Goal: Task Accomplishment & Management: Manage account settings

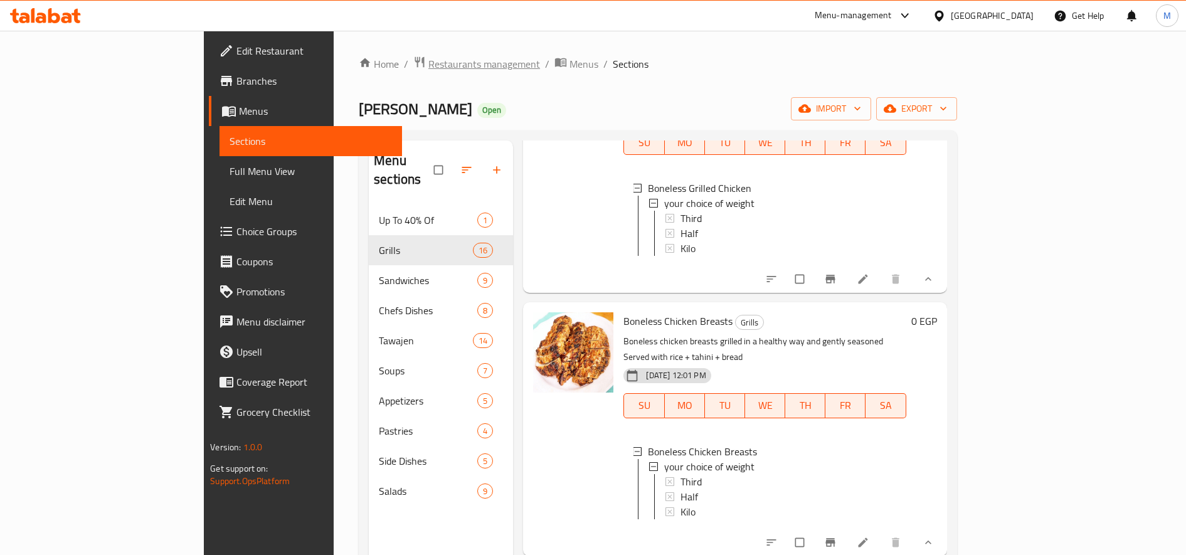
click at [428, 63] on span "Restaurants management" at bounding box center [484, 63] width 112 height 15
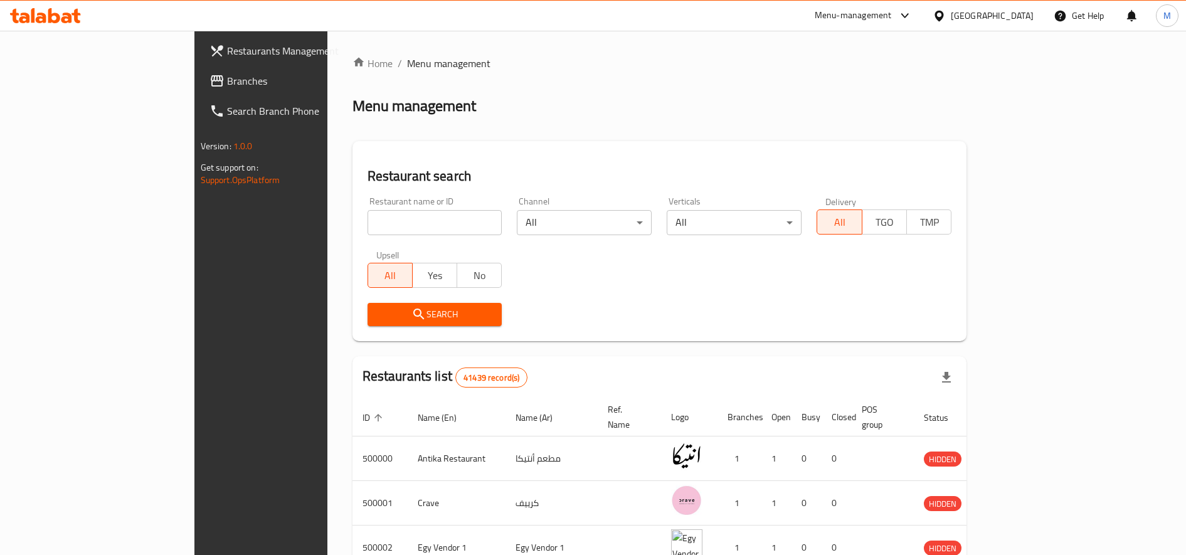
click at [367, 228] on input "search" at bounding box center [434, 222] width 135 height 25
paste input "695828"
type input "695828"
click button "Search" at bounding box center [434, 314] width 135 height 23
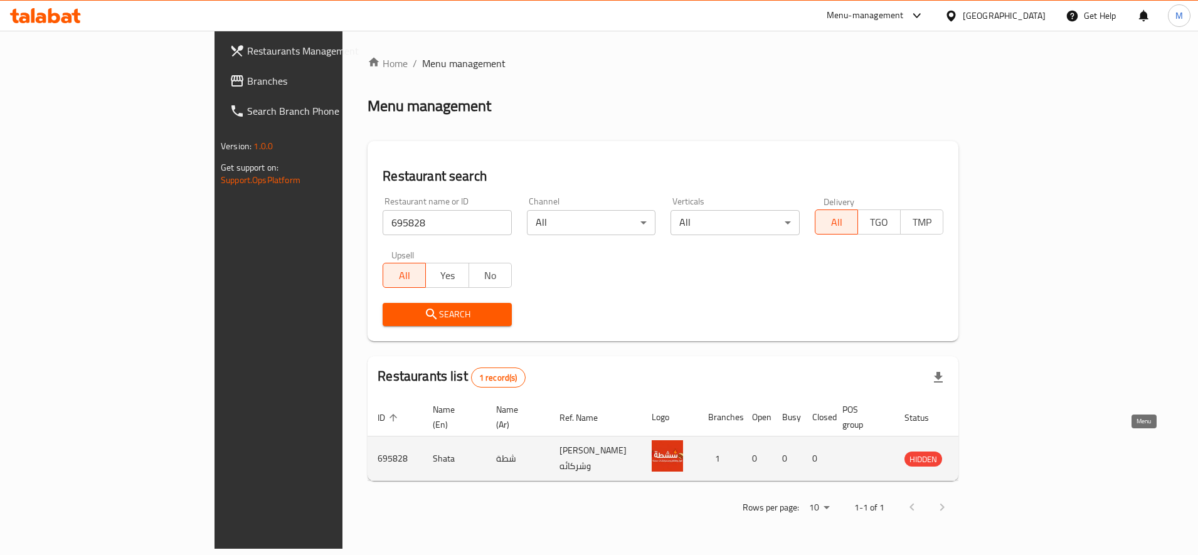
click at [985, 451] on icon "enhanced table" at bounding box center [977, 458] width 15 height 15
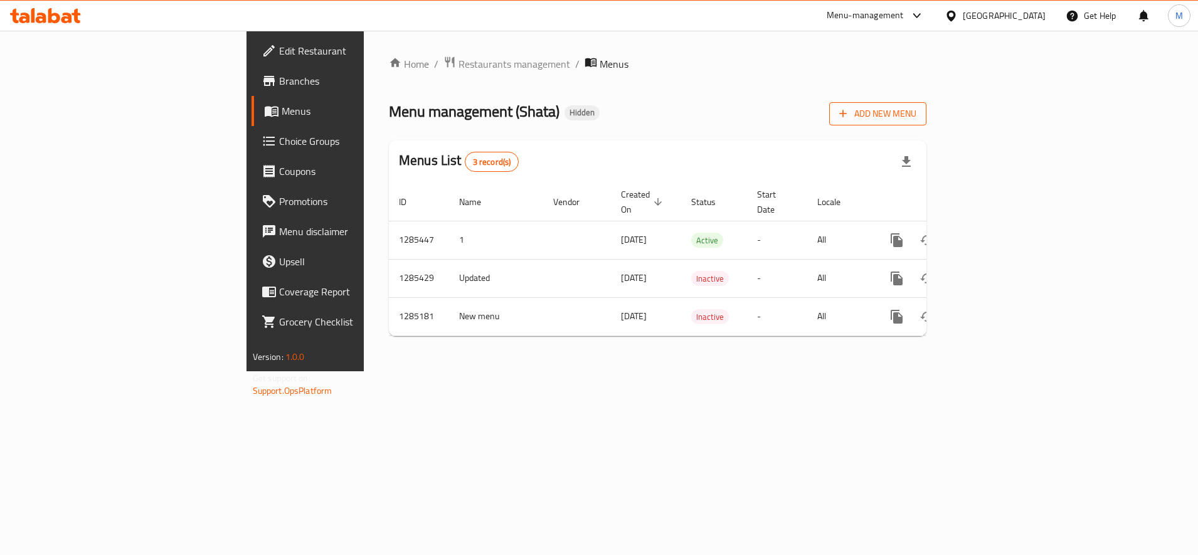
click at [916, 117] on span "Add New Menu" at bounding box center [877, 114] width 77 height 16
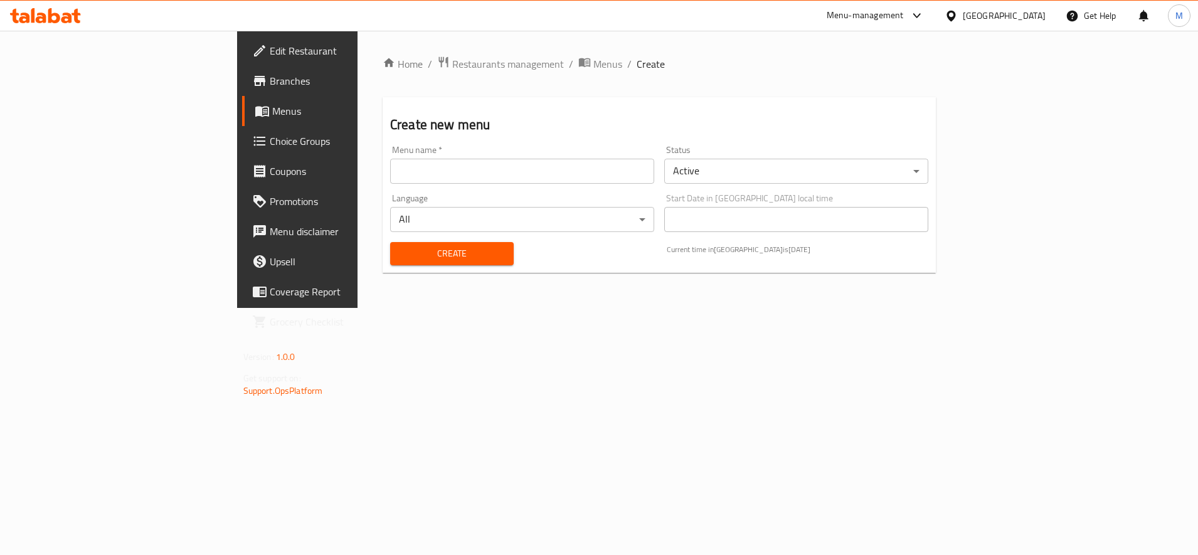
click at [404, 169] on input "text" at bounding box center [522, 171] width 264 height 25
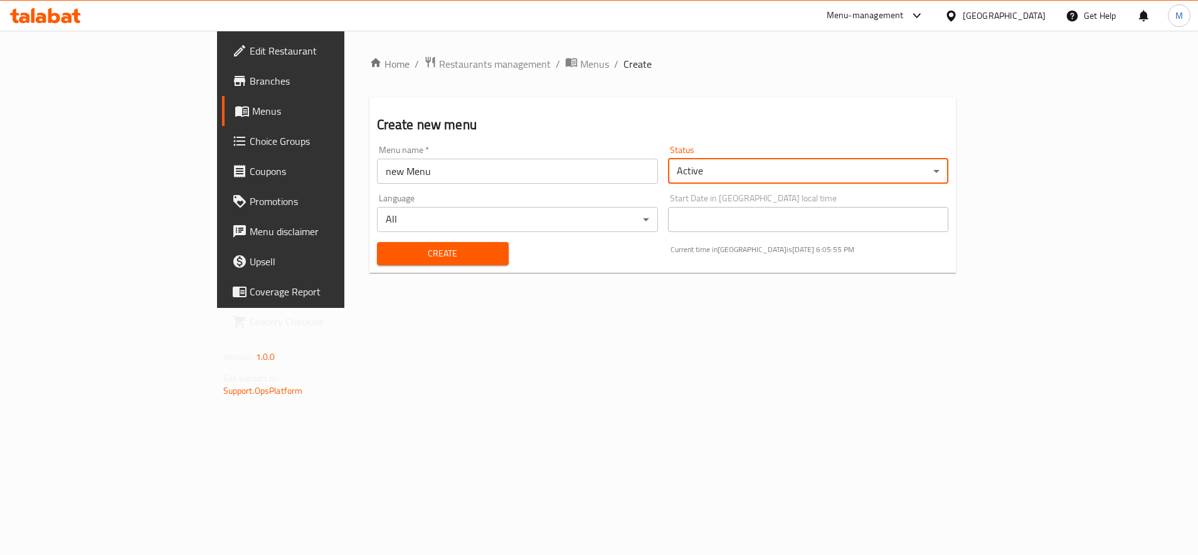
click at [931, 171] on body "​ Menu-management Egypt Get Help M Edit Restaurant Branches Menus Choice Groups…" at bounding box center [599, 293] width 1198 height 524
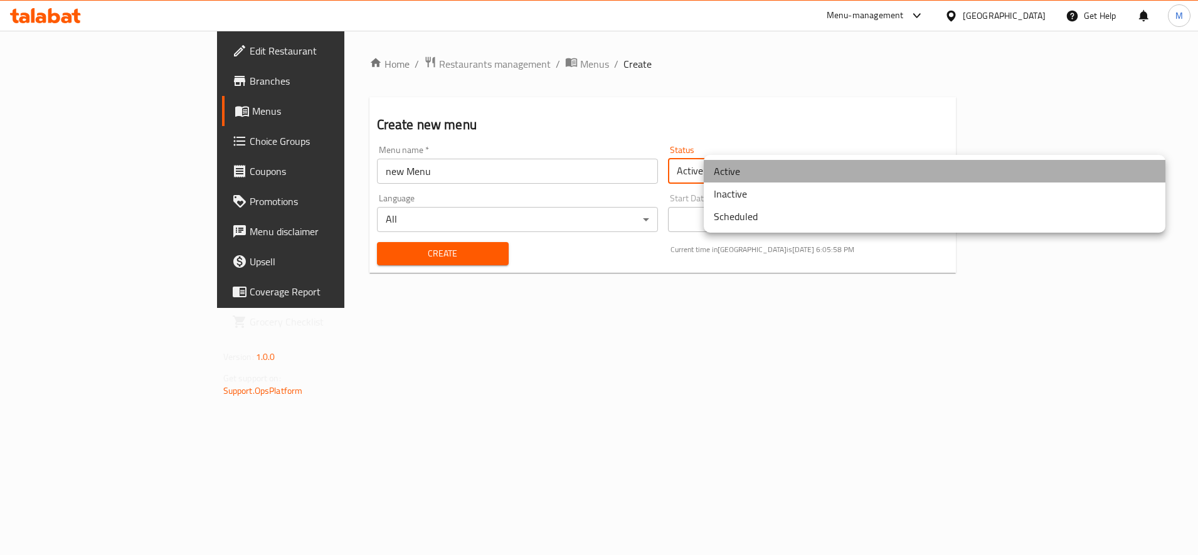
drag, startPoint x: 878, startPoint y: 174, endPoint x: 869, endPoint y: 178, distance: 9.8
click at [878, 174] on li "Active" at bounding box center [934, 171] width 461 height 23
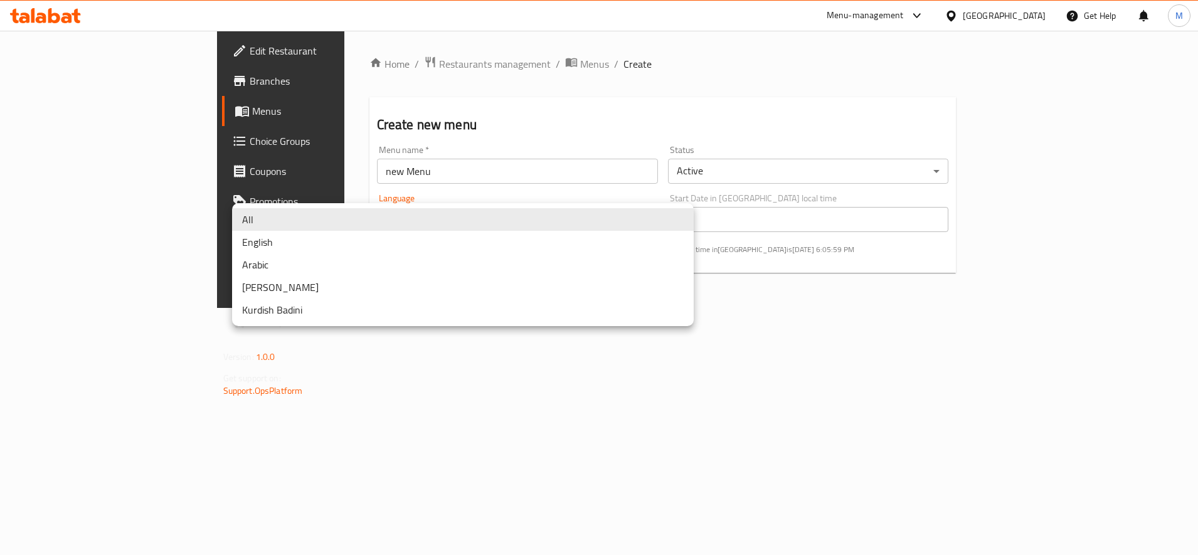
click at [445, 213] on body "​ Menu-management Egypt Get Help M Edit Restaurant Branches Menus Choice Groups…" at bounding box center [599, 293] width 1198 height 524
click at [445, 213] on li "All" at bounding box center [462, 219] width 461 height 23
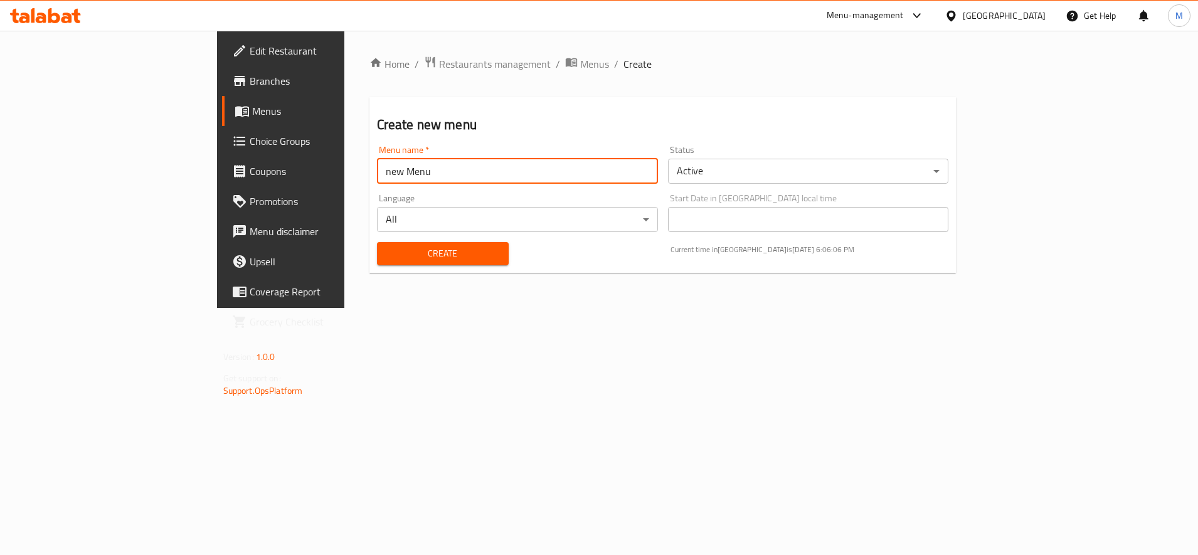
click at [377, 176] on input "new Menu" at bounding box center [517, 171] width 281 height 25
type input "new Menu Shata"
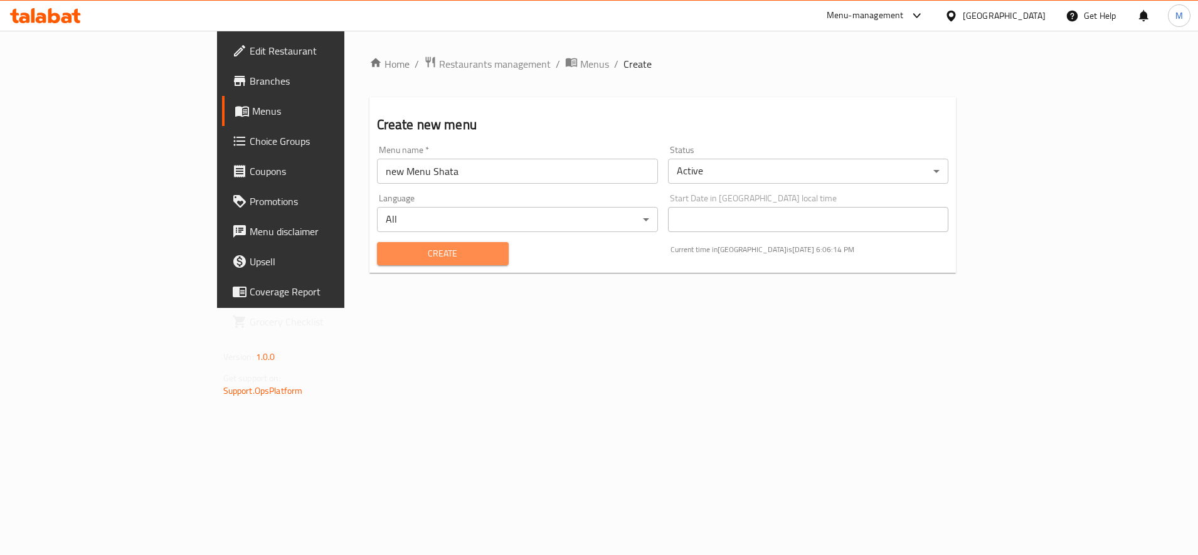
click at [387, 258] on span "Create" at bounding box center [443, 254] width 112 height 16
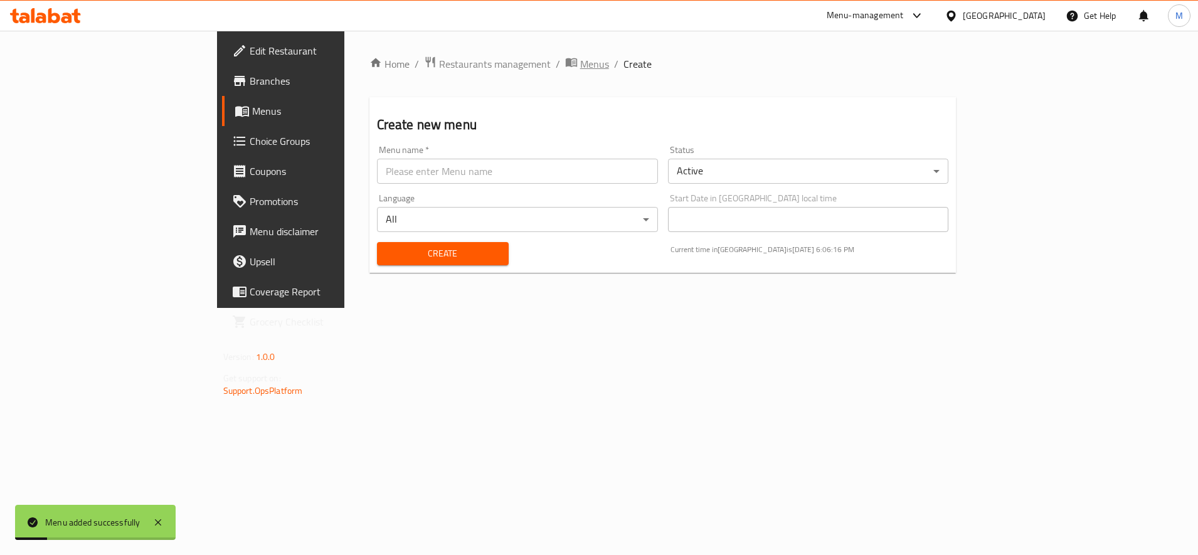
click at [565, 65] on span "breadcrumb" at bounding box center [572, 64] width 15 height 16
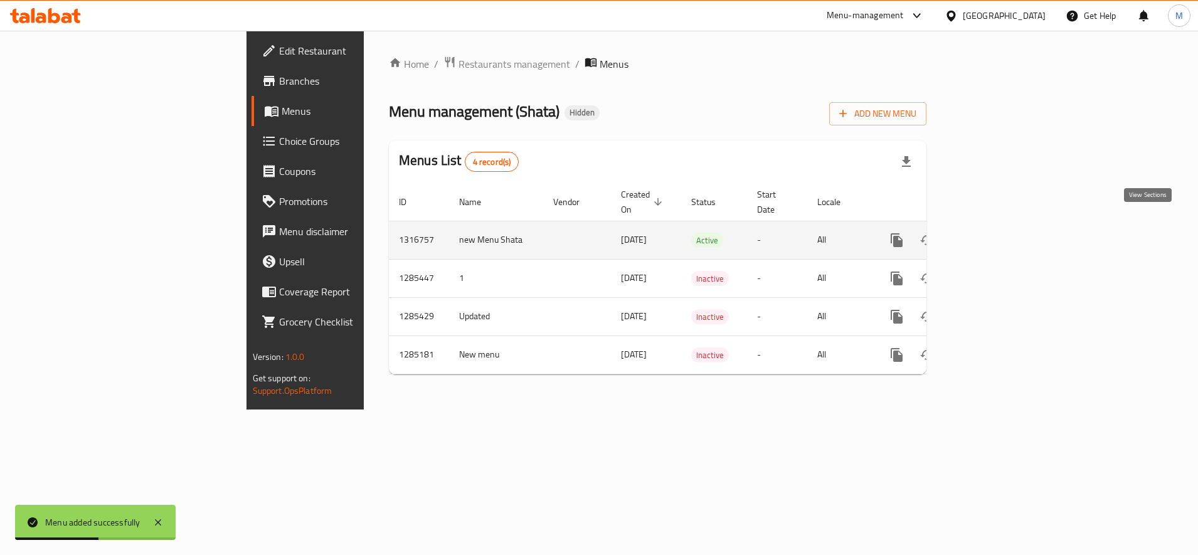
click at [1002, 225] on link "enhanced table" at bounding box center [987, 240] width 30 height 30
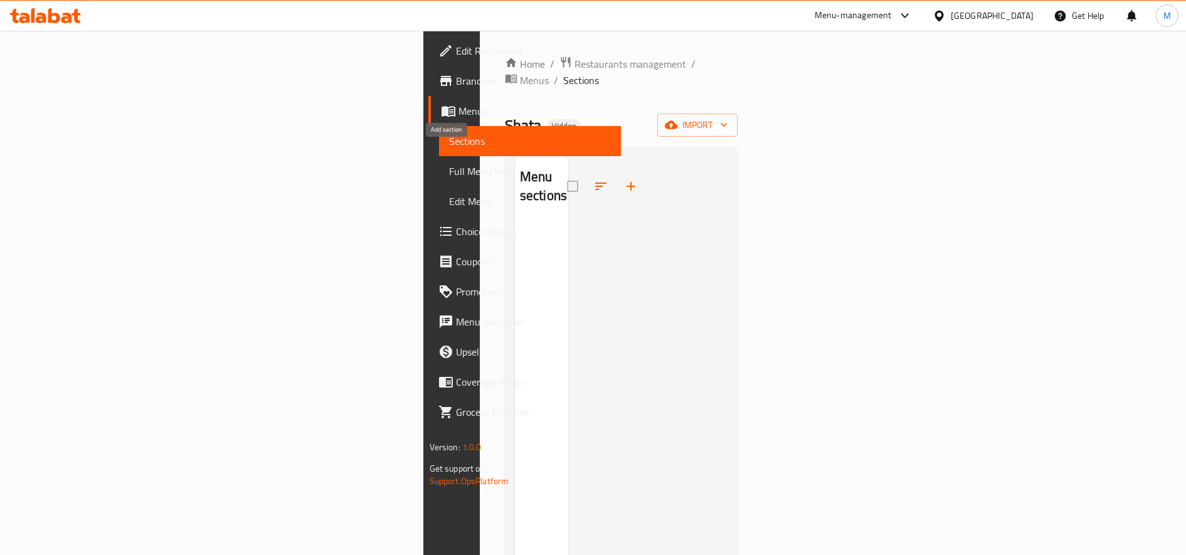
click at [623, 179] on icon "button" at bounding box center [630, 186] width 15 height 15
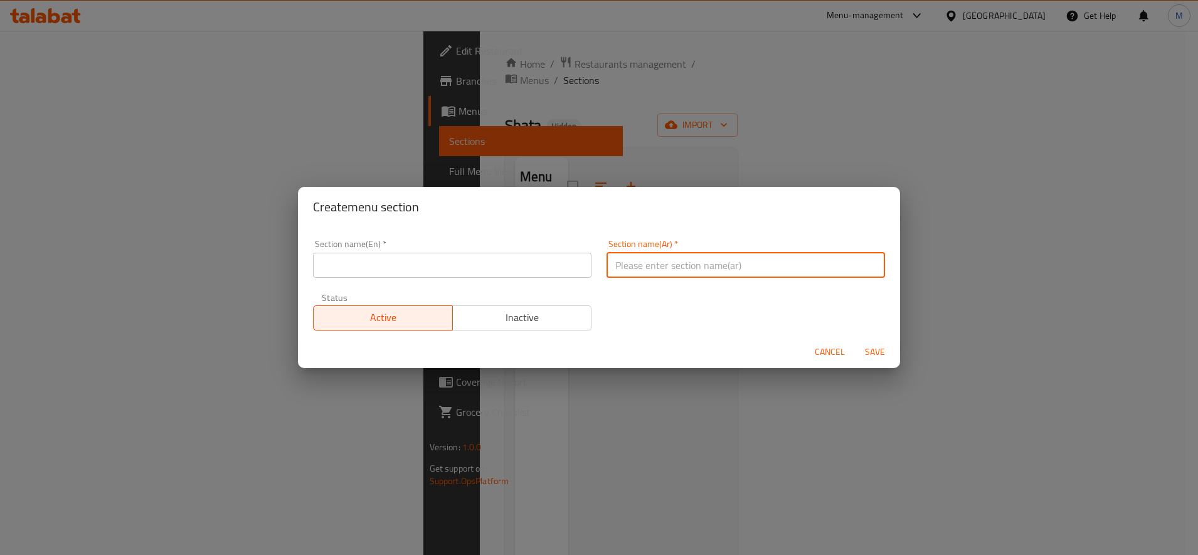
click at [658, 263] on input "text" at bounding box center [745, 265] width 278 height 25
type input "s"
type input "ساندوتشات"
click at [539, 266] on input "text" at bounding box center [452, 265] width 278 height 25
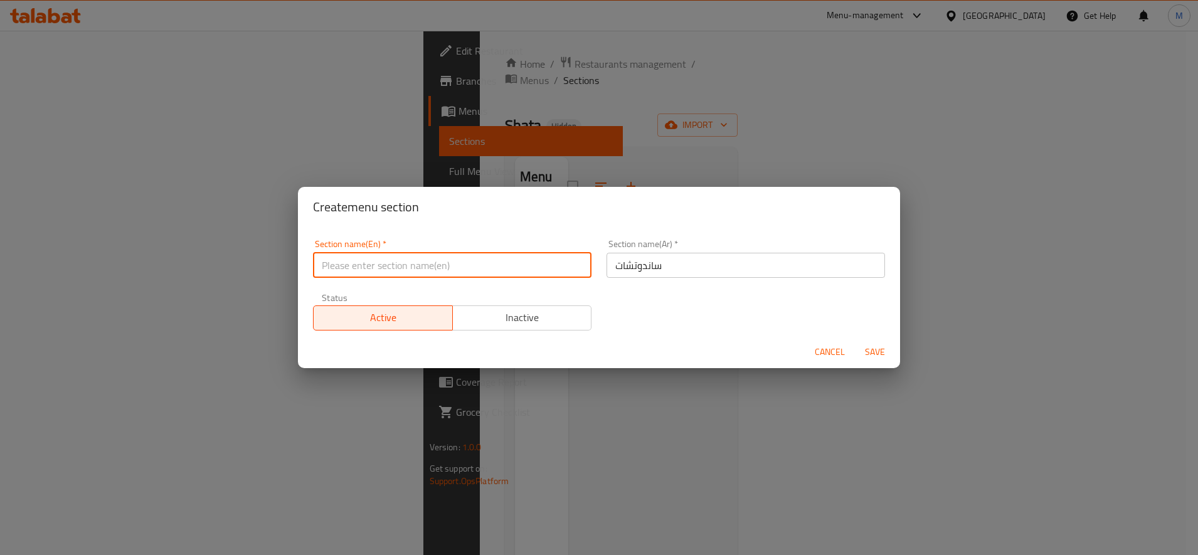
click at [633, 263] on input "ساندوتشات" at bounding box center [745, 265] width 278 height 25
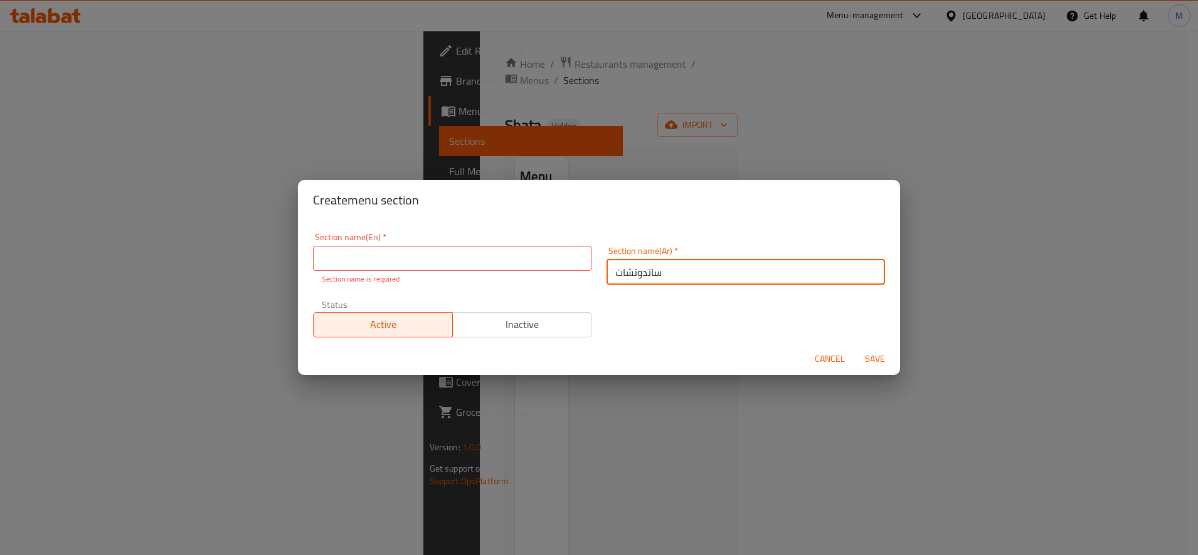
click at [633, 263] on input "ساندوتشات" at bounding box center [745, 272] width 278 height 25
click at [357, 254] on input "text" at bounding box center [452, 258] width 278 height 25
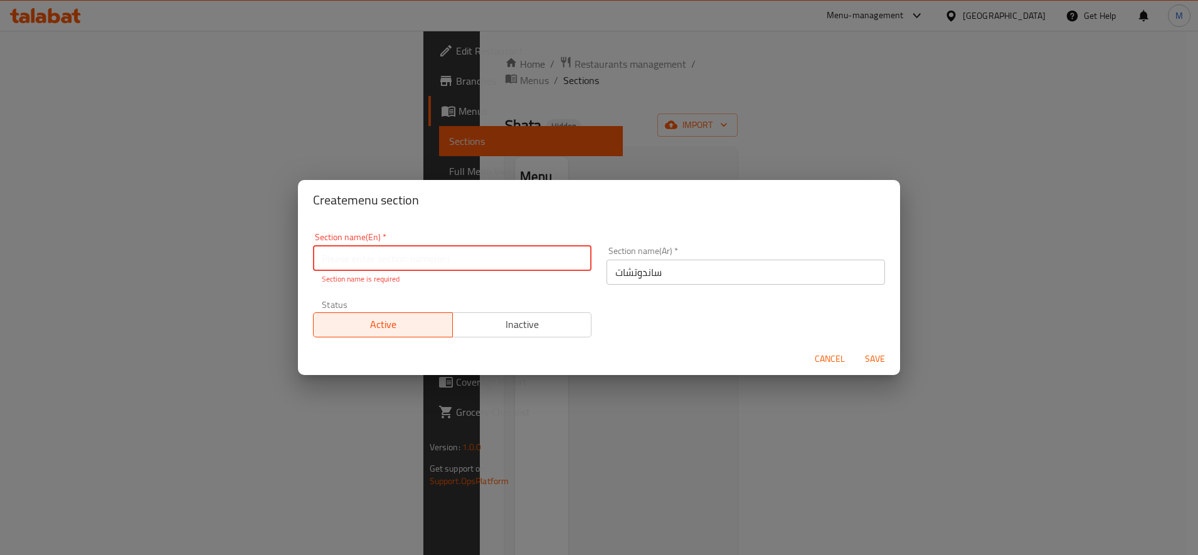
paste input "sandwiches"
type input "sandwiches"
click at [875, 360] on button "Save" at bounding box center [875, 358] width 40 height 23
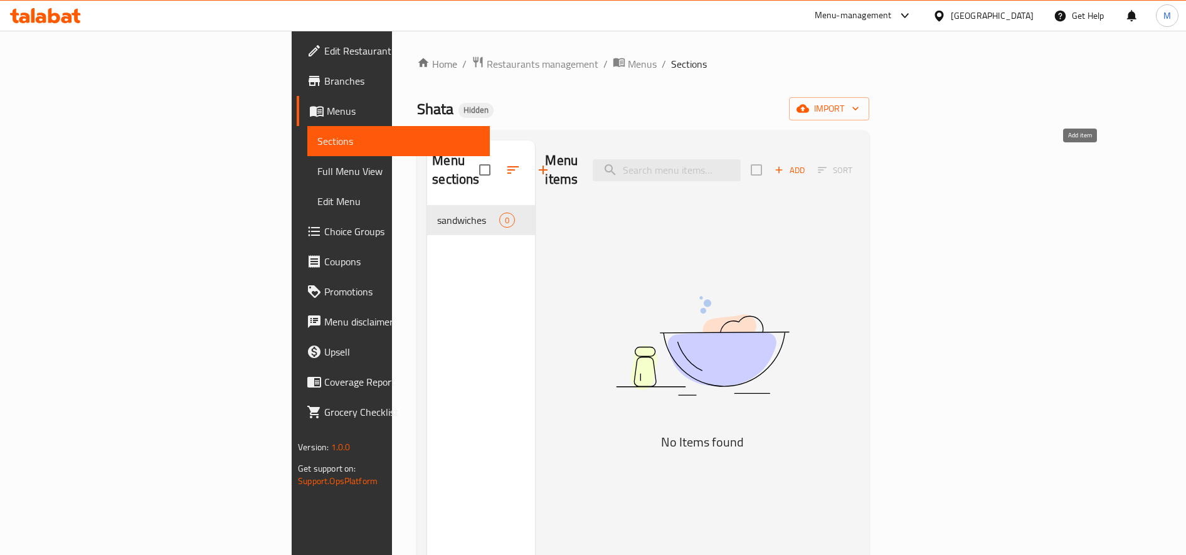
click at [806, 163] on span "Add" at bounding box center [790, 170] width 34 height 14
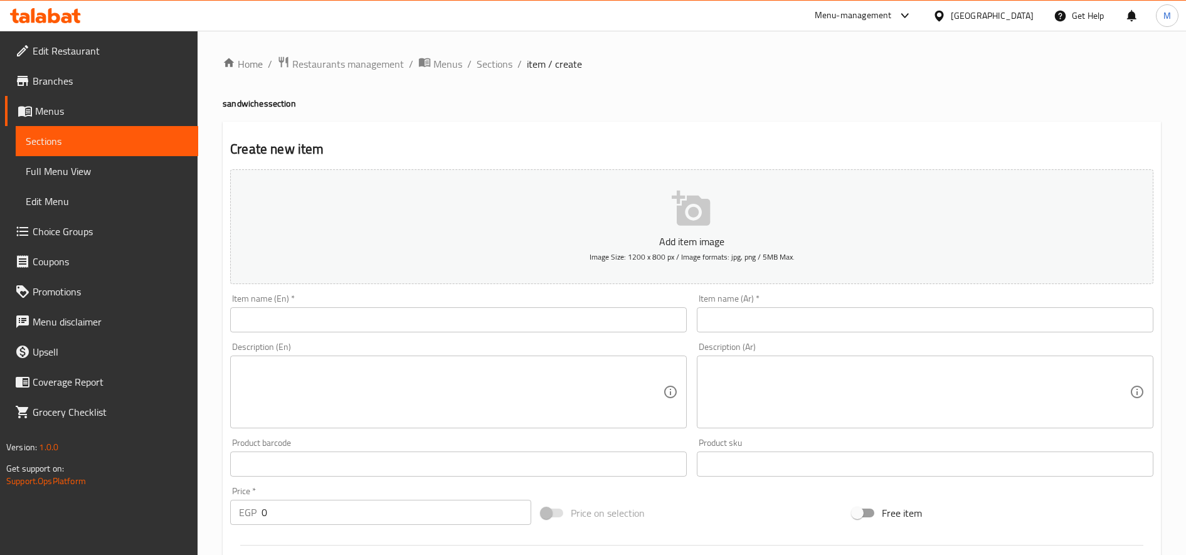
click at [880, 313] on input "text" at bounding box center [925, 319] width 456 height 25
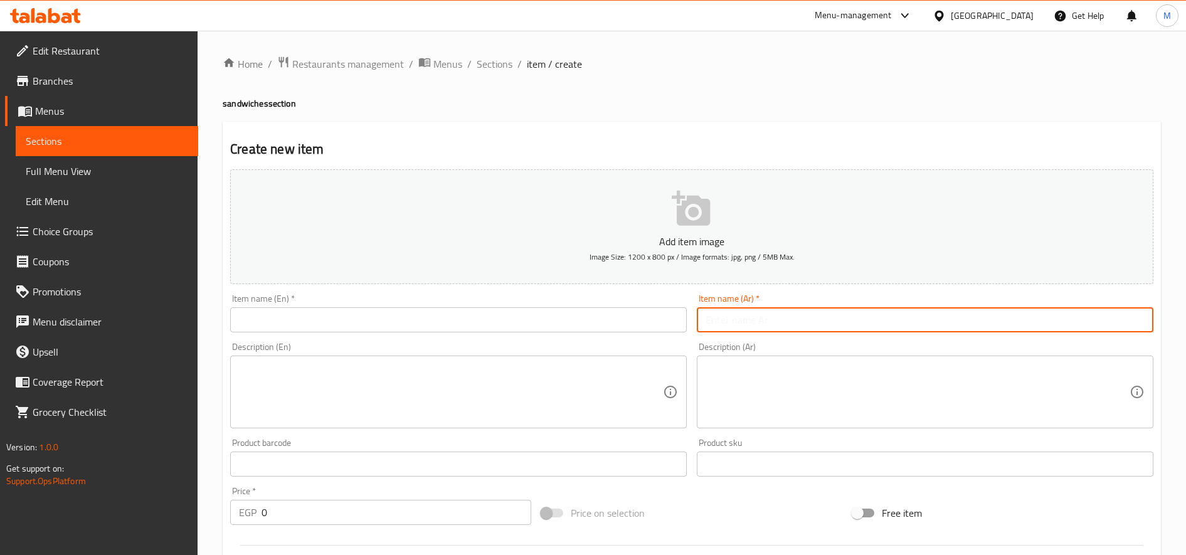
paste input "سندوتش طعمية شطة او عادي 7ج"
drag, startPoint x: 774, startPoint y: 324, endPoint x: 631, endPoint y: 334, distance: 143.3
click at [631, 334] on div "Add item image Image Size: 1200 x 800 px / Image formats: jpg, png / 5MB Max. I…" at bounding box center [691, 434] width 933 height 541
type input "سندوتش طعمية"
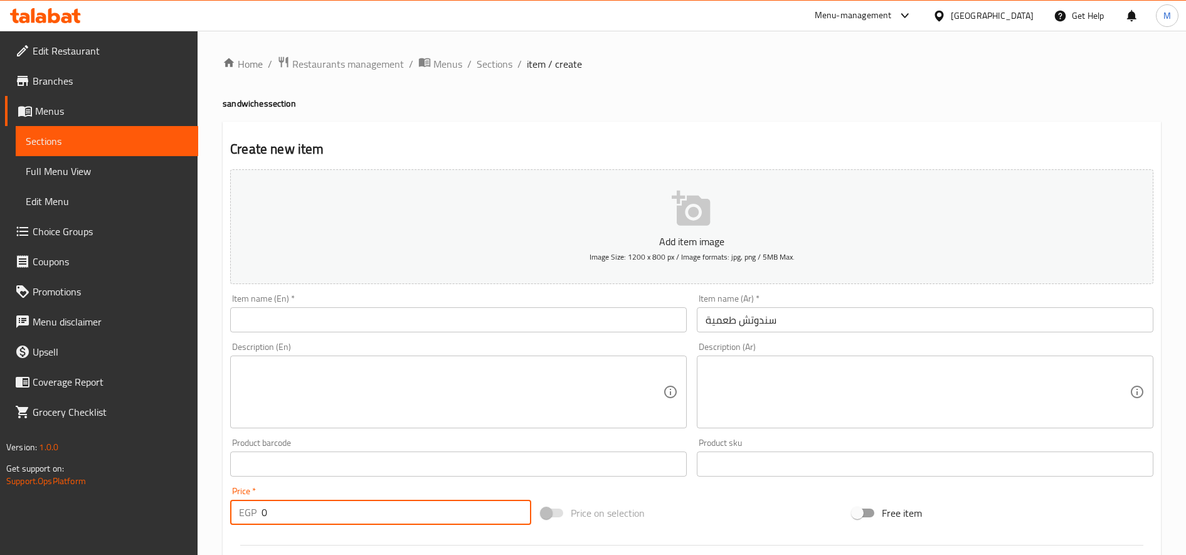
click at [428, 511] on input "0" at bounding box center [396, 512] width 270 height 25
type input "7"
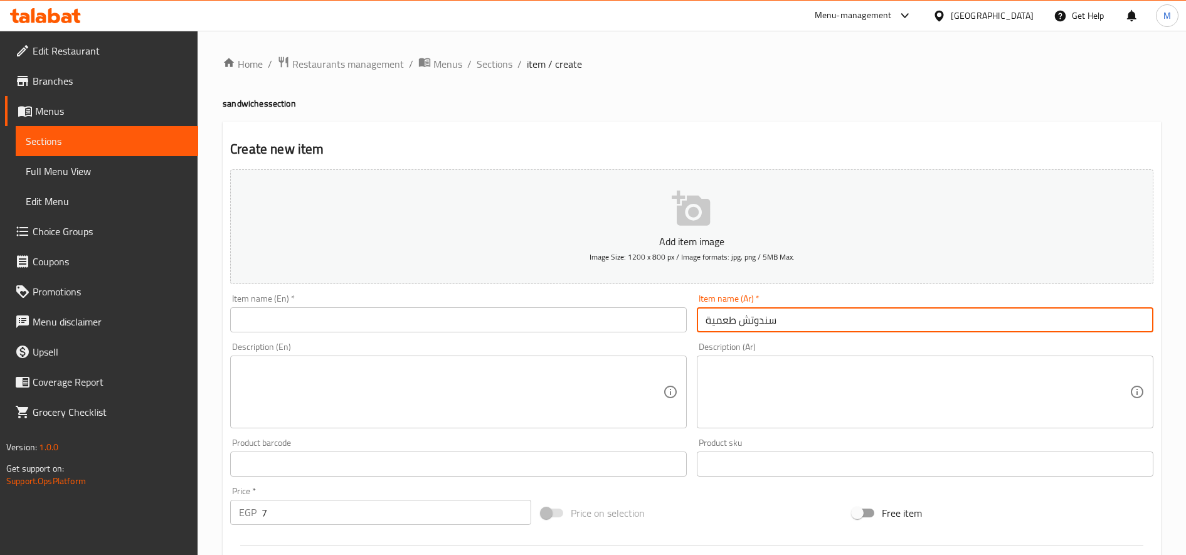
click at [739, 313] on input "سندوتش طعمية" at bounding box center [925, 319] width 456 height 25
click at [298, 317] on input "text" at bounding box center [458, 319] width 456 height 25
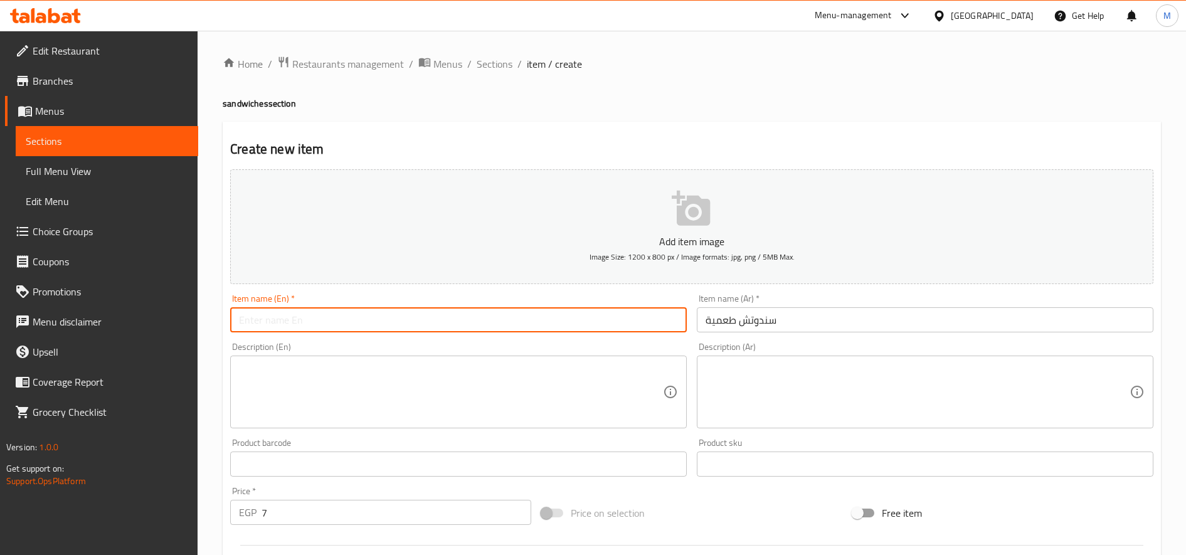
paste input "Falafel sandwich"
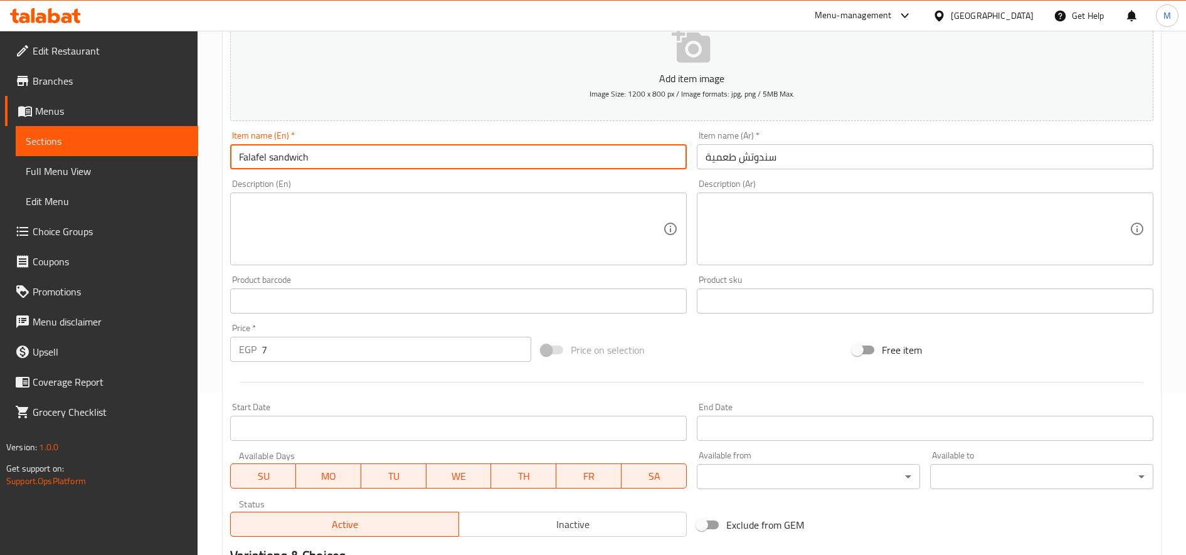
scroll to position [209, 0]
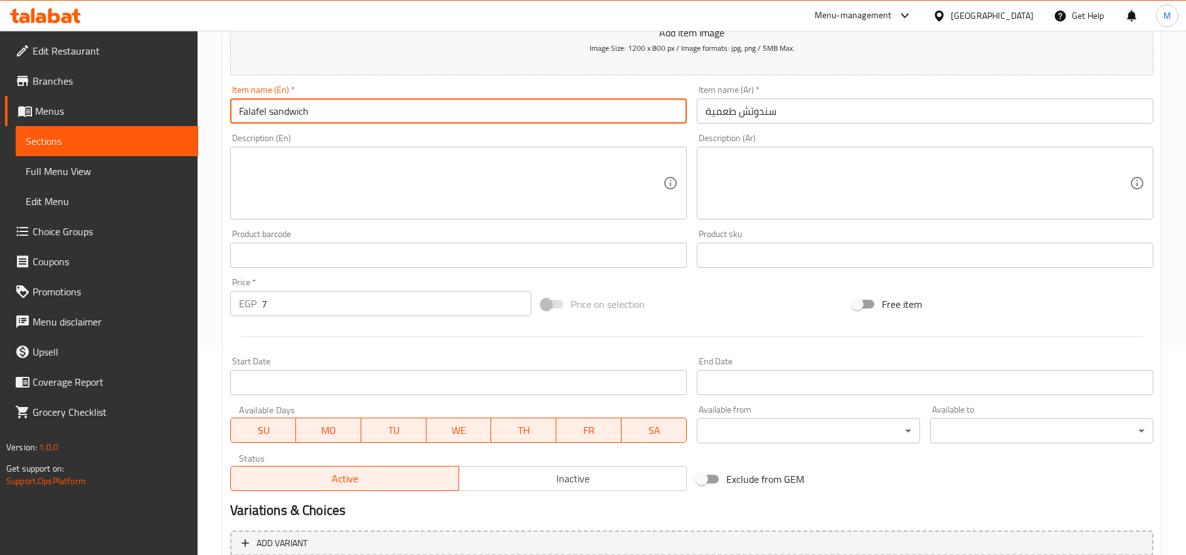
type input "Falafel sandwich"
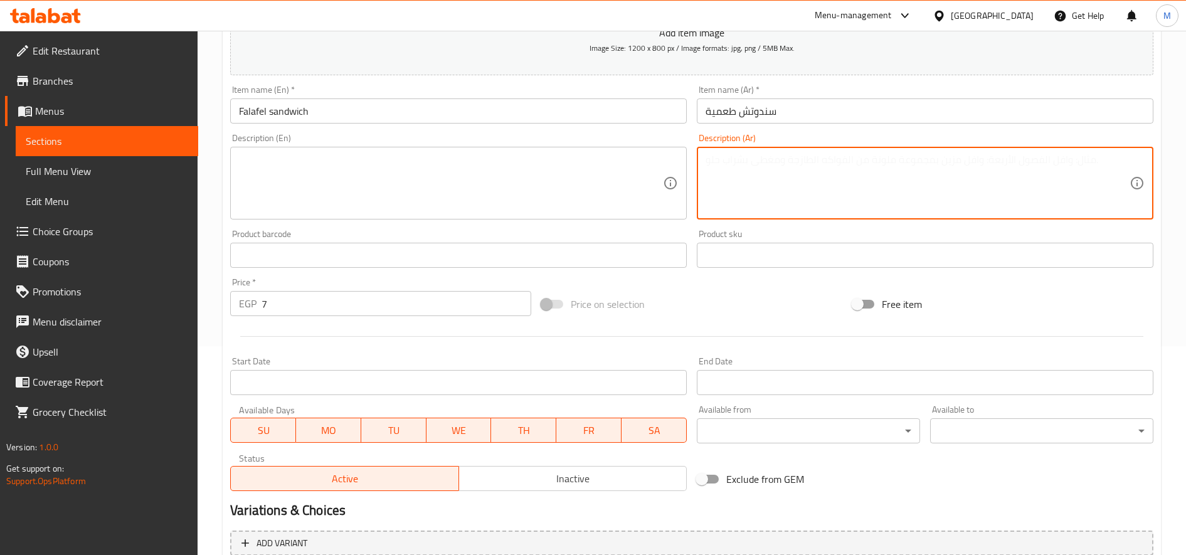
click at [790, 187] on textarea at bounding box center [917, 184] width 424 height 60
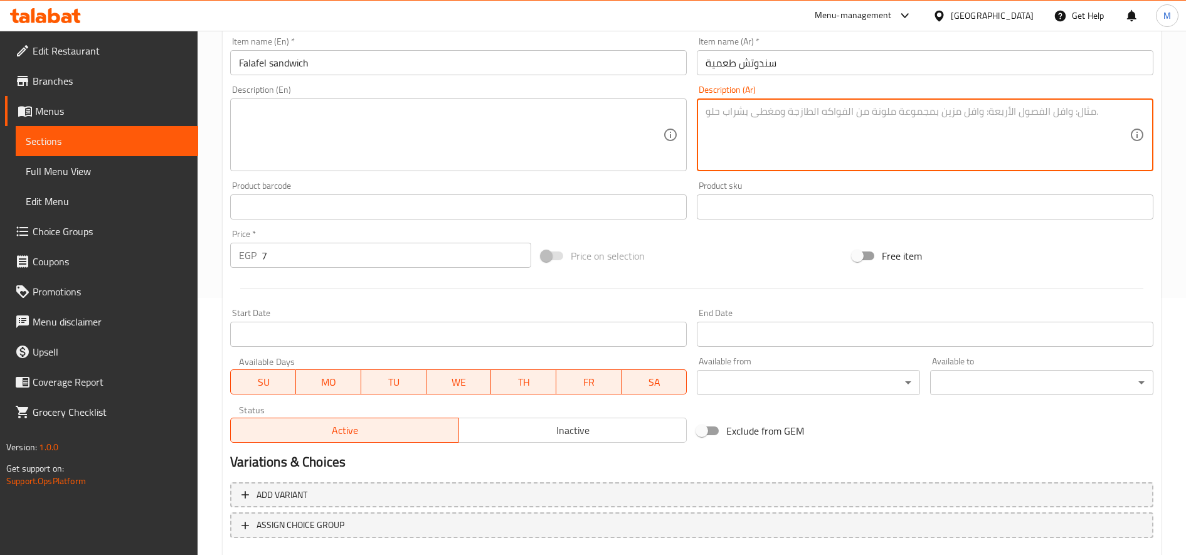
scroll to position [331, 0]
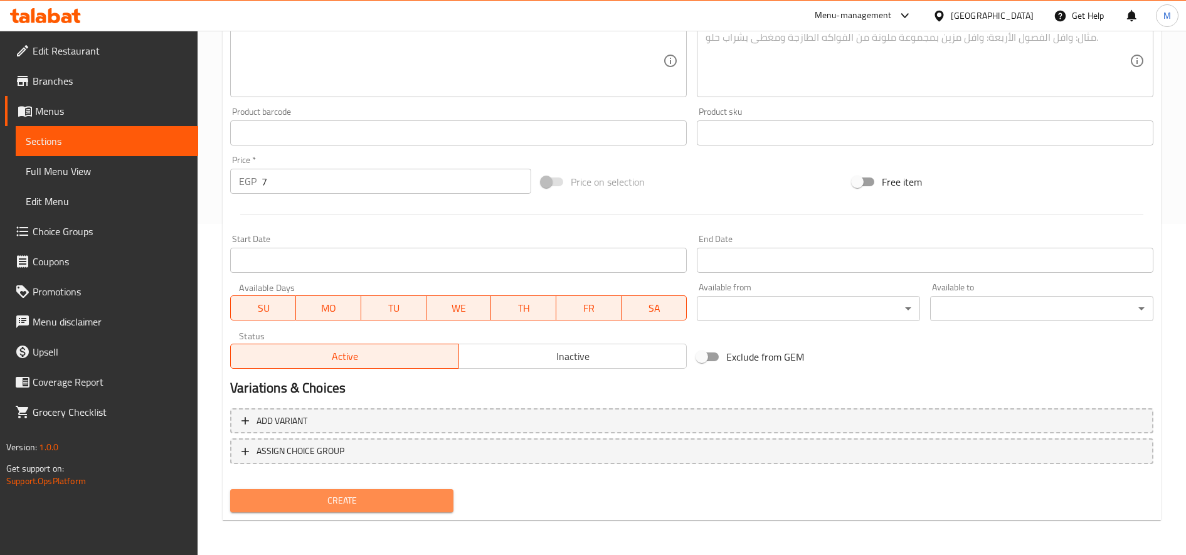
click at [372, 504] on span "Create" at bounding box center [341, 501] width 203 height 16
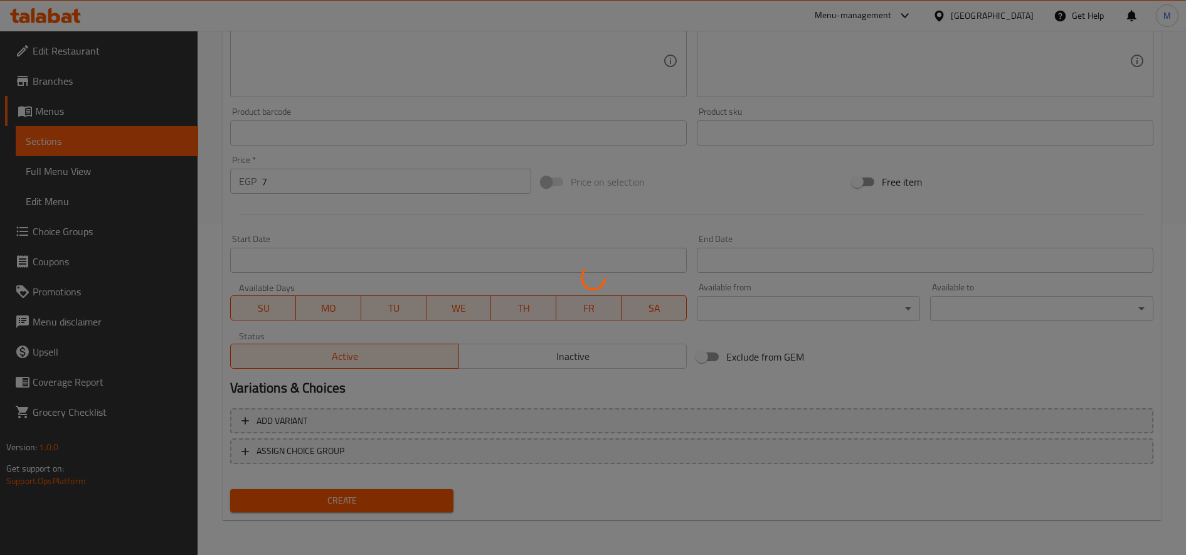
type input "0"
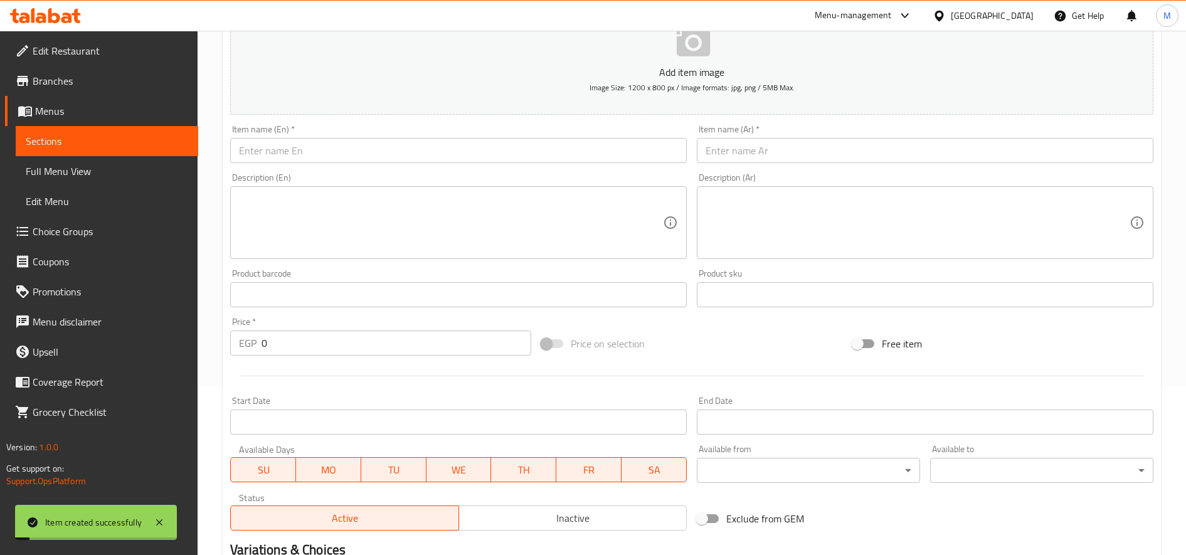
scroll to position [122, 0]
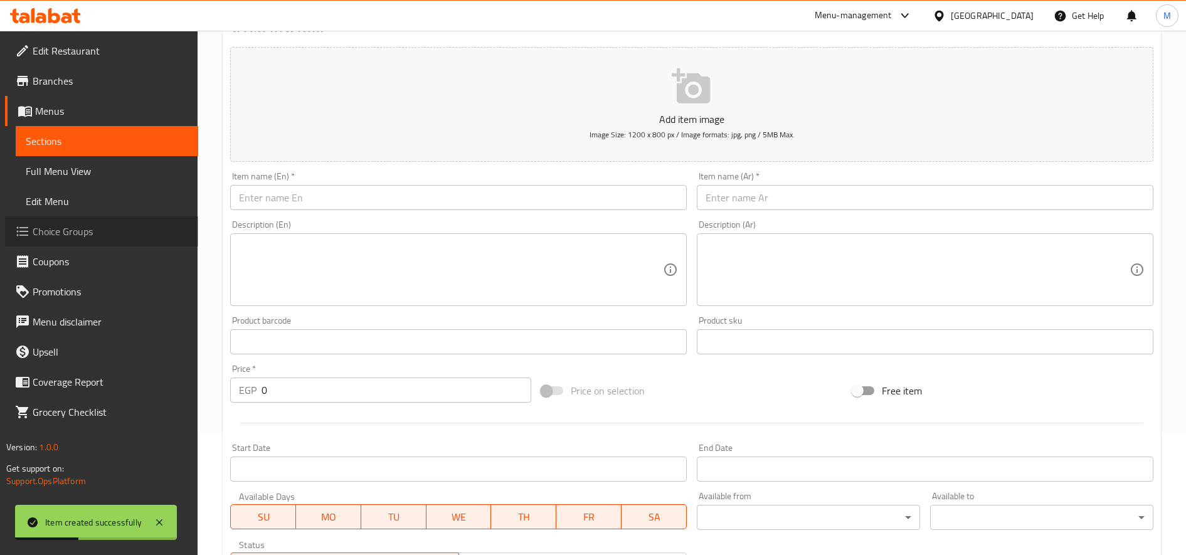
click at [79, 233] on span "Choice Groups" at bounding box center [111, 231] width 156 height 15
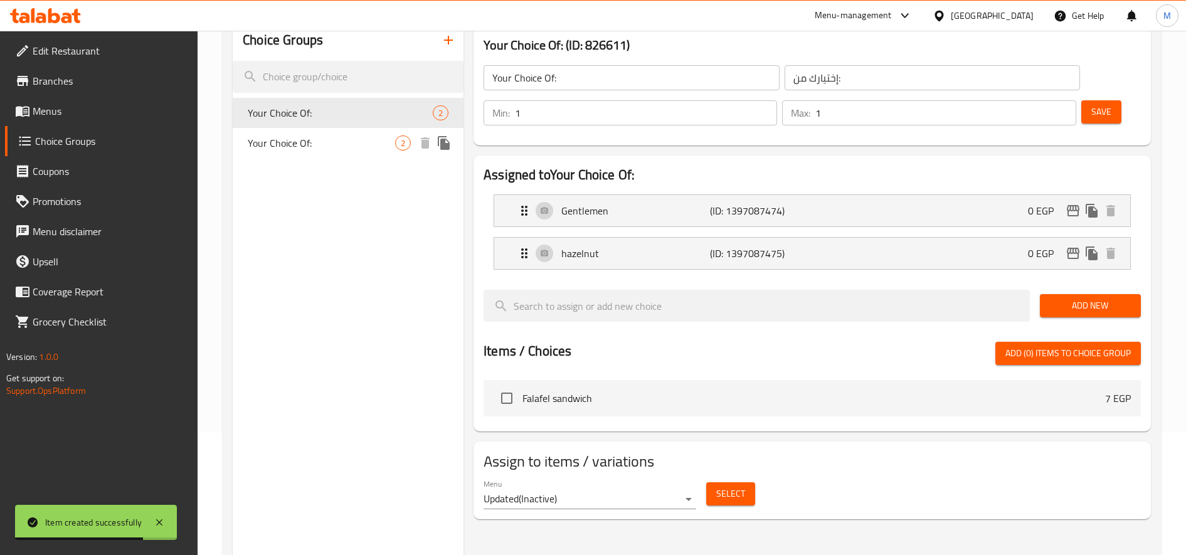
click at [353, 149] on span "Your Choice Of:" at bounding box center [321, 142] width 147 height 15
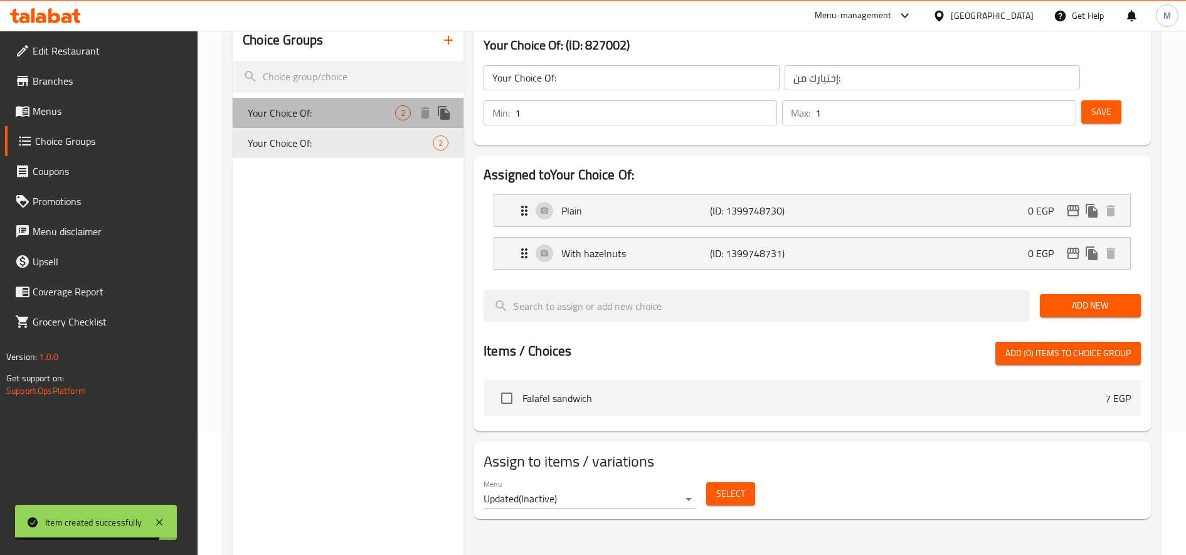
click at [346, 124] on div "Your Choice Of: 2" at bounding box center [348, 113] width 231 height 30
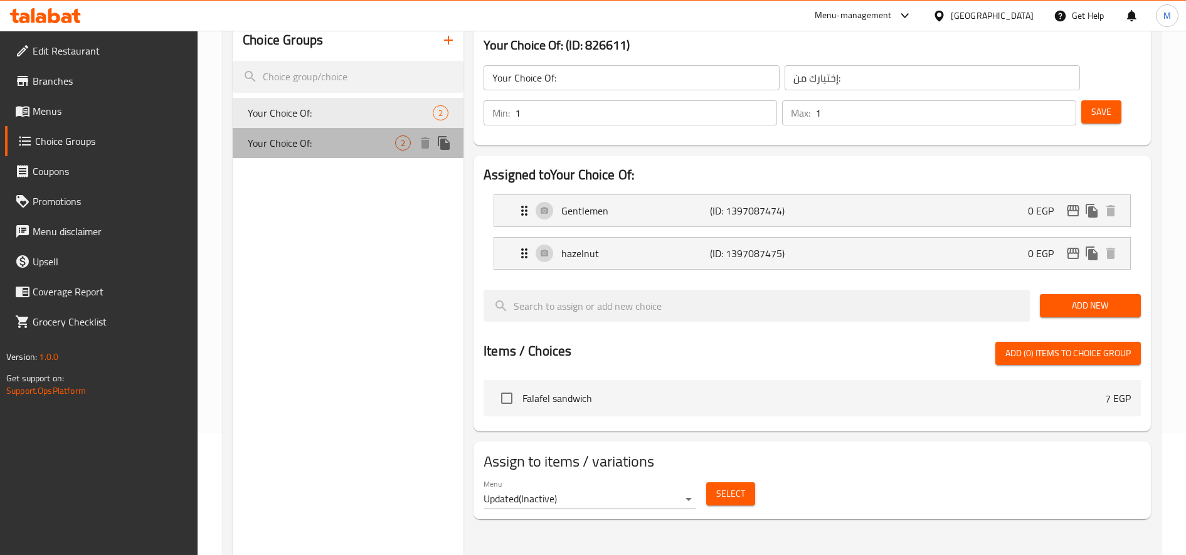
click at [331, 137] on span "Your Choice Of:" at bounding box center [321, 142] width 147 height 15
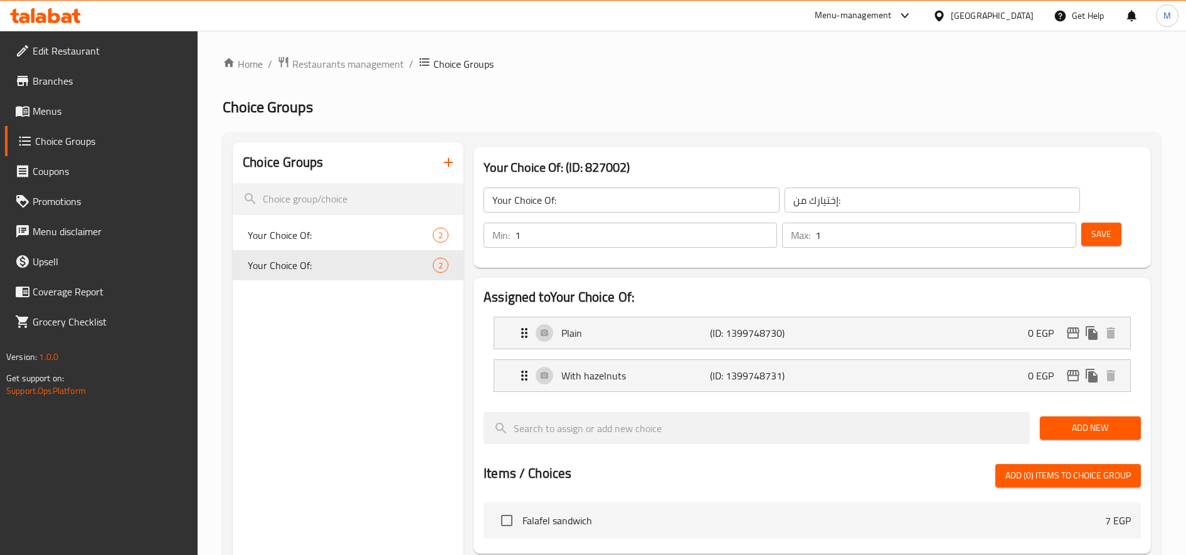
click at [440, 158] on button "button" at bounding box center [448, 162] width 30 height 30
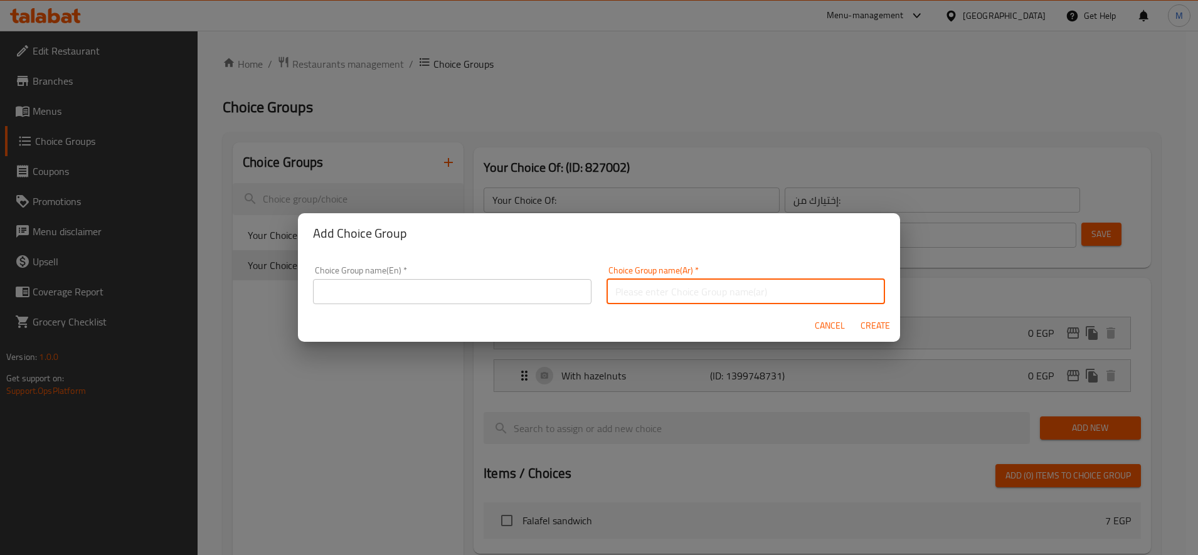
click at [700, 293] on input "text" at bounding box center [745, 291] width 278 height 25
click at [700, 293] on input "عادى ولا شطة" at bounding box center [745, 291] width 278 height 25
type input "عادى ولا شطة"
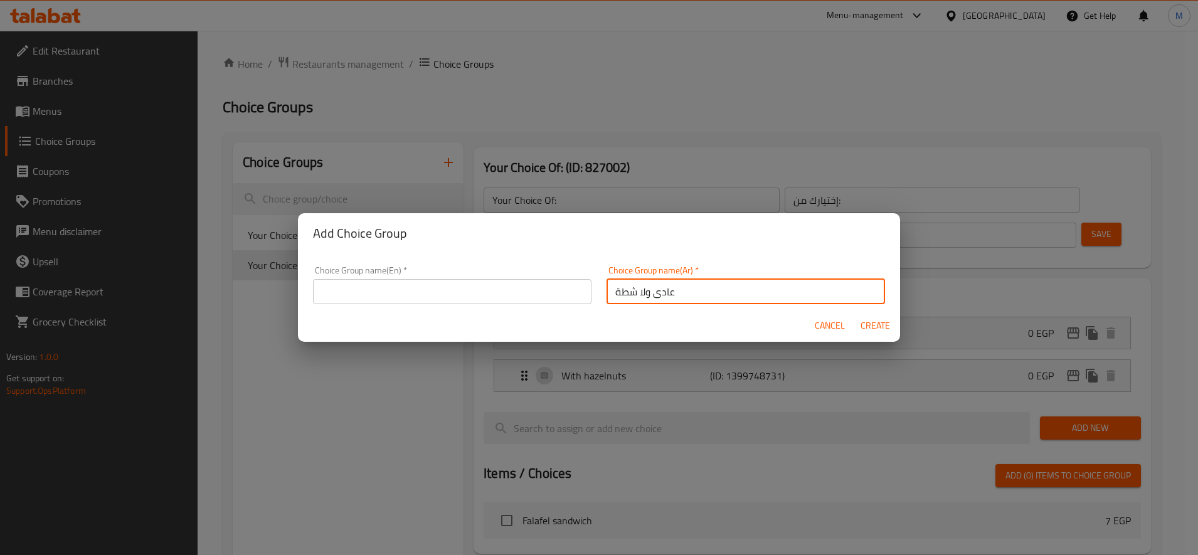
click at [397, 295] on input "text" at bounding box center [452, 291] width 278 height 25
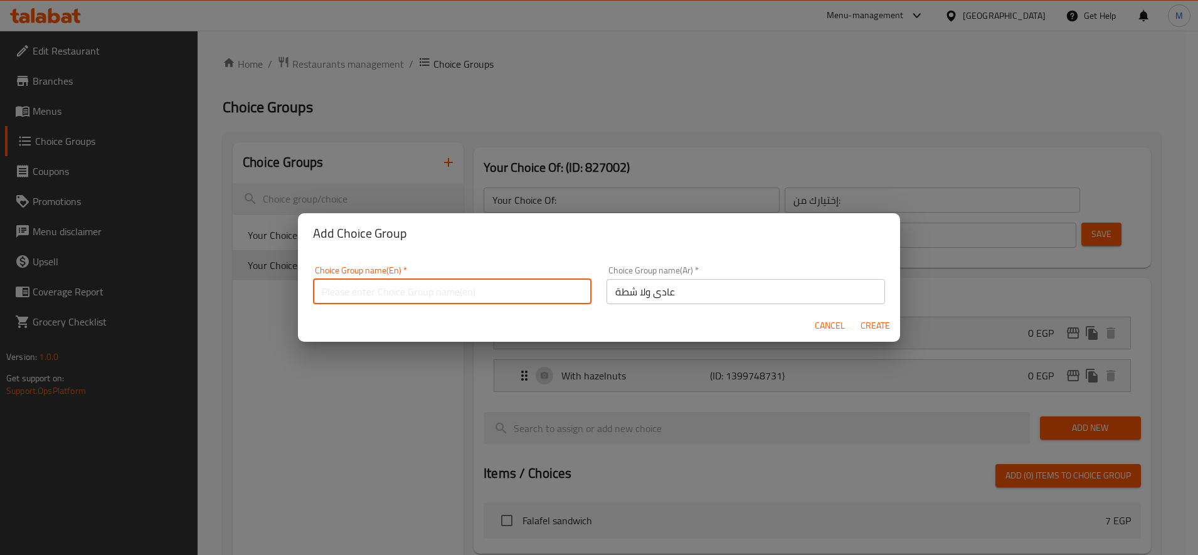
paste input "Normal or spicy?"
type input "Normal or spicy?"
click at [864, 323] on span "Create" at bounding box center [875, 326] width 30 height 16
type input "Normal or spicy?"
type input "عادى ولا شطة"
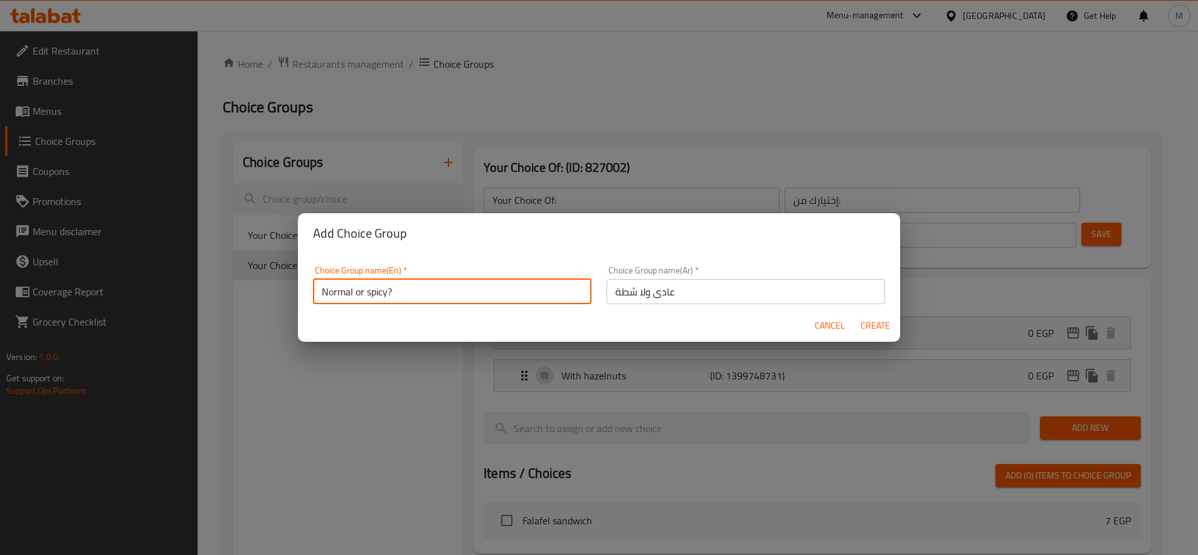
type input "0"
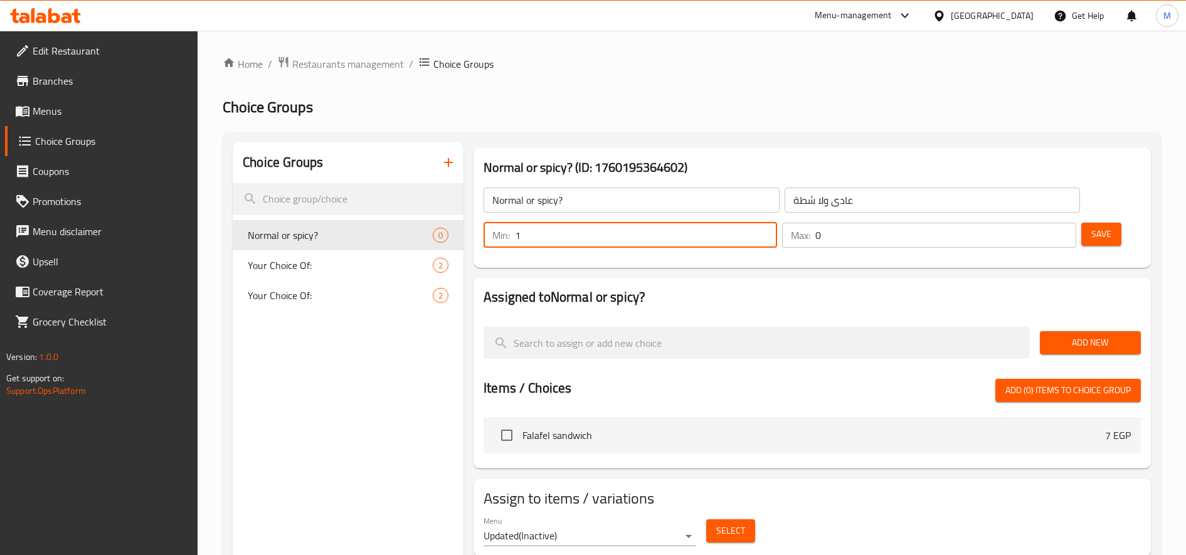
type input "1"
click at [767, 230] on input "1" at bounding box center [646, 235] width 262 height 25
type input "1"
click at [1061, 229] on input "1" at bounding box center [945, 235] width 260 height 25
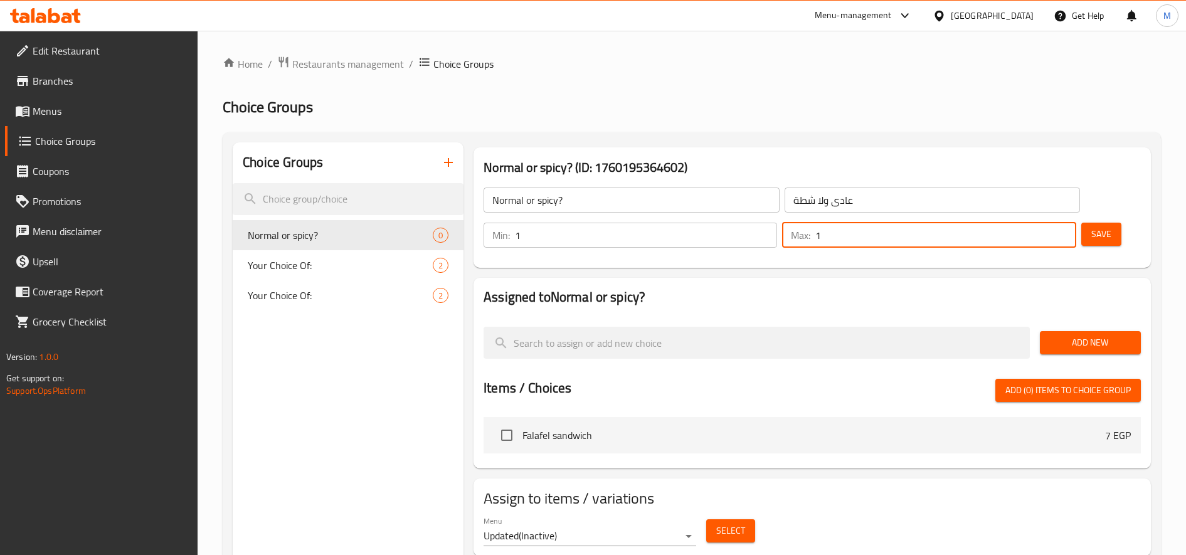
click at [1095, 352] on button "Add New" at bounding box center [1090, 342] width 101 height 23
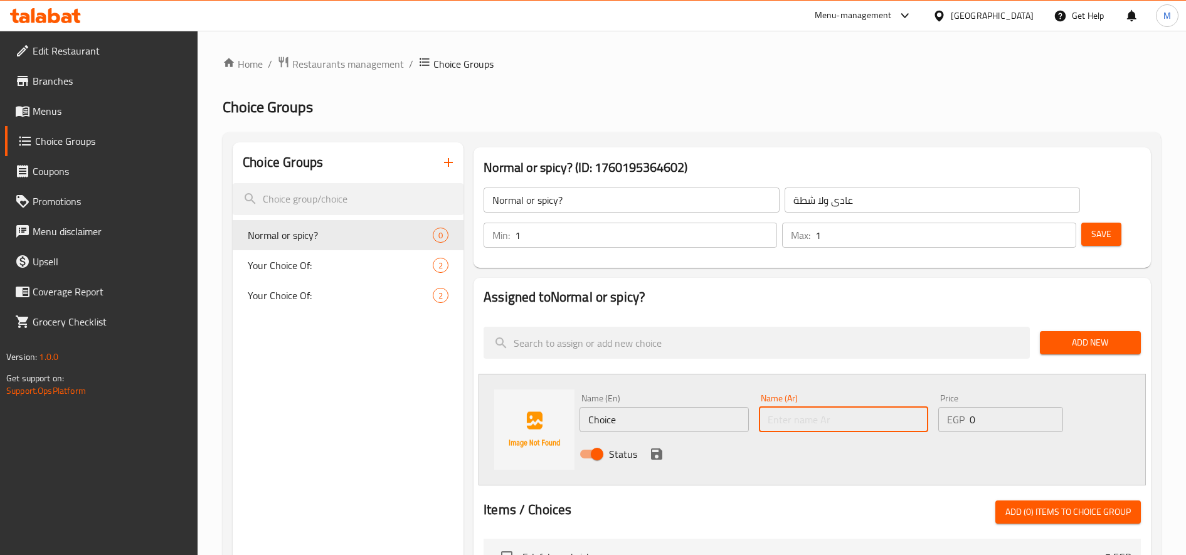
click at [850, 419] on input "text" at bounding box center [843, 419] width 169 height 25
paste input "عادى"
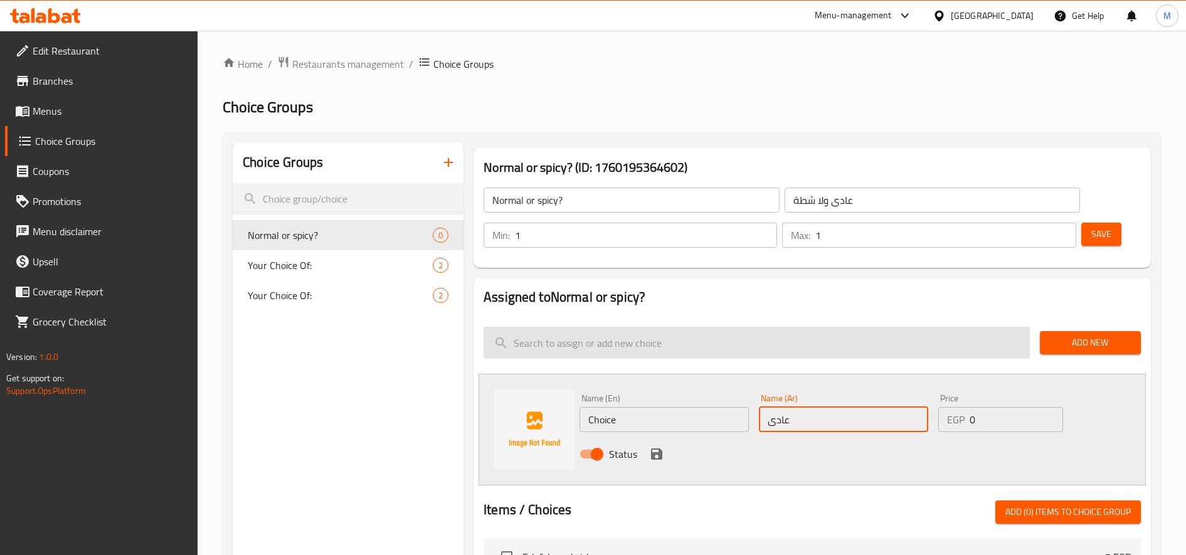
type input "عادى"
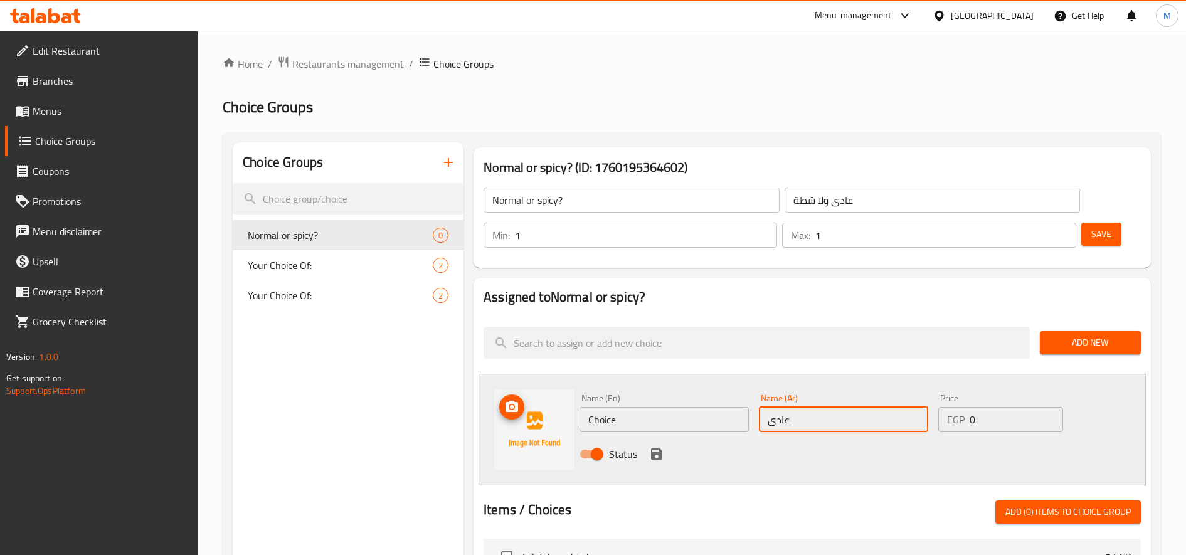
click at [625, 419] on input "Choice" at bounding box center [663, 419] width 169 height 25
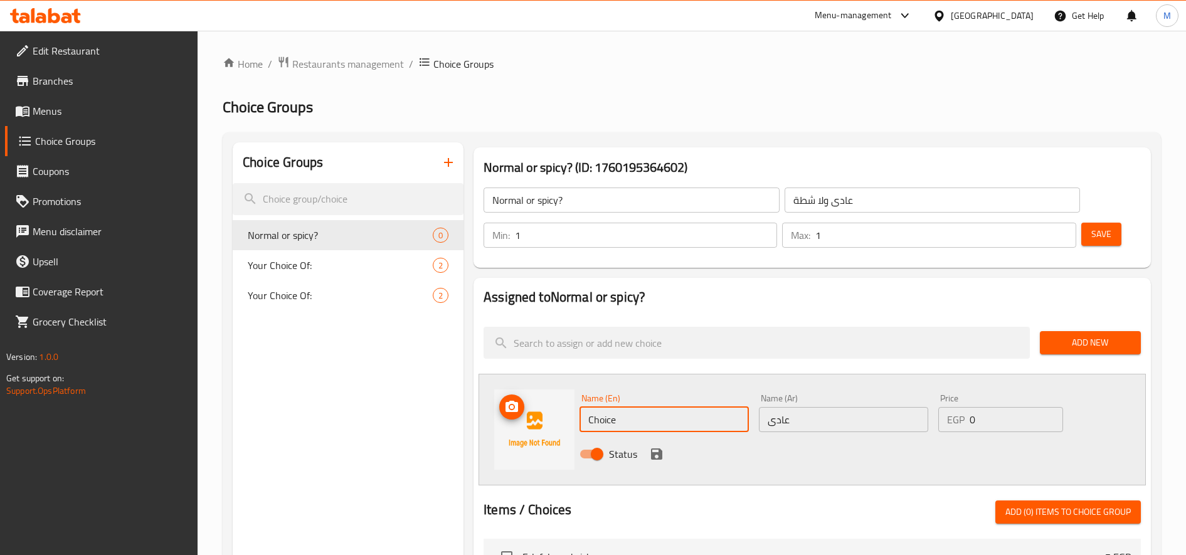
click at [625, 419] on input "Choice" at bounding box center [663, 419] width 169 height 25
paste input "Normal"
type input "Normal"
click at [657, 446] on icon "save" at bounding box center [656, 453] width 15 height 15
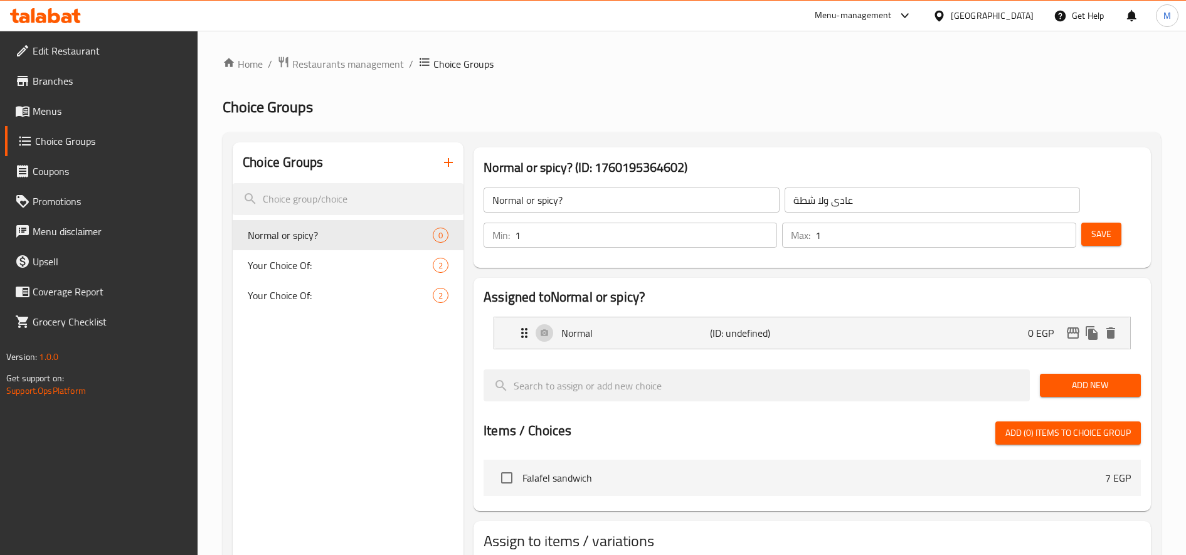
click at [1088, 383] on span "Add New" at bounding box center [1090, 385] width 81 height 16
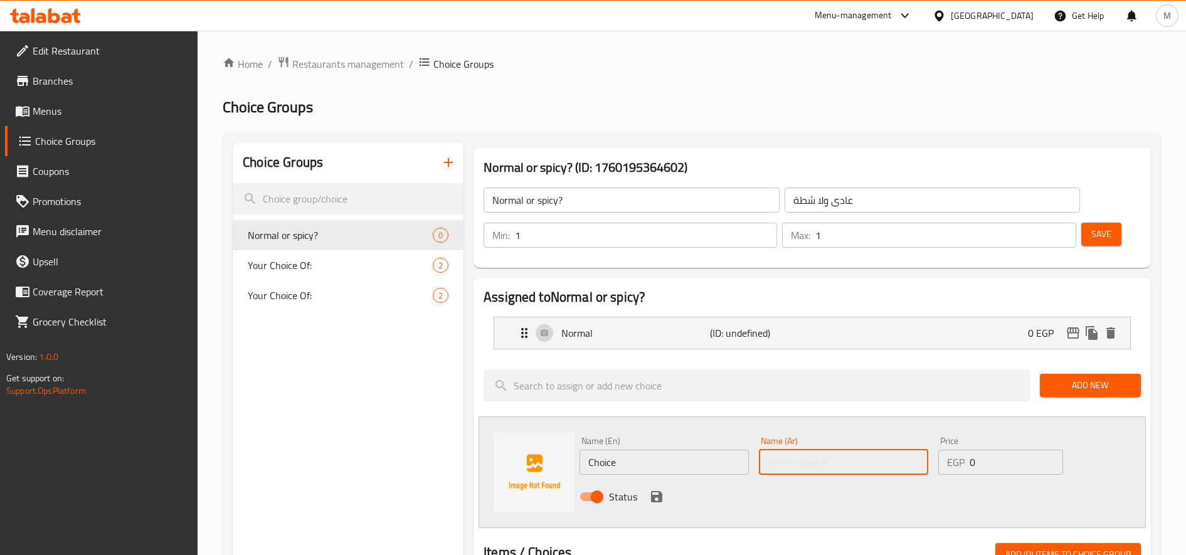
click at [814, 460] on input "text" at bounding box center [843, 462] width 169 height 25
paste input "شطة"
type input "شطة"
click at [601, 466] on input "Choice" at bounding box center [663, 462] width 169 height 25
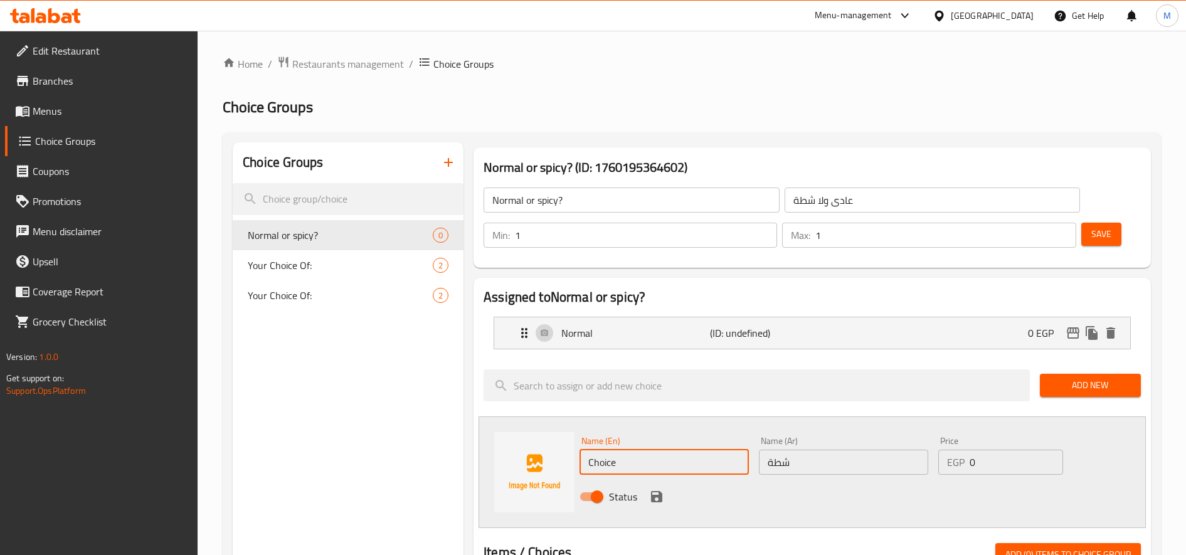
click at [601, 466] on input "Choice" at bounding box center [663, 462] width 169 height 25
paste input "spicy"
type input "spicy"
click at [658, 500] on icon "save" at bounding box center [656, 496] width 11 height 11
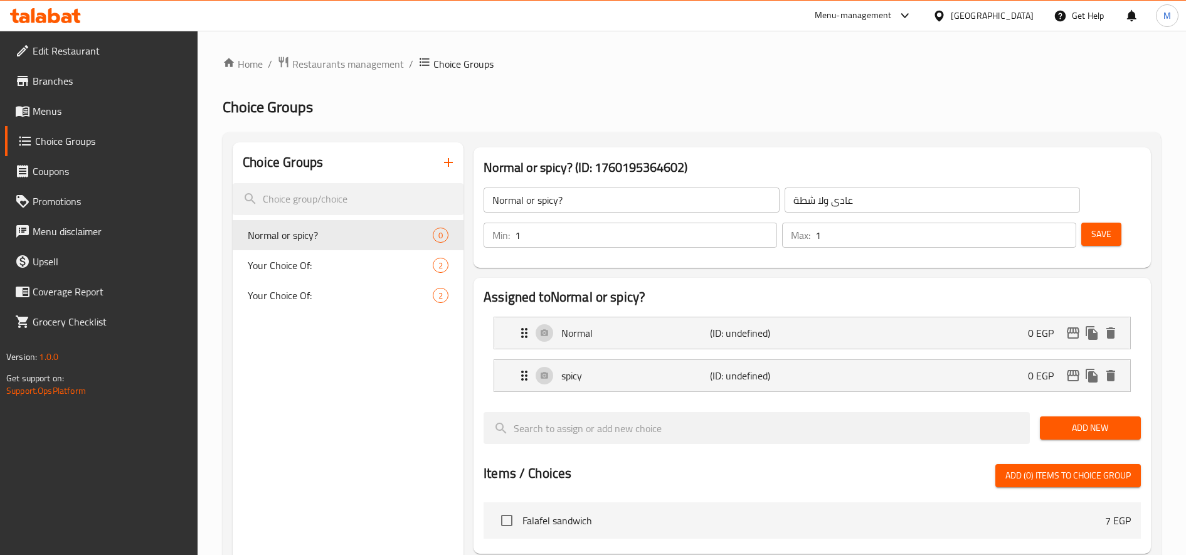
click at [1112, 237] on button "Save" at bounding box center [1101, 234] width 40 height 23
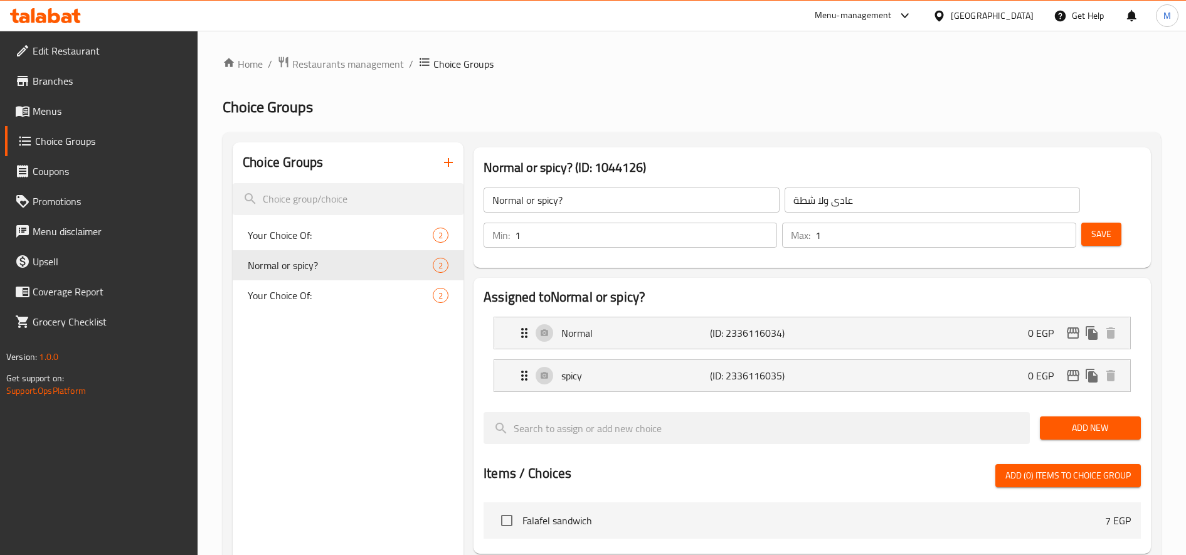
click at [78, 116] on span "Menus" at bounding box center [111, 110] width 156 height 15
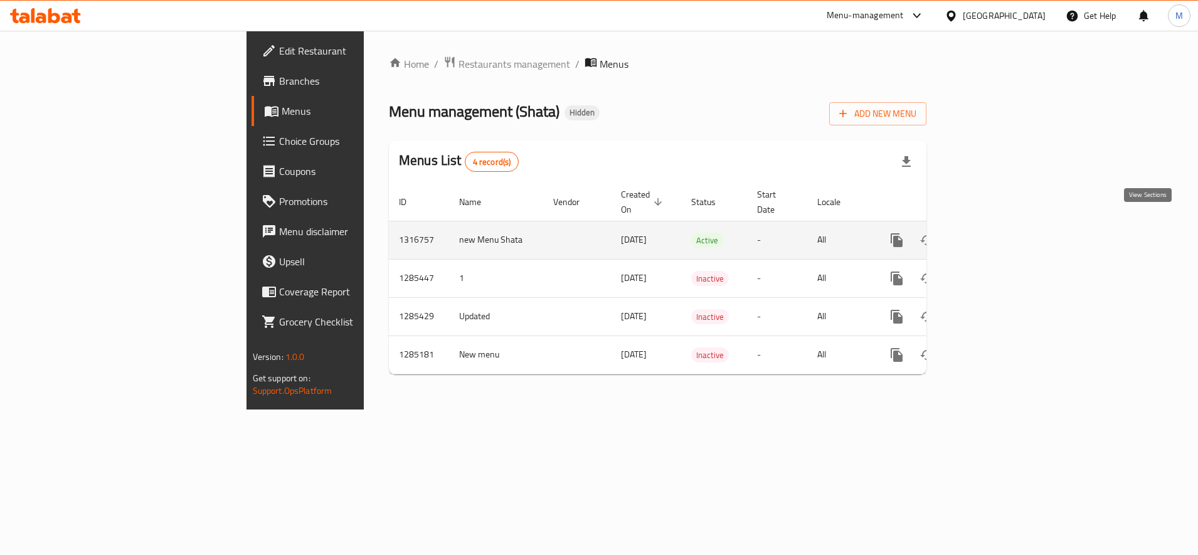
click at [994, 233] on icon "enhanced table" at bounding box center [986, 240] width 15 height 15
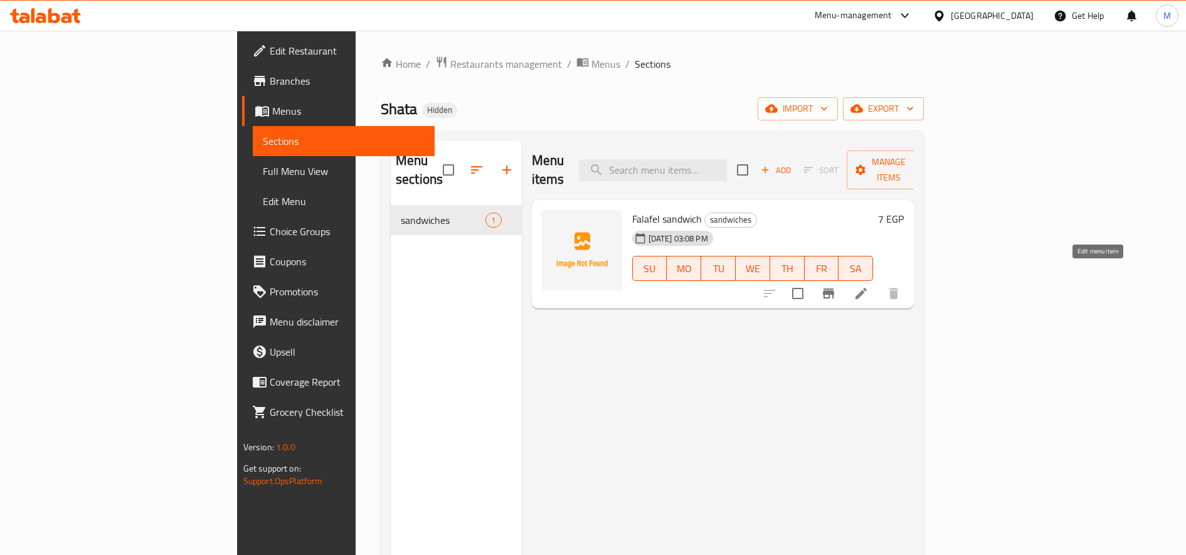
click at [868, 286] on icon at bounding box center [860, 293] width 15 height 15
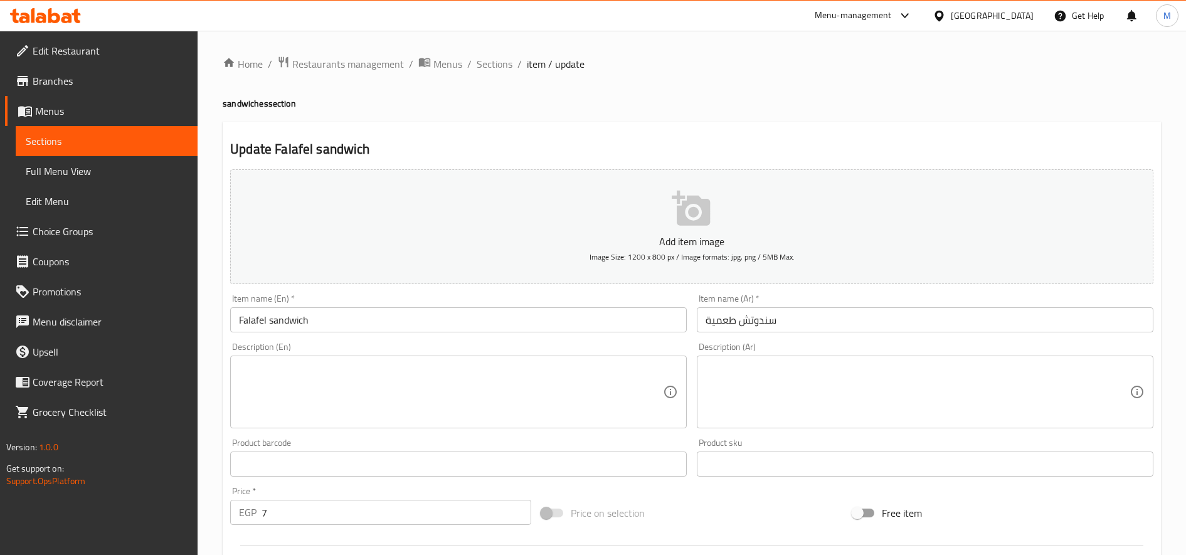
scroll to position [331, 0]
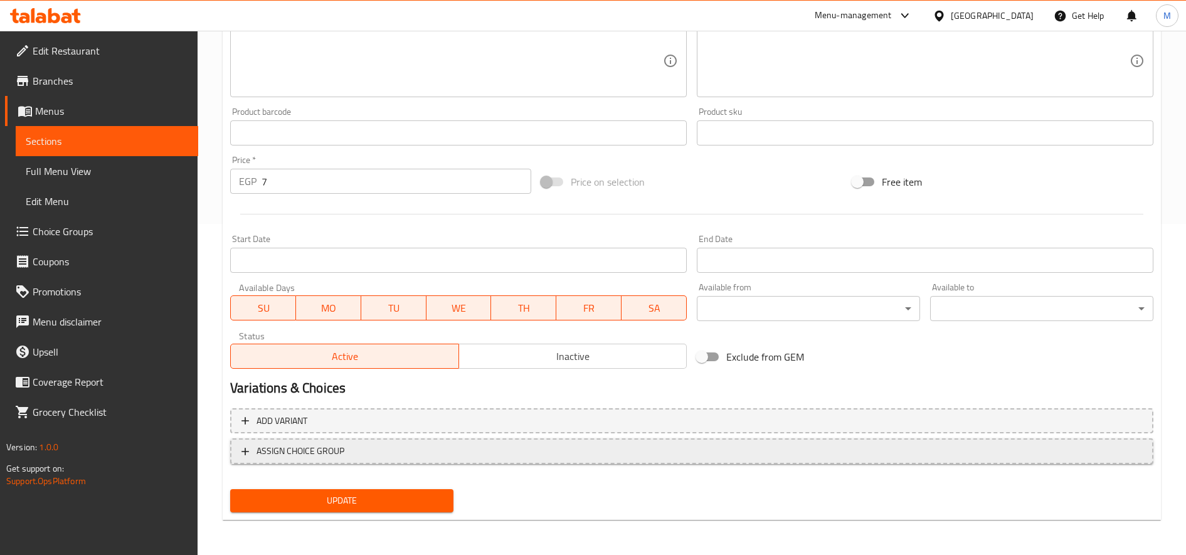
click at [355, 446] on span "ASSIGN CHOICE GROUP" at bounding box center [691, 451] width 900 height 16
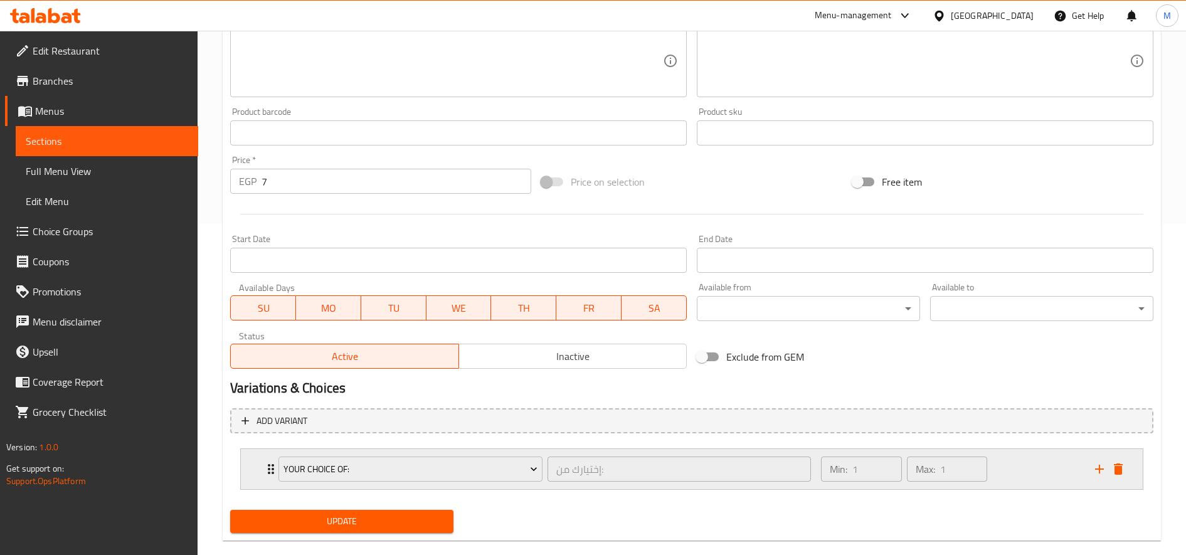
click at [421, 456] on div "Your Choice Of:" at bounding box center [410, 469] width 269 height 30
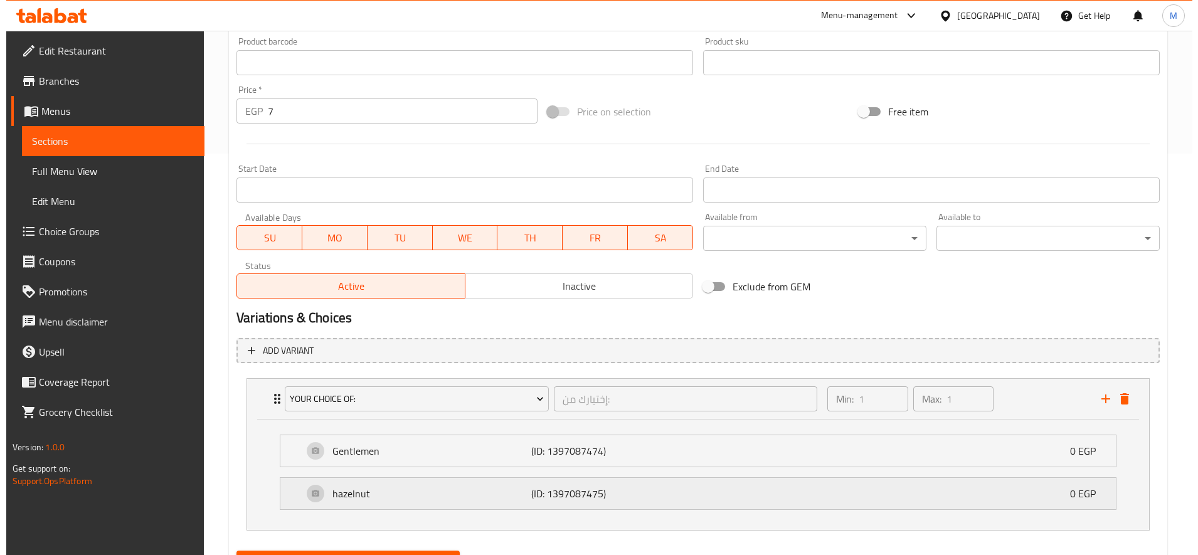
scroll to position [463, 0]
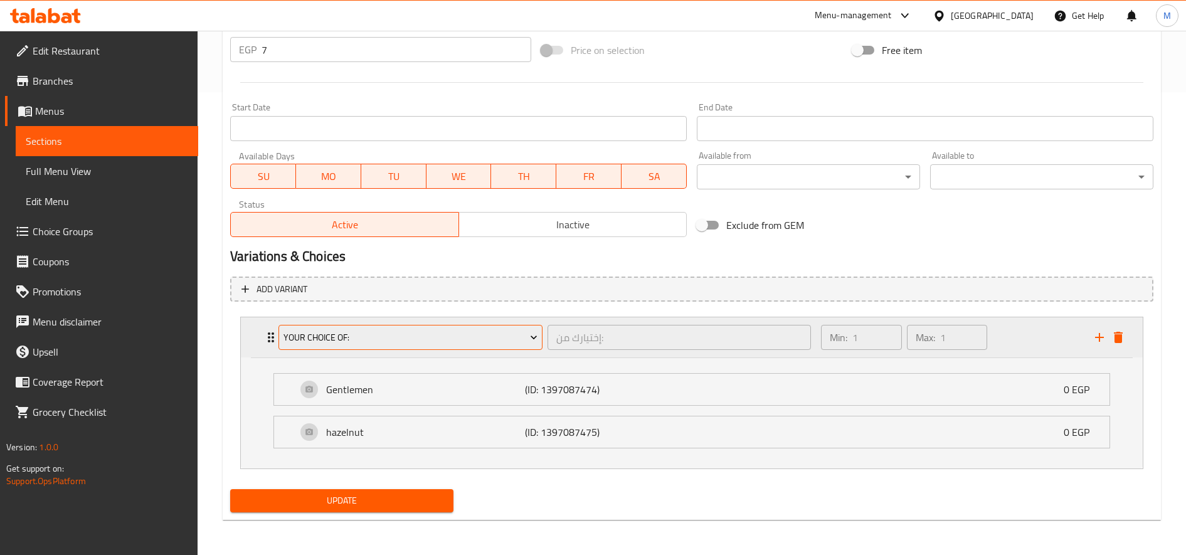
click at [409, 325] on button "Your Choice Of:" at bounding box center [410, 337] width 264 height 25
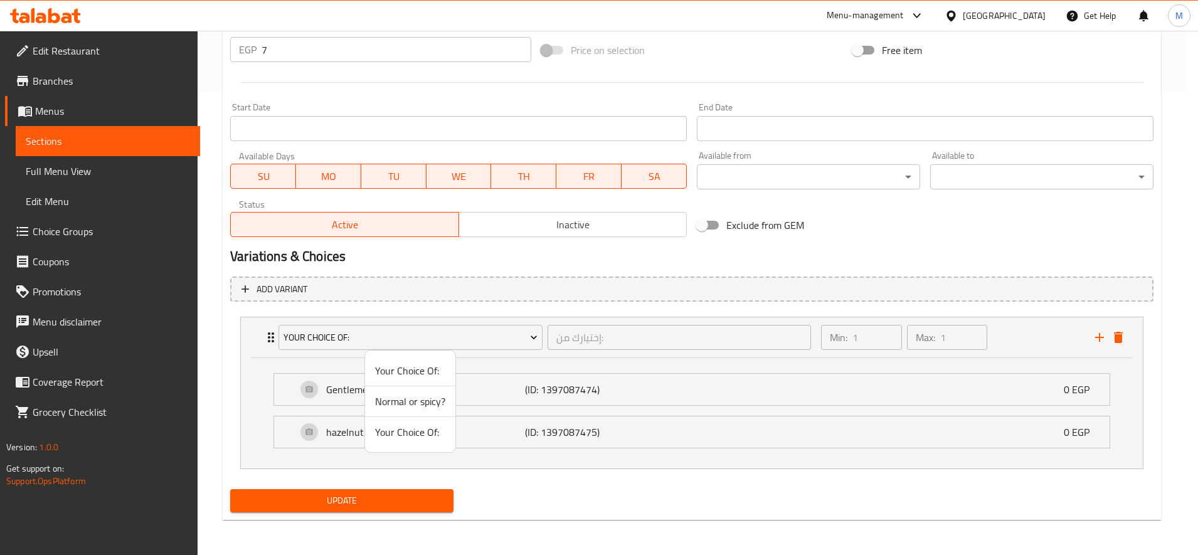
click at [433, 408] on span "Normal or spicy?" at bounding box center [410, 401] width 70 height 15
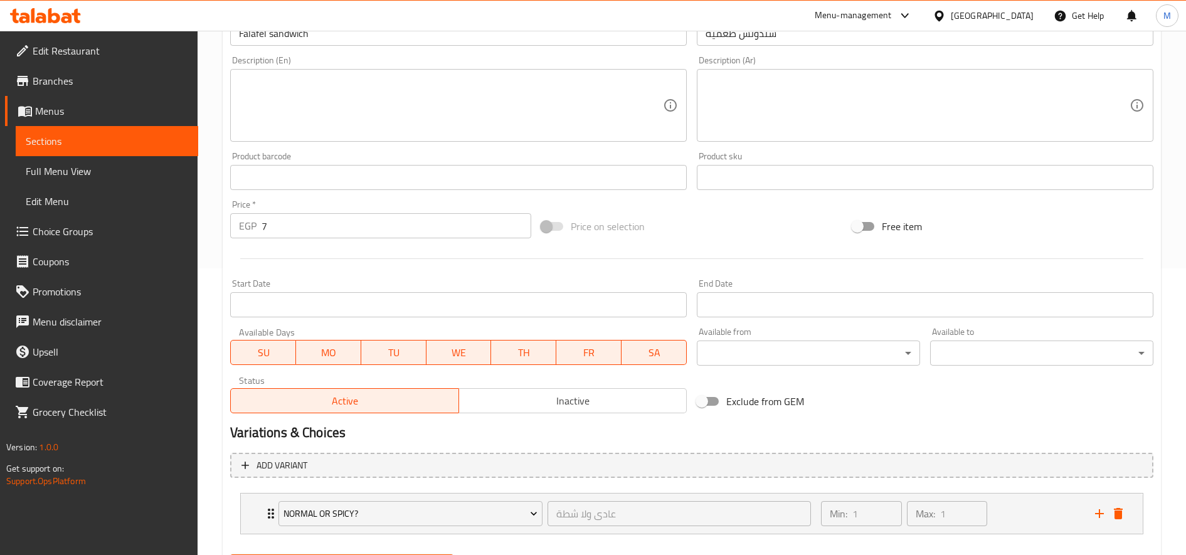
scroll to position [352, 0]
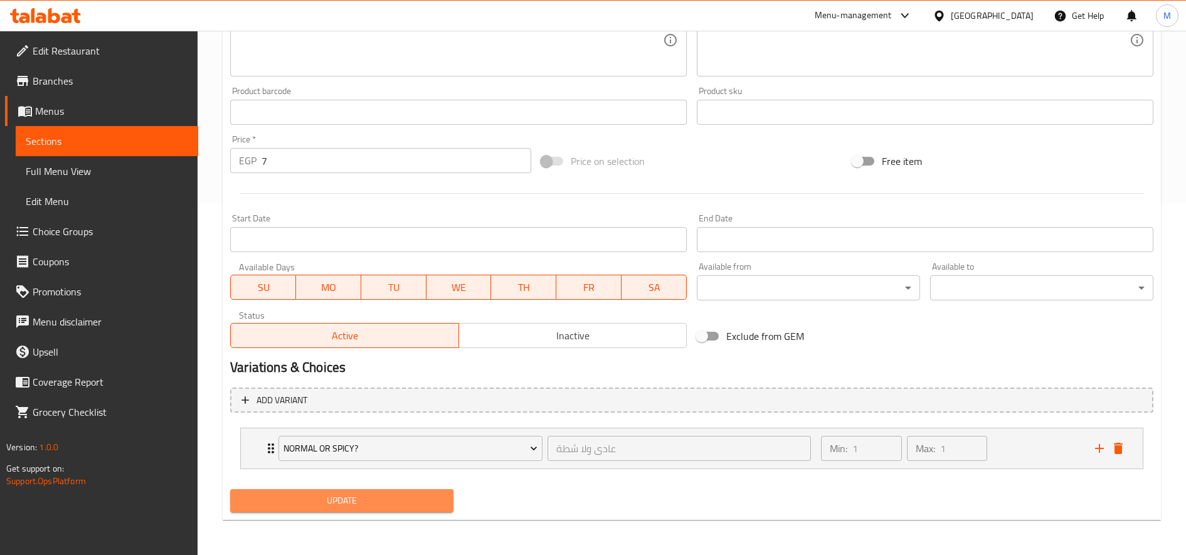
click at [415, 507] on span "Update" at bounding box center [341, 501] width 203 height 16
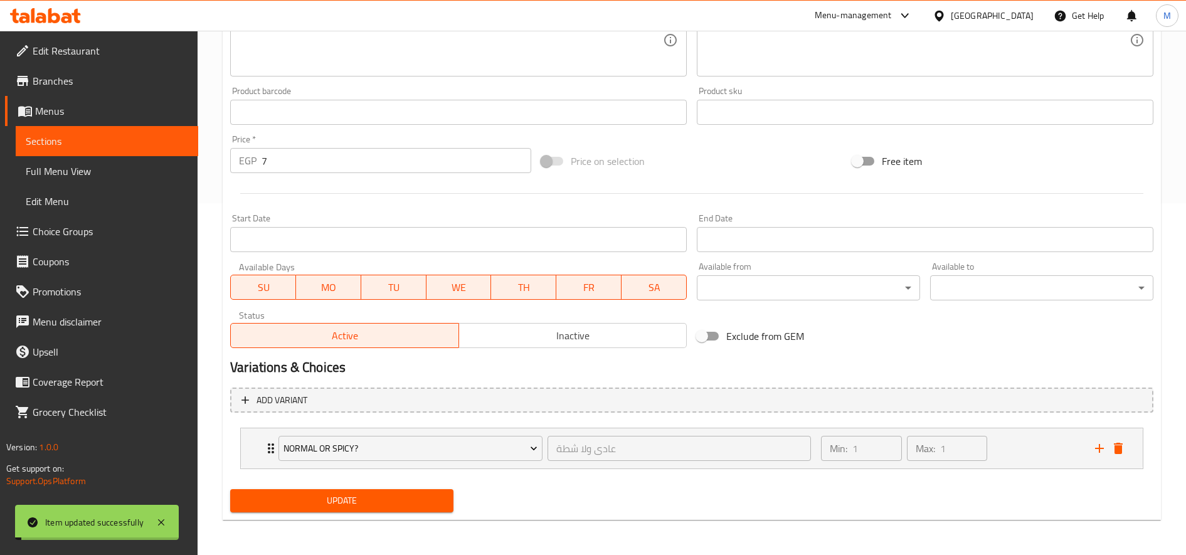
scroll to position [0, 0]
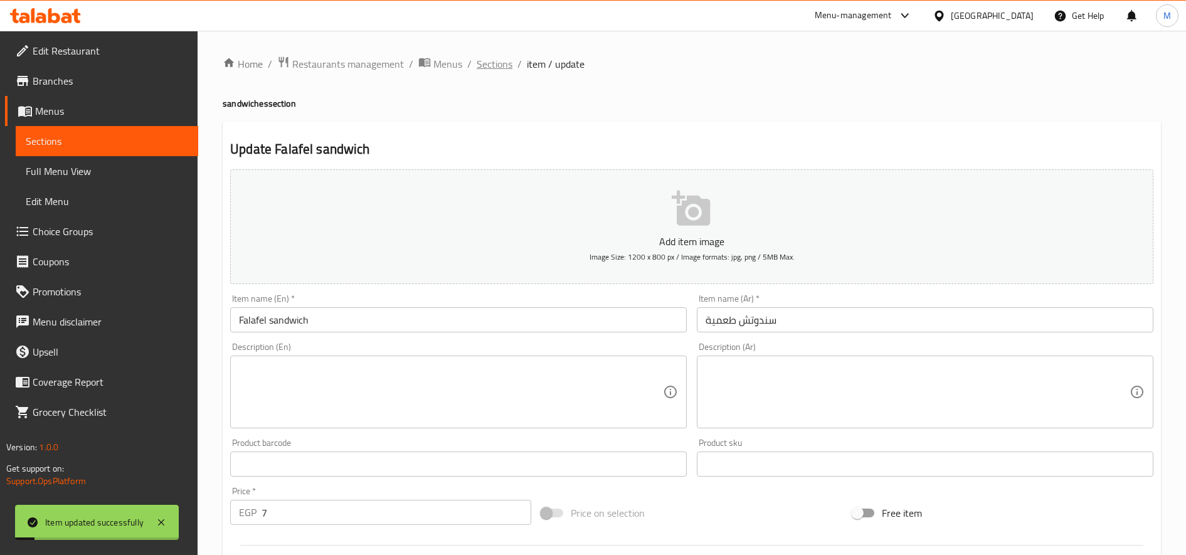
click at [504, 61] on span "Sections" at bounding box center [495, 63] width 36 height 15
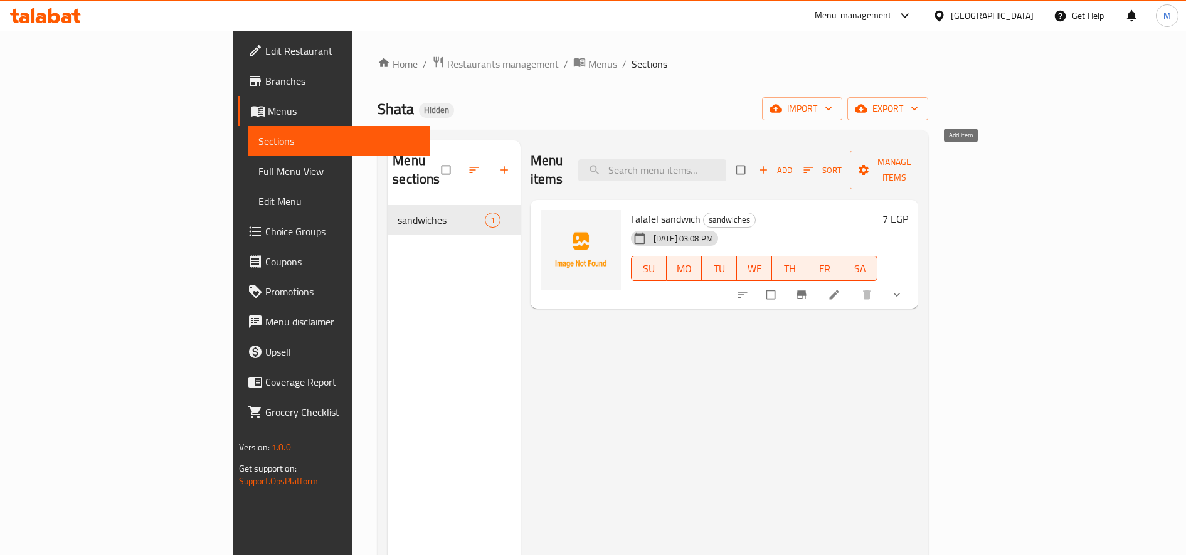
click at [769, 164] on icon "button" at bounding box center [763, 170] width 13 height 13
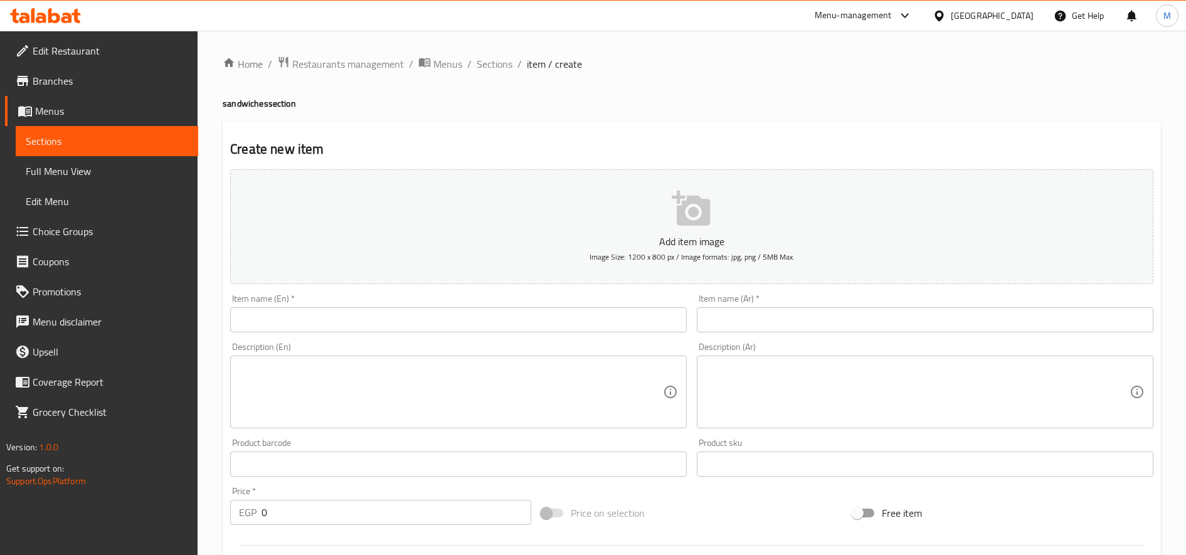
click at [902, 317] on input "text" at bounding box center [925, 319] width 456 height 25
paste input "سندوتش فول شطة او عادي 7ج"
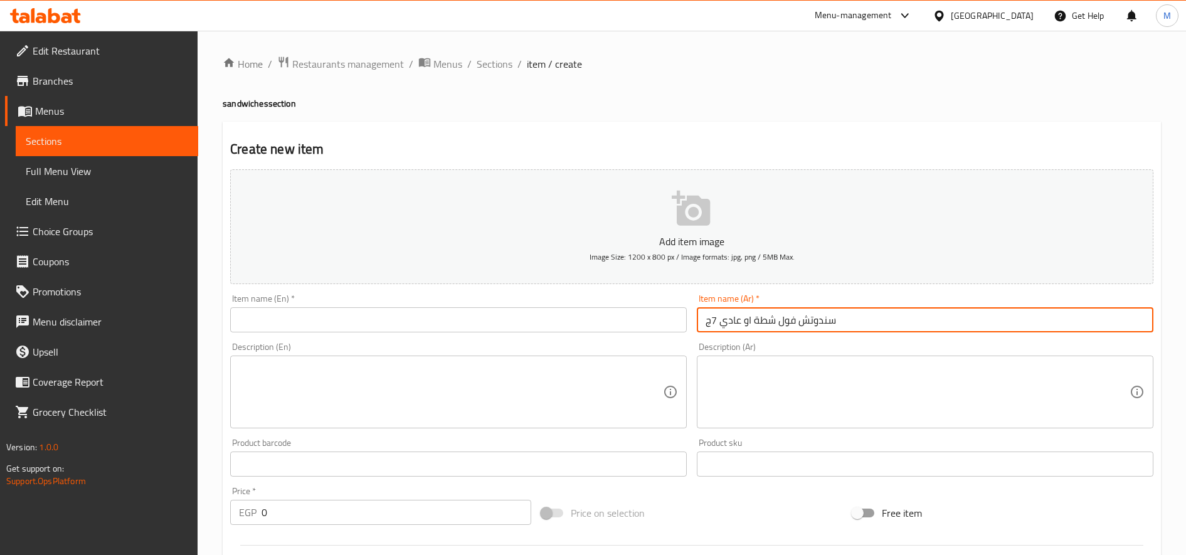
drag, startPoint x: 751, startPoint y: 320, endPoint x: 577, endPoint y: 332, distance: 174.7
click at [577, 332] on div "Add item image Image Size: 1200 x 800 px / Image formats: jpg, png / 5MB Max. I…" at bounding box center [691, 434] width 933 height 541
drag, startPoint x: 778, startPoint y: 317, endPoint x: 568, endPoint y: 327, distance: 209.7
click at [565, 327] on div "Add item image Image Size: 1200 x 800 px / Image formats: jpg, png / 5MB Max. I…" at bounding box center [691, 434] width 933 height 541
click at [727, 324] on input "سندوتش فول" at bounding box center [925, 319] width 456 height 25
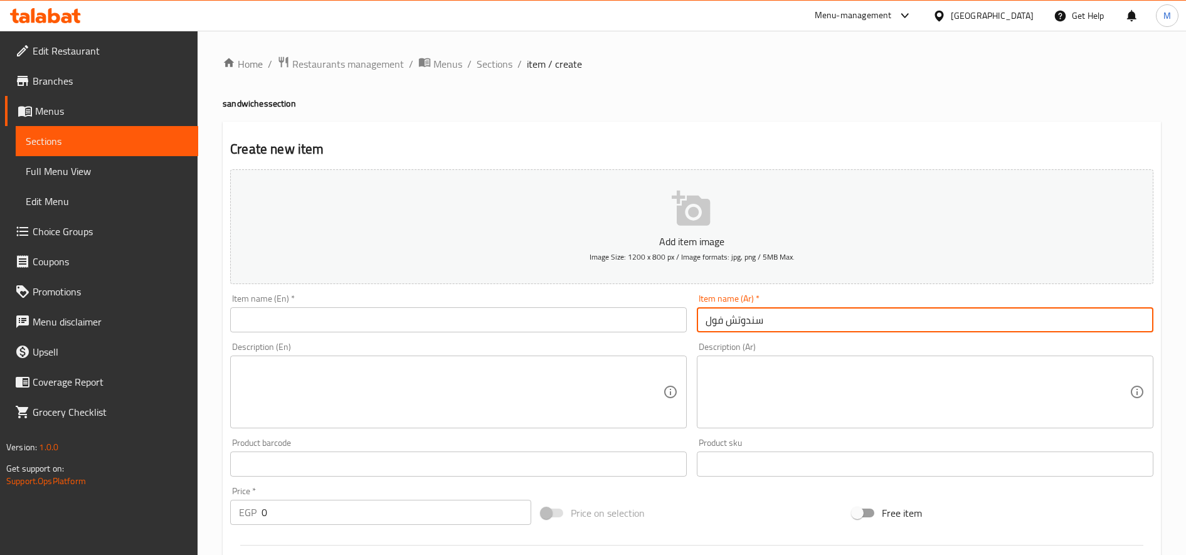
click at [727, 324] on input "سندوتش فول" at bounding box center [925, 319] width 456 height 25
type input "سندوتش فول"
click at [414, 319] on input "text" at bounding box center [458, 319] width 456 height 25
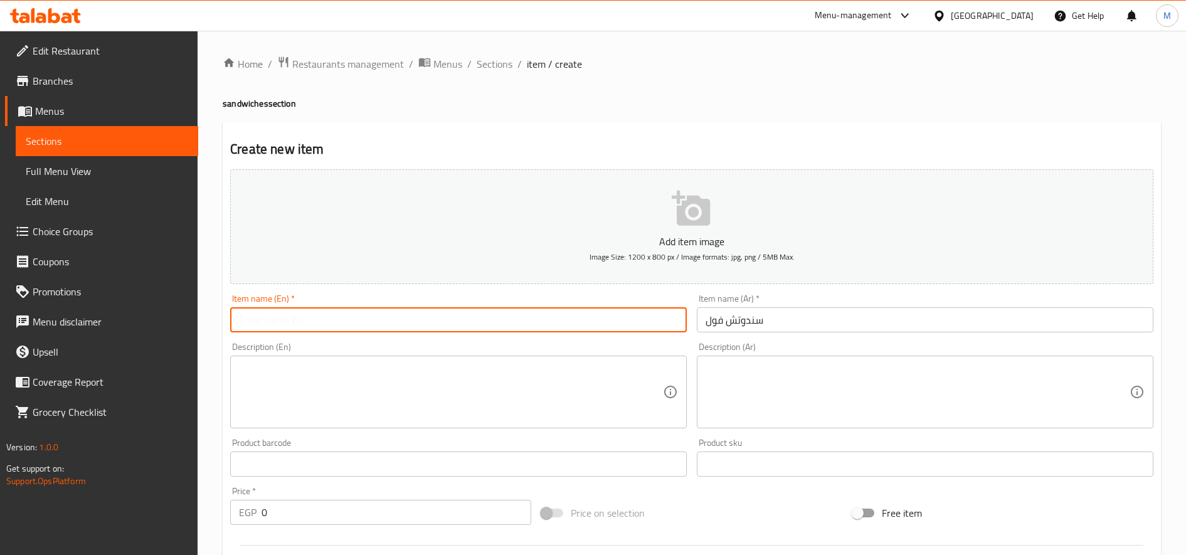
paste input "Foul sandwich"
type input "Foul sandwich"
click at [388, 509] on input "0" at bounding box center [396, 512] width 270 height 25
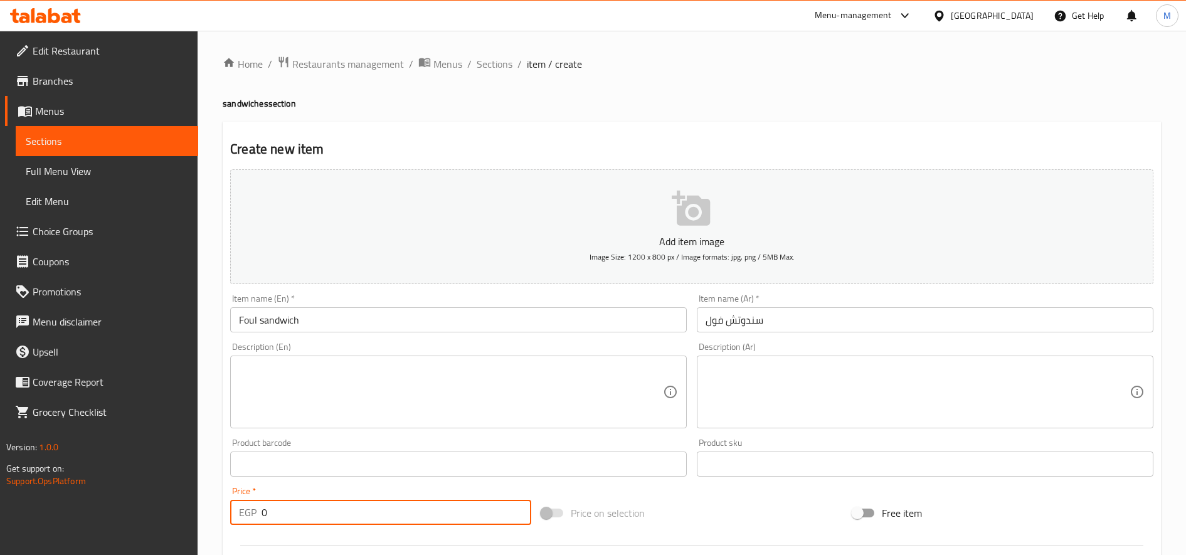
click at [388, 509] on input "0" at bounding box center [396, 512] width 270 height 25
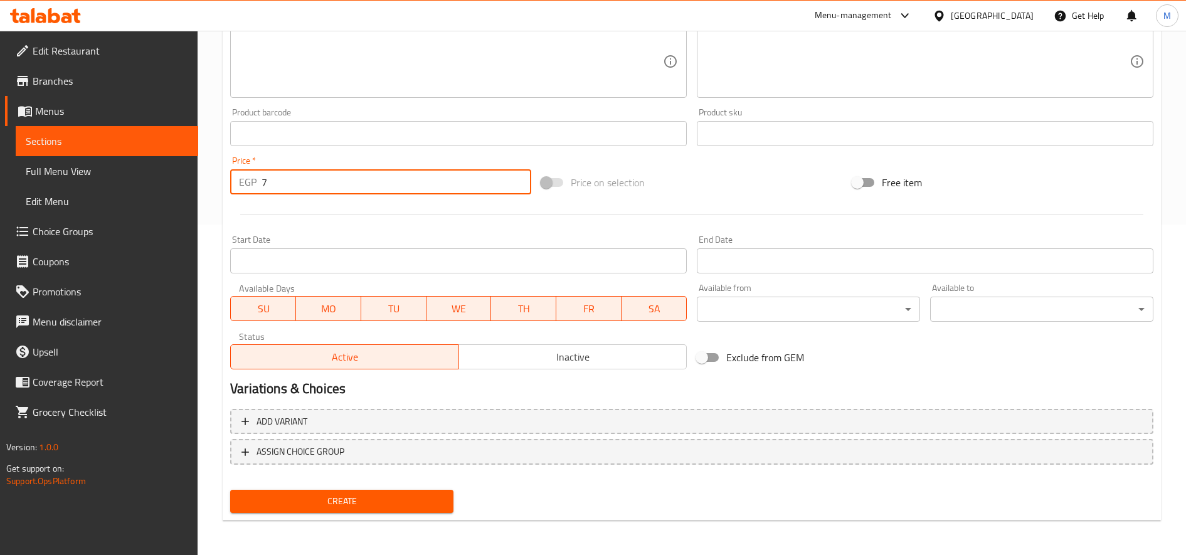
scroll to position [331, 0]
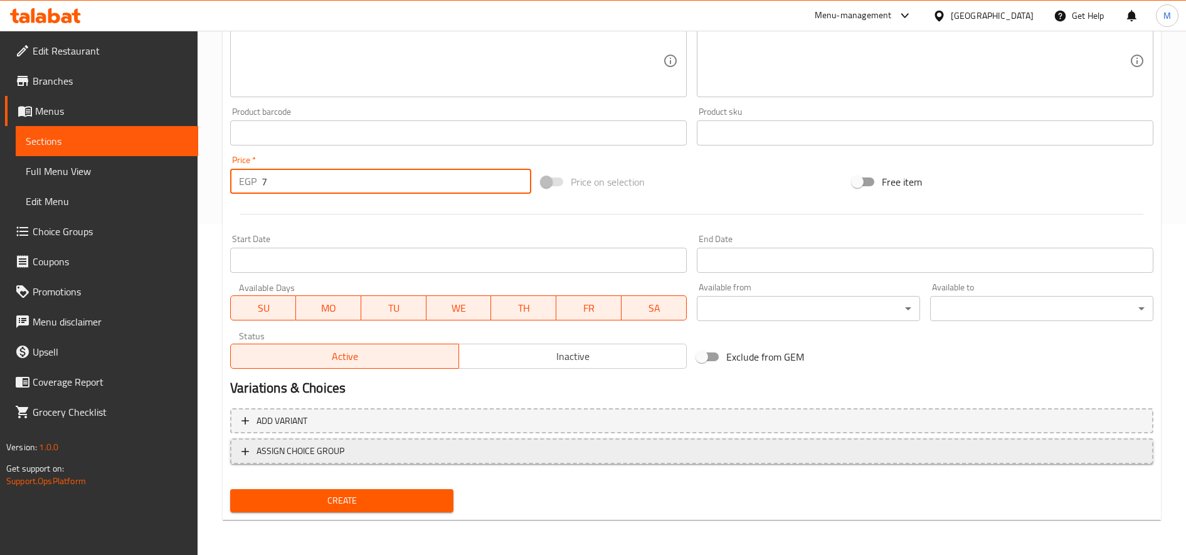
type input "7"
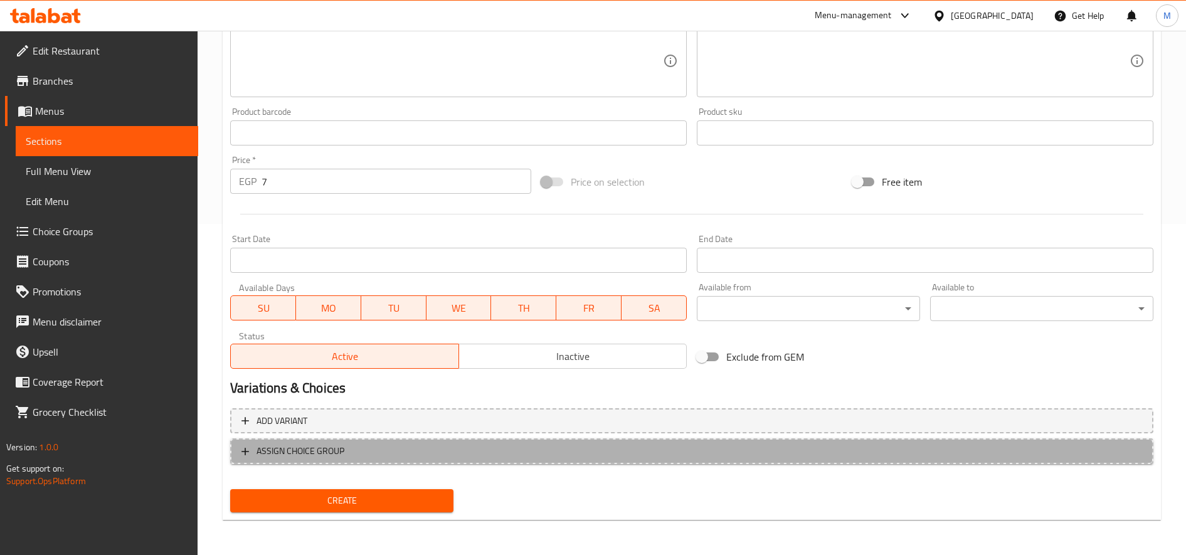
click at [387, 451] on span "ASSIGN CHOICE GROUP" at bounding box center [691, 451] width 900 height 16
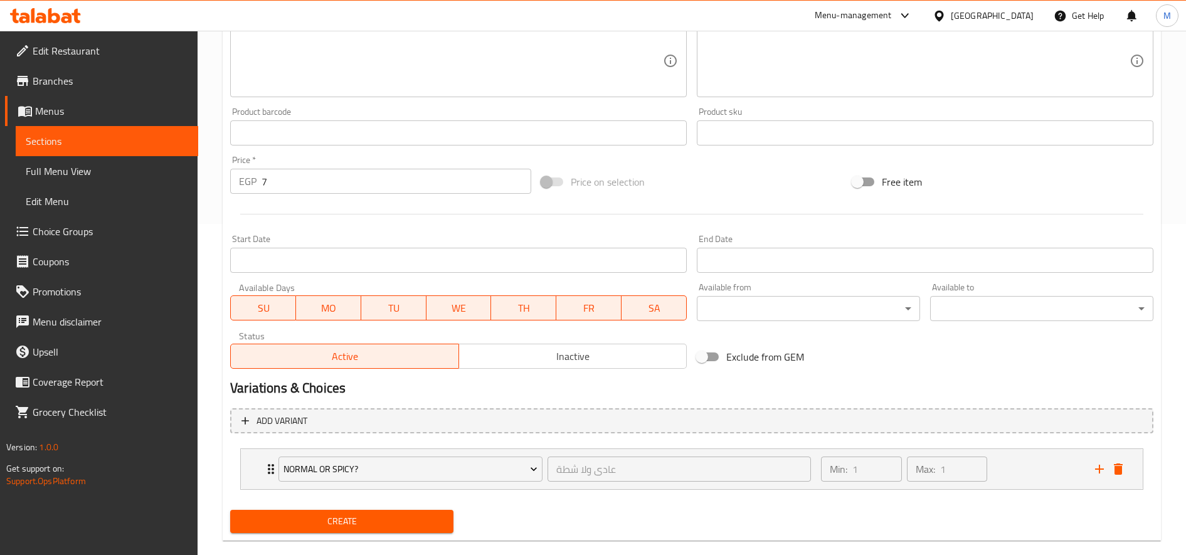
click at [376, 524] on span "Create" at bounding box center [341, 522] width 203 height 16
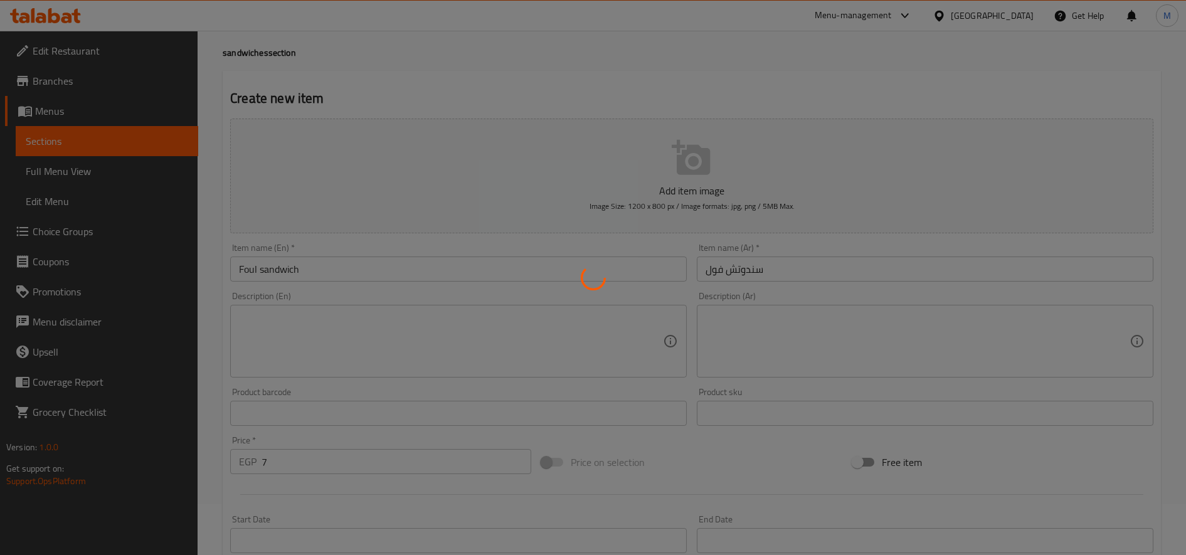
scroll to position [0, 0]
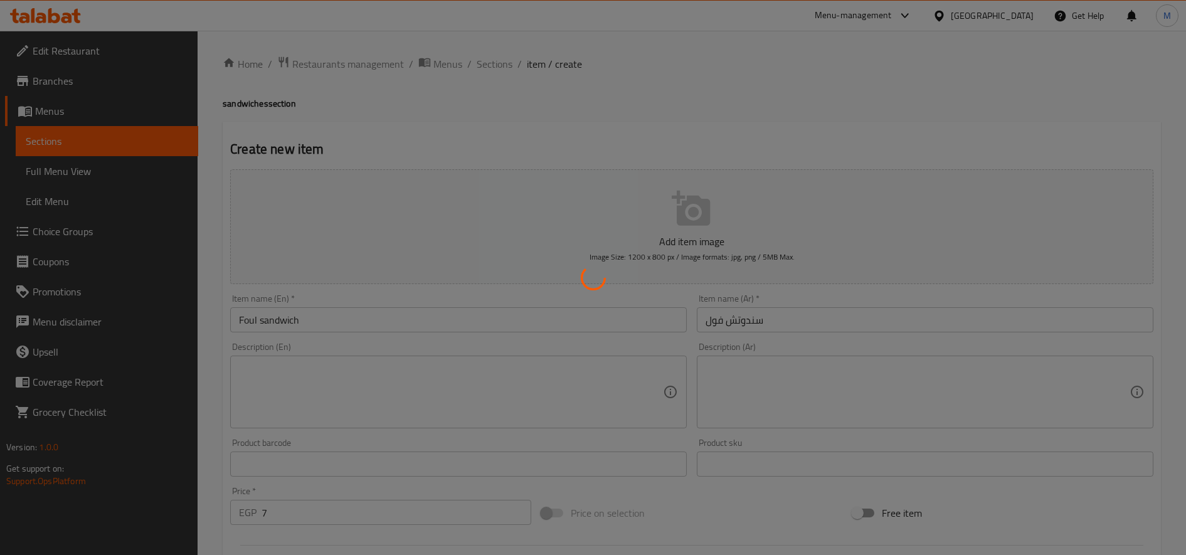
type input "0"
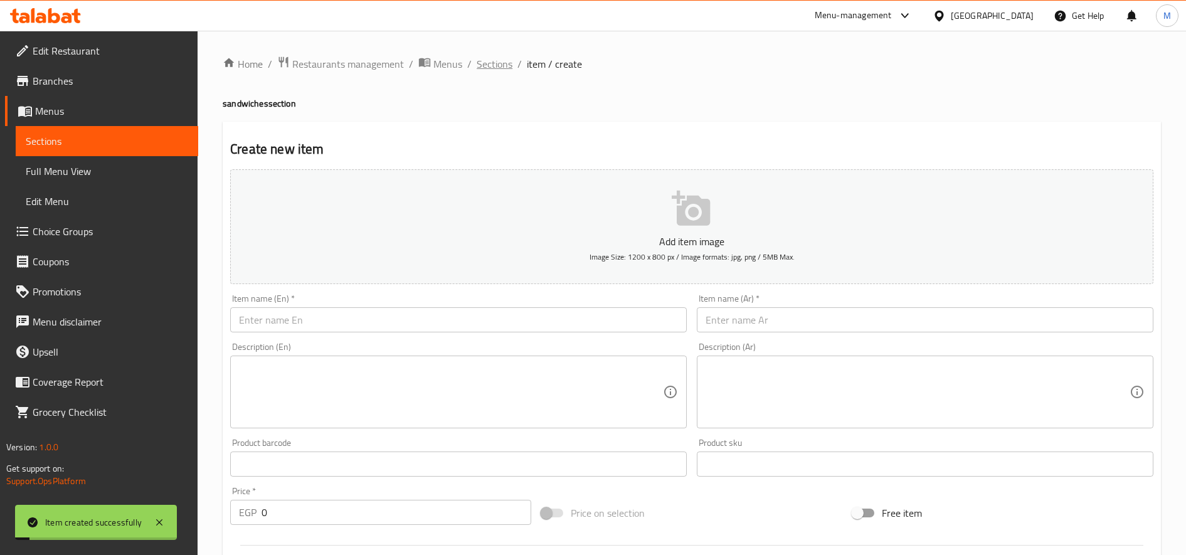
click at [487, 64] on span "Sections" at bounding box center [495, 63] width 36 height 15
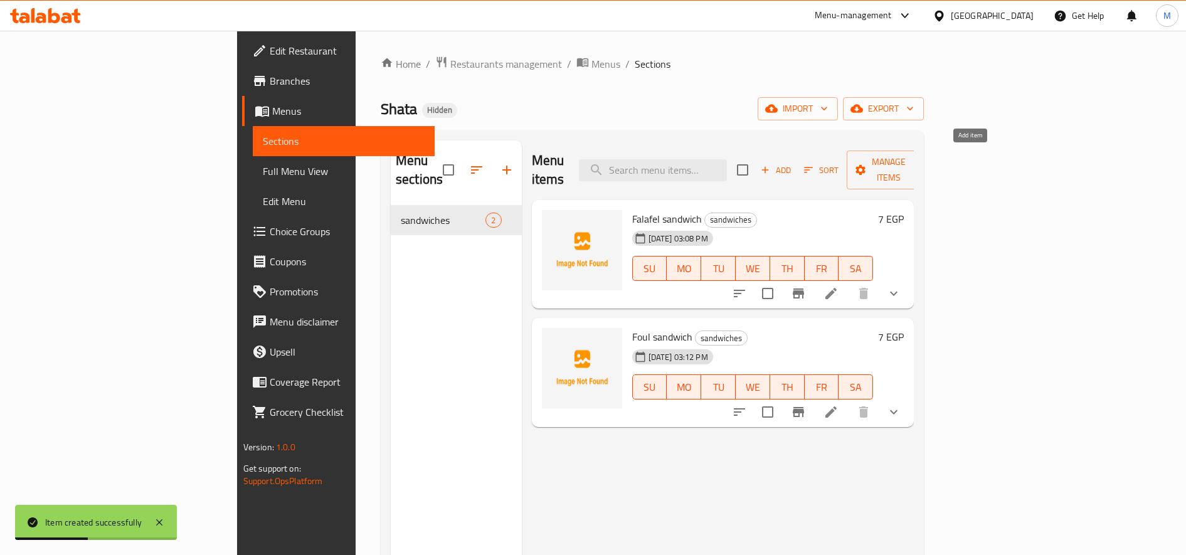
click at [771, 164] on icon "button" at bounding box center [764, 169] width 11 height 11
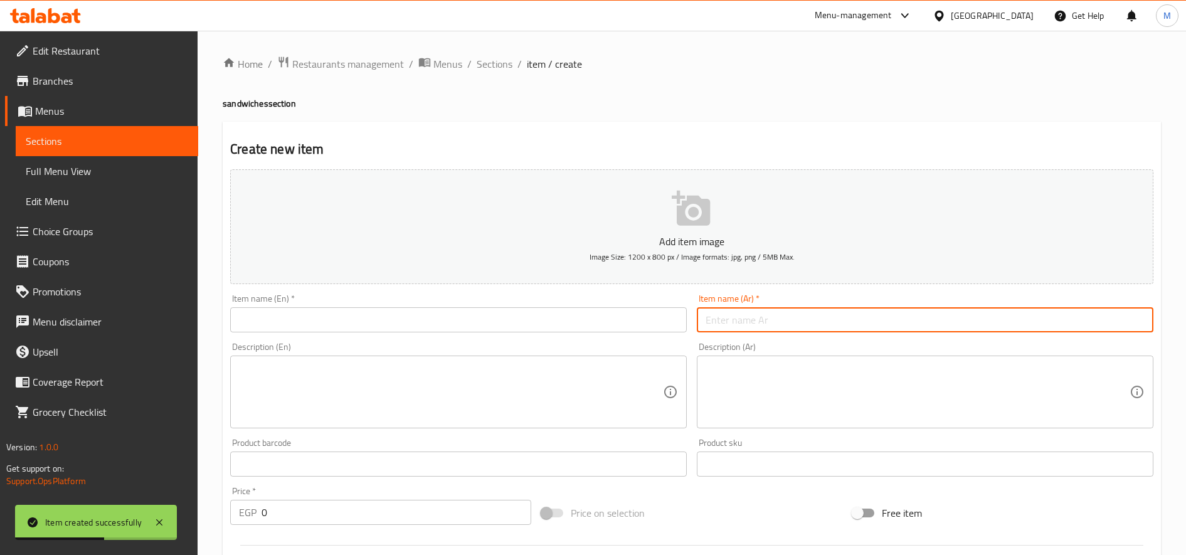
click at [949, 319] on input "text" at bounding box center [925, 319] width 456 height 25
paste input "سندوتش بطاطس طحينة وكاتش"
click at [870, 317] on input "سندوتش بطاطس طحينة وكاتشب" at bounding box center [925, 319] width 456 height 25
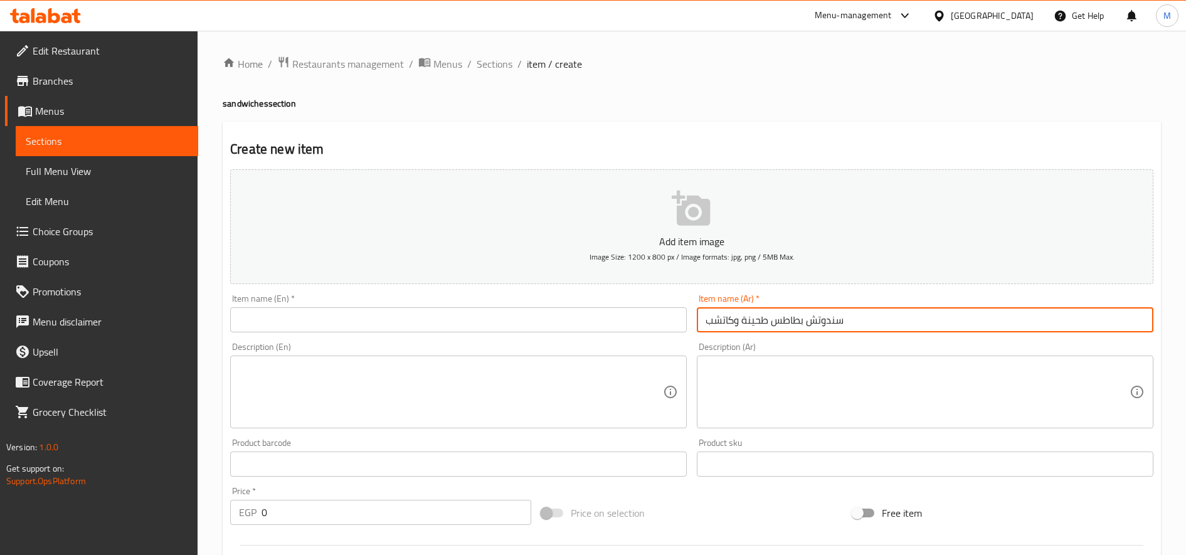
click at [870, 317] on input "سندوتش بطاطس طحينة وكاتشب" at bounding box center [925, 319] width 456 height 25
type input "سندوتش بطاطس طحينة وكاتشب"
click at [446, 326] on input "text" at bounding box center [458, 319] width 456 height 25
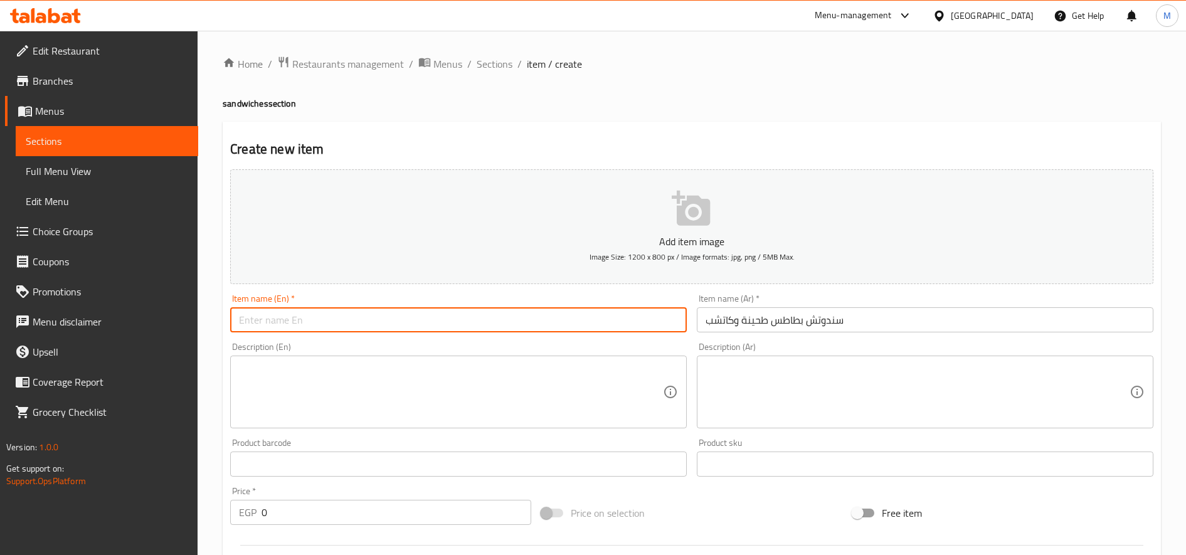
paste input "Potato, tahini and ketchup sandwich"
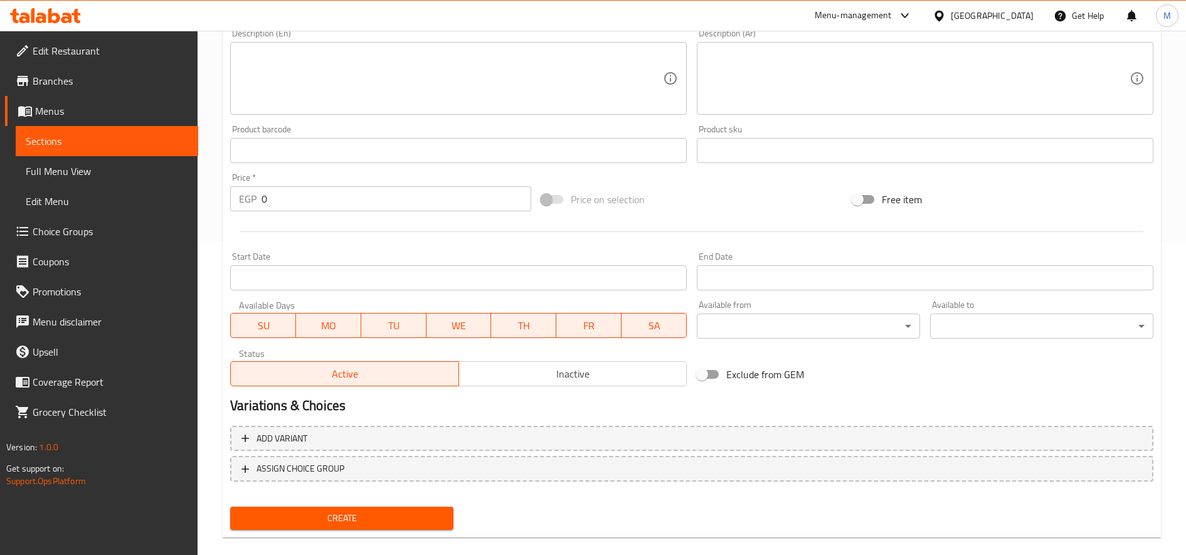
scroll to position [209, 0]
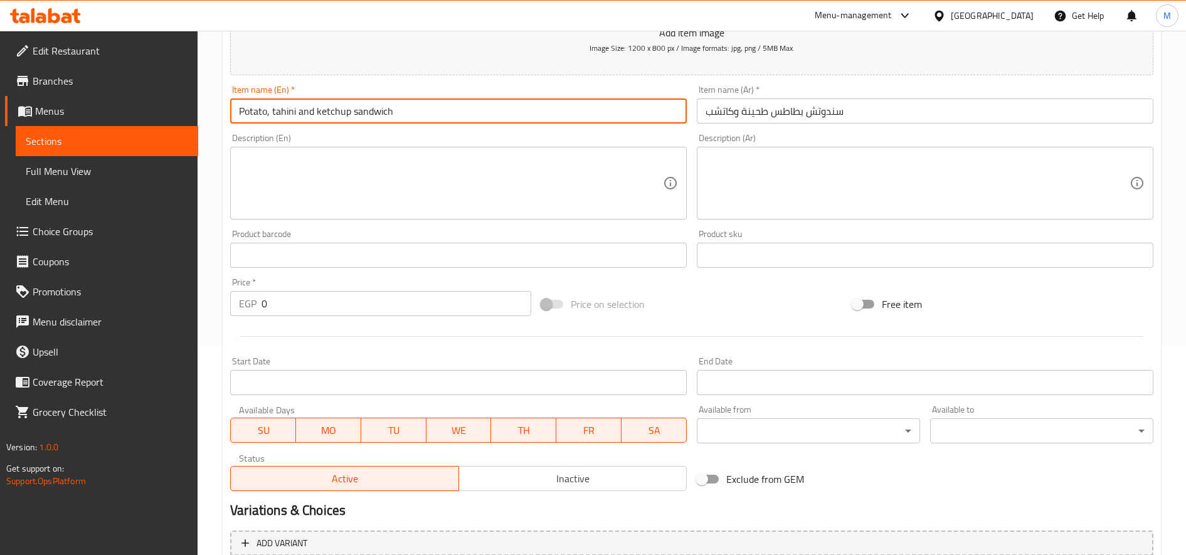
drag, startPoint x: 267, startPoint y: 107, endPoint x: 350, endPoint y: 132, distance: 86.5
click at [350, 132] on div "Add item image Image Size: 1200 x 800 px / Image formats: jpg, png / 5MB Max. I…" at bounding box center [691, 225] width 933 height 541
type input "Potato, tahini and ketchup sandwich"
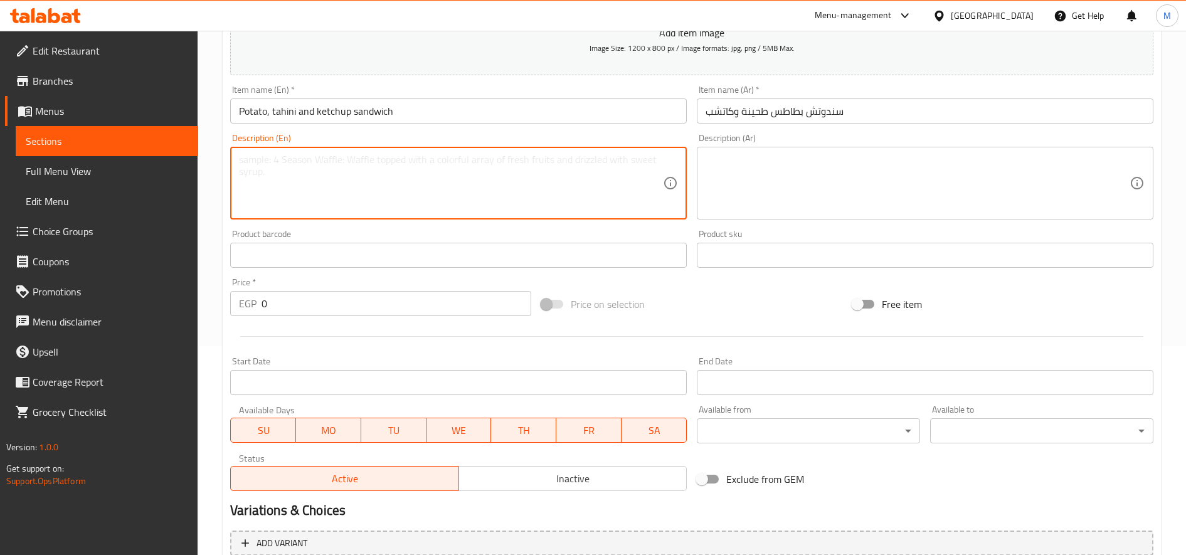
click at [332, 154] on textarea at bounding box center [451, 184] width 424 height 60
paste textarea ", tahini and ketchup"
type textarea ", tahini and ketchup"
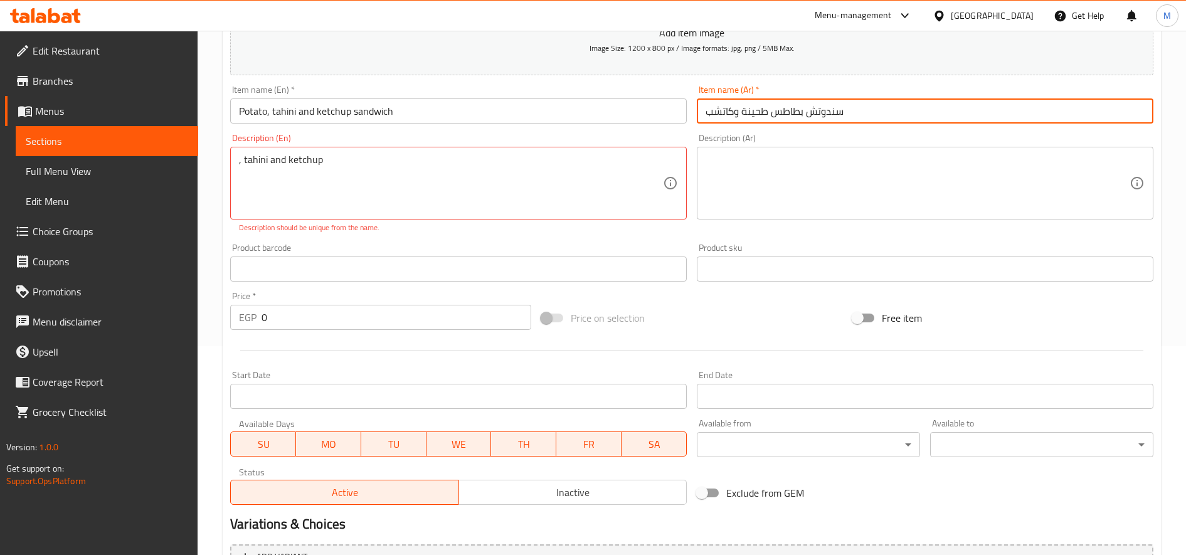
drag, startPoint x: 768, startPoint y: 107, endPoint x: 626, endPoint y: 109, distance: 141.7
click at [627, 109] on div "Add item image Image Size: 1200 x 800 px / Image formats: jpg, png / 5MB Max. I…" at bounding box center [691, 232] width 933 height 554
type input "سندوتش بطاطس"
click at [793, 150] on div "Description (Ar)" at bounding box center [925, 183] width 456 height 73
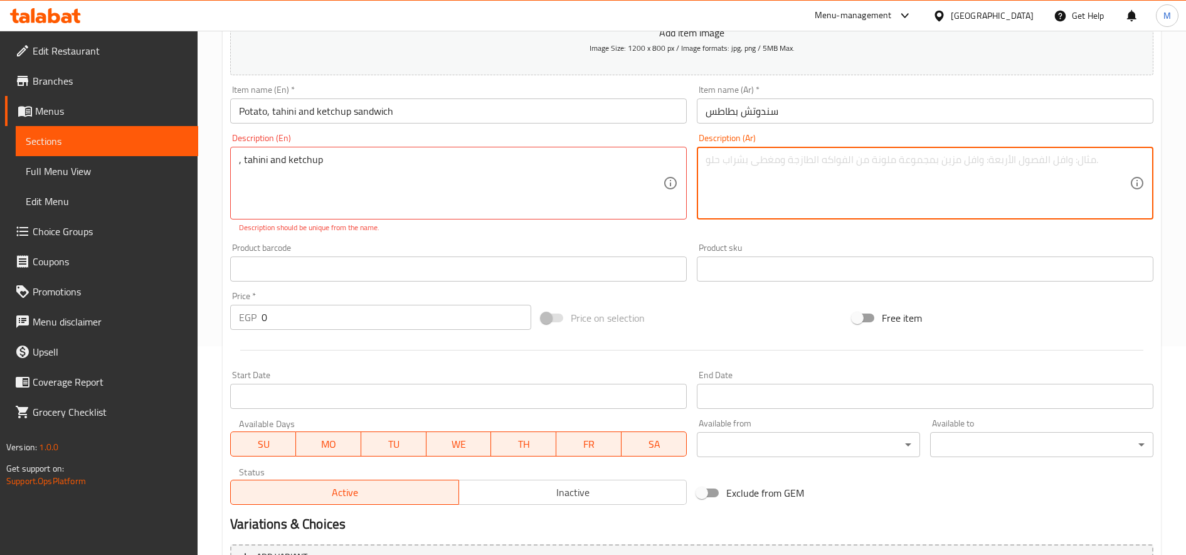
paste textarea "طحينة وكاتشب"
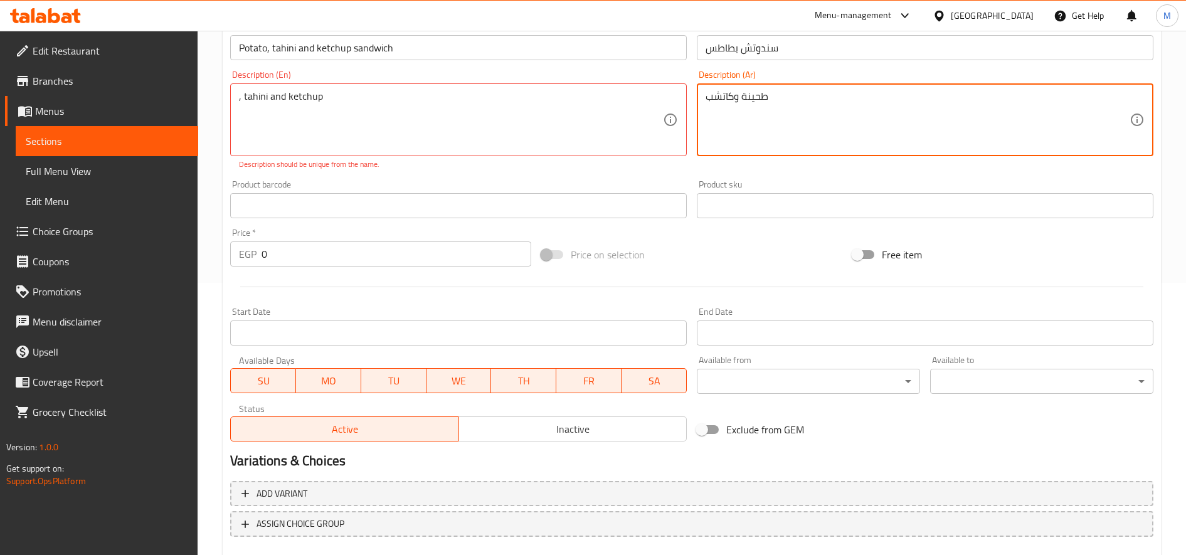
scroll to position [314, 0]
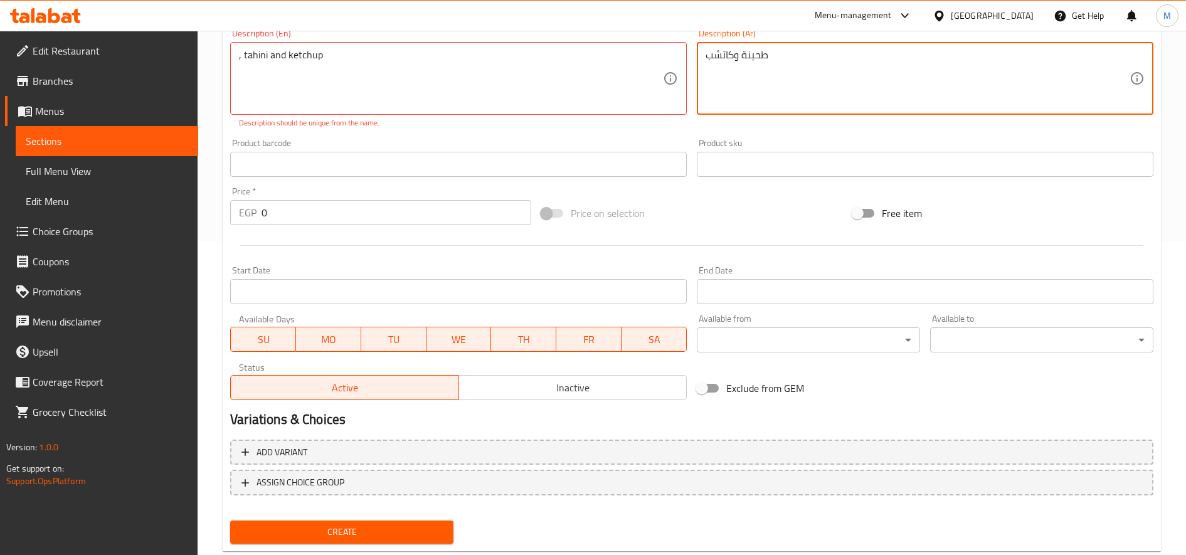
type textarea "طحينة وكاتشب"
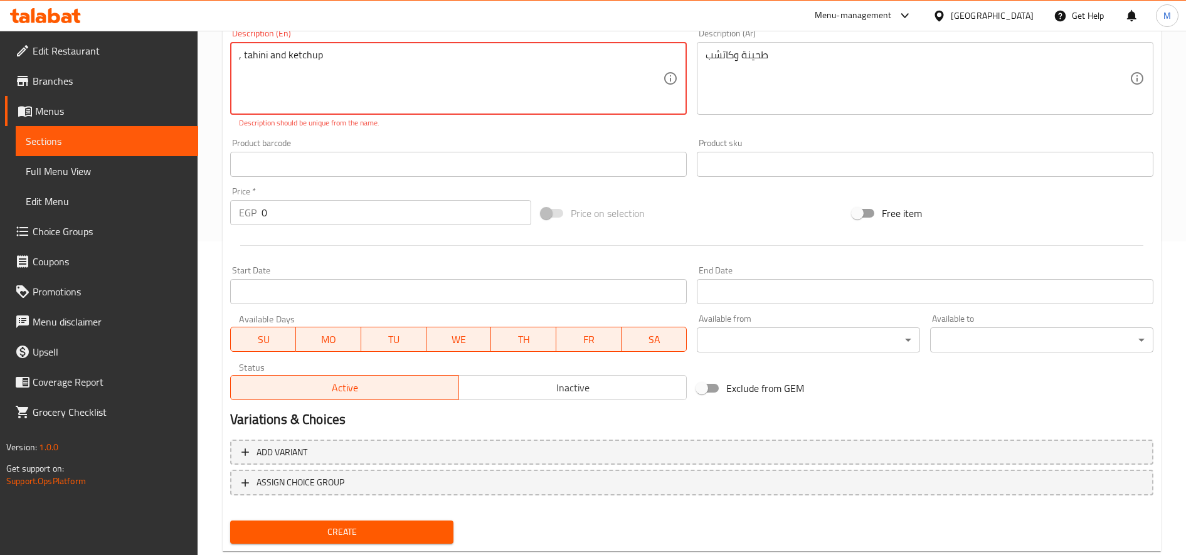
drag, startPoint x: 243, startPoint y: 52, endPoint x: 198, endPoint y: 60, distance: 45.2
type textarea "tahini and ketchup"
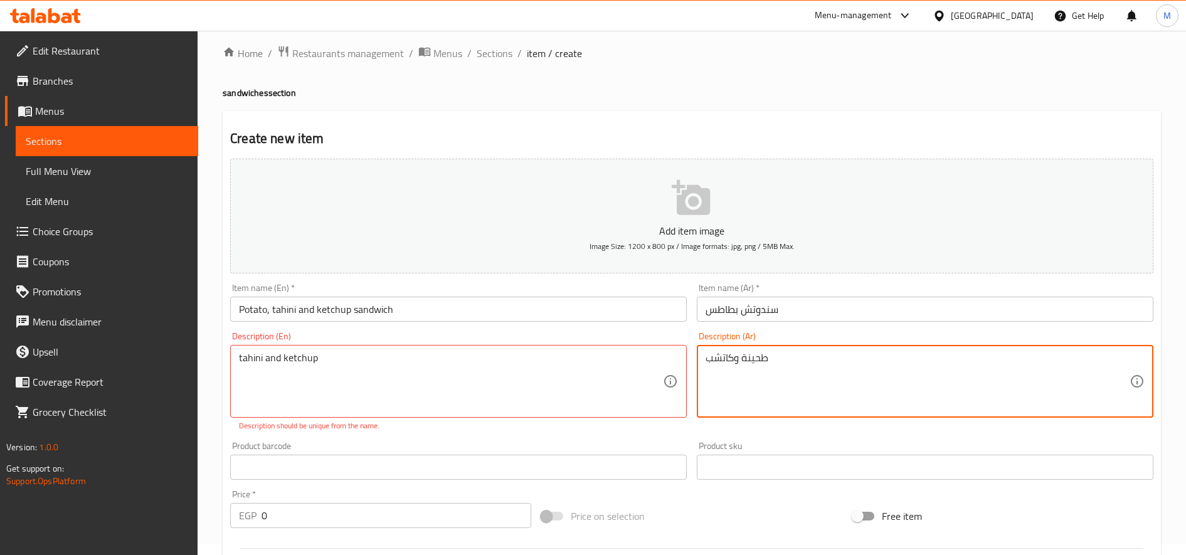
scroll to position [0, 0]
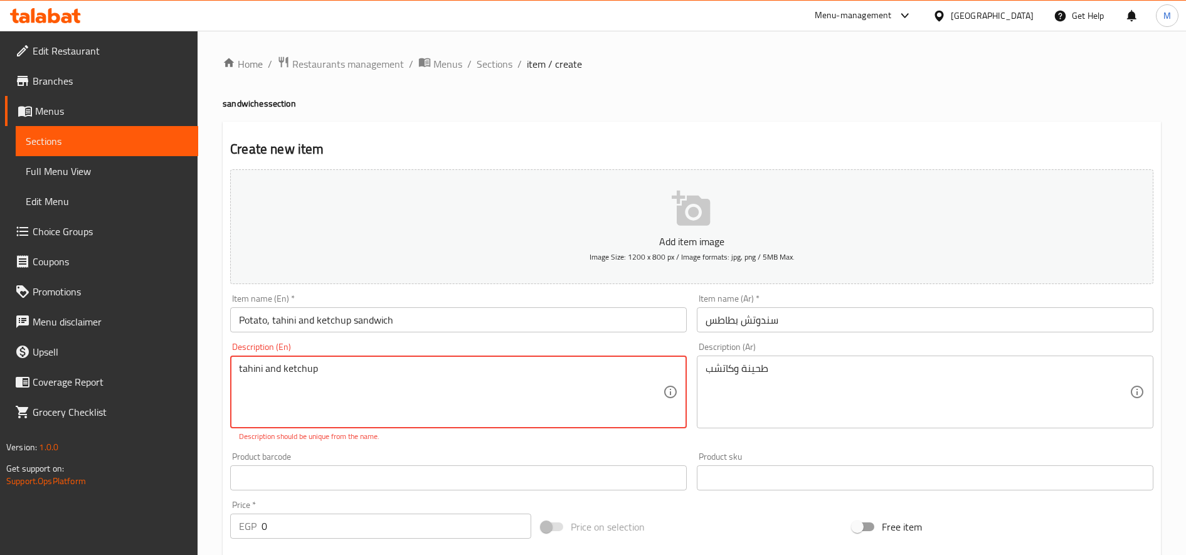
click at [256, 372] on textarea "tahini and ketchup" at bounding box center [451, 392] width 424 height 60
click at [352, 374] on textarea "tahini and ketchup" at bounding box center [451, 392] width 424 height 60
click at [242, 373] on textarea "tahini and ketchup" at bounding box center [451, 392] width 424 height 60
click at [270, 384] on textarea at bounding box center [451, 392] width 424 height 60
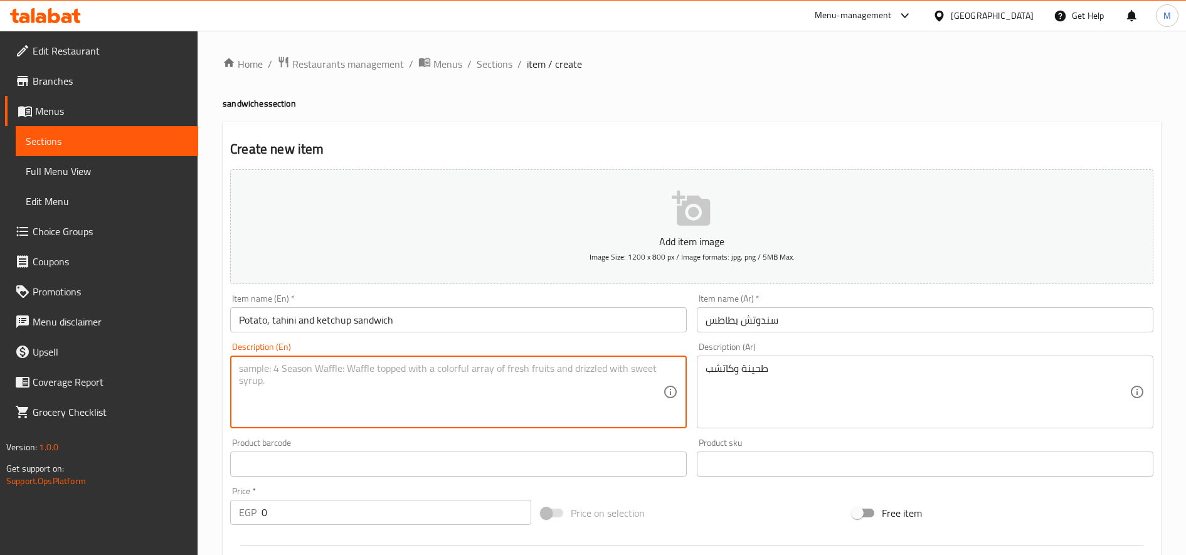
paste textarea "tahini and ketchup"
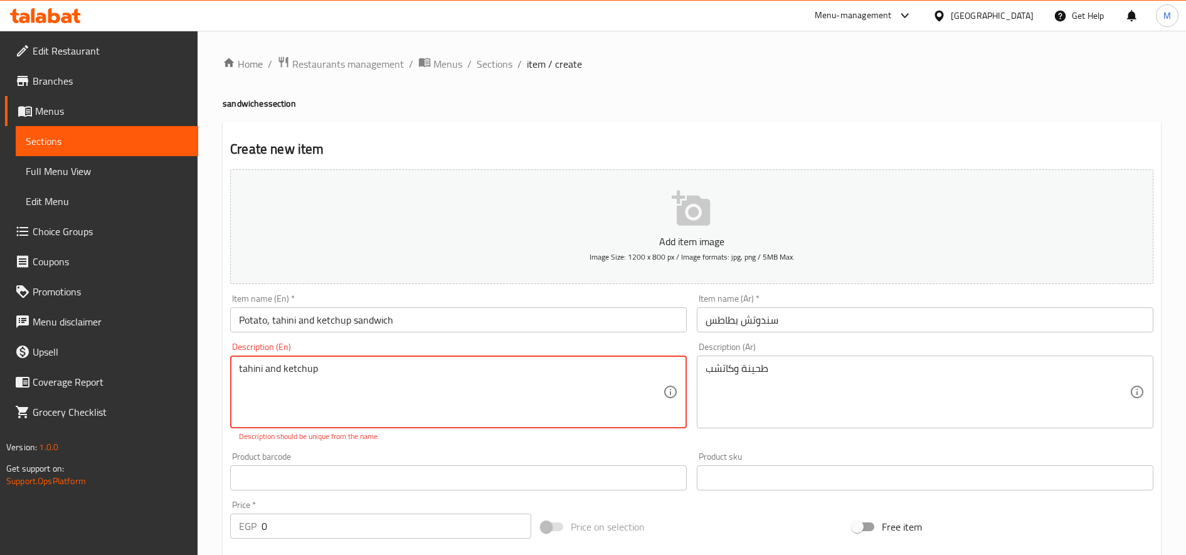
click at [325, 367] on textarea "tahini and ketchup" at bounding box center [451, 392] width 424 height 60
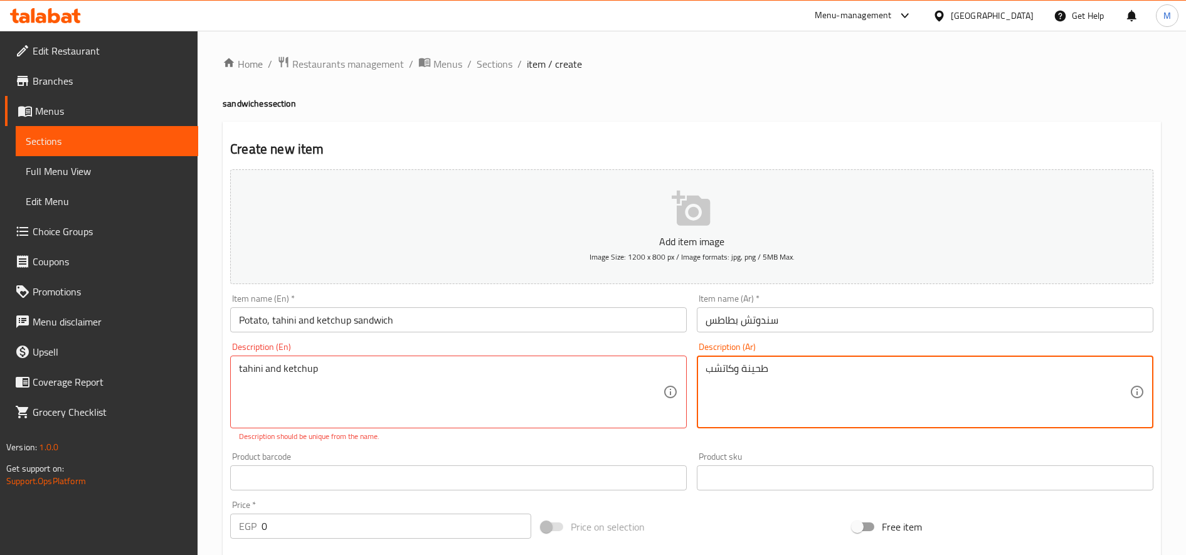
click at [744, 374] on textarea "طحينة وكاتشب" at bounding box center [917, 392] width 424 height 60
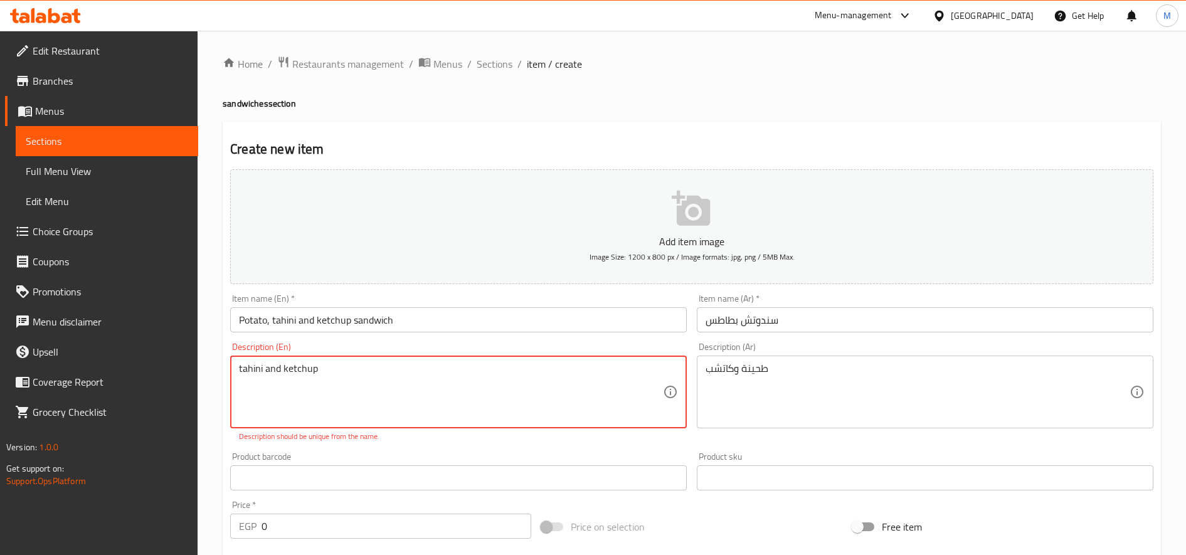
click at [357, 364] on textarea "tahini and ketchup" at bounding box center [451, 392] width 424 height 60
paste textarea "T"
type textarea "Tahini and ketchup"
click at [370, 370] on textarea "Tahini and ketchup" at bounding box center [451, 392] width 424 height 60
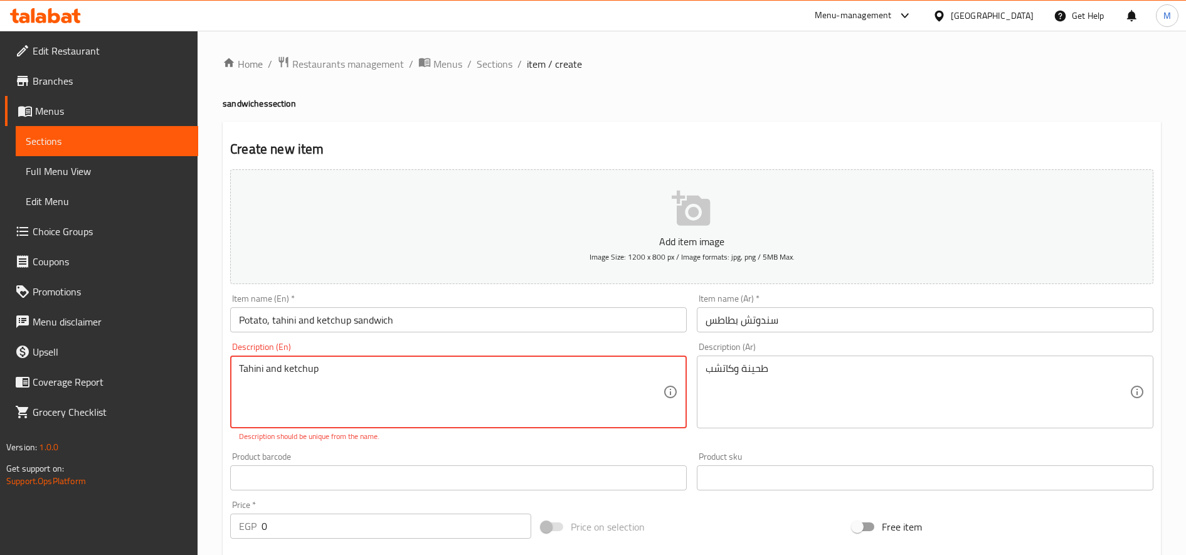
click at [370, 370] on textarea "Tahini and ketchup" at bounding box center [451, 392] width 424 height 60
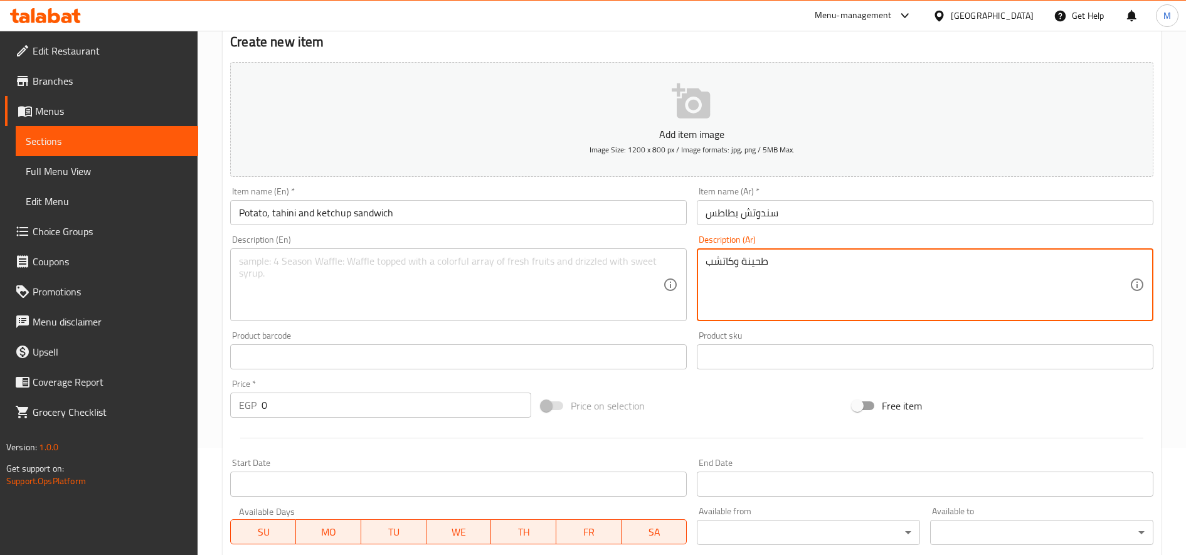
scroll to position [209, 0]
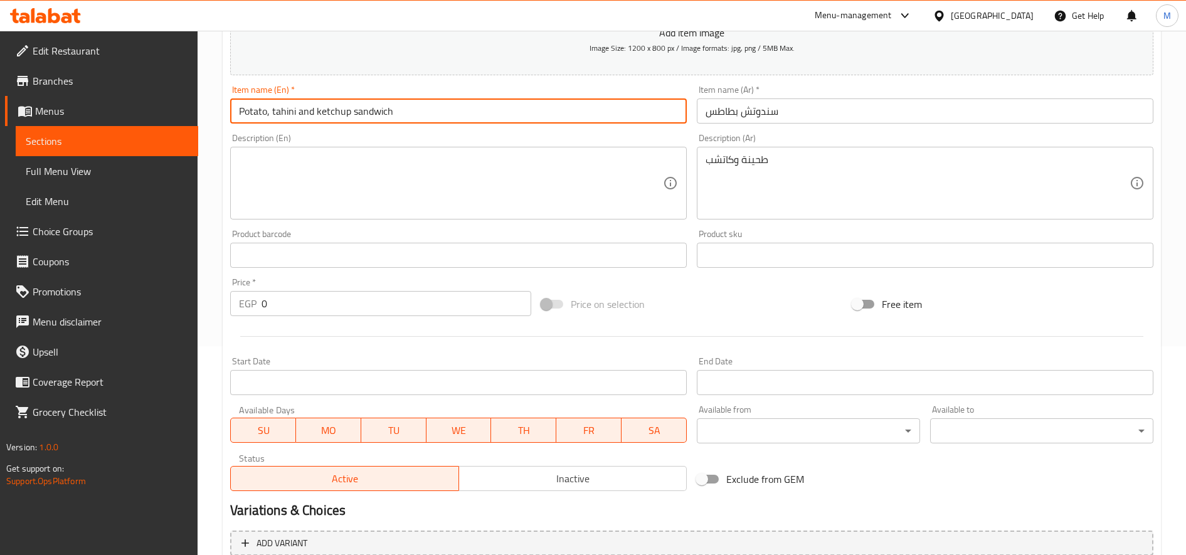
click at [266, 110] on input "Potato, tahini and ketchup sandwich" at bounding box center [458, 110] width 456 height 25
drag, startPoint x: 273, startPoint y: 110, endPoint x: 349, endPoint y: 108, distance: 76.5
click at [349, 108] on input "Potato, tahini and ketchup sandwich" at bounding box center [458, 110] width 456 height 25
type input "Potato, sandwich"
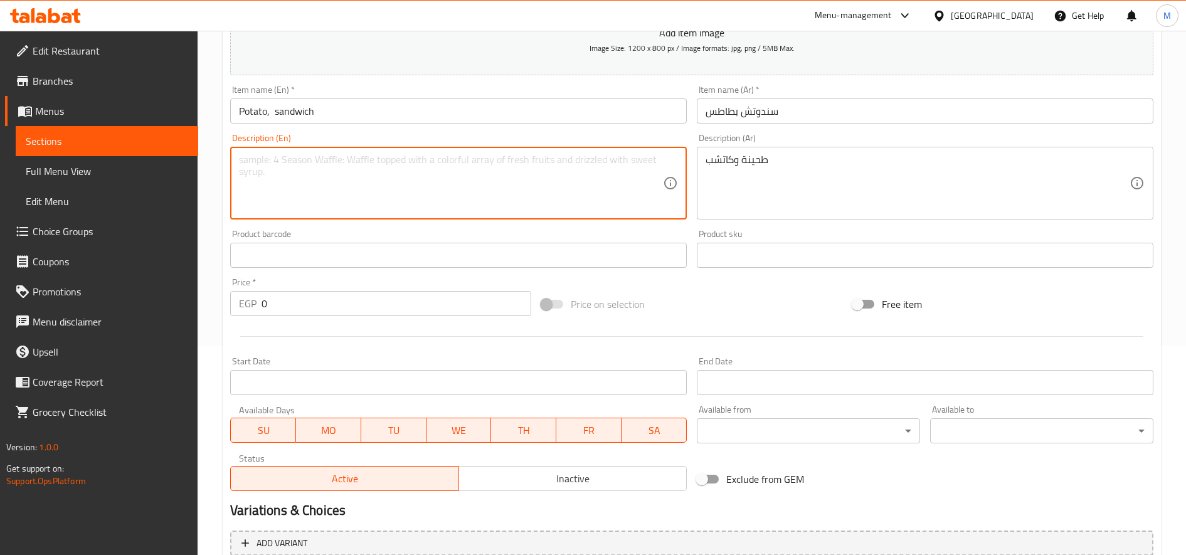
click at [291, 173] on textarea at bounding box center [451, 184] width 424 height 60
paste textarea "tahini and ketchup"
type textarea "tahini and ketchup"
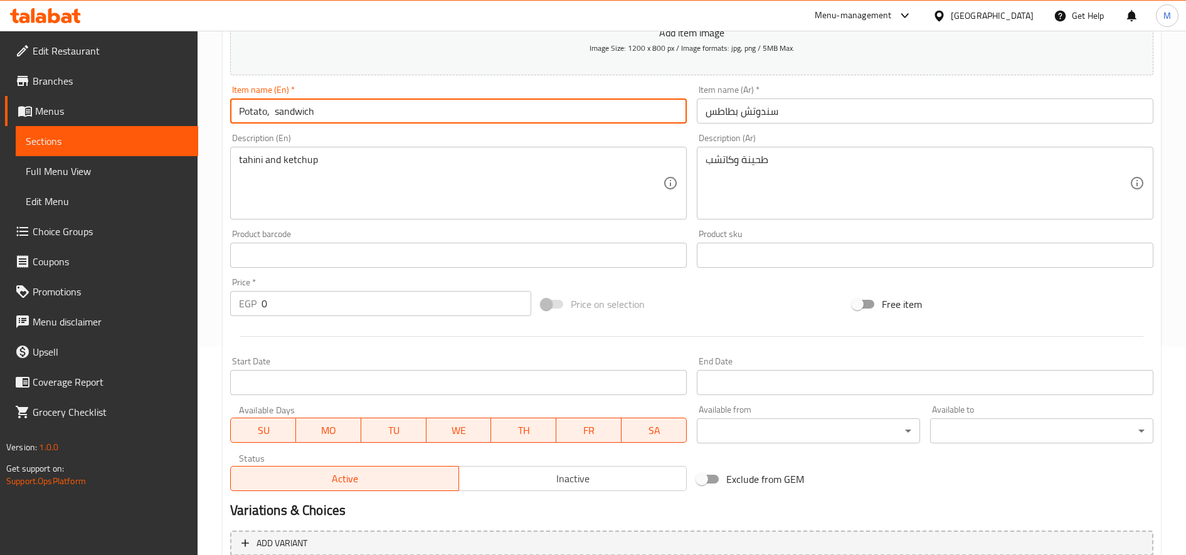
drag, startPoint x: 275, startPoint y: 110, endPoint x: 268, endPoint y: 112, distance: 7.8
click at [268, 112] on input "Potato, sandwich" at bounding box center [458, 110] width 456 height 25
type input "Potato sandwich"
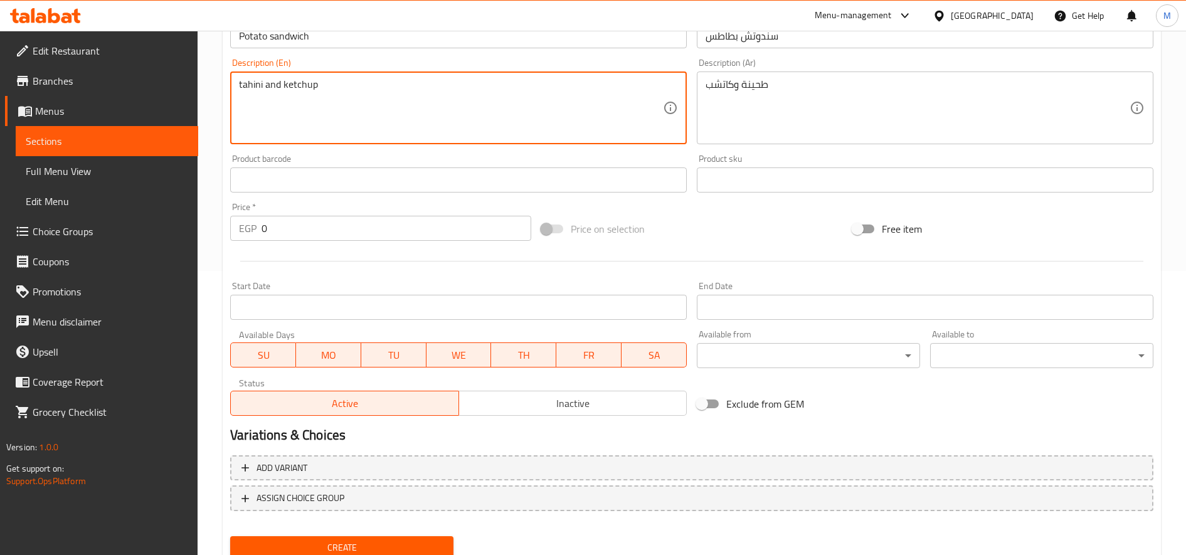
scroll to position [314, 0]
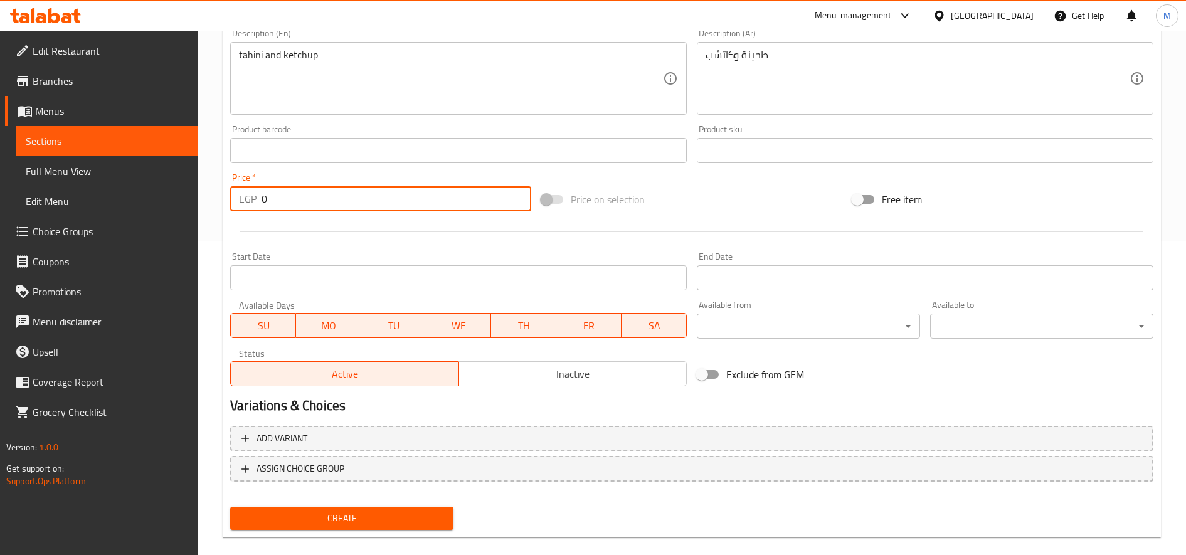
click at [285, 203] on input "0" at bounding box center [396, 198] width 270 height 25
type input "10"
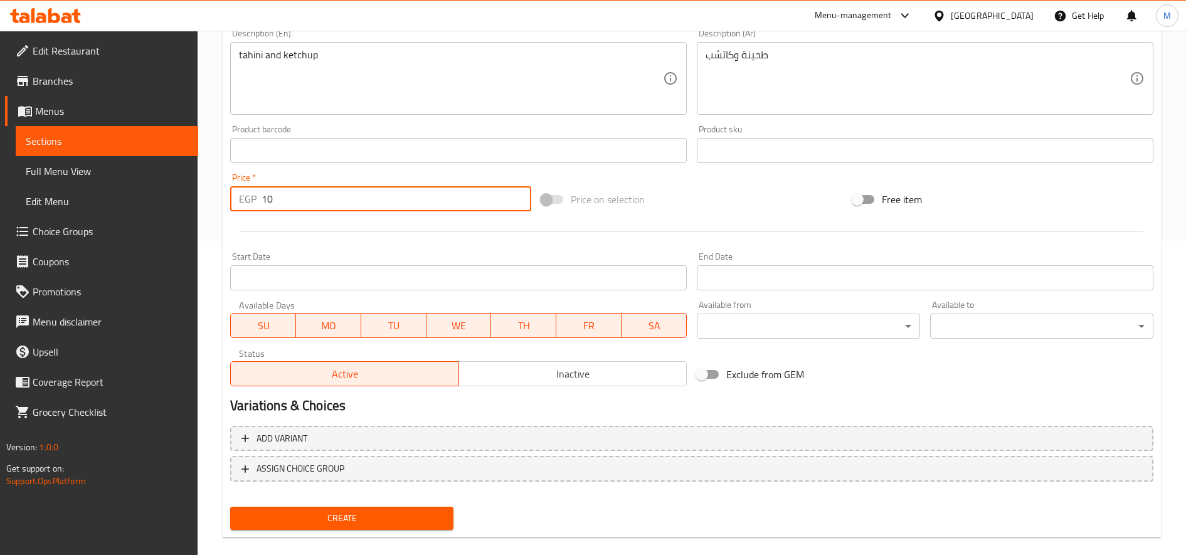
click at [230, 507] on button "Create" at bounding box center [341, 518] width 223 height 23
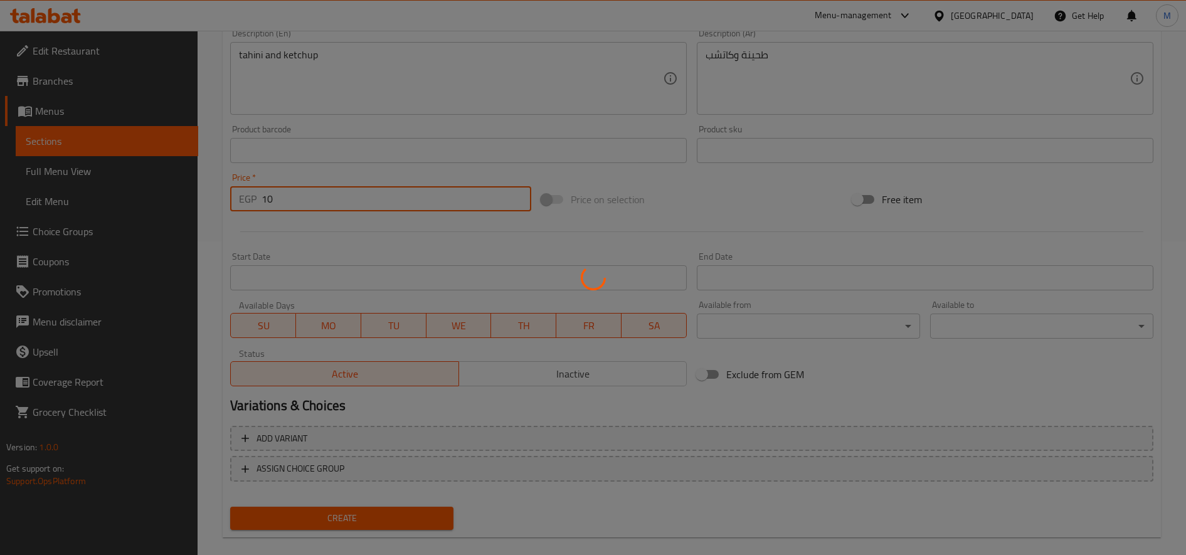
type input "0"
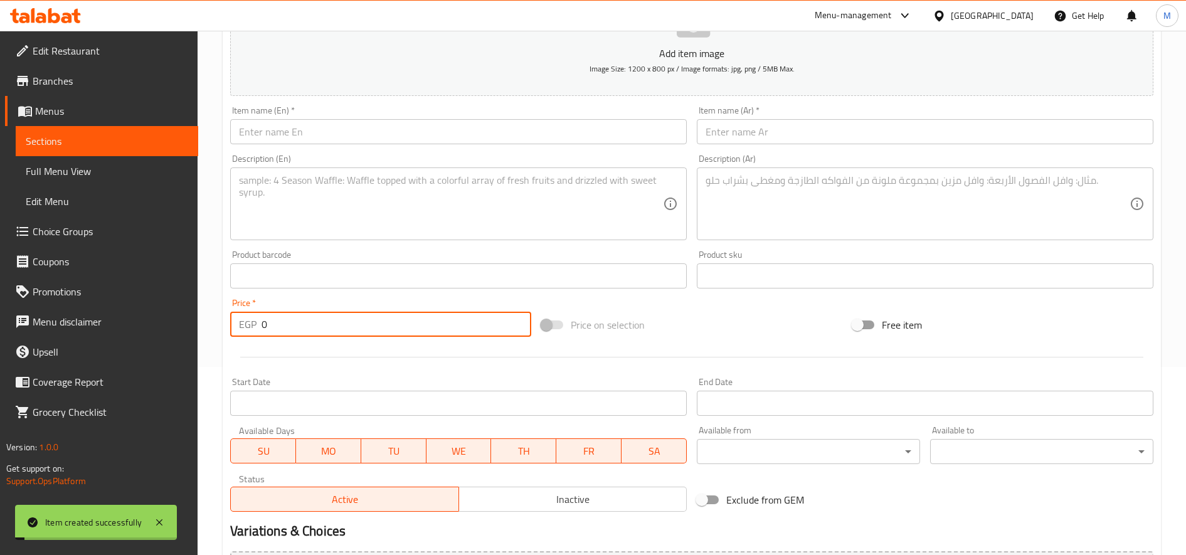
scroll to position [105, 0]
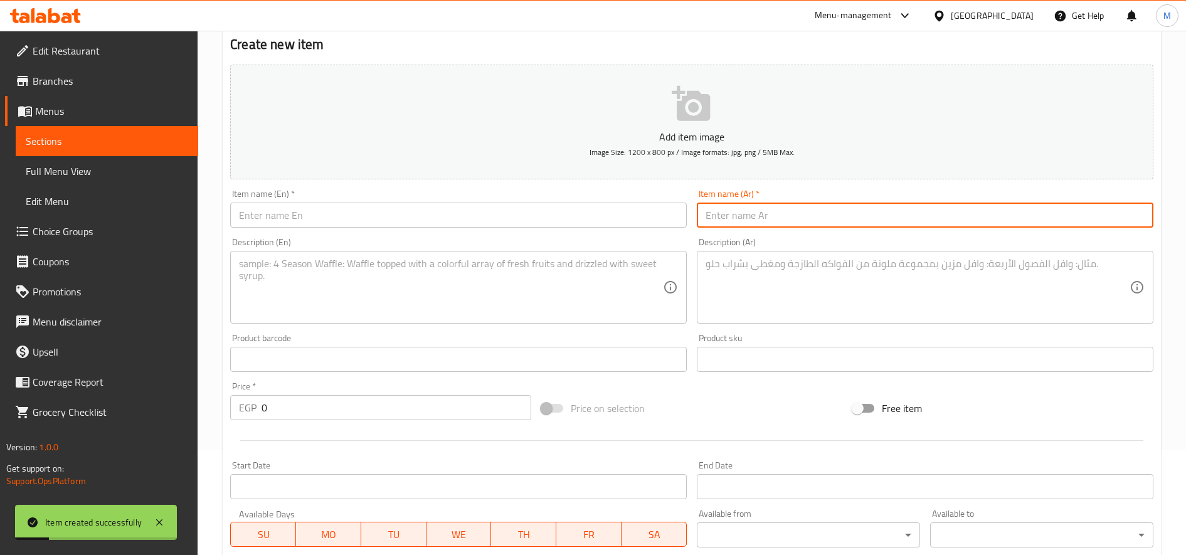
click at [910, 214] on input "text" at bounding box center [925, 215] width 456 height 25
paste input "سندوتش غنوج"
type input "سندوتش غنوج"
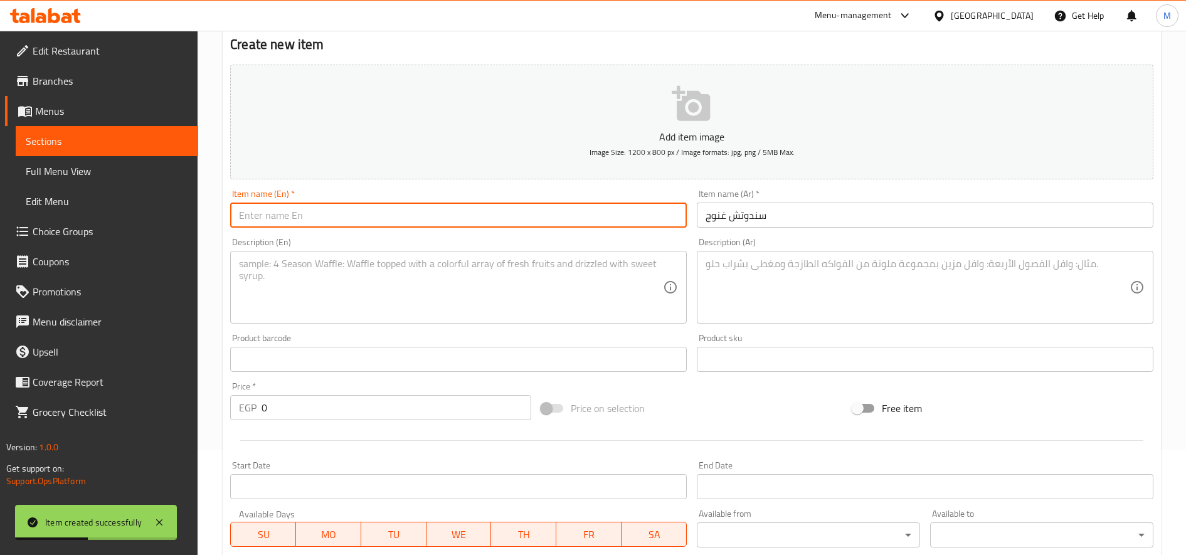
click at [292, 218] on input "text" at bounding box center [458, 215] width 456 height 25
paste input "Ghanoush sandwich"
type input "Ghanoush sandwich"
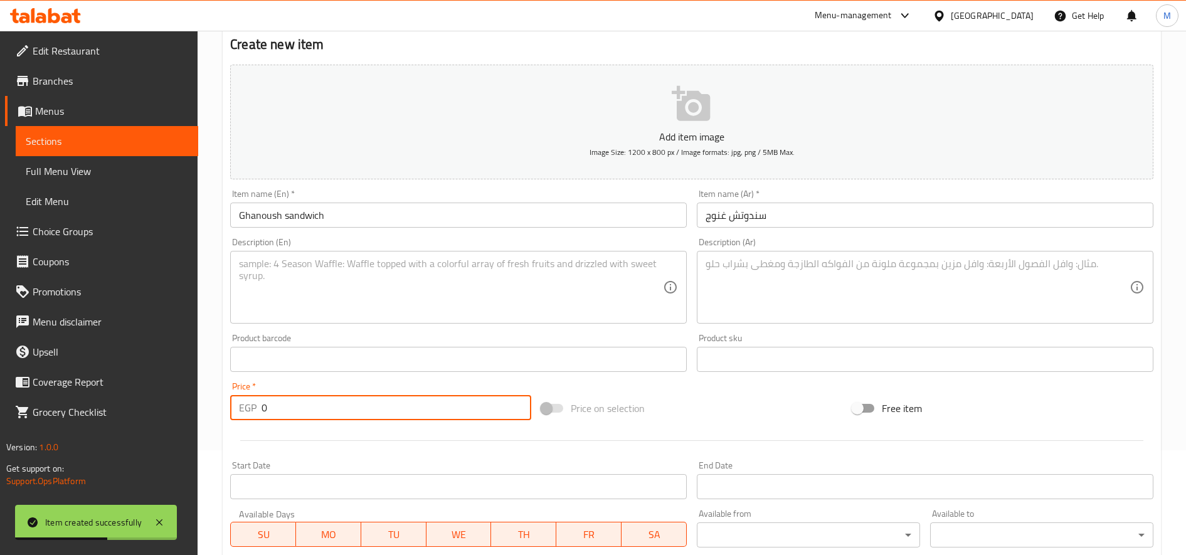
click at [340, 413] on input "0" at bounding box center [396, 407] width 270 height 25
type input "10"
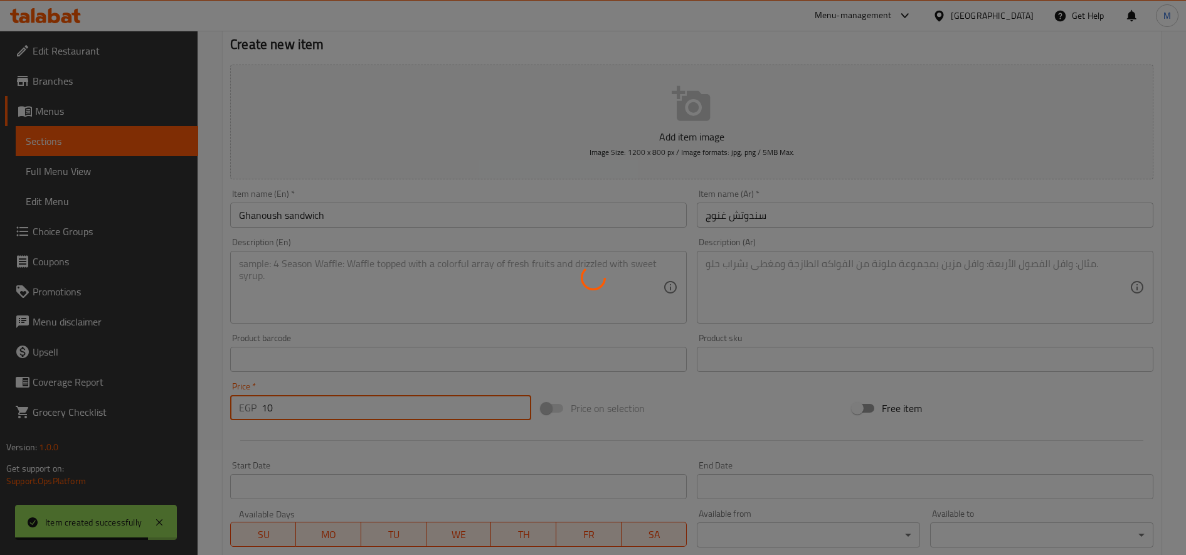
type input "0"
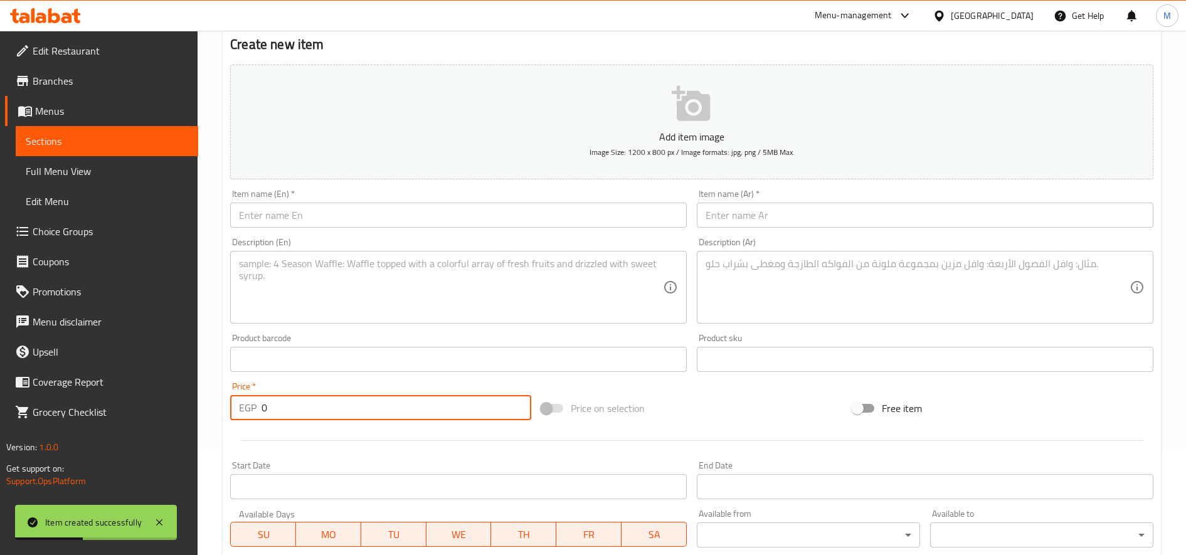
click at [432, 219] on input "text" at bounding box center [458, 215] width 456 height 25
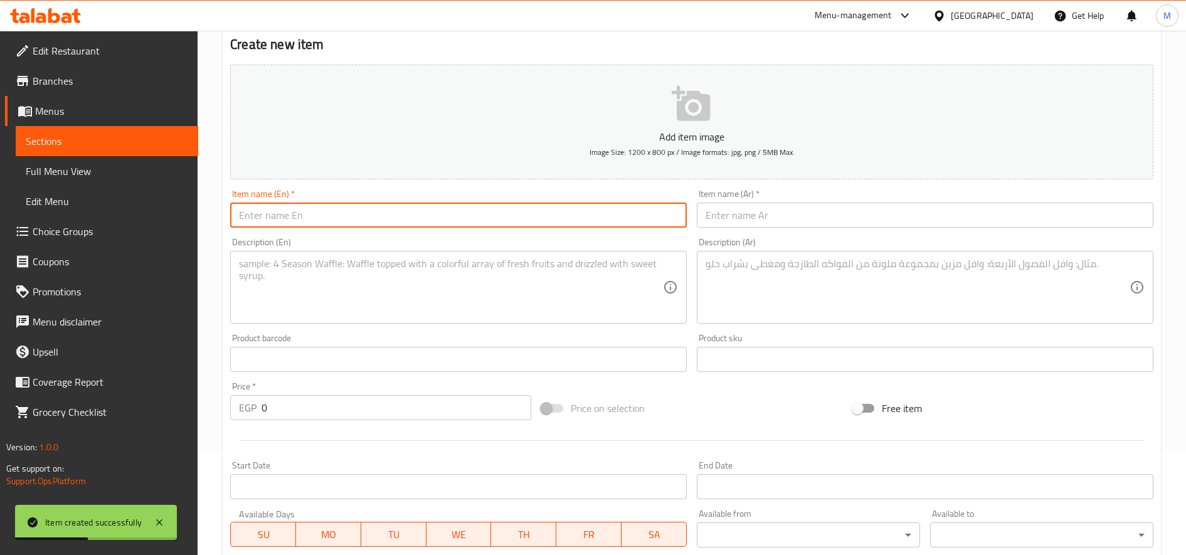
paste input "cheese sandwich"
type input "cheese sandwich"
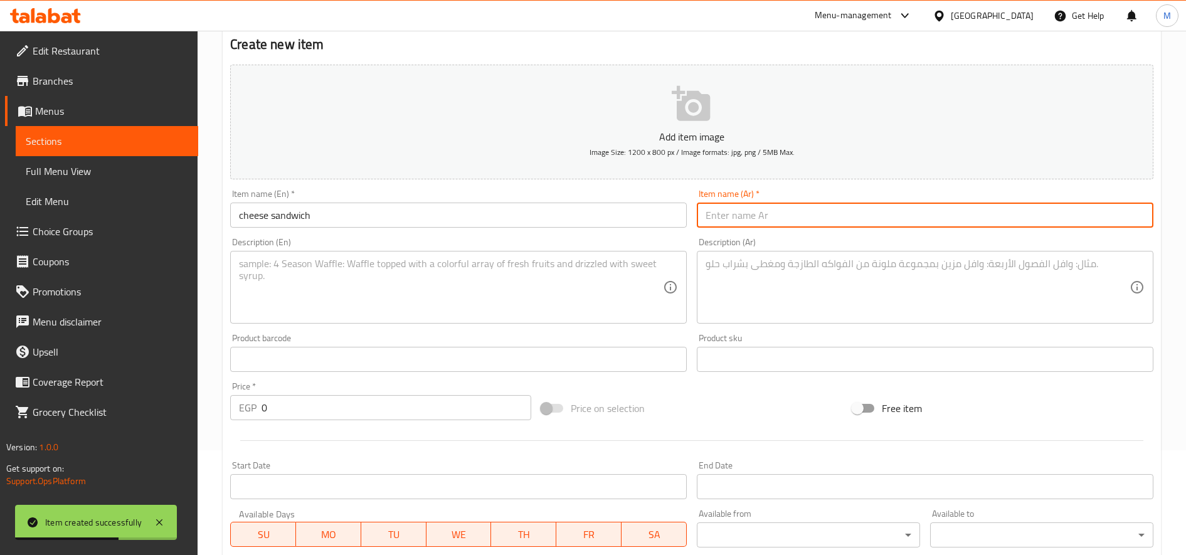
paste input "سندوتش جبنة"
type input "سندوتش جبنة"
click at [302, 419] on input "0" at bounding box center [396, 407] width 270 height 25
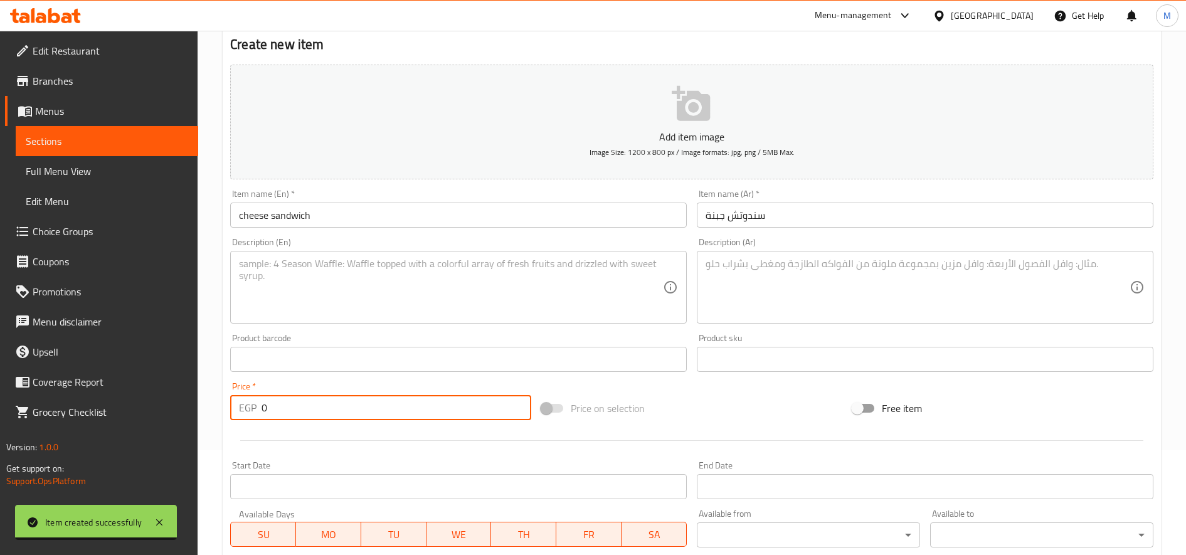
click at [302, 419] on input "0" at bounding box center [396, 407] width 270 height 25
paste input "1"
type input "10"
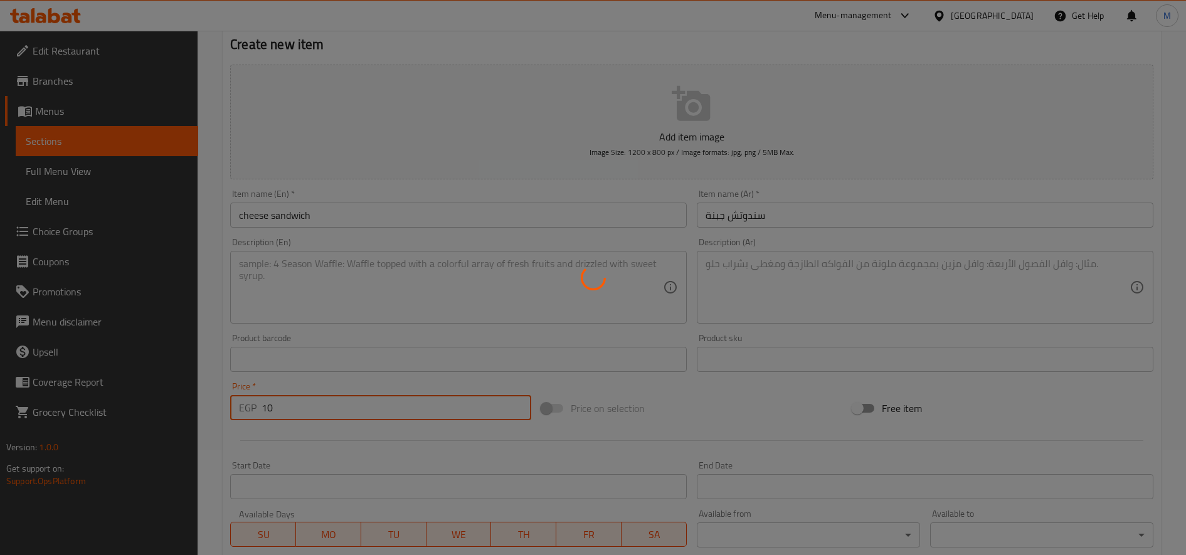
type input "0"
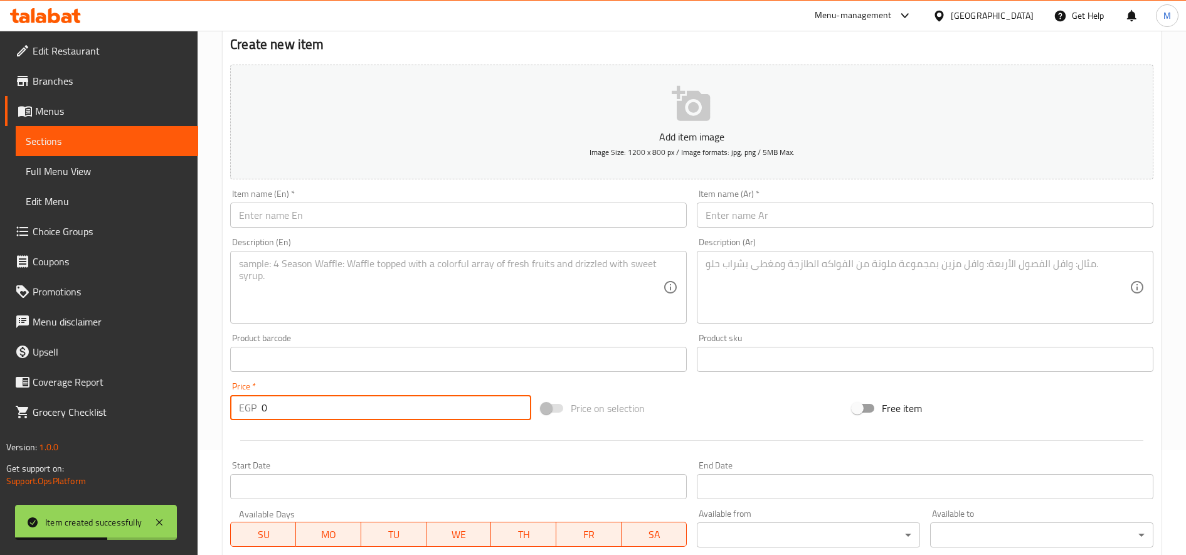
click at [828, 211] on input "text" at bounding box center [925, 215] width 456 height 25
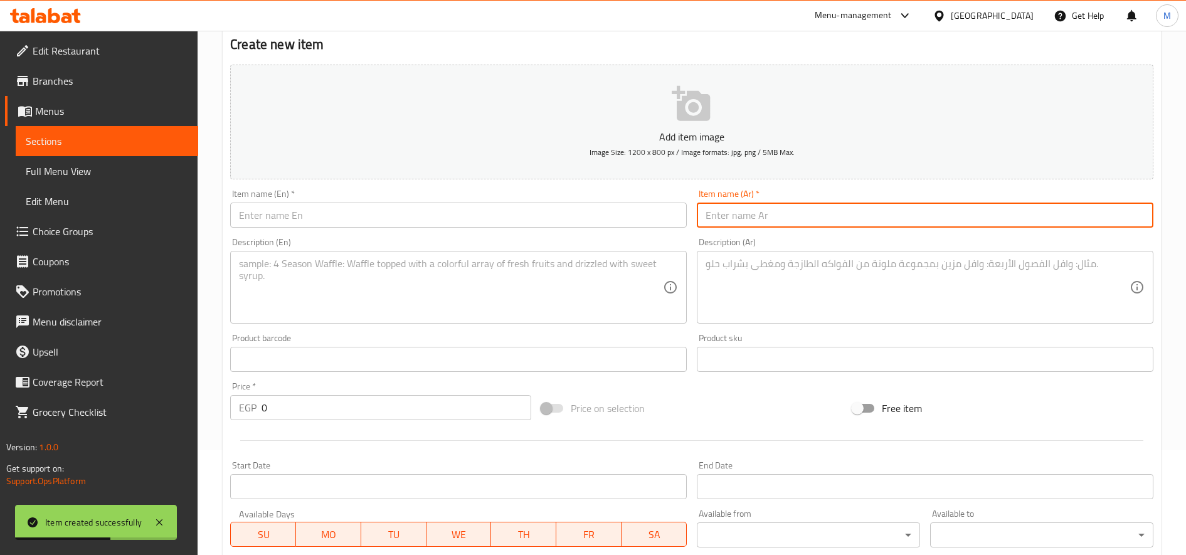
paste input "سندوتش بيض"
type input "سندوتش بيض"
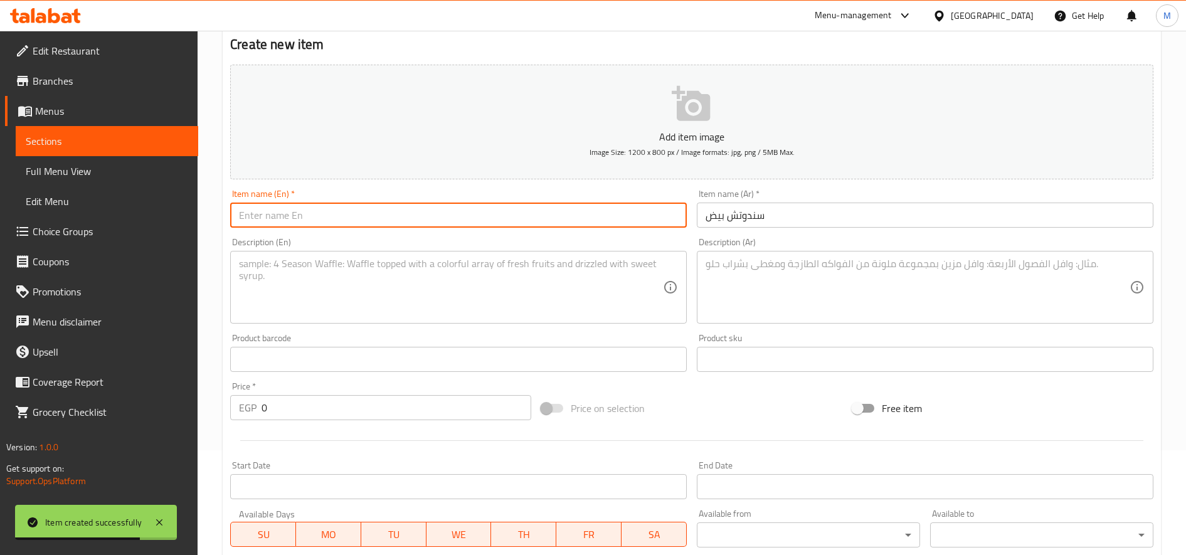
click at [419, 224] on input "text" at bounding box center [458, 215] width 456 height 25
paste input "Egg Sandwich"
type input "Egg Sandwich"
click at [352, 411] on input "0" at bounding box center [396, 407] width 270 height 25
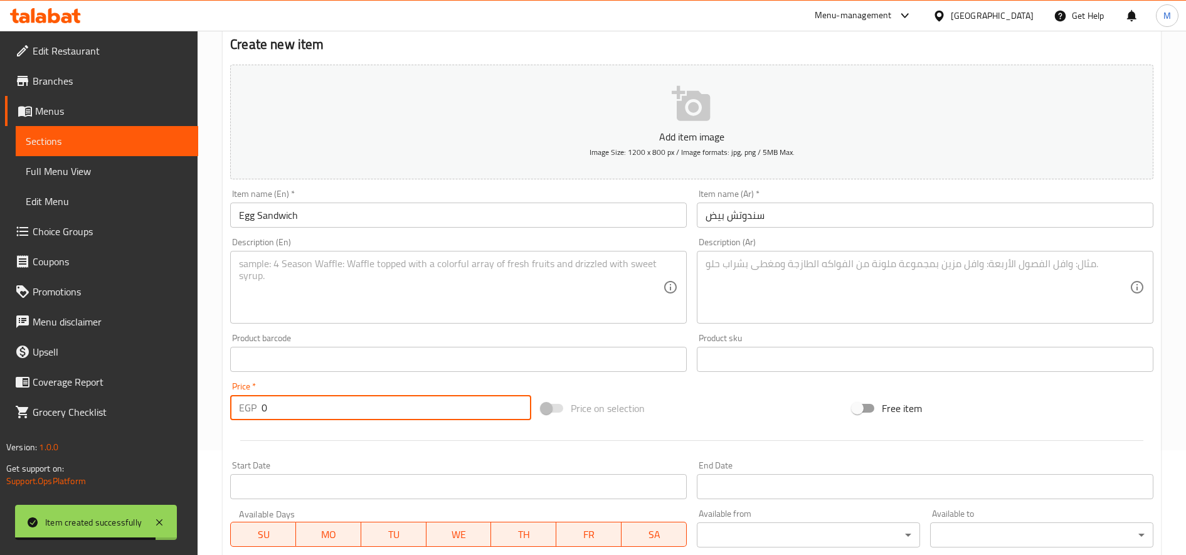
click at [352, 411] on input "0" at bounding box center [396, 407] width 270 height 25
type input "15"
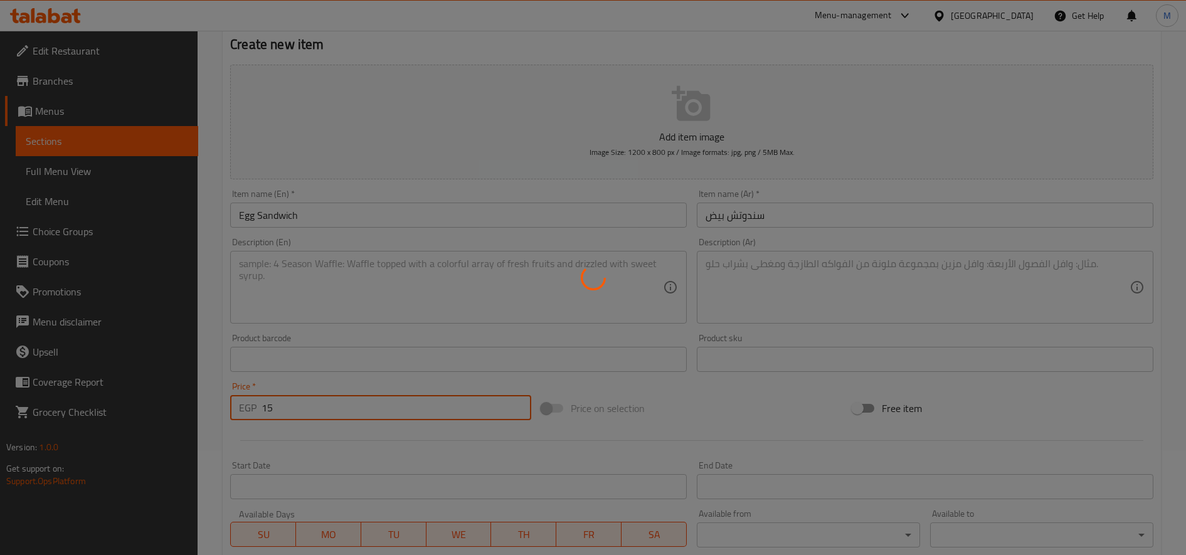
type input "0"
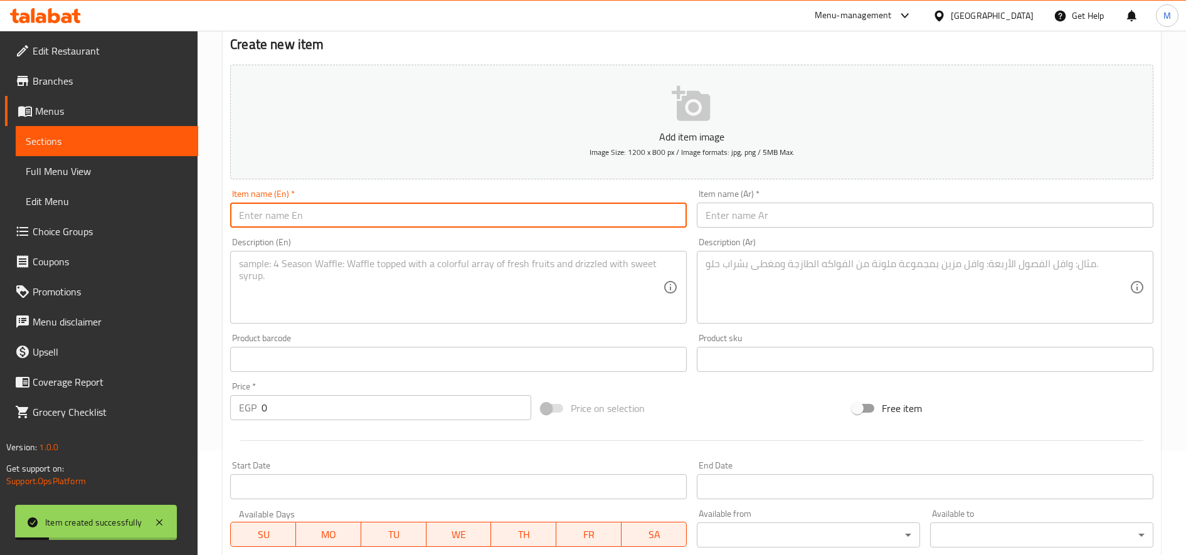
click at [451, 223] on input "text" at bounding box center [458, 215] width 456 height 25
paste input "Fava Beans and Eggs Sandwich"
type input "Fava Beans and Eggs Sandwich"
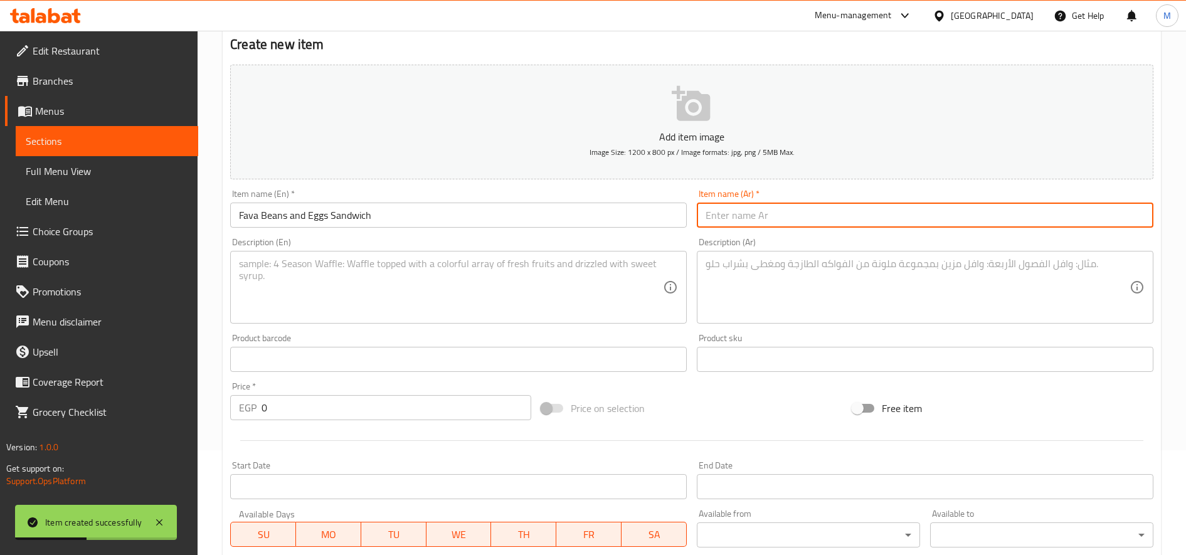
click at [826, 219] on input "text" at bounding box center [925, 215] width 456 height 25
paste input "سندوتش فول بالبيض"
type input "سندوتش فول بالبيض"
click at [315, 403] on input "0" at bounding box center [396, 407] width 270 height 25
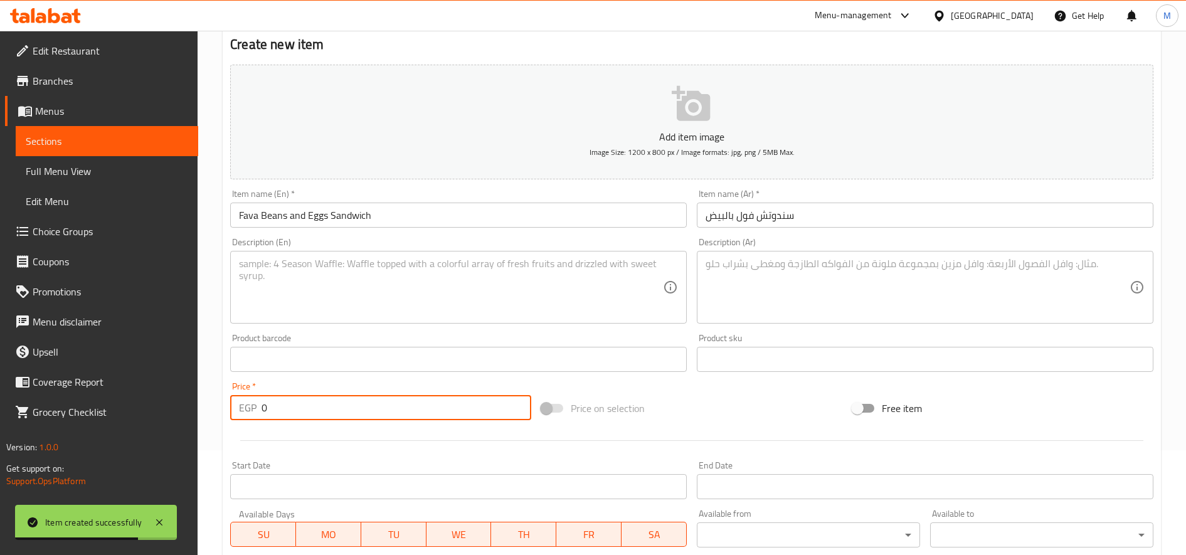
click at [315, 403] on input "0" at bounding box center [396, 407] width 270 height 25
type input "15"
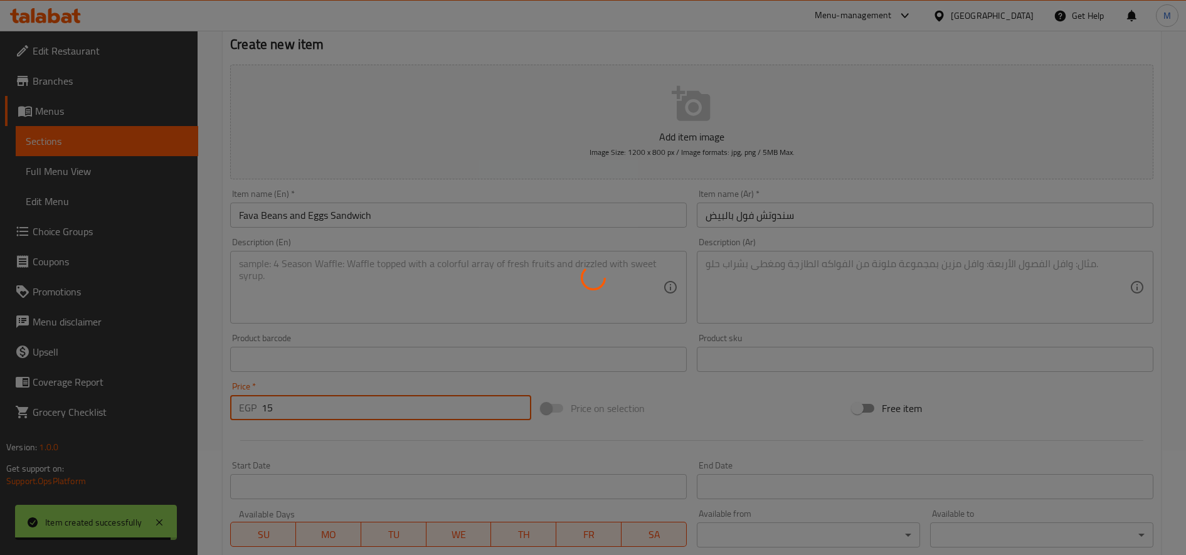
type input "0"
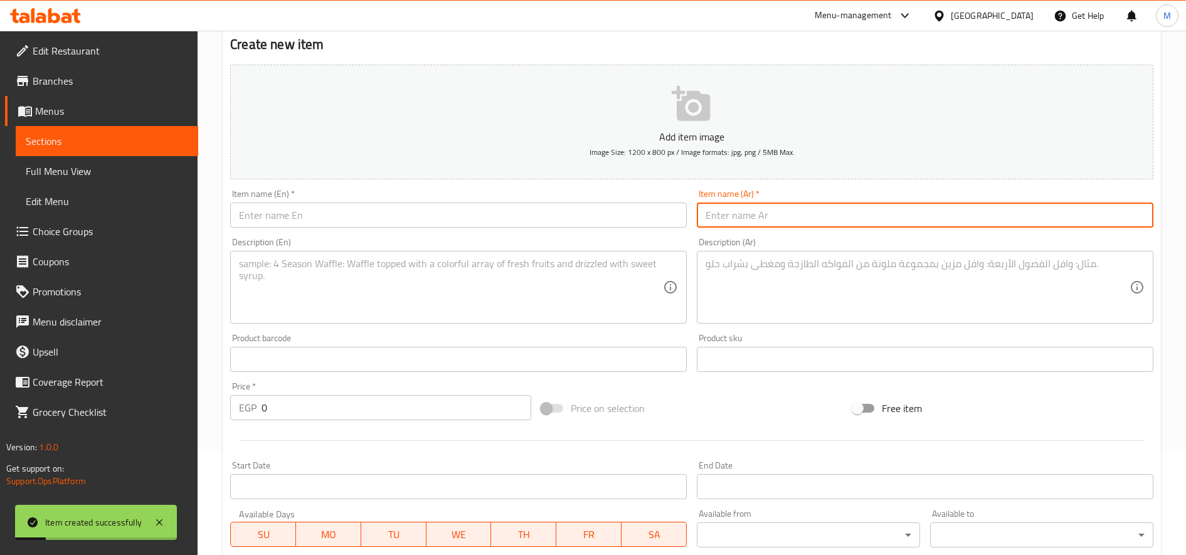
click at [724, 216] on input "text" at bounding box center [925, 215] width 456 height 25
paste input "سندوتش بيض بسطرمة"
type input "سندوتش بيض بسطرمة"
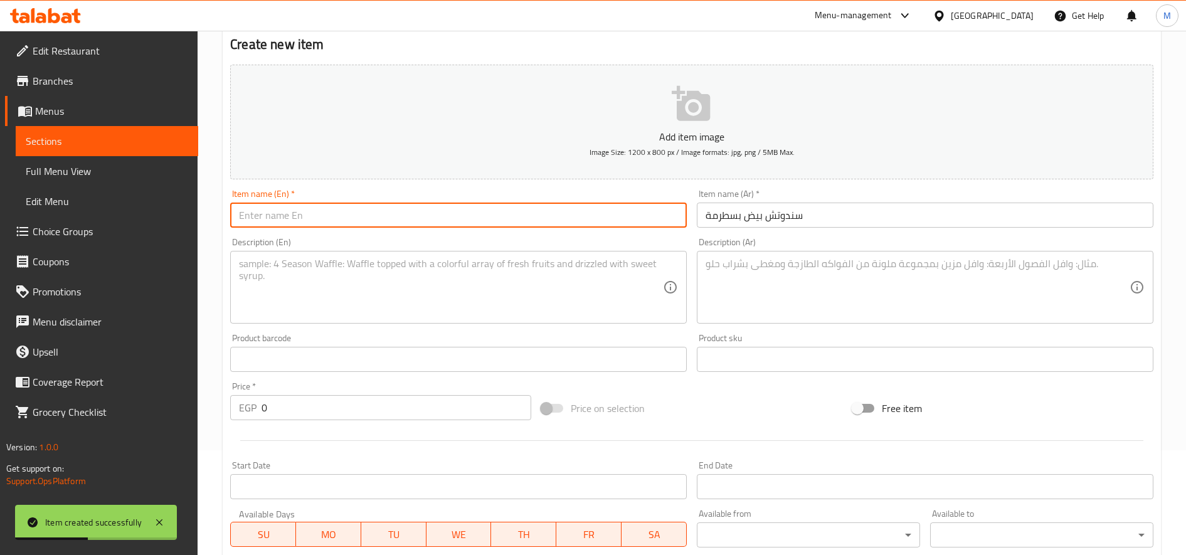
click at [425, 216] on input "text" at bounding box center [458, 215] width 456 height 25
paste input "Egg and Basturma Sandwich"
type input "Egg and Basturma Sandwich"
click at [300, 408] on input "0" at bounding box center [396, 407] width 270 height 25
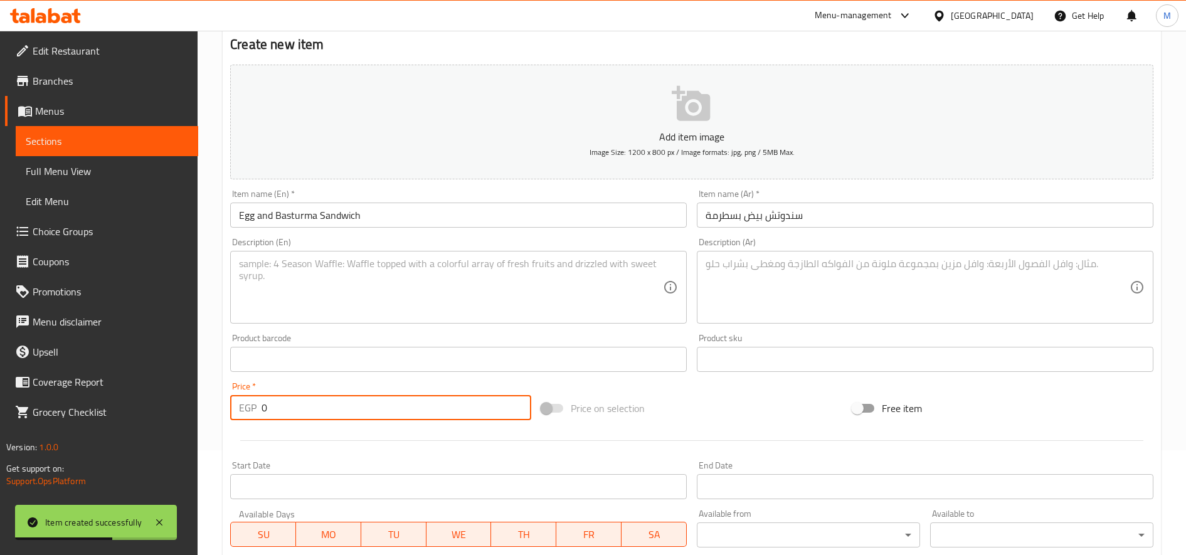
click at [300, 408] on input "0" at bounding box center [396, 407] width 270 height 25
type input "20"
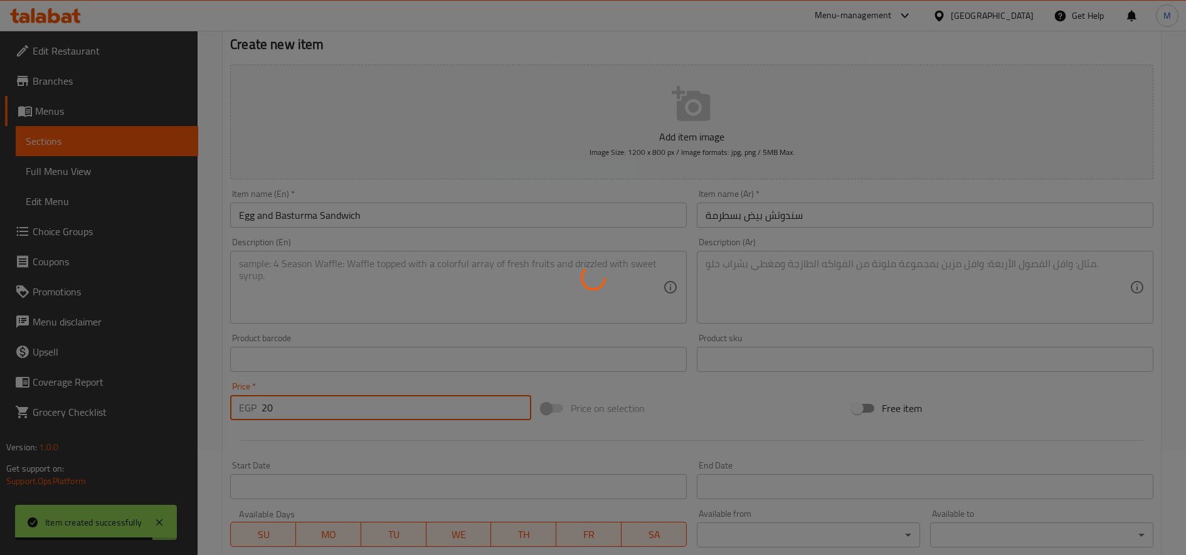
type input "0"
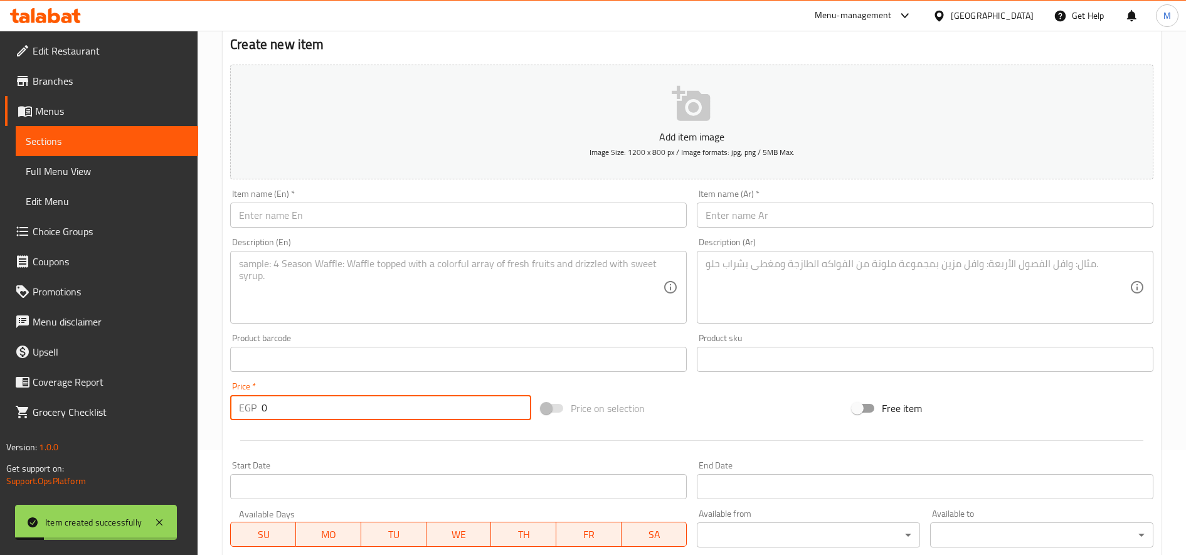
click at [793, 224] on input "text" at bounding box center [925, 215] width 456 height 25
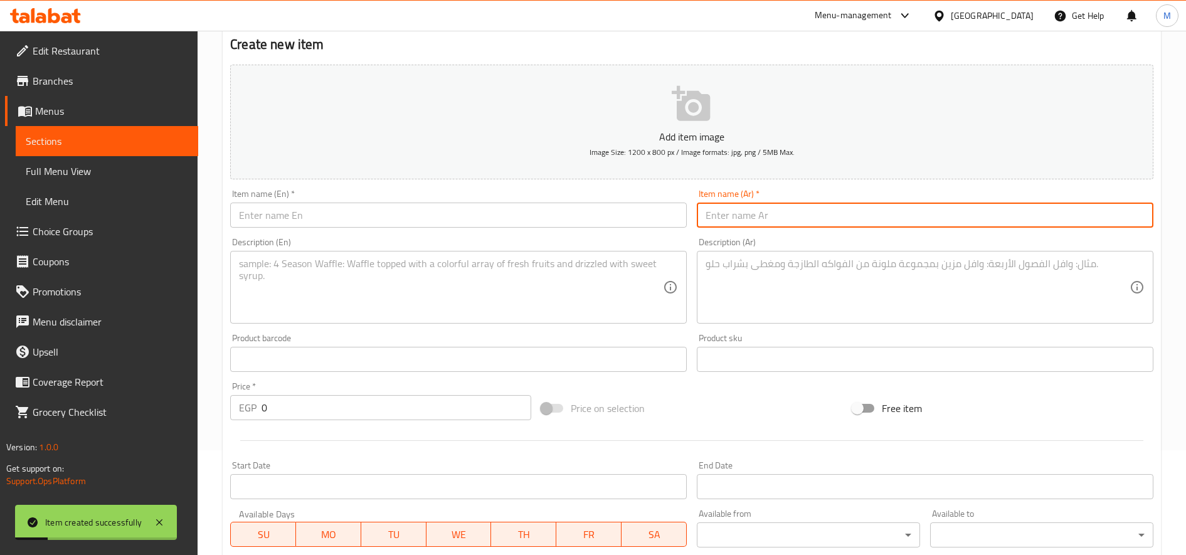
paste input "سندوتش عين كتكوت"
type input "سندوتش عين كتكوت"
click at [346, 406] on input "0" at bounding box center [396, 407] width 270 height 25
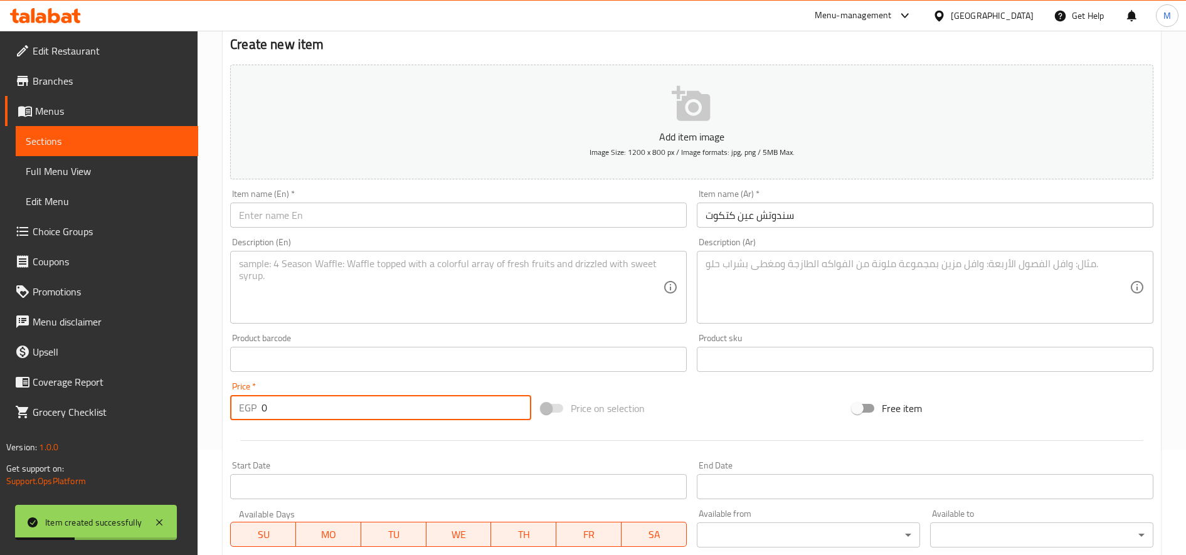
click at [346, 406] on input "0" at bounding box center [396, 407] width 270 height 25
paste input "2"
type input "20"
click at [556, 207] on input "text" at bounding box center [458, 215] width 456 height 25
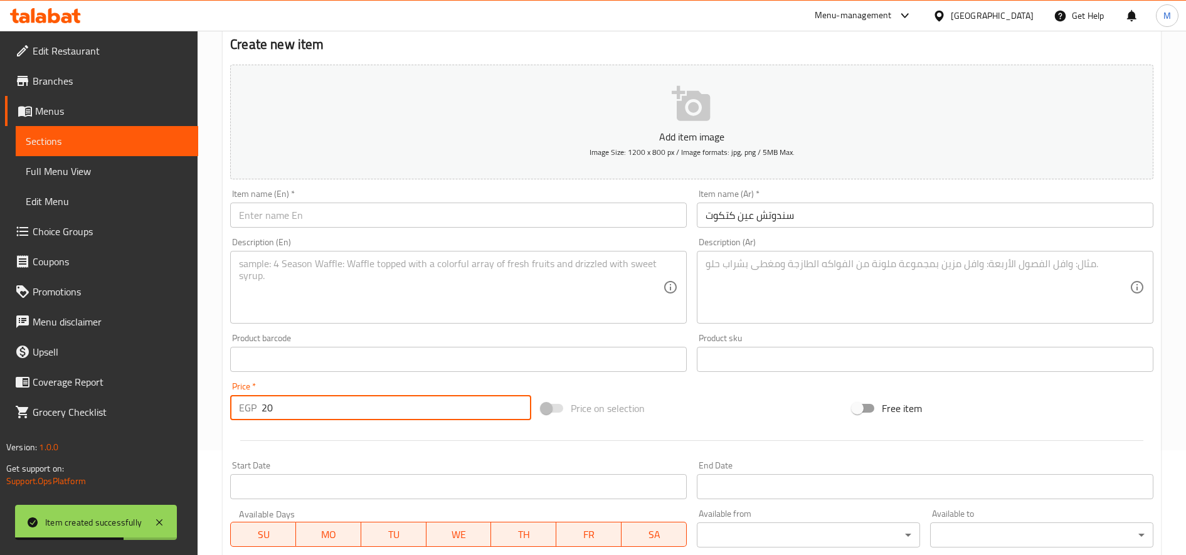
paste input "Katkout Sandwich"
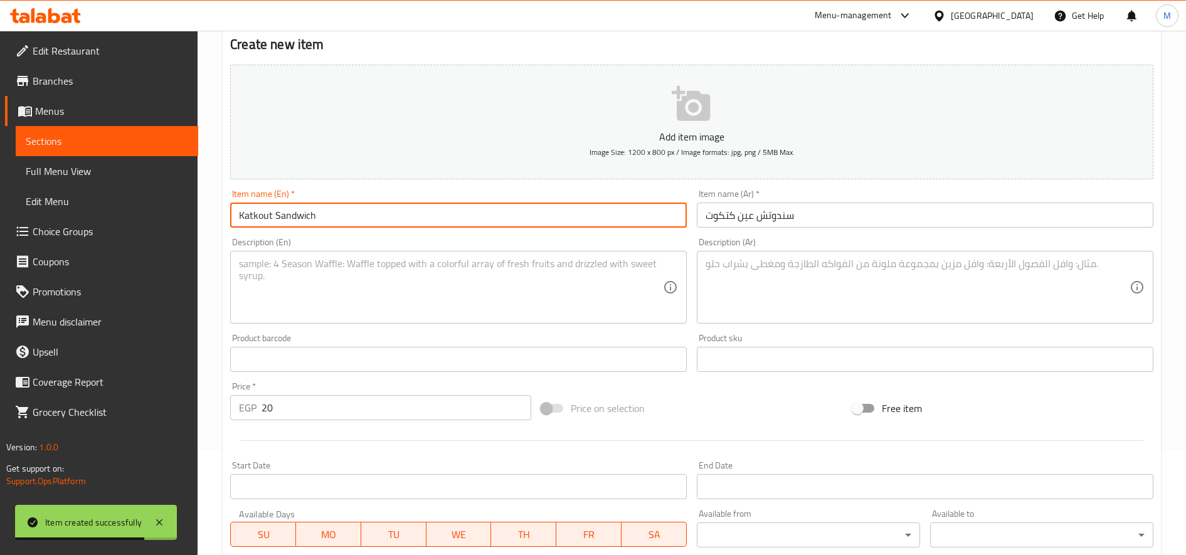
type input "Katkout Sandwich"
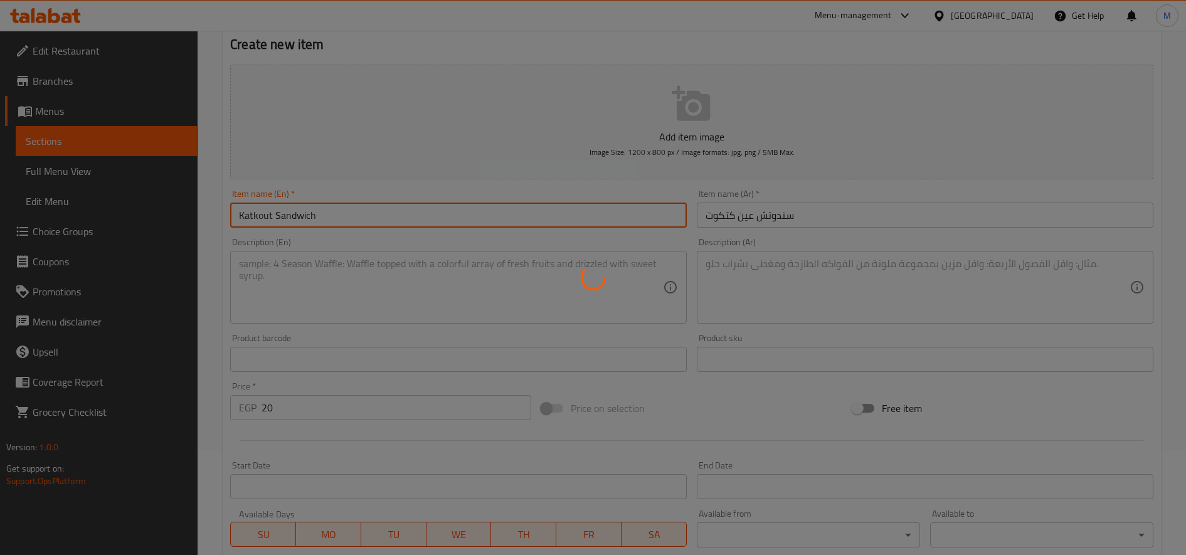
type input "0"
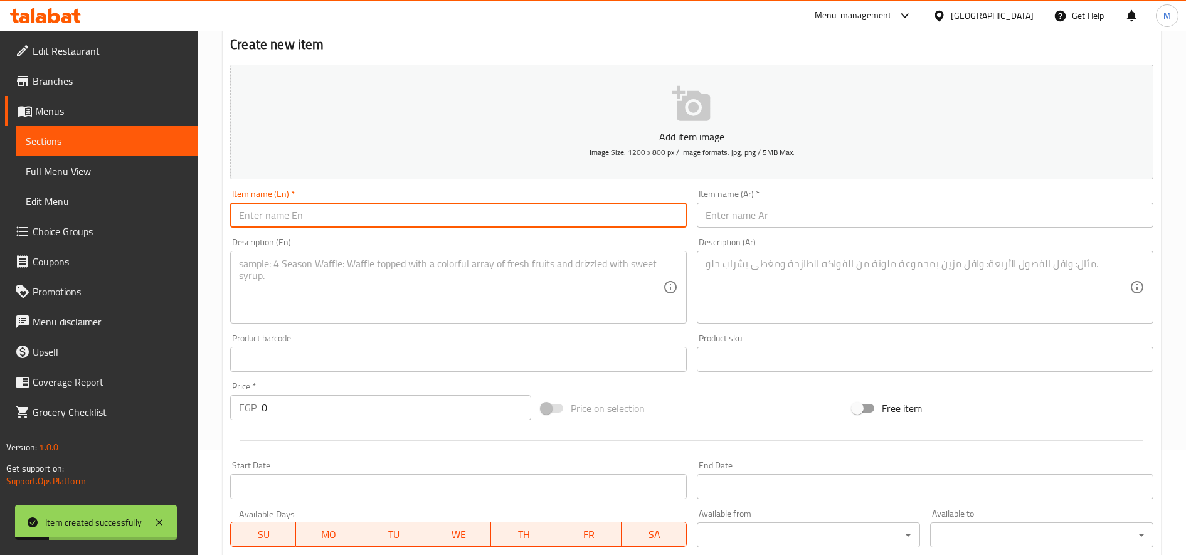
click at [735, 220] on input "text" at bounding box center [925, 215] width 456 height 25
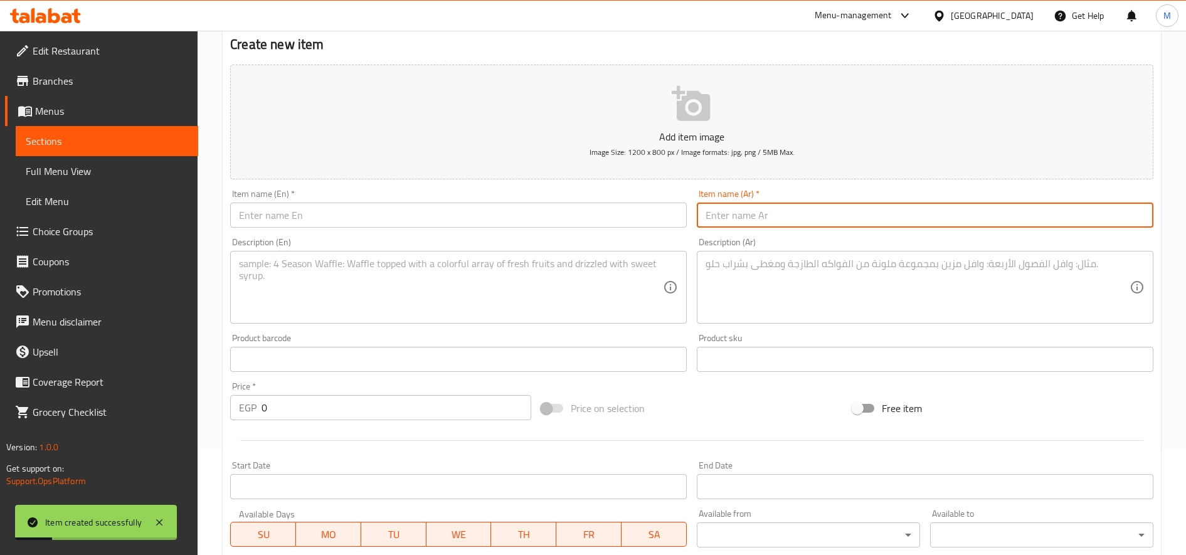
paste input "سندوتش شكشوكة"
type input "سندوتش شكشوكة"
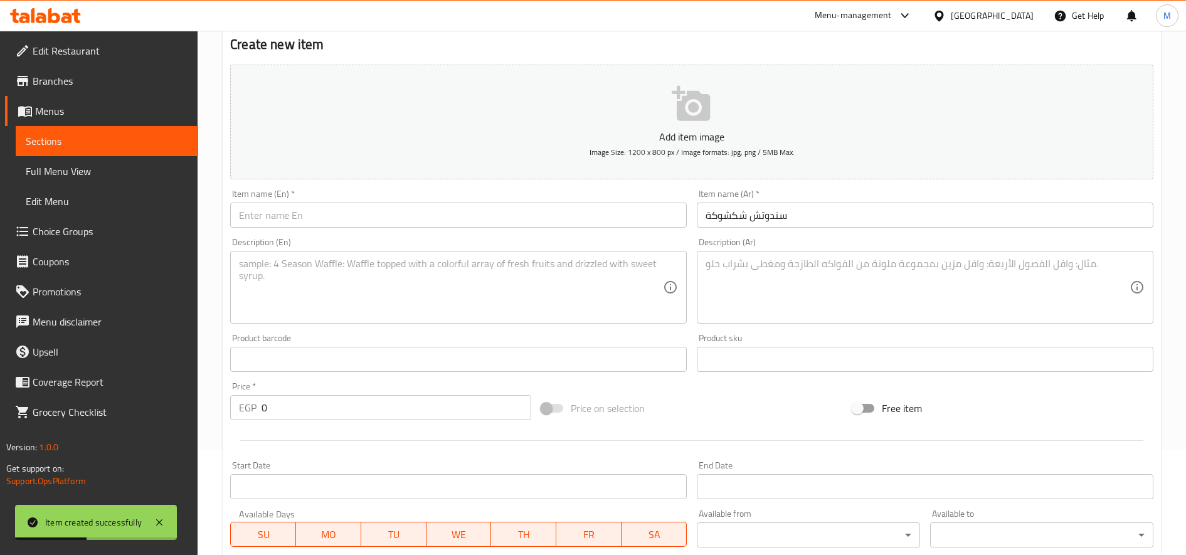
click at [419, 229] on div "Item name (En)   * Item name (En) *" at bounding box center [458, 208] width 467 height 48
click at [424, 212] on input "text" at bounding box center [458, 215] width 456 height 25
paste input "Shakshouka Sandwich"
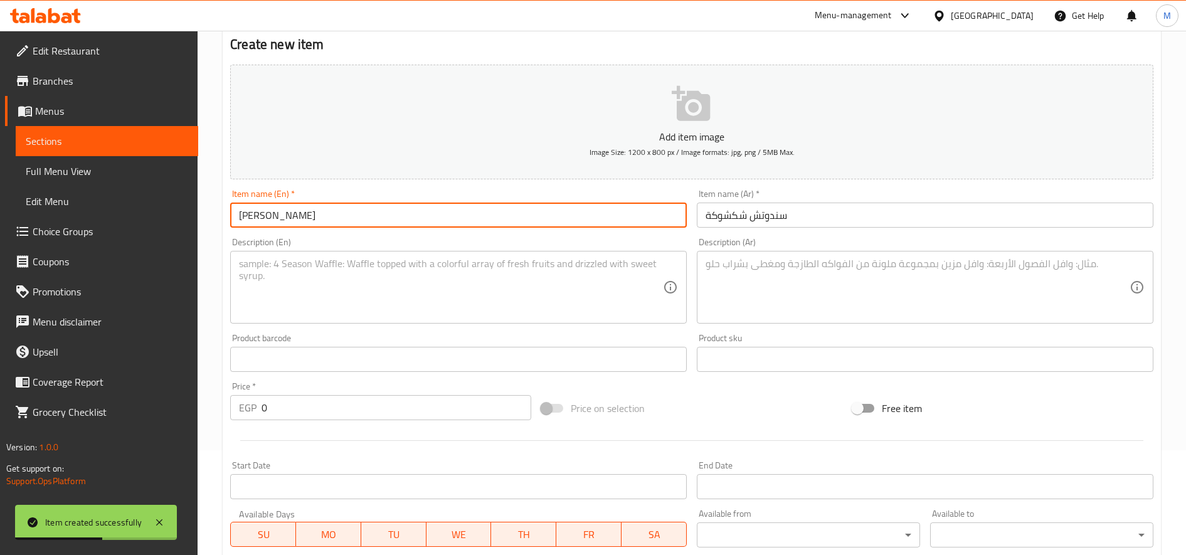
type input "Shakshouka Sandwich"
drag, startPoint x: 340, startPoint y: 362, endPoint x: 332, endPoint y: 386, distance: 24.6
click at [341, 362] on input "text" at bounding box center [458, 359] width 456 height 25
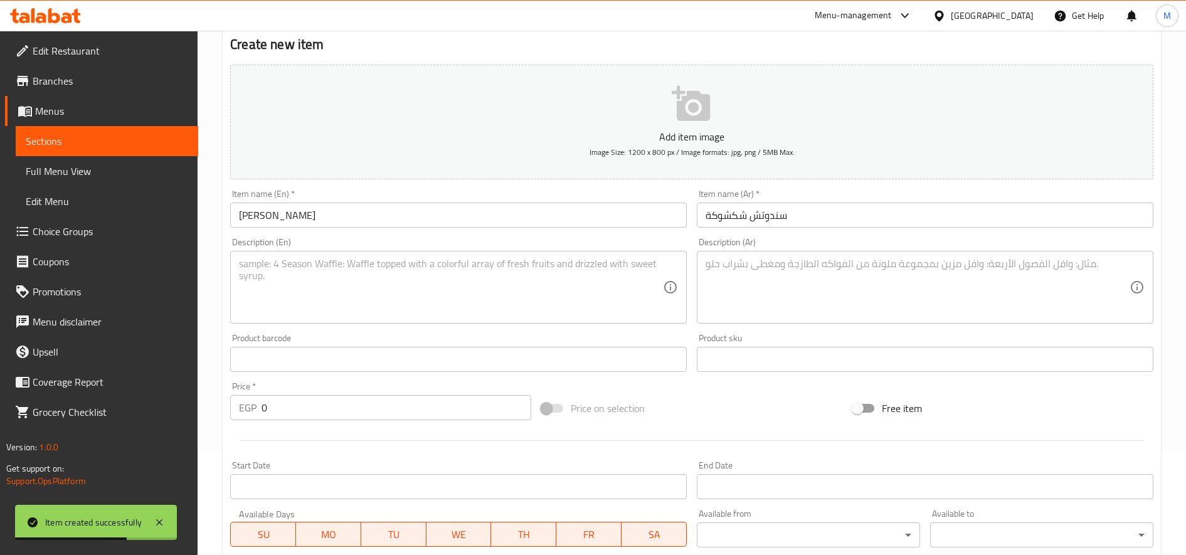
click at [331, 394] on div "Price   * EGP 0 Price *" at bounding box center [380, 401] width 301 height 38
click at [332, 394] on div "Price   * EGP 0 Price *" at bounding box center [380, 401] width 301 height 38
click at [332, 396] on input "0" at bounding box center [396, 407] width 270 height 25
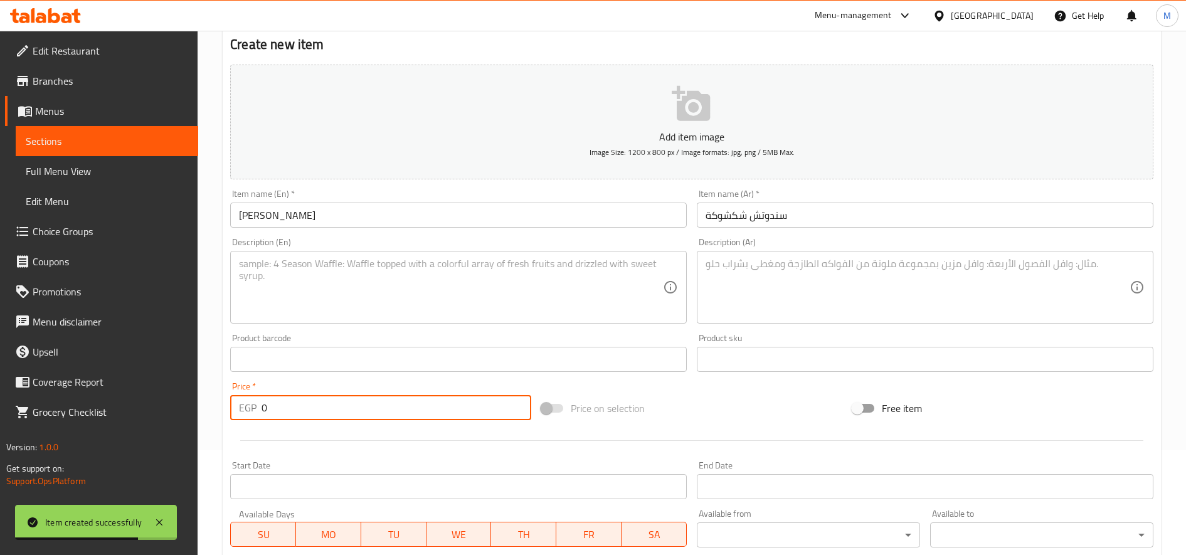
click at [332, 396] on input "0" at bounding box center [396, 407] width 270 height 25
paste input "1"
type input "10"
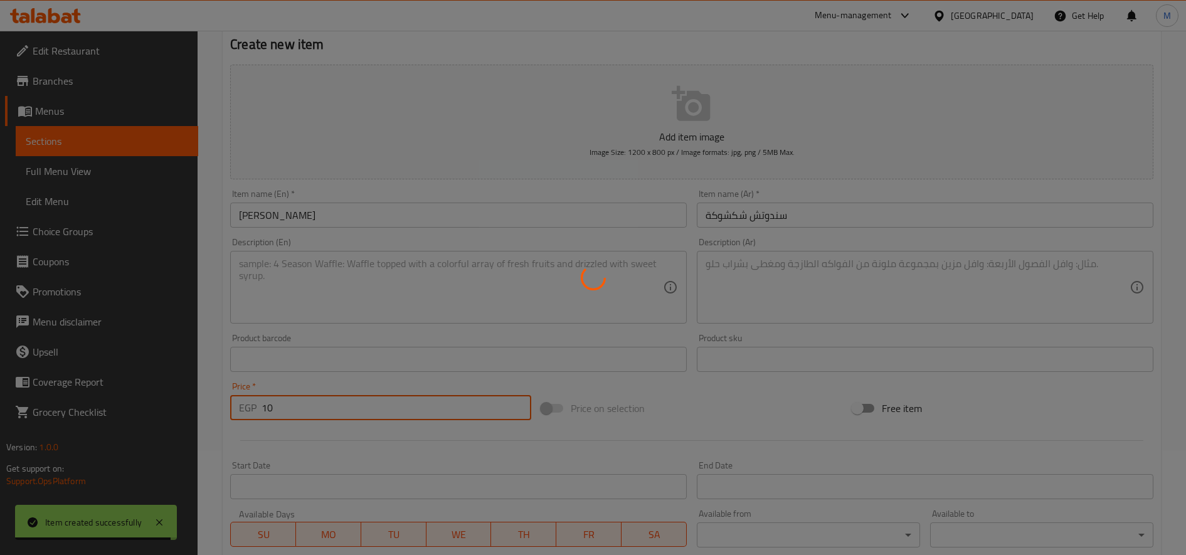
type input "0"
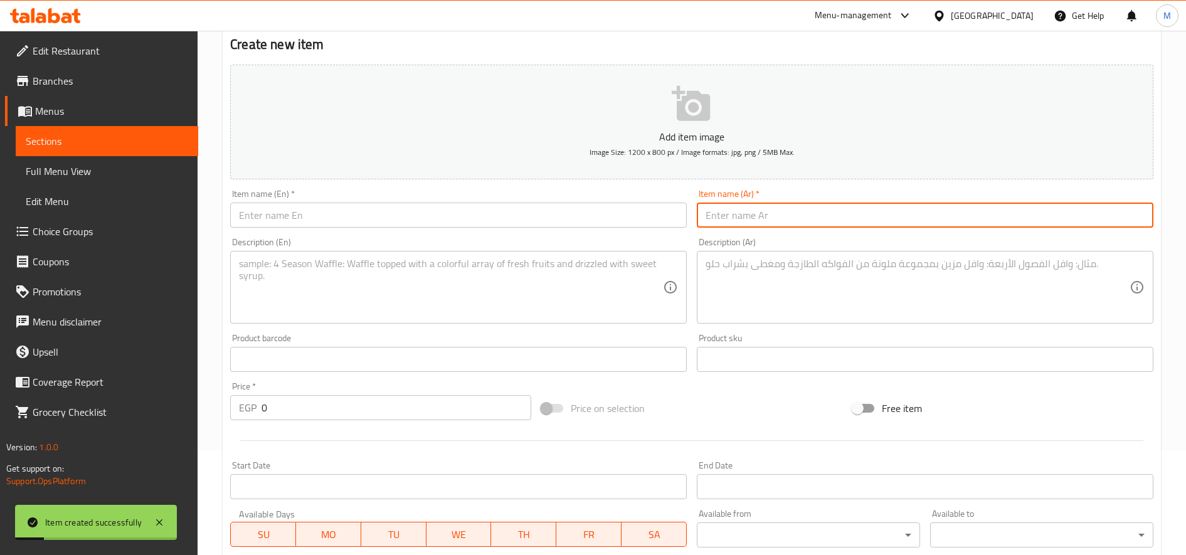
click at [781, 210] on input "text" at bounding box center [925, 215] width 456 height 25
paste input "سندوتش مسقعة"
type input "سندوتش مسقعة"
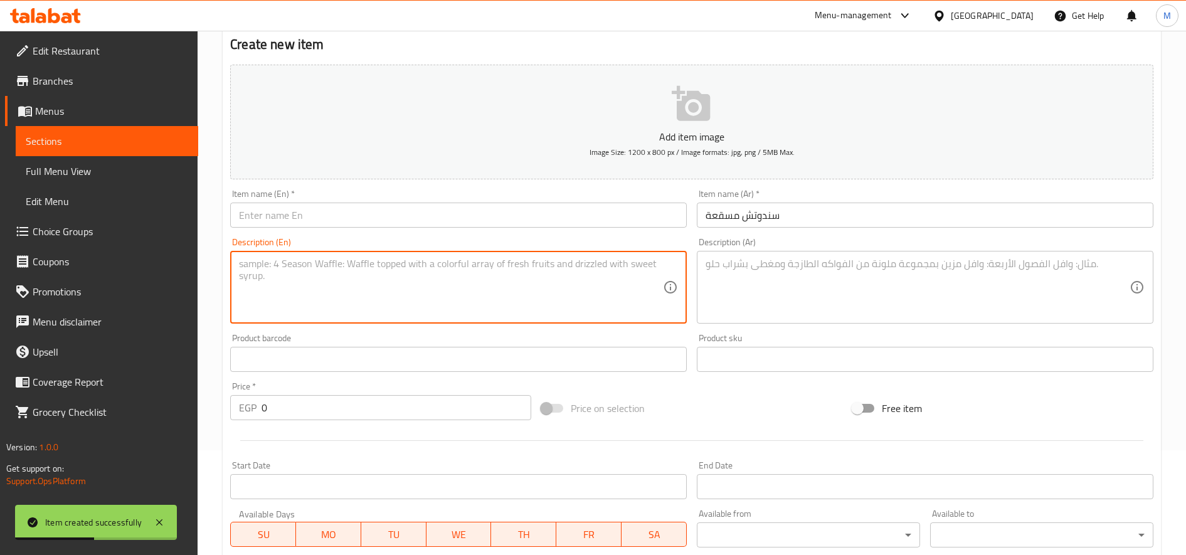
click at [410, 212] on input "text" at bounding box center [458, 215] width 456 height 25
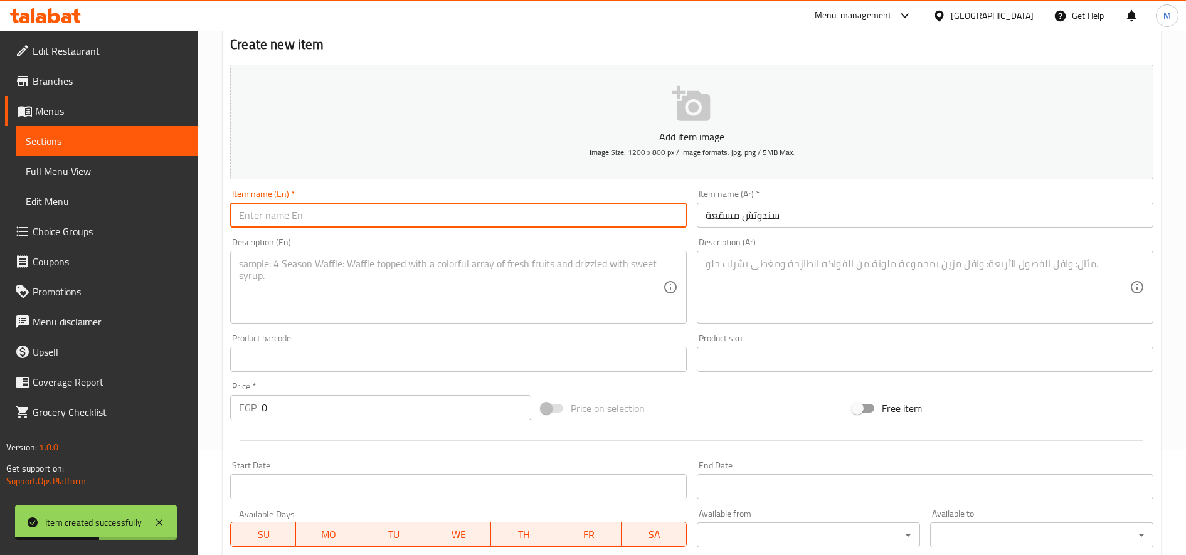
paste input "Mussaka Sandwich"
type input "Mussaka Sandwich"
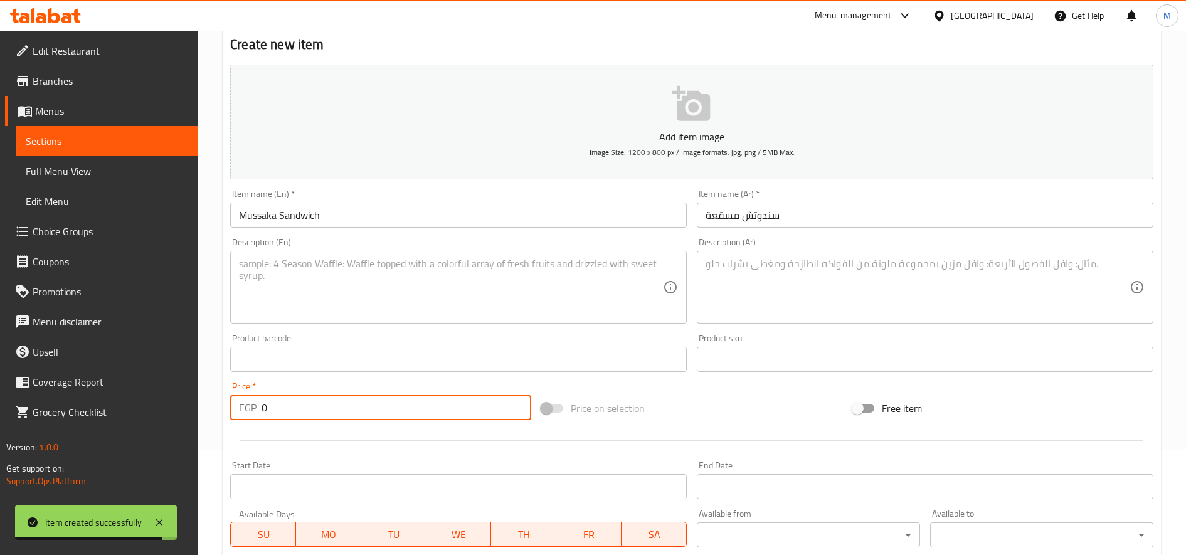
click at [327, 407] on input "0" at bounding box center [396, 407] width 270 height 25
click at [328, 406] on input "0" at bounding box center [396, 407] width 270 height 25
paste input "1"
type input "10"
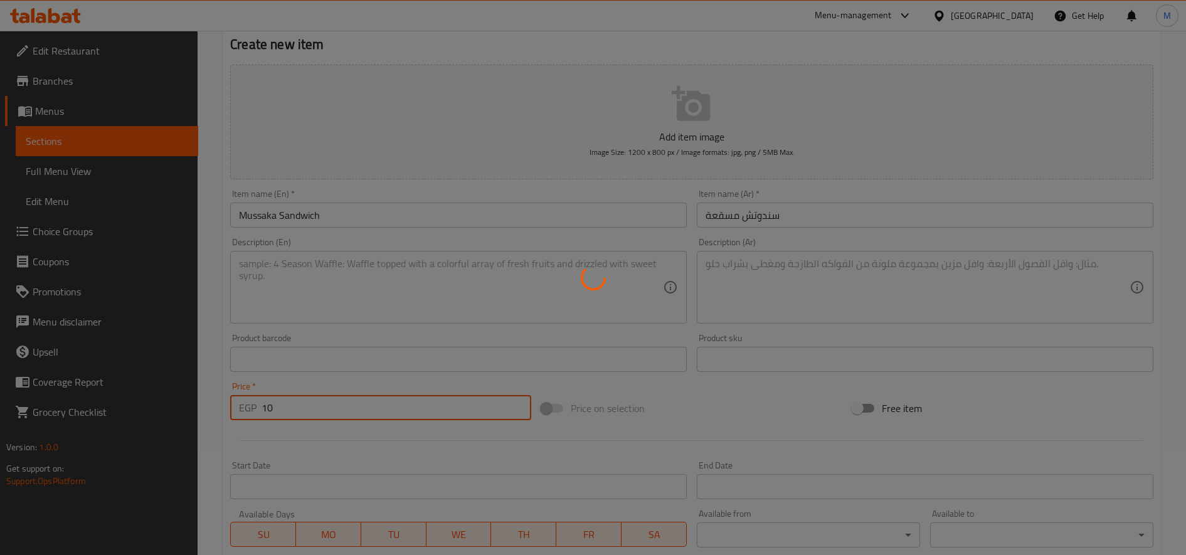
type input "0"
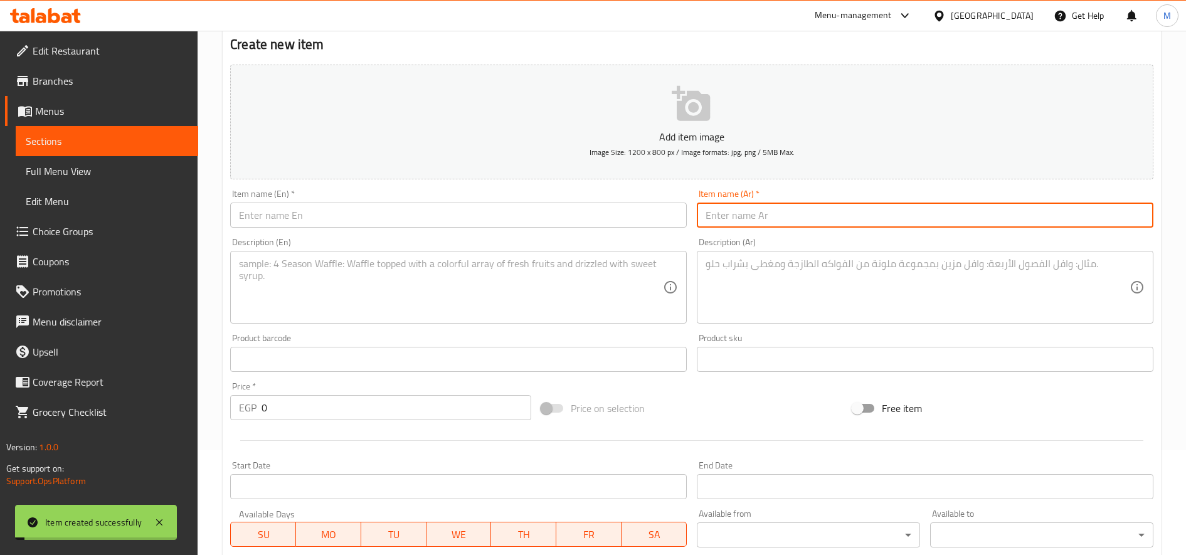
click at [783, 215] on input "text" at bounding box center [925, 215] width 456 height 25
paste input "سندوتش جبنة مقلية"
type input "سندوتش جبنة مقلية"
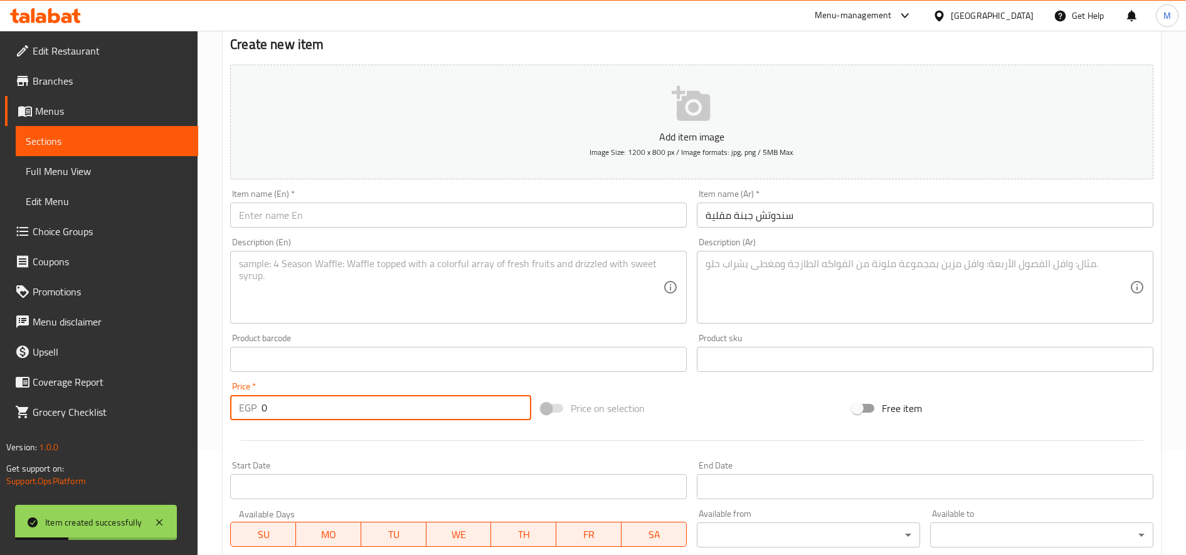
click at [344, 418] on input "0" at bounding box center [396, 407] width 270 height 25
paste input "2"
type input "20"
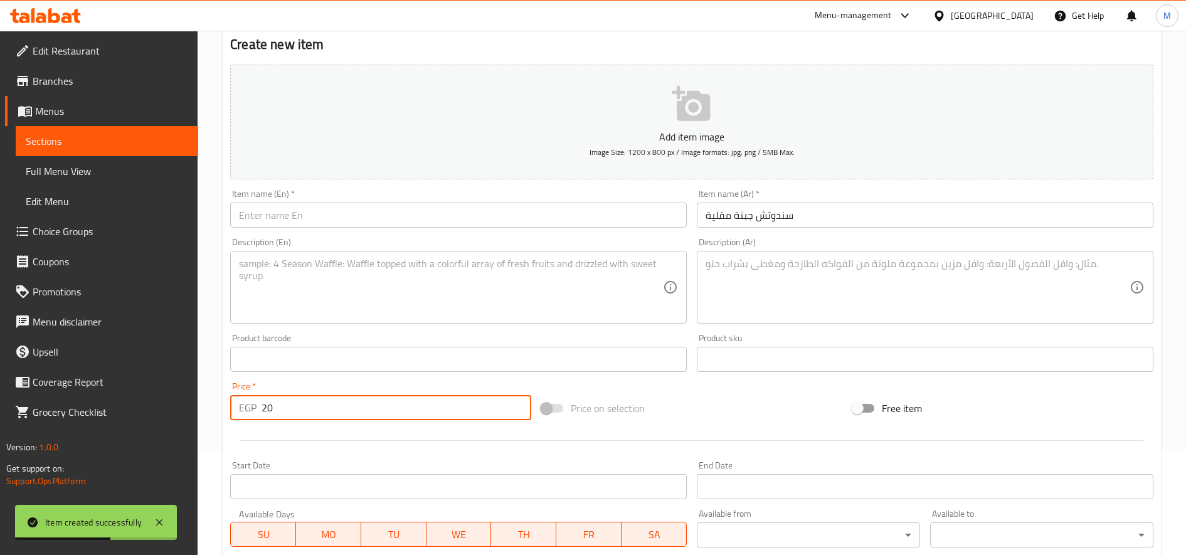
click at [342, 220] on input "text" at bounding box center [458, 215] width 456 height 25
paste input "Fried Cheese Sandwich"
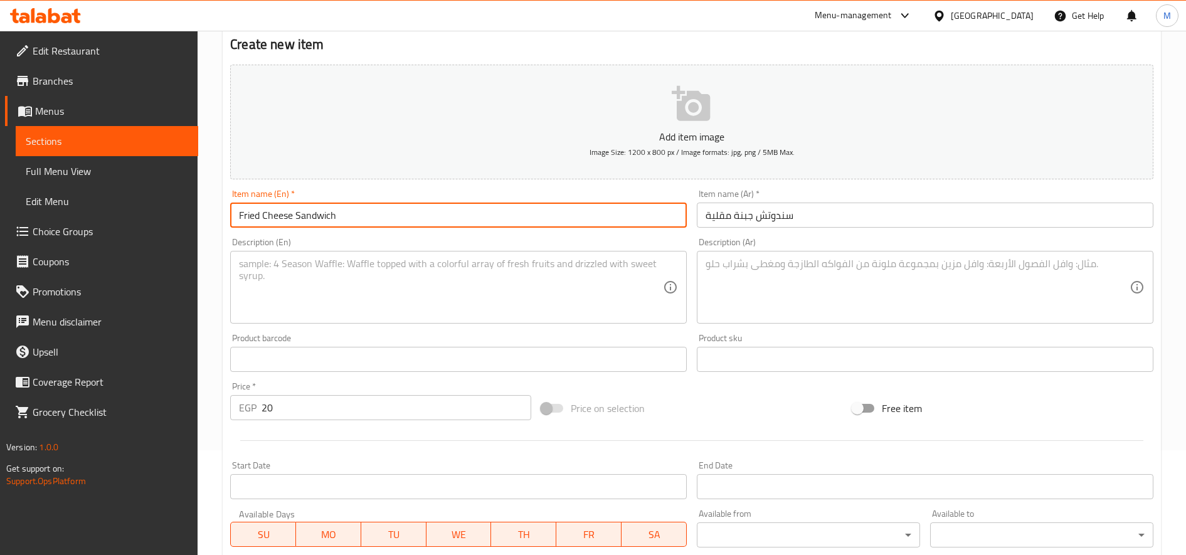
type input "Fried Cheese Sandwich"
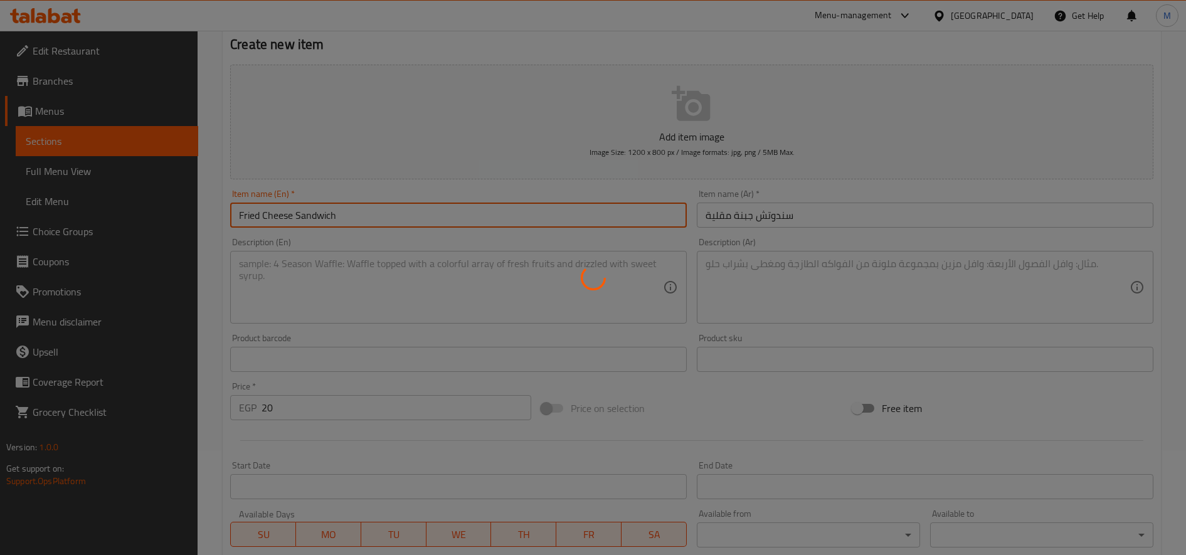
type input "0"
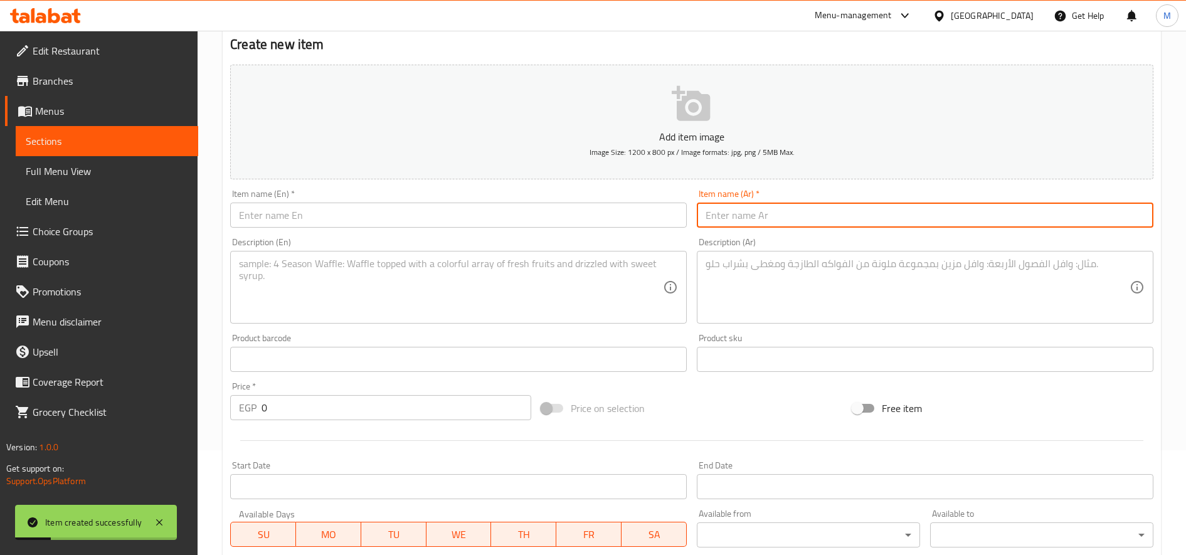
click at [813, 211] on input "text" at bounding box center [925, 215] width 456 height 25
paste input "سندوتش فراخ بانية 35ج"
click at [711, 221] on input "سندوتش فراخ بانية 35ج" at bounding box center [925, 215] width 456 height 25
type input "سندوتش فراخ بانية"
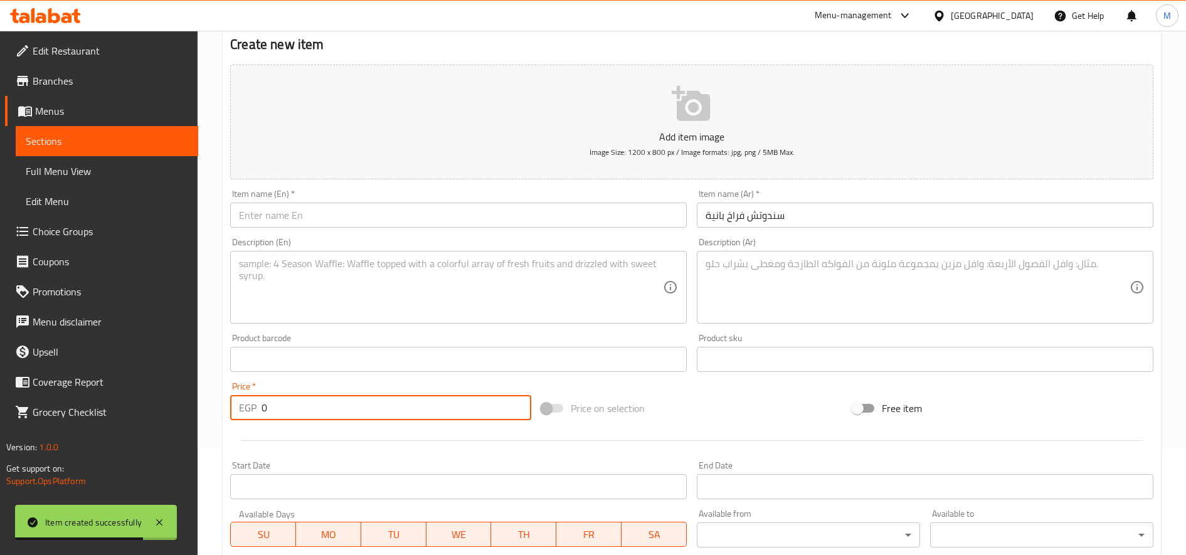
click at [358, 413] on input "0" at bounding box center [396, 407] width 270 height 25
paste input "35"
type input "35"
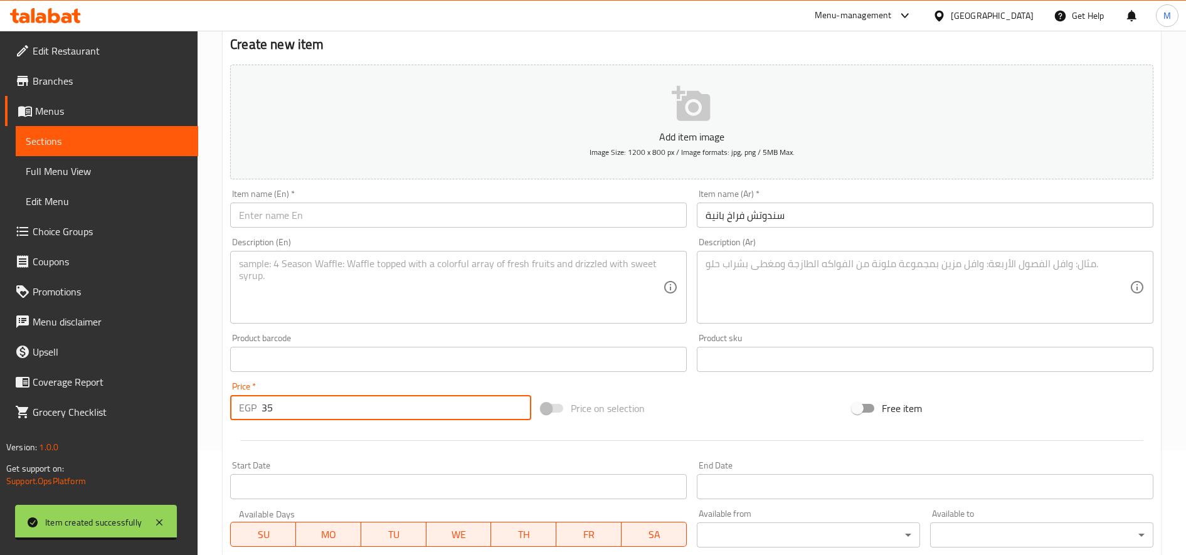
click at [416, 214] on input "text" at bounding box center [458, 215] width 456 height 25
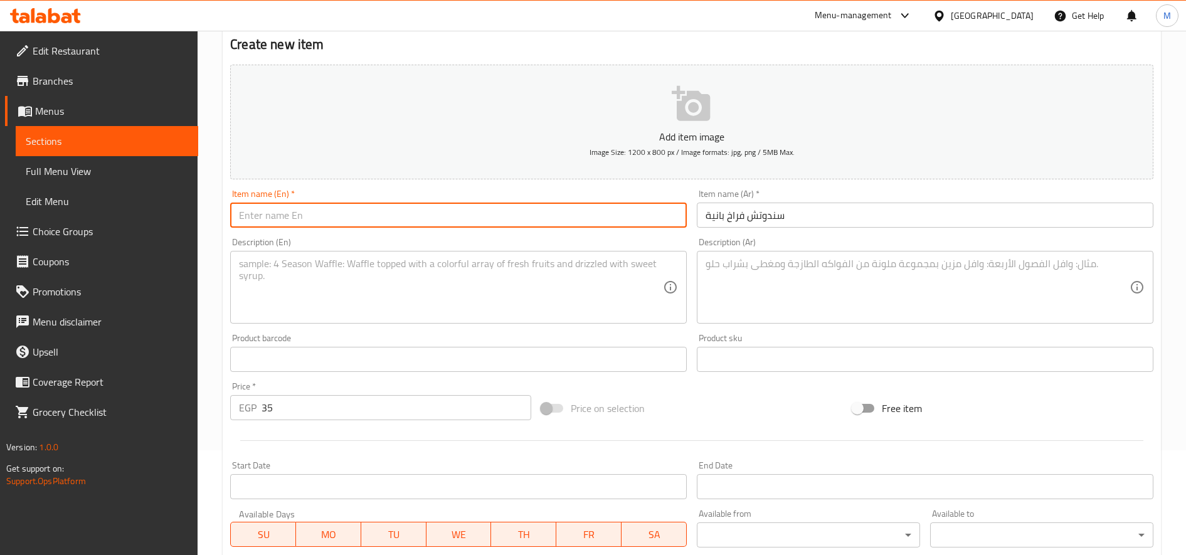
paste input "Breaded Chicken Sandwich 35 EGP"
drag, startPoint x: 356, startPoint y: 217, endPoint x: 539, endPoint y: 221, distance: 183.1
click at [533, 221] on input "Breaded Chicken Sandwich 35 EGP" at bounding box center [458, 215] width 456 height 25
type input "Breaded Chicken Sandwich"
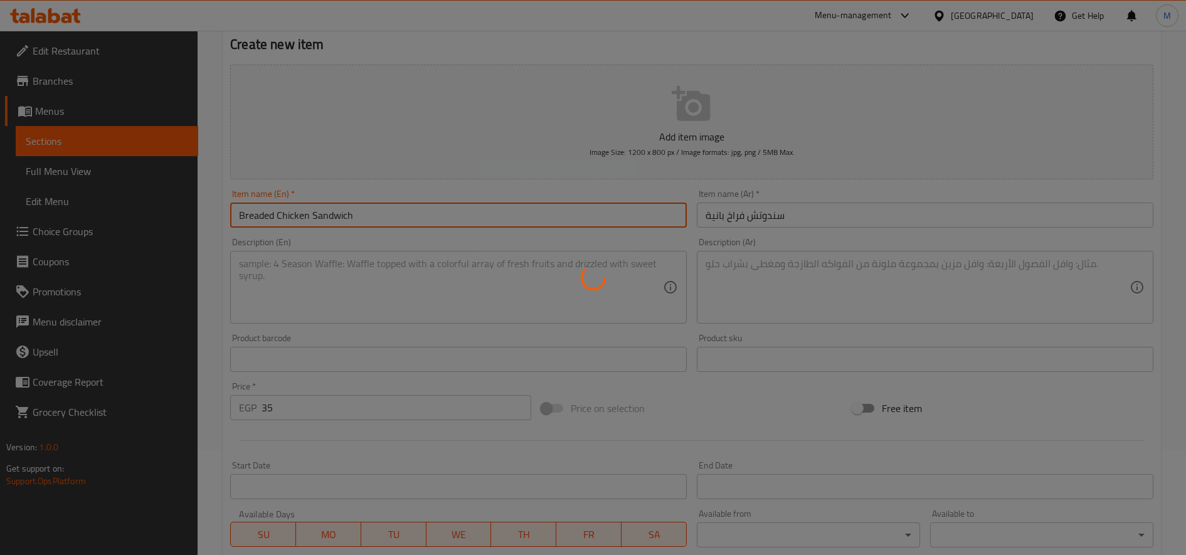
type input "0"
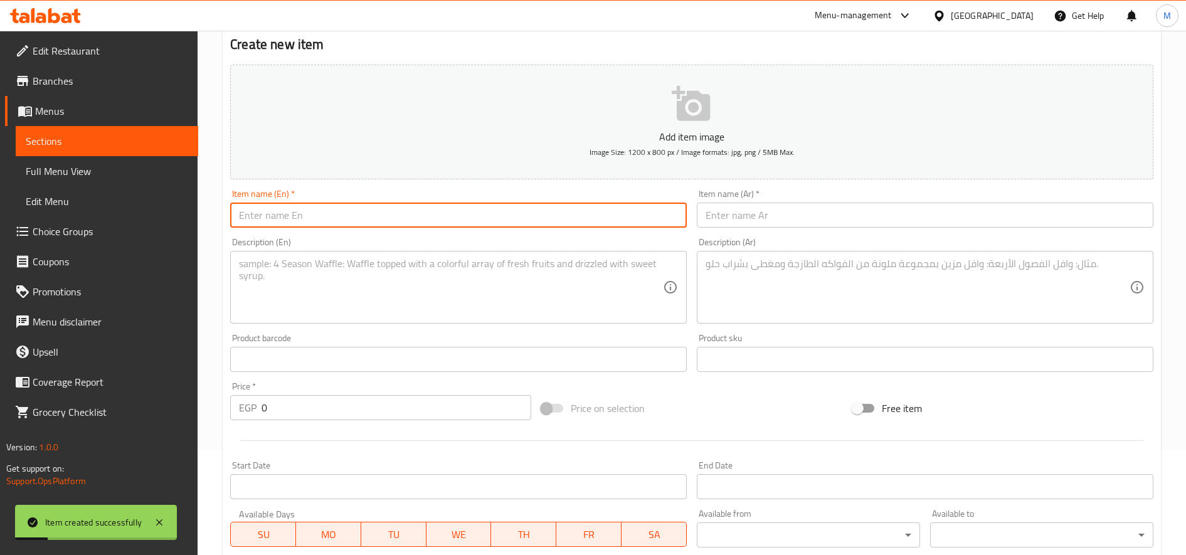
click at [864, 228] on div "Item name (Ar)   * Item name (Ar) *" at bounding box center [925, 208] width 467 height 48
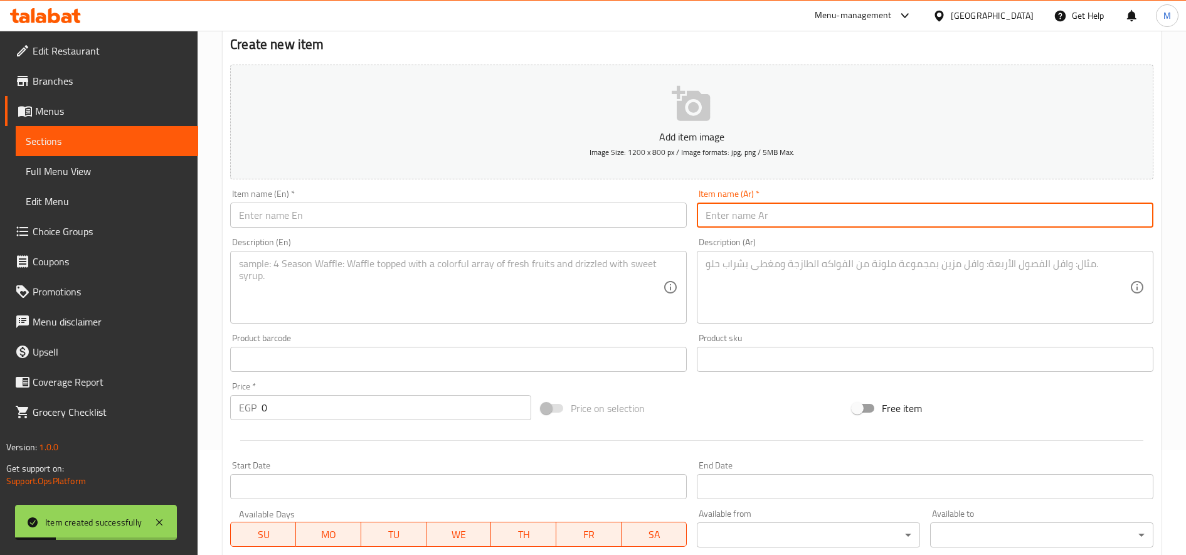
click at [865, 213] on input "text" at bounding box center [925, 215] width 456 height 25
paste input "سندوتش بطاطس صاروخ سوري 30ج"
click at [706, 214] on input "سندوتش بطاطس صاروخ سوري 30ج" at bounding box center [925, 215] width 456 height 25
click at [719, 214] on input "سندوتش بطاطس صاروخ سوري 30ج" at bounding box center [925, 215] width 456 height 25
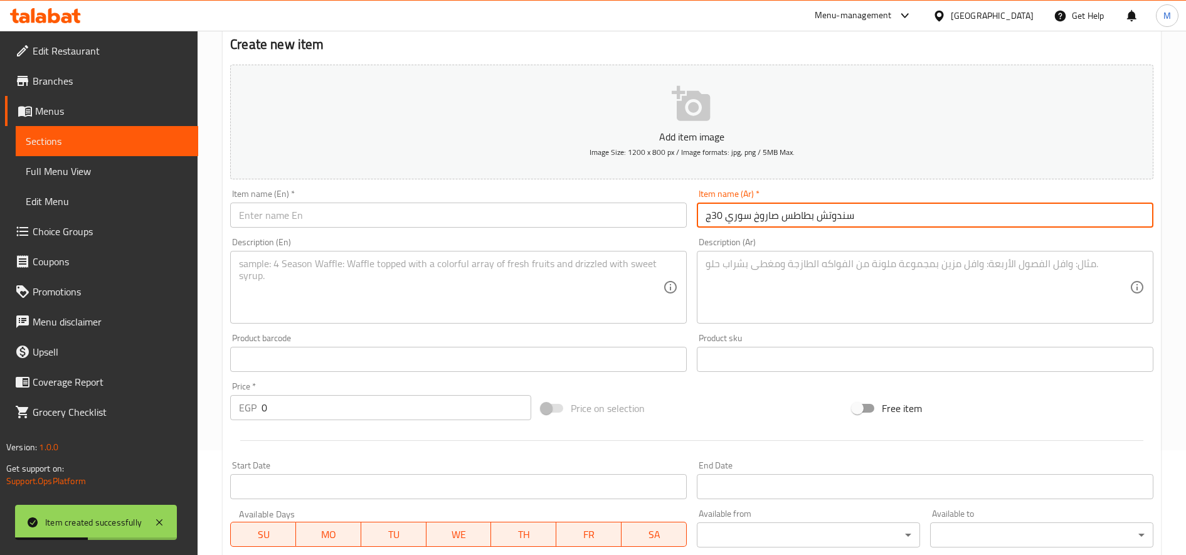
click at [719, 214] on input "سندوتش بطاطس صاروخ سوري 30ج" at bounding box center [925, 215] width 456 height 25
type input "سندوتش بطاطس صاروخ سوري"
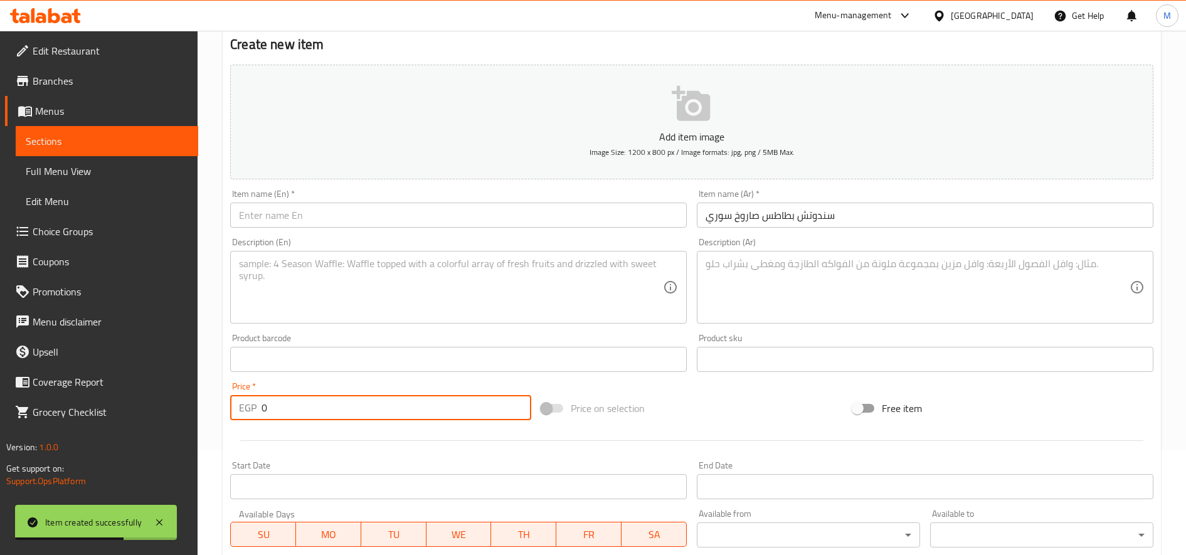
click at [399, 408] on input "0" at bounding box center [396, 407] width 270 height 25
paste input "3"
type input "30"
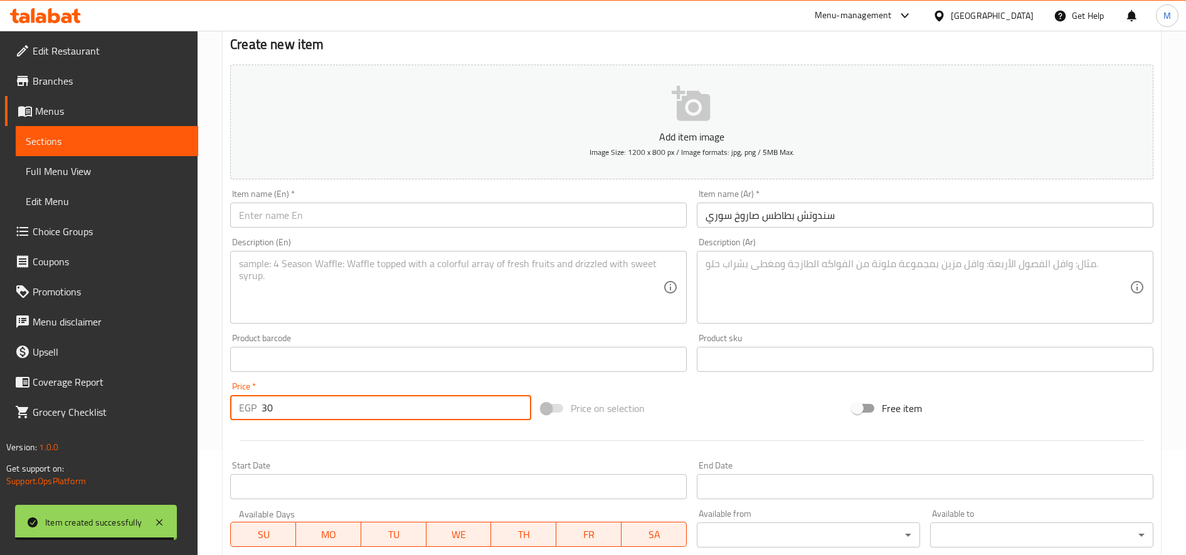
click at [438, 219] on input "text" at bounding box center [458, 215] width 456 height 25
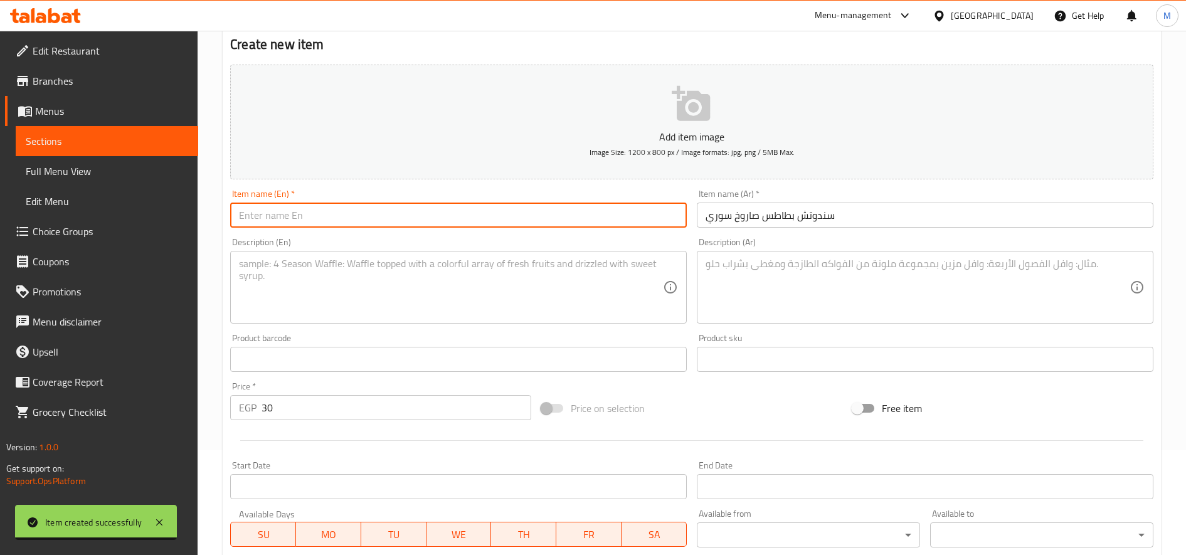
paste input "Syrian Rocket Potato Sandwich 30 EGP"
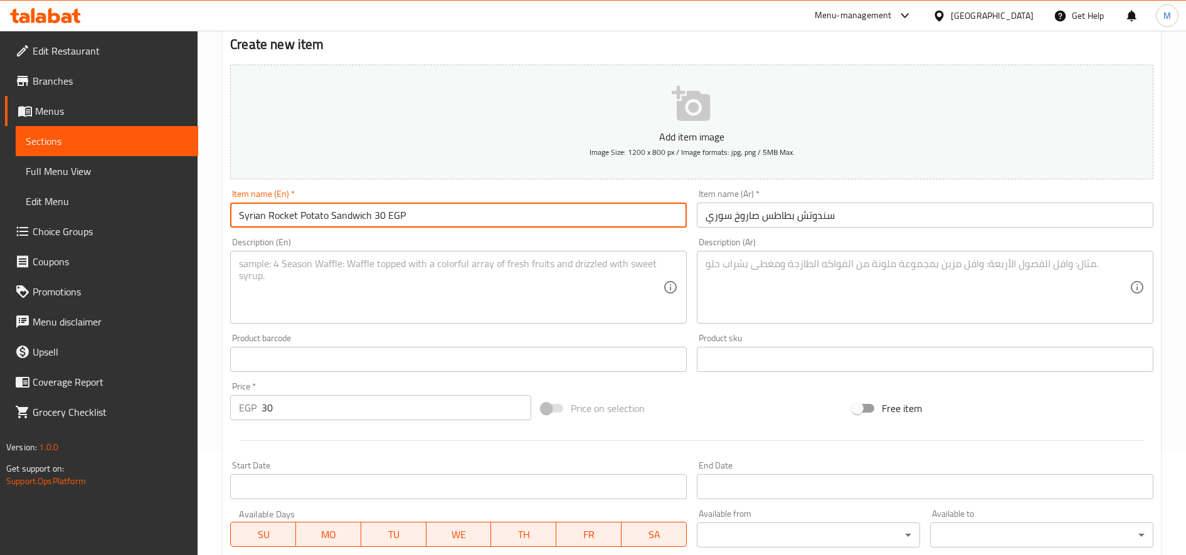
drag, startPoint x: 371, startPoint y: 218, endPoint x: 529, endPoint y: 213, distance: 158.1
click at [527, 213] on input "Syrian Rocket Potato Sandwich 30 EGP" at bounding box center [458, 215] width 456 height 25
type input "Syrian Rocket Potato Sandwich"
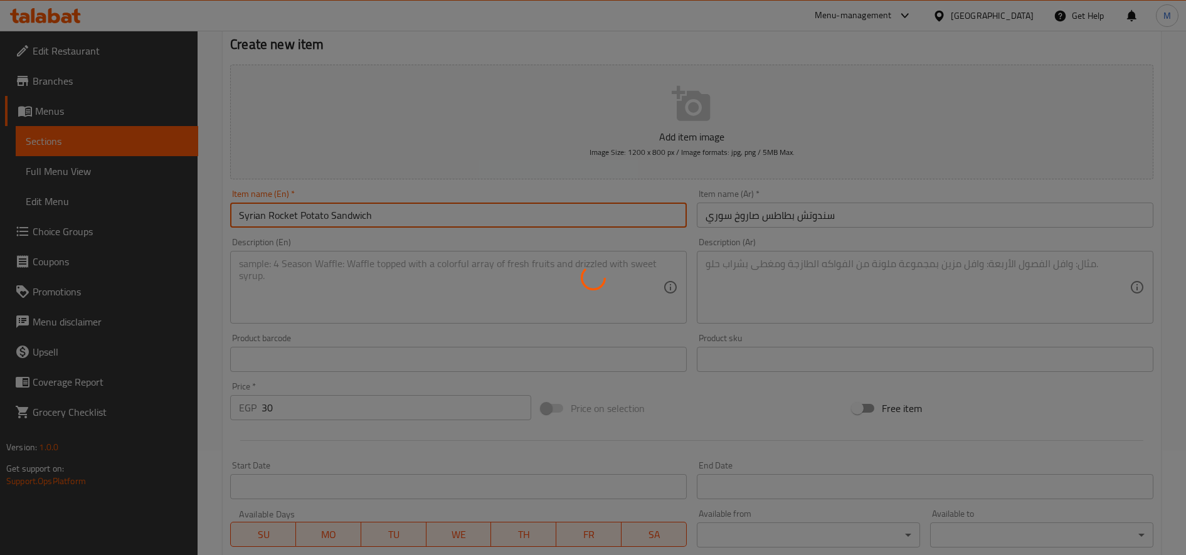
type input "0"
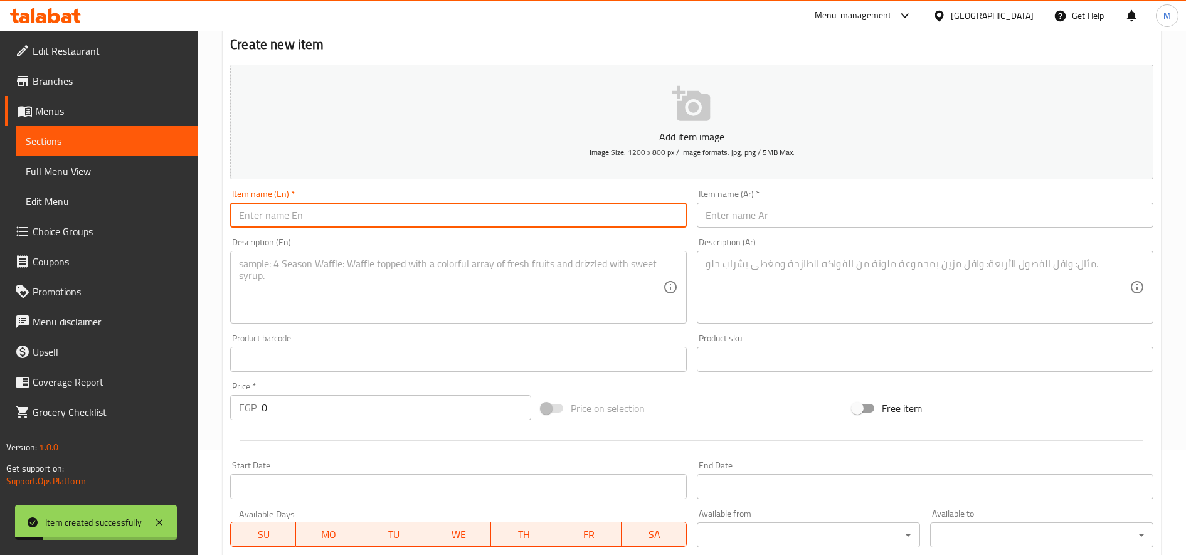
click at [844, 233] on div "Description (Ar) Description (Ar)" at bounding box center [925, 281] width 467 height 96
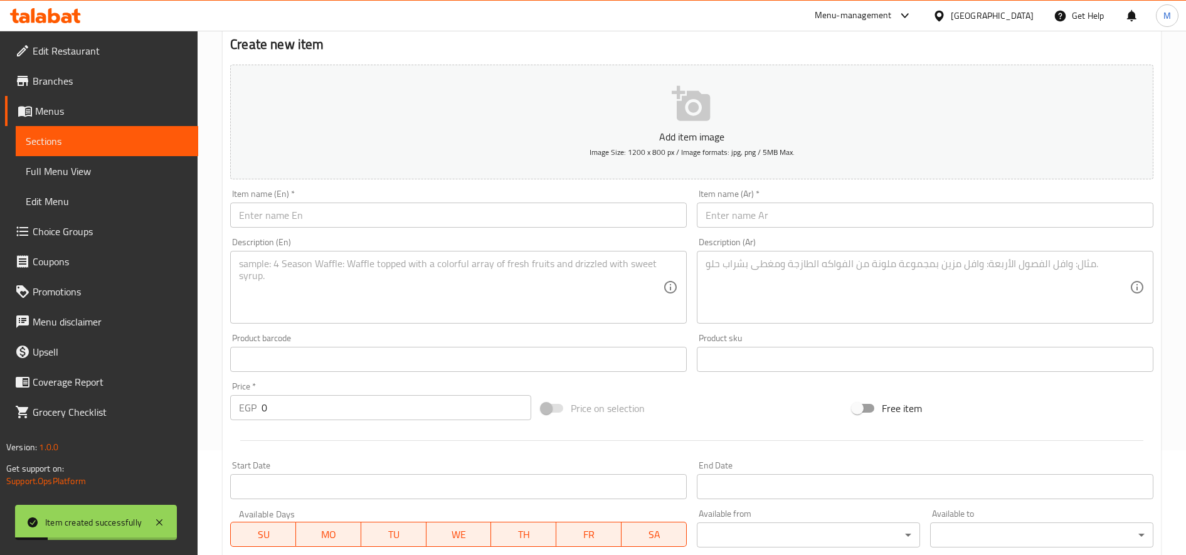
click at [849, 224] on input "text" at bounding box center [925, 215] width 456 height 25
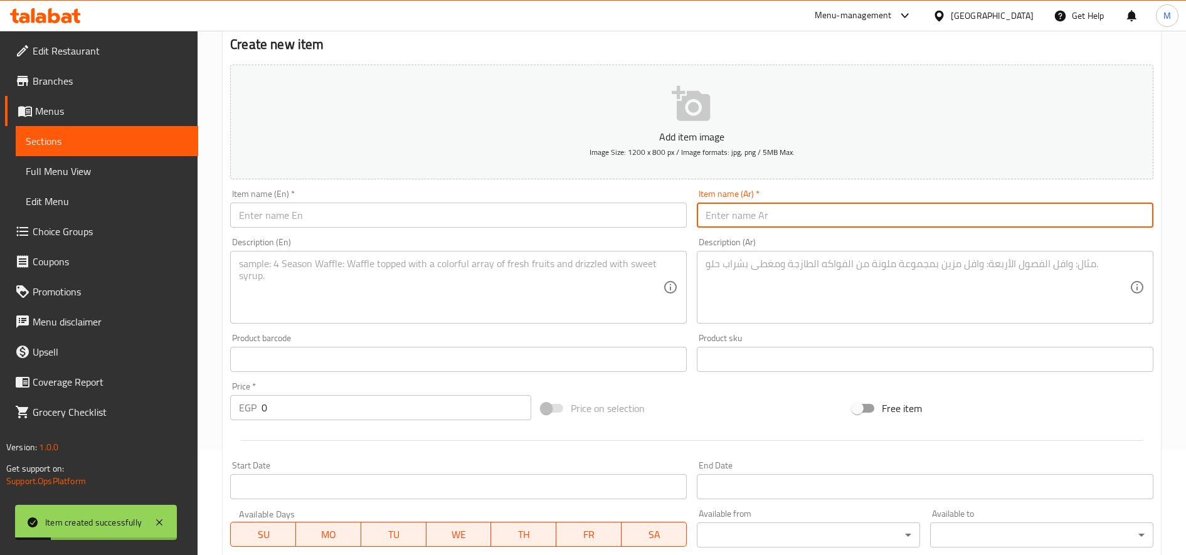
paste input "سندوتش سجق 25ج"
click at [712, 216] on input "سندوتش سجق 25ج" at bounding box center [925, 215] width 456 height 25
type input "سندوتش سجق"
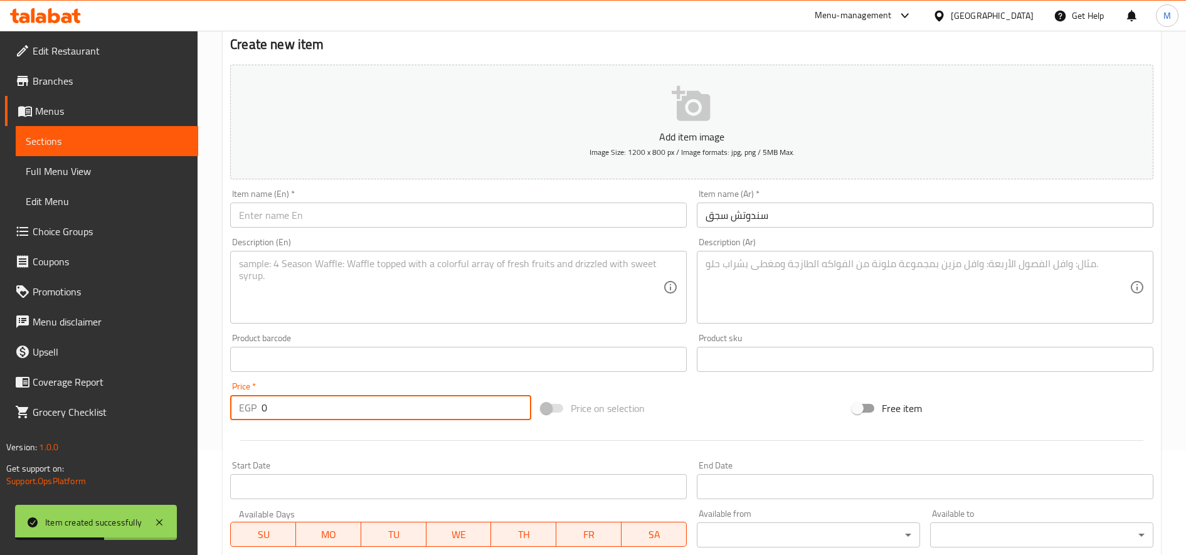
click at [419, 415] on input "0" at bounding box center [396, 407] width 270 height 25
paste input "25"
type input "25"
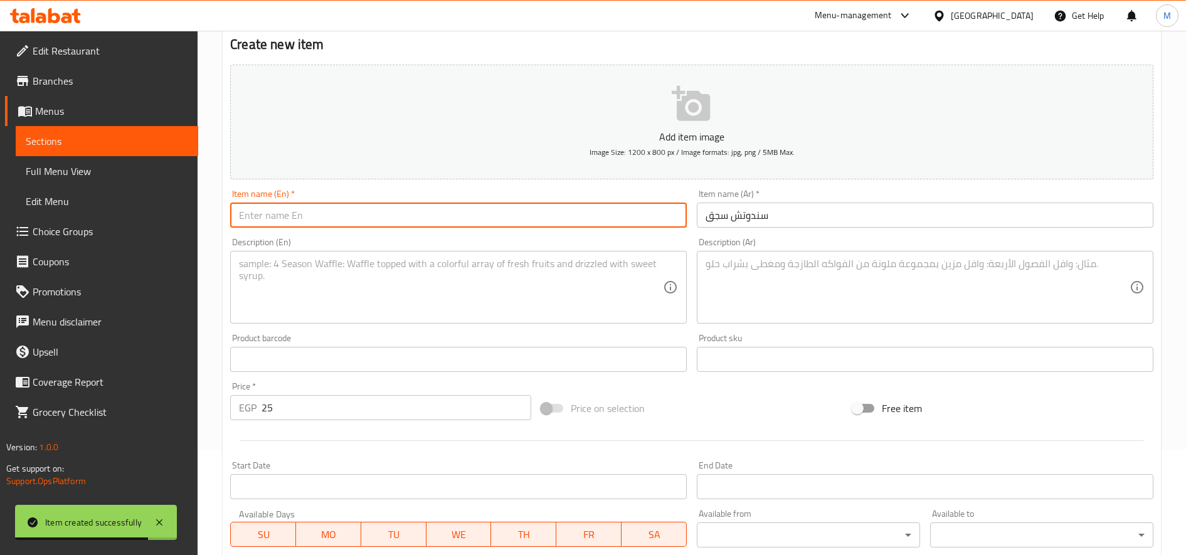
click at [372, 208] on input "text" at bounding box center [458, 215] width 456 height 25
paste input "Sausage Sandwich 25 EGP"
drag, startPoint x: 317, startPoint y: 216, endPoint x: 537, endPoint y: 228, distance: 220.4
click at [529, 229] on div "Item name (En)   * Sausage Sandwich 25 EGP Item name (En) *" at bounding box center [458, 208] width 467 height 48
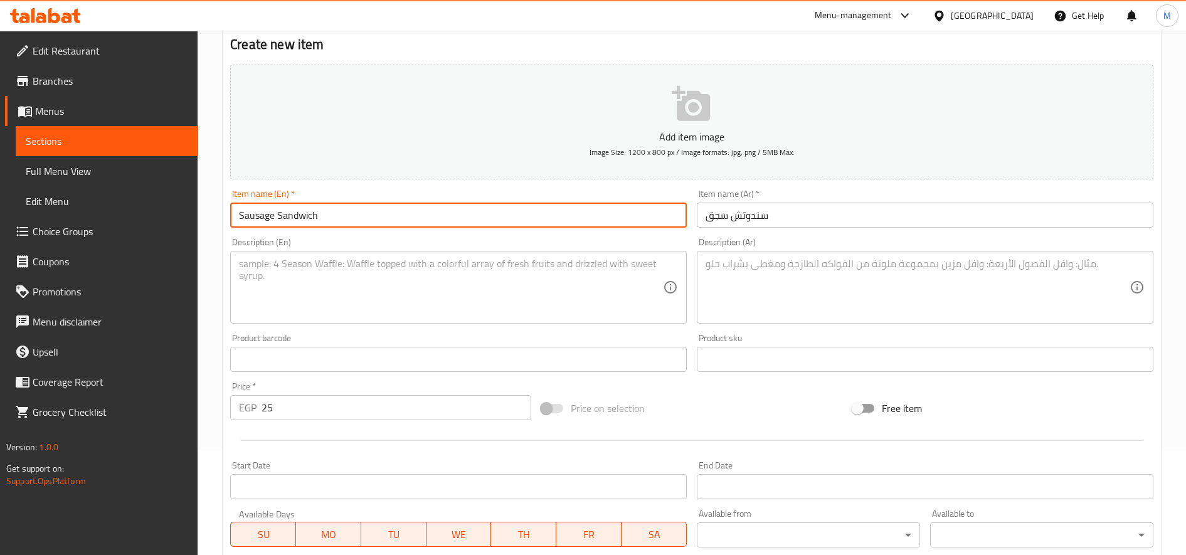
type input "Sausage Sandwich"
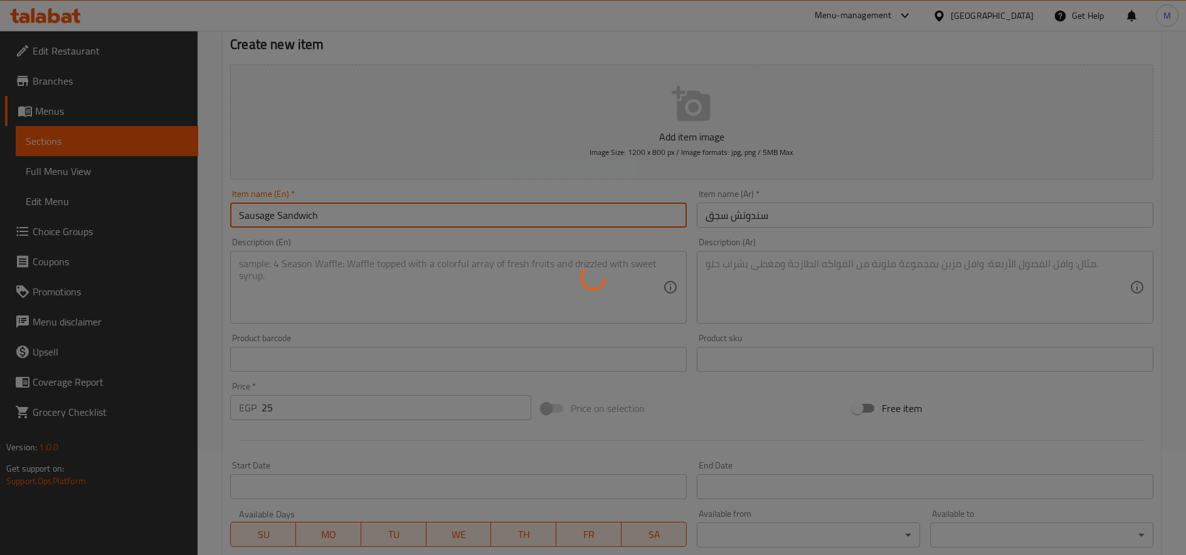
type input "0"
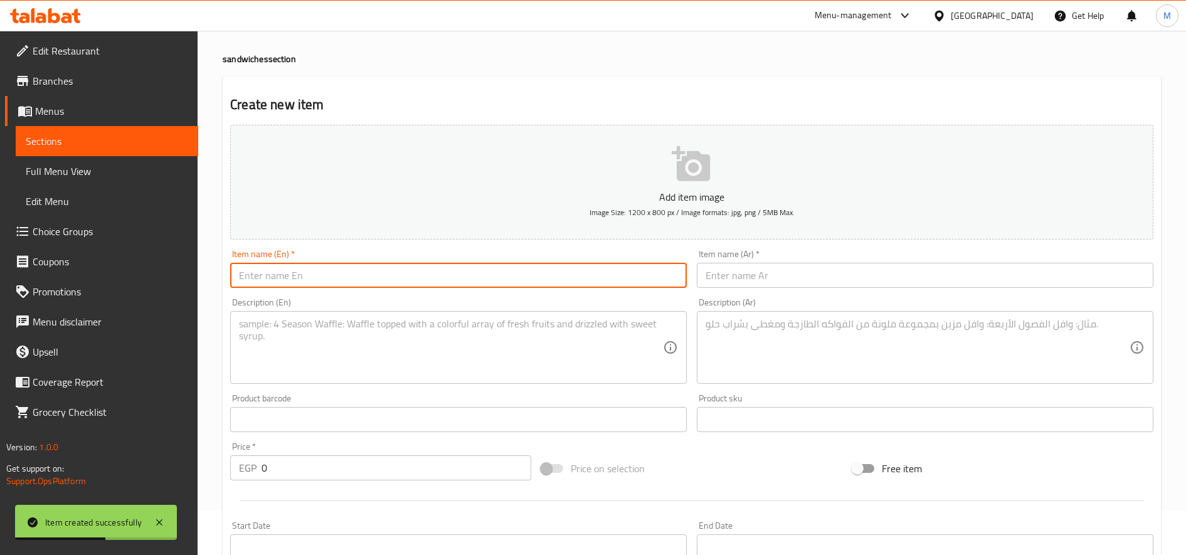
scroll to position [0, 0]
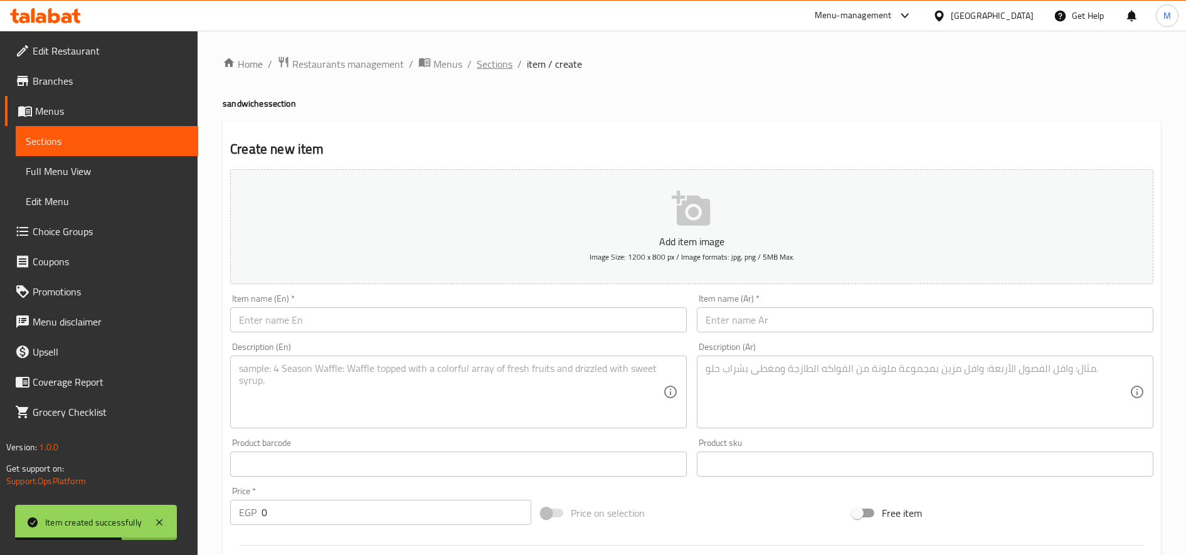
click at [493, 67] on span "Sections" at bounding box center [495, 63] width 36 height 15
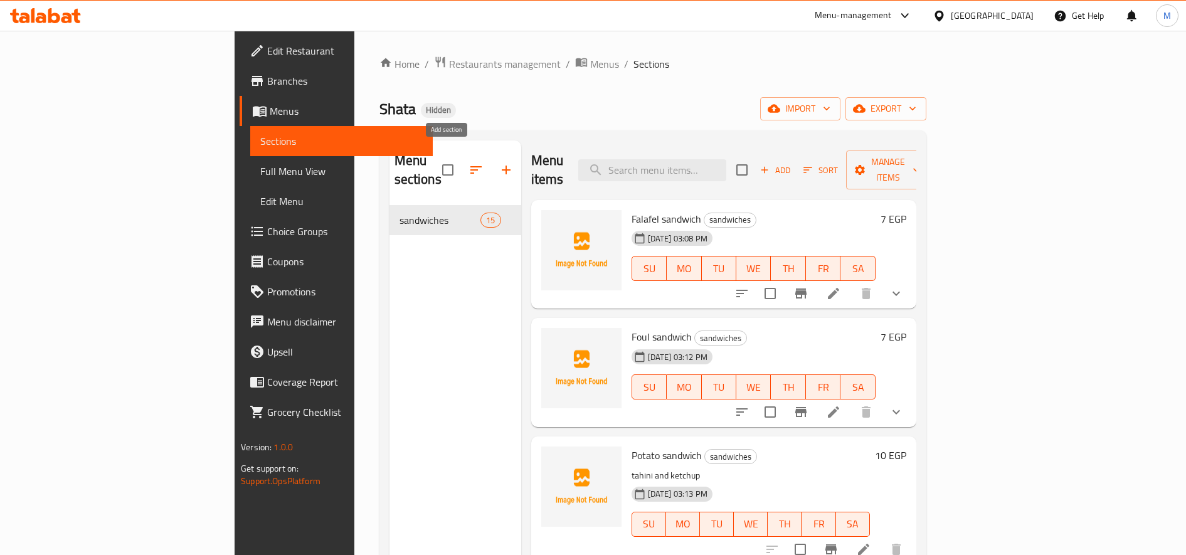
click at [498, 162] on icon "button" at bounding box center [505, 169] width 15 height 15
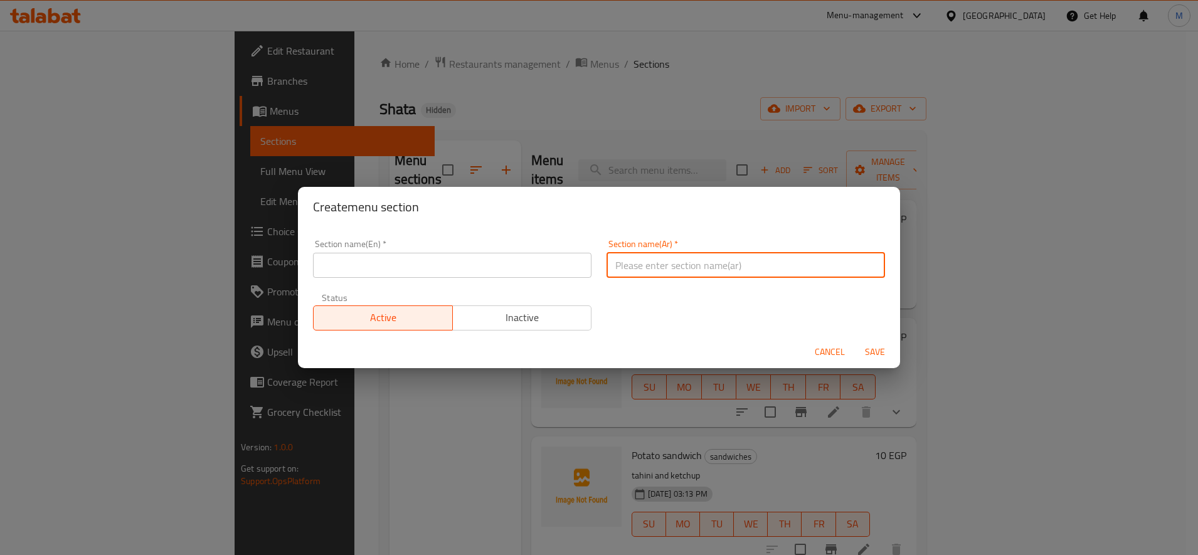
click at [695, 268] on input "text" at bounding box center [745, 265] width 278 height 25
type input "ط"
type input "علب"
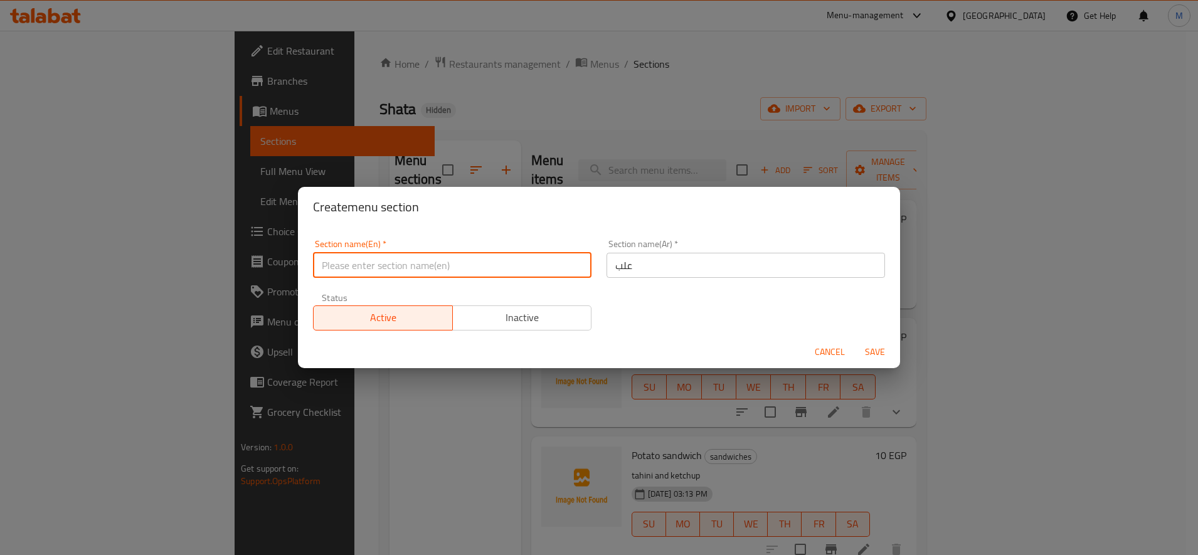
click at [508, 272] on input "text" at bounding box center [452, 265] width 278 height 25
type input "Boxes"
click at [855, 340] on button "Save" at bounding box center [875, 351] width 40 height 23
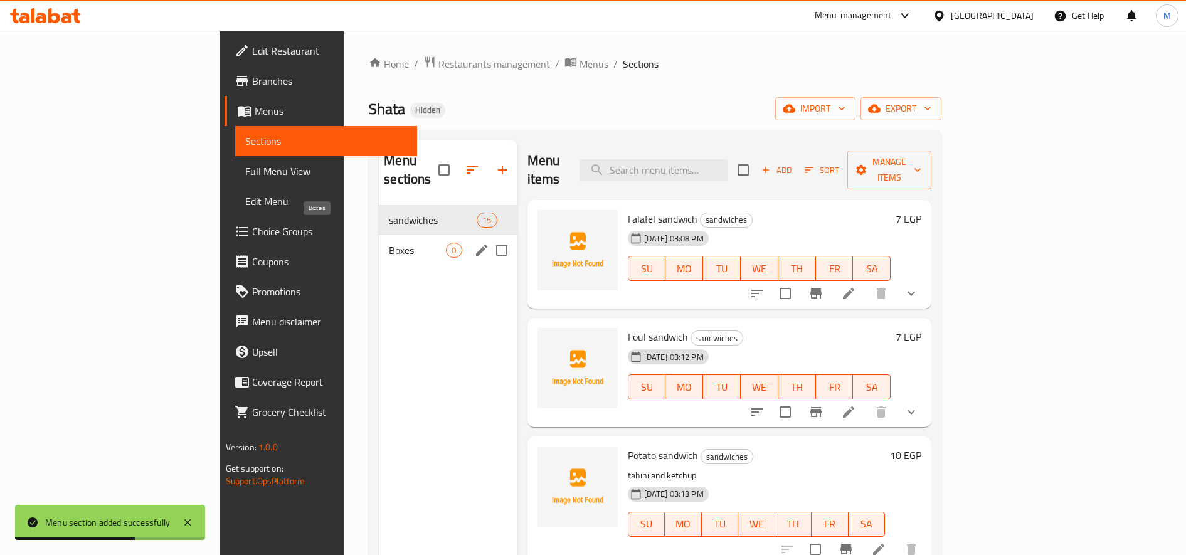
click at [389, 243] on span "Boxes" at bounding box center [417, 250] width 57 height 15
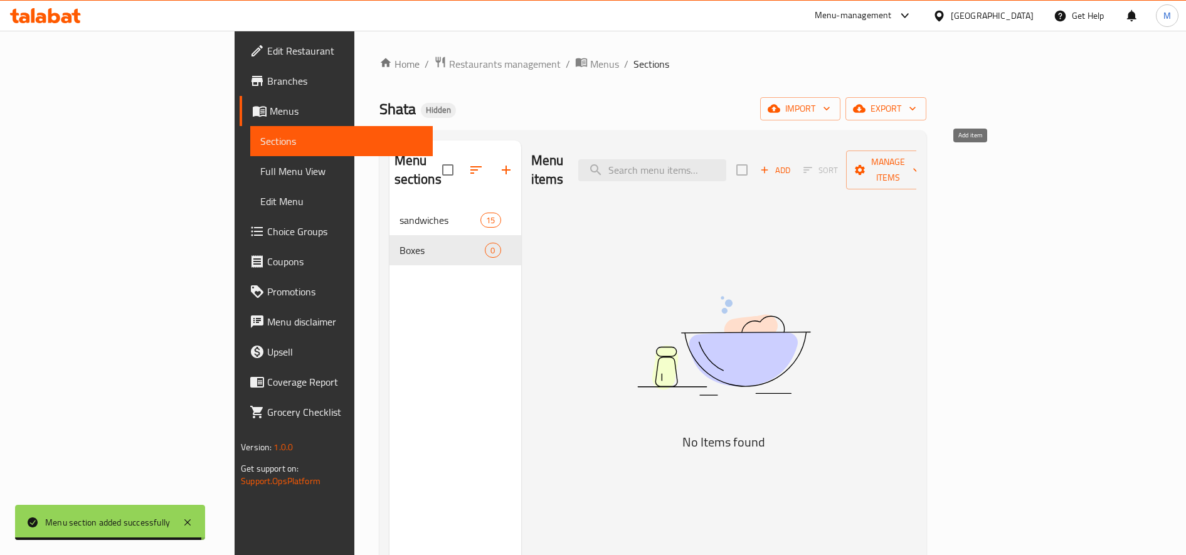
click at [768, 167] on icon "button" at bounding box center [764, 170] width 7 height 7
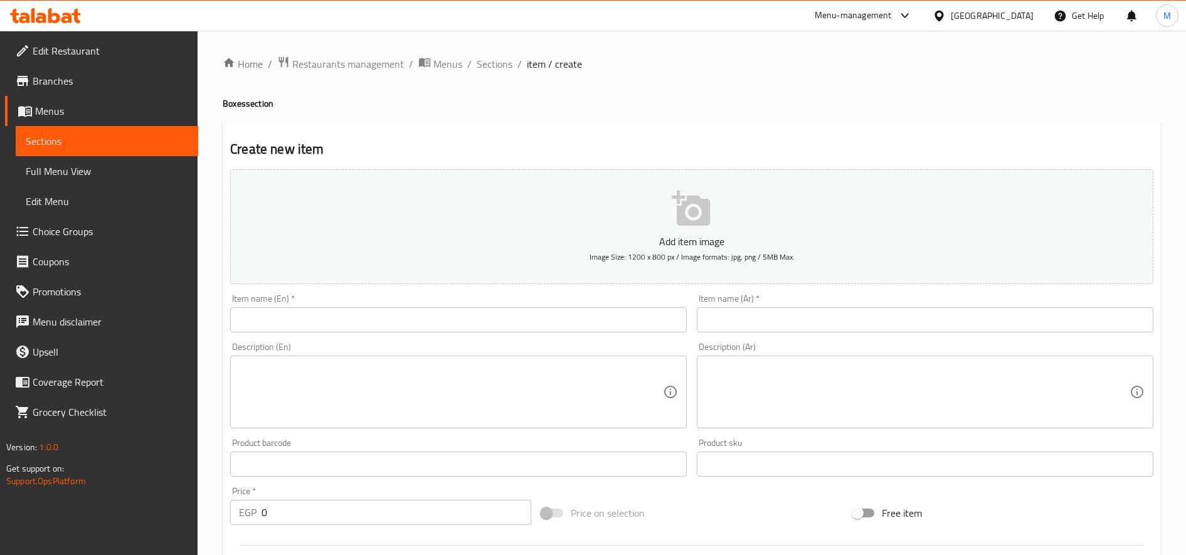
click at [752, 322] on input "text" at bounding box center [925, 319] width 456 height 25
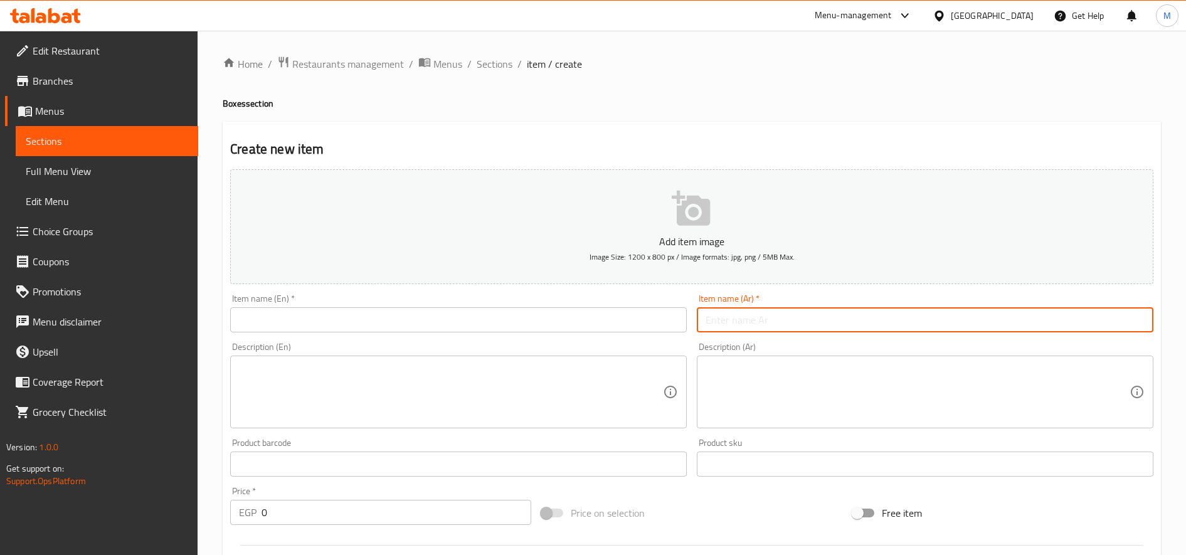
paste input "علبة فول جاهزة 15ج"
click at [717, 319] on input "علبة فول جاهزة 15ج" at bounding box center [925, 319] width 456 height 25
type input "علبة فول جاهزة"
click at [352, 502] on input "0" at bounding box center [396, 512] width 270 height 25
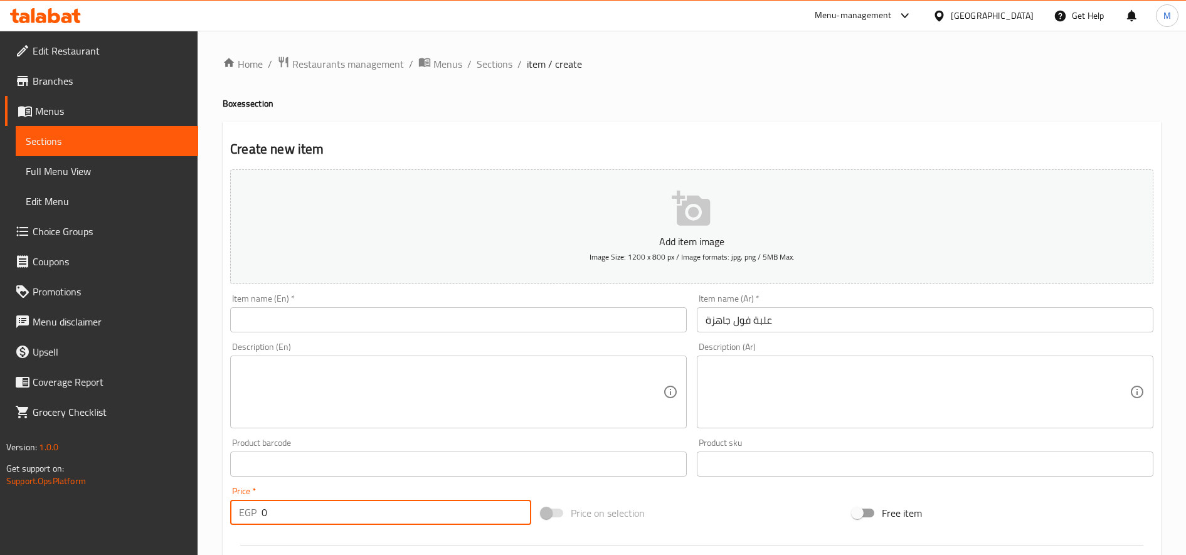
click at [352, 502] on input "0" at bounding box center [396, 512] width 270 height 25
paste input "15"
type input "15"
drag, startPoint x: 437, startPoint y: 298, endPoint x: 417, endPoint y: 337, distance: 43.7
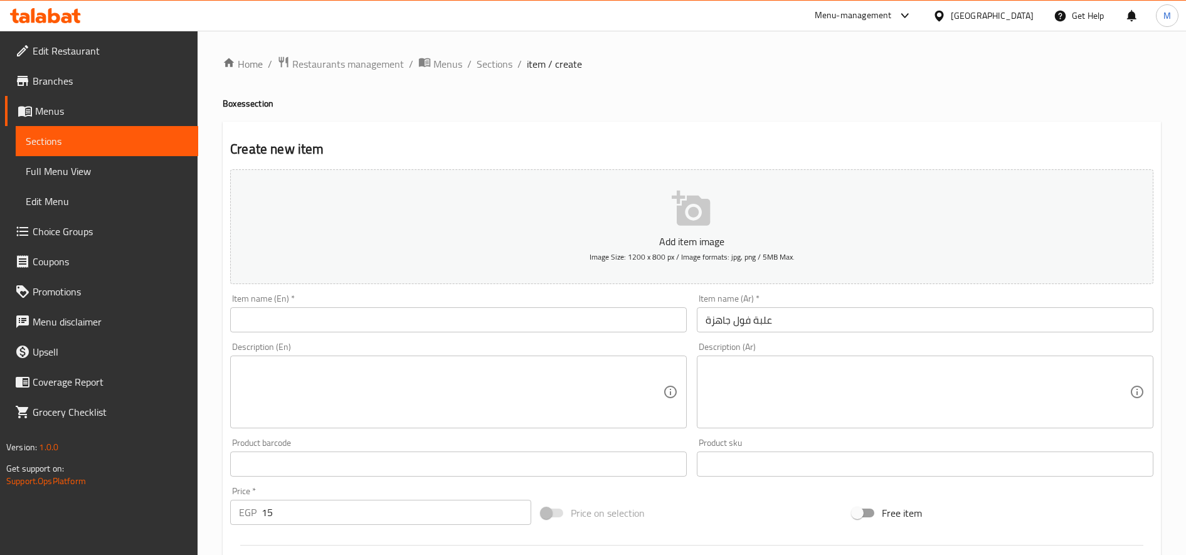
click at [433, 317] on div "Item name (En)   * Item name (En) *" at bounding box center [458, 313] width 456 height 38
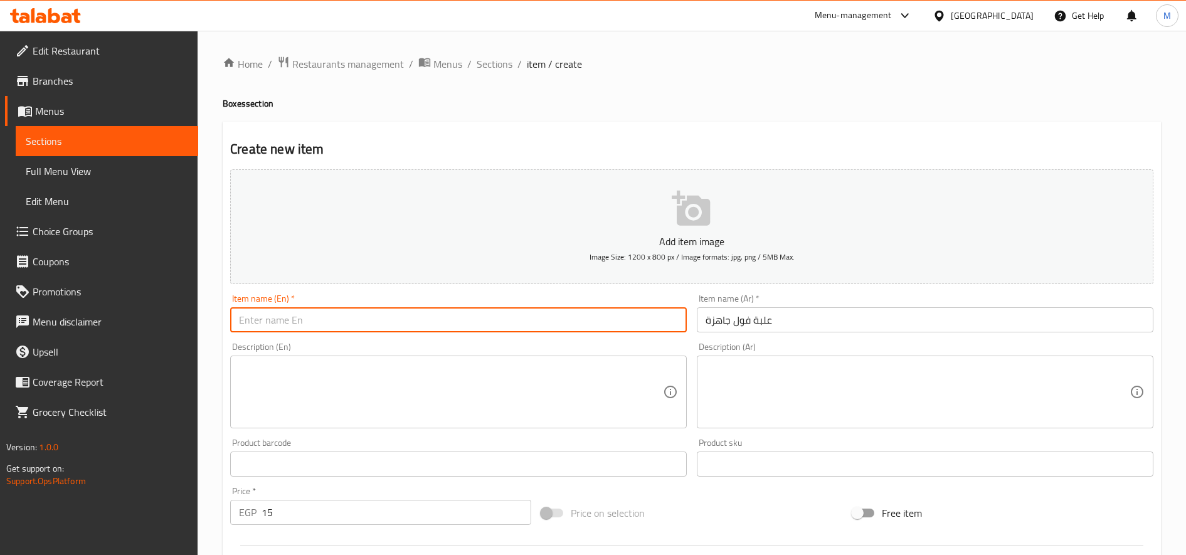
click at [422, 324] on input "text" at bounding box center [458, 319] width 456 height 25
paste input "ready-made fava beans"
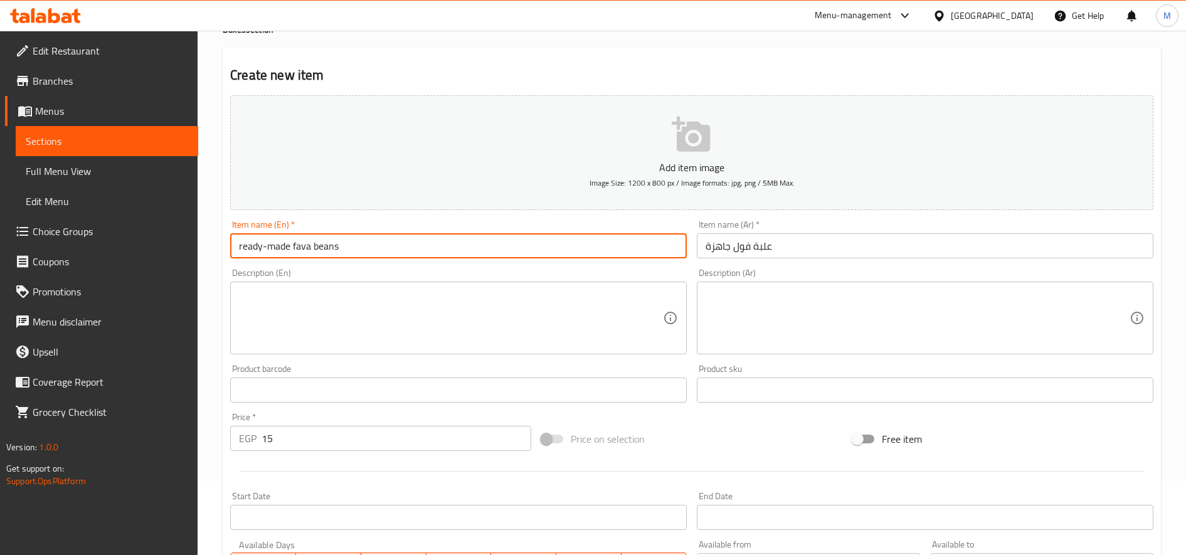
scroll to position [105, 0]
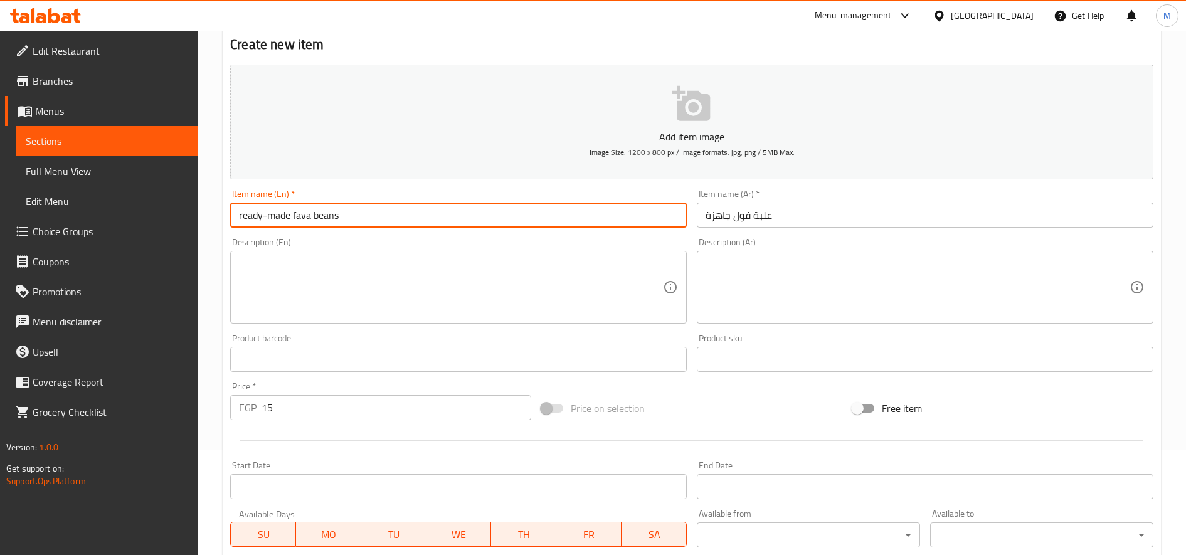
type input "ready-made fava beans"
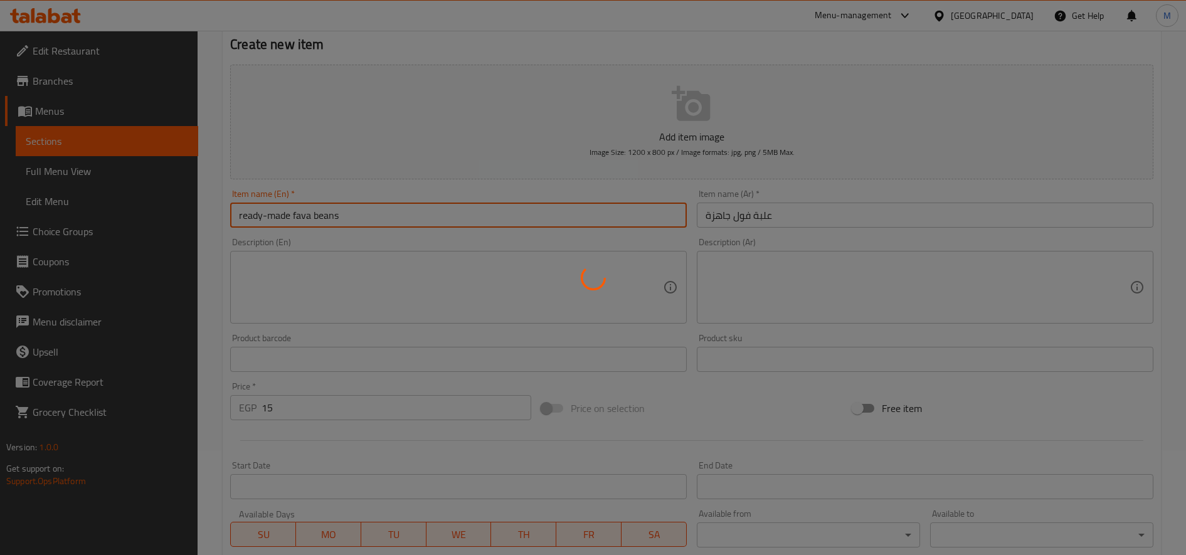
type input "0"
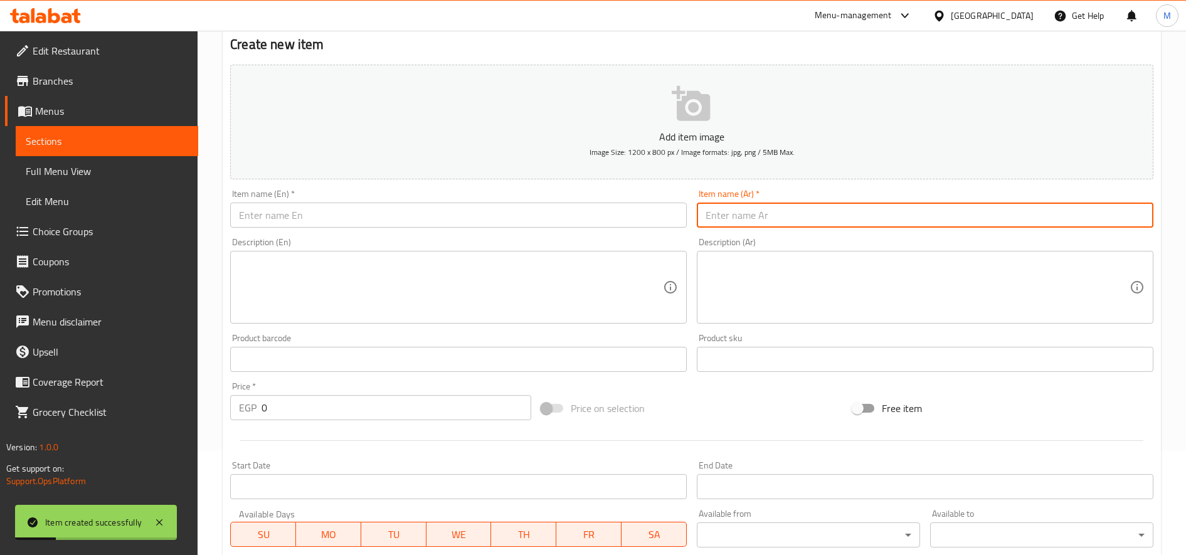
click at [769, 216] on input "text" at bounding box center [925, 215] width 456 height 25
paste input "قرص الطعميه كبير"
type input "قرص الطعميه كبير"
click at [382, 216] on input "text" at bounding box center [458, 215] width 456 height 25
paste input "Large Taameya Disc"
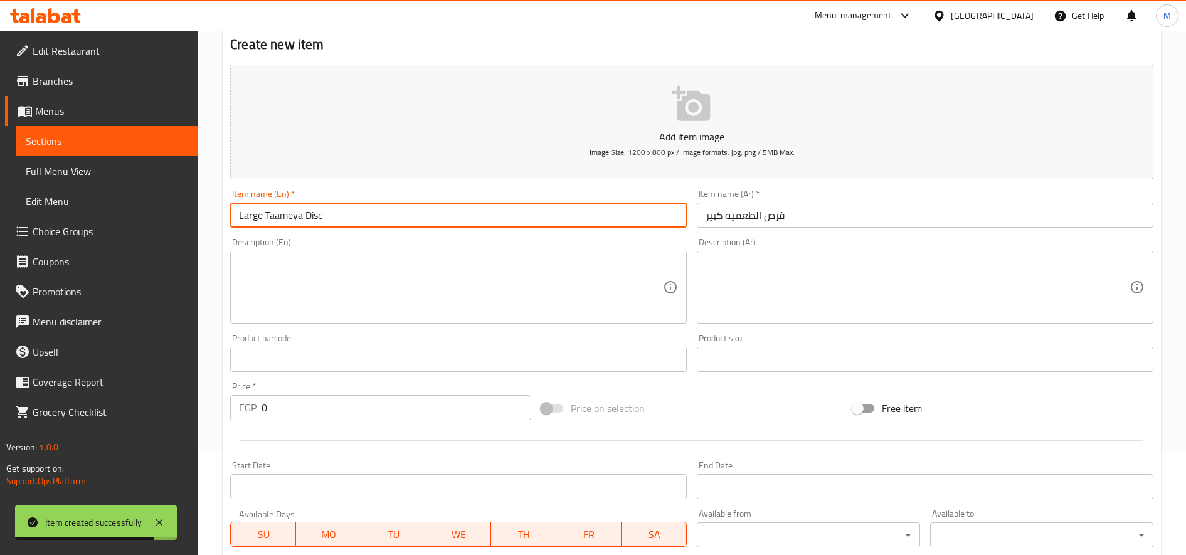
type input "Large Taameya Disc"
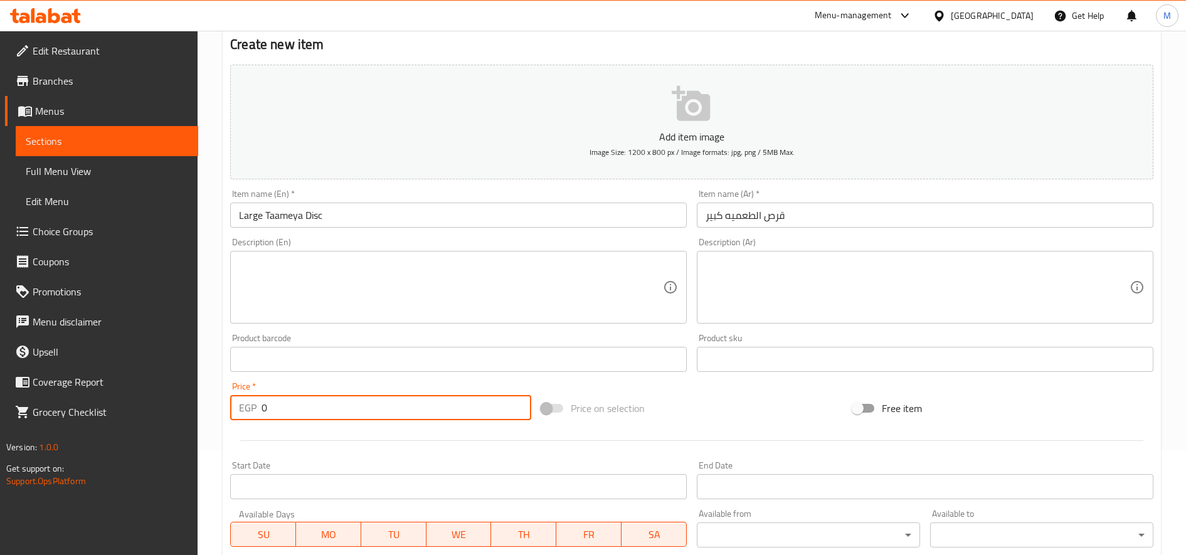
click at [316, 399] on input "0" at bounding box center [396, 407] width 270 height 25
click at [317, 399] on input "0" at bounding box center [396, 407] width 270 height 25
paste input "2"
type input "2"
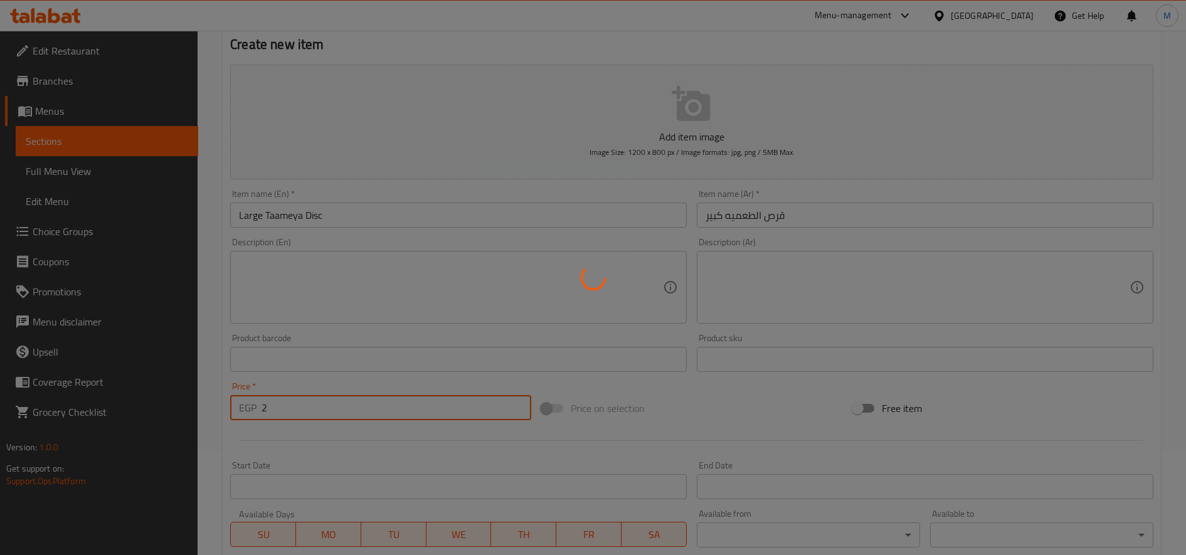
type input "0"
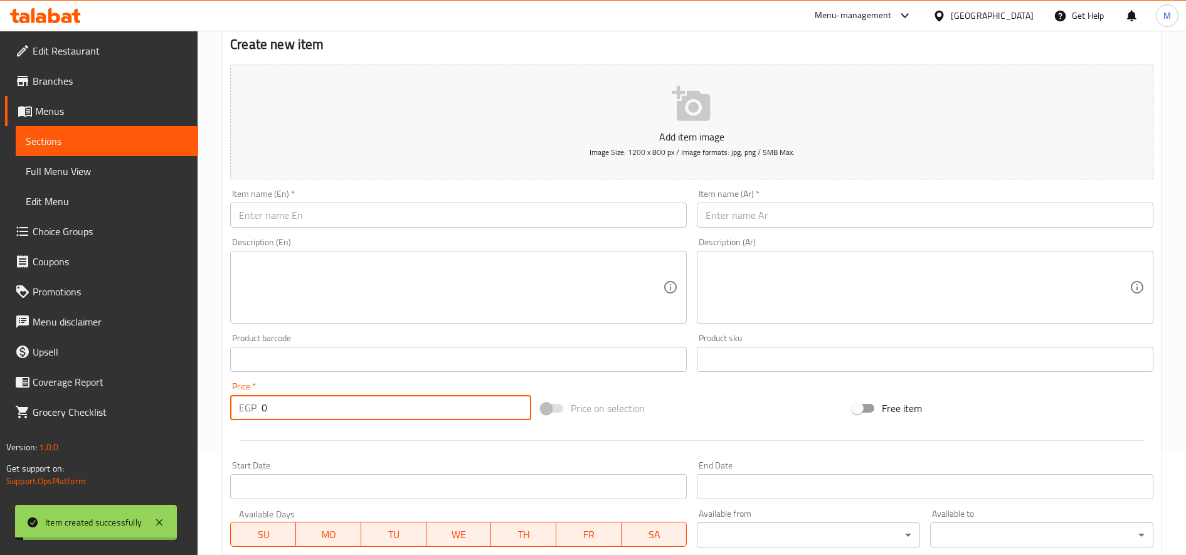
scroll to position [0, 0]
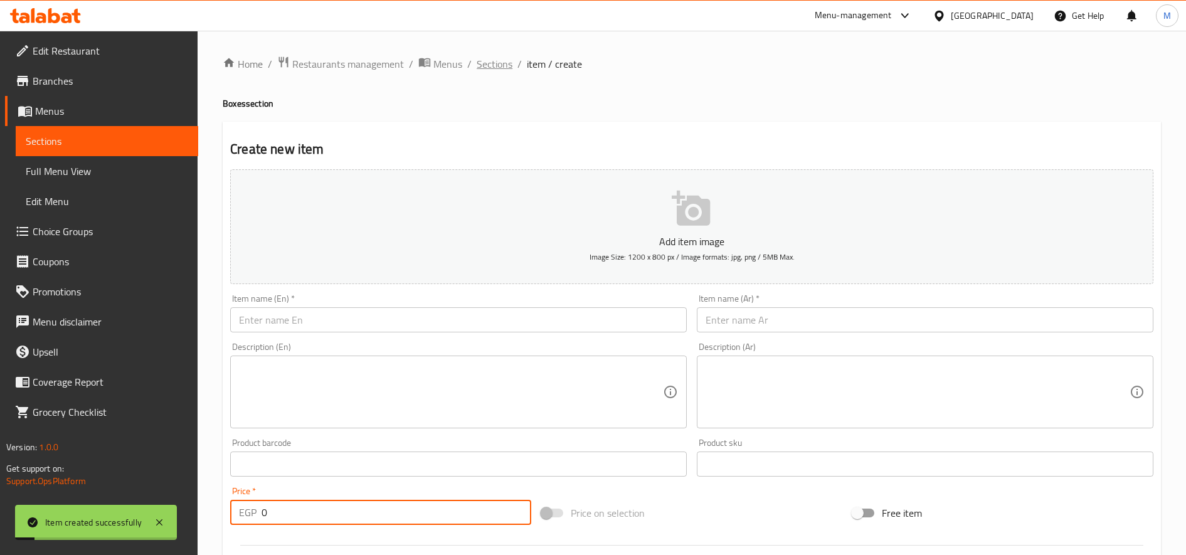
click at [487, 64] on span "Sections" at bounding box center [495, 63] width 36 height 15
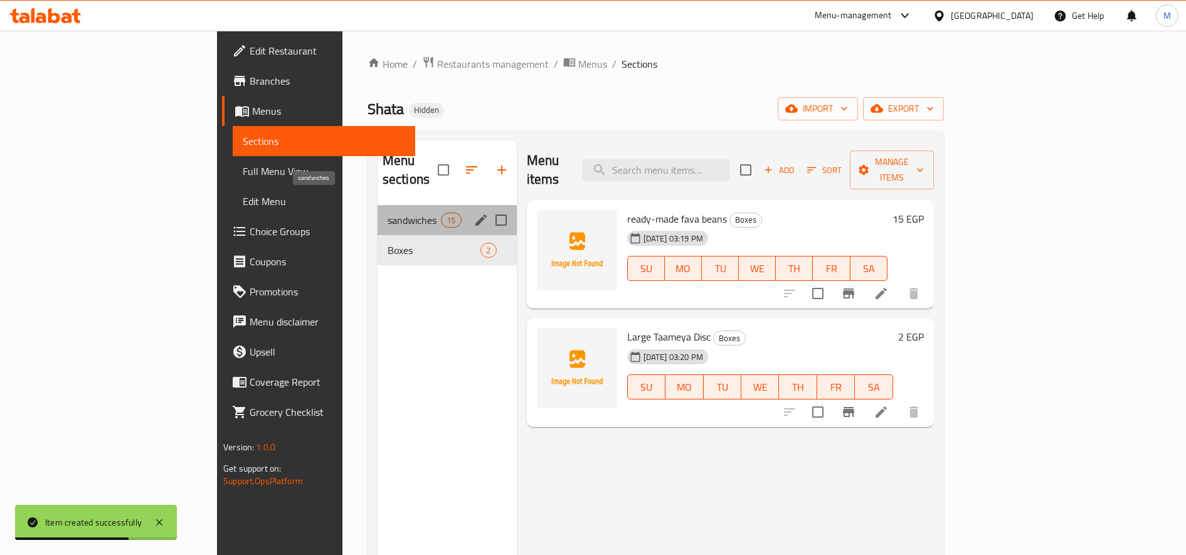
click at [388, 213] on span "sandwiches" at bounding box center [414, 220] width 53 height 15
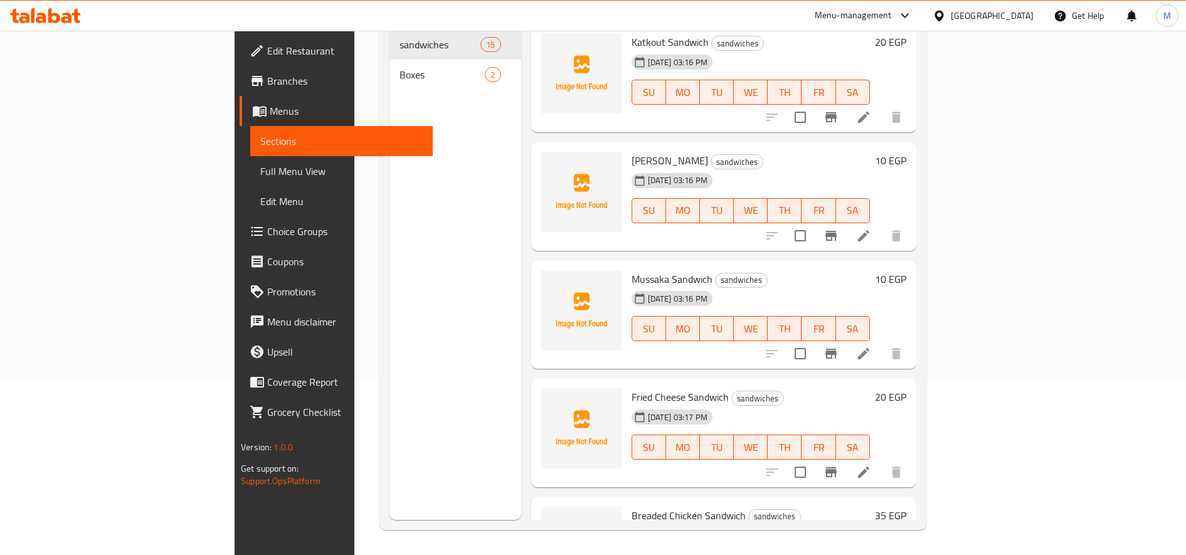
scroll to position [747, 0]
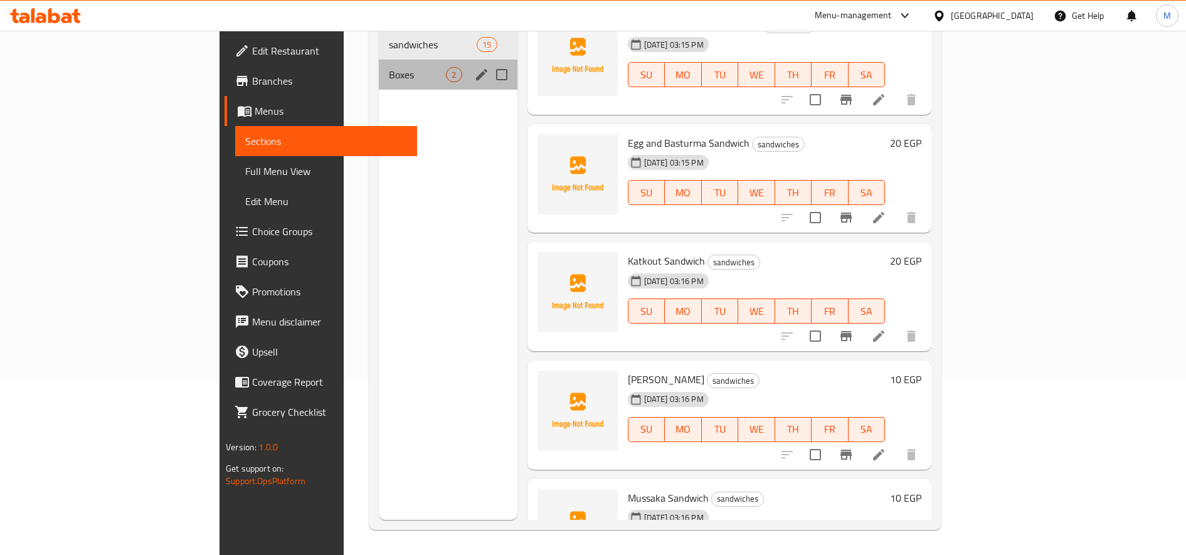
drag, startPoint x: 263, startPoint y: 62, endPoint x: 458, endPoint y: 118, distance: 202.8
click at [389, 67] on span "Boxes" at bounding box center [417, 74] width 57 height 15
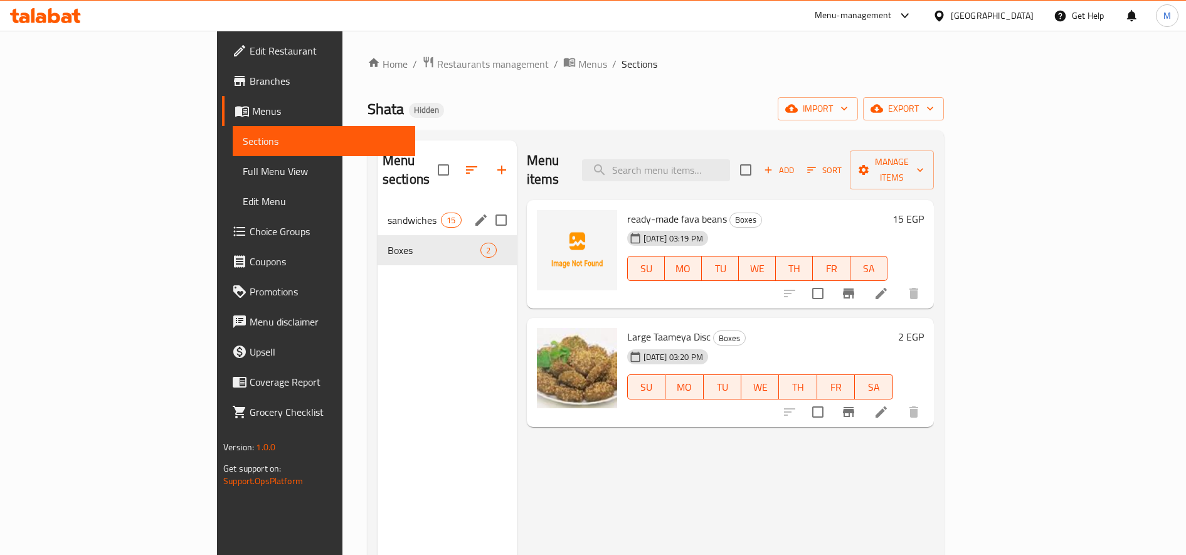
click at [388, 213] on span "sandwiches" at bounding box center [414, 220] width 53 height 15
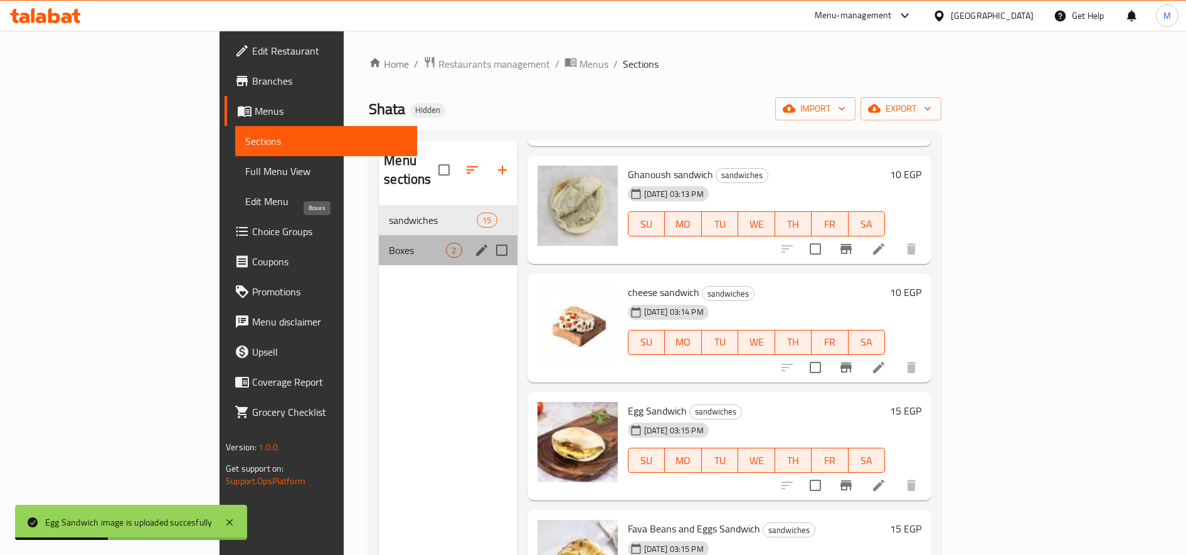
click at [389, 243] on span "Boxes" at bounding box center [417, 250] width 57 height 15
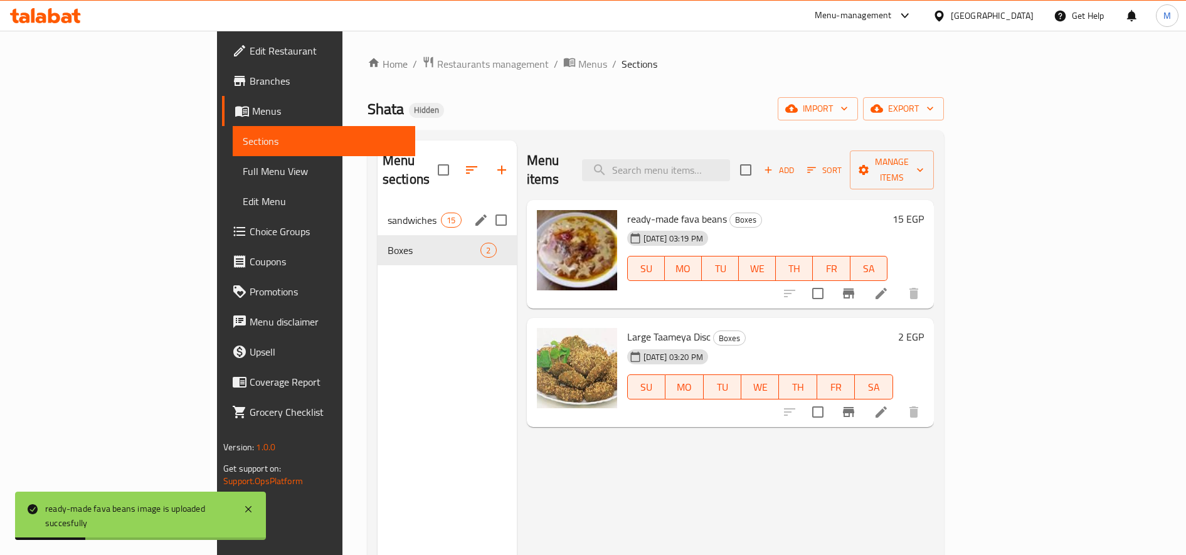
click at [388, 213] on span "sandwiches" at bounding box center [414, 220] width 53 height 15
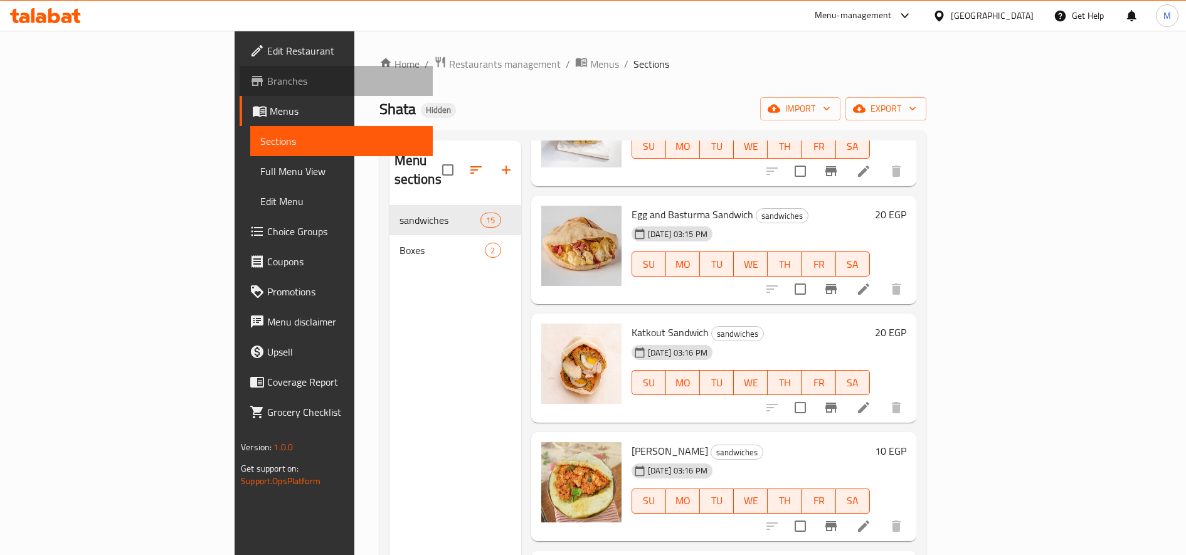
click at [267, 76] on span "Branches" at bounding box center [345, 80] width 156 height 15
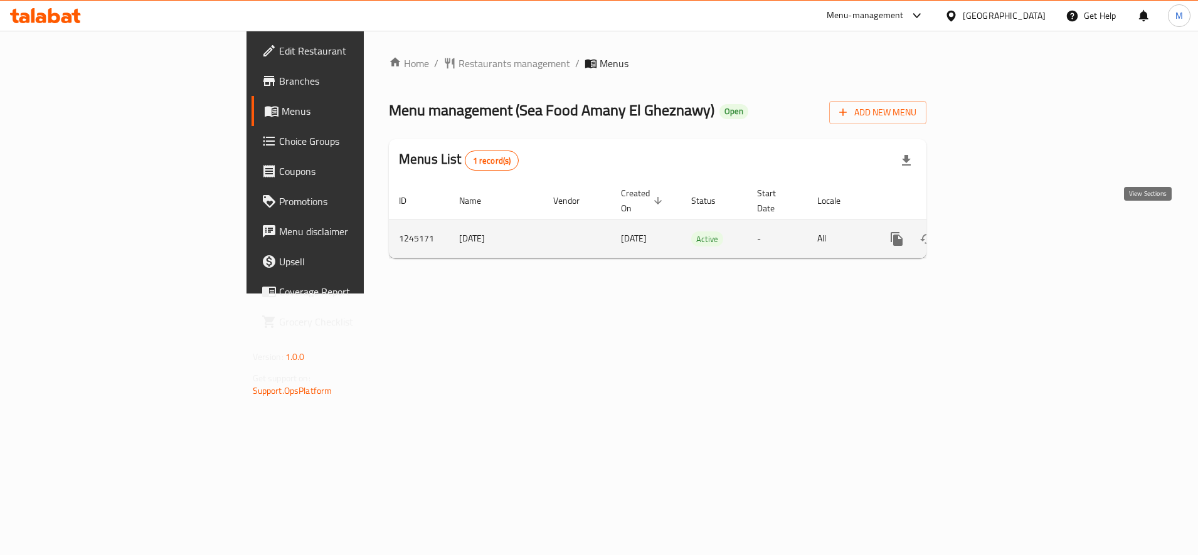
click at [994, 231] on icon "enhanced table" at bounding box center [986, 238] width 15 height 15
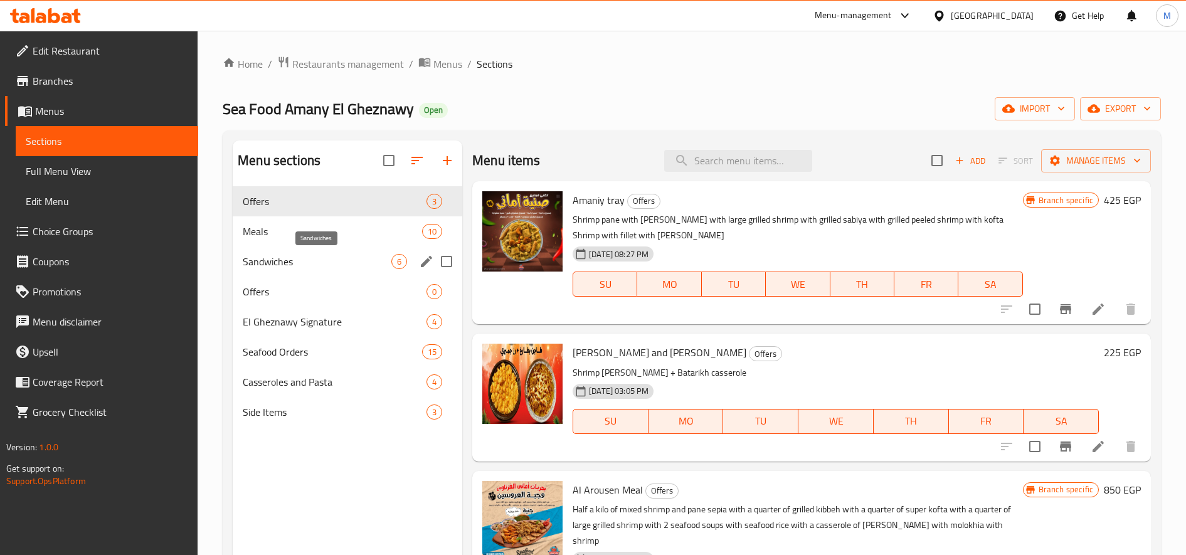
click at [324, 254] on span "Sandwiches" at bounding box center [317, 261] width 149 height 15
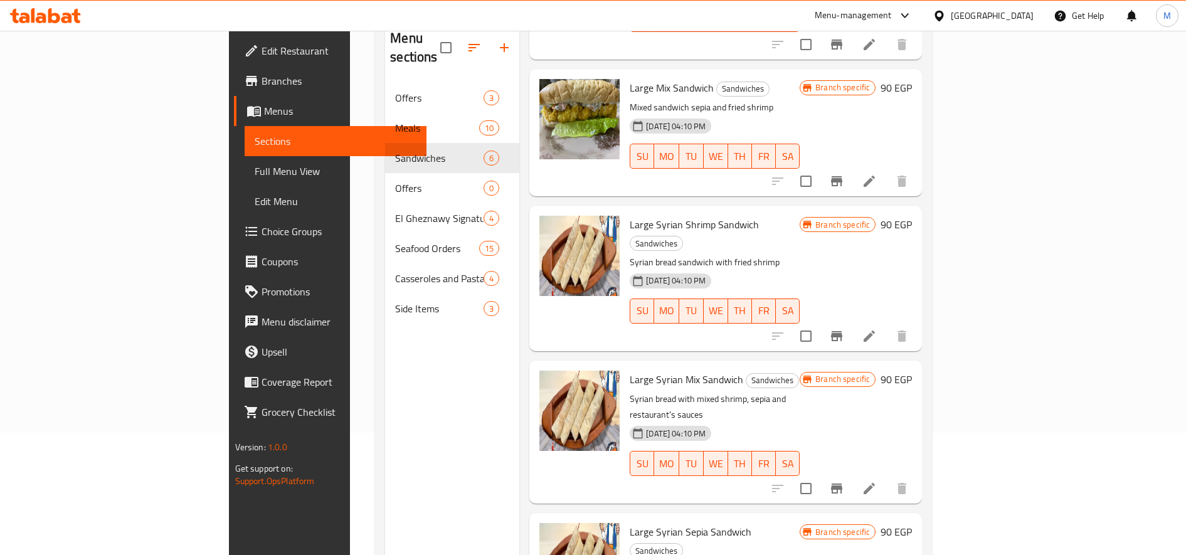
scroll to position [176, 0]
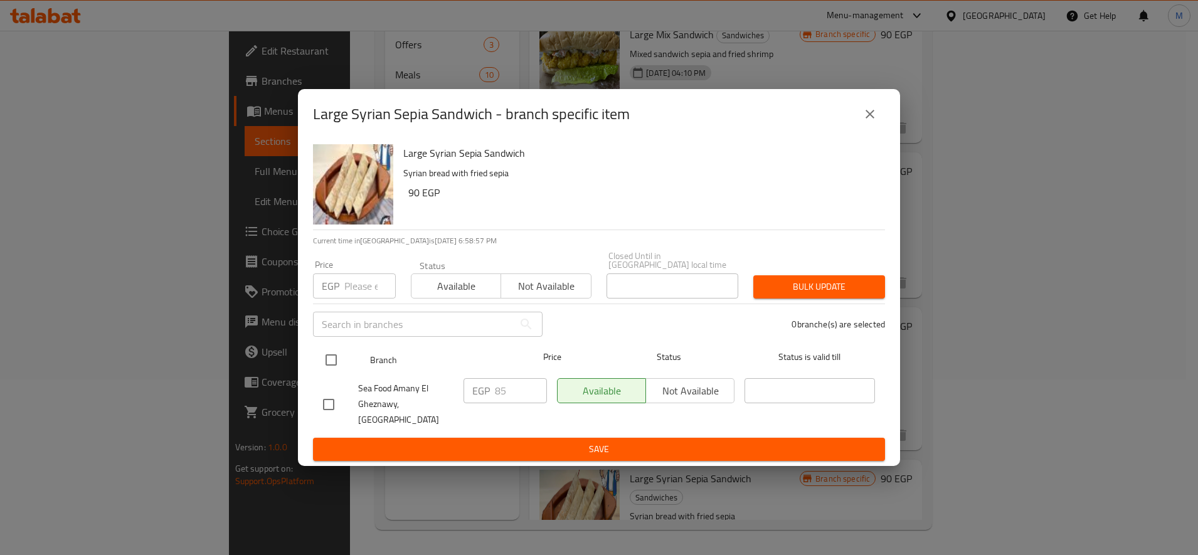
click at [337, 347] on input "checkbox" at bounding box center [331, 360] width 26 height 26
checkbox input "true"
click at [803, 295] on div "Bulk update" at bounding box center [819, 287] width 147 height 38
click at [811, 287] on span "Bulk update" at bounding box center [819, 287] width 112 height 16
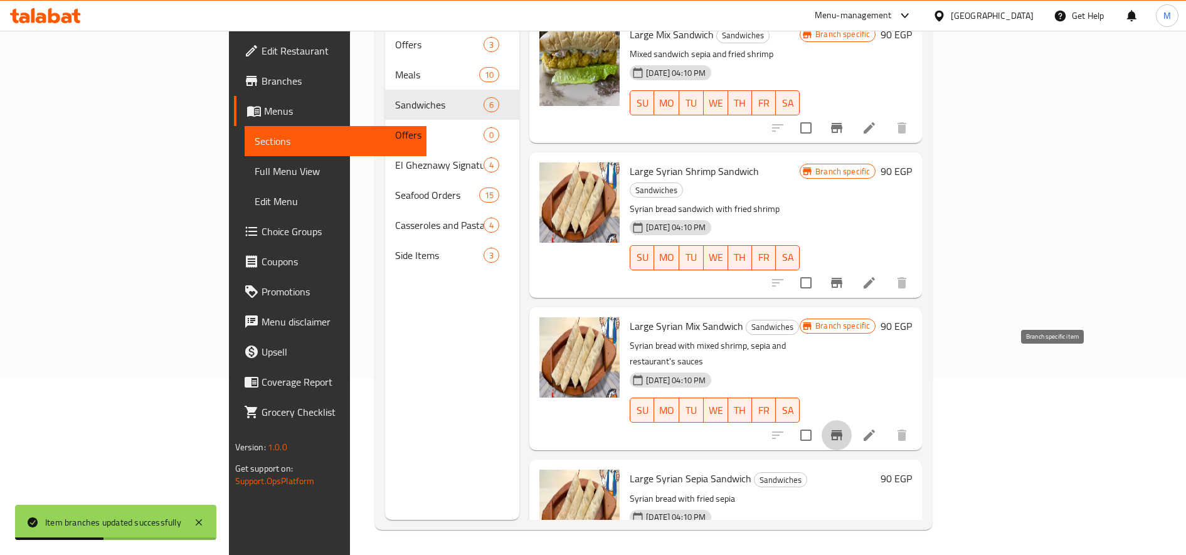
click at [844, 428] on icon "Branch-specific-item" at bounding box center [836, 435] width 15 height 15
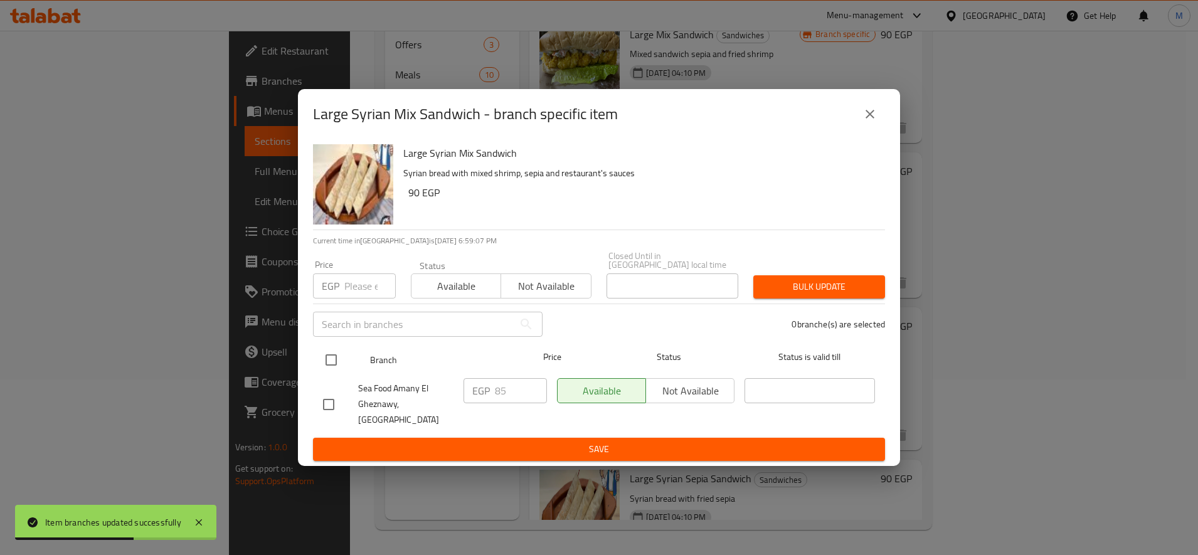
click at [339, 347] on input "checkbox" at bounding box center [331, 360] width 26 height 26
checkbox input "true"
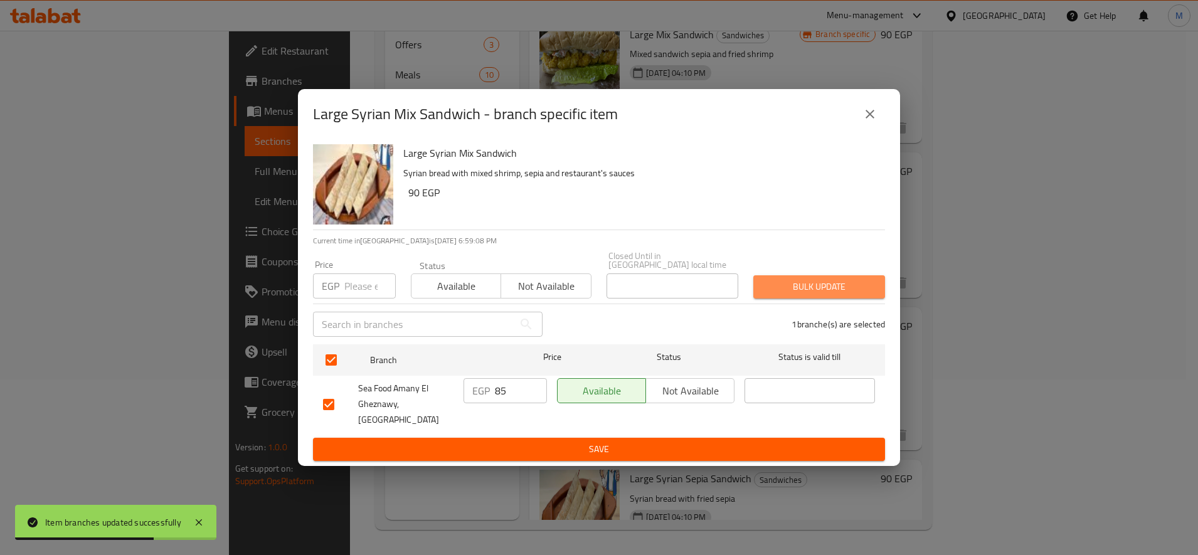
click at [794, 284] on span "Bulk update" at bounding box center [819, 287] width 112 height 16
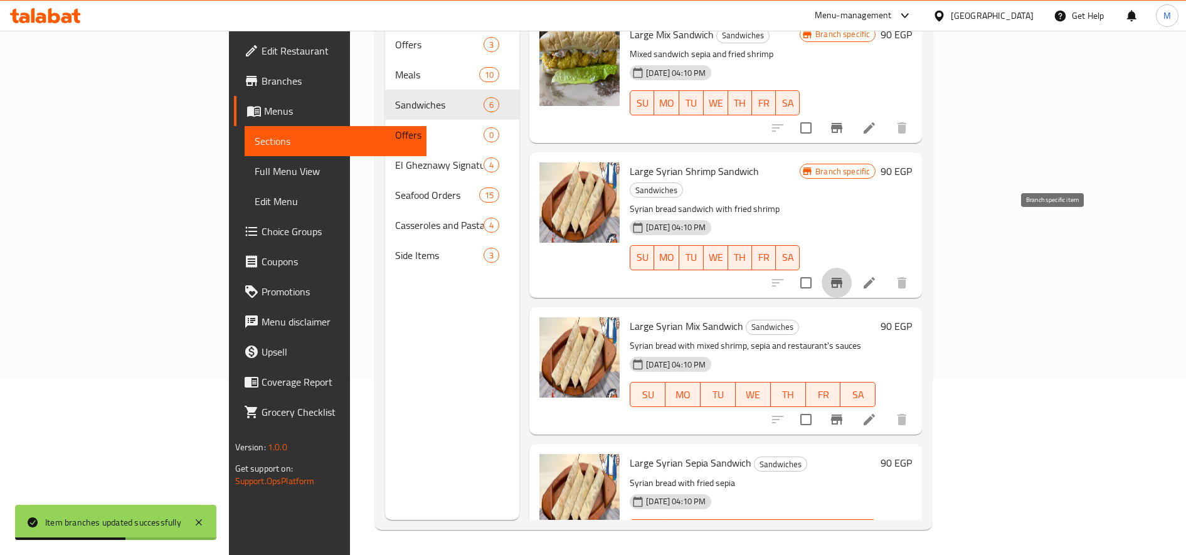
click at [852, 268] on button "Branch-specific-item" at bounding box center [836, 283] width 30 height 30
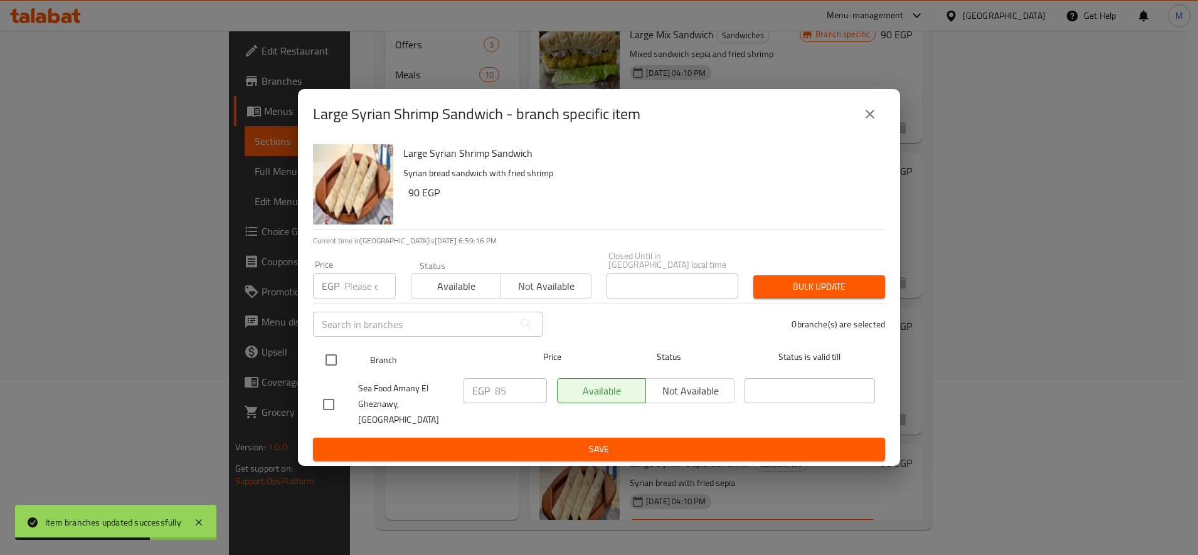
drag, startPoint x: 329, startPoint y: 363, endPoint x: 351, endPoint y: 357, distance: 23.3
click at [330, 363] on input "checkbox" at bounding box center [331, 360] width 26 height 26
checkbox input "true"
drag, startPoint x: 838, startPoint y: 264, endPoint x: 832, endPoint y: 279, distance: 16.1
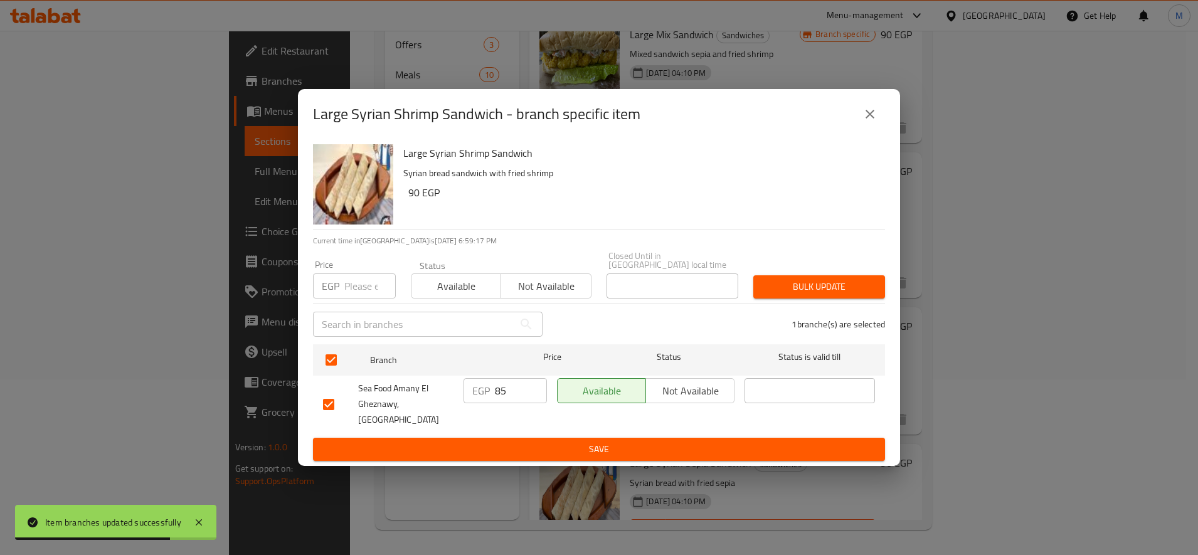
click at [836, 268] on div "Bulk update" at bounding box center [819, 287] width 147 height 38
click at [832, 279] on span "Bulk update" at bounding box center [819, 287] width 112 height 16
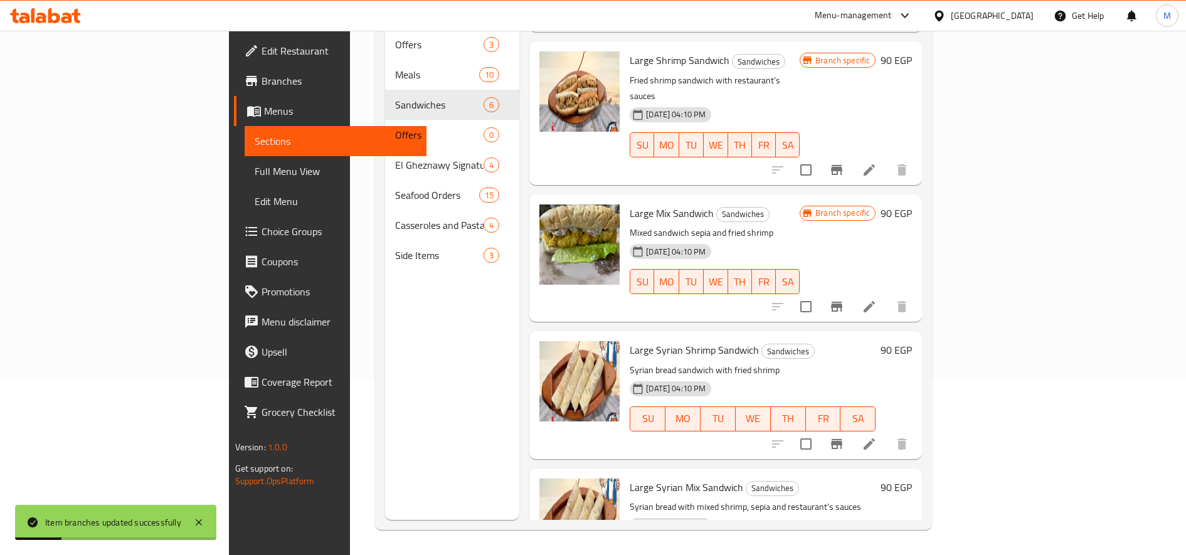
scroll to position [90, 0]
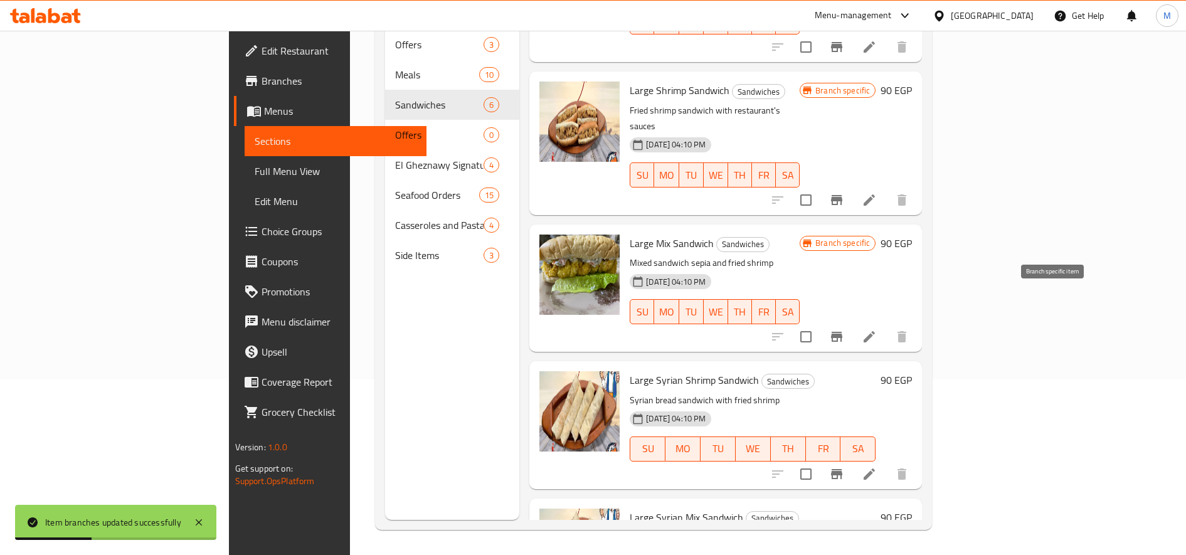
click at [842, 332] on icon "Branch-specific-item" at bounding box center [836, 337] width 11 height 10
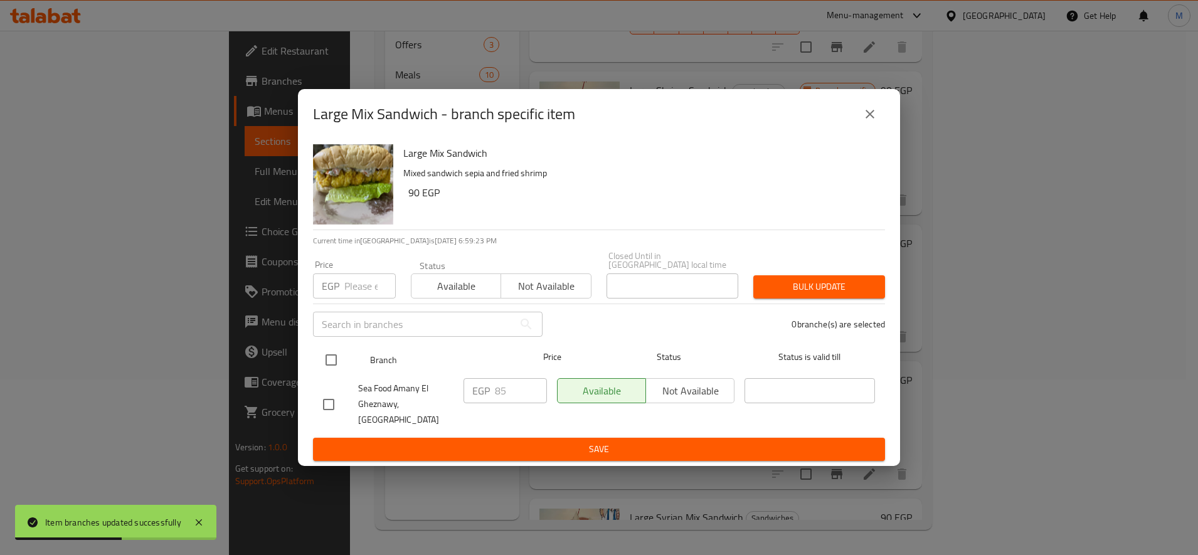
click at [334, 359] on input "checkbox" at bounding box center [331, 360] width 26 height 26
checkbox input "true"
click at [805, 279] on span "Bulk update" at bounding box center [819, 287] width 112 height 16
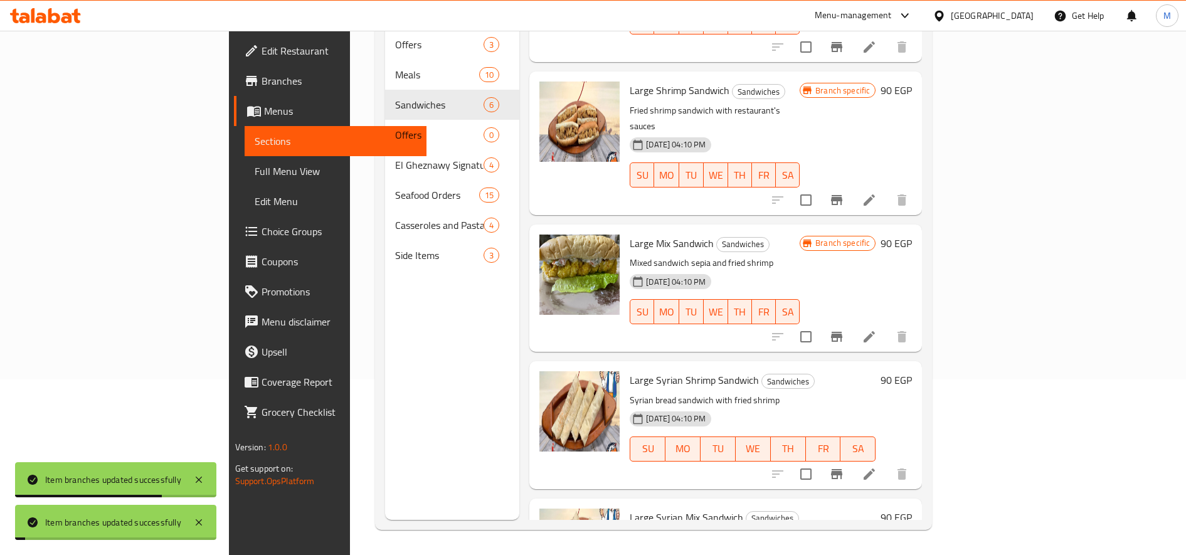
scroll to position [0, 0]
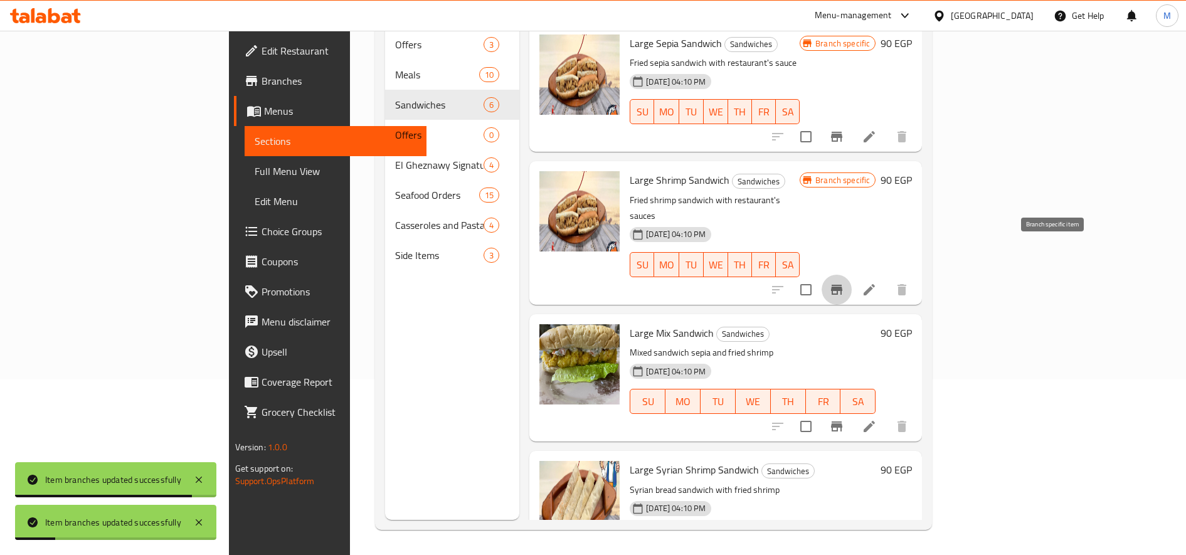
click at [844, 282] on icon "Branch-specific-item" at bounding box center [836, 289] width 15 height 15
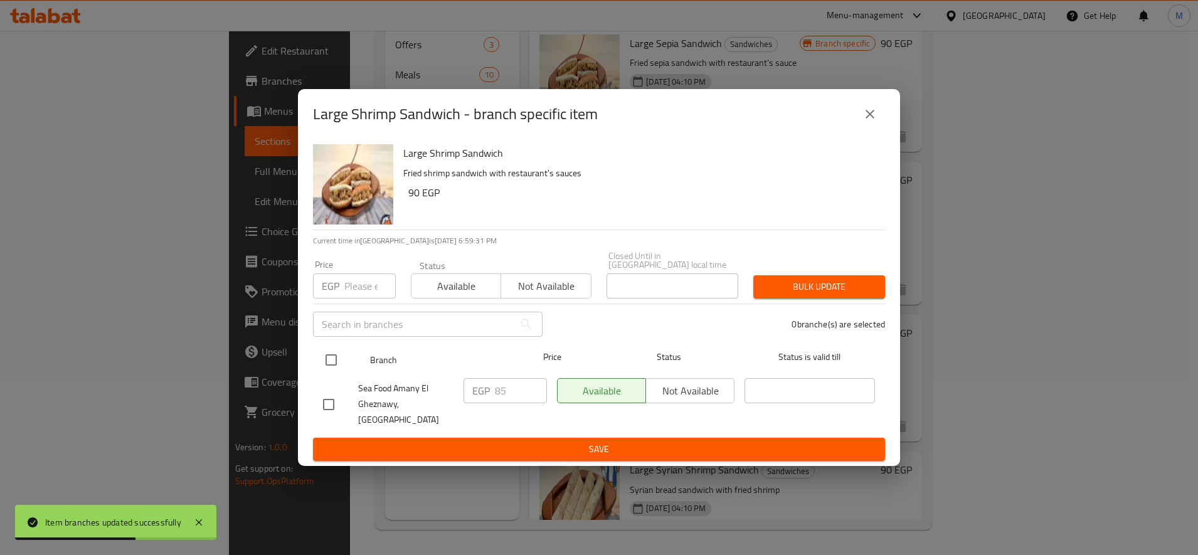
click at [332, 347] on input "checkbox" at bounding box center [331, 360] width 26 height 26
checkbox input "true"
click at [771, 279] on span "Bulk update" at bounding box center [819, 287] width 112 height 16
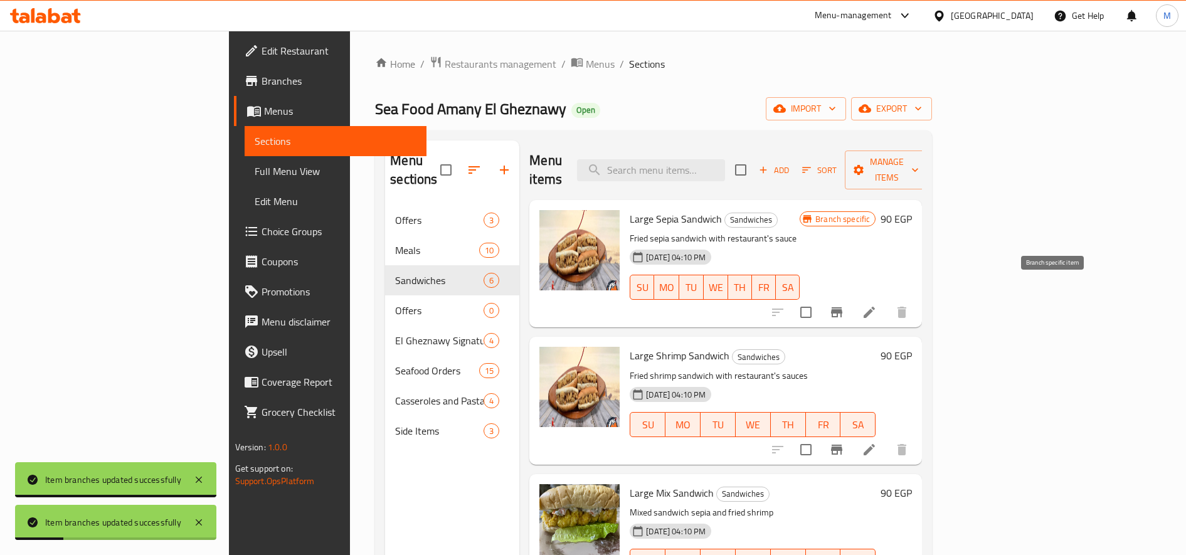
click at [842, 307] on icon "Branch-specific-item" at bounding box center [836, 312] width 11 height 10
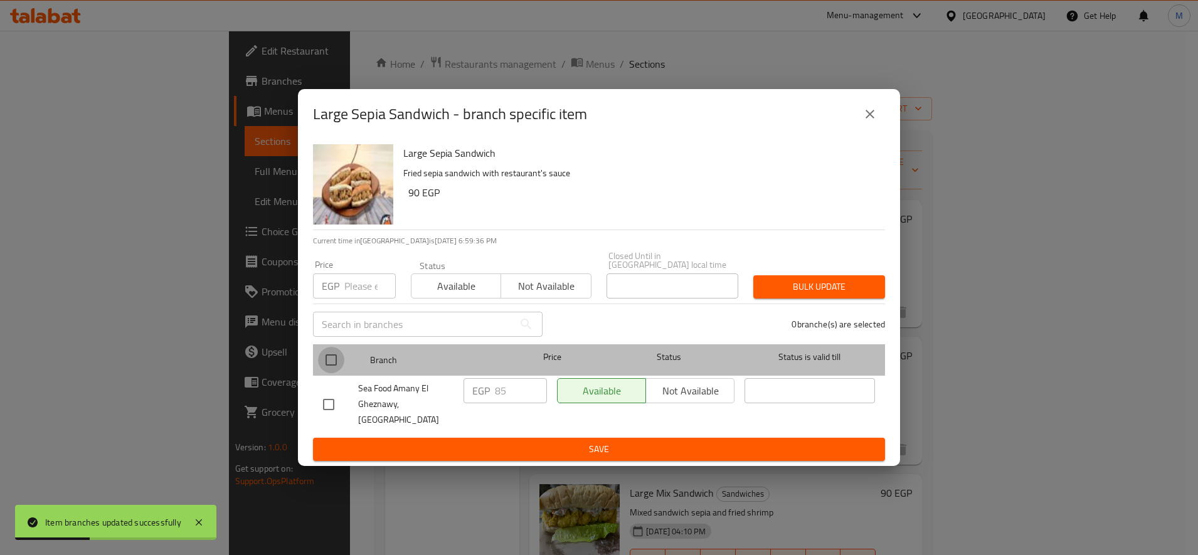
click at [330, 351] on input "checkbox" at bounding box center [331, 360] width 26 height 26
checkbox input "true"
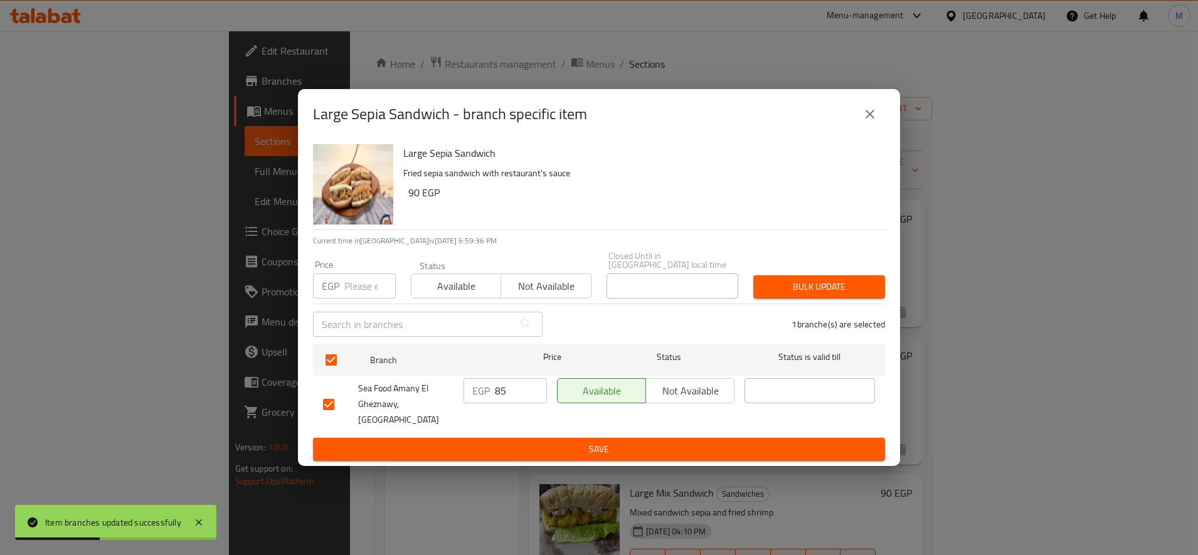
click at [850, 275] on button "Bulk update" at bounding box center [819, 286] width 132 height 23
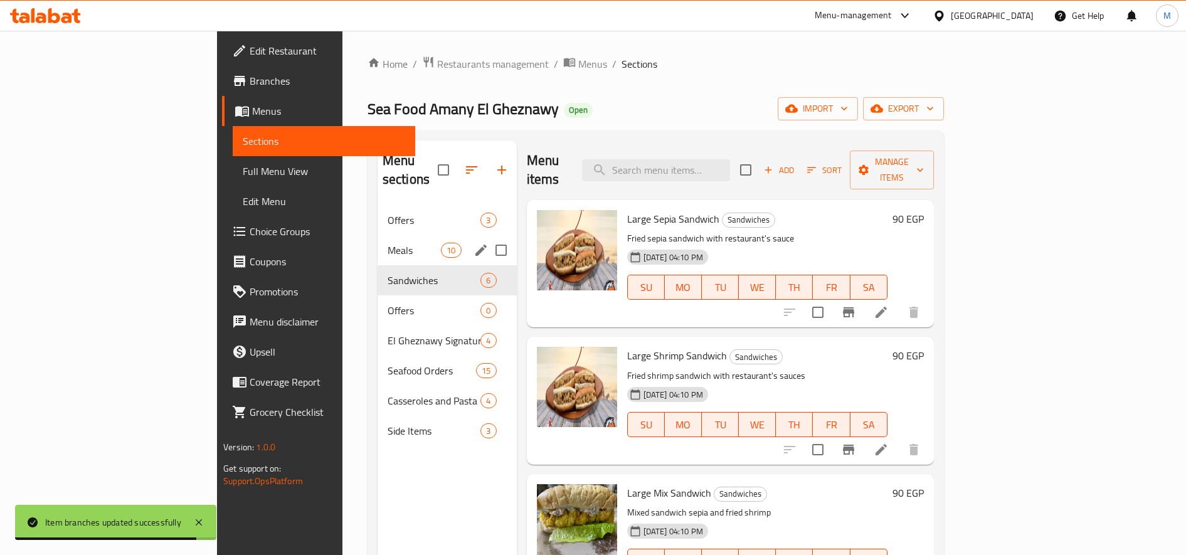
click at [388, 243] on span "Meals" at bounding box center [414, 250] width 53 height 15
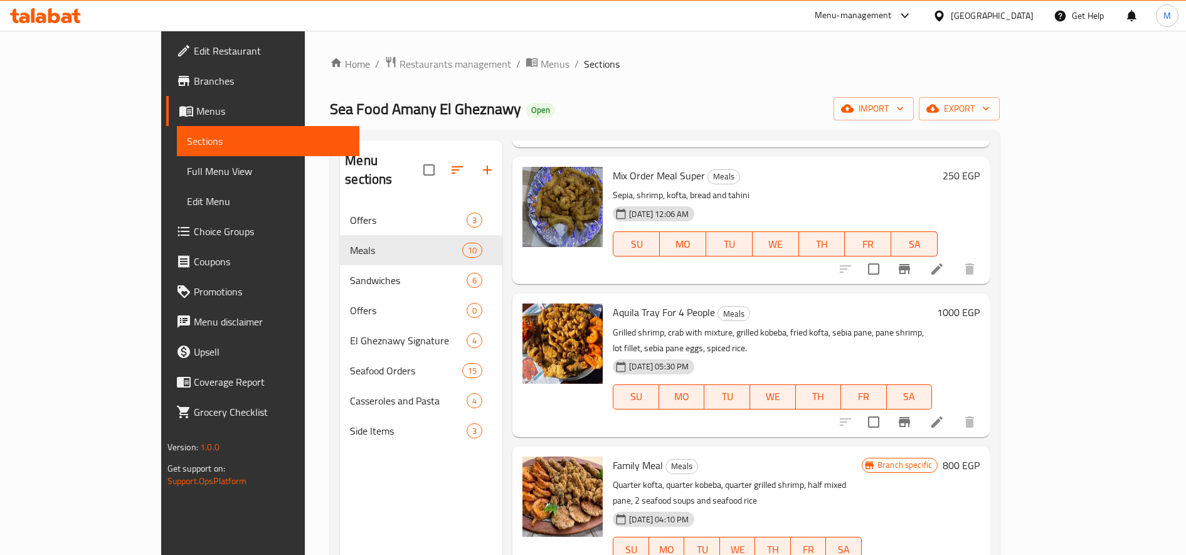
scroll to position [176, 0]
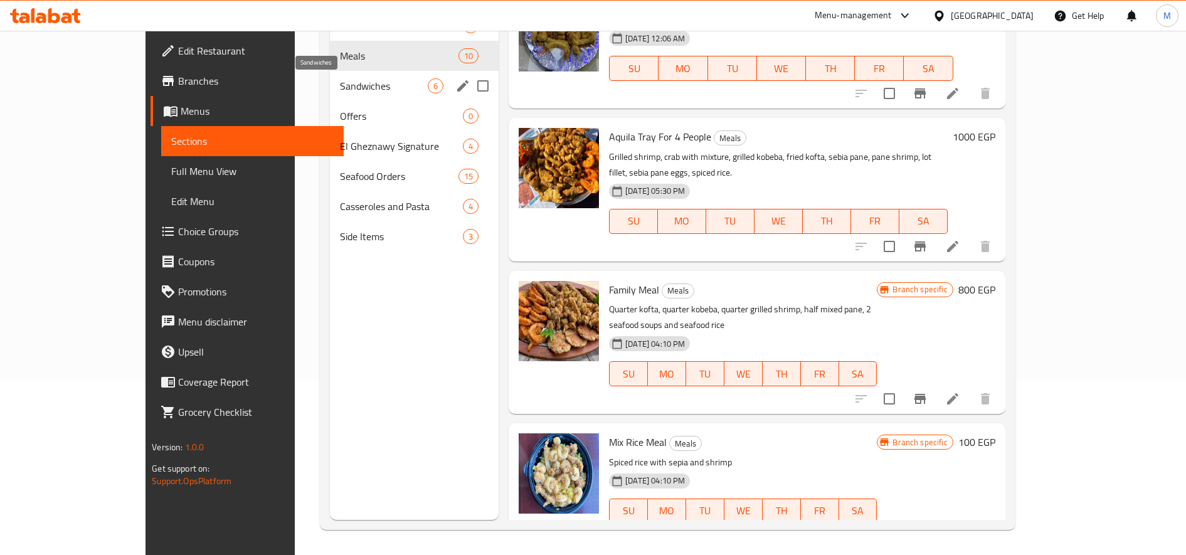
click at [340, 84] on span "Sandwiches" at bounding box center [384, 85] width 88 height 15
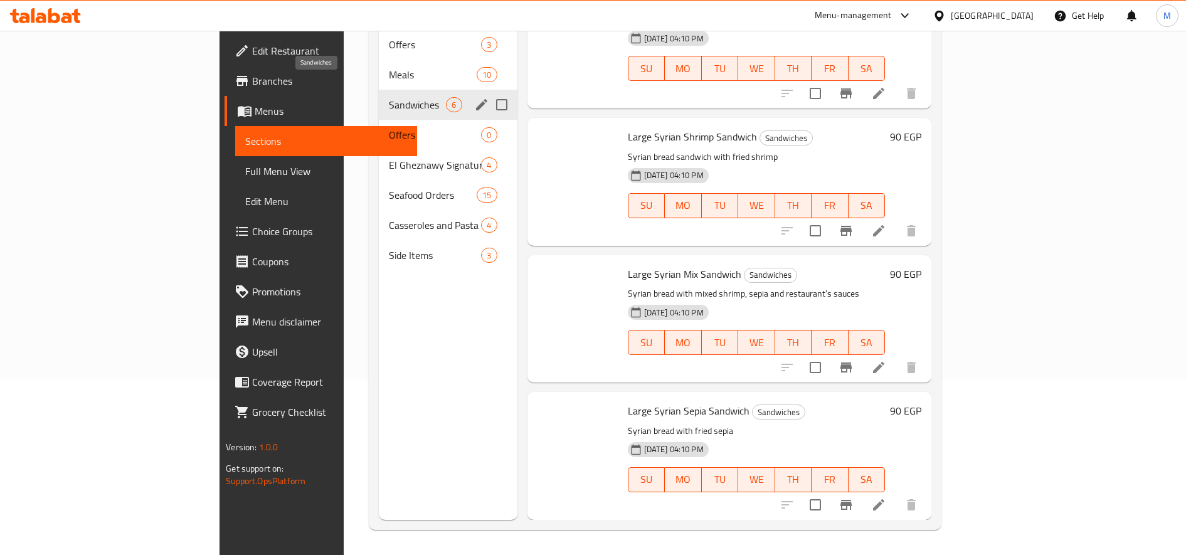
scroll to position [298, 0]
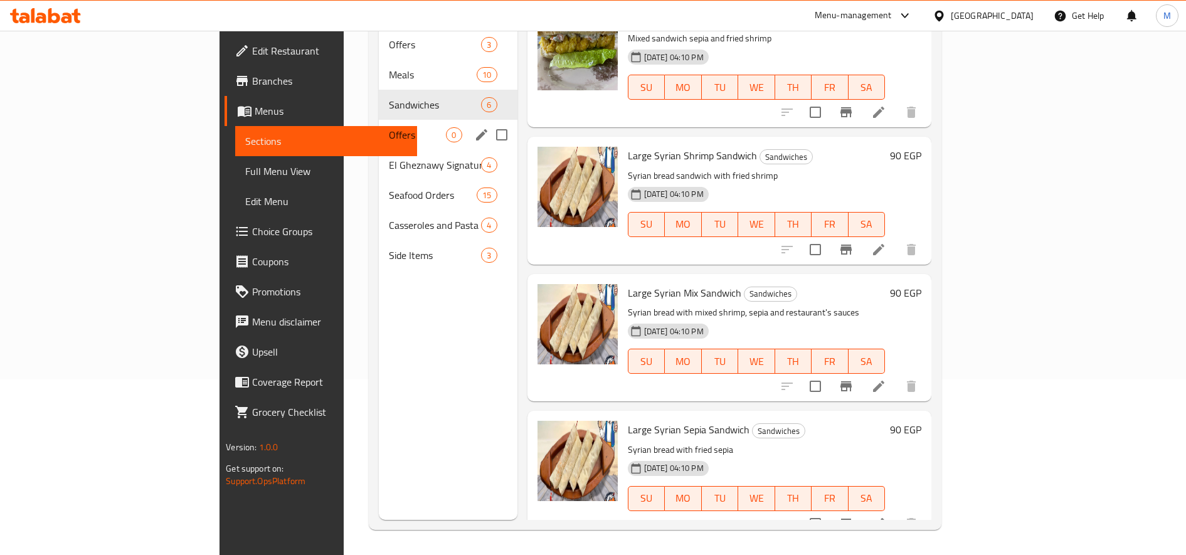
click at [389, 127] on span "Offers" at bounding box center [417, 134] width 57 height 15
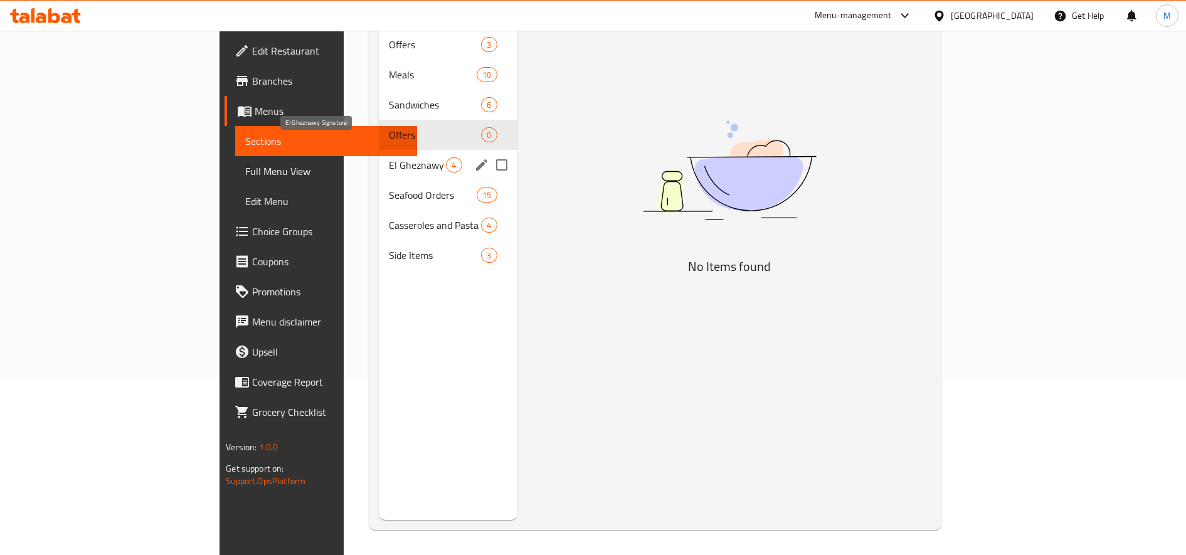
click at [389, 157] on span "El Gheznawy Signature" at bounding box center [417, 164] width 57 height 15
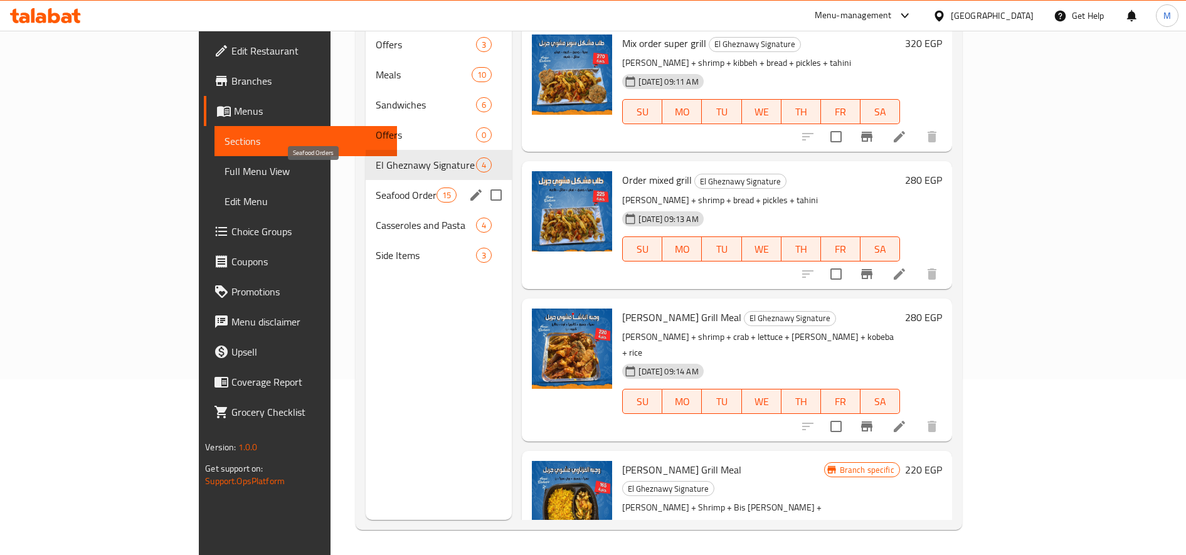
click at [376, 187] on span "Seafood Orders" at bounding box center [406, 194] width 61 height 15
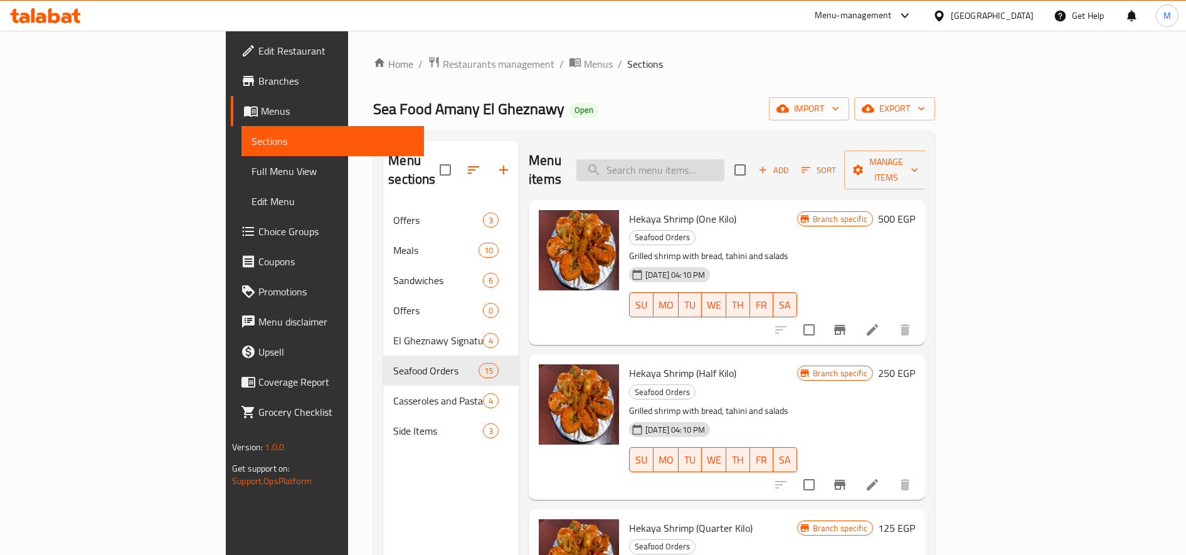
click at [724, 161] on input "search" at bounding box center [650, 170] width 148 height 22
type input "u"
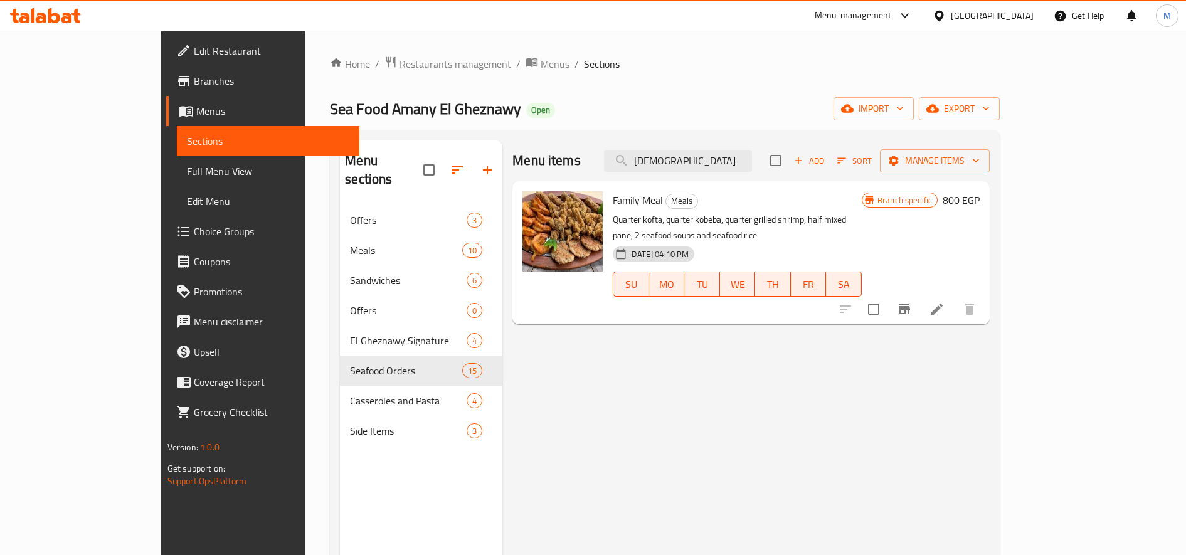
type input "عا"
click at [919, 295] on button "Branch-specific-item" at bounding box center [904, 309] width 30 height 30
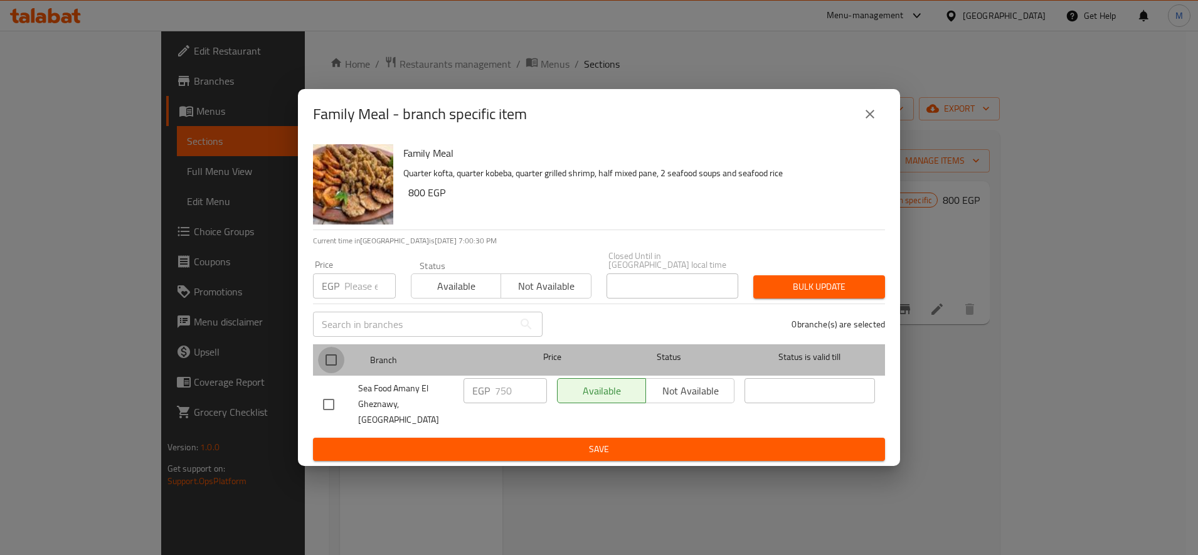
drag, startPoint x: 328, startPoint y: 359, endPoint x: 523, endPoint y: 324, distance: 198.3
click at [329, 359] on input "checkbox" at bounding box center [331, 360] width 26 height 26
checkbox input "true"
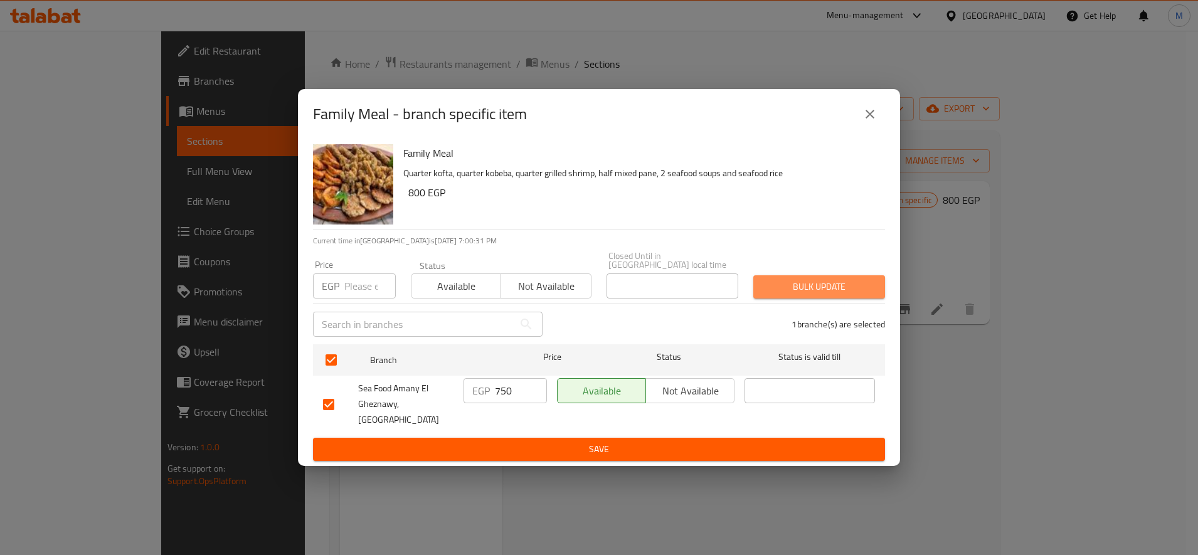
click at [792, 294] on button "Bulk update" at bounding box center [819, 286] width 132 height 23
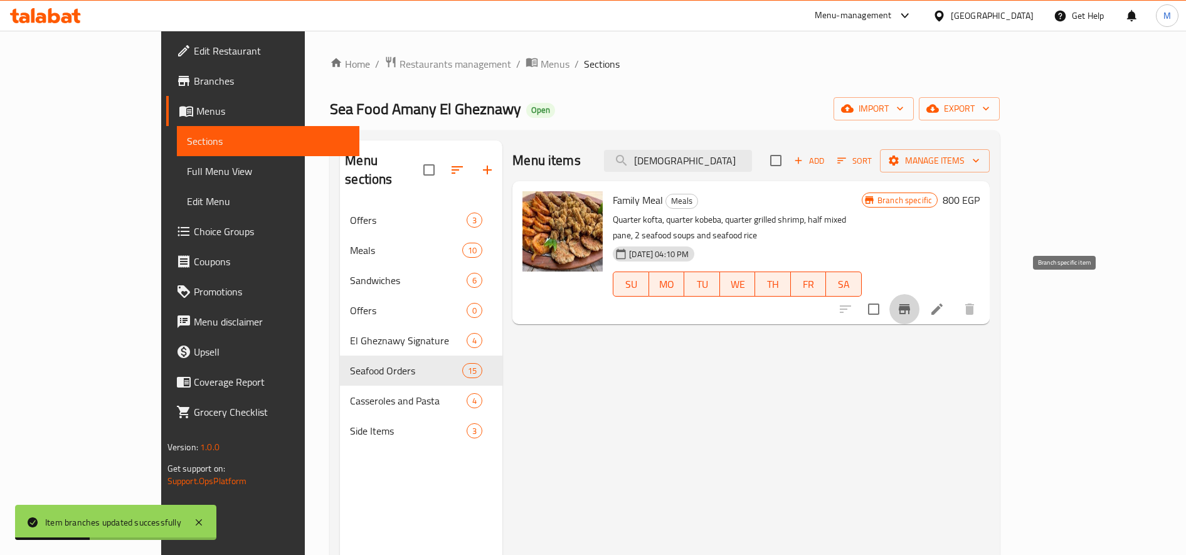
click at [912, 302] on icon "Branch-specific-item" at bounding box center [904, 309] width 15 height 15
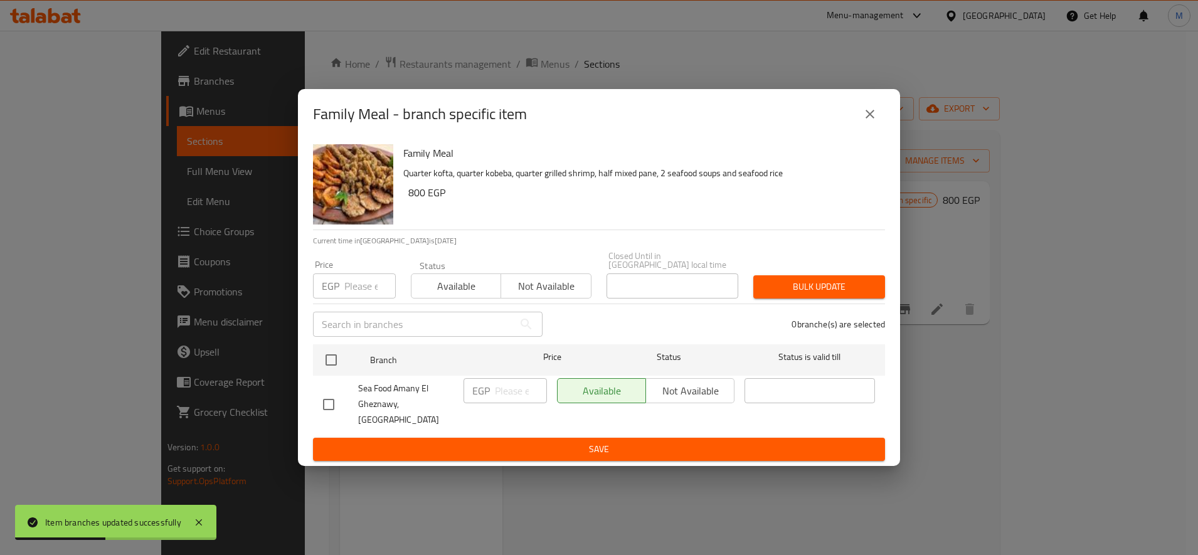
click at [999, 379] on div "Family Meal - branch specific item Family Meal Quarter kofta, quarter kobeba, q…" at bounding box center [599, 277] width 1198 height 555
click at [1062, 351] on div "Family Meal - branch specific item Family Meal Quarter kofta, quarter kobeba, q…" at bounding box center [599, 277] width 1198 height 555
click at [1067, 316] on div "Family Meal - branch specific item Family Meal Quarter kofta, quarter kobeba, q…" at bounding box center [599, 277] width 1198 height 555
click at [870, 122] on icon "close" at bounding box center [869, 114] width 15 height 15
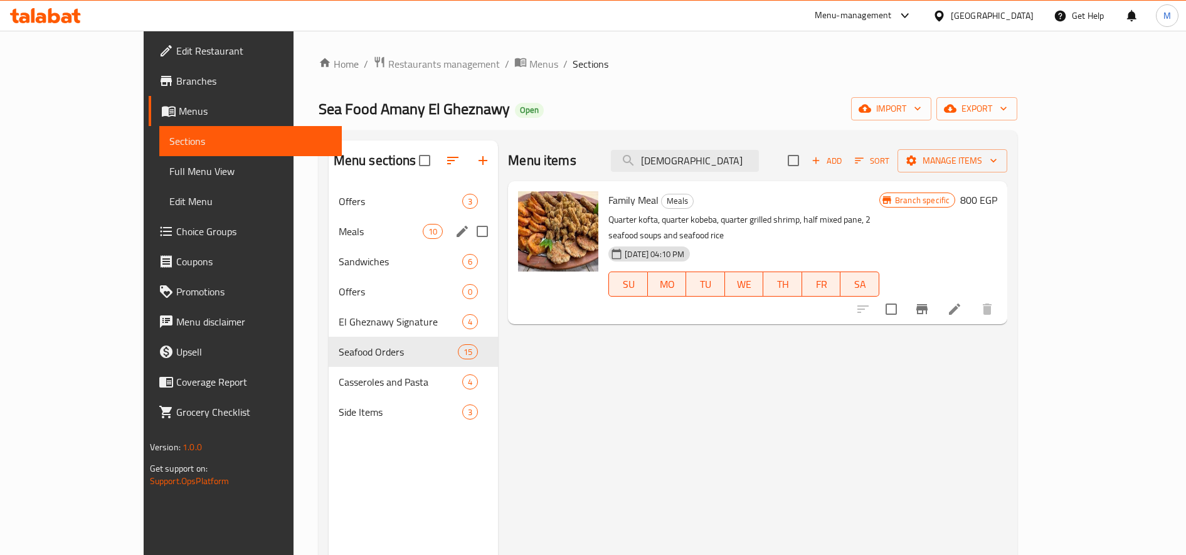
click at [329, 221] on div "Meals 10" at bounding box center [414, 231] width 170 height 30
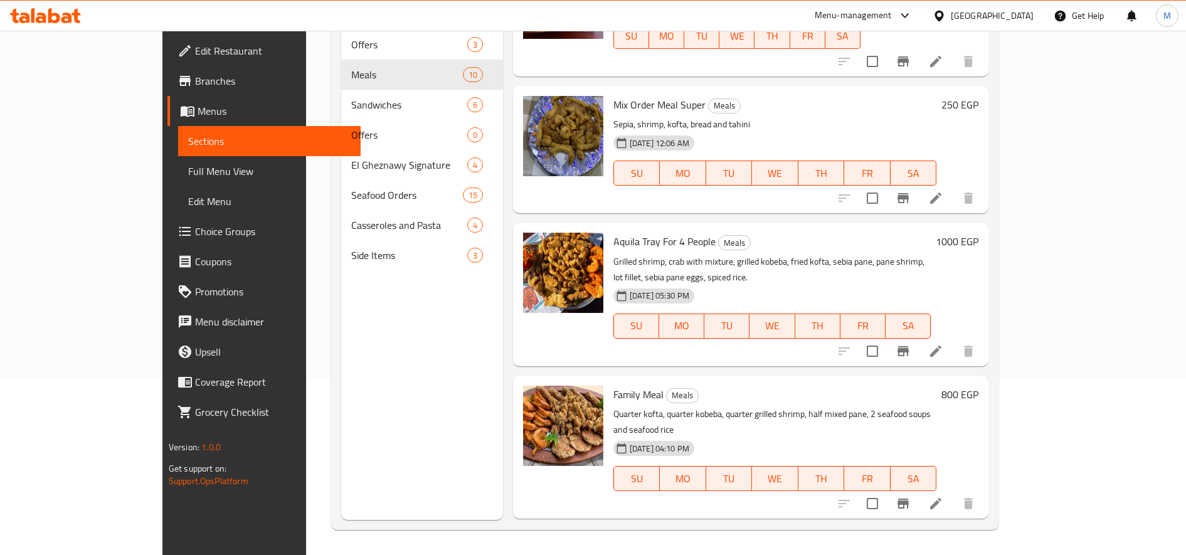
scroll to position [846, 0]
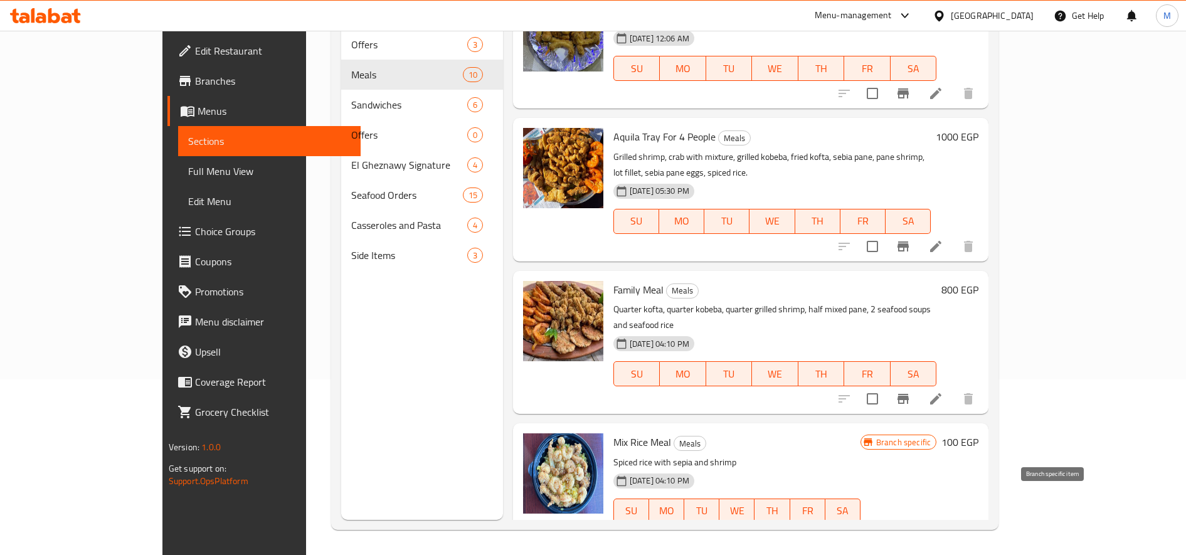
click at [909, 531] on icon "Branch-specific-item" at bounding box center [902, 536] width 11 height 10
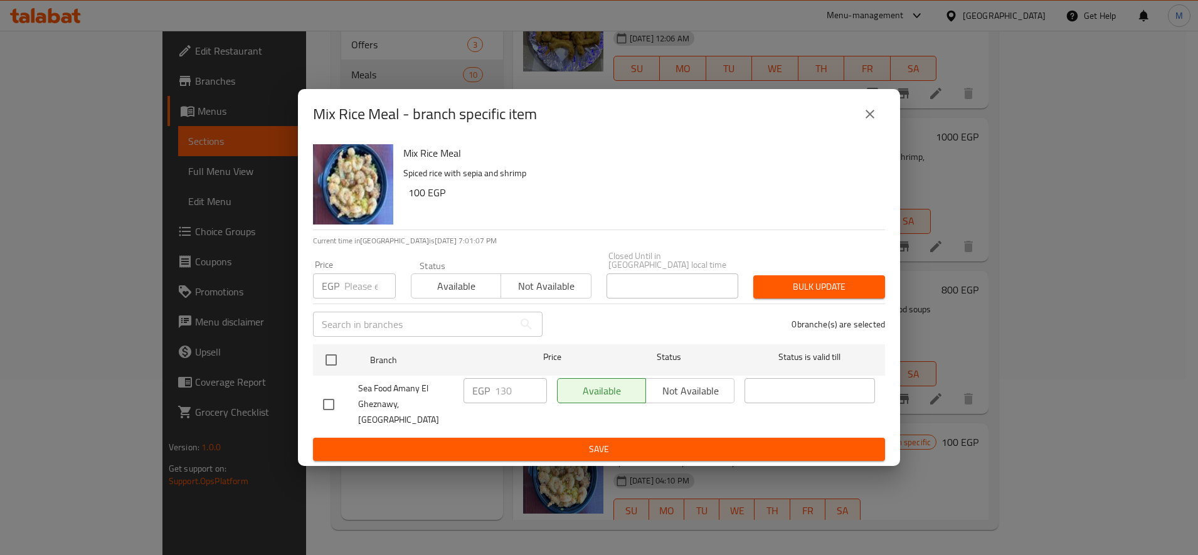
click at [865, 116] on icon "close" at bounding box center [869, 114] width 15 height 15
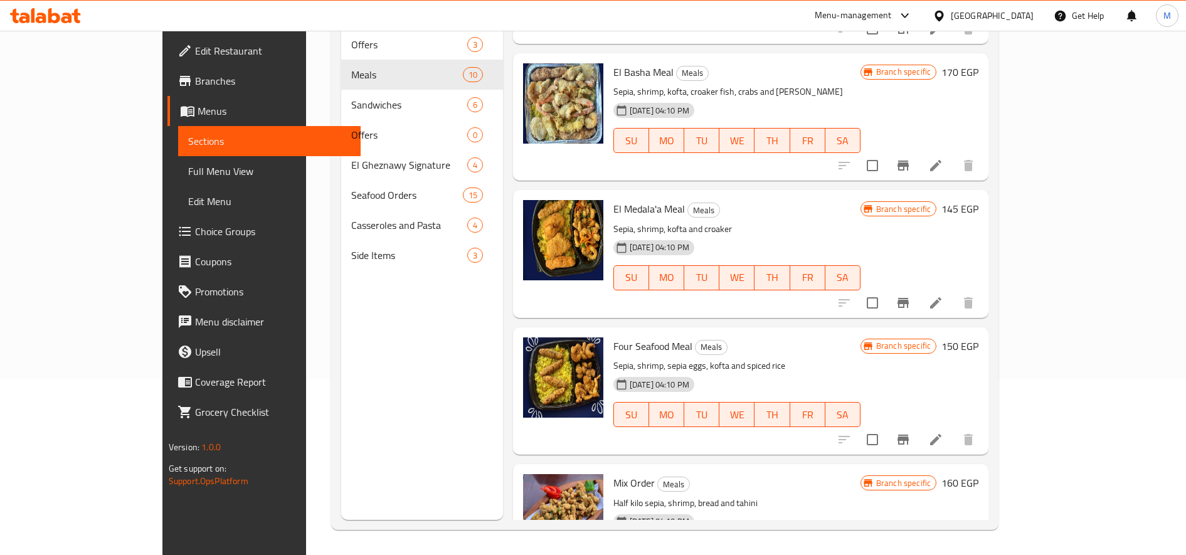
scroll to position [324, 0]
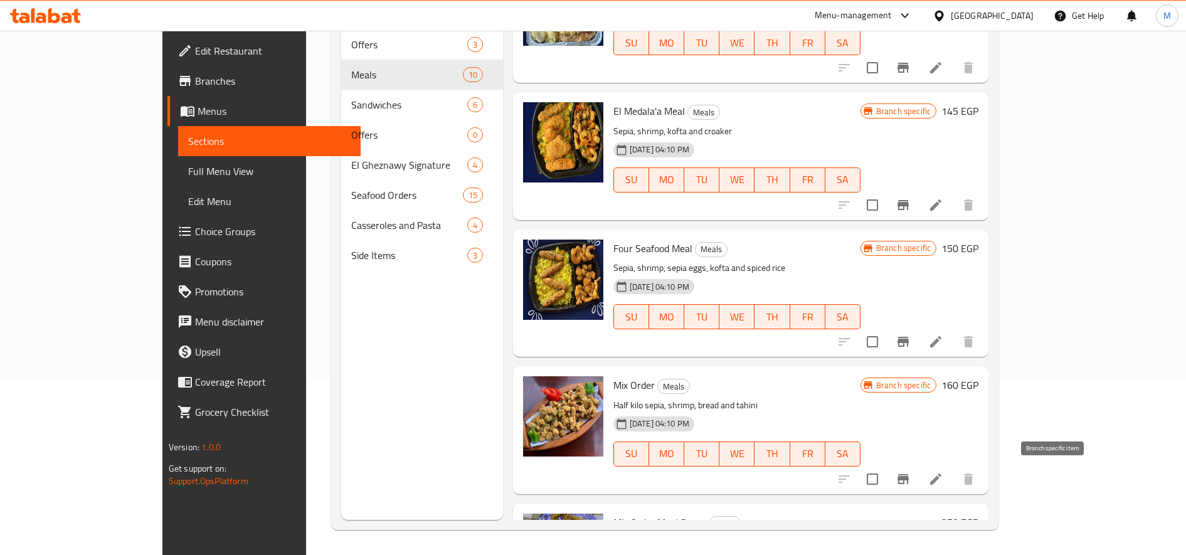
click at [909, 479] on icon "Branch-specific-item" at bounding box center [902, 479] width 11 height 10
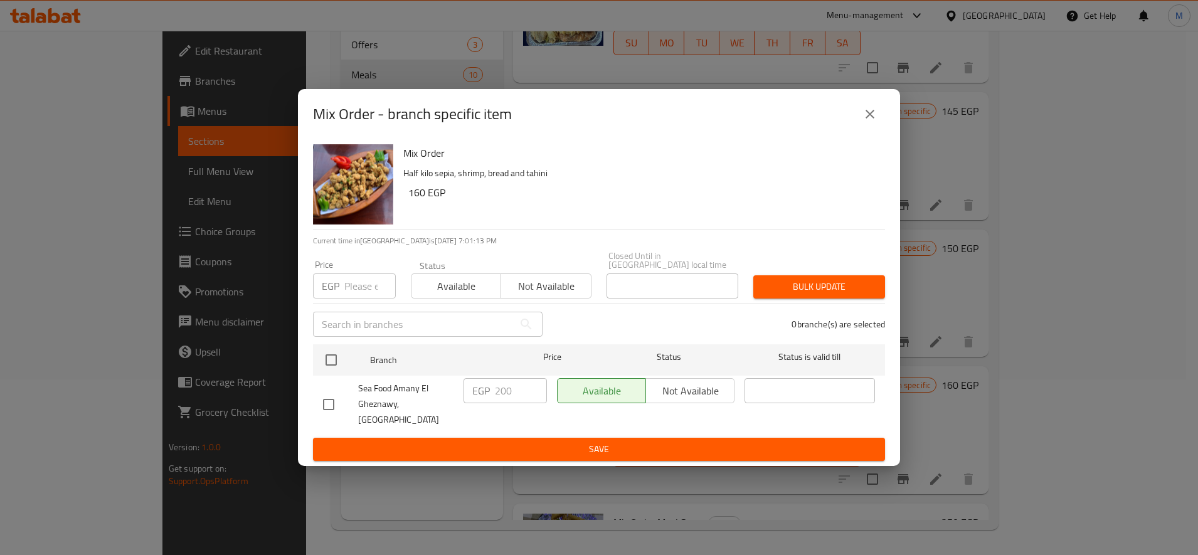
click at [862, 117] on button "close" at bounding box center [870, 114] width 30 height 30
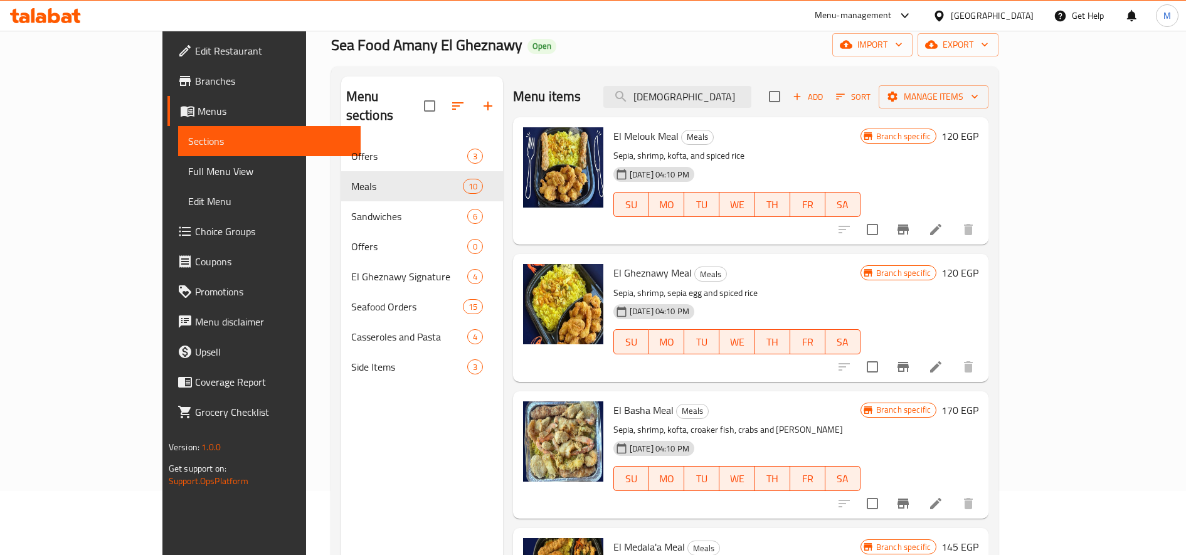
scroll to position [0, 0]
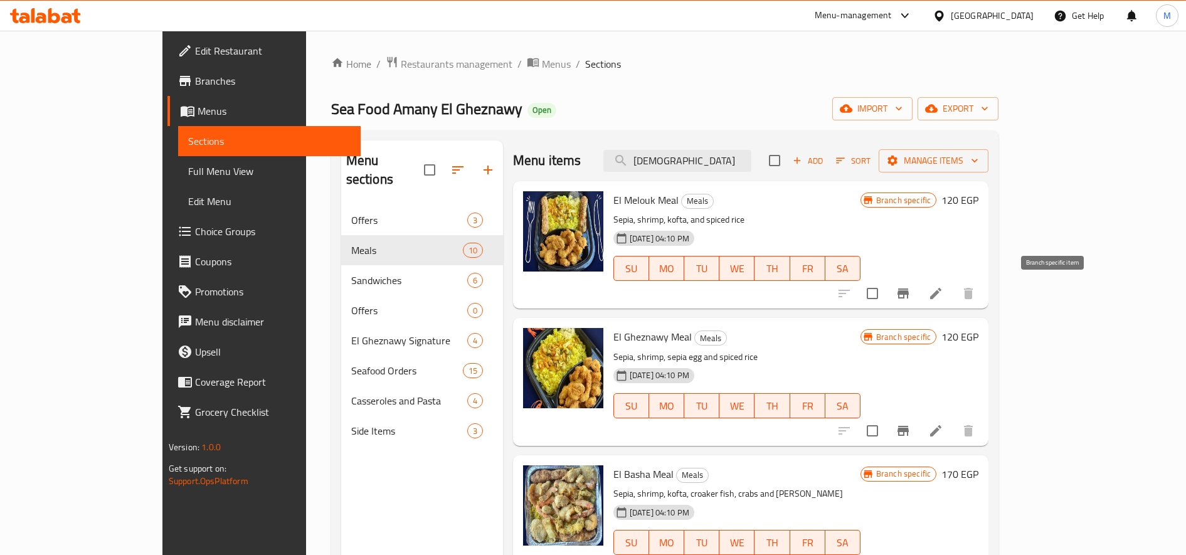
click at [918, 297] on button "Branch-specific-item" at bounding box center [903, 293] width 30 height 30
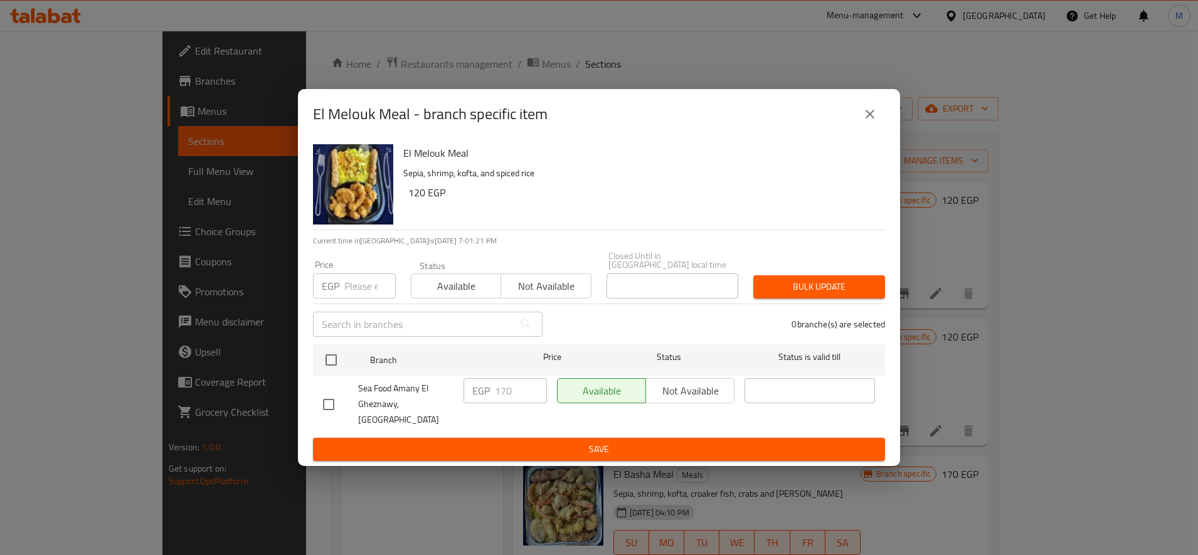
click at [872, 119] on icon "close" at bounding box center [869, 114] width 9 height 9
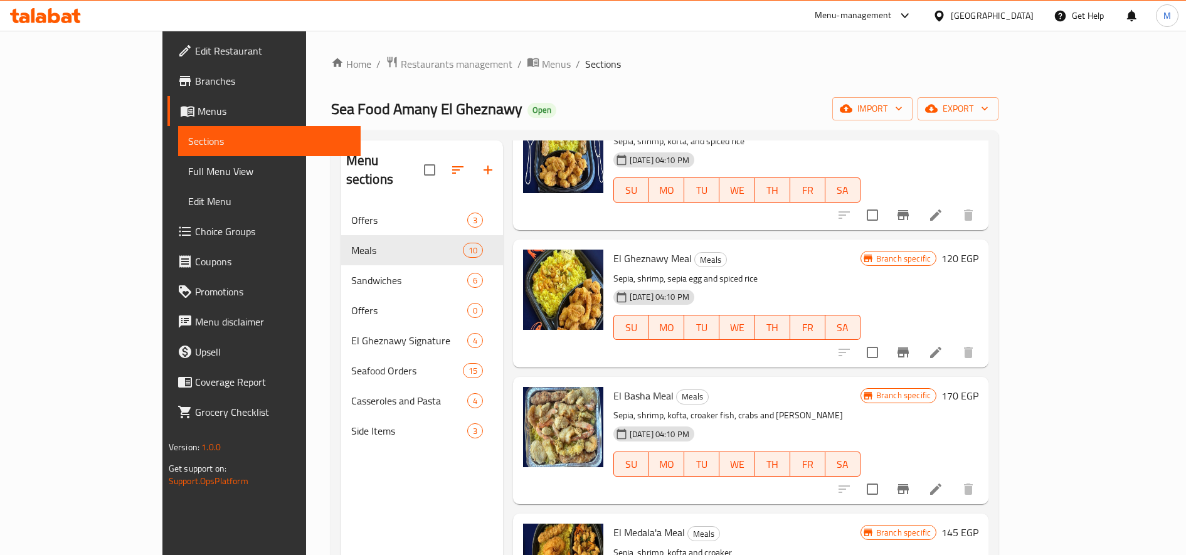
scroll to position [209, 0]
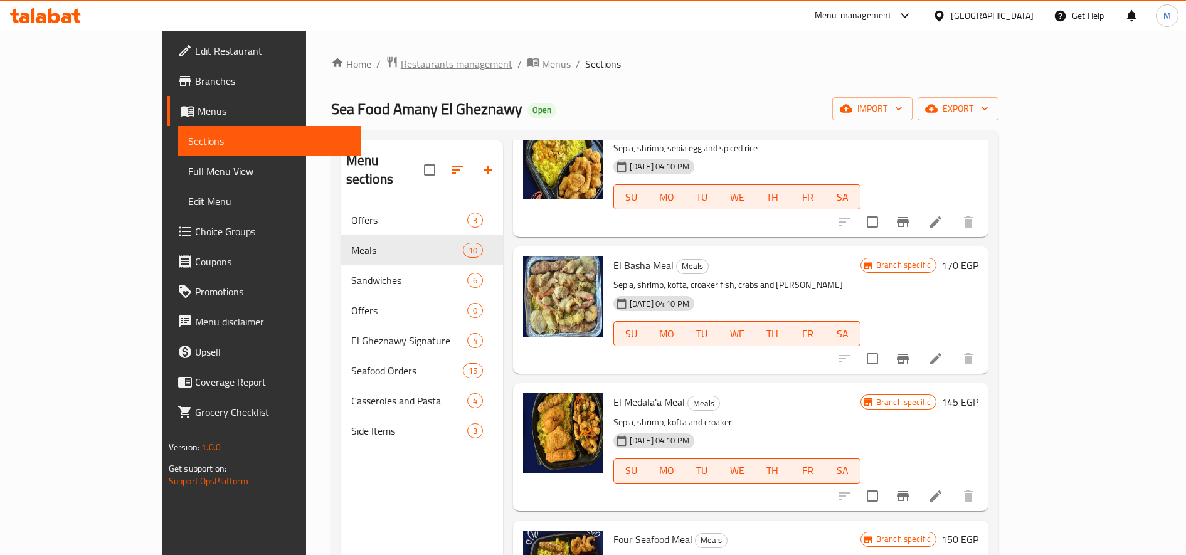
click at [401, 63] on span "Restaurants management" at bounding box center [457, 63] width 112 height 15
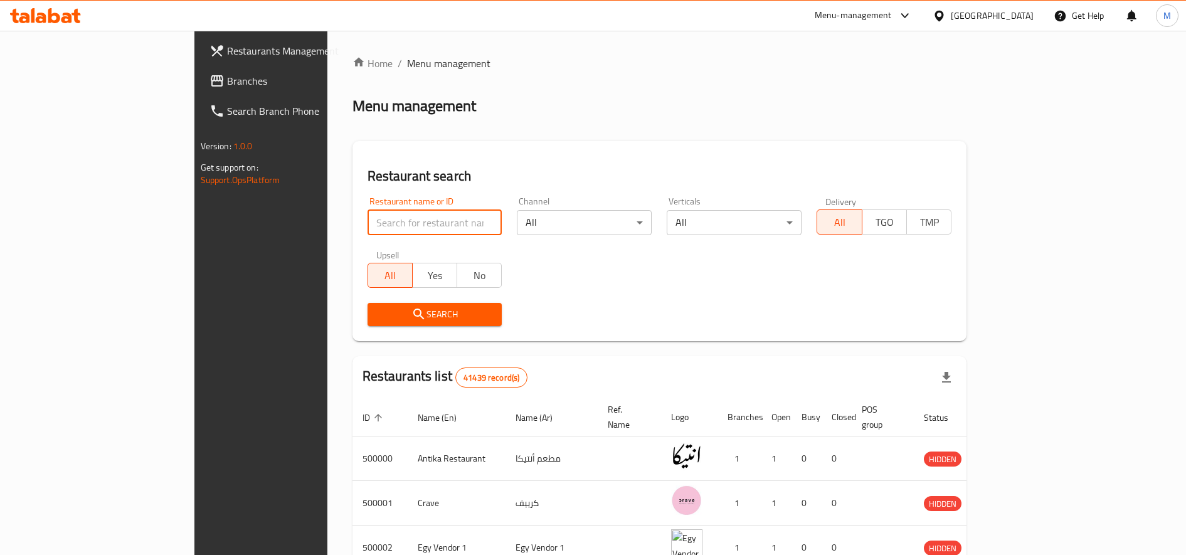
click at [367, 226] on input "search" at bounding box center [434, 222] width 135 height 25
paste input "680384"
type input "680384"
click button "Search" at bounding box center [434, 314] width 135 height 23
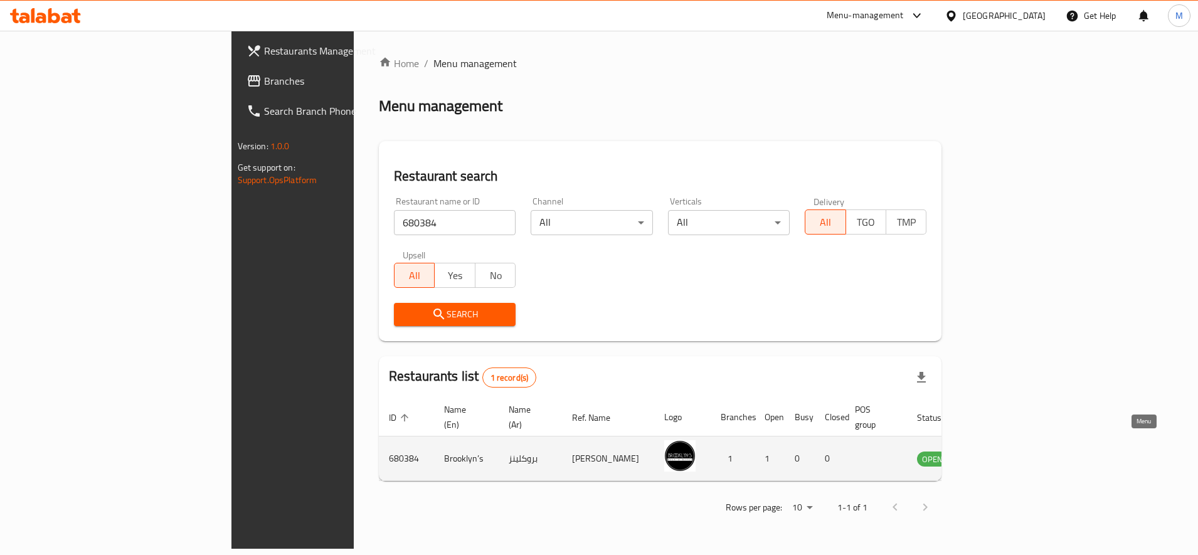
click at [997, 454] on icon "enhanced table" at bounding box center [990, 459] width 14 height 11
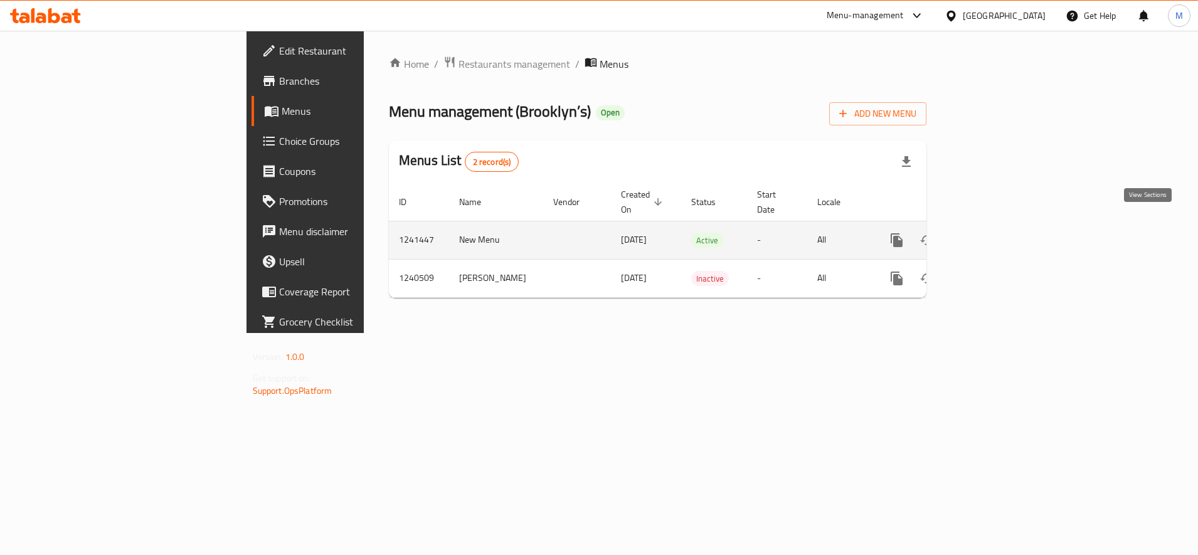
click at [994, 233] on icon "enhanced table" at bounding box center [986, 240] width 15 height 15
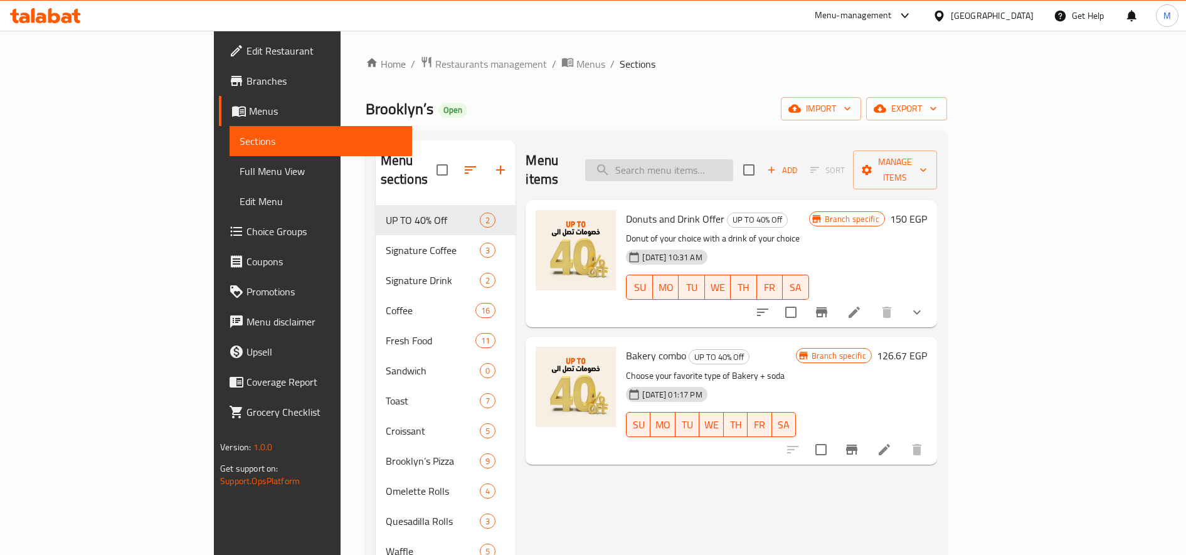
click at [733, 159] on input "search" at bounding box center [659, 170] width 148 height 22
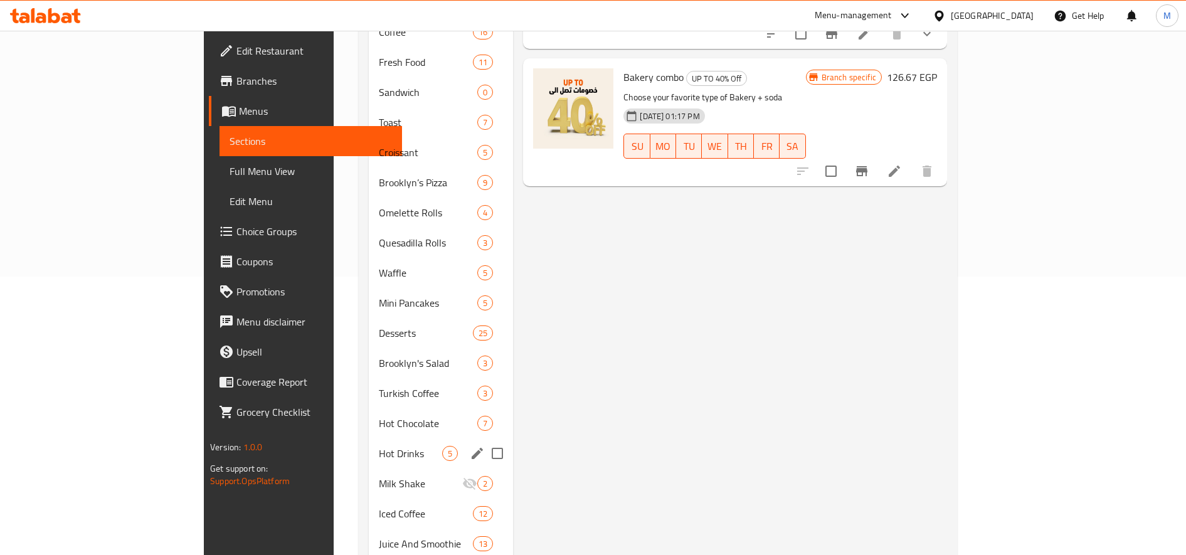
scroll to position [314, 0]
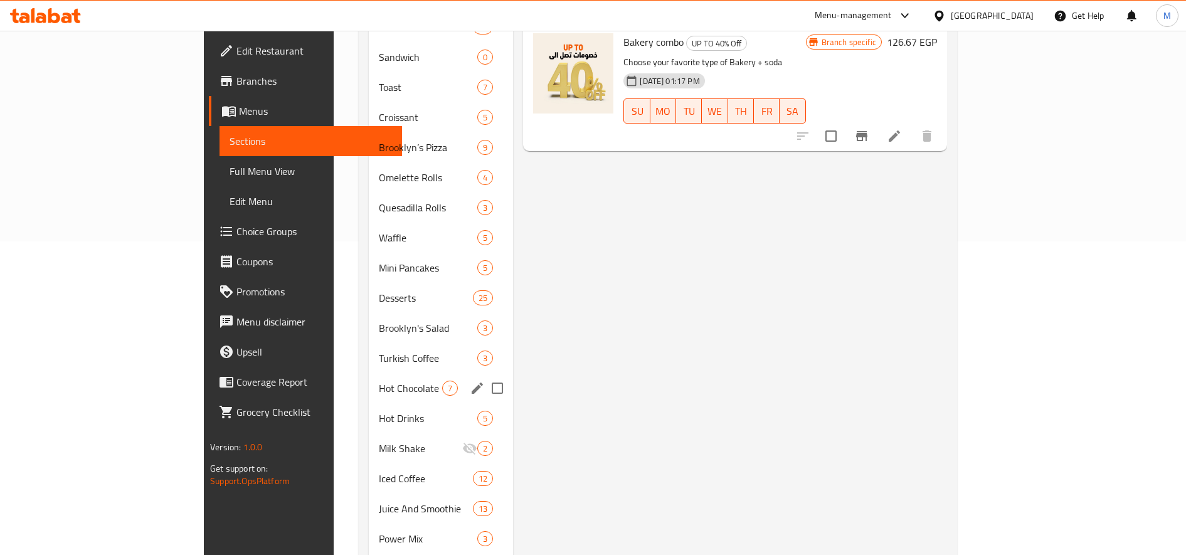
click at [379, 381] on span "Hot Chocolate" at bounding box center [410, 388] width 63 height 15
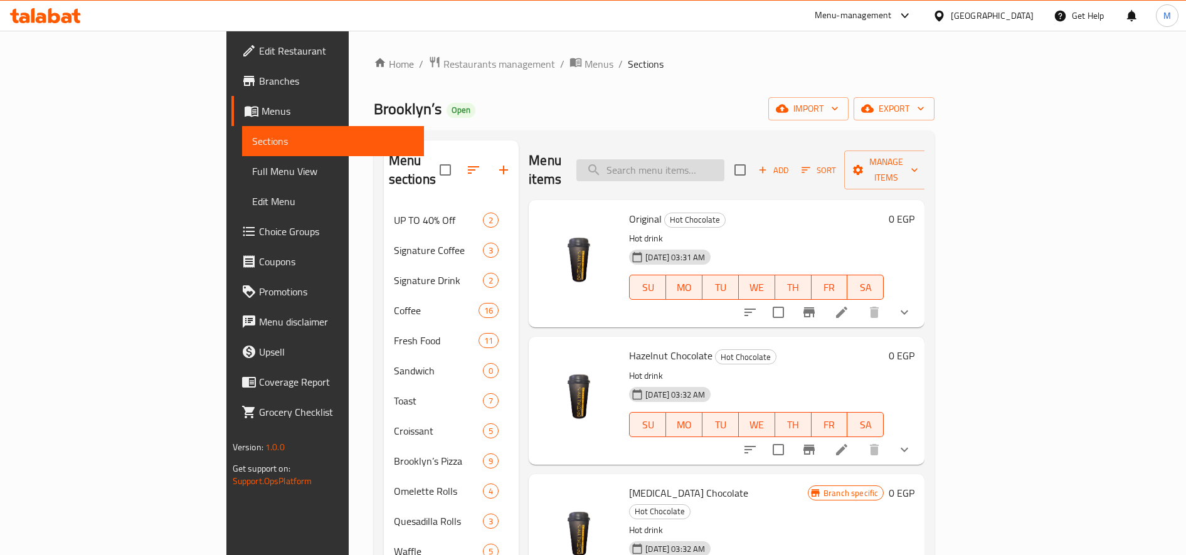
click at [690, 159] on input "search" at bounding box center [650, 170] width 148 height 22
paste input "Belgian Hot Chocolate"
type input "Belgian Hot Chocolate"
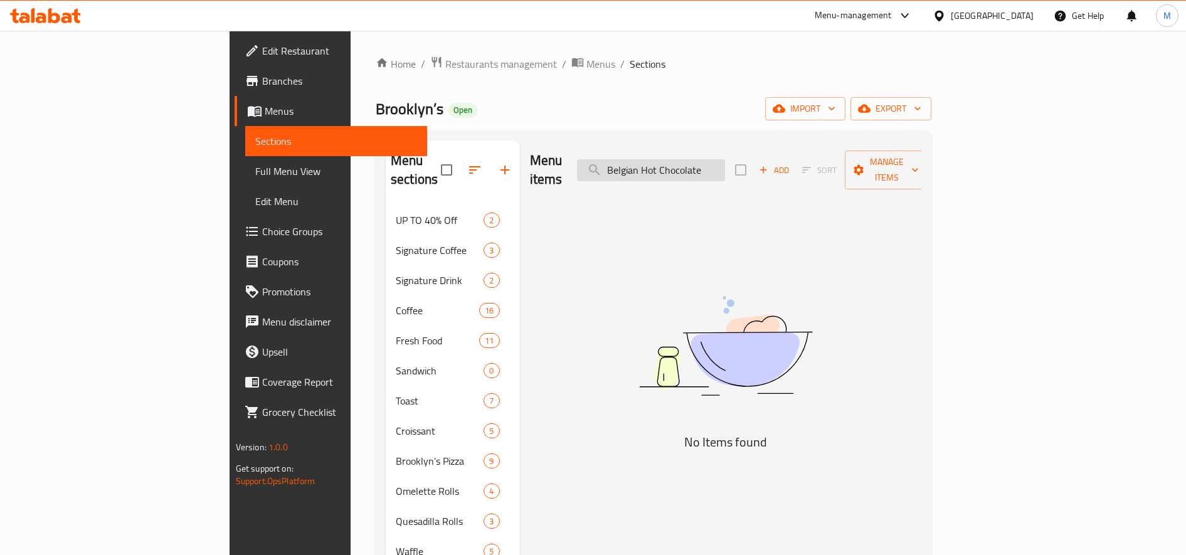
click at [725, 159] on input "Belgian Hot Chocolate" at bounding box center [651, 170] width 148 height 22
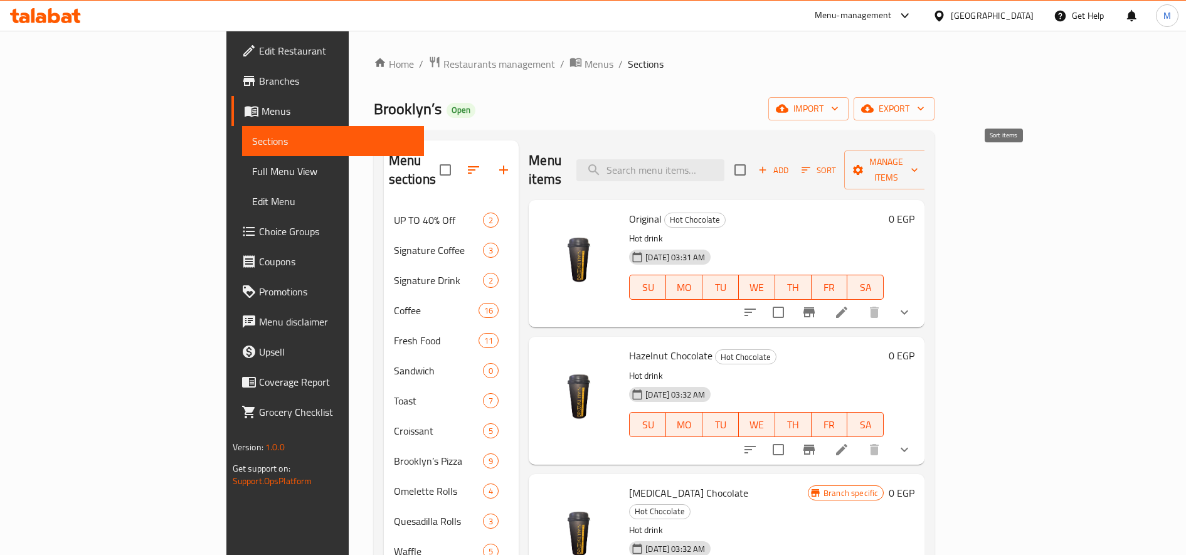
click at [844, 164] on span "Sort" at bounding box center [818, 170] width 51 height 19
click at [790, 163] on span "Add" at bounding box center [773, 170] width 34 height 14
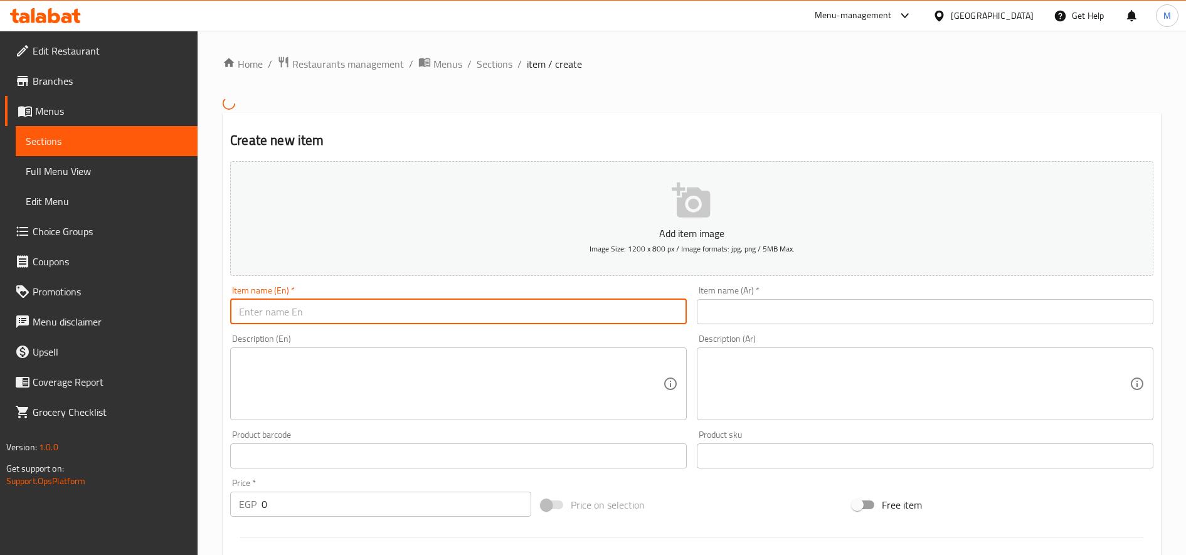
click at [502, 319] on input "text" at bounding box center [458, 311] width 456 height 25
paste input "Belgian Hot Chocolate"
type input "Belgian Hot Chocolate"
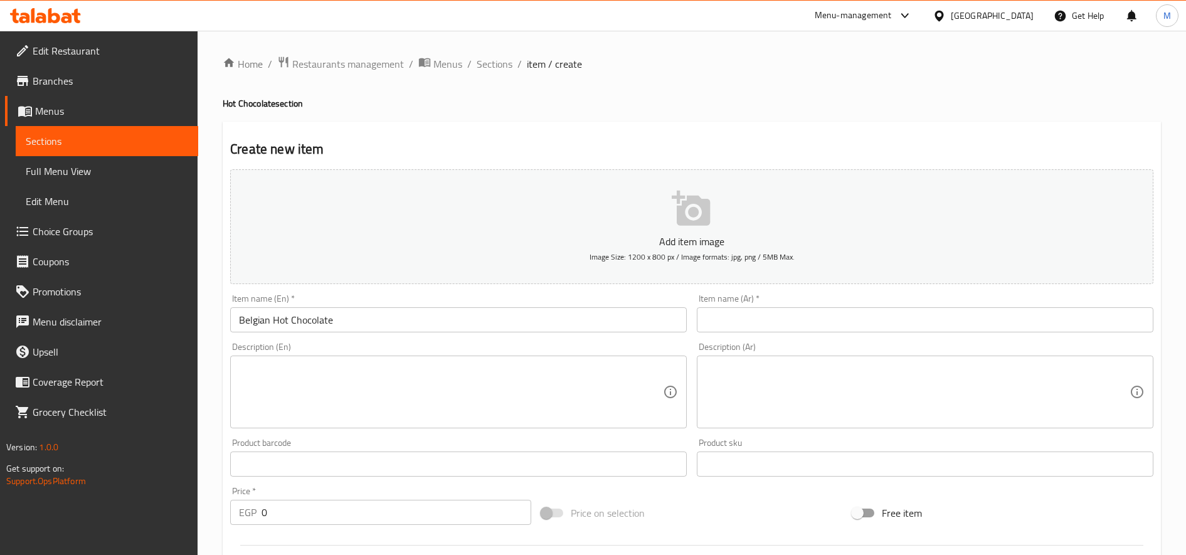
drag, startPoint x: 818, startPoint y: 298, endPoint x: 814, endPoint y: 317, distance: 19.9
click at [815, 317] on div "Item name (Ar)   * Item name (Ar) *" at bounding box center [925, 313] width 456 height 38
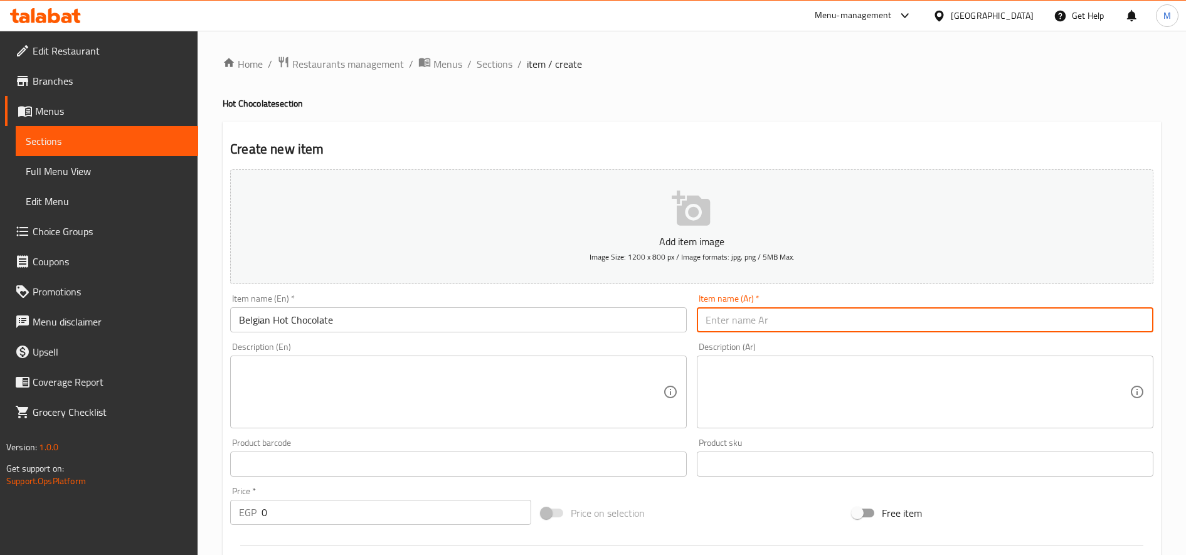
click at [811, 320] on input "text" at bounding box center [925, 319] width 456 height 25
paste input "الشوكولاتة البلجيكية الساخنة"
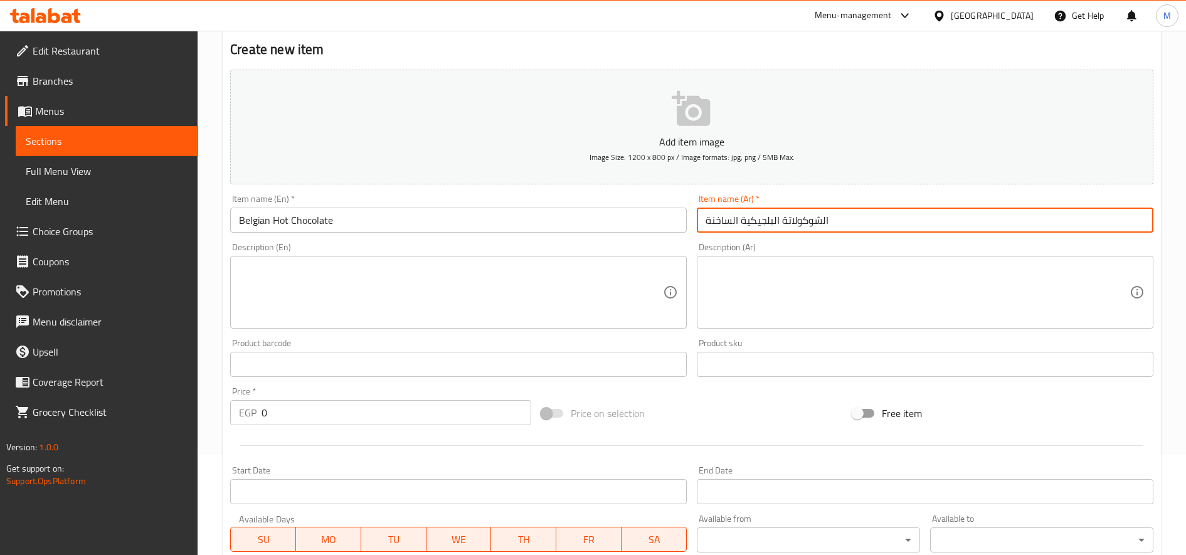
scroll to position [209, 0]
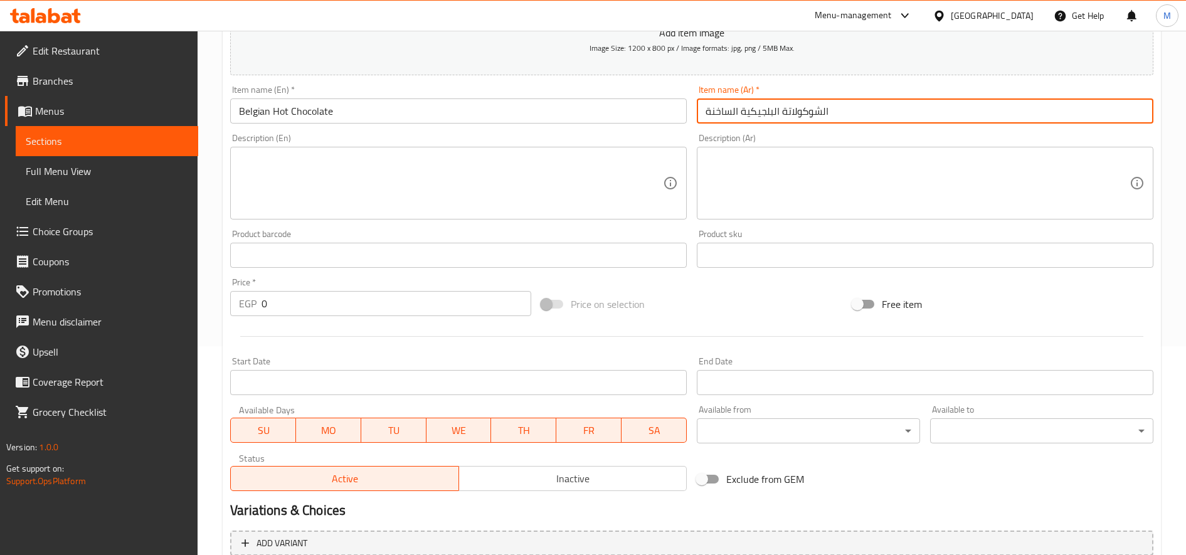
type input "الشوكولاتة البلجيكية الساخنة"
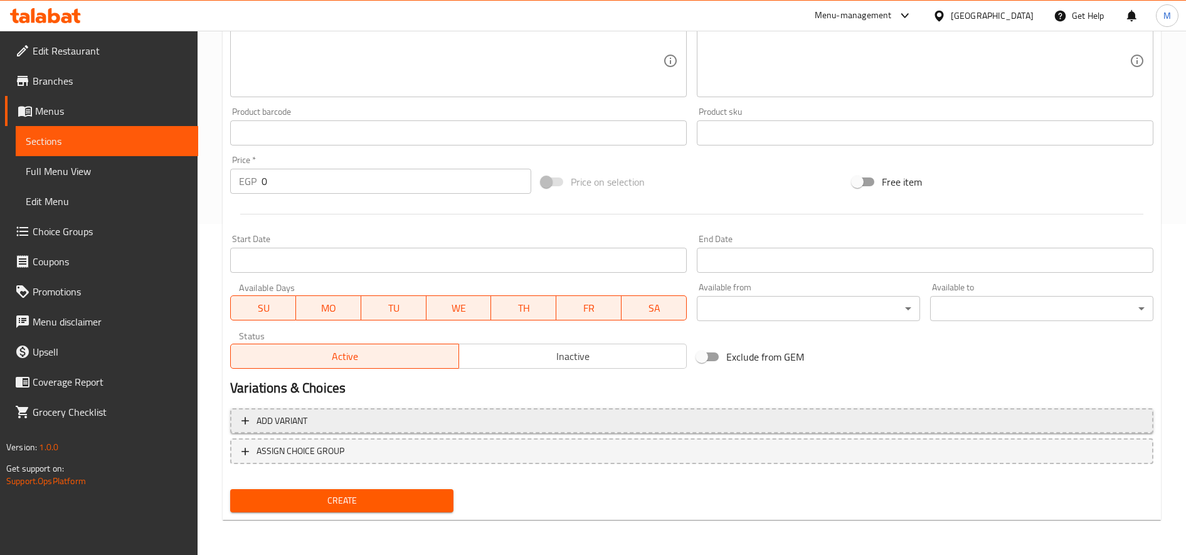
click at [433, 419] on span "Add variant" at bounding box center [691, 421] width 900 height 16
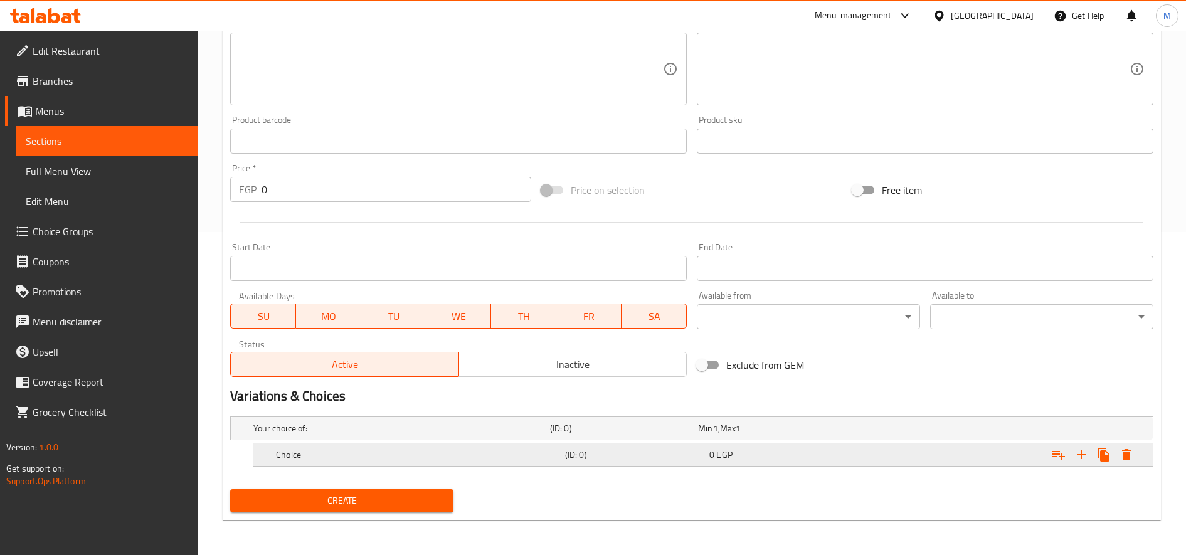
scroll to position [323, 0]
click at [976, 456] on div "Expand" at bounding box center [995, 455] width 289 height 28
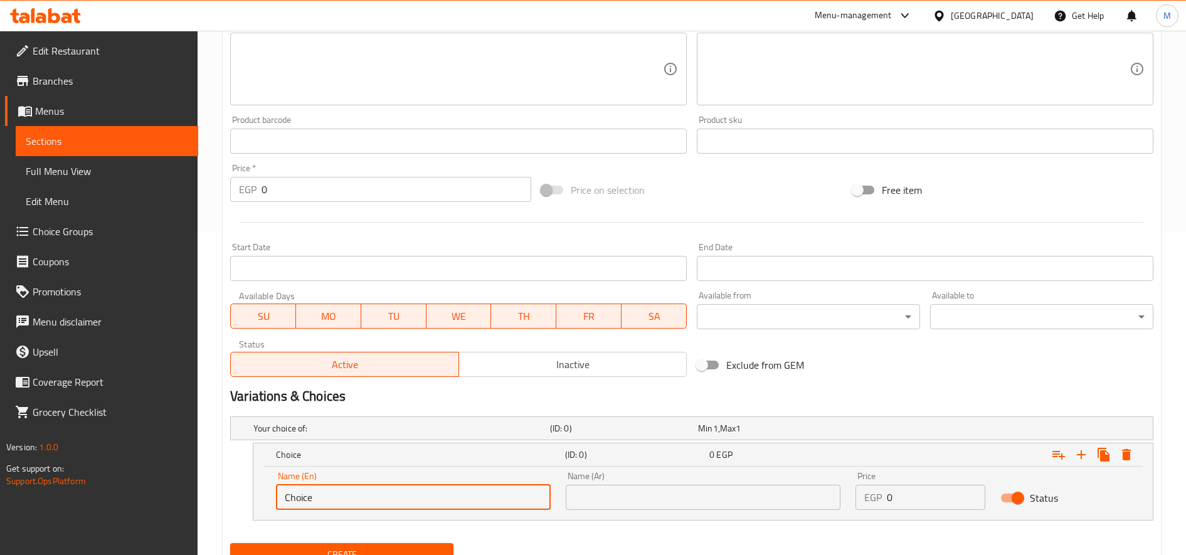
click at [347, 504] on input "Choice" at bounding box center [413, 497] width 275 height 25
paste input "Medium (8oz)"
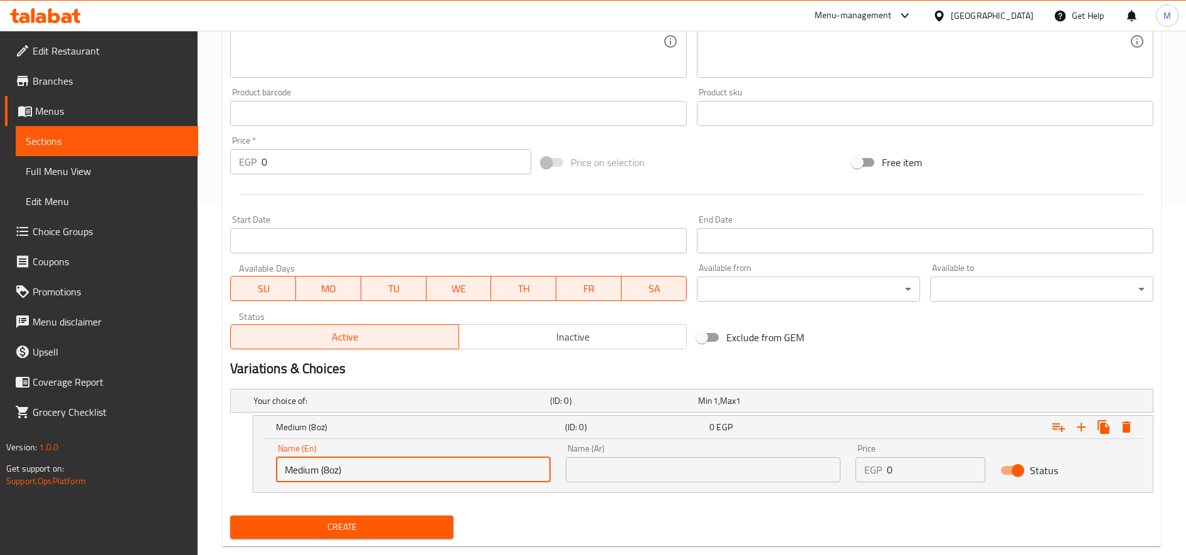
scroll to position [377, 0]
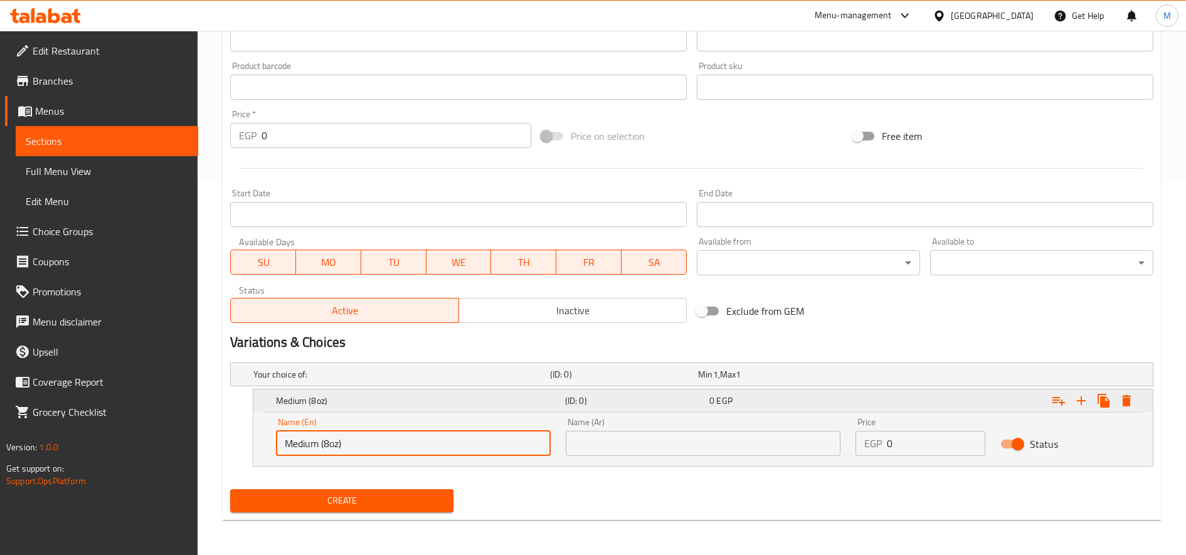
type input "Medium (8oz)"
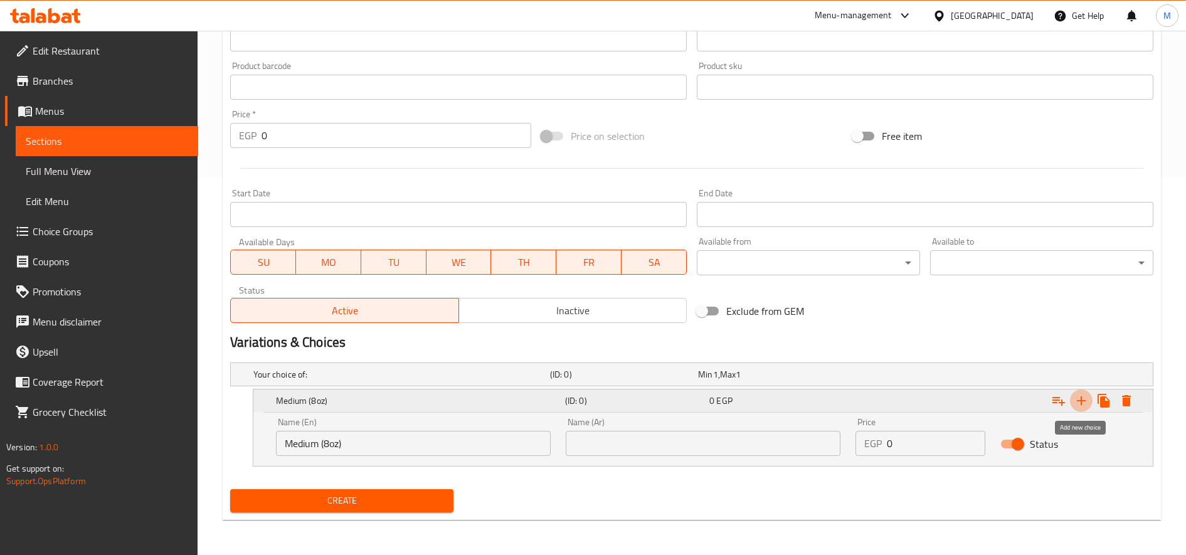
click at [1074, 399] on icon "Expand" at bounding box center [1080, 400] width 15 height 15
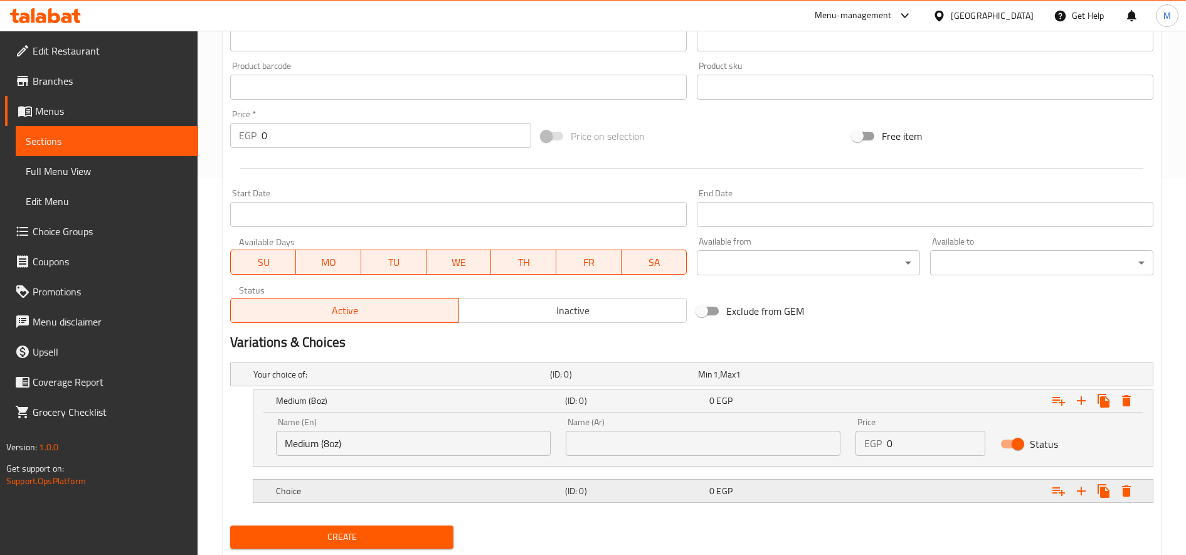
click at [467, 487] on h5 "Choice" at bounding box center [418, 491] width 284 height 13
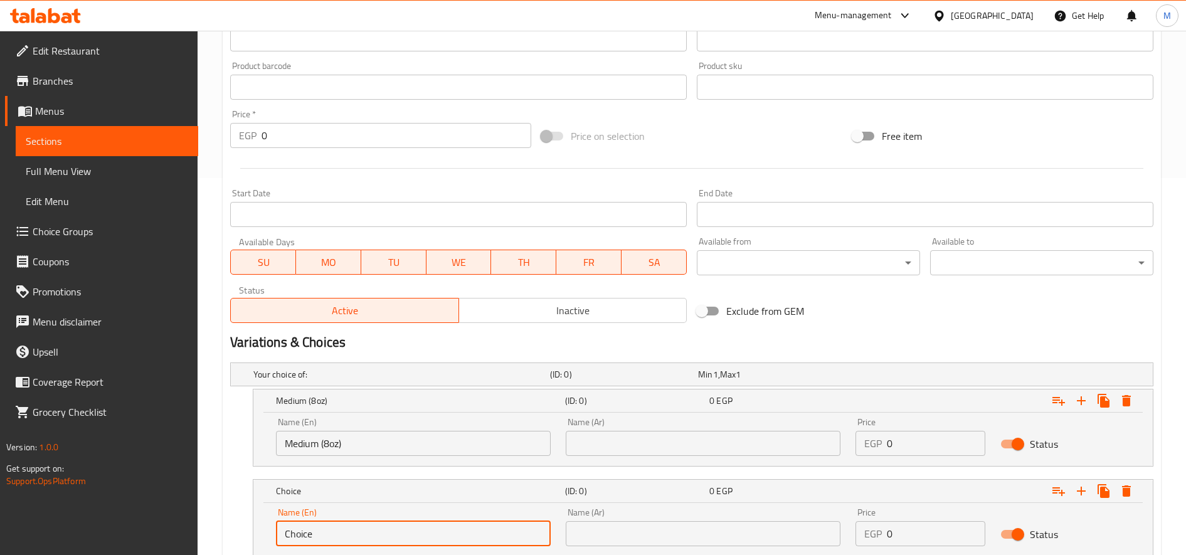
click at [391, 527] on input "Choice" at bounding box center [413, 533] width 275 height 25
paste input "Large (12oz)"
type input "Large (12oz)"
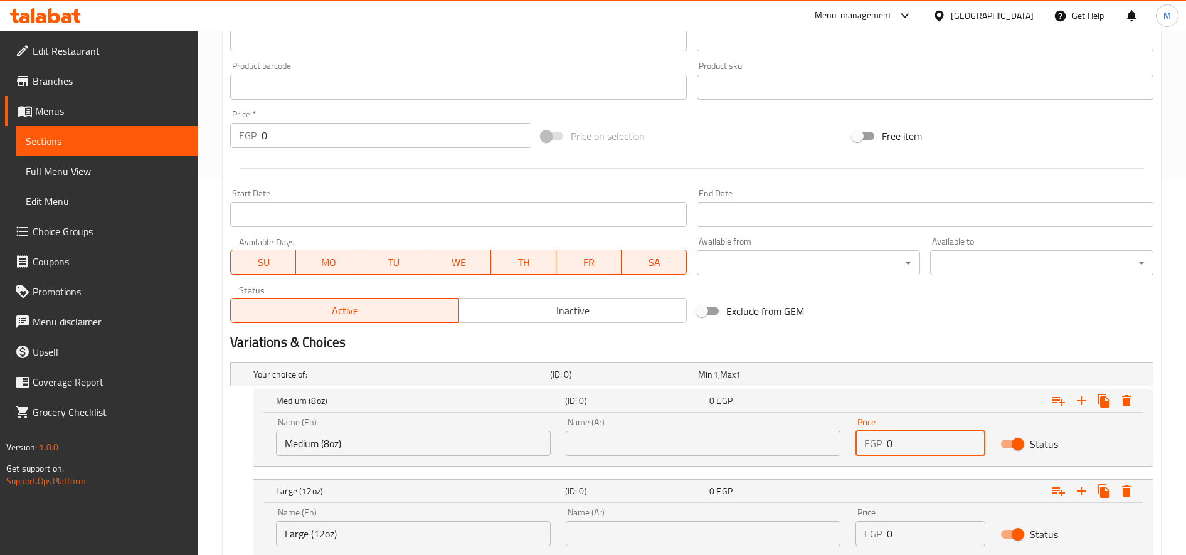
click at [907, 438] on input "0" at bounding box center [936, 443] width 98 height 25
paste input "8"
type input "80"
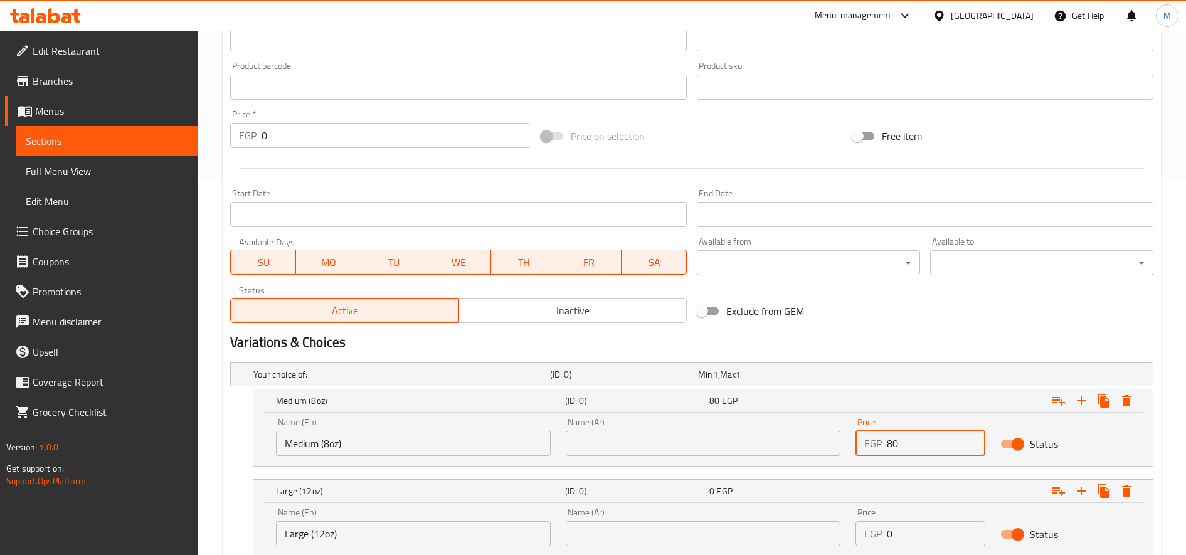
click at [923, 534] on input "0" at bounding box center [936, 533] width 98 height 25
click at [924, 534] on input "0" at bounding box center [936, 533] width 98 height 25
paste input "95"
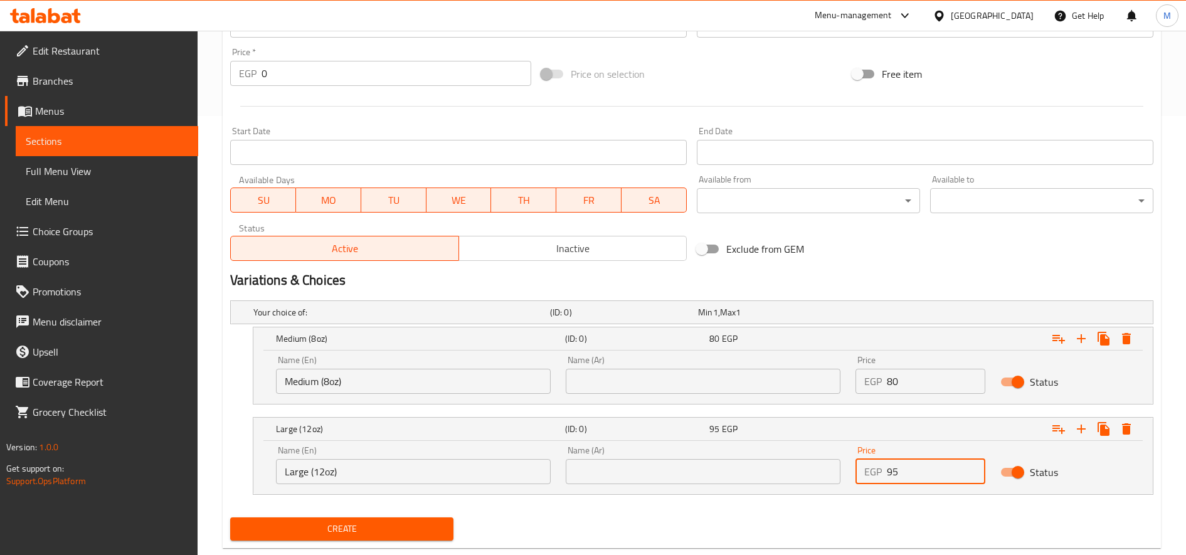
scroll to position [467, 0]
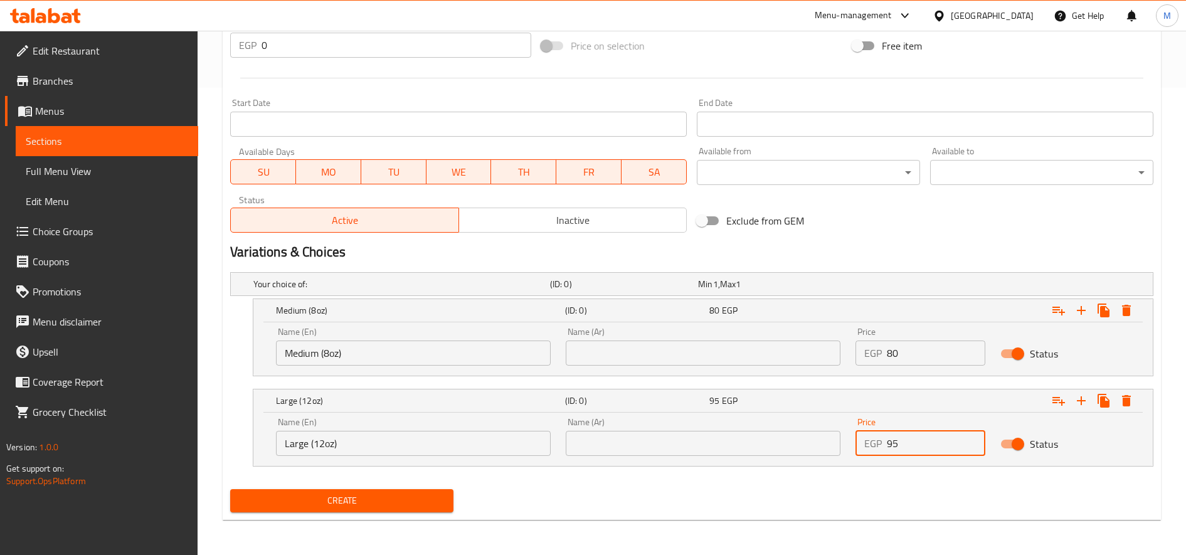
type input "95"
click at [379, 358] on input "Medium (8oz)" at bounding box center [413, 352] width 275 height 25
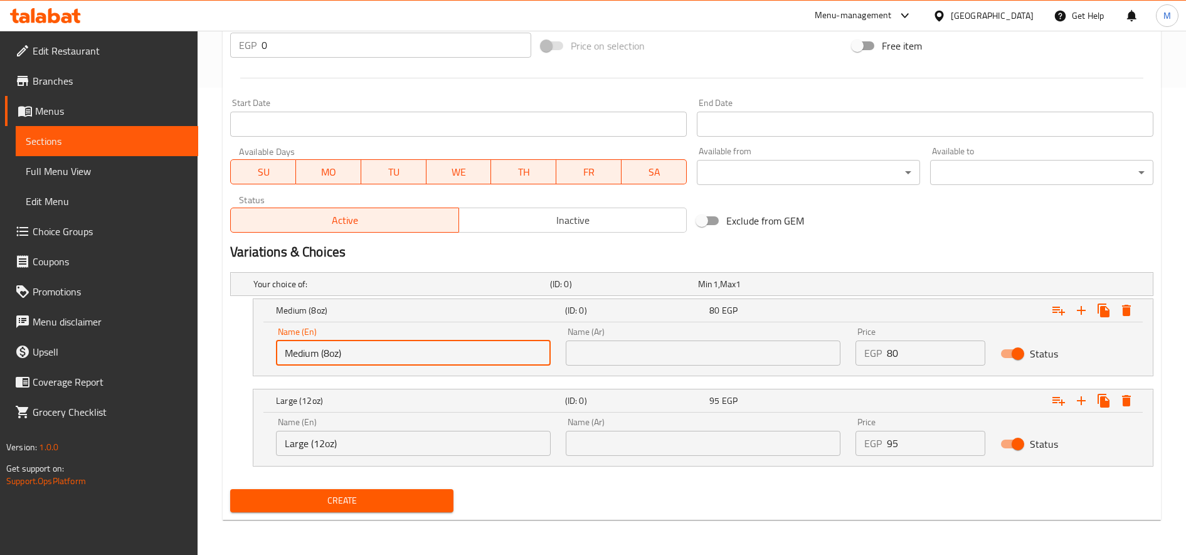
click at [380, 357] on input "Medium (8oz)" at bounding box center [413, 352] width 275 height 25
click at [781, 364] on input "text" at bounding box center [703, 352] width 275 height 25
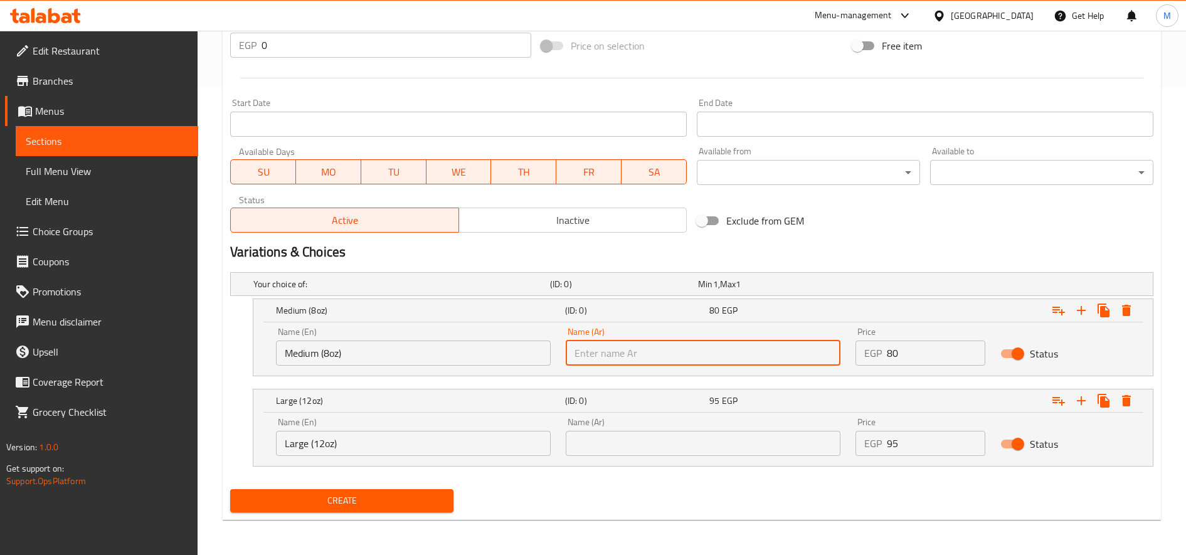
paste input "متوسط ​​(8 أونصة)"
type input "متوسط ​​(8 أونصة)"
click at [433, 446] on input "Large (12oz)" at bounding box center [413, 443] width 275 height 25
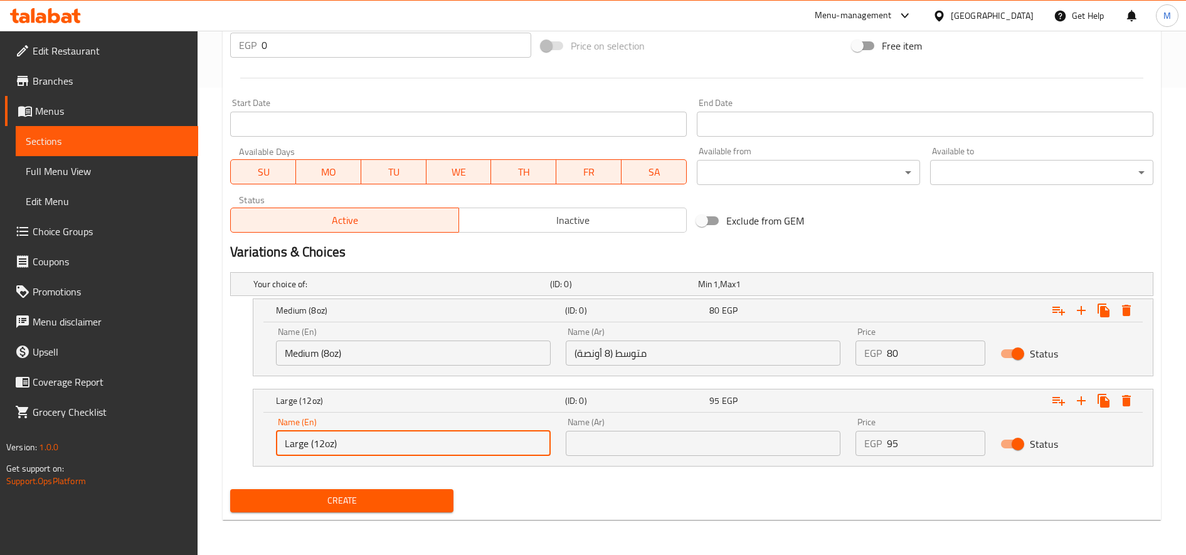
click at [433, 446] on input "Large (12oz)" at bounding box center [413, 443] width 275 height 25
click at [793, 446] on input "text" at bounding box center [703, 443] width 275 height 25
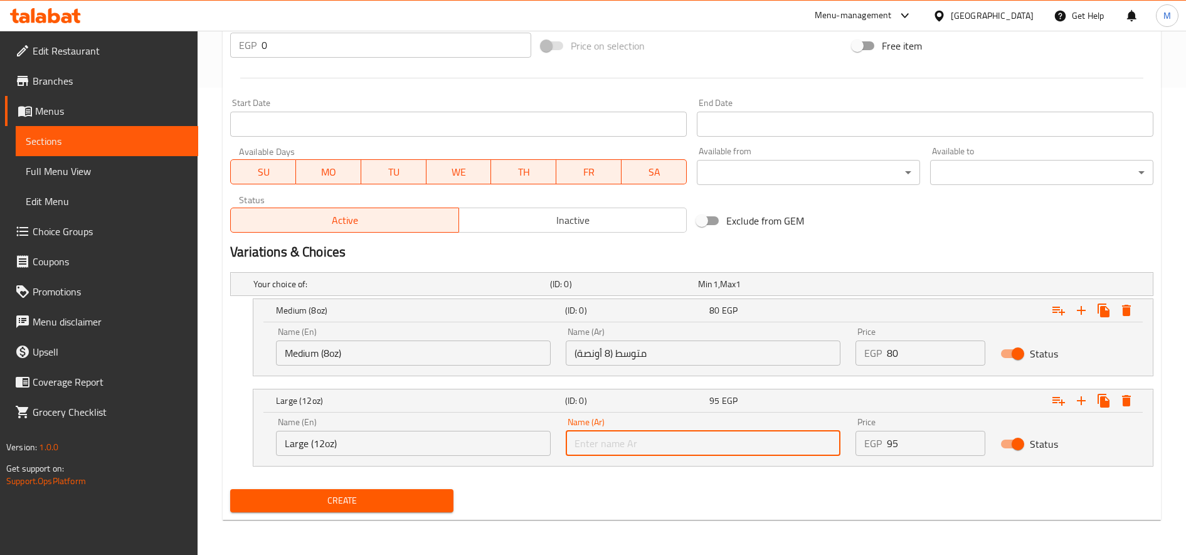
paste input "كبير (12 أونصة)"
type input "كبير (12 أونصة)"
click at [413, 509] on button "Create" at bounding box center [341, 500] width 223 height 23
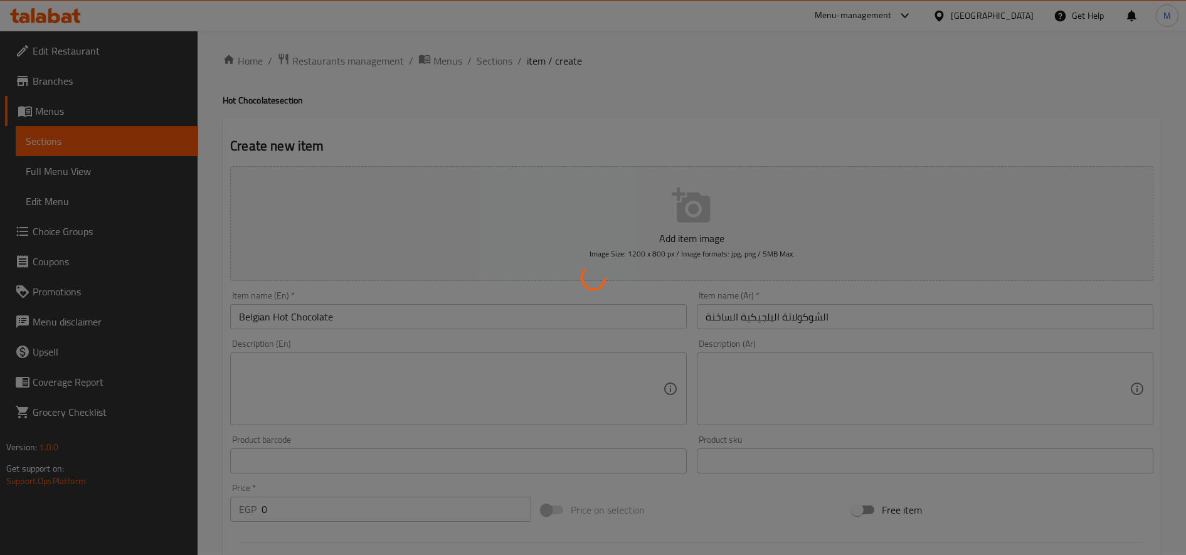
scroll to position [0, 0]
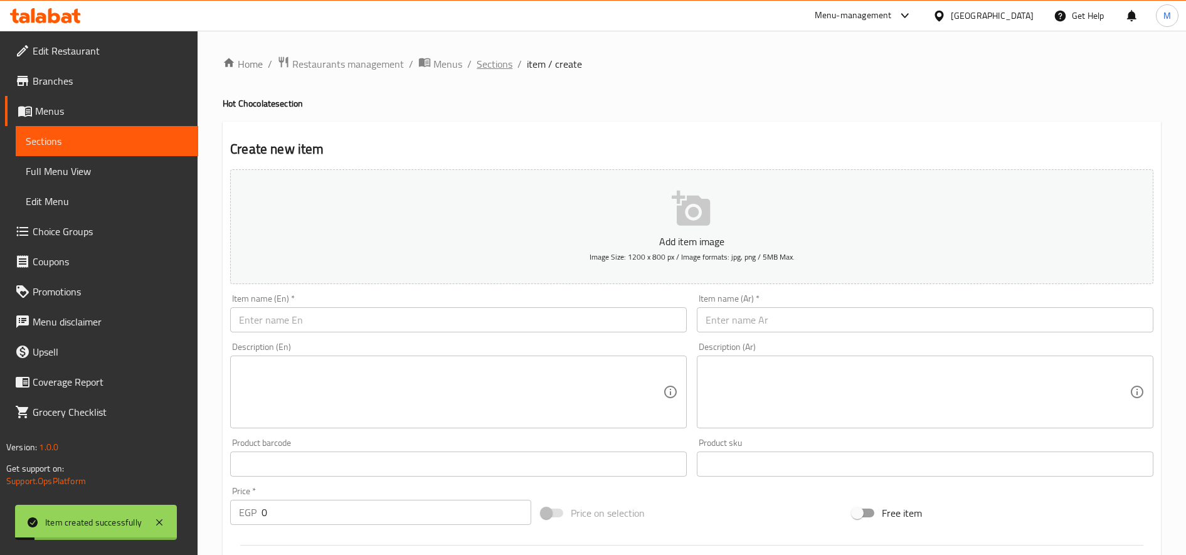
click at [492, 63] on span "Sections" at bounding box center [495, 63] width 36 height 15
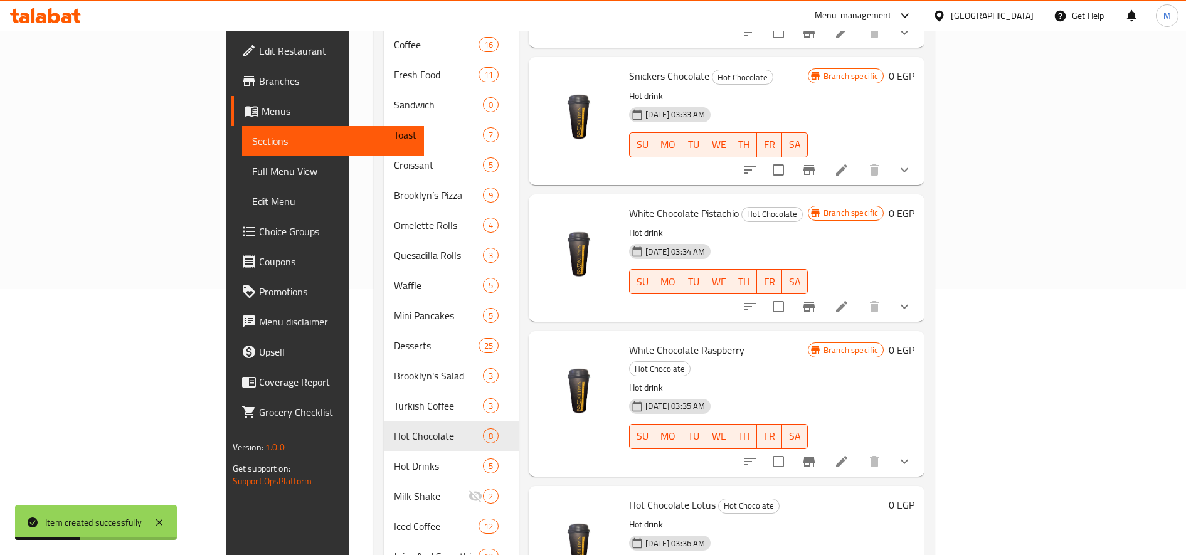
scroll to position [424, 0]
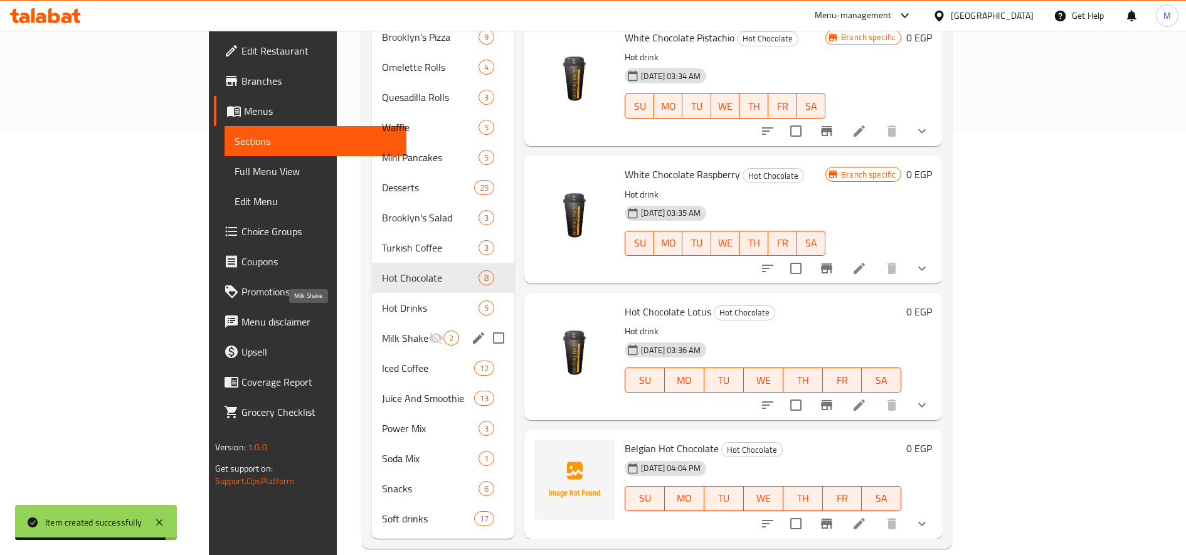
click at [382, 330] on span "Milk Shake" at bounding box center [405, 337] width 46 height 15
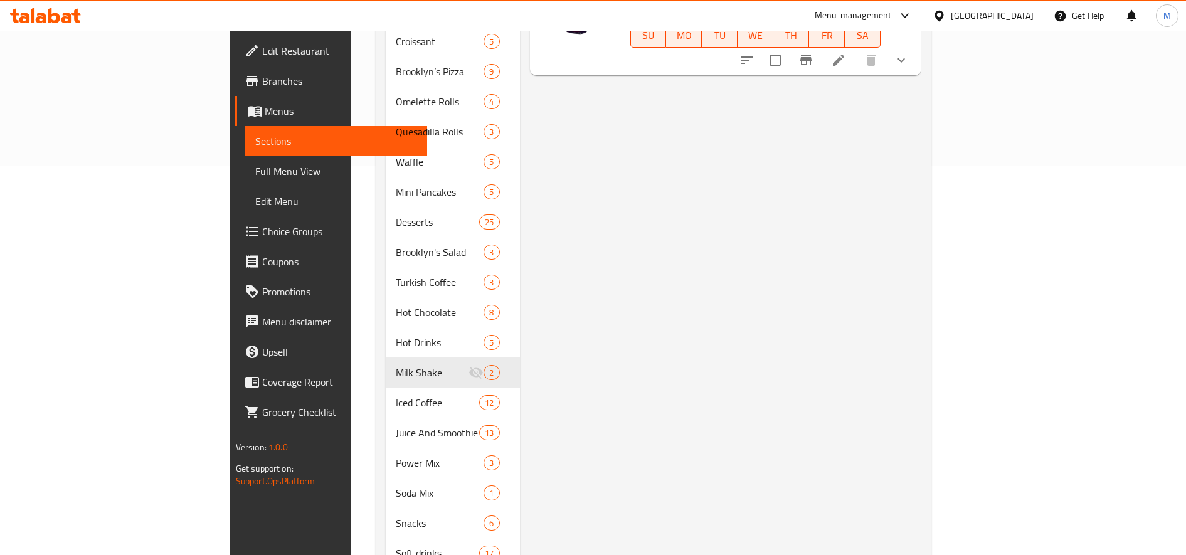
scroll to position [418, 0]
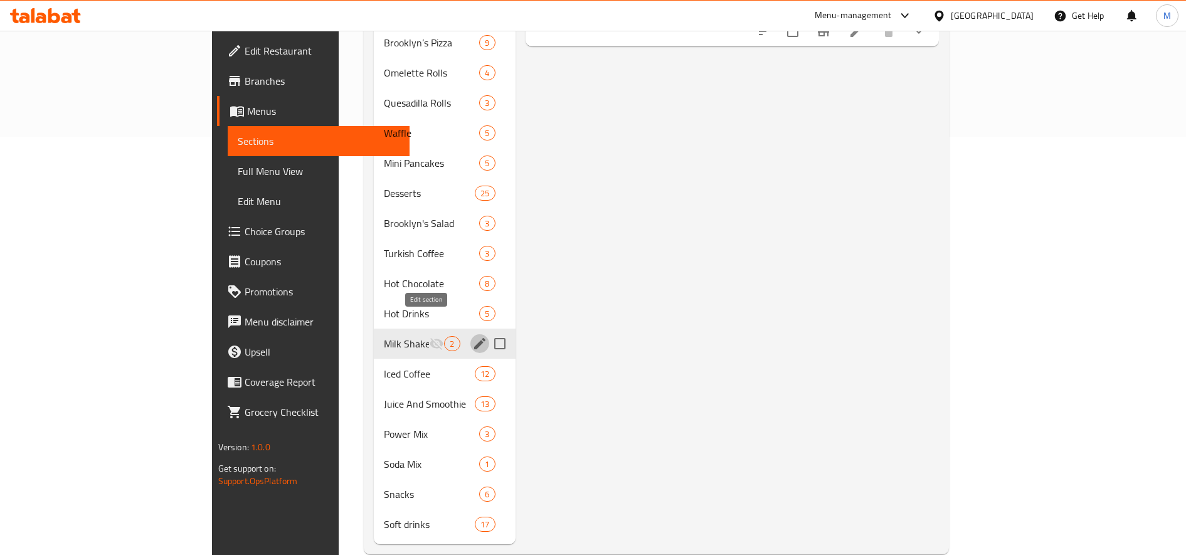
click at [474, 338] on icon "edit" at bounding box center [479, 343] width 11 height 11
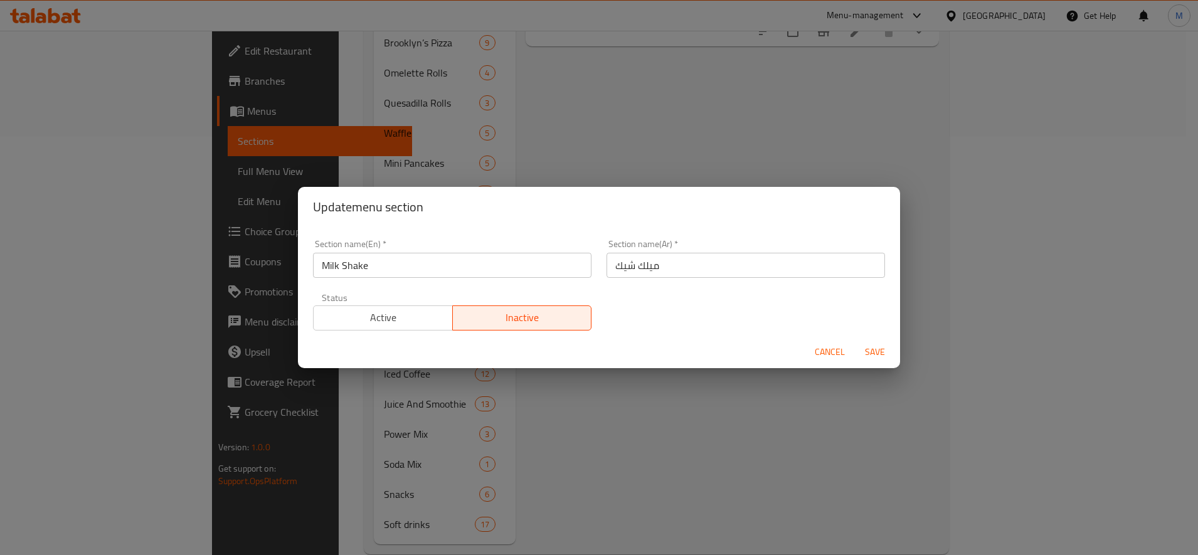
drag, startPoint x: 413, startPoint y: 326, endPoint x: 512, endPoint y: 344, distance: 101.3
click at [412, 326] on span "Active" at bounding box center [383, 318] width 129 height 18
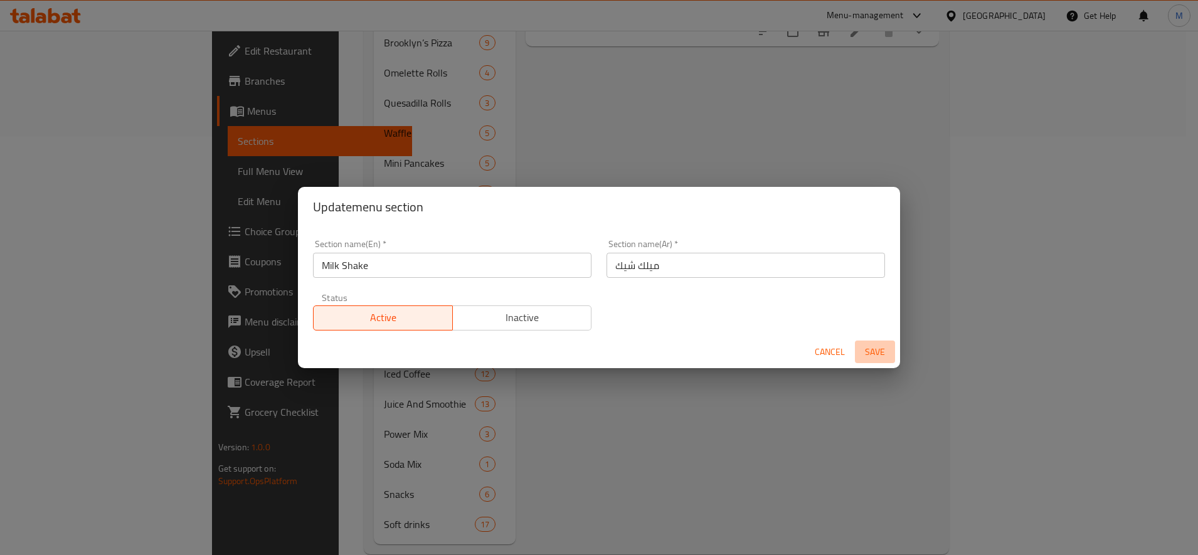
click at [868, 346] on span "Save" at bounding box center [875, 352] width 30 height 16
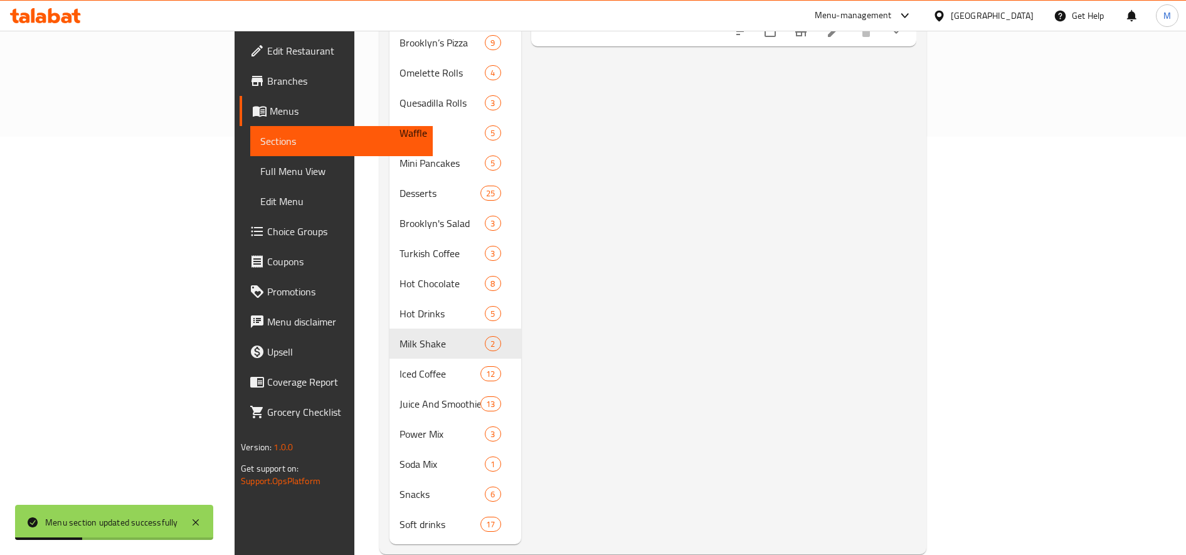
click at [578, 271] on div "Menu items Add Sort Manage items Milk Shake Milk Shake Iced drink 09-07-2024 03…" at bounding box center [718, 133] width 395 height 822
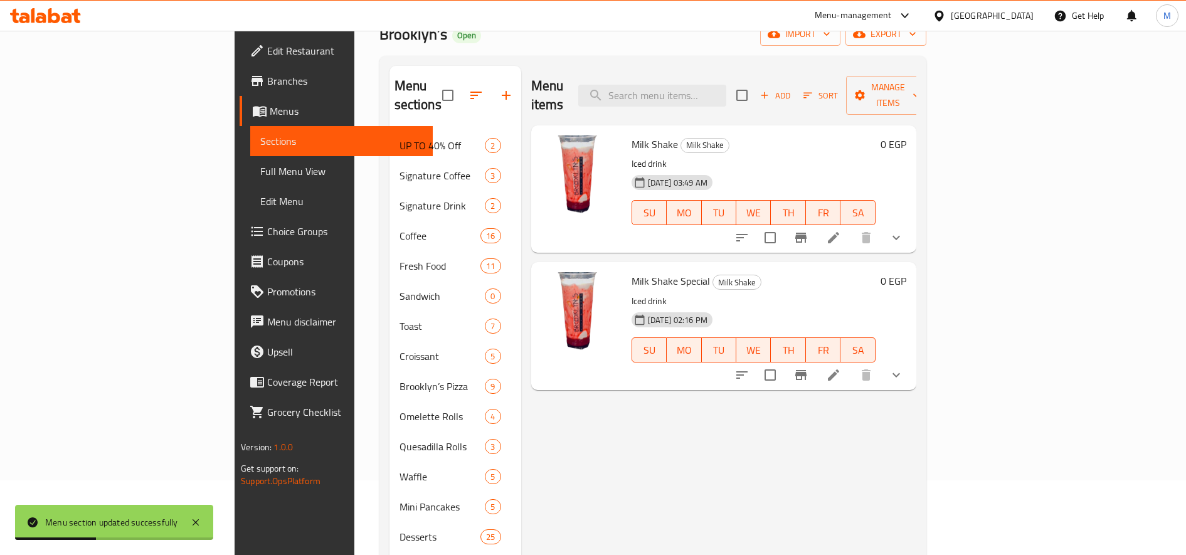
scroll to position [0, 0]
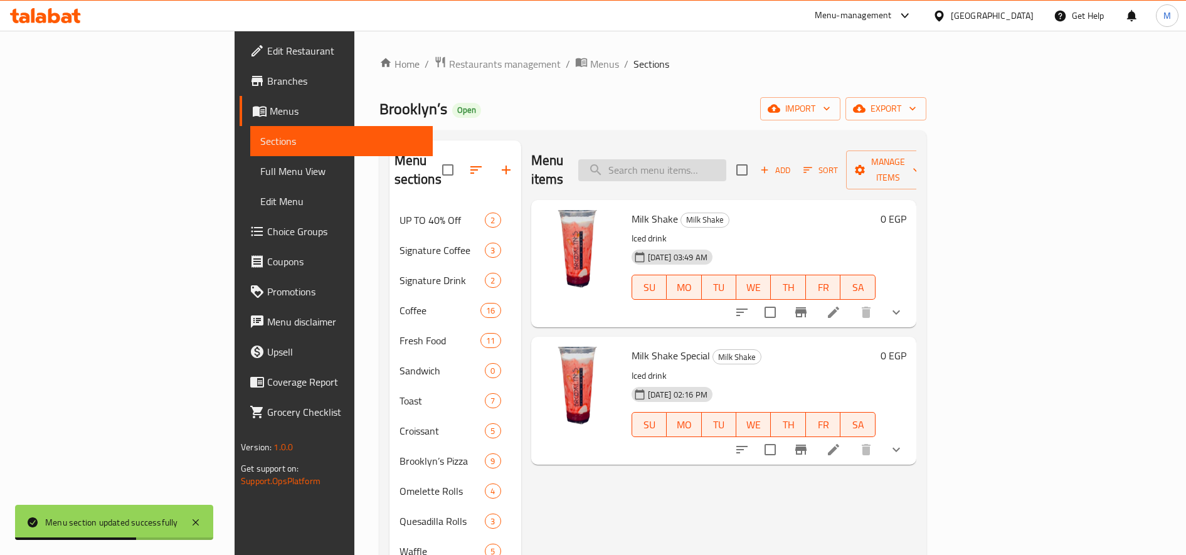
click at [673, 159] on input "search" at bounding box center [652, 170] width 148 height 22
paste input "Flavored/ tea"
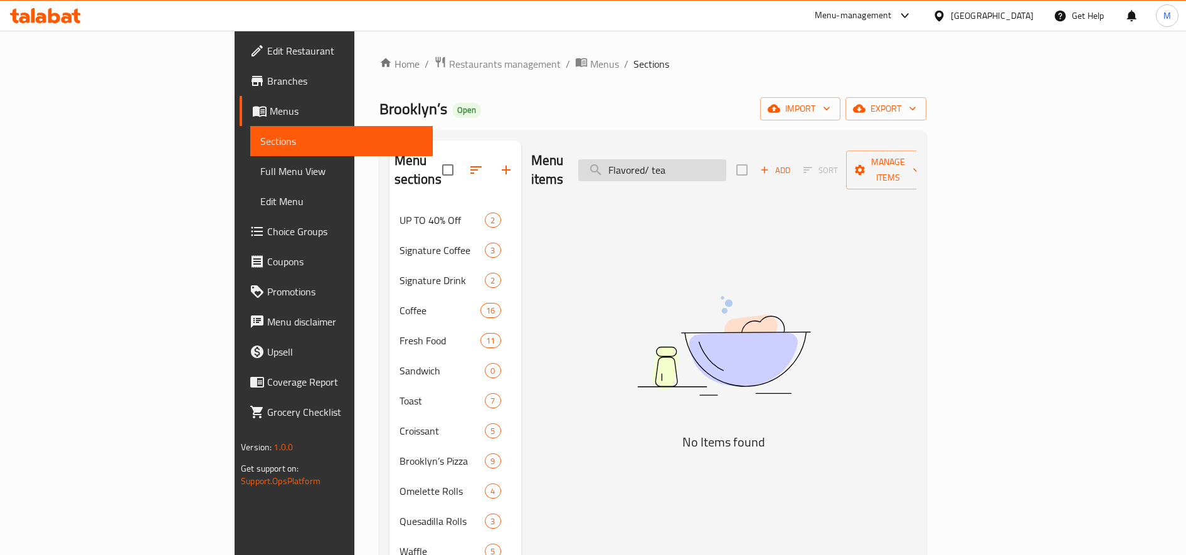
click at [726, 159] on input "Flavored/ tea" at bounding box center [652, 170] width 148 height 22
paste input "Apple cider"
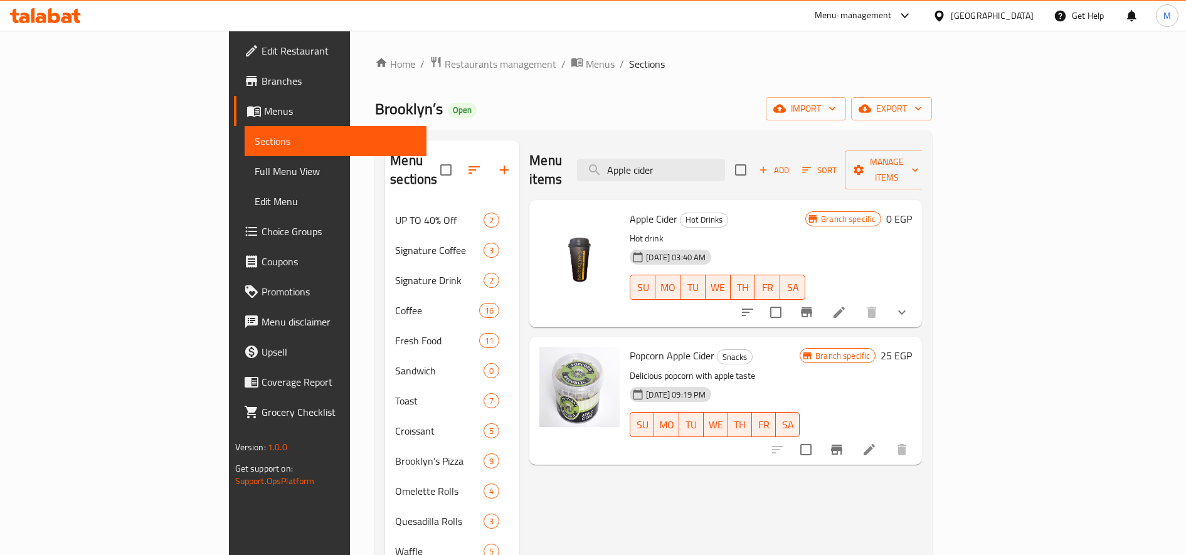
type input "Apple cider"
click at [909, 305] on icon "show more" at bounding box center [901, 312] width 15 height 15
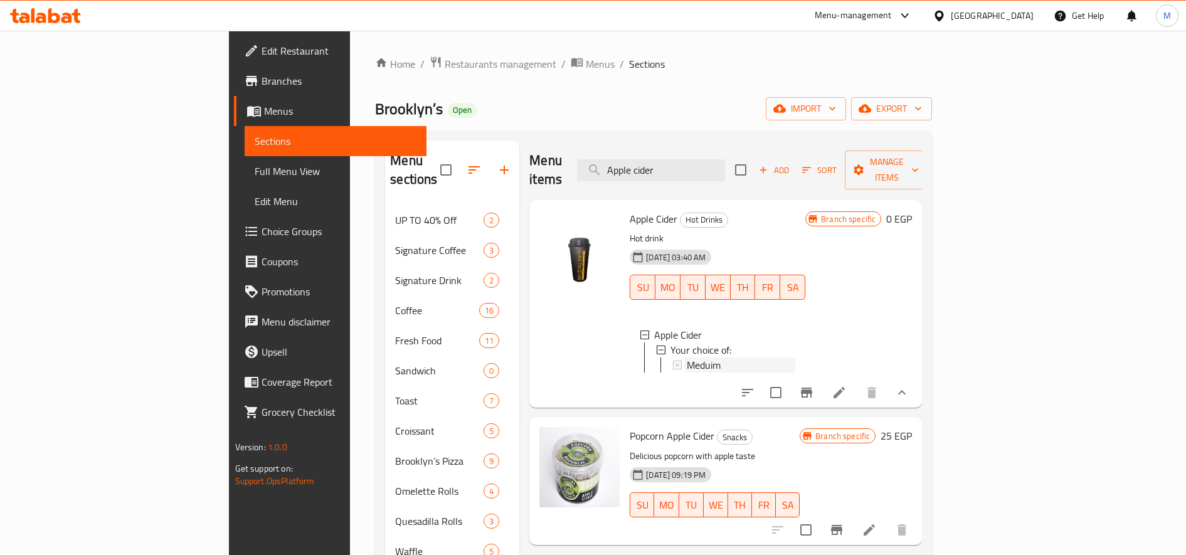
click at [687, 357] on span "Meduim" at bounding box center [704, 364] width 34 height 15
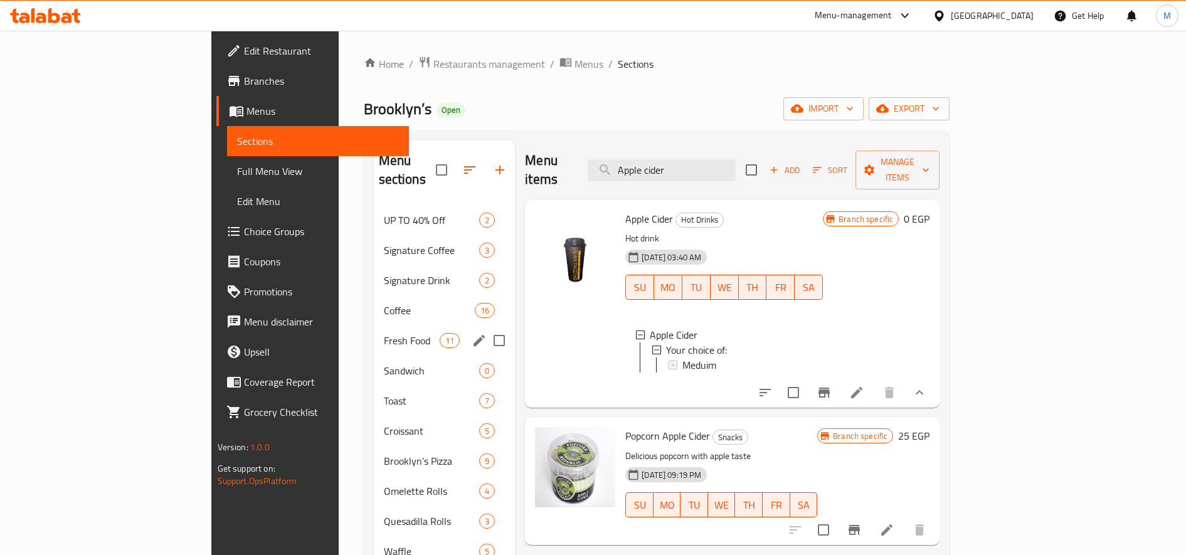
scroll to position [105, 0]
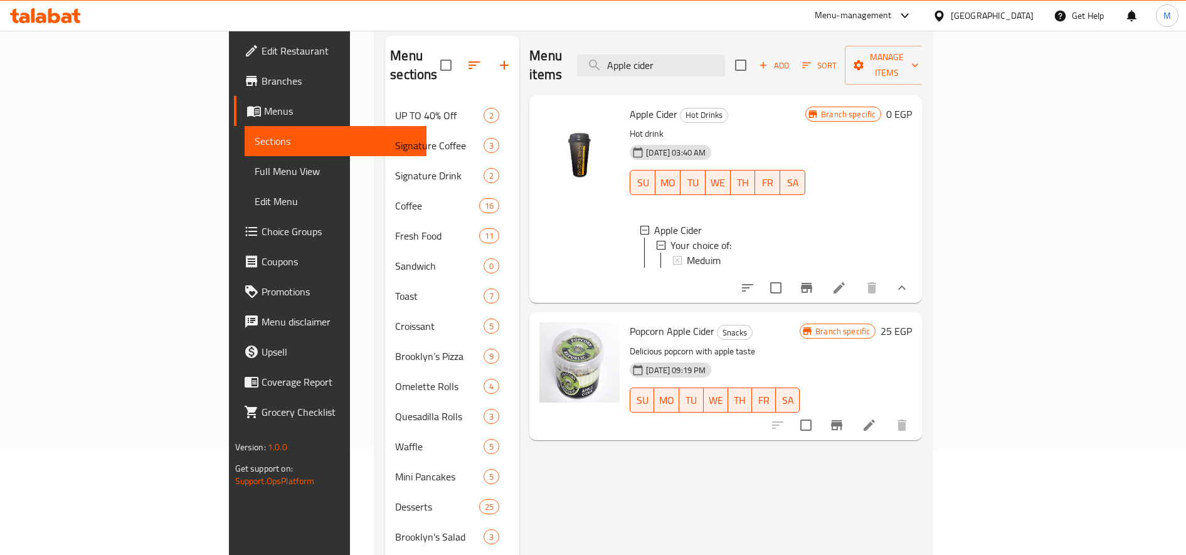
click at [684, 192] on div "Apple Cider Hot Drinks Hot drink 09-07-2024 03:40 AM SU MO TU WE TH FR SA Apple…" at bounding box center [718, 199] width 186 height 198
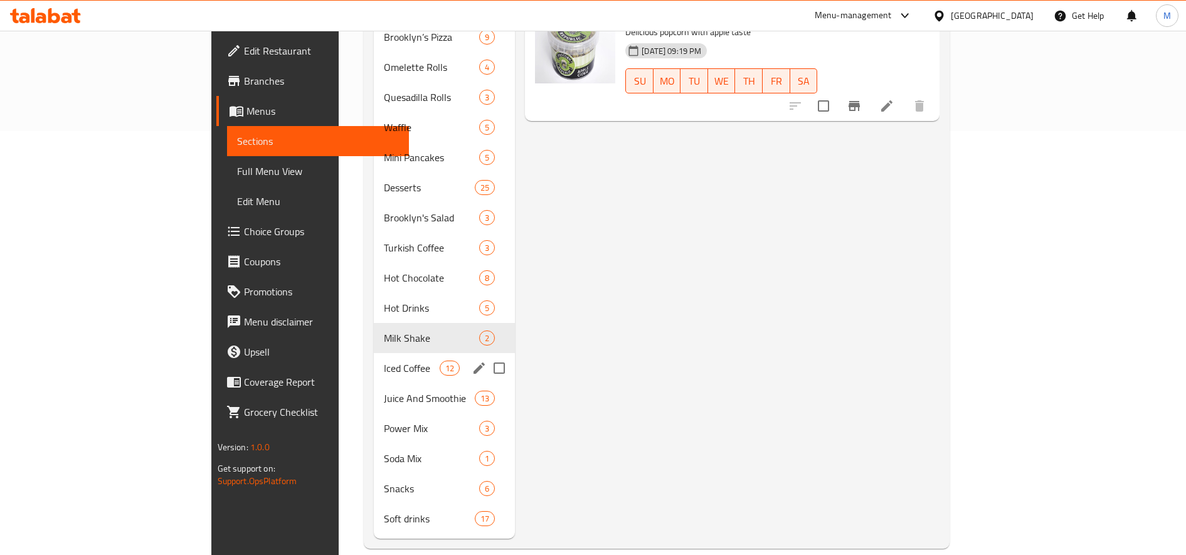
click at [374, 358] on div "Iced Coffee 12" at bounding box center [445, 368] width 142 height 30
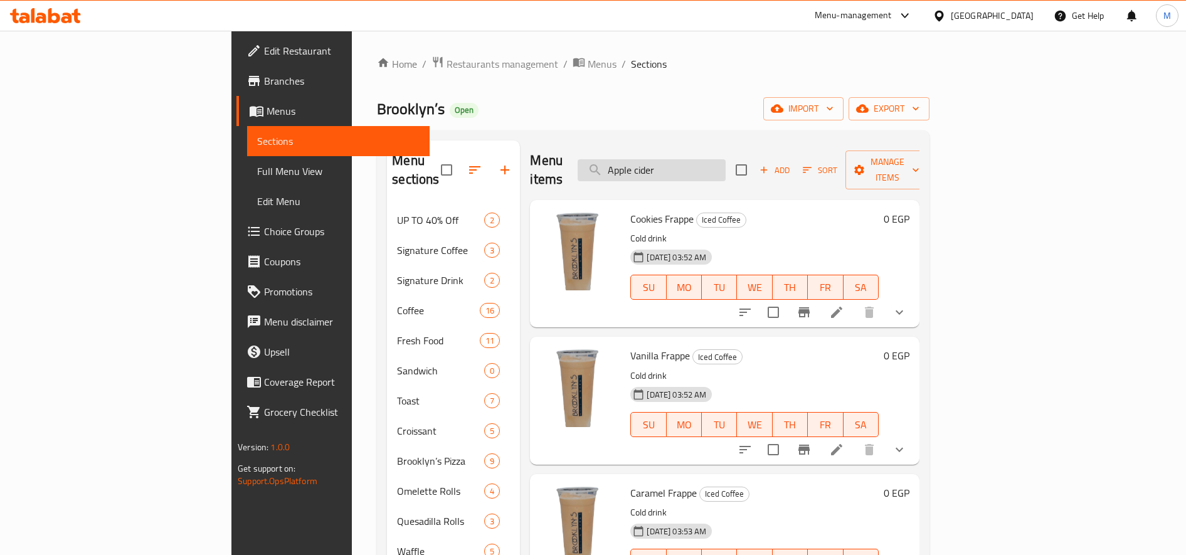
click at [708, 159] on input "Apple cider" at bounding box center [651, 170] width 148 height 22
paste input "Salted Caramel Frappe"
type input "Salted Caramel Frappe"
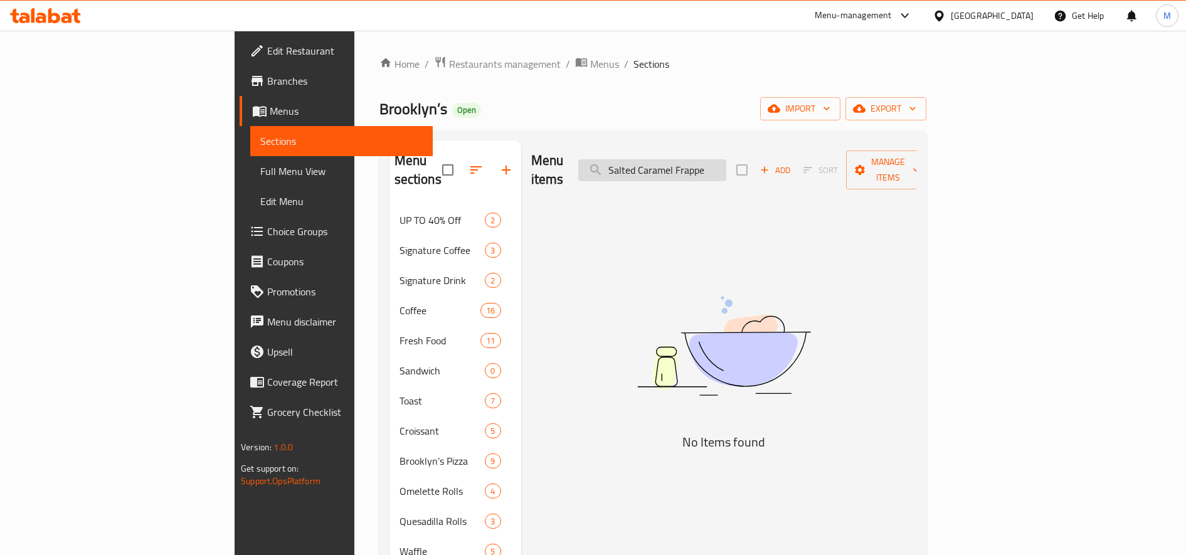
click at [726, 165] on input "Salted Caramel Frappe" at bounding box center [652, 170] width 148 height 22
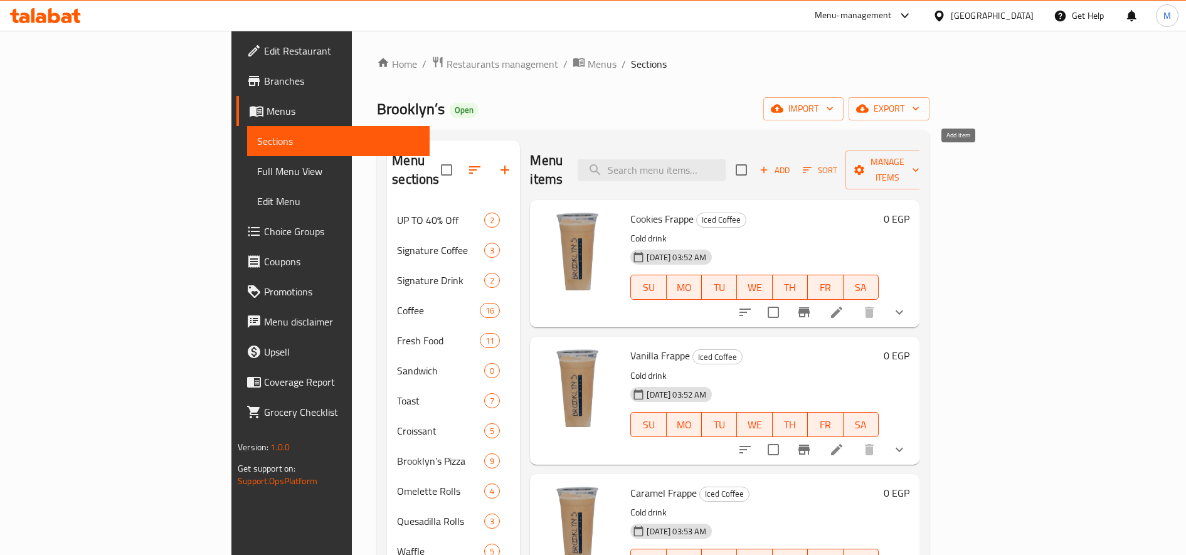
click at [791, 163] on span "Add" at bounding box center [774, 170] width 34 height 14
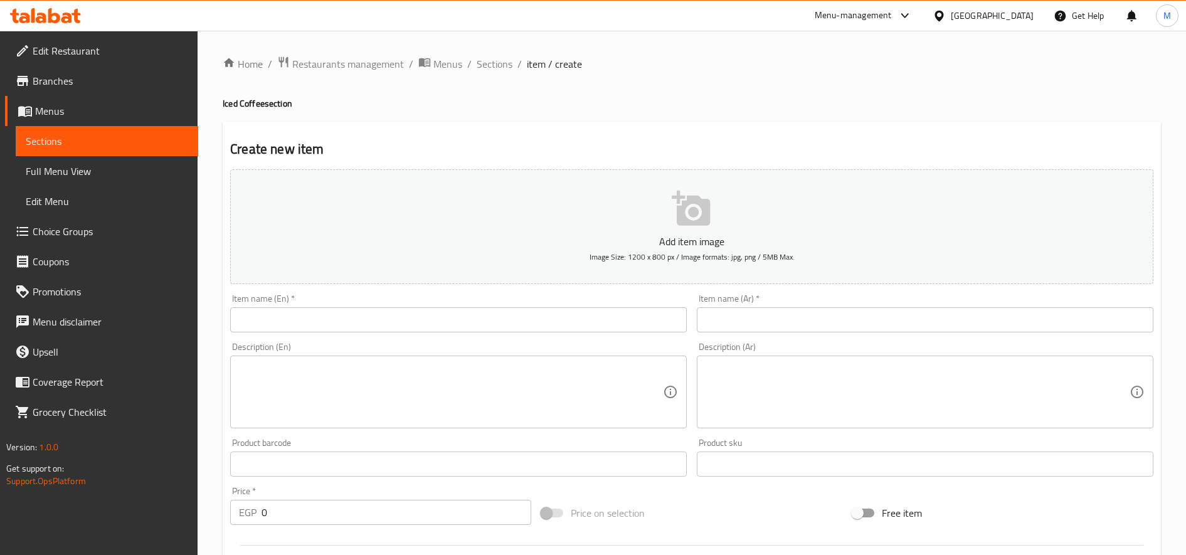
click at [528, 306] on div "Item name (En)   * Item name (En) *" at bounding box center [458, 313] width 456 height 38
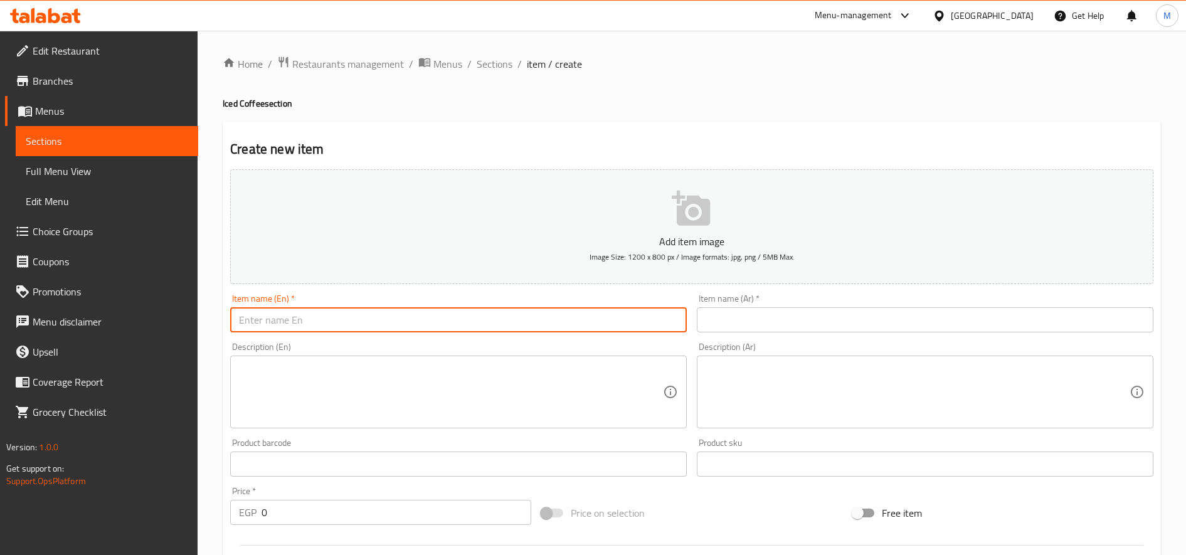
click at [510, 321] on input "text" at bounding box center [458, 319] width 456 height 25
paste input "Salted Caramel Frappe"
type input "Salted Caramel Frappe"
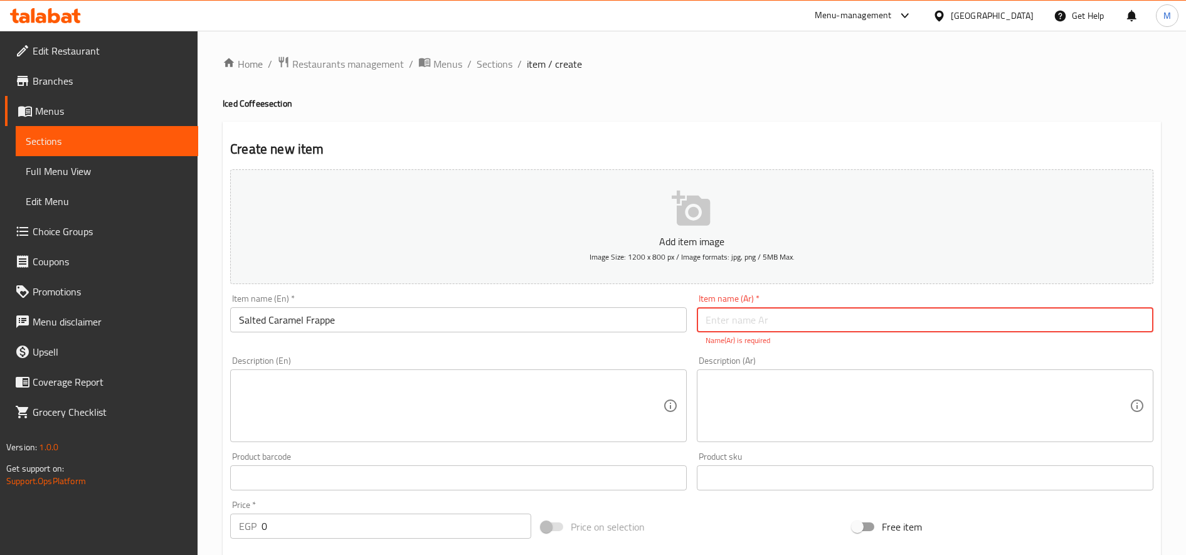
paste input "فرابيه الكراميل المملح"
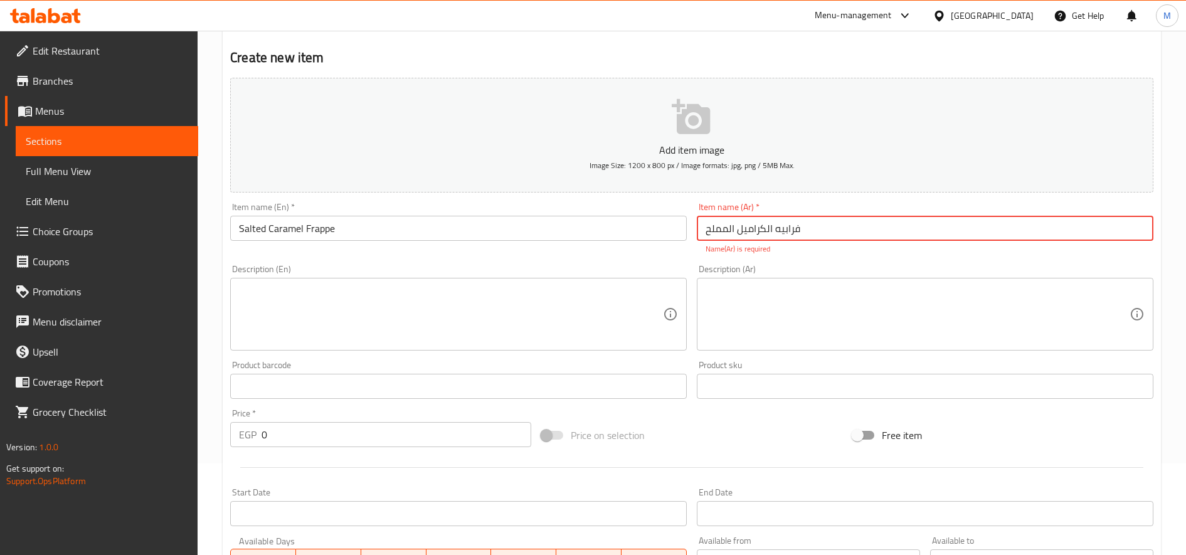
scroll to position [209, 0]
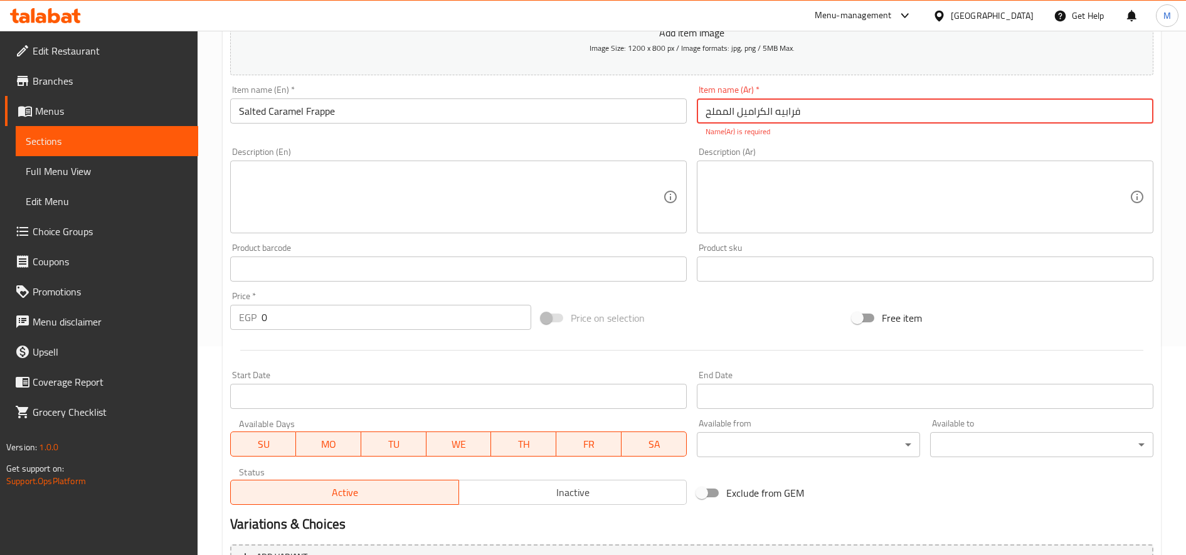
type input "فرابيه الكراميل المملح"
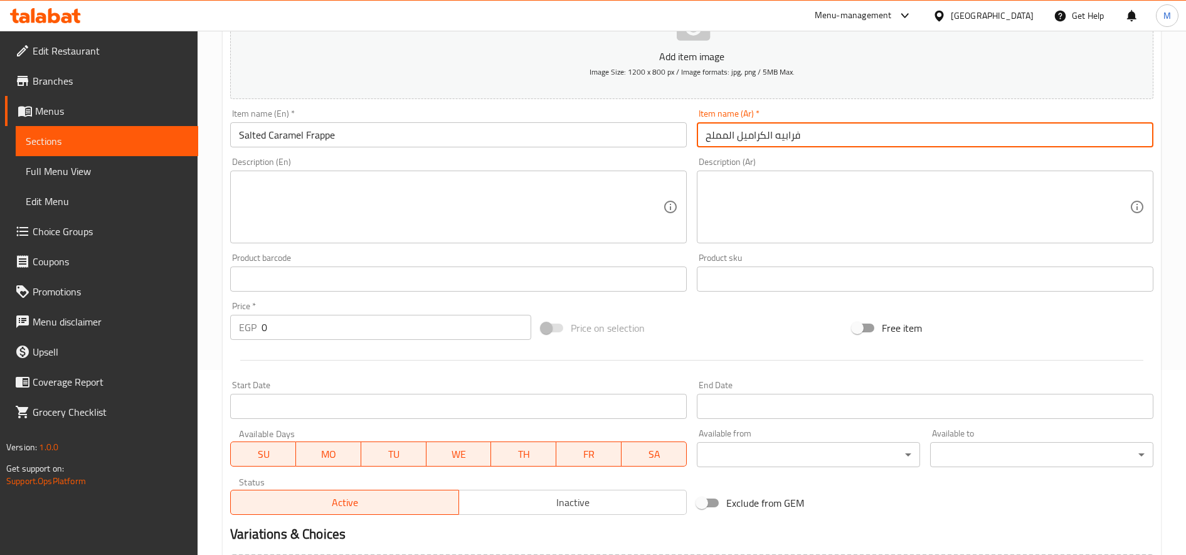
scroll to position [331, 0]
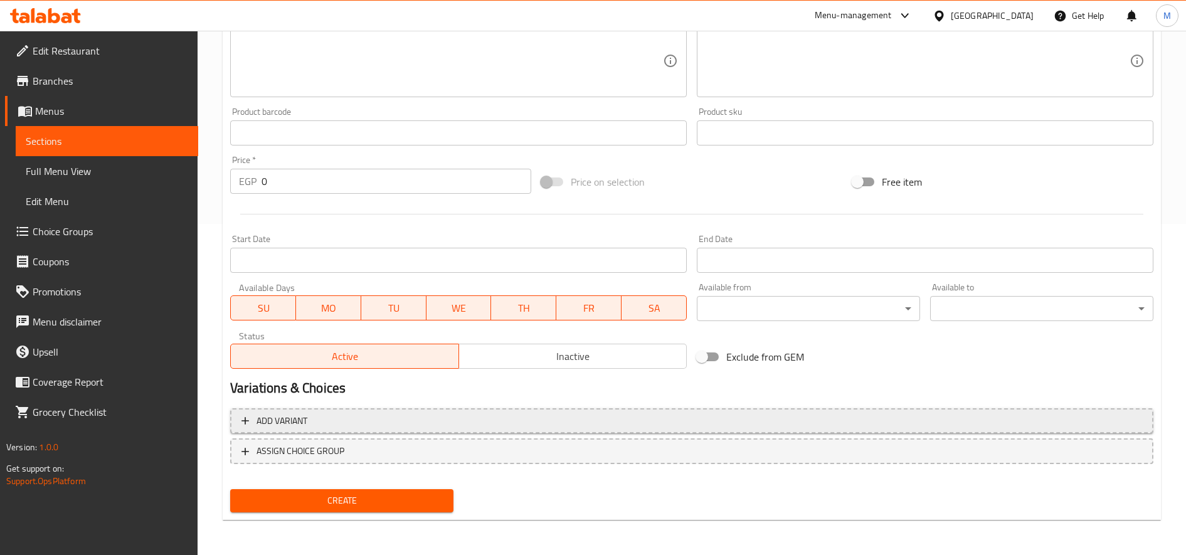
click at [362, 415] on span "Add variant" at bounding box center [691, 421] width 900 height 16
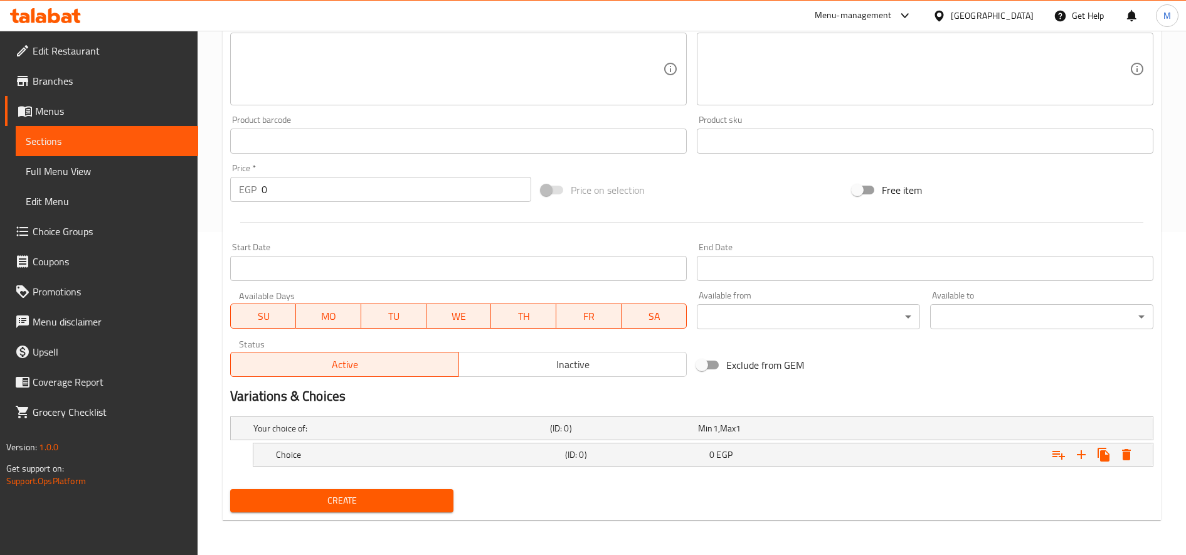
scroll to position [323, 0]
click at [603, 460] on h5 "(ID: 0)" at bounding box center [634, 454] width 139 height 13
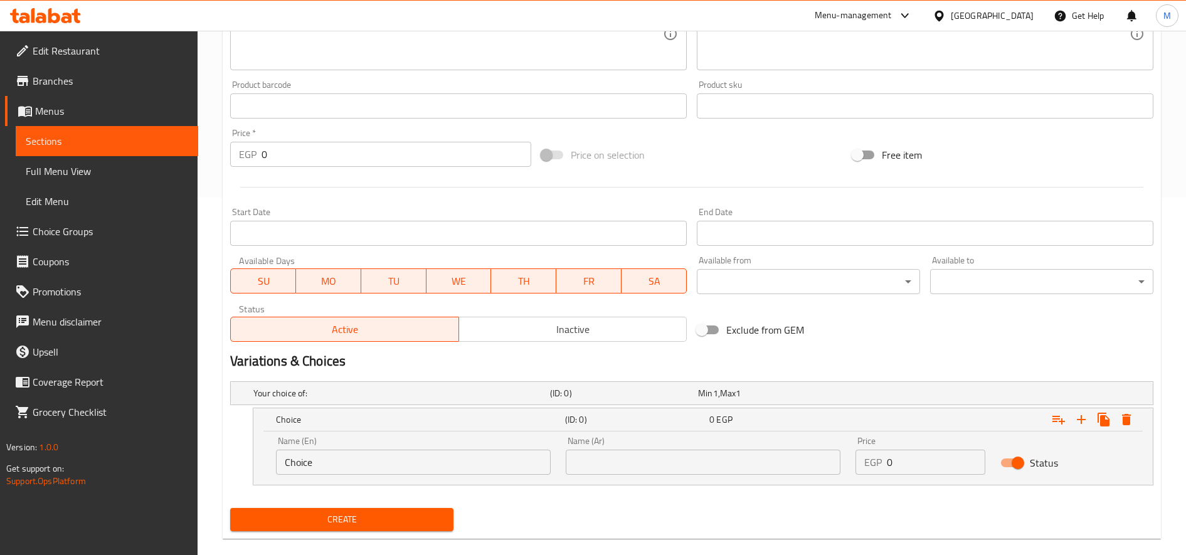
scroll to position [377, 0]
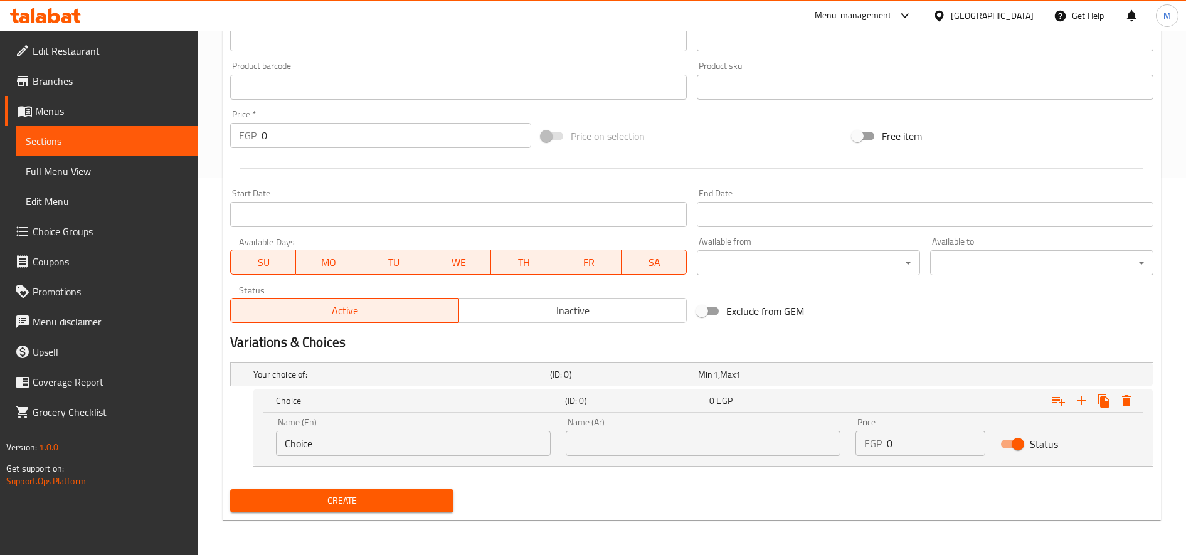
click at [428, 441] on input "Choice" at bounding box center [413, 443] width 275 height 25
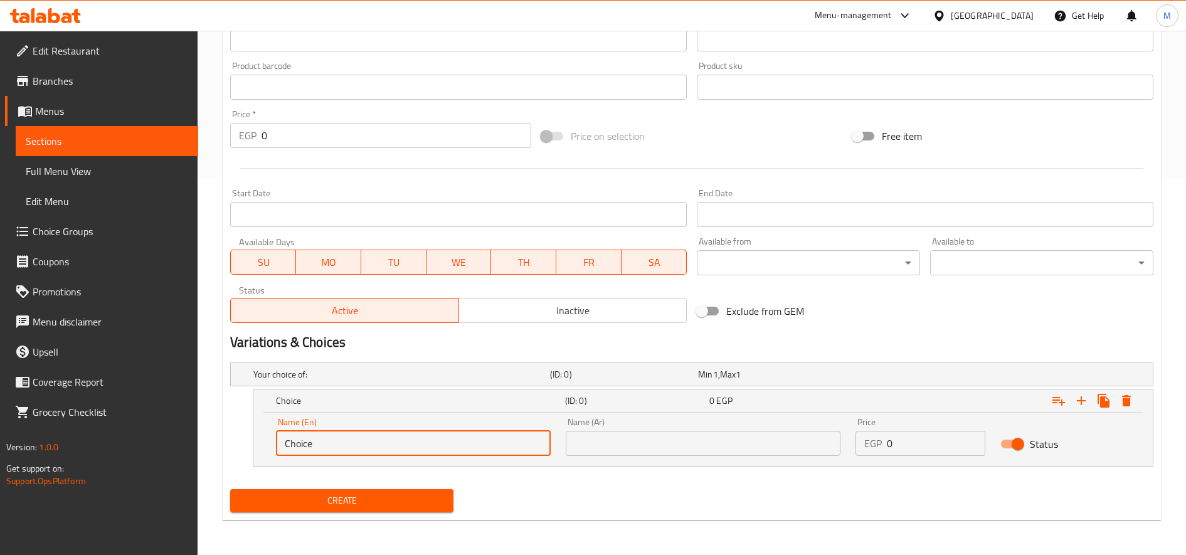
click at [428, 441] on input "Choice" at bounding box center [413, 443] width 275 height 25
paste input "Non Coff 14"
type input "Non Coff 14"
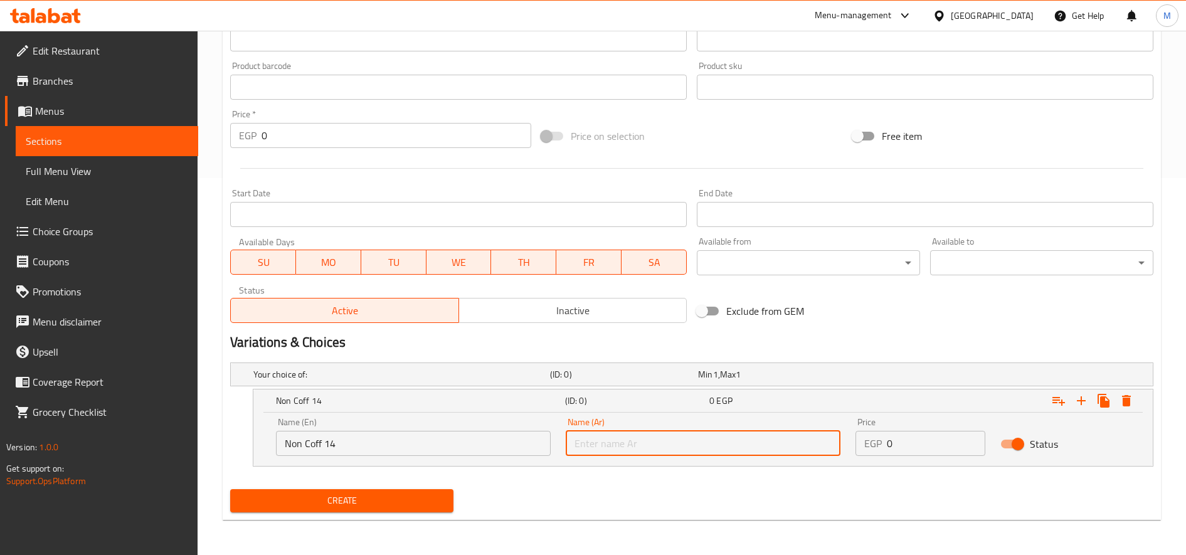
click at [823, 450] on input "text" at bounding box center [703, 443] width 275 height 25
paste input "بدون قهوة 14"
type input "بدون قهوة 14"
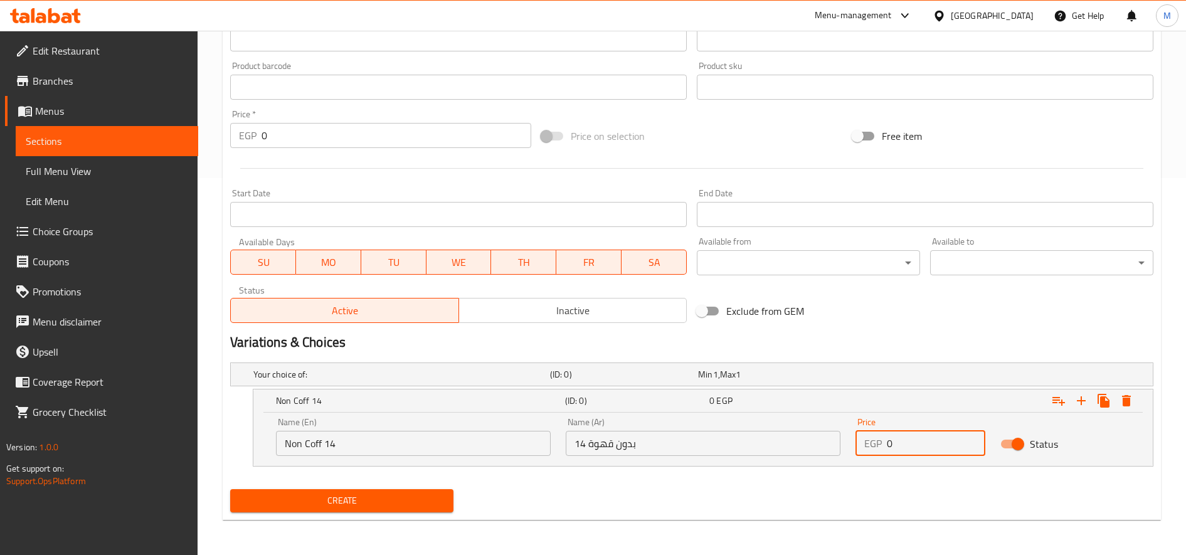
click at [932, 444] on input "0" at bounding box center [936, 443] width 98 height 25
paste input "85"
type input "85"
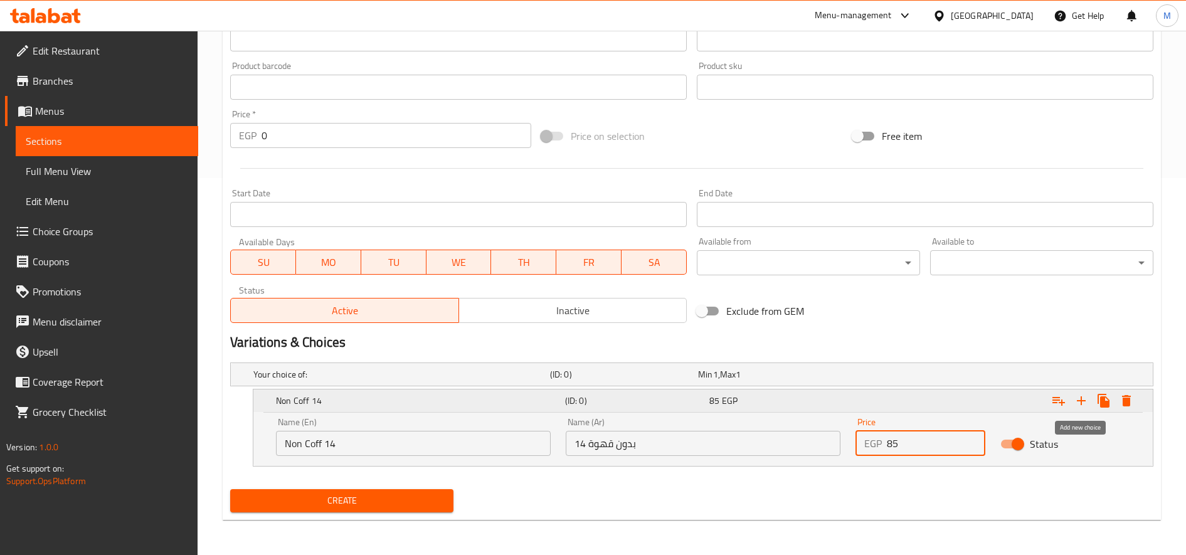
click at [1076, 406] on icon "Expand" at bounding box center [1080, 400] width 15 height 15
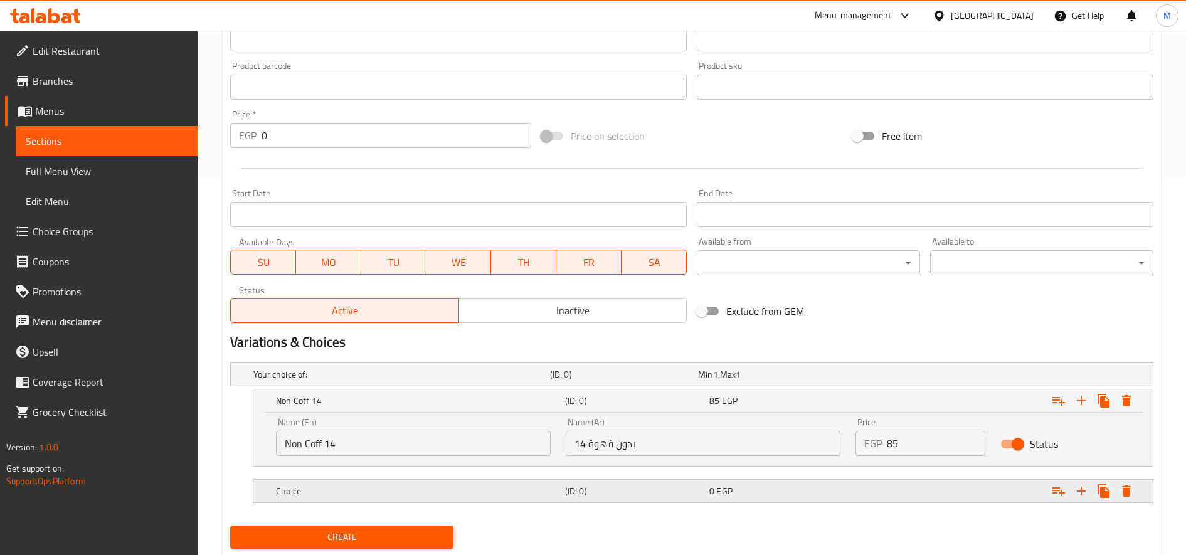
click at [473, 492] on h5 "Choice" at bounding box center [418, 491] width 284 height 13
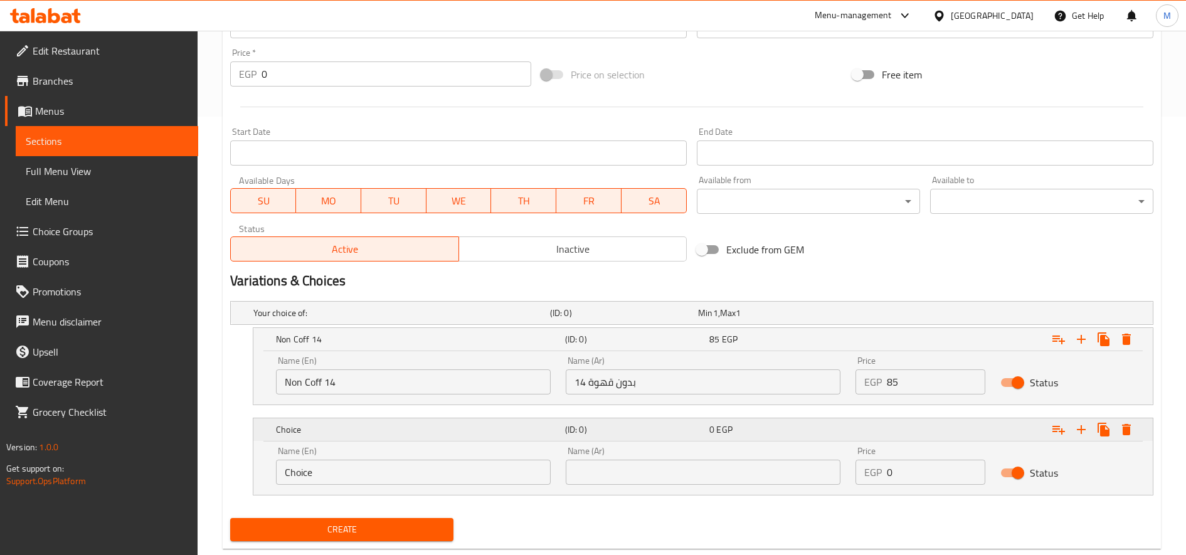
scroll to position [467, 0]
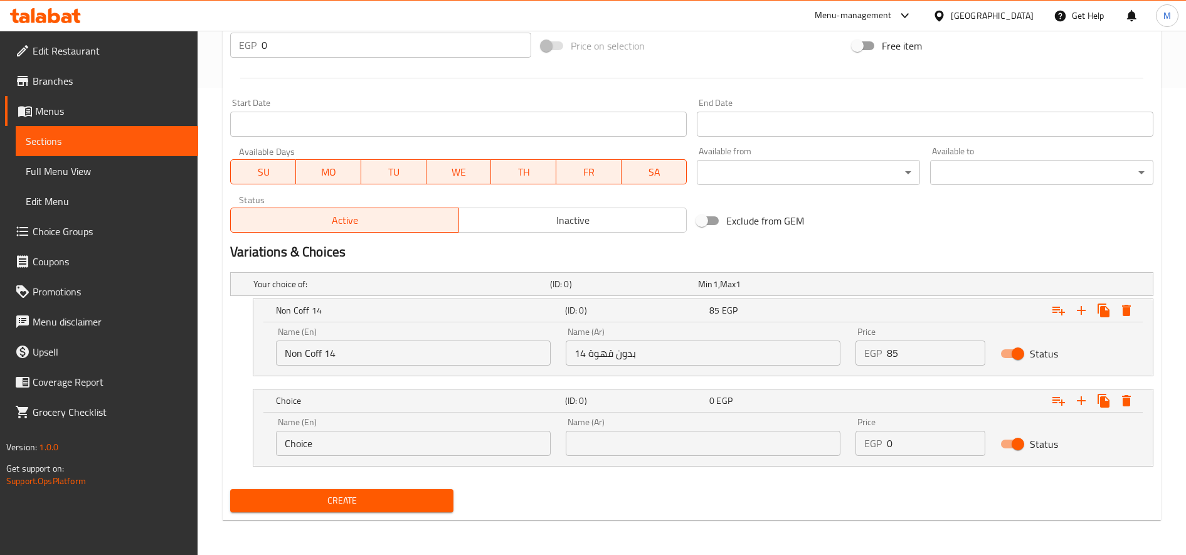
click at [389, 460] on div "Name (En) Choice Name (En)" at bounding box center [413, 436] width 290 height 53
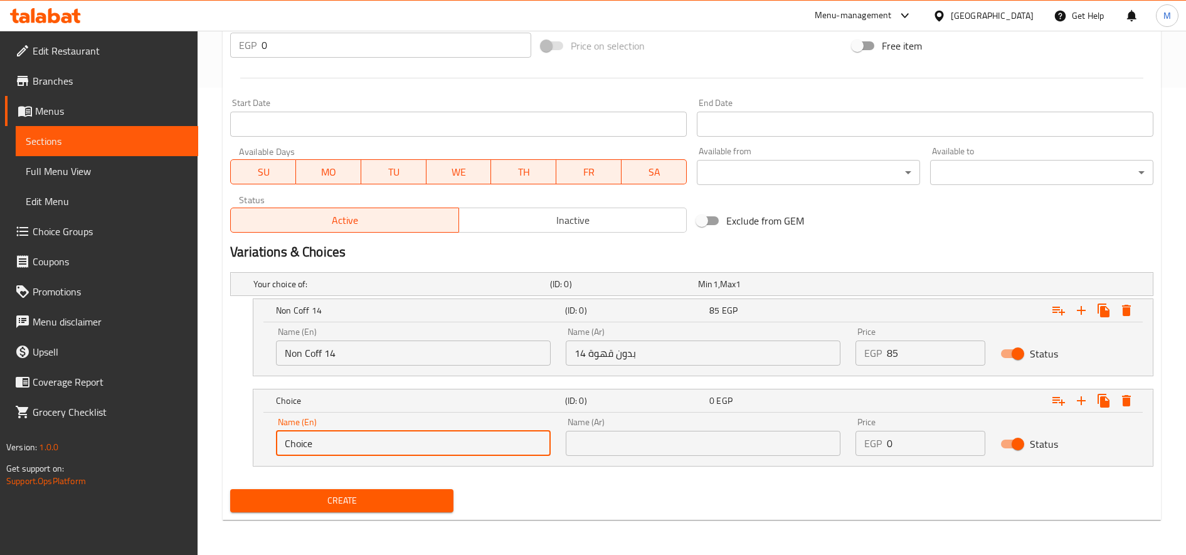
click at [394, 449] on input "Choice" at bounding box center [413, 443] width 275 height 25
click at [398, 426] on div "Name (En) Choice Name (En)" at bounding box center [413, 437] width 275 height 38
click at [384, 441] on input "Choice" at bounding box center [413, 443] width 275 height 25
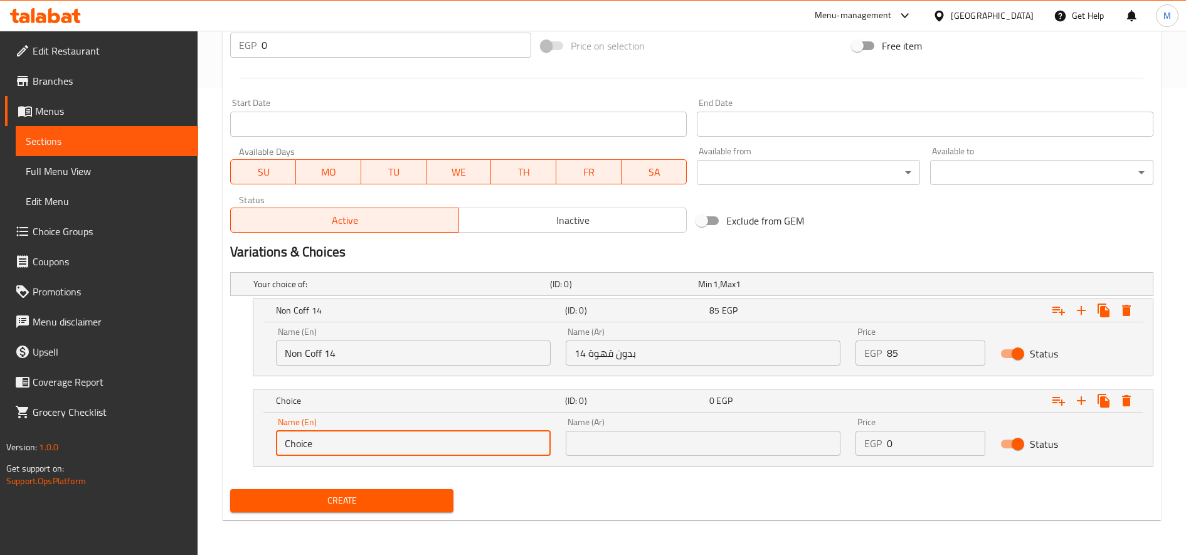
click at [384, 441] on input "Choice" at bounding box center [413, 443] width 275 height 25
paste input "140z"
type input "140z"
click at [738, 435] on input "text" at bounding box center [703, 443] width 275 height 25
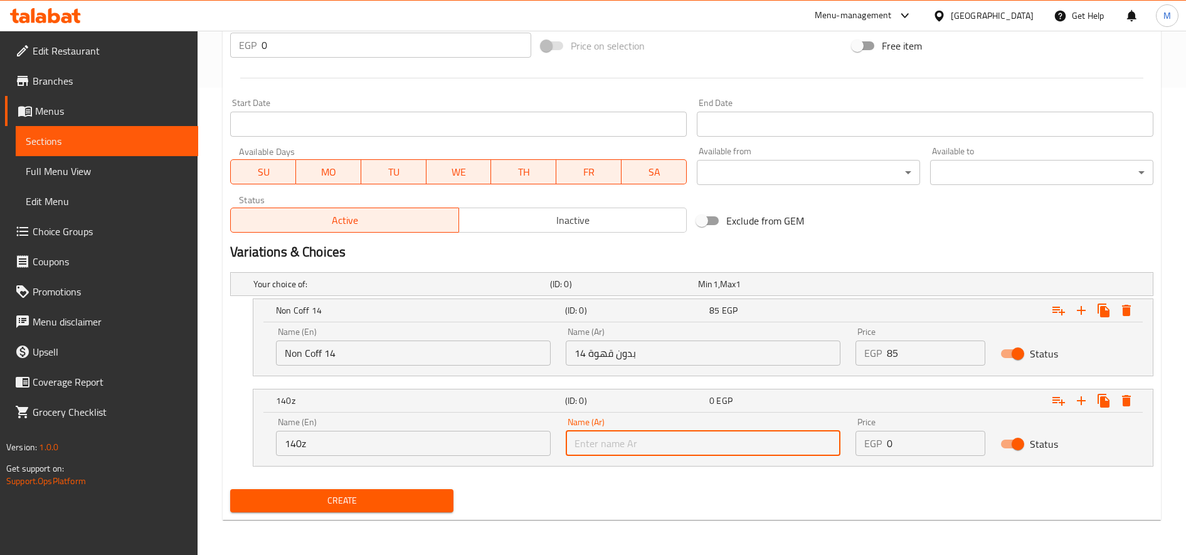
paste input "140 أونصة"
type input "140 أونصة"
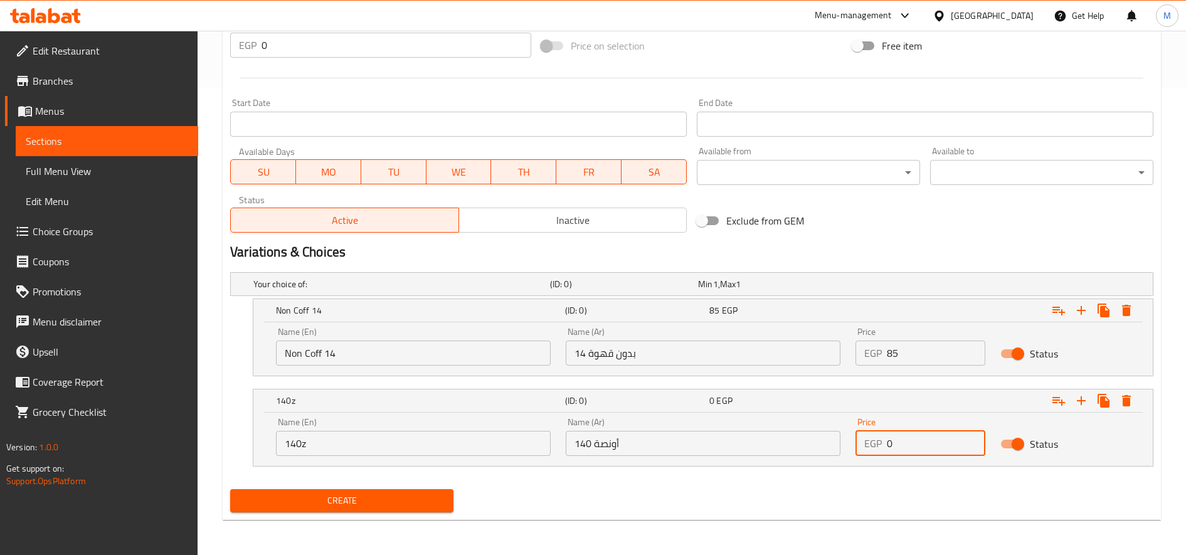
paste input "85"
type input "85"
click at [1078, 399] on icon "Expand" at bounding box center [1080, 400] width 15 height 15
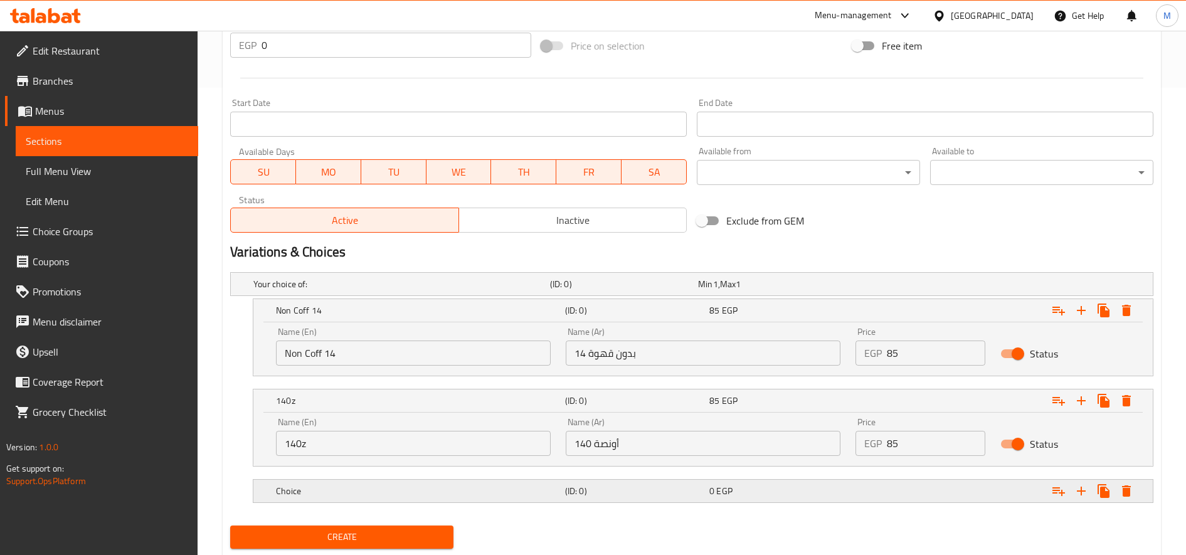
click at [599, 496] on h5 "(ID: 0)" at bounding box center [634, 491] width 139 height 13
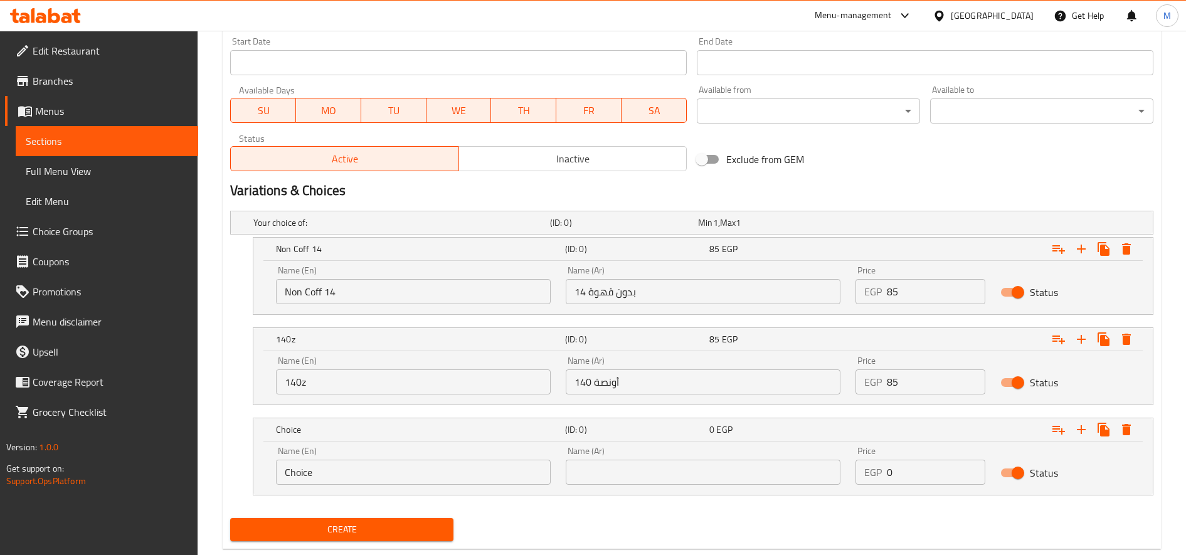
scroll to position [557, 0]
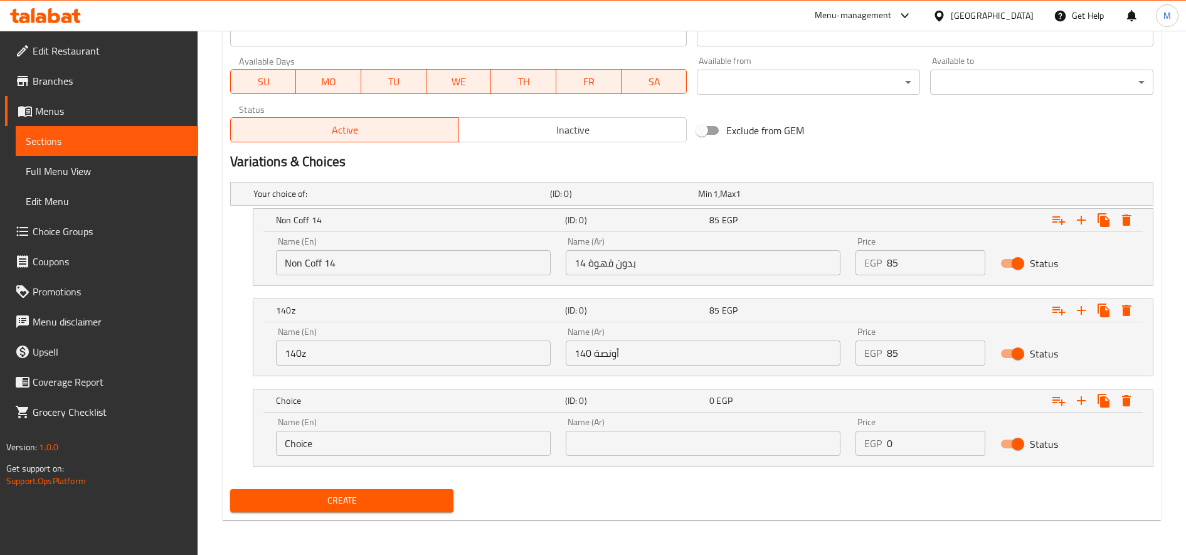
click at [406, 445] on input "Choice" at bounding box center [413, 443] width 275 height 25
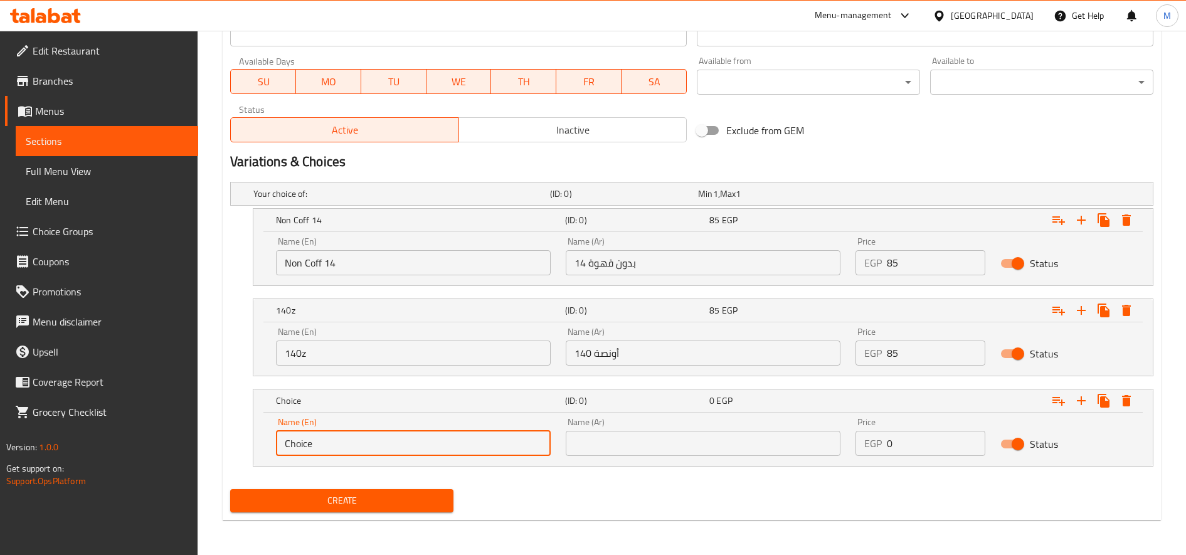
click at [406, 445] on input "Choice" at bounding box center [413, 443] width 275 height 25
paste input "180z"
type input "180z"
click at [374, 264] on input "Non Coff 14" at bounding box center [413, 262] width 275 height 25
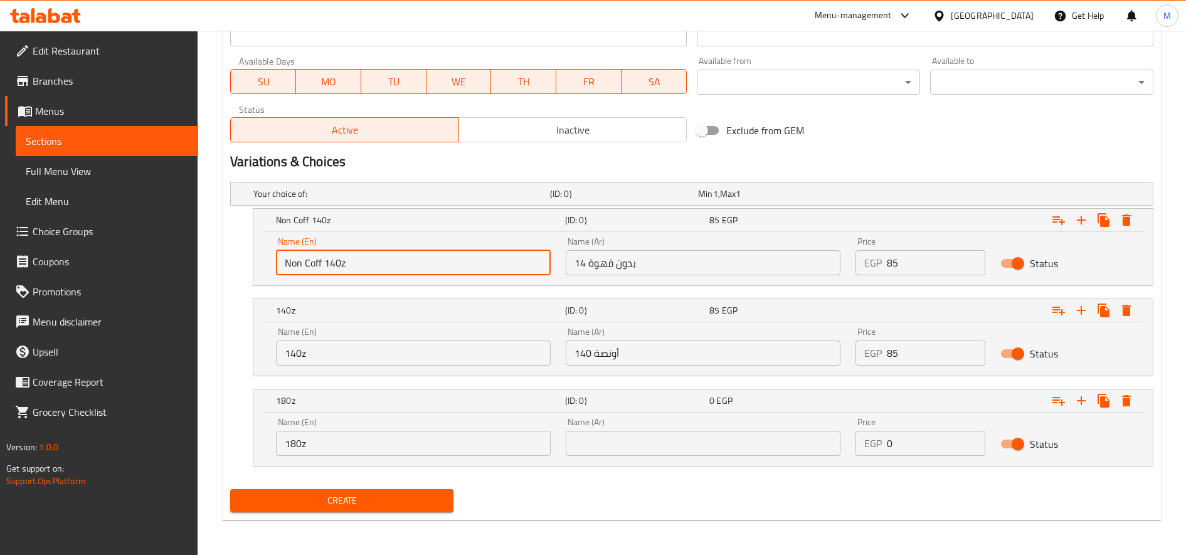
type input "Non Coff 140z"
click at [647, 450] on input "text" at bounding box center [703, 443] width 275 height 25
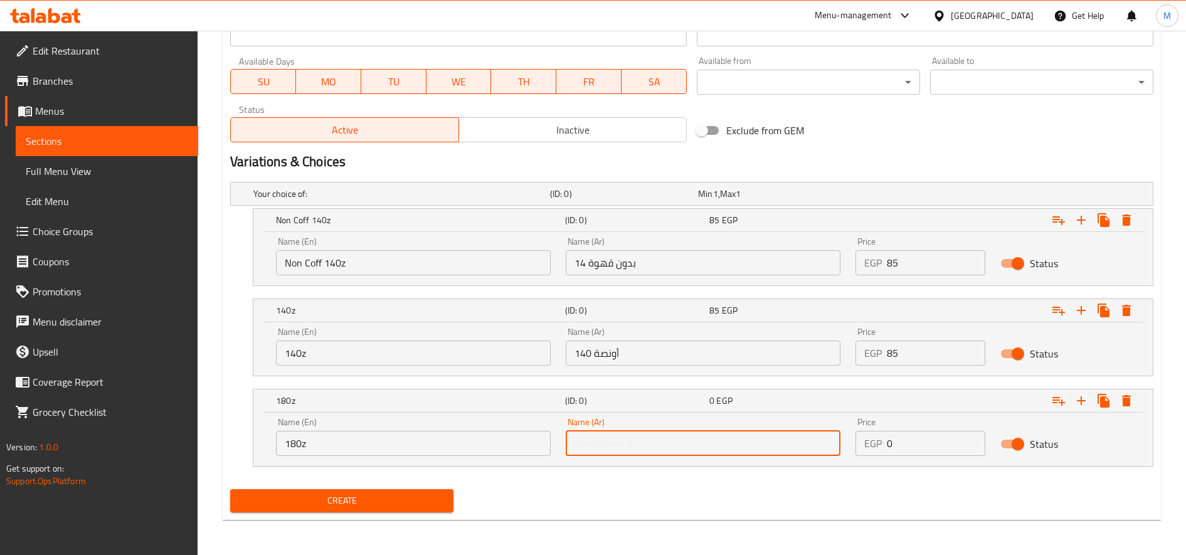
paste input "180 أونصة"
type input "180 أونصة"
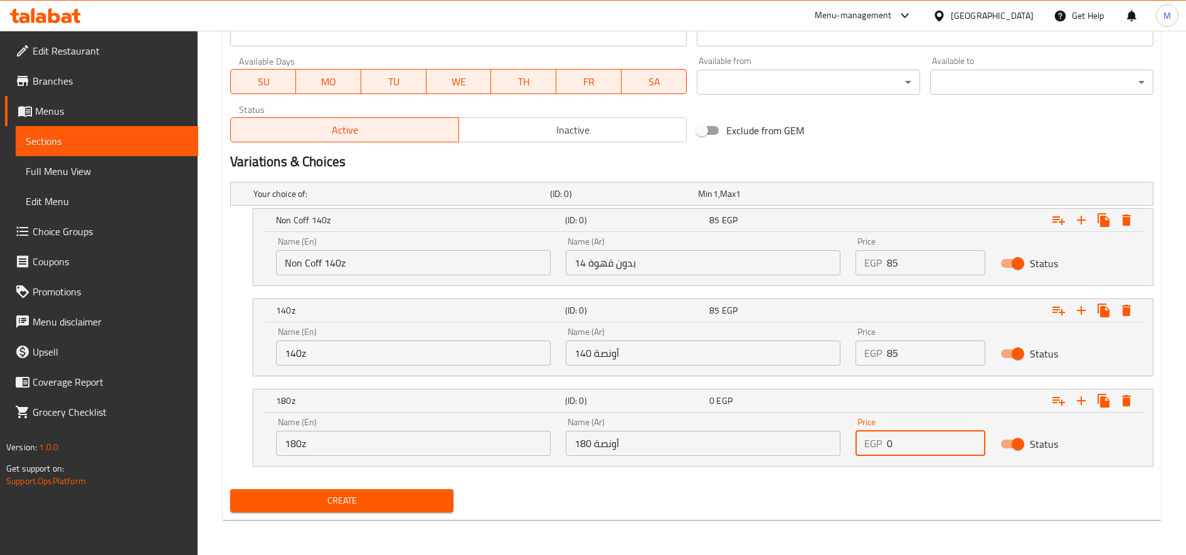
paste input "10"
type input "100"
click at [230, 489] on button "Create" at bounding box center [341, 500] width 223 height 23
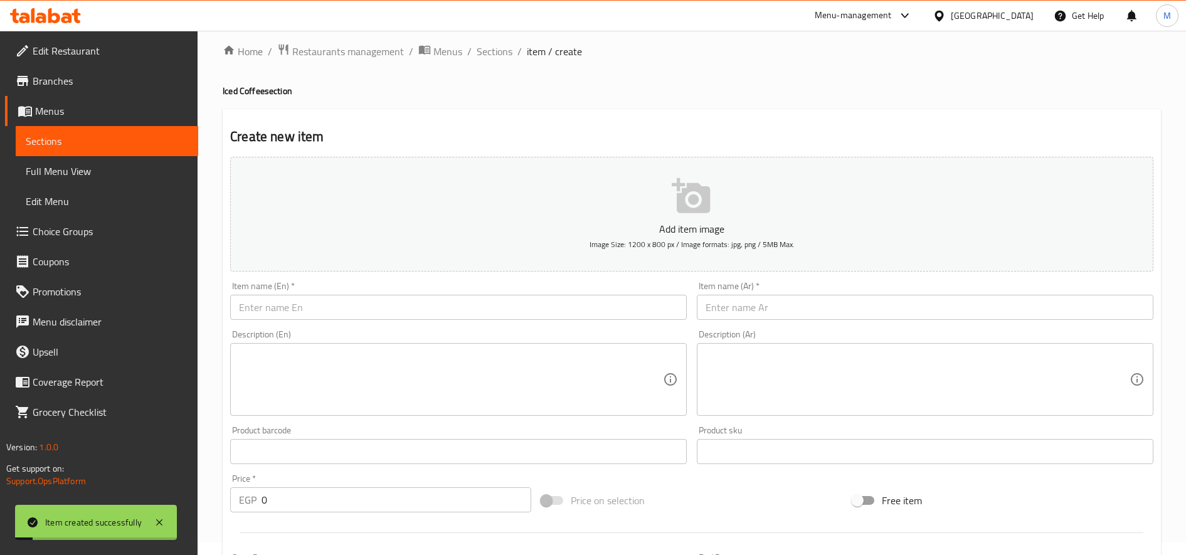
scroll to position [0, 0]
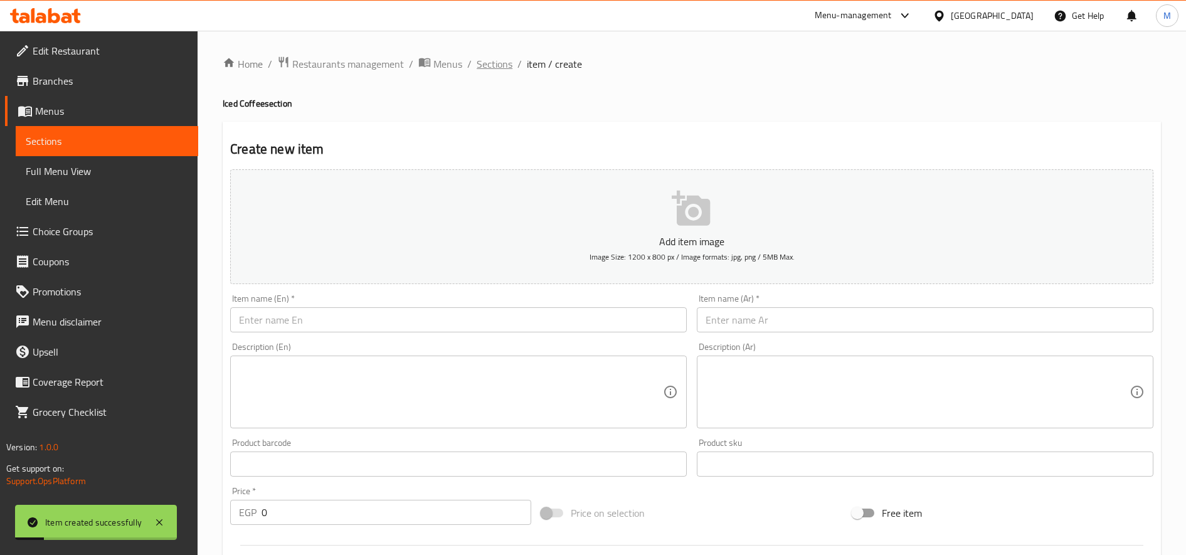
click at [495, 71] on span "Sections" at bounding box center [495, 63] width 36 height 15
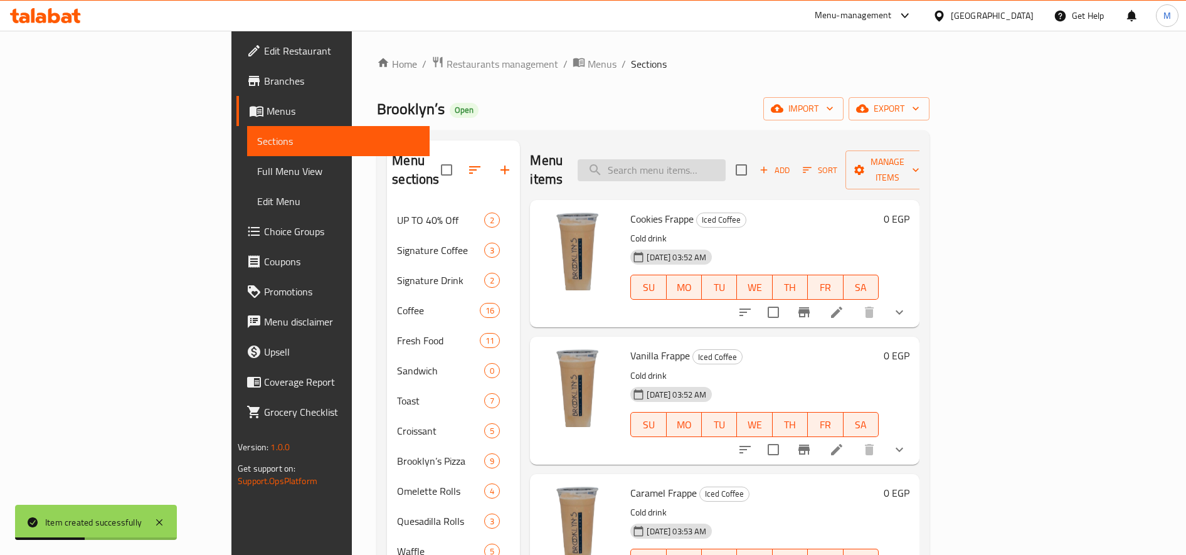
click at [725, 159] on input "search" at bounding box center [651, 170] width 148 height 22
paste input "Caramel Frappe"
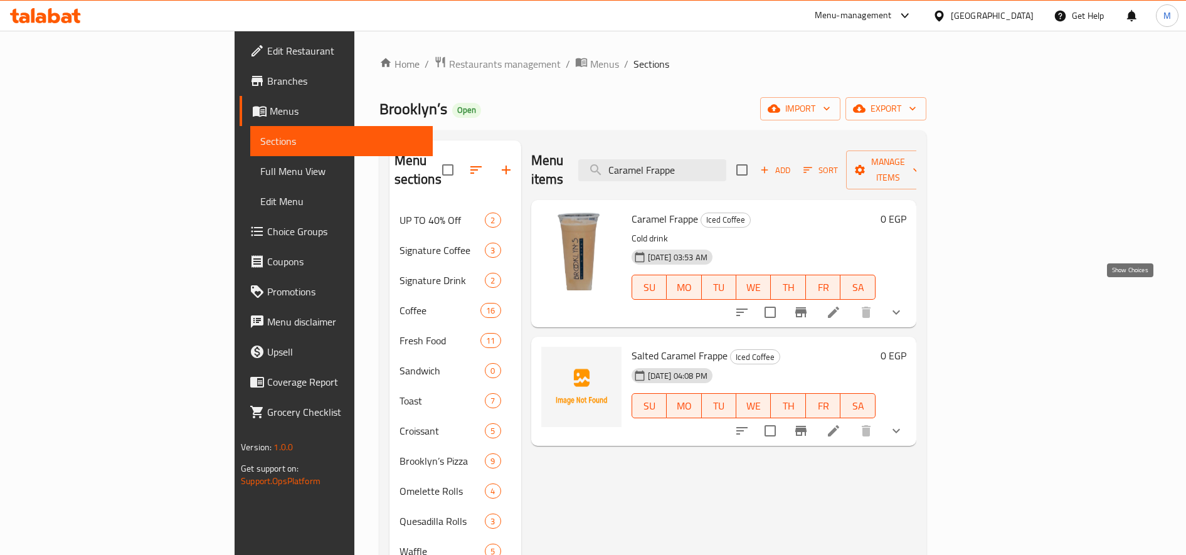
type input "Caramel Frappe"
drag, startPoint x: 1131, startPoint y: 294, endPoint x: 1124, endPoint y: 294, distance: 6.9
click at [904, 305] on icon "show more" at bounding box center [896, 312] width 15 height 15
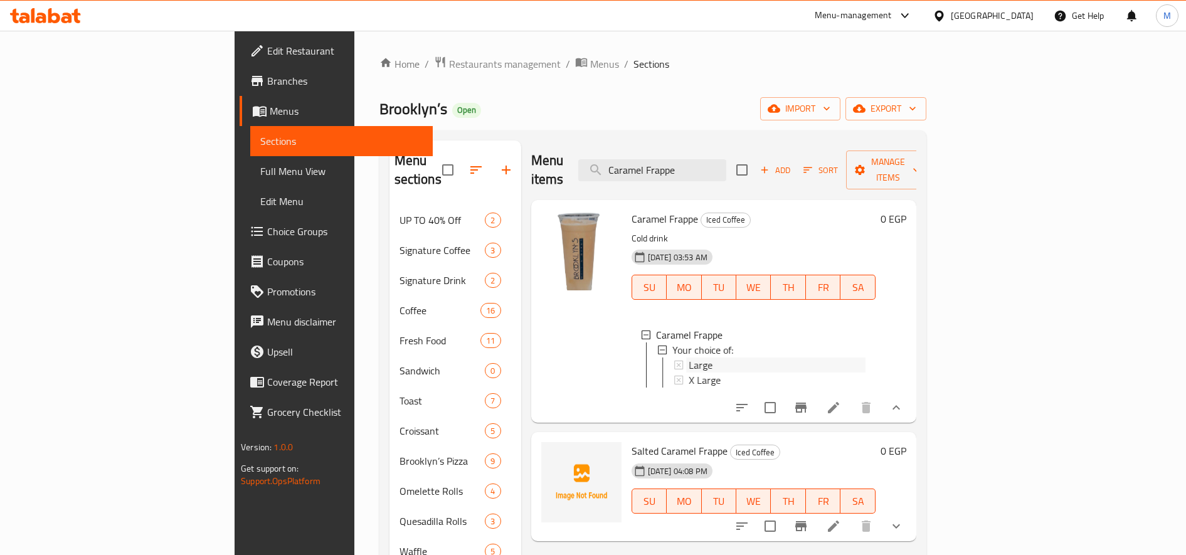
click at [695, 357] on div "Large" at bounding box center [776, 364] width 177 height 15
click at [688, 372] on span "X Large" at bounding box center [704, 379] width 32 height 15
click at [851, 519] on li at bounding box center [833, 526] width 35 height 23
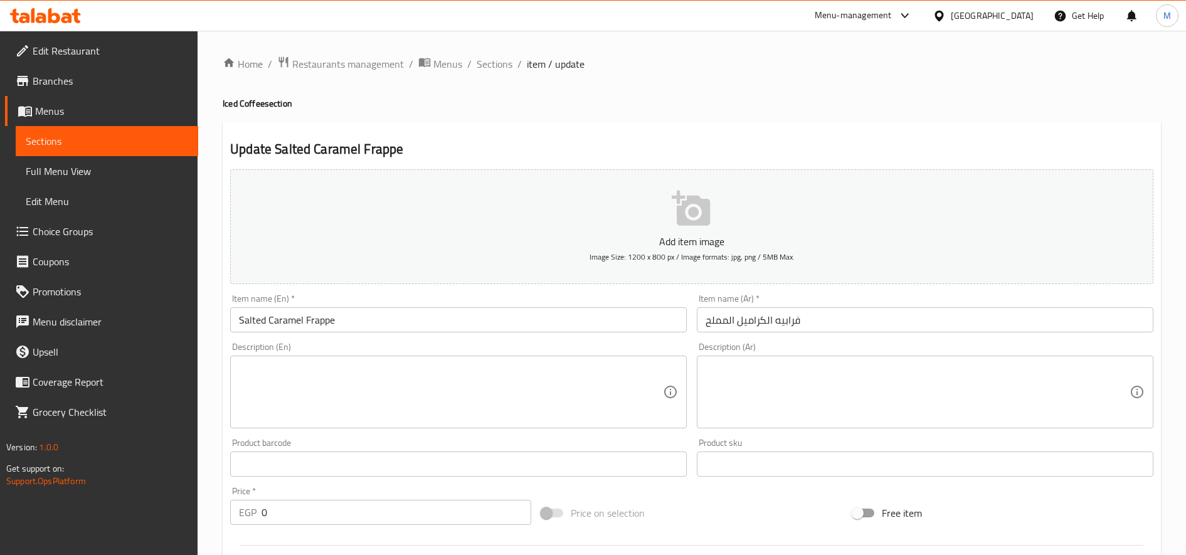
scroll to position [396, 0]
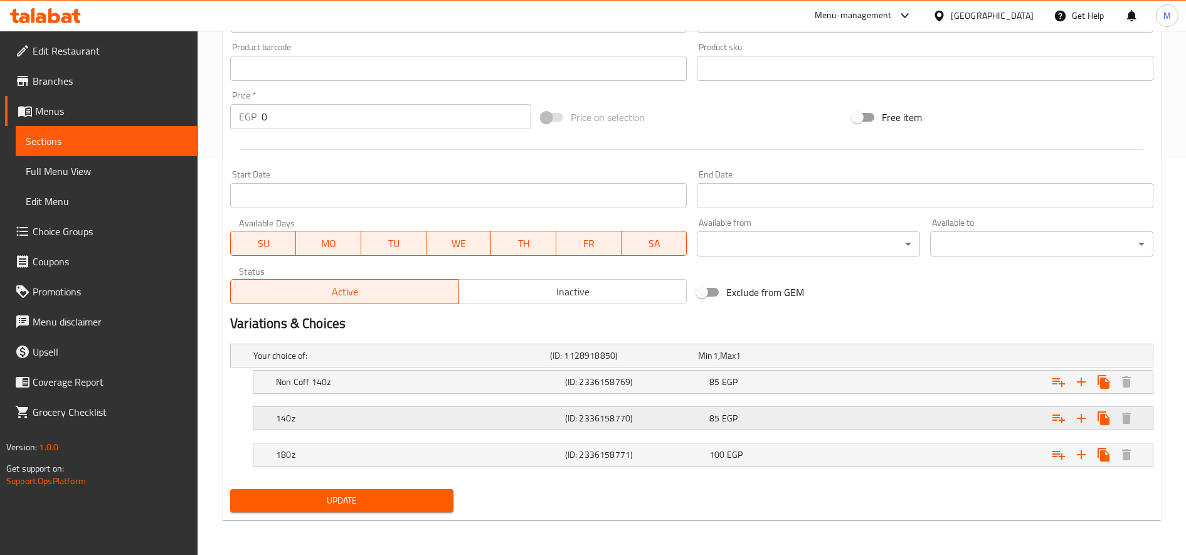
click at [404, 416] on h5 "140z" at bounding box center [418, 418] width 284 height 13
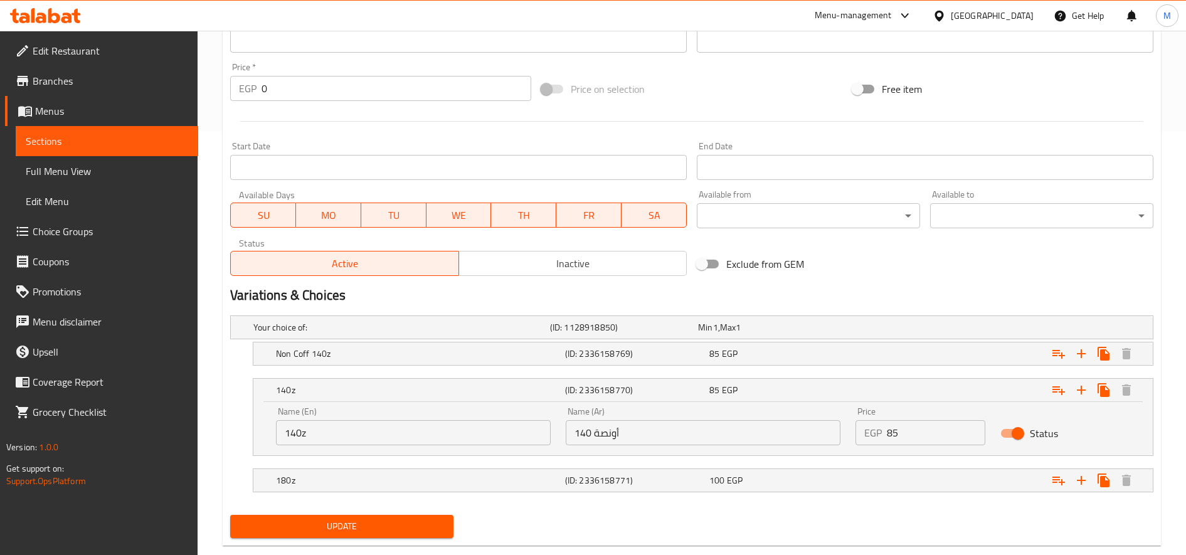
scroll to position [450, 0]
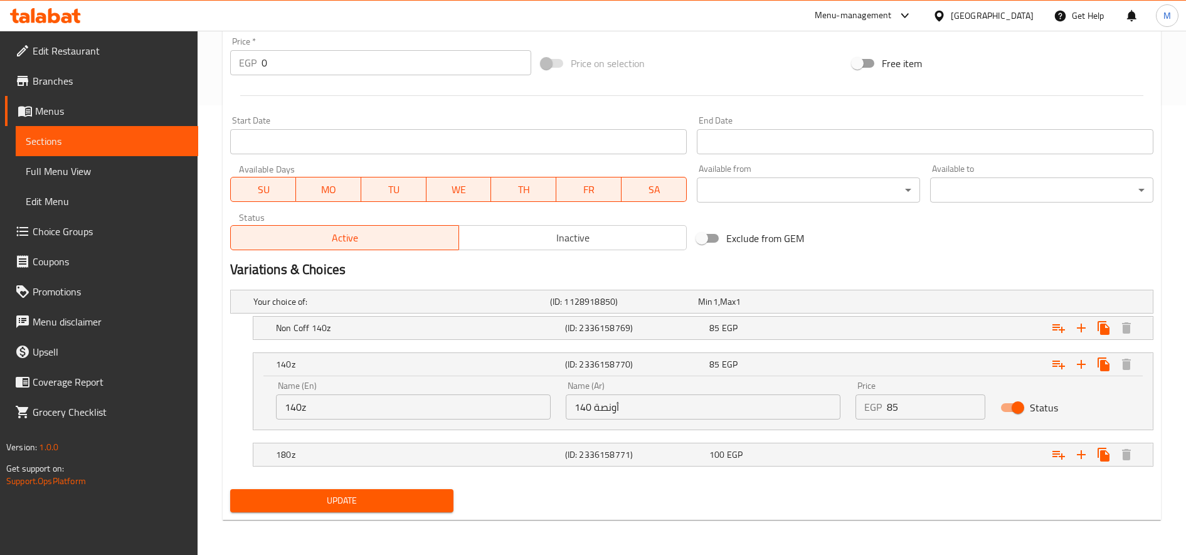
click at [348, 399] on input "140z" at bounding box center [413, 406] width 275 height 25
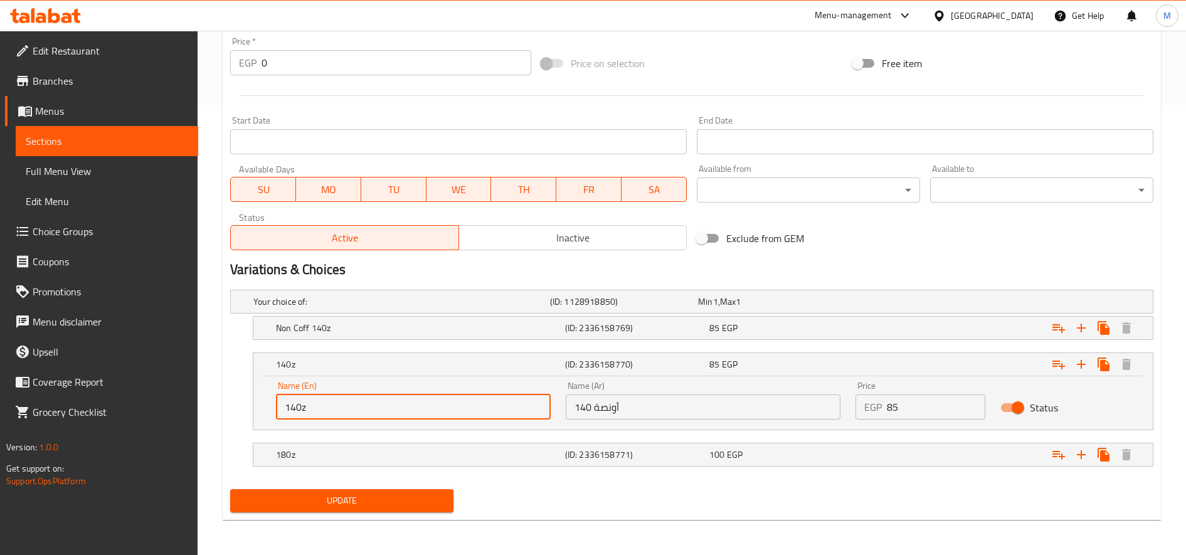
click at [348, 399] on input "140z" at bounding box center [413, 406] width 275 height 25
type input "Large"
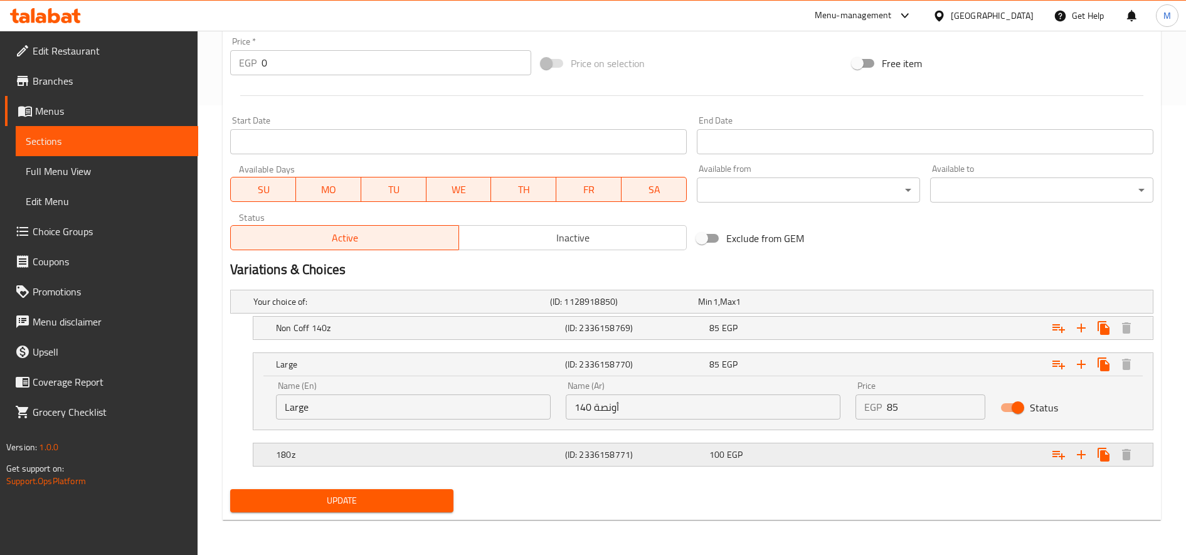
click at [368, 451] on h5 "180z" at bounding box center [418, 454] width 284 height 13
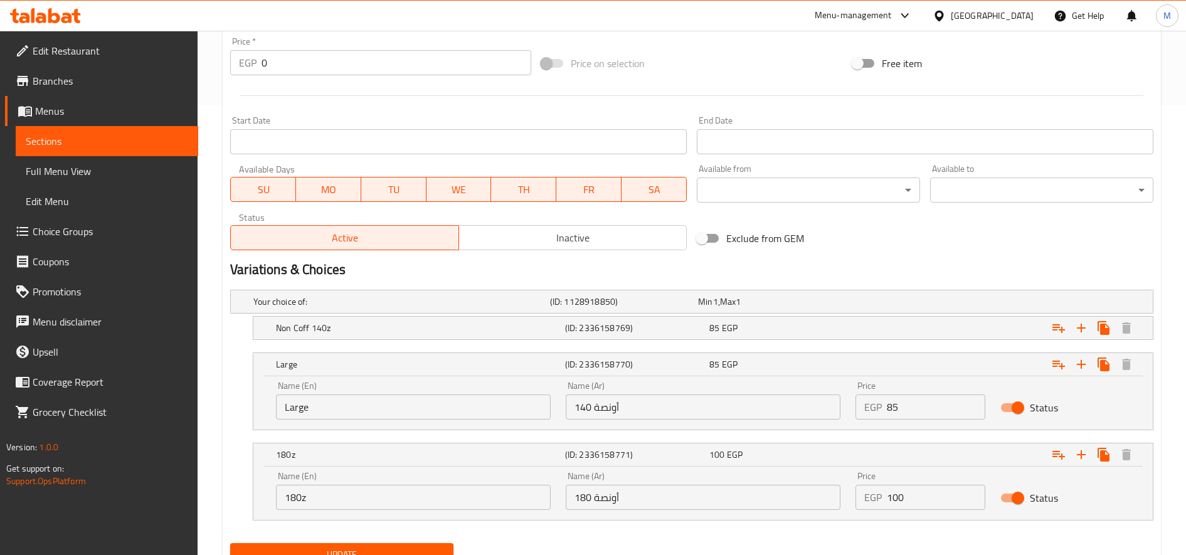
click at [342, 505] on input "180z" at bounding box center [413, 497] width 275 height 25
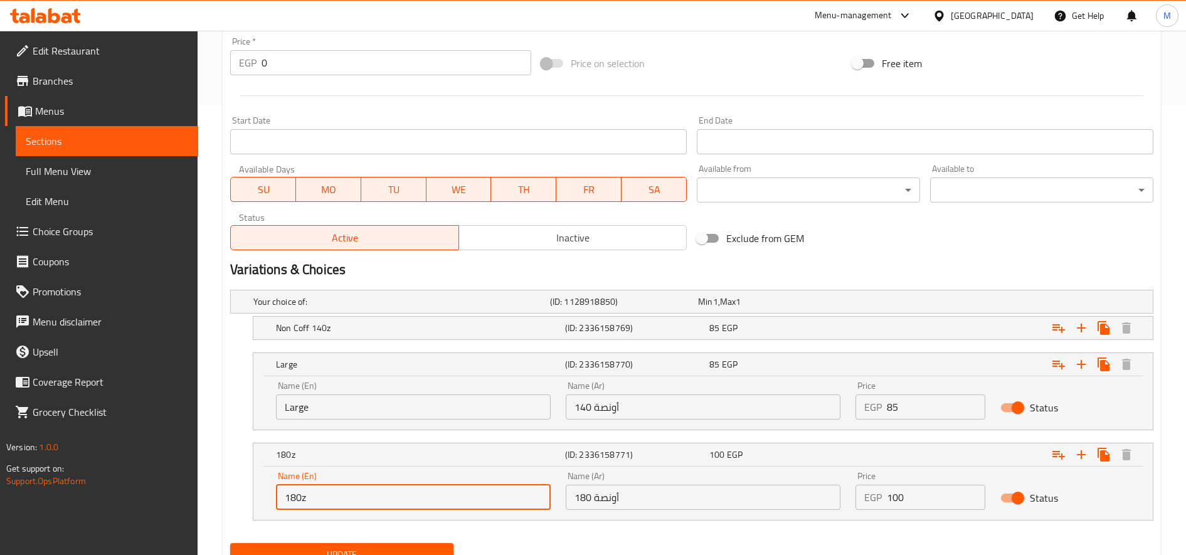
click at [342, 505] on input "180z" at bounding box center [413, 497] width 275 height 25
type input "x Large"
click at [700, 406] on input "140 أونصة" at bounding box center [703, 406] width 275 height 25
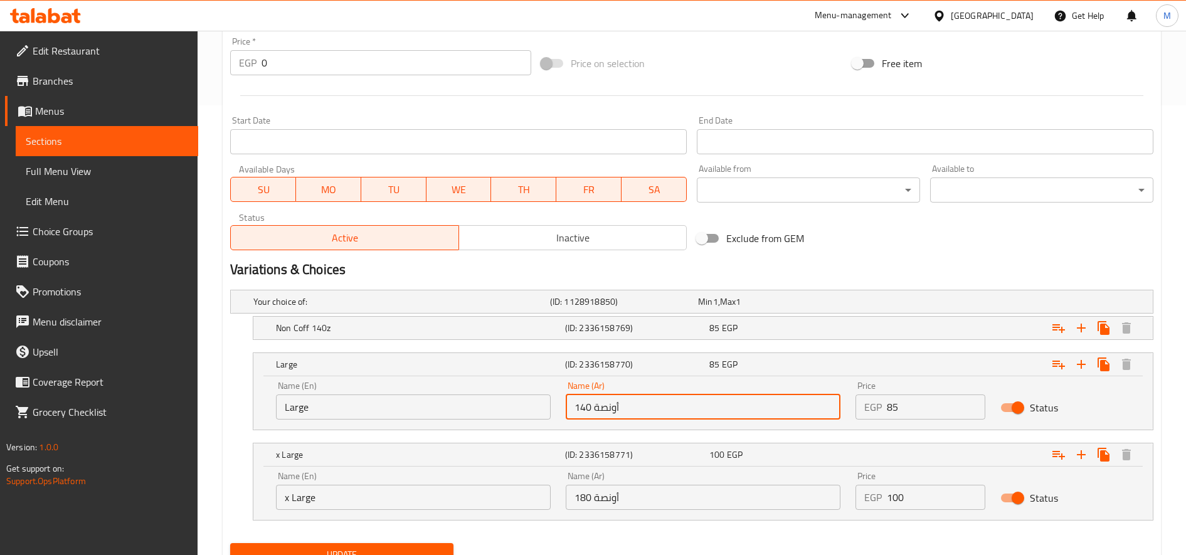
click at [700, 406] on input "140 أونصة" at bounding box center [703, 406] width 275 height 25
type input "b"
type input ";"
type input "كبير"
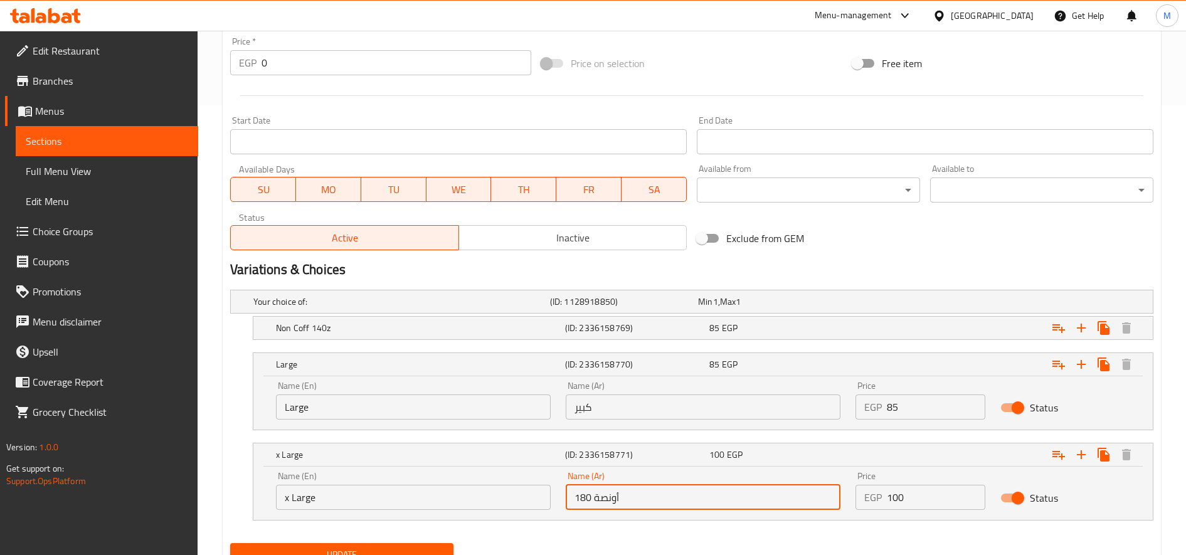
click at [653, 486] on input "180 أونصة" at bounding box center [703, 497] width 275 height 25
click at [652, 490] on input "180 أونصة" at bounding box center [703, 497] width 275 height 25
click at [652, 490] on input "text" at bounding box center [703, 497] width 275 height 25
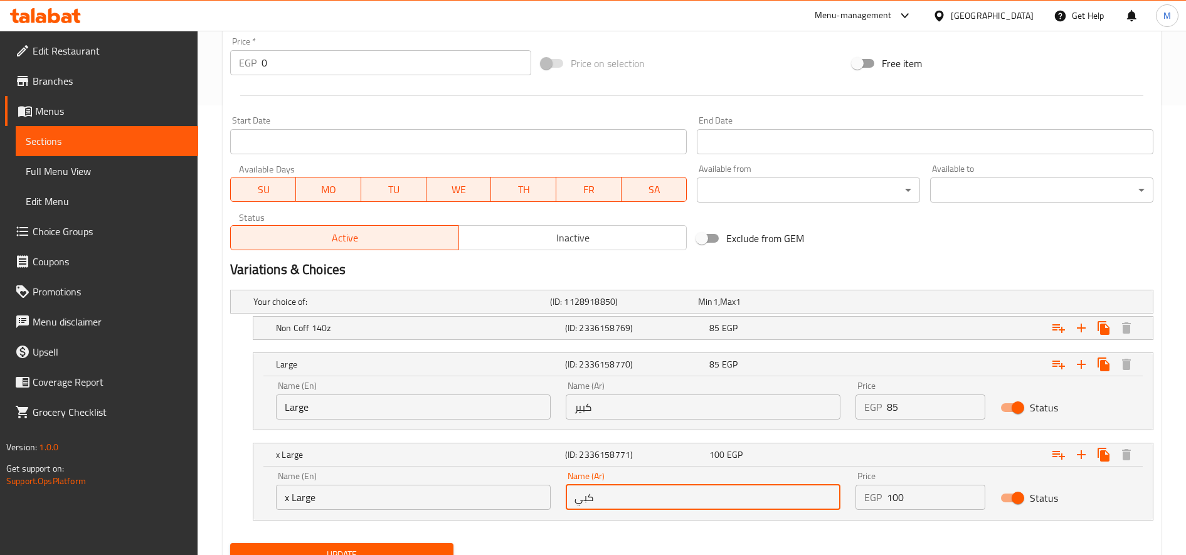
click at [666, 504] on input "كبي" at bounding box center [703, 497] width 275 height 25
click at [668, 501] on input "كبي" at bounding box center [703, 497] width 275 height 25
click at [668, 501] on input "كبير" at bounding box center [703, 497] width 275 height 25
type input "كبير جدا"
click at [230, 543] on button "Update" at bounding box center [341, 554] width 223 height 23
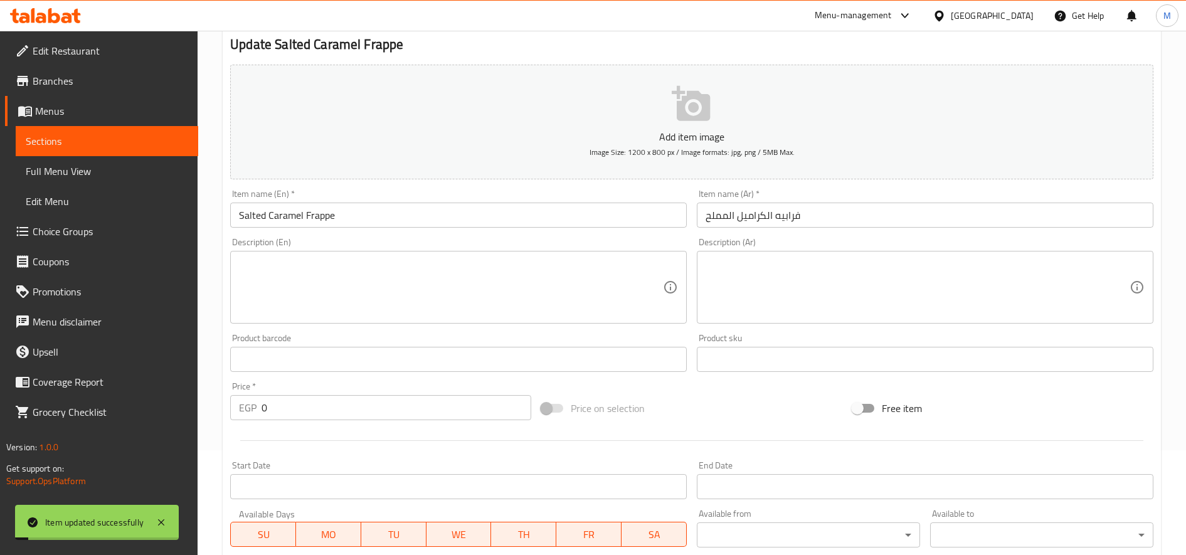
scroll to position [0, 0]
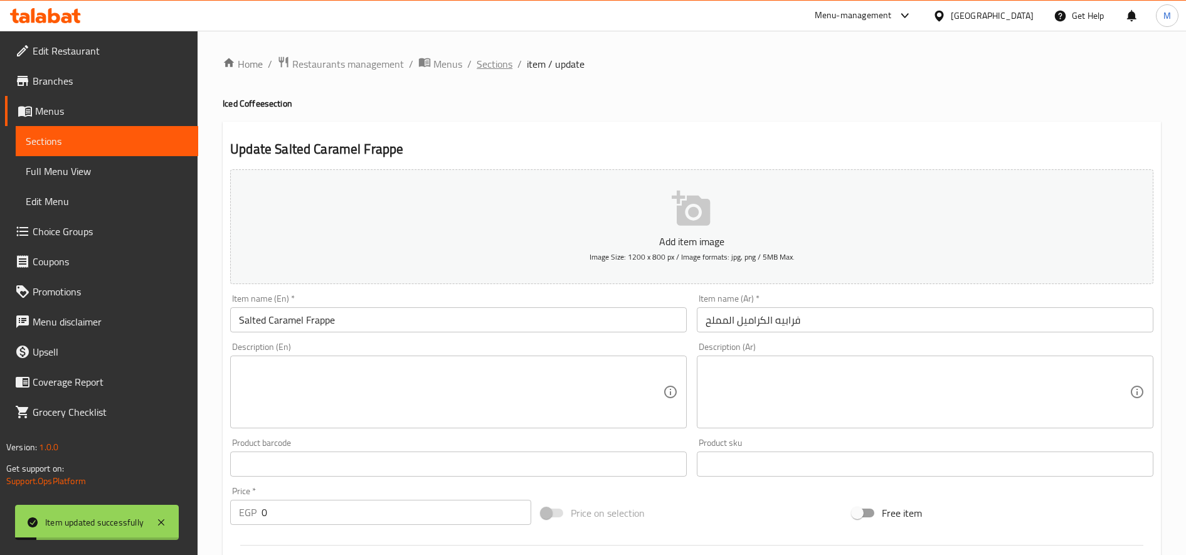
click at [492, 66] on span "Sections" at bounding box center [495, 63] width 36 height 15
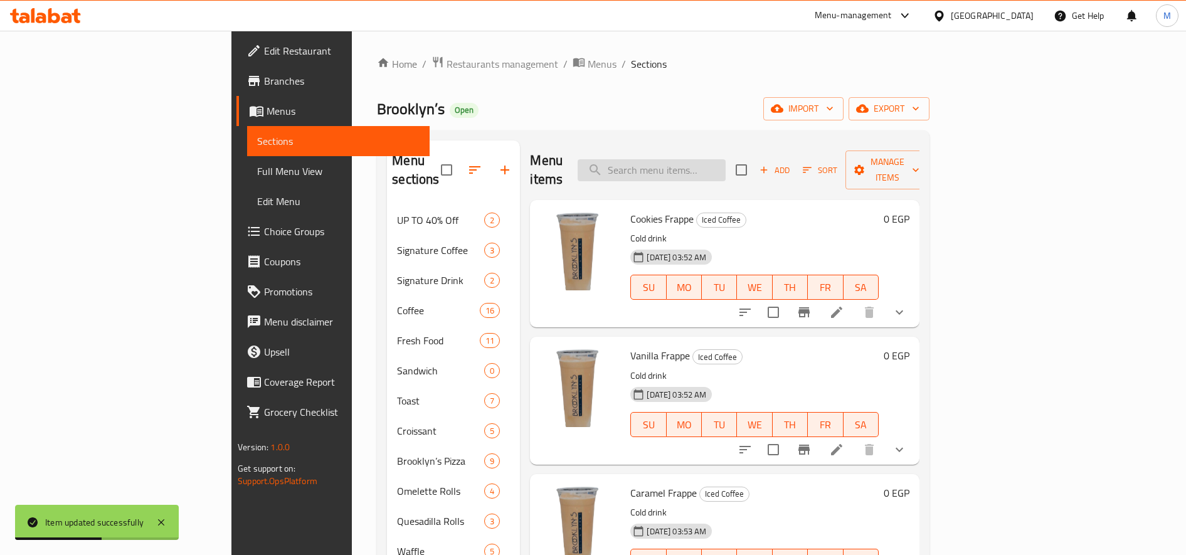
click at [725, 159] on input "search" at bounding box center [651, 170] width 148 height 22
paste input "Espresso Tonic"
type input "Espresso Tonic"
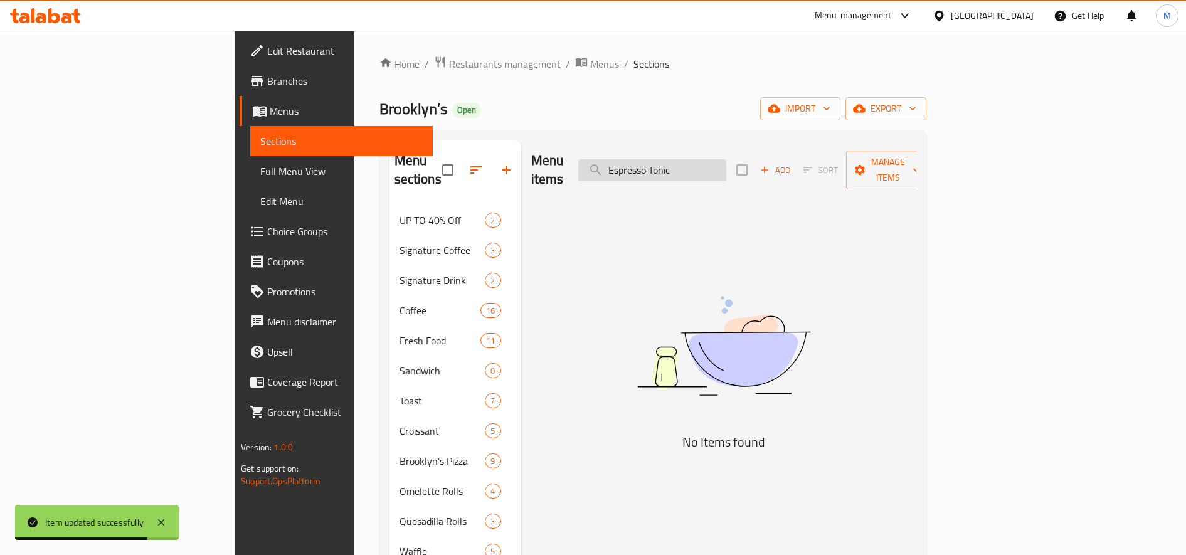
click at [726, 162] on input "Espresso Tonic" at bounding box center [652, 170] width 148 height 22
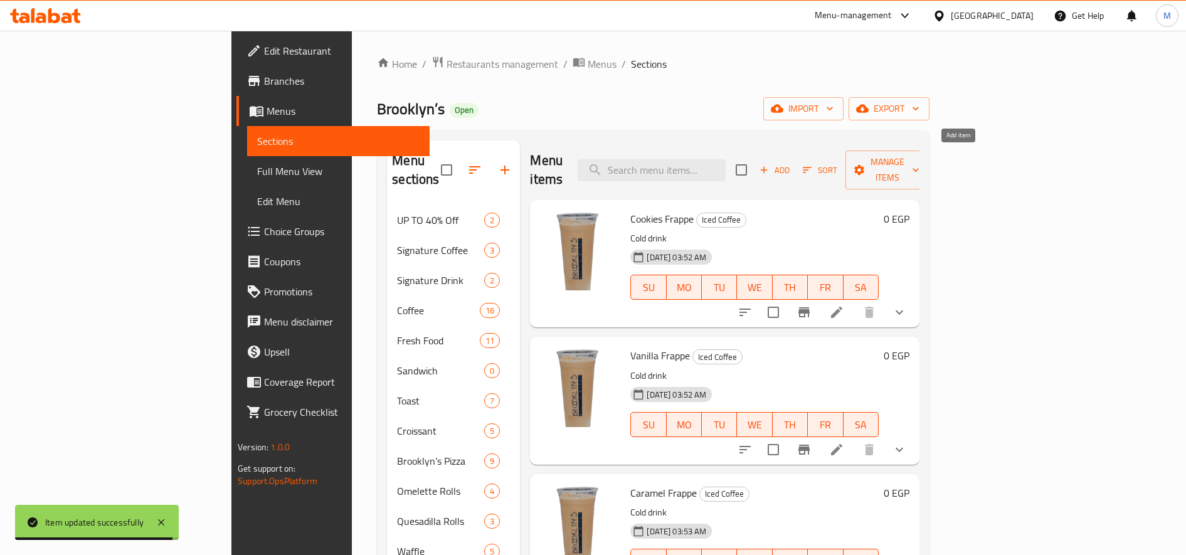
click at [791, 163] on span "Add" at bounding box center [774, 170] width 34 height 14
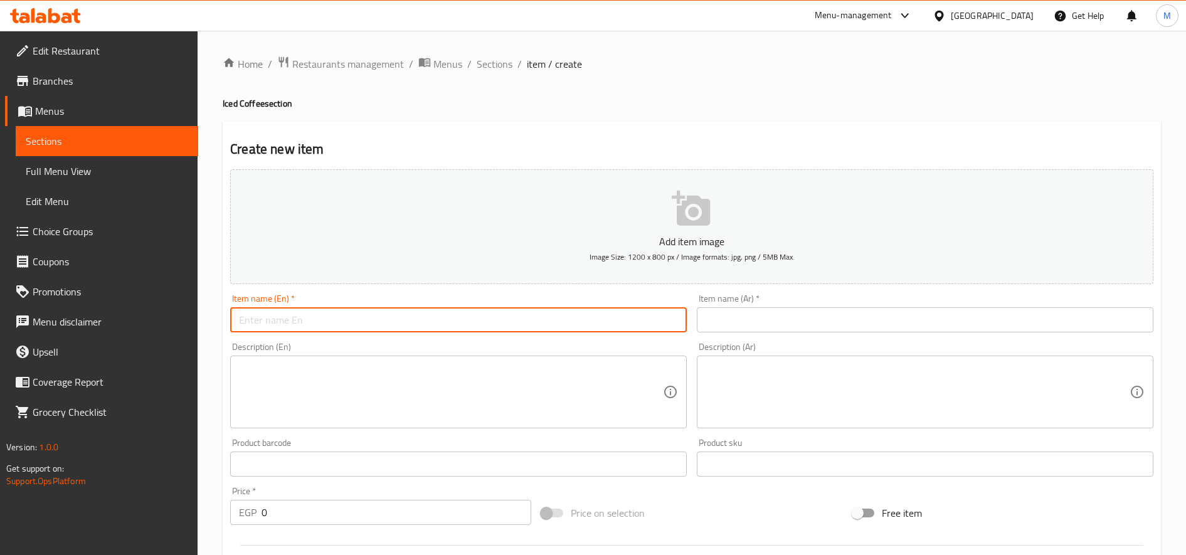
click at [515, 317] on input "text" at bounding box center [458, 319] width 456 height 25
paste input "Espresso Tonic"
type input "Espresso Tonic"
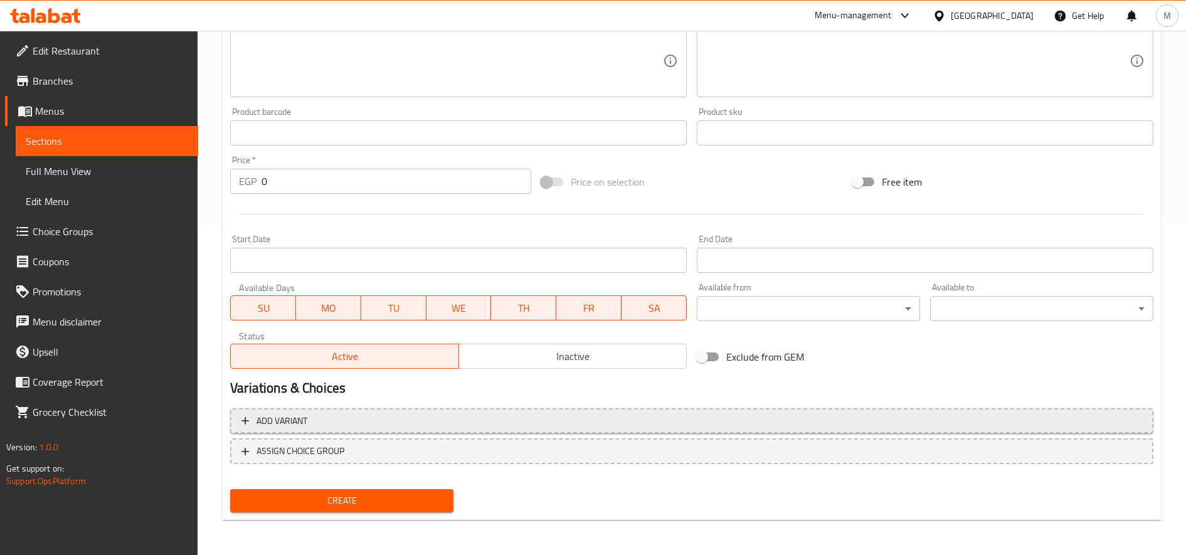
click at [461, 422] on span "Add variant" at bounding box center [691, 421] width 900 height 16
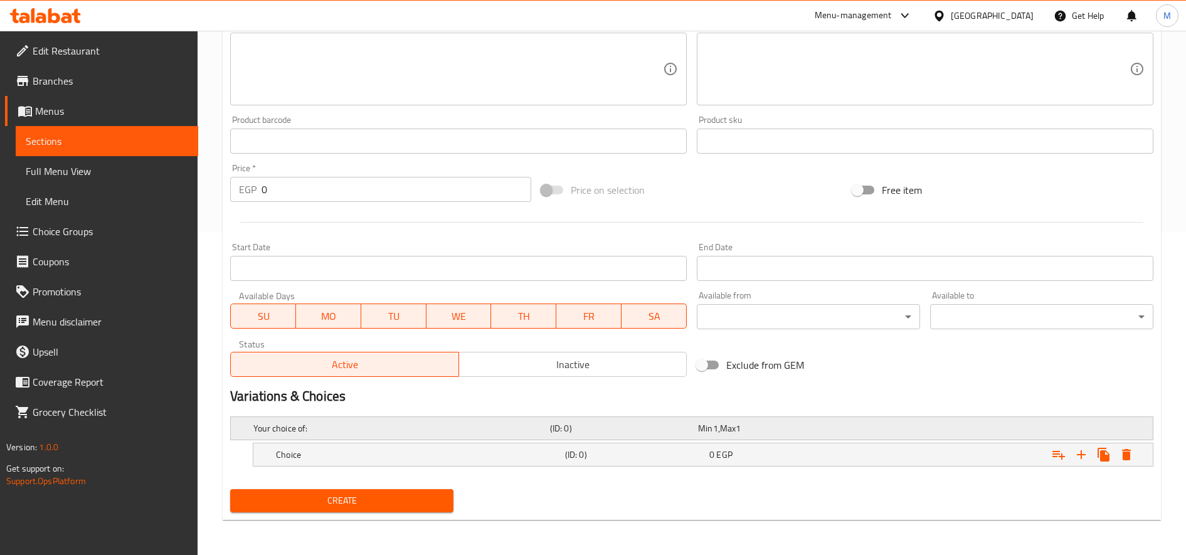
scroll to position [323, 0]
click at [1087, 452] on icon "Expand" at bounding box center [1080, 454] width 15 height 15
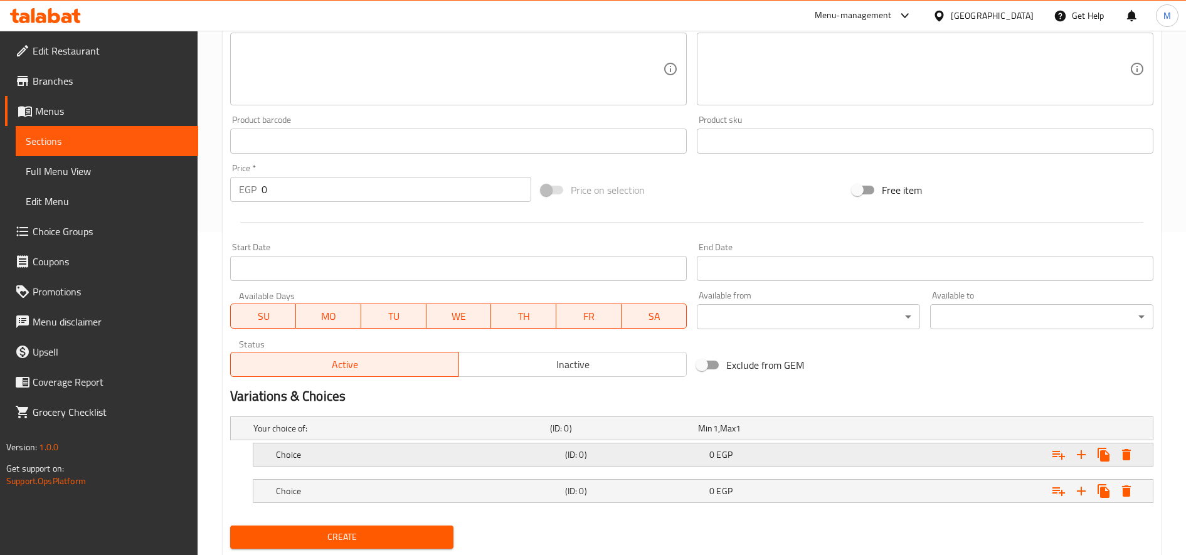
click at [849, 455] on div "0 EGP" at bounding box center [779, 455] width 144 height 18
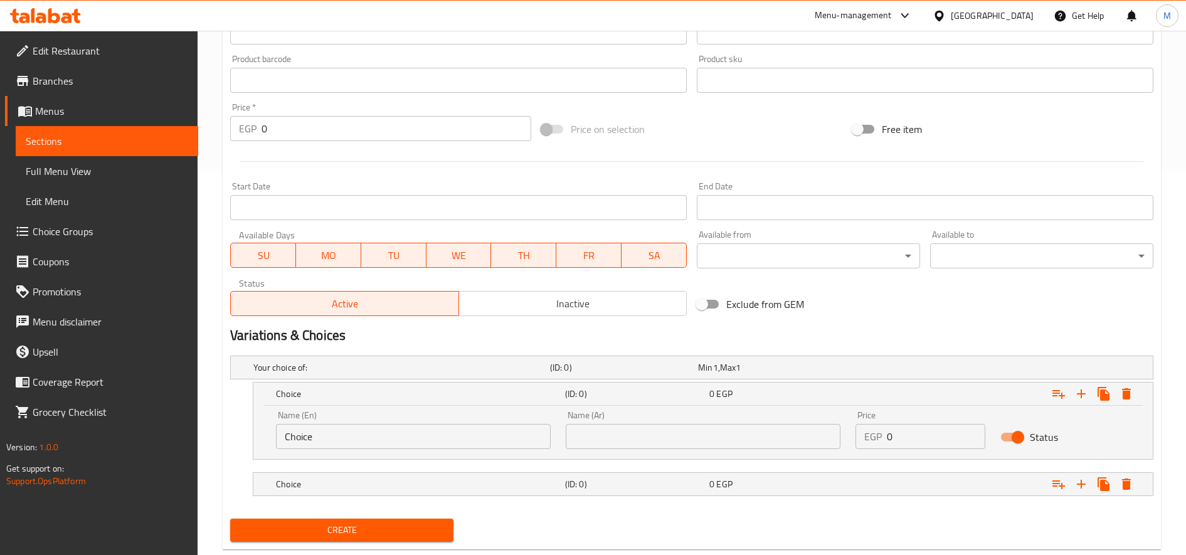
scroll to position [413, 0]
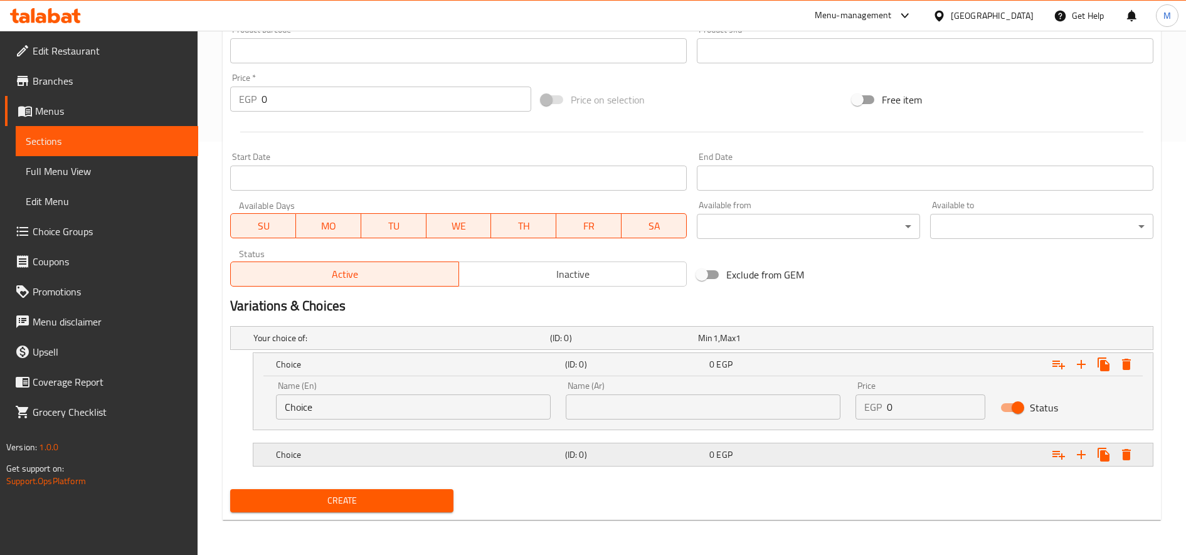
click at [856, 455] on div "Expand" at bounding box center [995, 455] width 289 height 28
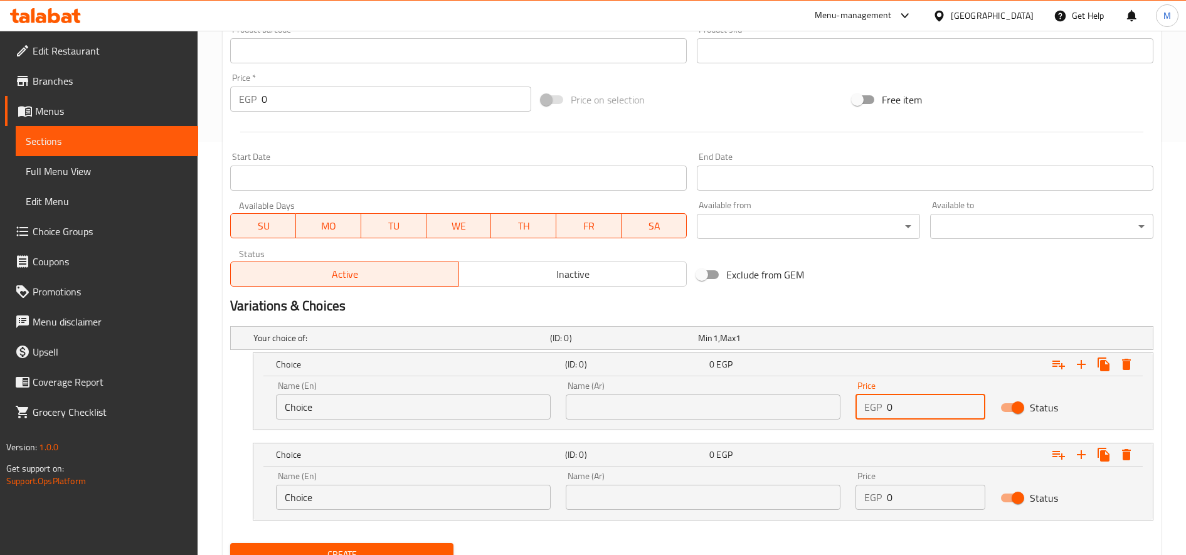
click at [923, 409] on input "0" at bounding box center [936, 406] width 98 height 25
paste input "65"
type input "65"
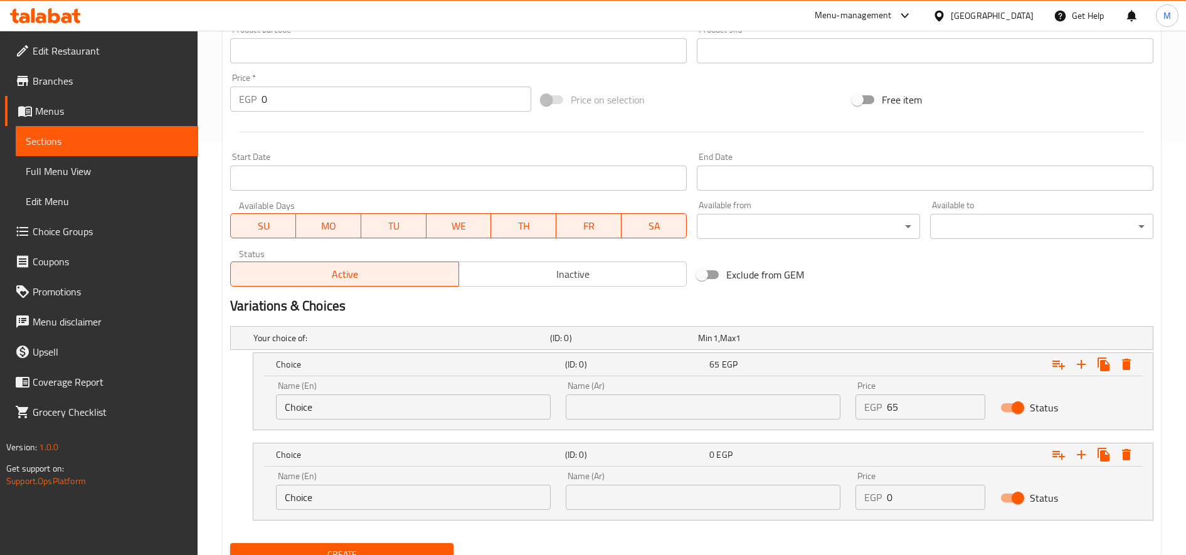
drag, startPoint x: 883, startPoint y: 509, endPoint x: 890, endPoint y: 508, distance: 6.3
click at [886, 509] on div "EGP 0 Price" at bounding box center [920, 497] width 130 height 25
click at [902, 502] on input "0" at bounding box center [936, 497] width 98 height 25
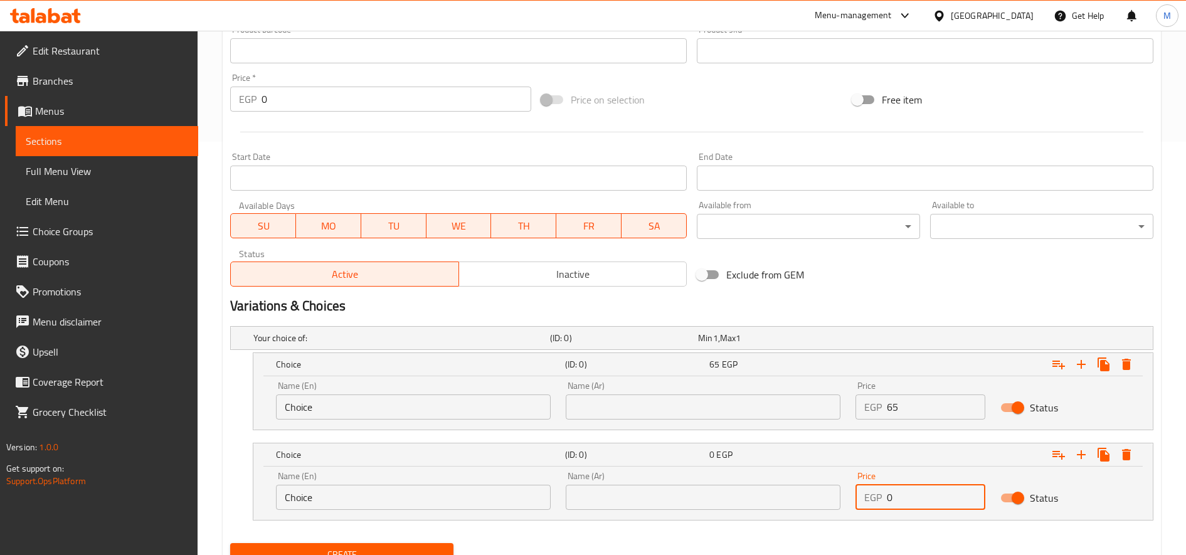
paste input "85"
type input "85"
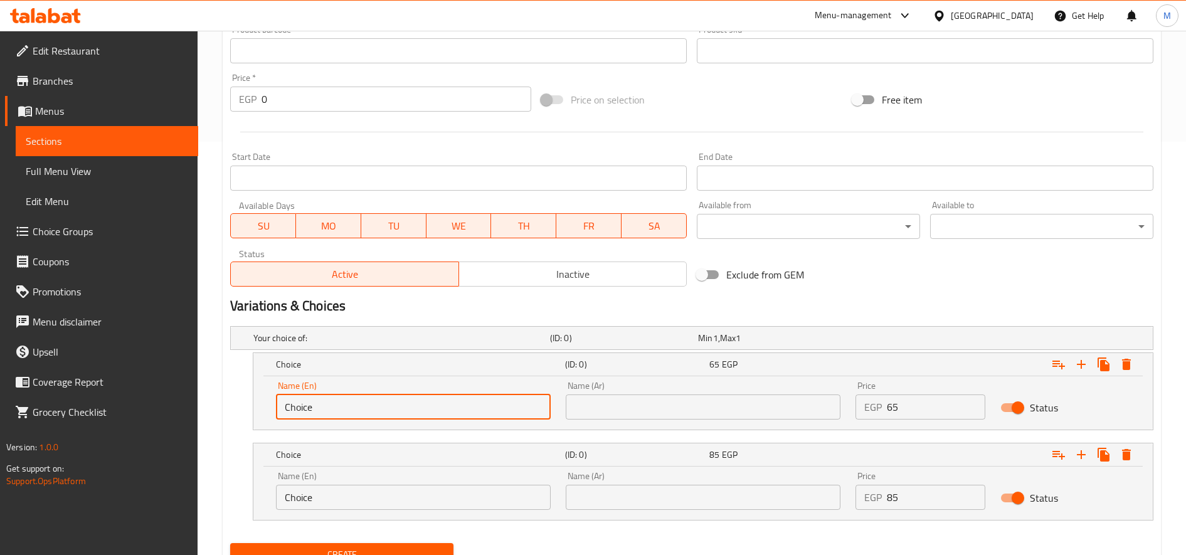
click at [322, 401] on input "Choice" at bounding box center [413, 406] width 275 height 25
type input "م"
type input "Large (140z)"
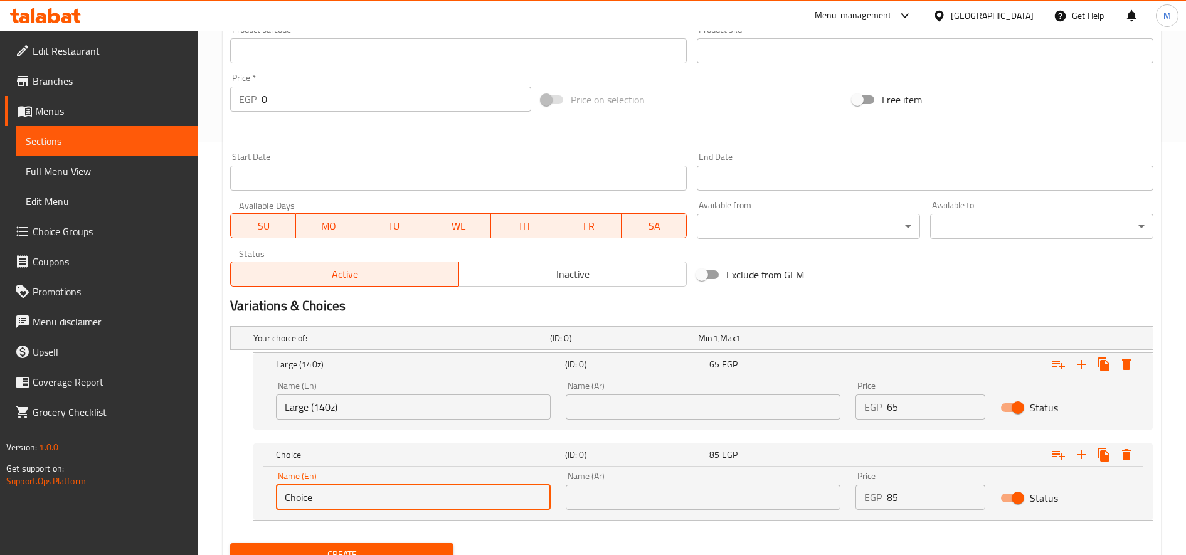
click at [337, 496] on input "Choice" at bounding box center [413, 497] width 275 height 25
type input "Xlarge (180z)"
click at [391, 404] on input "Large (140z)" at bounding box center [413, 406] width 275 height 25
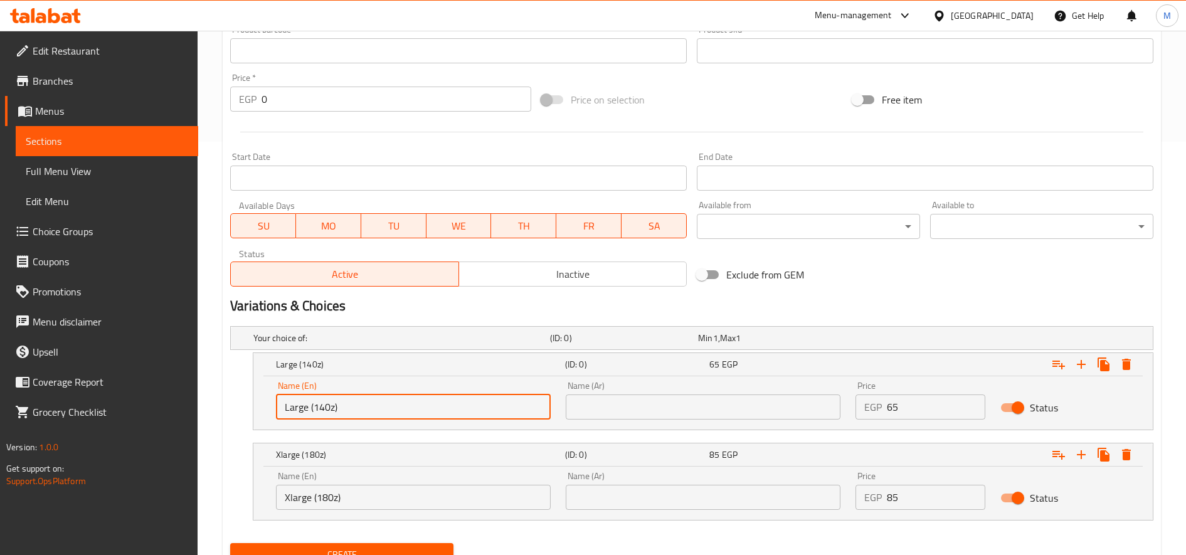
click at [391, 404] on input "Large (140z)" at bounding box center [413, 406] width 275 height 25
click at [778, 412] on input "text" at bounding box center [703, 406] width 275 height 25
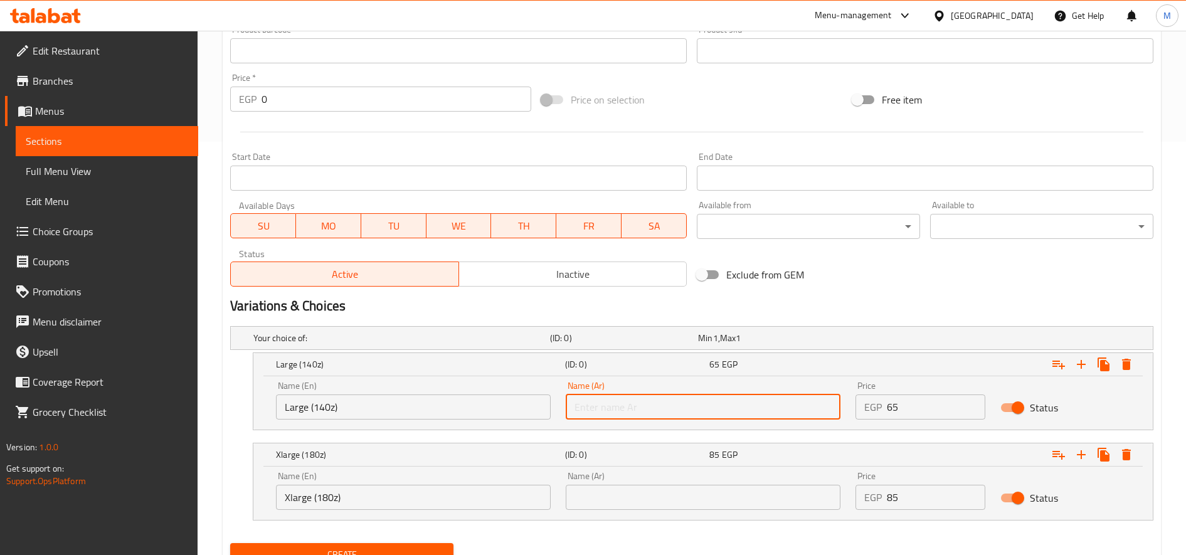
paste input "كبير (140 أونصة)"
type input "كبير (140 أونصة)"
click at [437, 498] on input "Xlarge (180z)" at bounding box center [413, 497] width 275 height 25
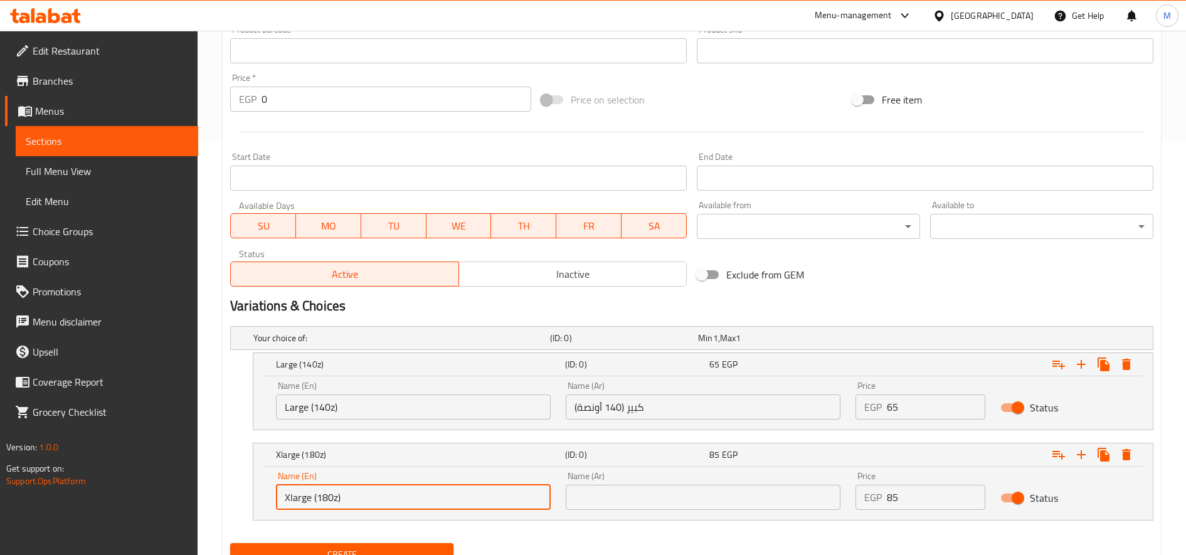
click at [437, 498] on input "Xlarge (180z)" at bounding box center [413, 497] width 275 height 25
click at [793, 498] on input "text" at bounding box center [703, 497] width 275 height 25
paste input "كبير جدًا (180 أونصة)"
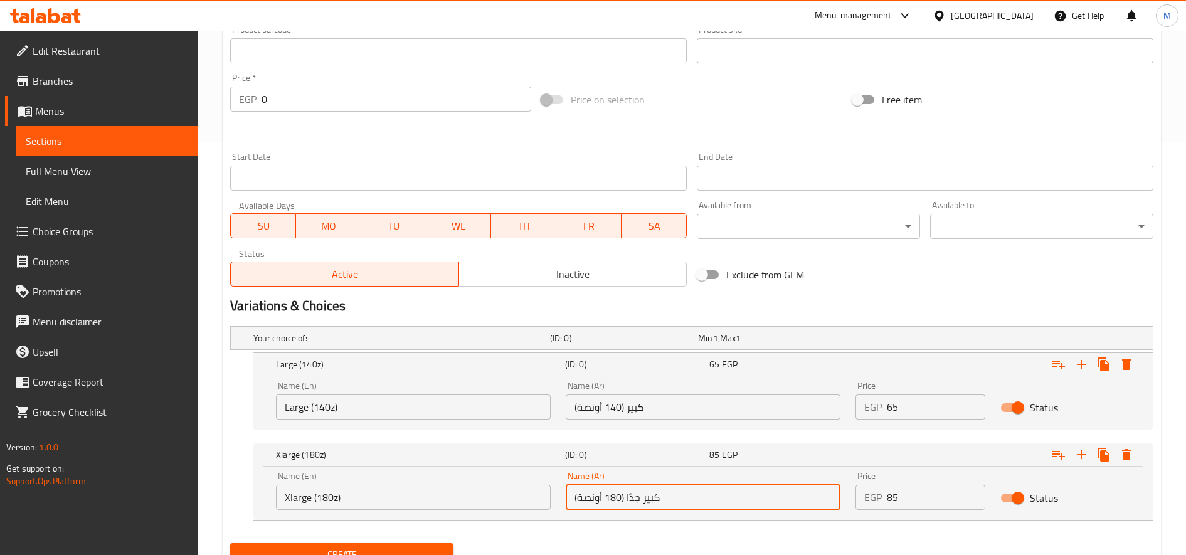
type input "كبير جدًا (180 أونصة)"
click at [230, 543] on button "Create" at bounding box center [341, 554] width 223 height 23
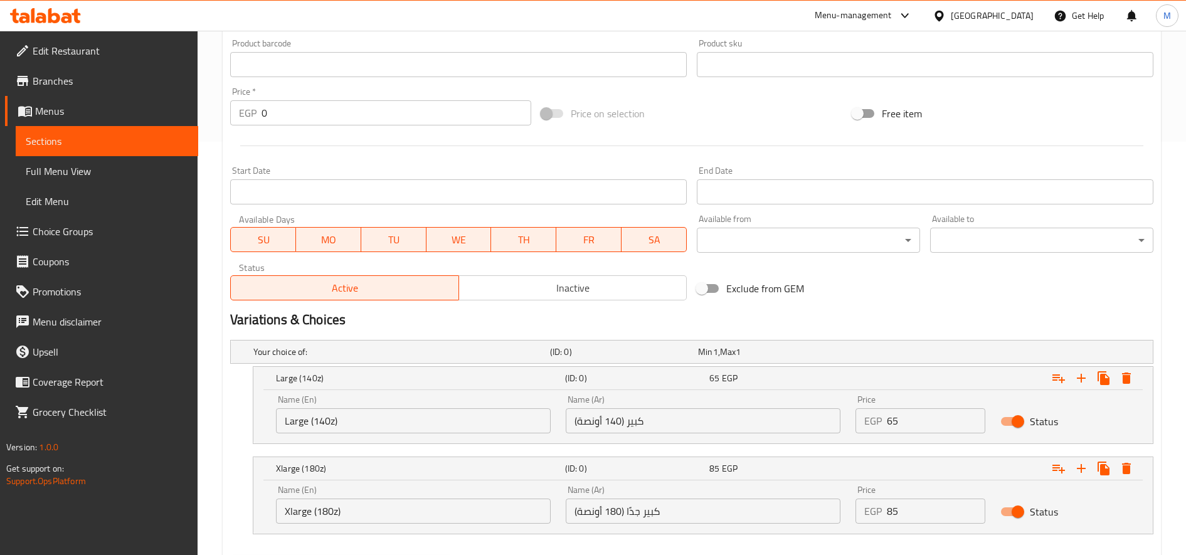
scroll to position [43, 0]
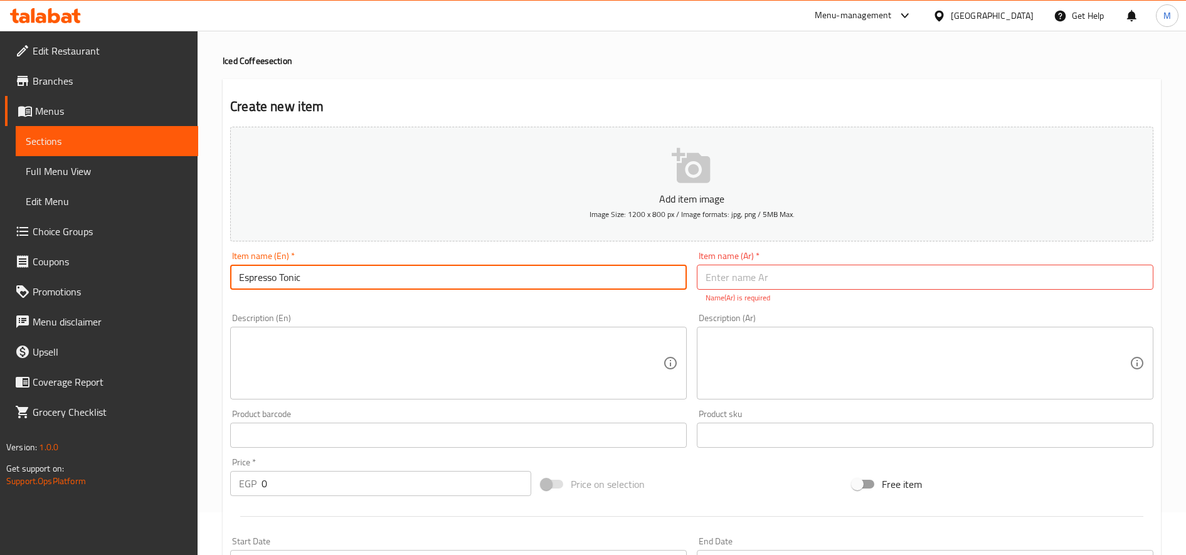
click at [278, 266] on input "Espresso Tonic" at bounding box center [458, 277] width 456 height 25
click at [932, 275] on input "text" at bounding box center [925, 277] width 456 height 25
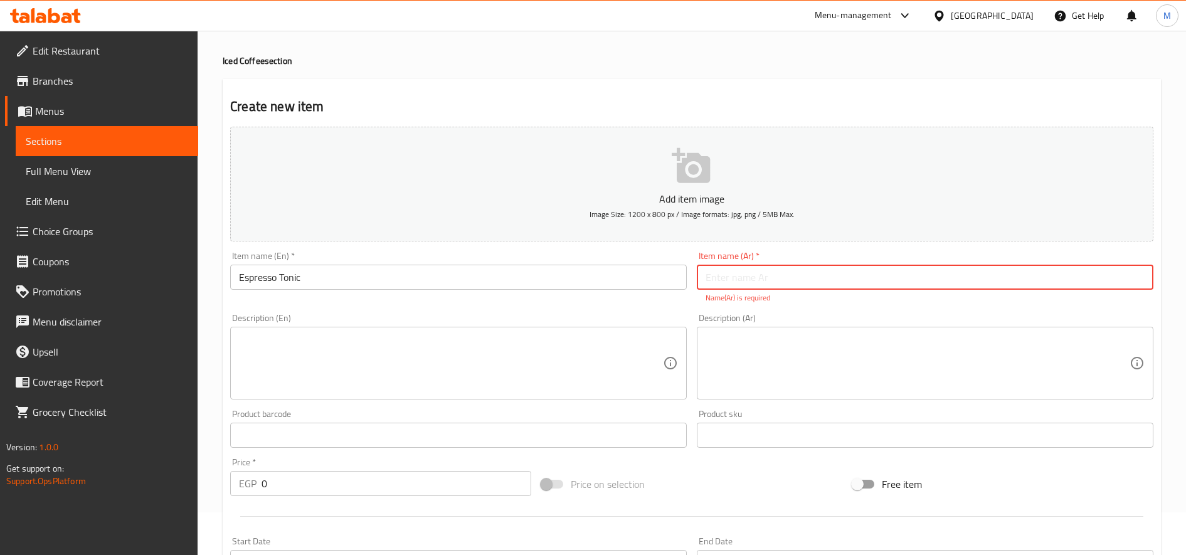
paste input "إسبرسو تونيك"
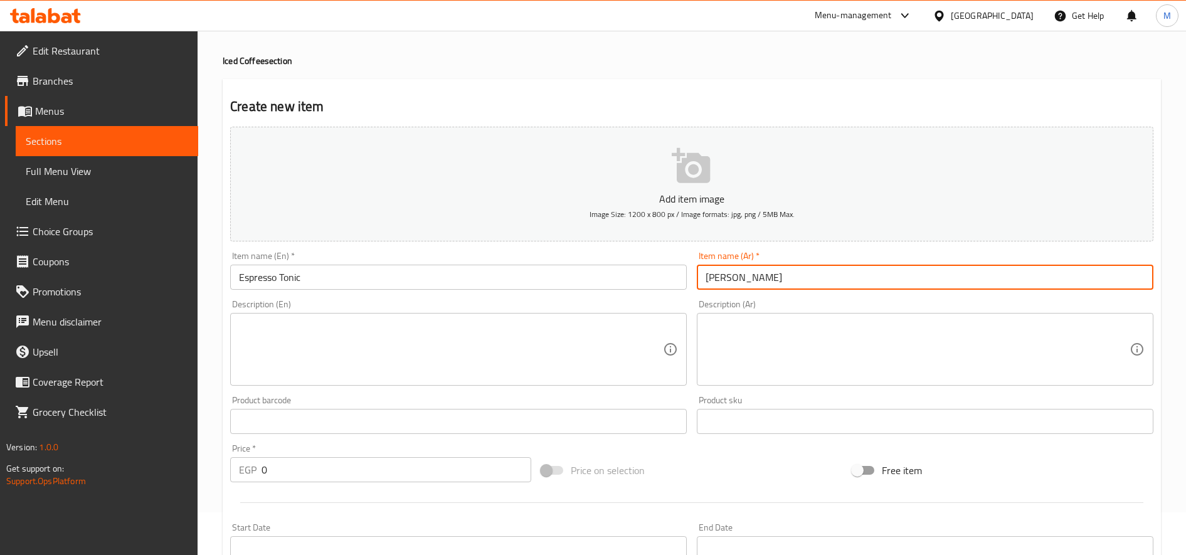
type input "إسبرسو تونيك"
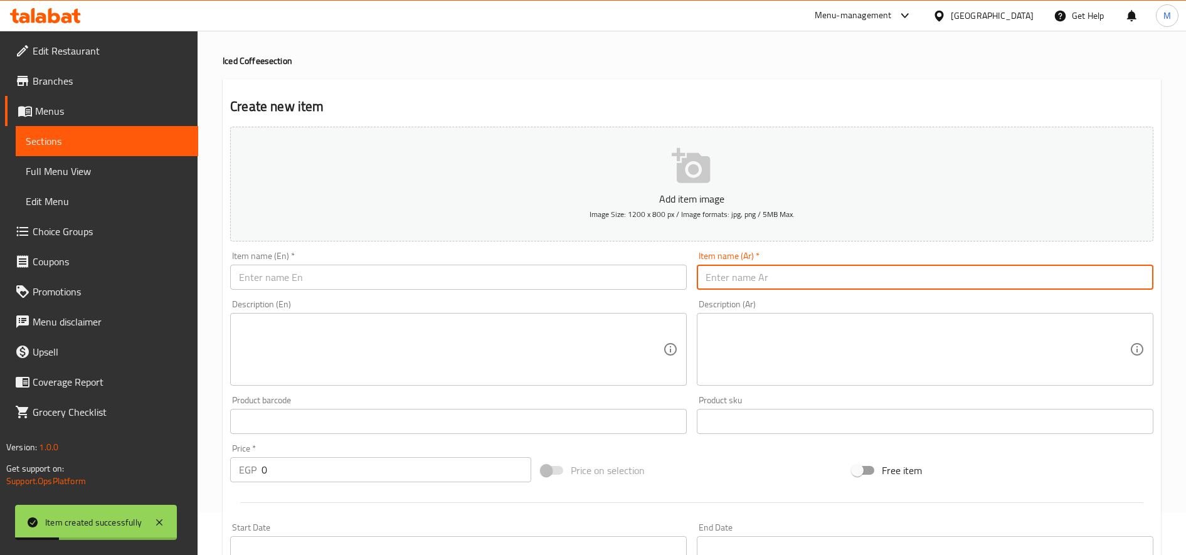
click at [400, 280] on input "text" at bounding box center [458, 277] width 456 height 25
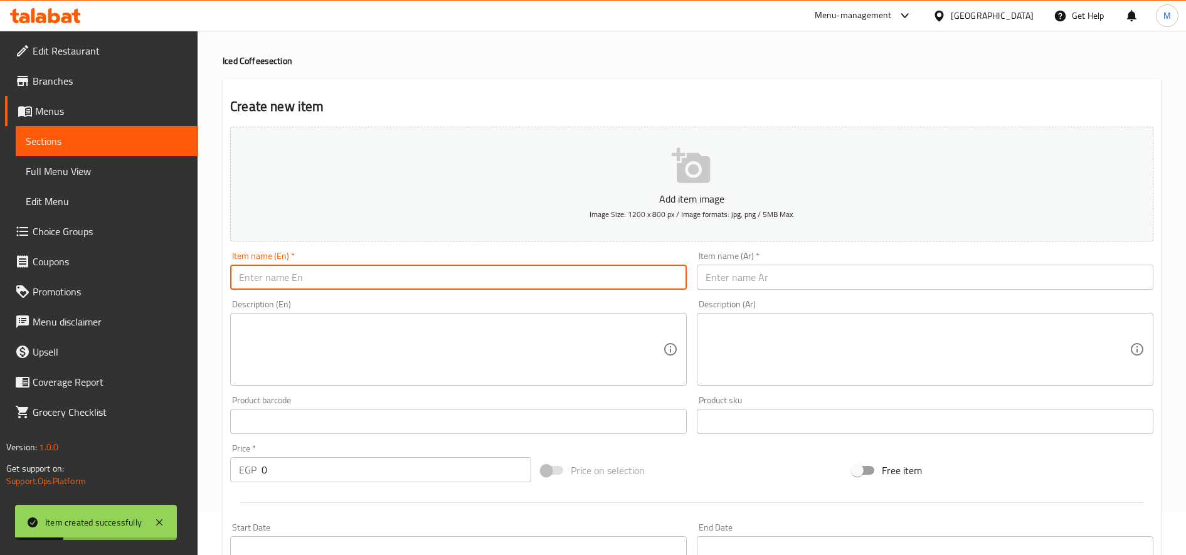
paste input "Freddo"
type input "Freddo"
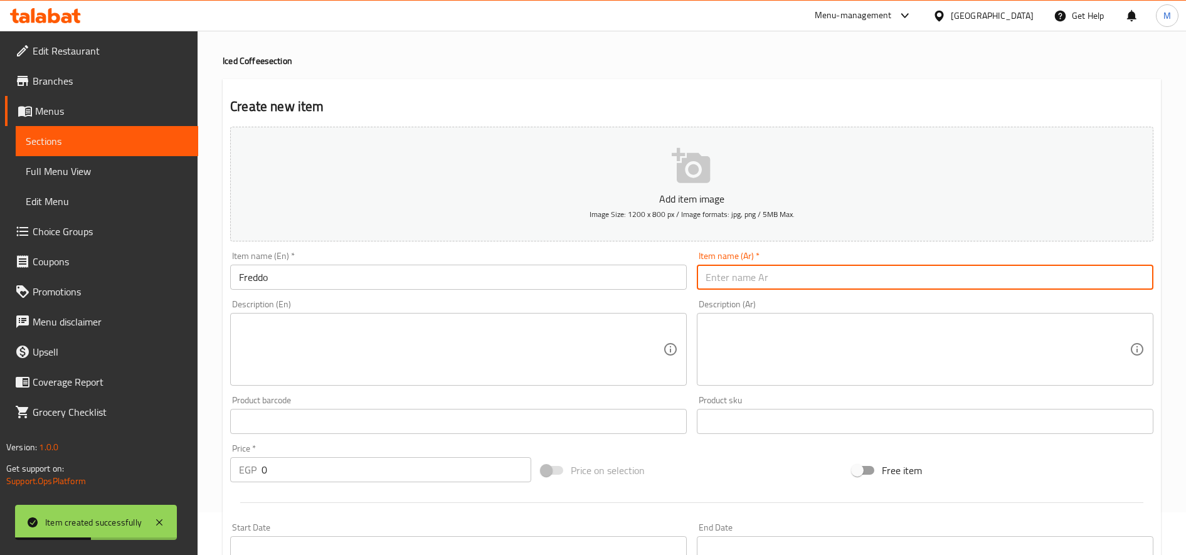
paste input "فريدو"
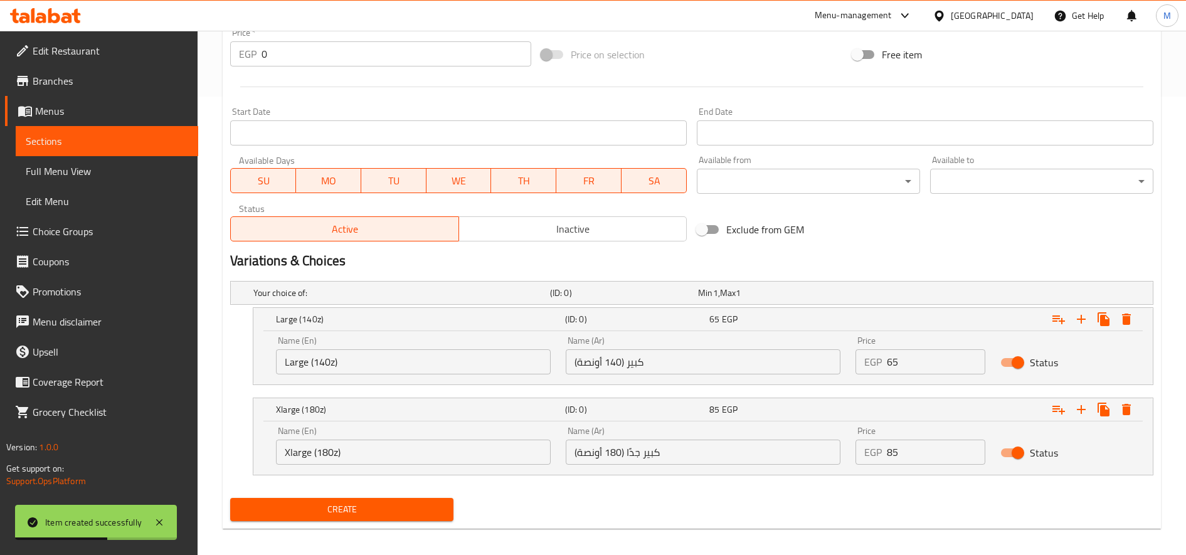
scroll to position [467, 0]
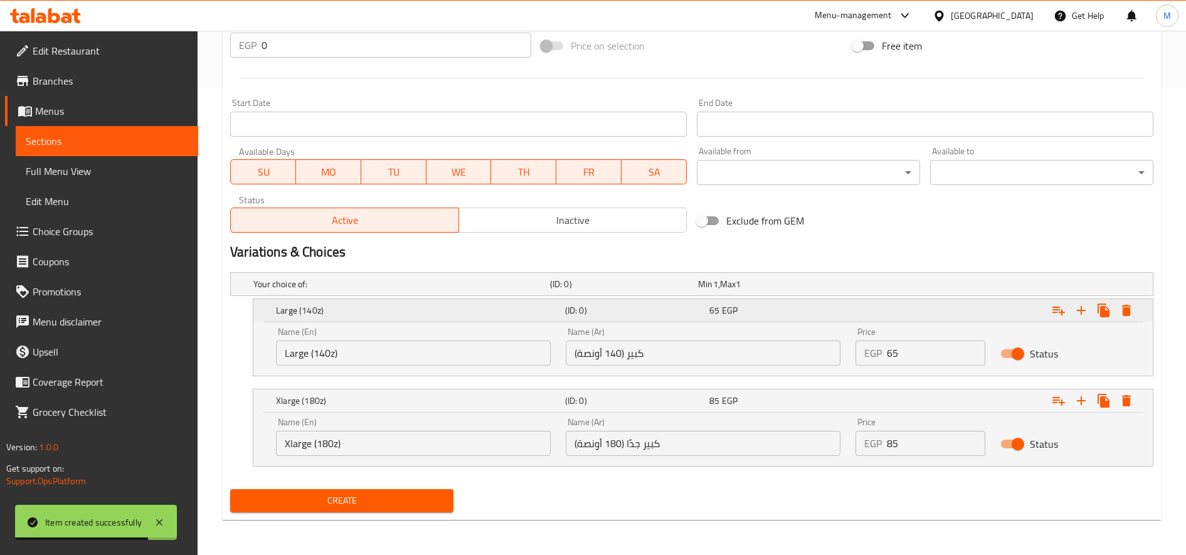
type input "فريدو"
click at [270, 309] on div "Large (140z) (ID: 0) 65 EGP" at bounding box center [702, 310] width 899 height 23
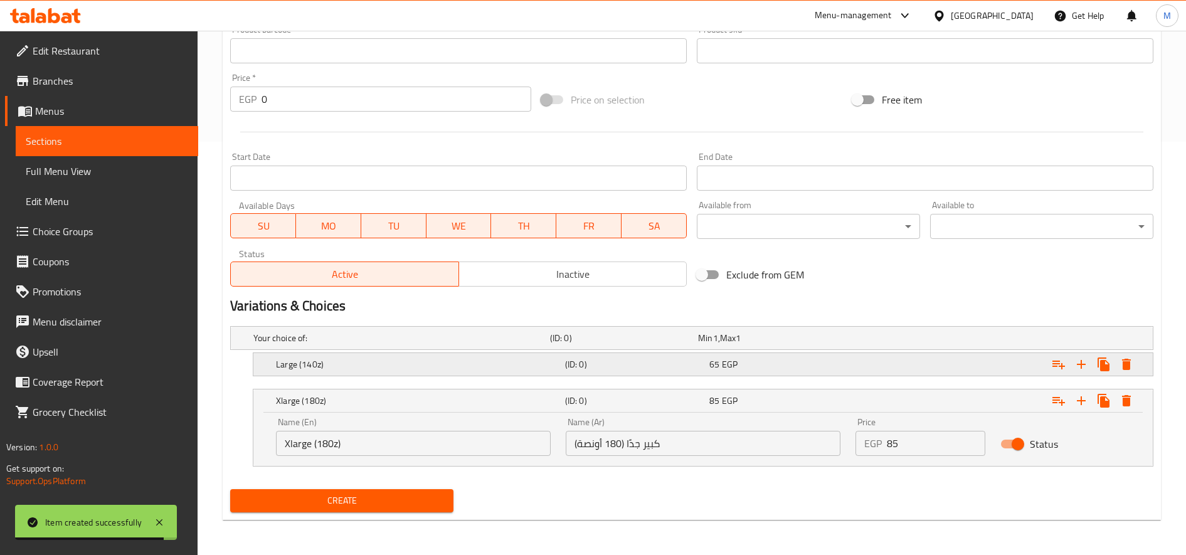
click at [314, 353] on div "Large (140z) (ID: 0) 65 EGP" at bounding box center [706, 365] width 867 height 28
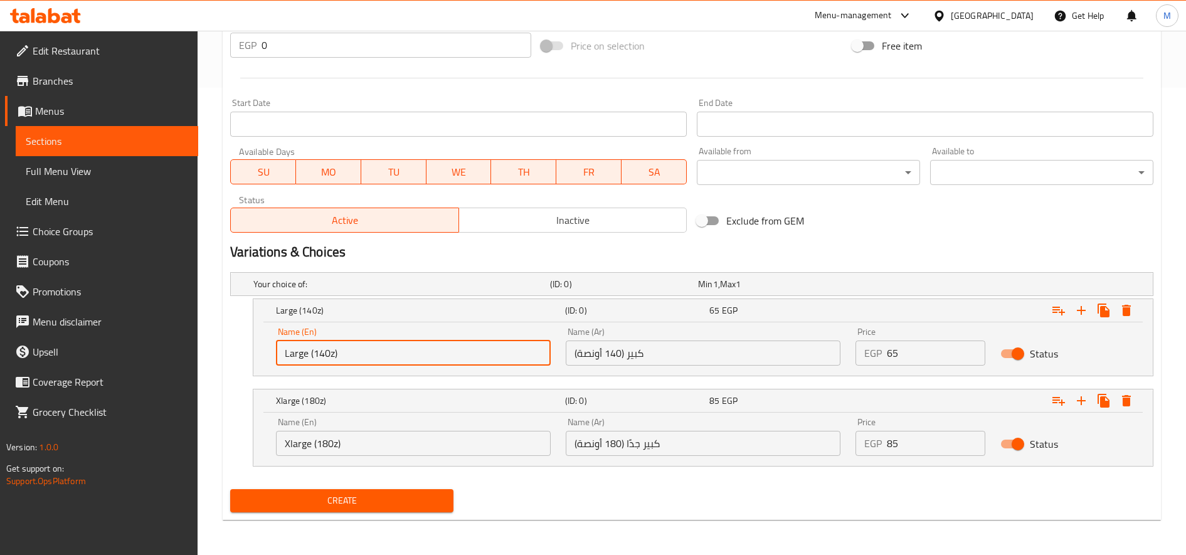
click at [330, 348] on input "Large (140z)" at bounding box center [413, 352] width 275 height 25
type input "Choice"
click at [332, 348] on input "text" at bounding box center [413, 352] width 275 height 25
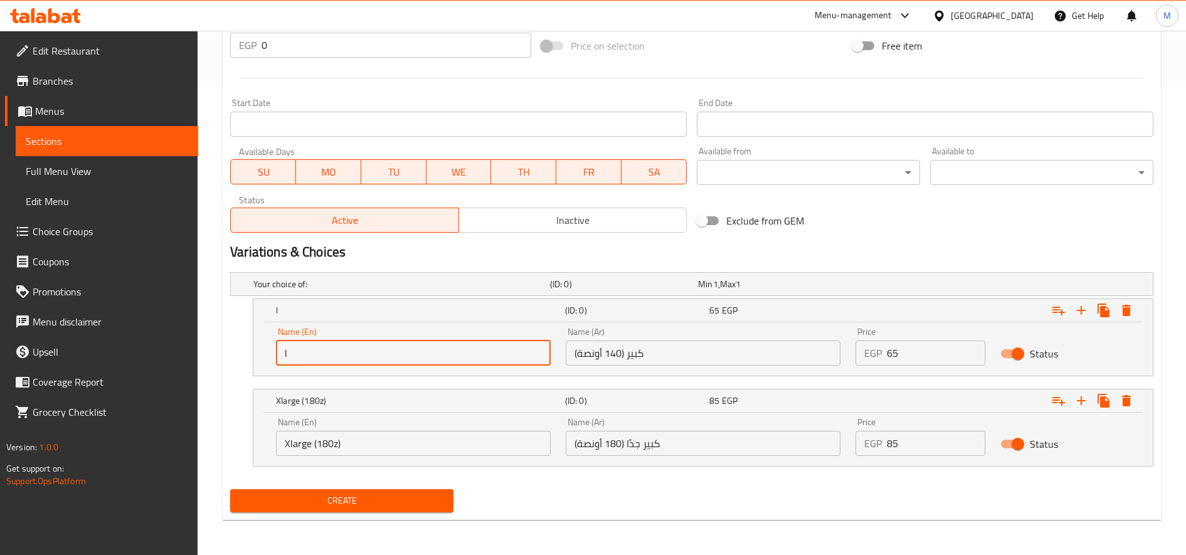
type input "Large (140z)"
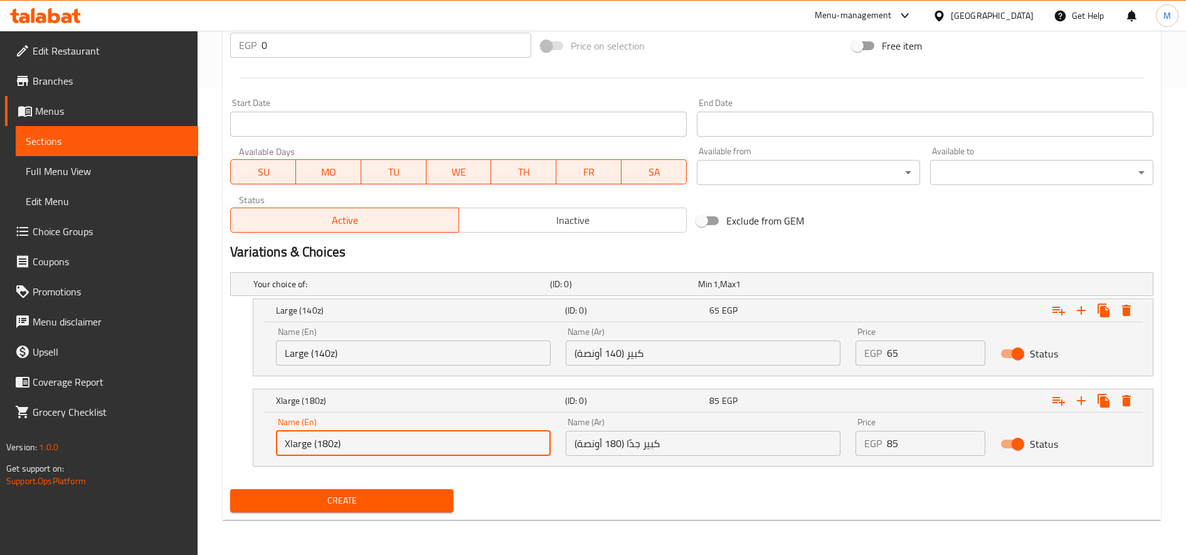
click at [356, 447] on input "Xlarge (180z)" at bounding box center [413, 443] width 275 height 25
type input "Choice"
drag, startPoint x: 356, startPoint y: 447, endPoint x: 376, endPoint y: 445, distance: 20.2
click at [356, 446] on input "text" at bounding box center [413, 443] width 275 height 25
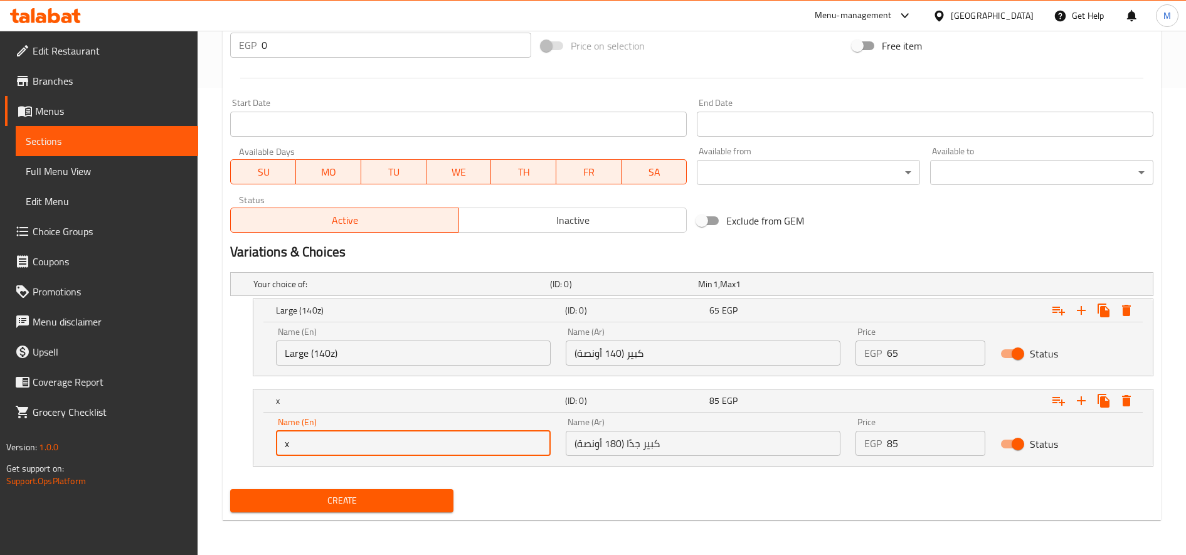
type input "Xlarge (180z)"
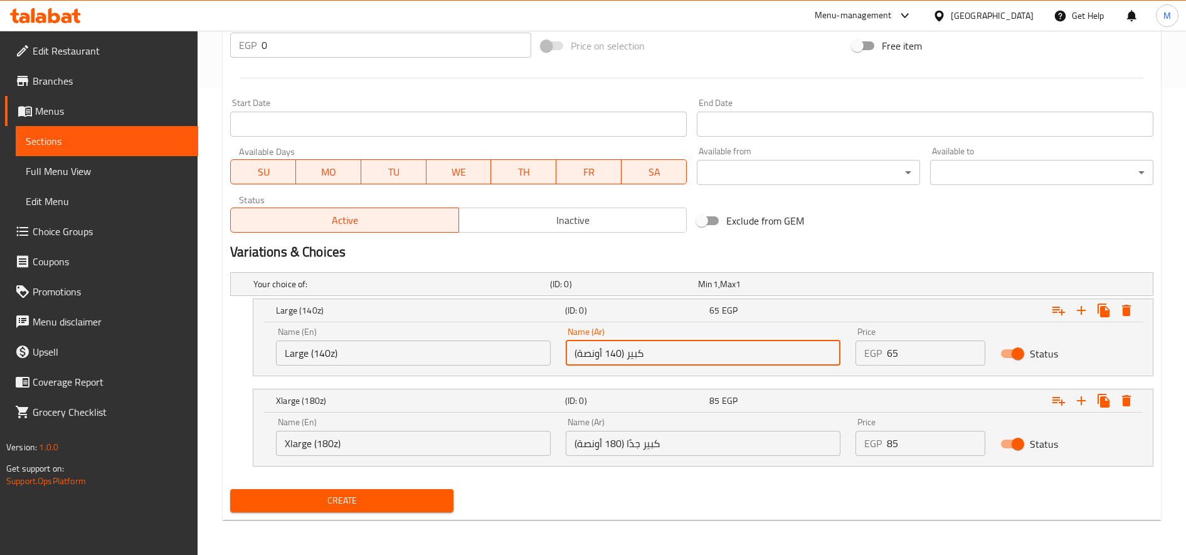
click at [606, 357] on input "كبير (140 أونصة)" at bounding box center [703, 352] width 275 height 25
type input ";"
type input "م"
type input "كبير (140 أونصة)"
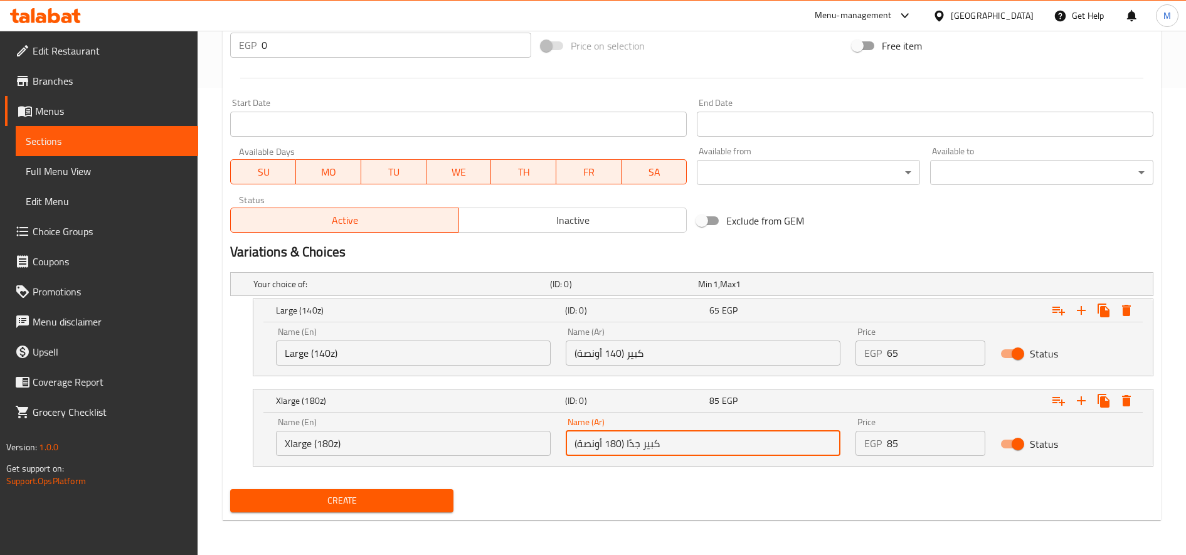
click at [638, 449] on input "كبير جدًا (180 أونصة)" at bounding box center [703, 443] width 275 height 25
type input "ك"
click at [424, 451] on input "Xlarge (180z)" at bounding box center [413, 443] width 275 height 25
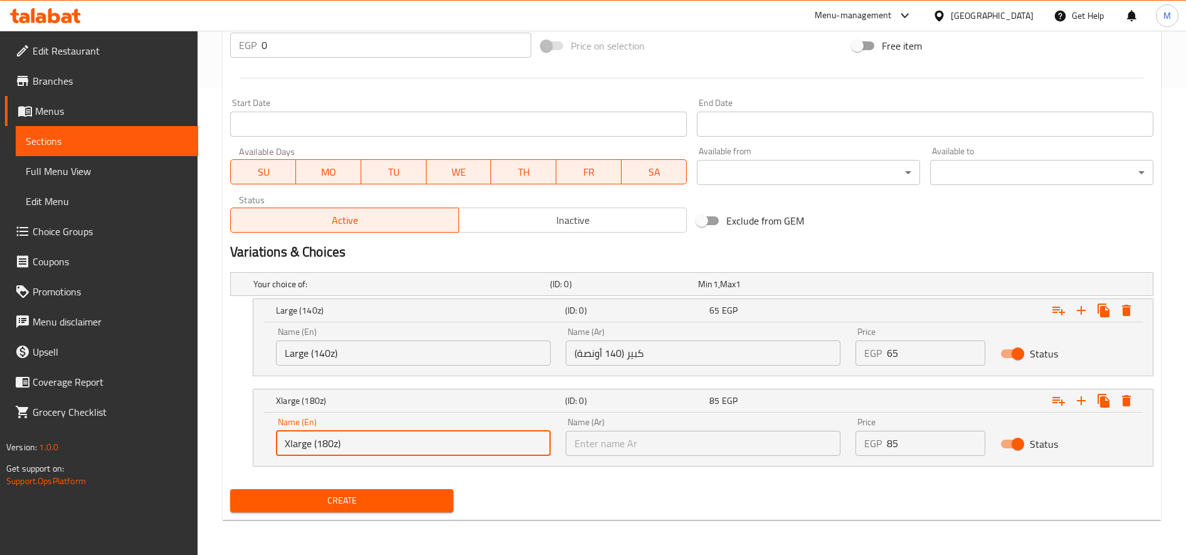
click at [424, 451] on input "Xlarge (180z)" at bounding box center [413, 443] width 275 height 25
click at [668, 436] on input "text" at bounding box center [703, 443] width 275 height 25
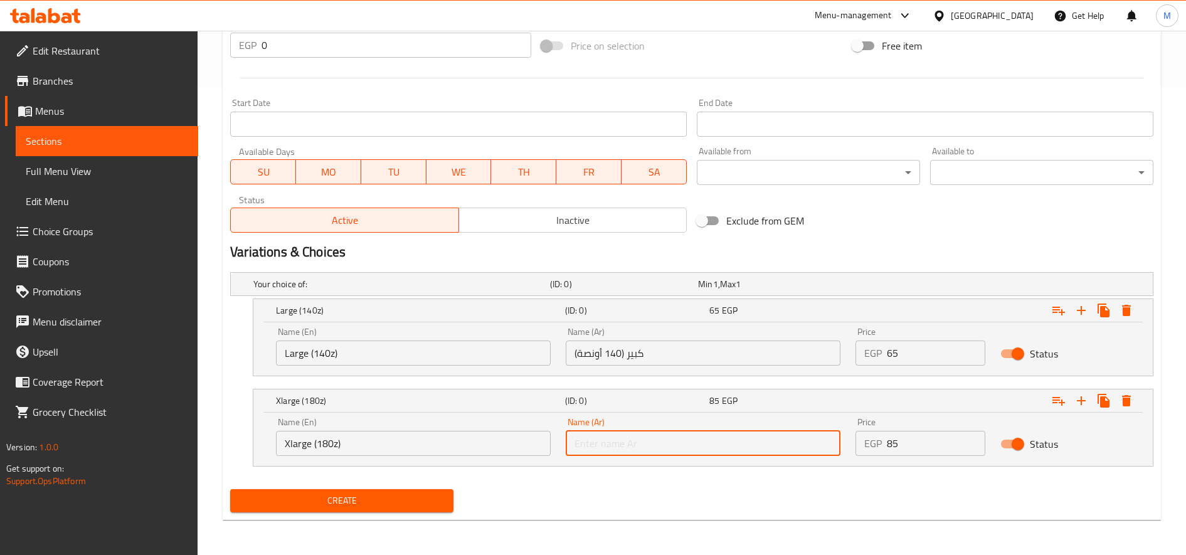
paste input "كبير جدًا (180 أونصة)"
type input "كبير جدًا (180 أونصة)"
click at [1129, 403] on icon "Expand" at bounding box center [1126, 400] width 9 height 11
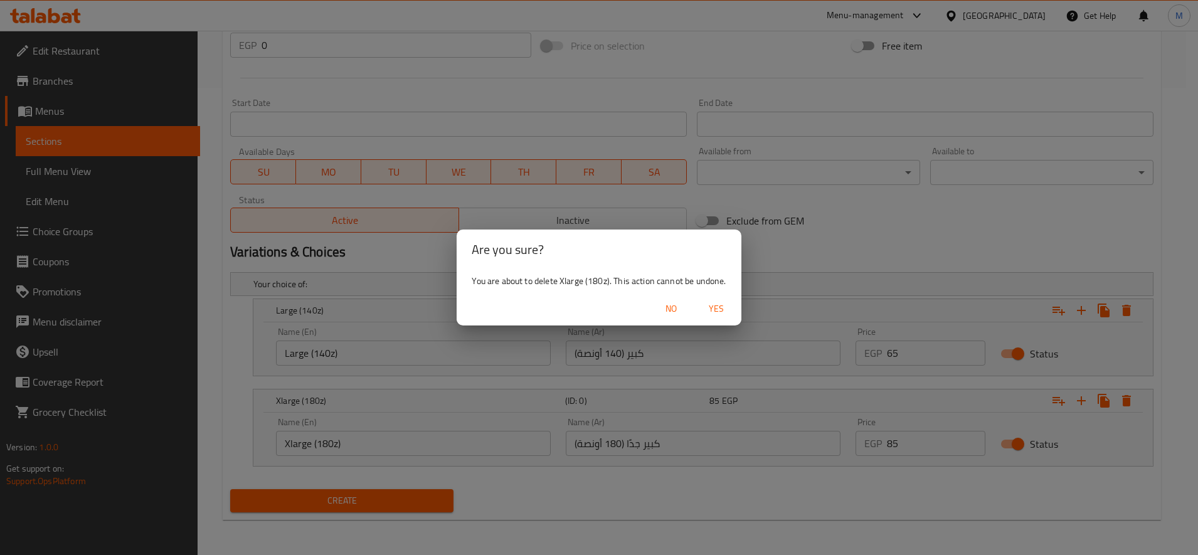
click at [723, 308] on span "Yes" at bounding box center [716, 309] width 30 height 16
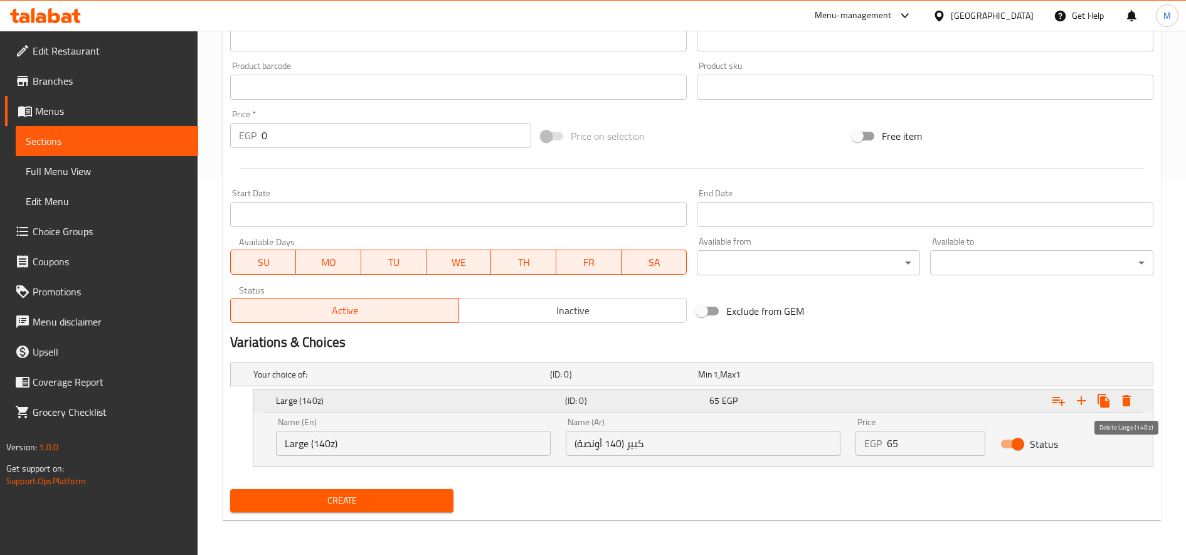
click at [1123, 397] on button "Expand" at bounding box center [1126, 400] width 23 height 23
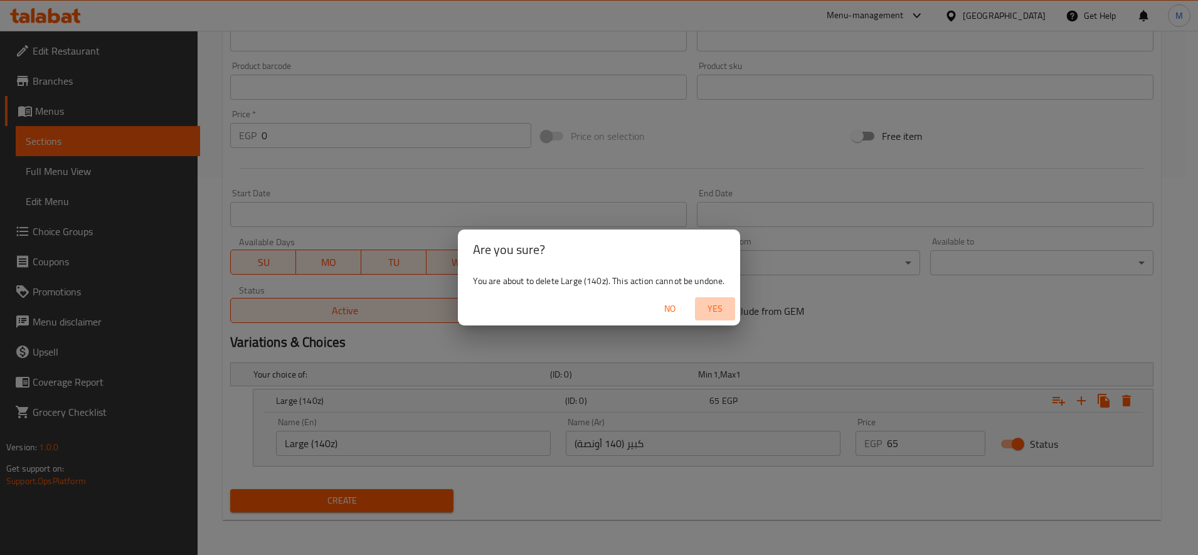
click at [725, 302] on span "Yes" at bounding box center [715, 309] width 30 height 16
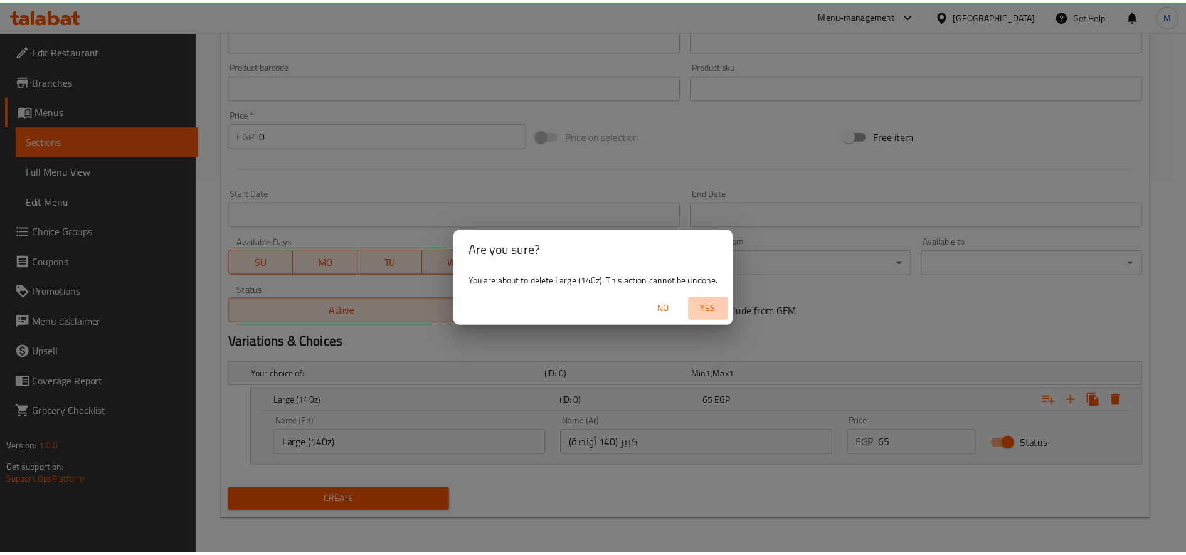
scroll to position [331, 0]
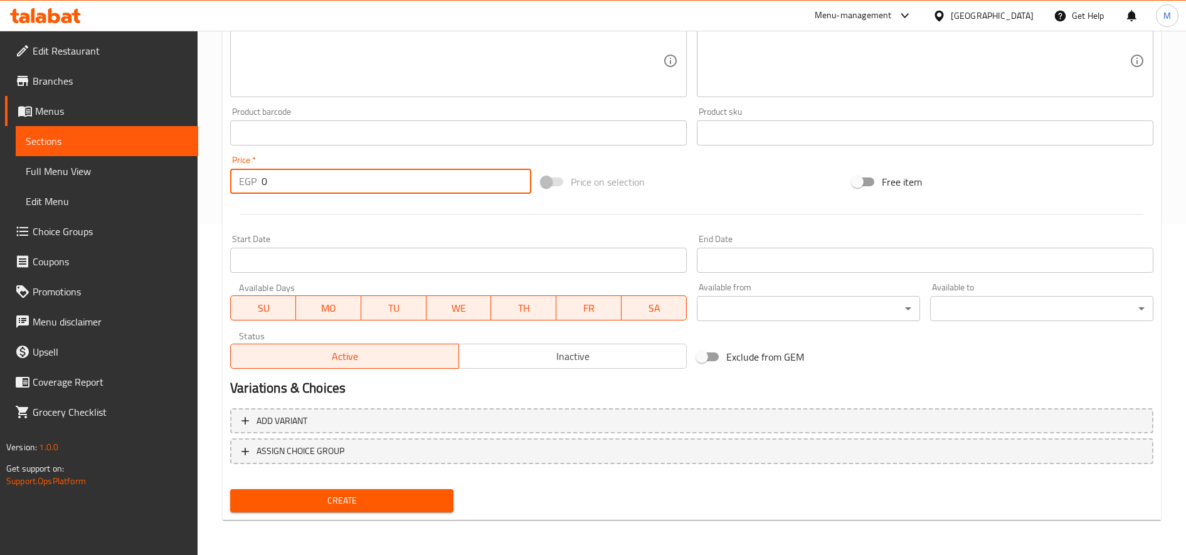
click at [373, 179] on input "0" at bounding box center [396, 181] width 270 height 25
paste input "75"
click at [373, 179] on input "075" at bounding box center [396, 181] width 270 height 25
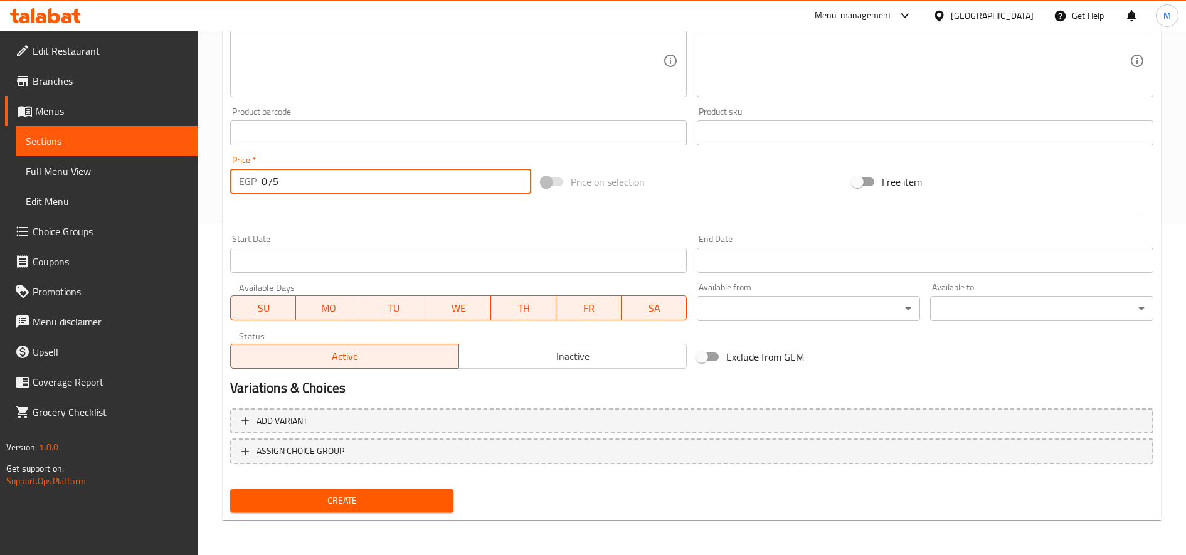
click at [373, 179] on input "075" at bounding box center [396, 181] width 270 height 25
paste input "number"
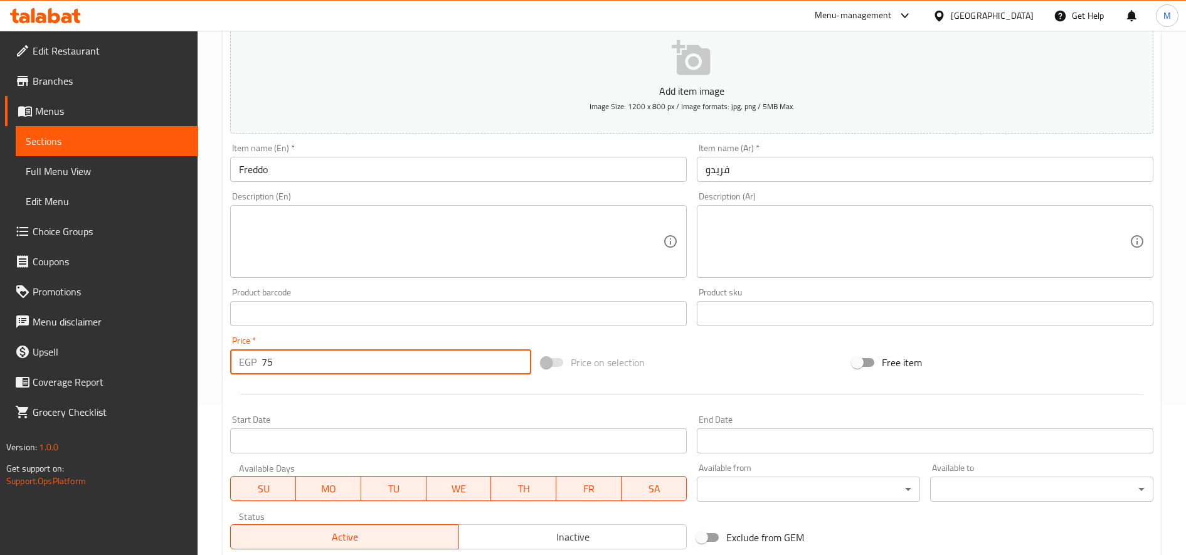
scroll to position [18, 0]
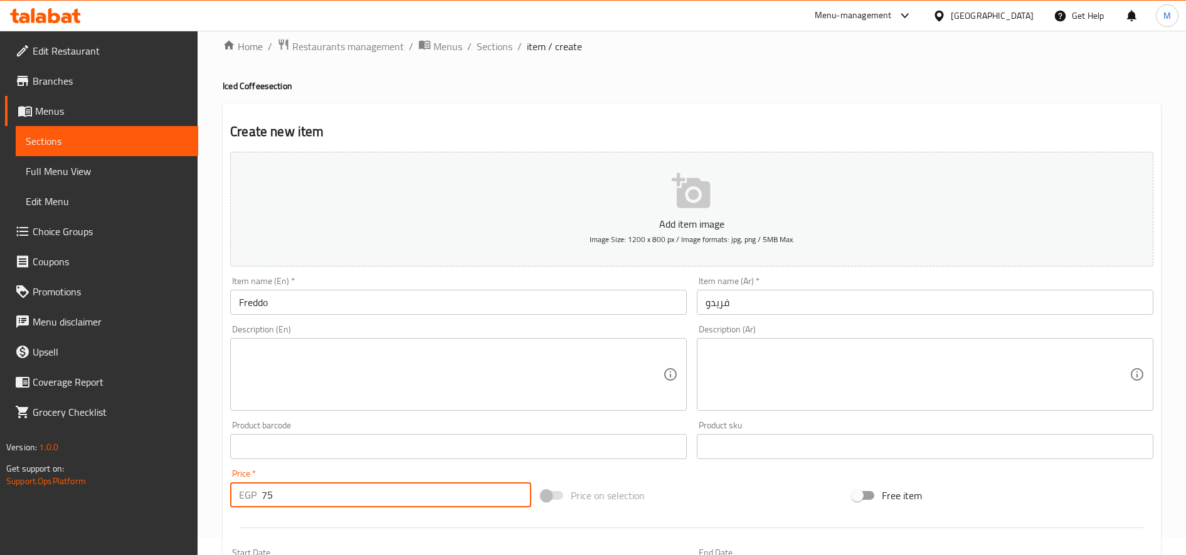
type input "75"
click at [359, 361] on textarea at bounding box center [451, 375] width 424 height 60
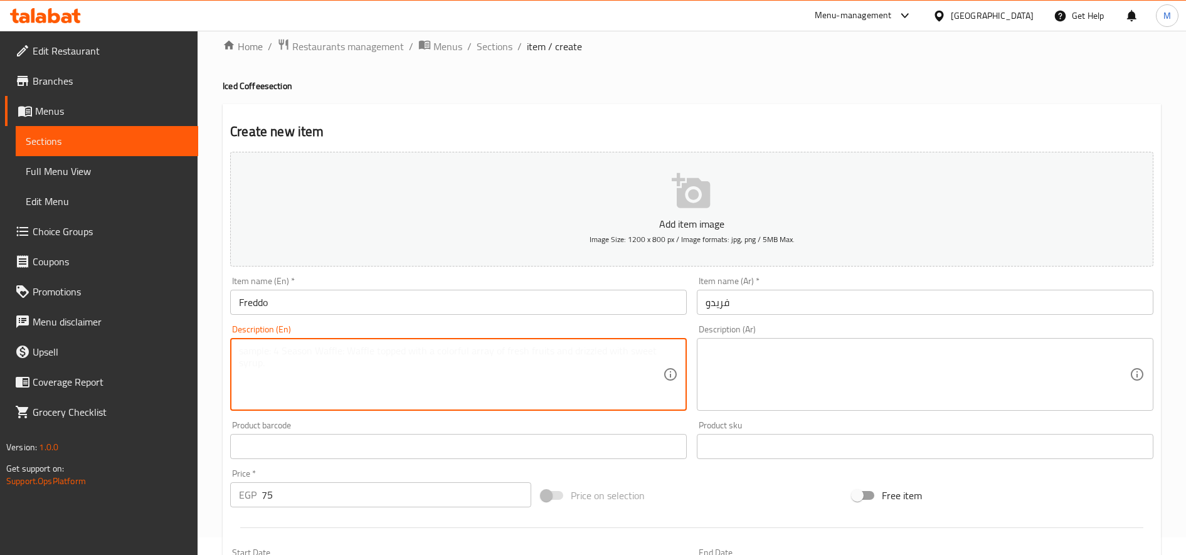
paste textarea "180z"
type textarea "180z"
click at [764, 356] on textarea at bounding box center [917, 375] width 424 height 60
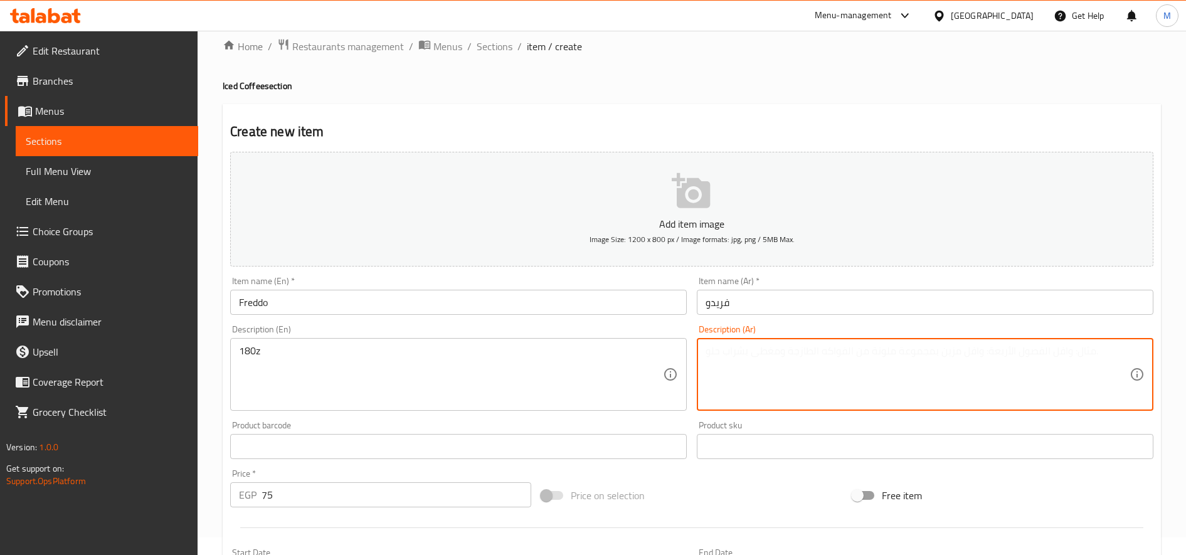
paste textarea "180z"
type textarea "180z"
click at [786, 372] on textarea at bounding box center [917, 375] width 424 height 60
paste textarea "كبير جدًا (180 أونصة)"
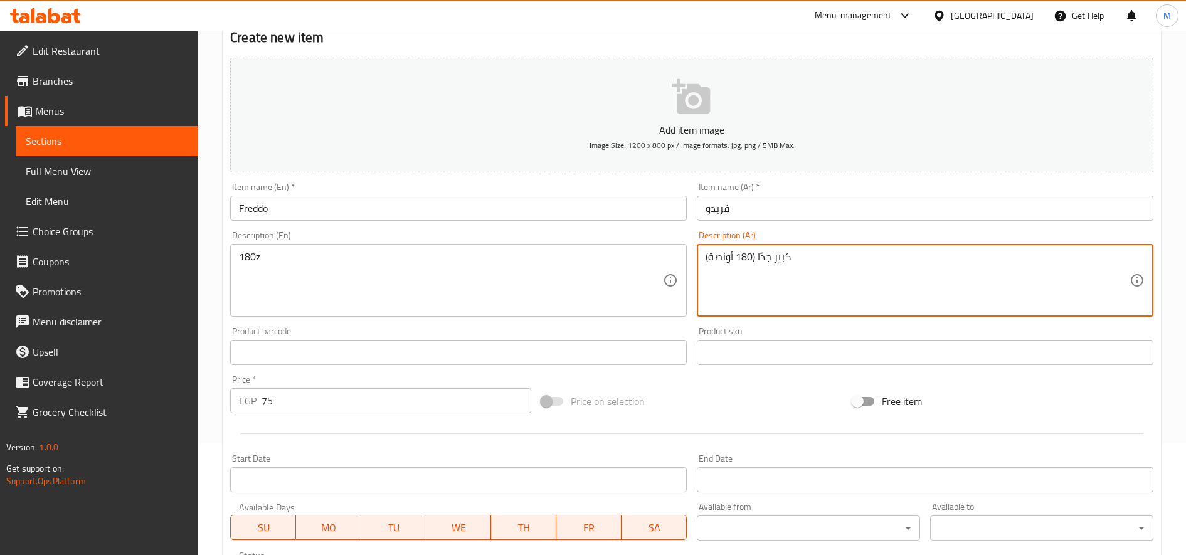
scroll to position [331, 0]
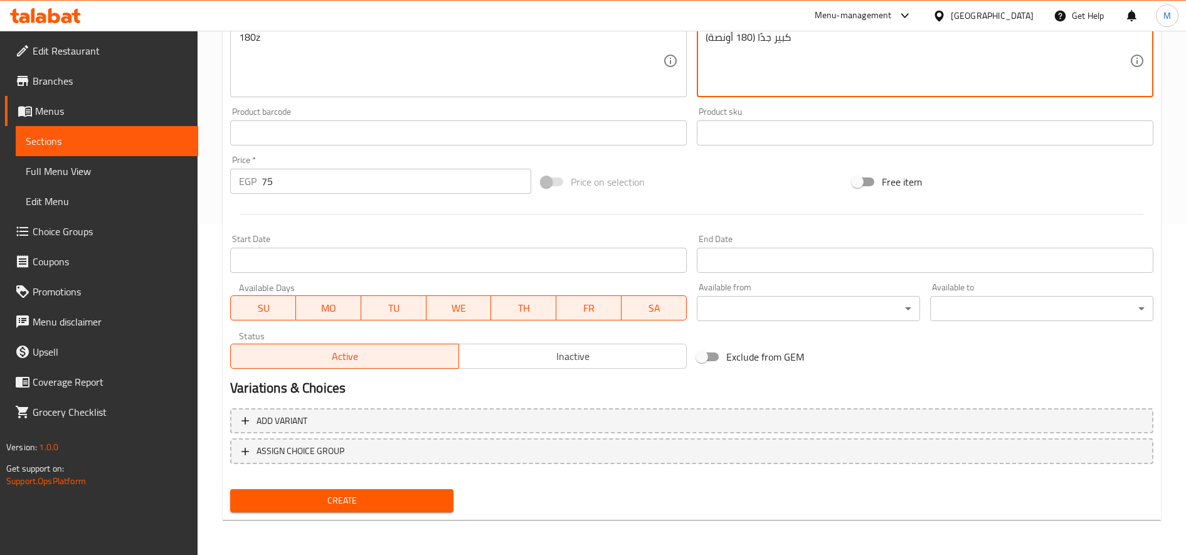
type textarea "كبير جدًا (180 أونصة)"
click at [367, 497] on span "Create" at bounding box center [341, 501] width 203 height 16
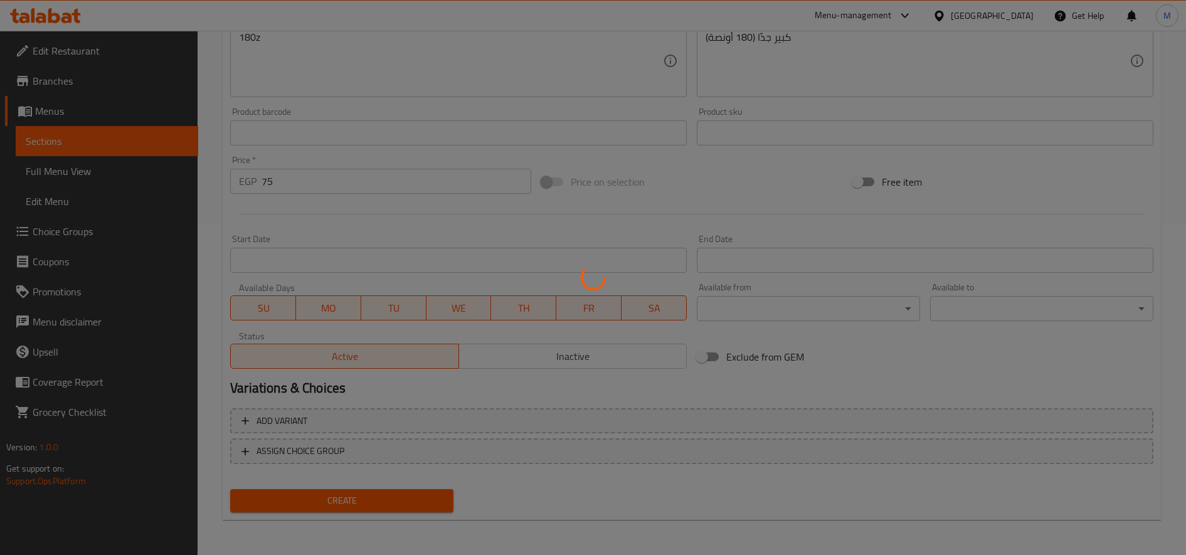
scroll to position [0, 0]
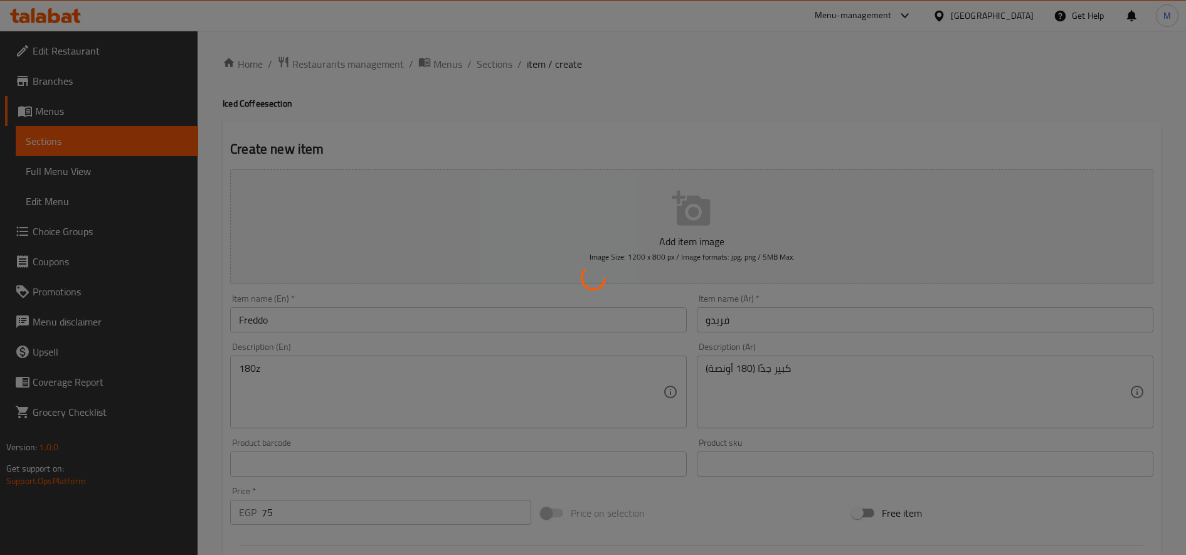
type input "0"
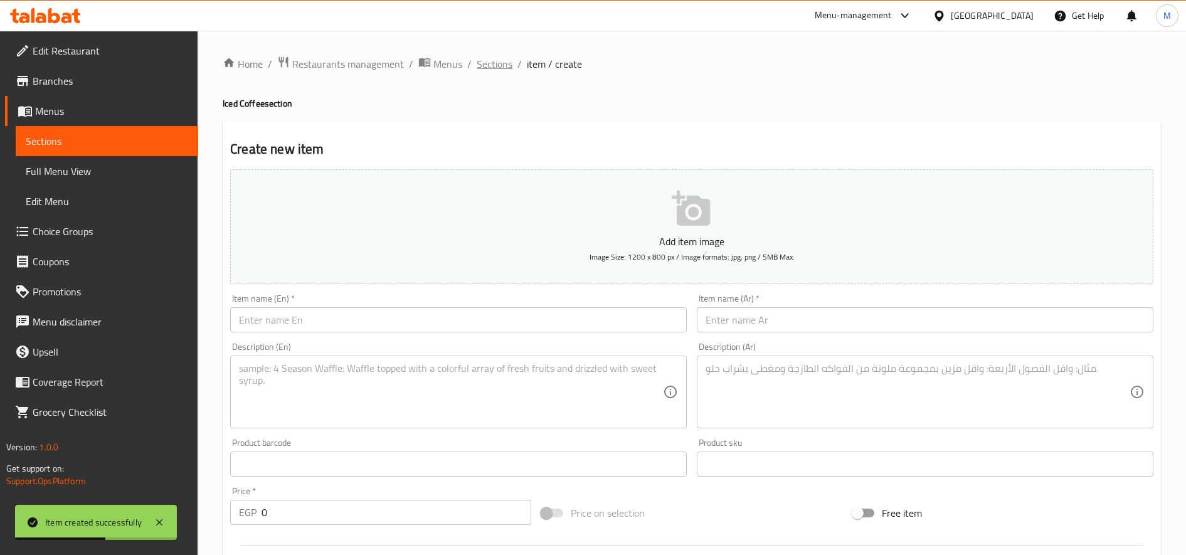
click at [510, 70] on span "Sections" at bounding box center [495, 63] width 36 height 15
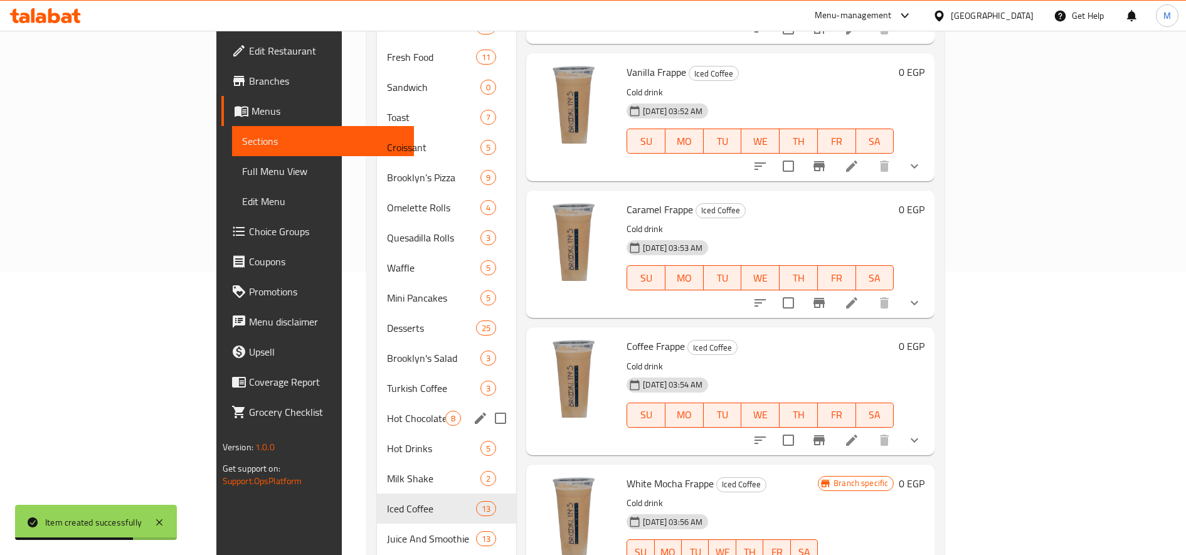
scroll to position [314, 0]
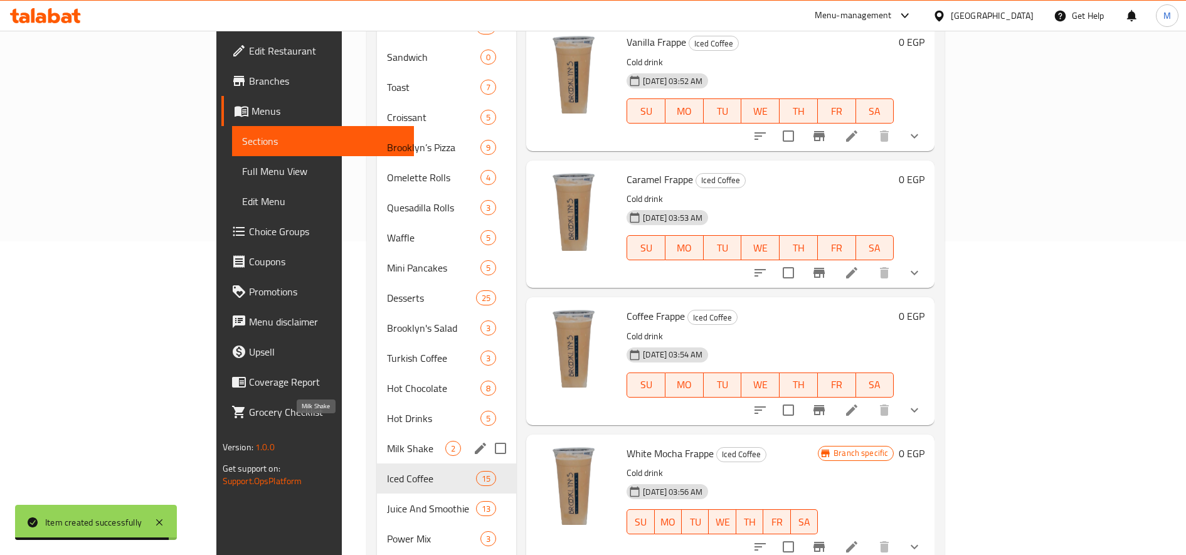
click at [387, 441] on span "Milk Shake" at bounding box center [416, 448] width 58 height 15
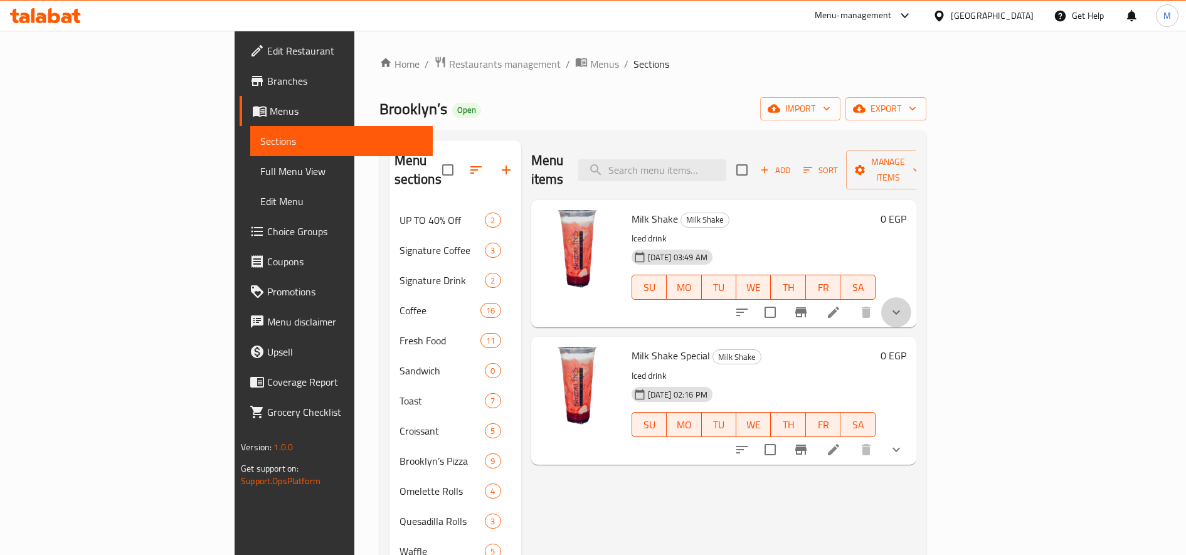
click at [911, 297] on button "show more" at bounding box center [896, 312] width 30 height 30
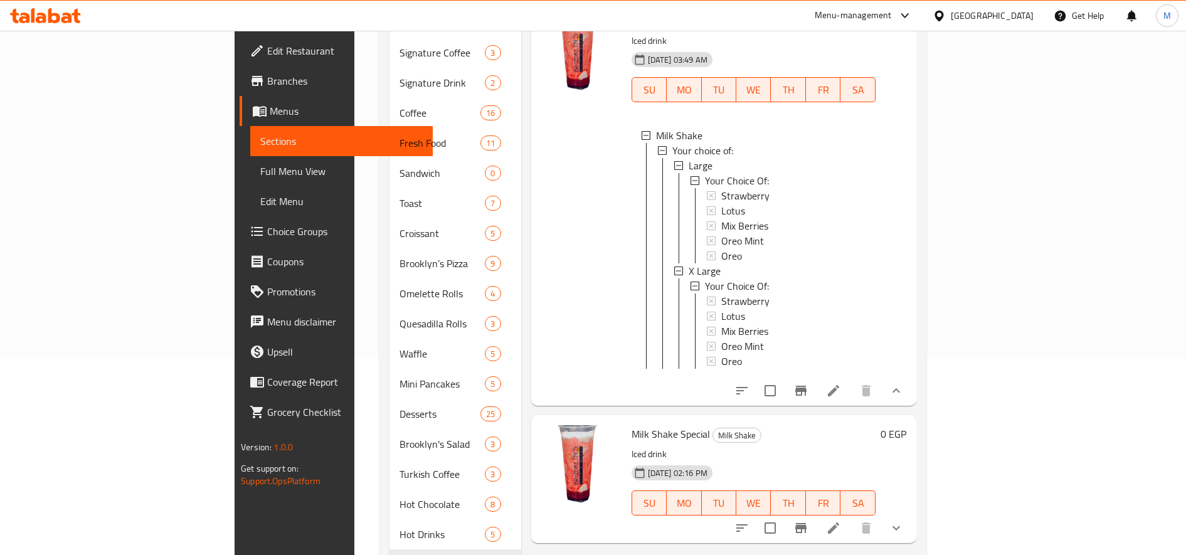
scroll to position [209, 0]
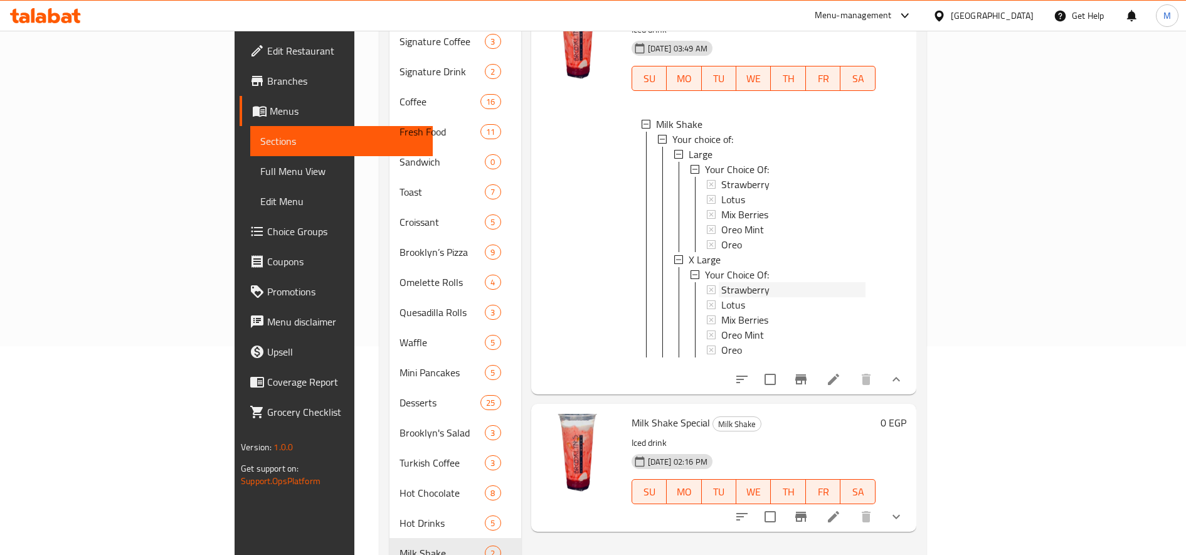
click at [721, 177] on span "Strawberry" at bounding box center [745, 184] width 48 height 15
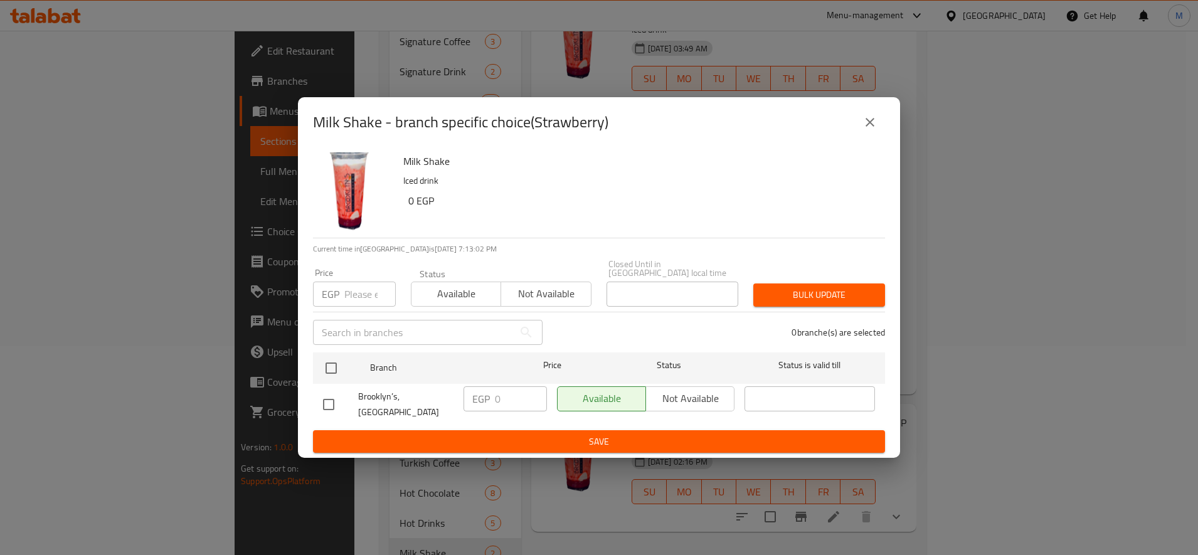
click at [878, 127] on button "close" at bounding box center [870, 122] width 30 height 30
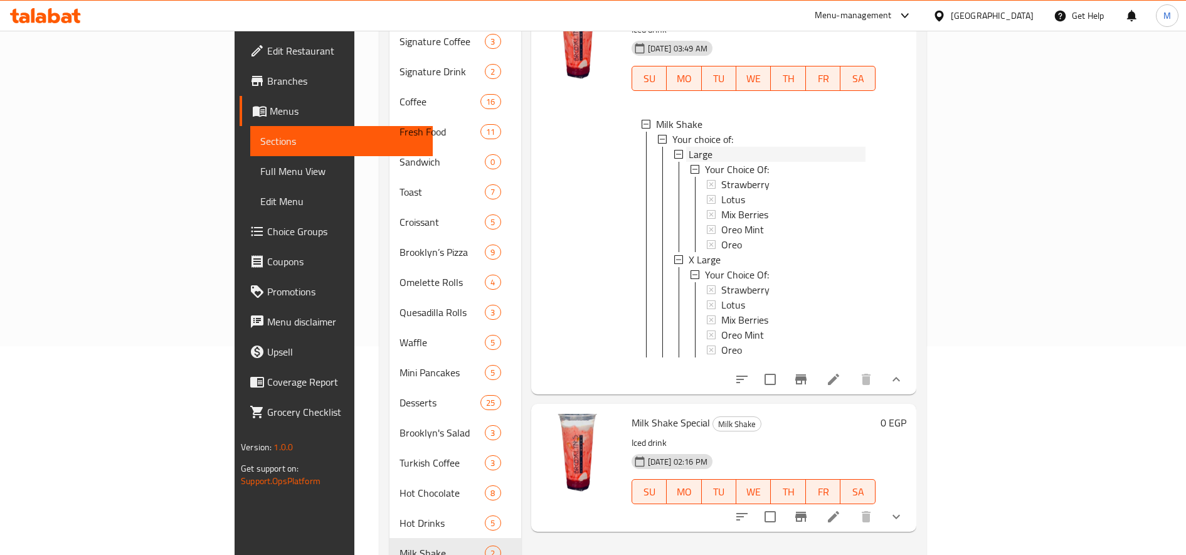
click at [688, 147] on div "Large" at bounding box center [776, 154] width 177 height 15
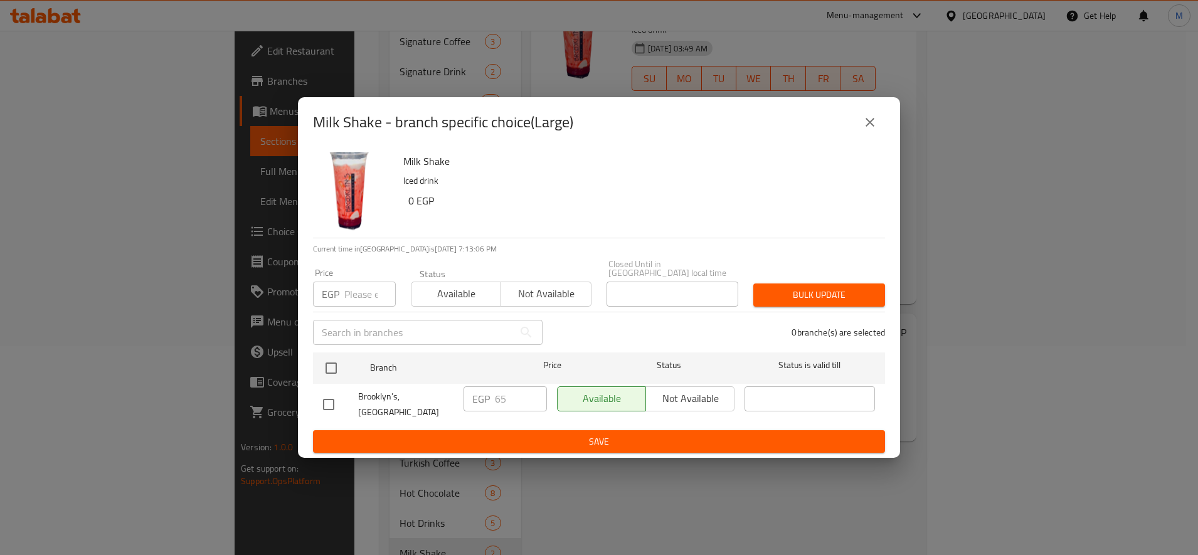
click at [868, 127] on icon "close" at bounding box center [869, 122] width 9 height 9
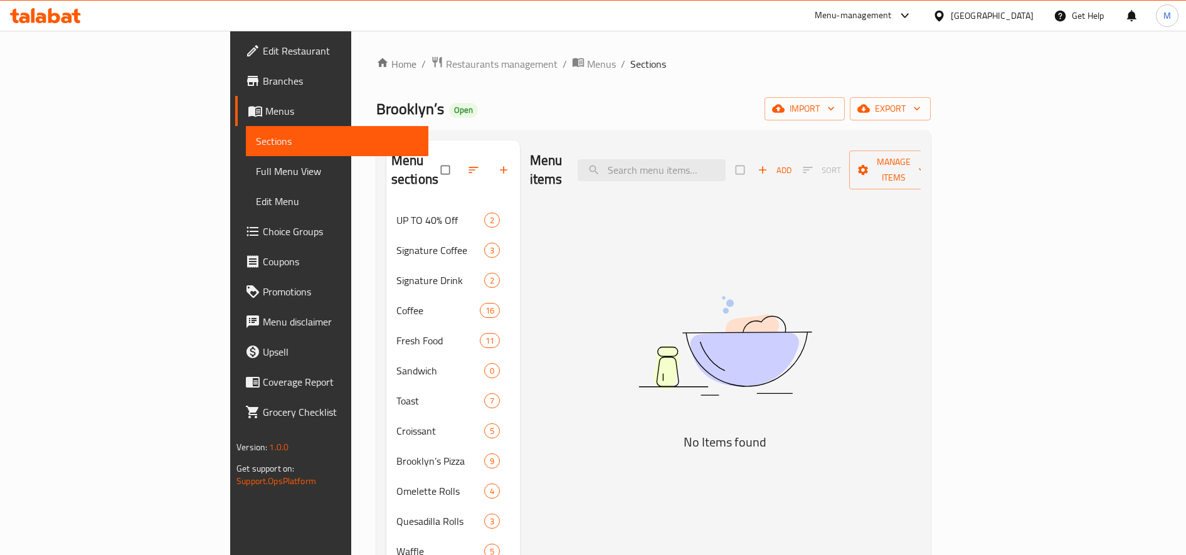
click at [769, 164] on icon "button" at bounding box center [762, 170] width 13 height 13
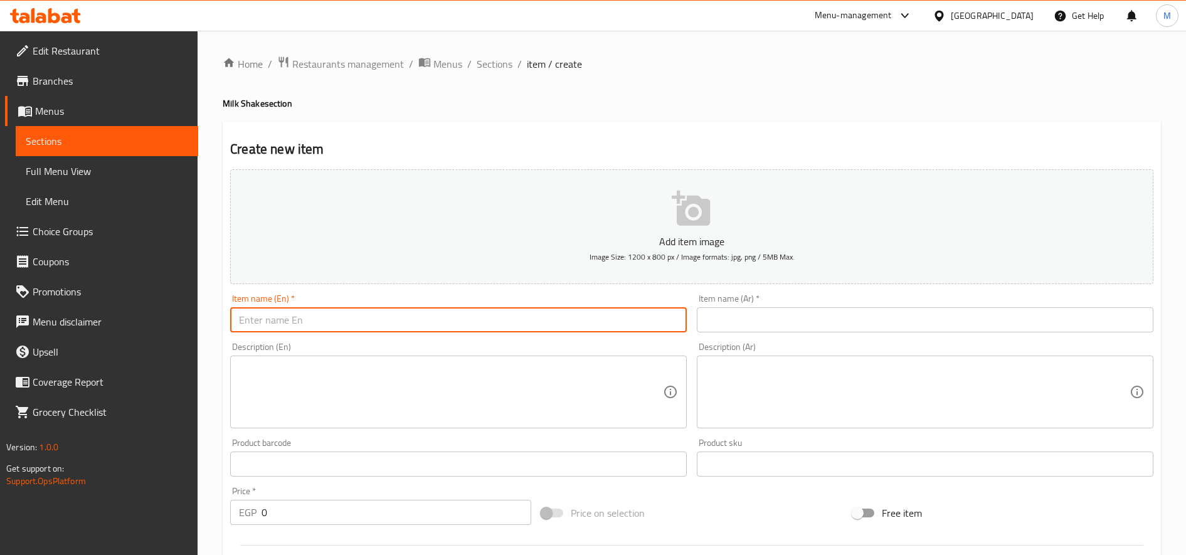
click at [493, 322] on input "text" at bounding box center [458, 319] width 456 height 25
paste input "Milkshakes"
paste input "Oreo Cakes"
click at [502, 332] on input "Milkshakes Oreo Cakes" at bounding box center [458, 319] width 456 height 25
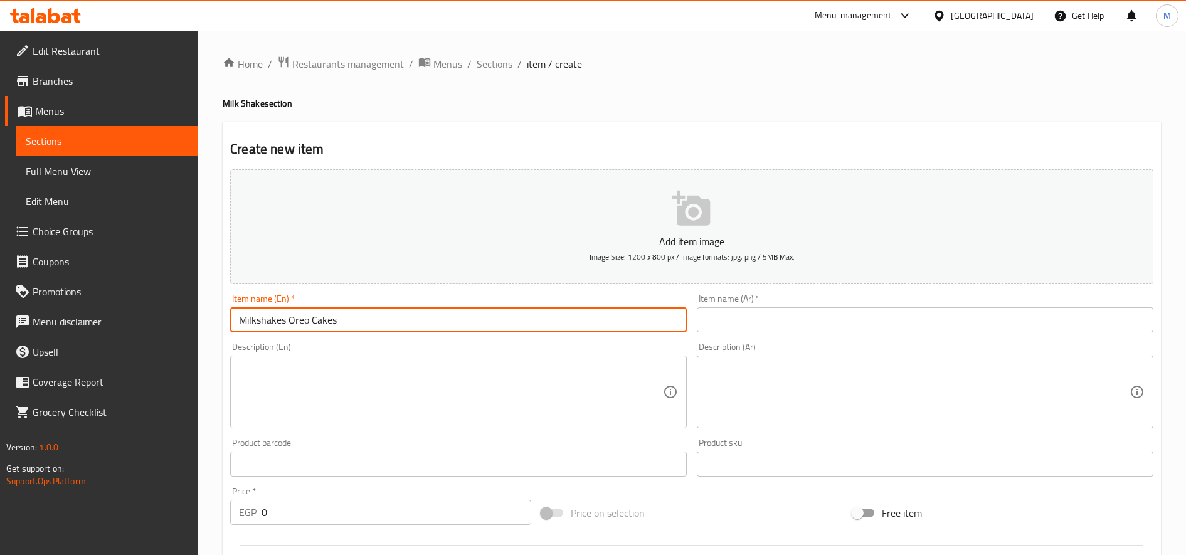
click at [502, 332] on input "Milkshakes Oreo Cakes" at bounding box center [458, 319] width 456 height 25
type input "Milkshakes Oreo Cakes"
click at [783, 309] on input "text" at bounding box center [925, 319] width 456 height 25
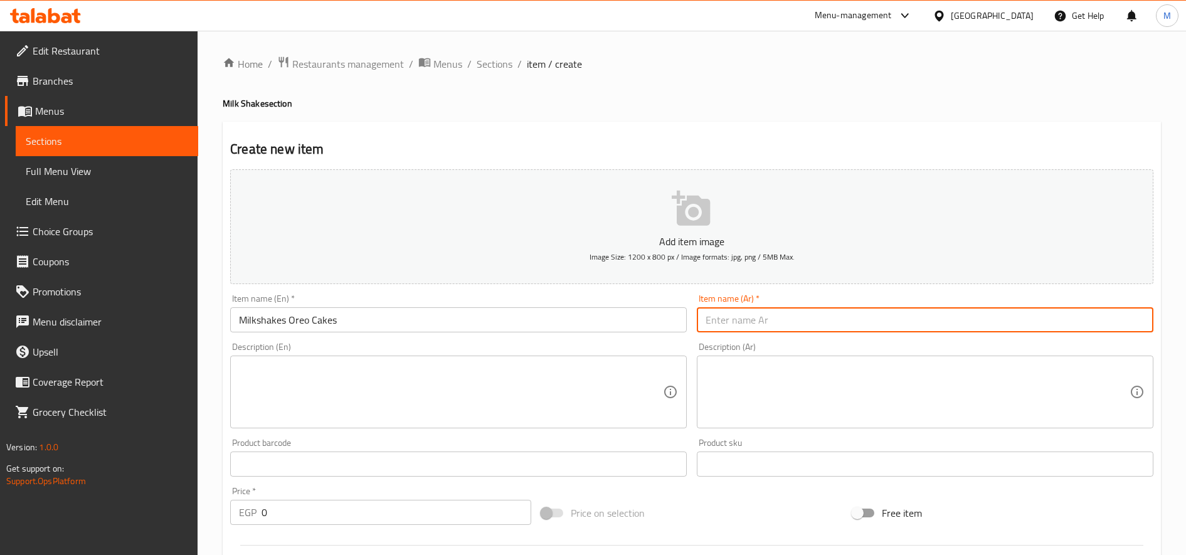
paste input "ميلك [PERSON_NAME]"
type input "ميلك [PERSON_NAME]"
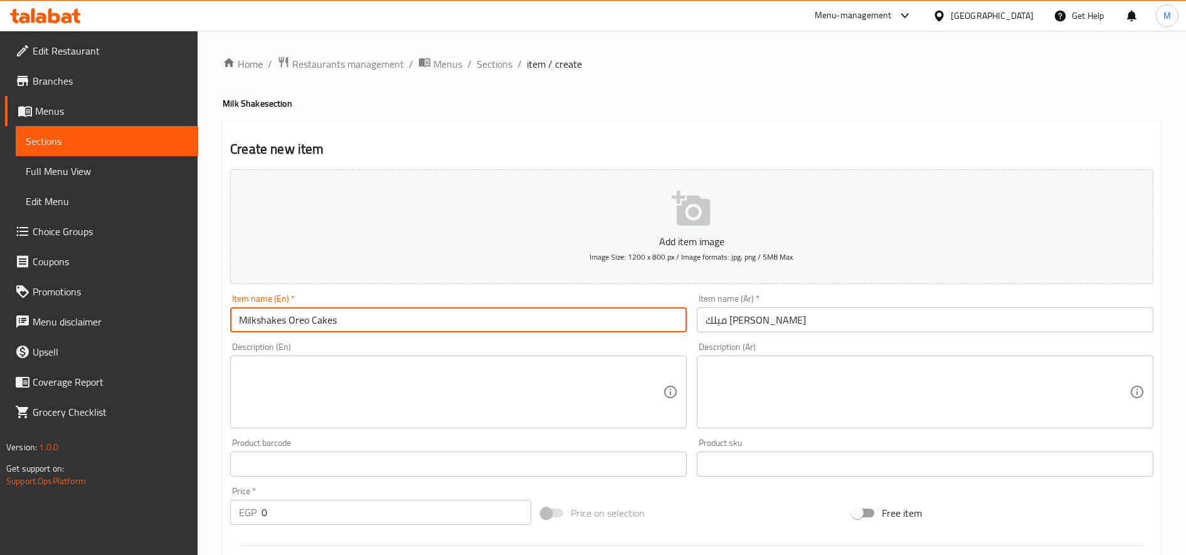
click at [441, 325] on input "Milkshakes Oreo Cakes" at bounding box center [458, 319] width 456 height 25
paste input "Pistachio Shake"
type input "Pistachio Shake"
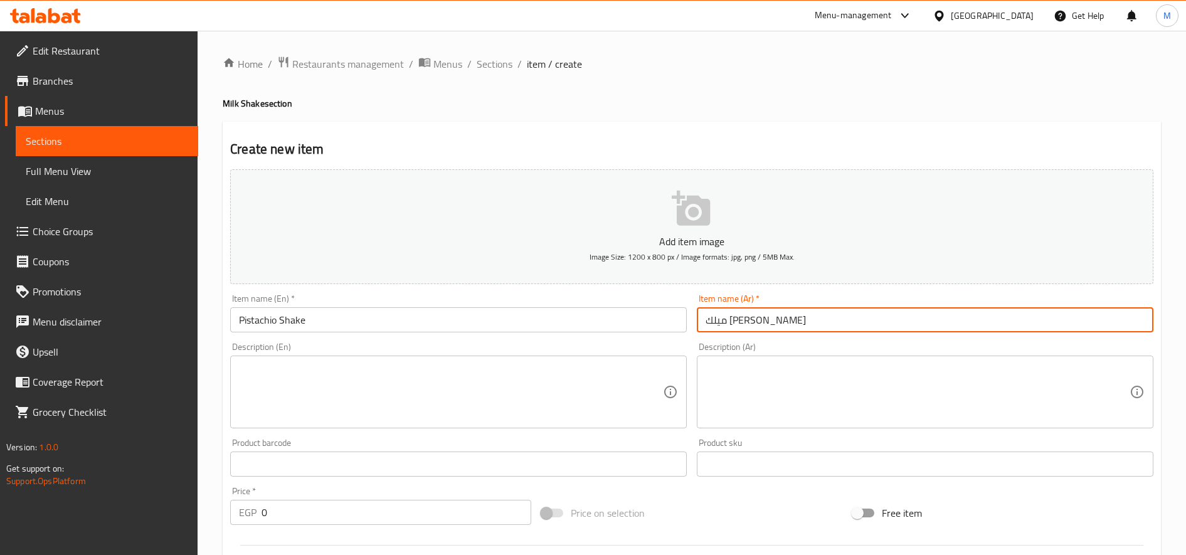
click at [869, 298] on div "Item name (Ar)   * ميلك شيك أوريو كيك Item name (Ar) *" at bounding box center [925, 313] width 456 height 38
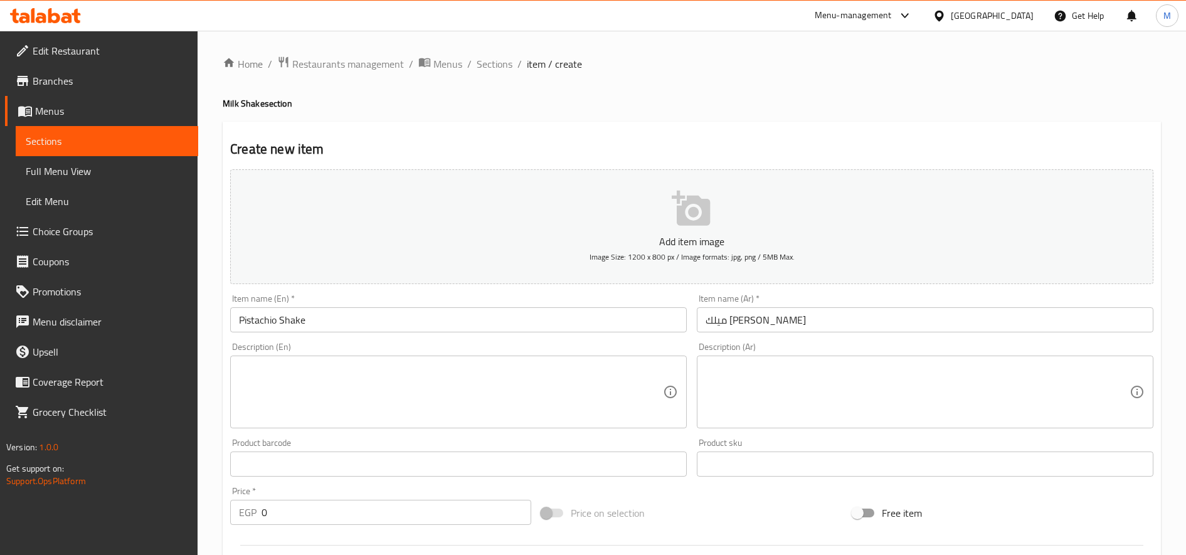
click at [855, 317] on input "ميلك شيك أوريو كيك" at bounding box center [925, 319] width 456 height 25
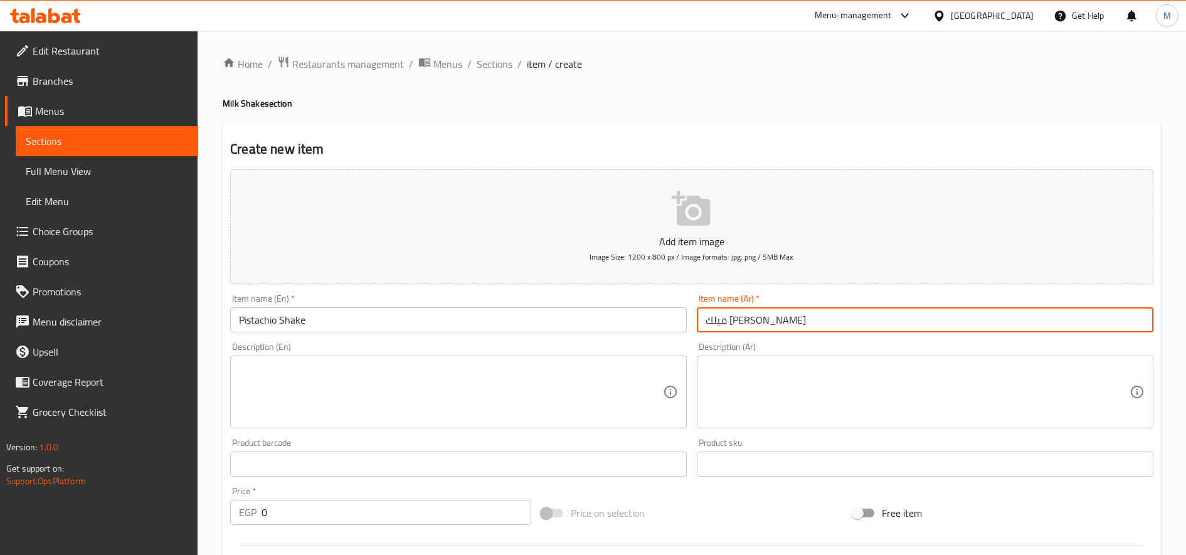
click at [855, 317] on input "ميلك شيك أوريو كيك" at bounding box center [925, 319] width 456 height 25
paste input "لفستق"
type input "ميلك شيك الفستق"
click at [289, 518] on input "0" at bounding box center [396, 512] width 270 height 25
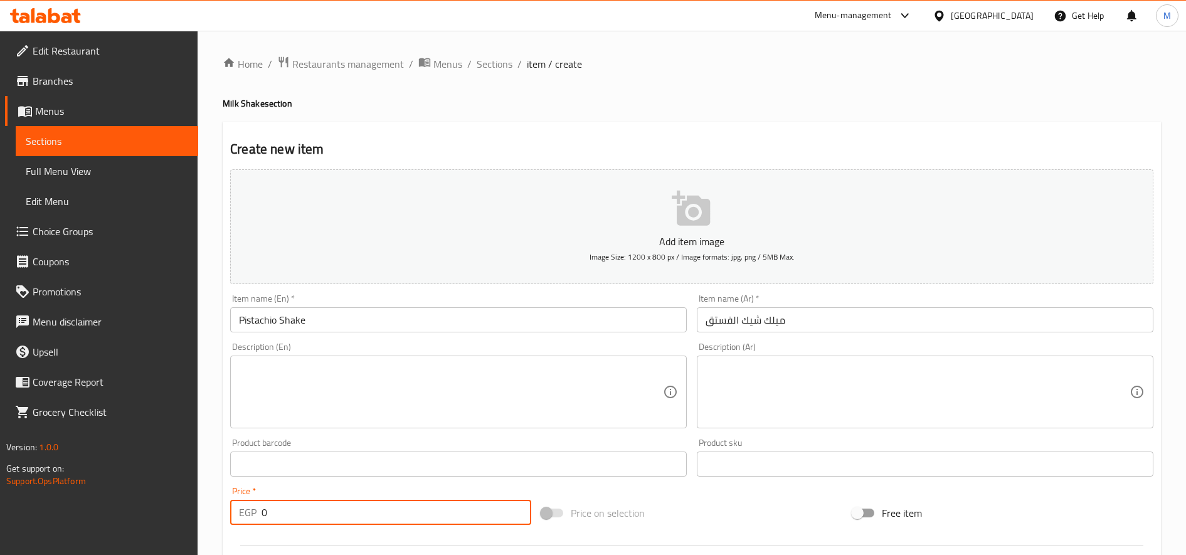
click at [289, 518] on input "0" at bounding box center [396, 512] width 270 height 25
paste input "10"
type input "100"
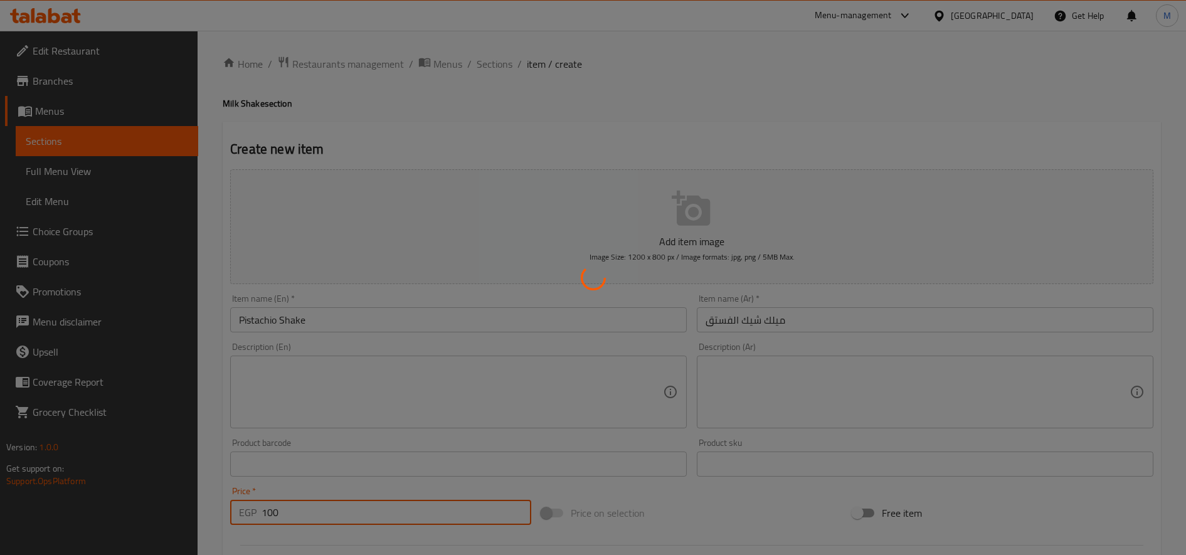
type input "0"
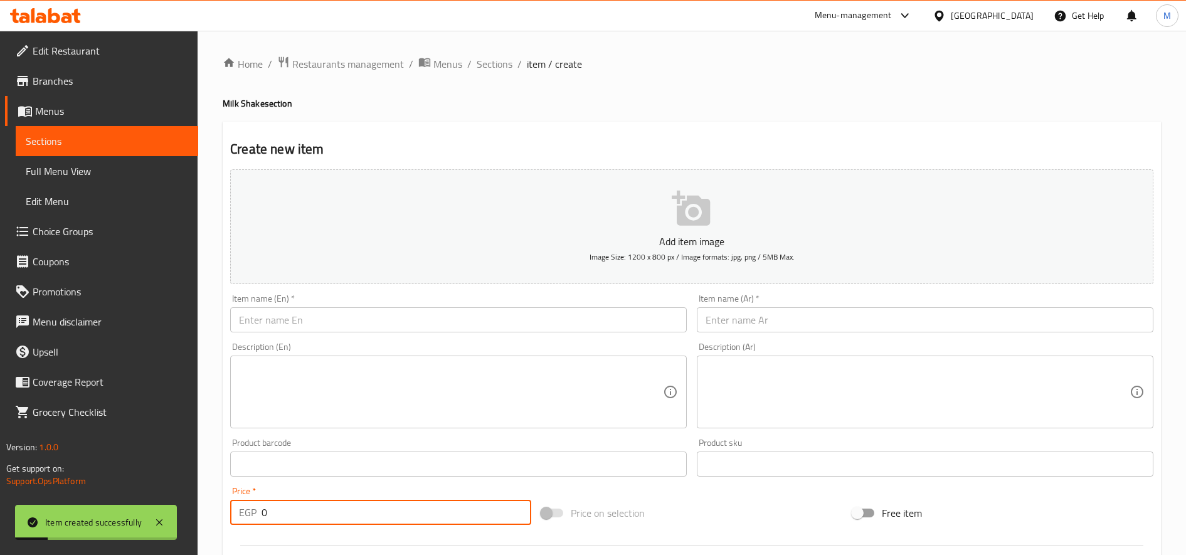
click at [311, 324] on input "text" at bounding box center [458, 319] width 456 height 25
paste input "Milkshakes"
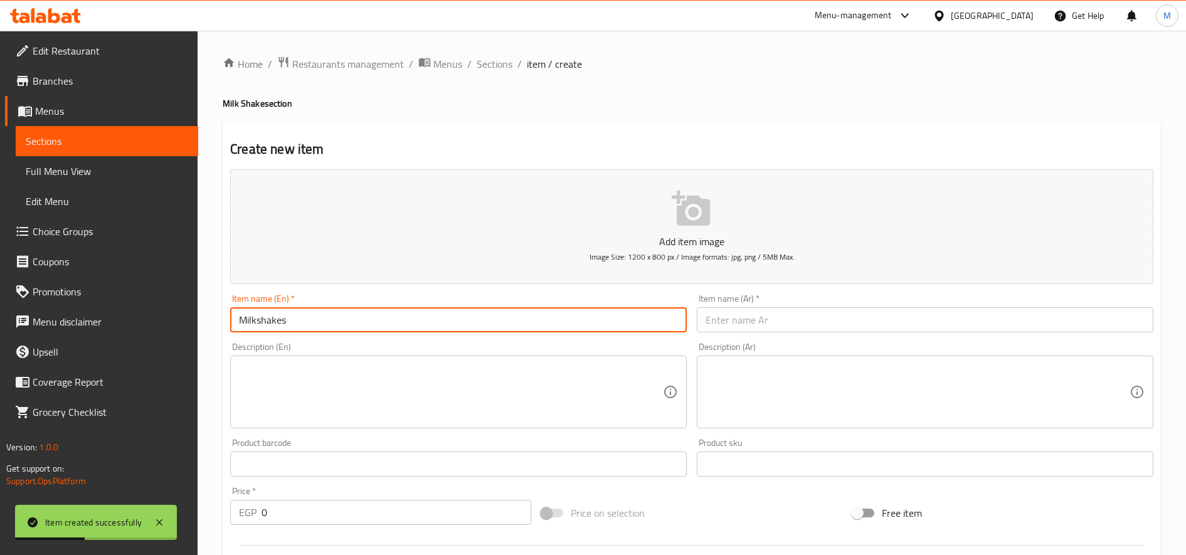
paste input "Butter Scotch"
click at [456, 317] on input "Milkshakes Butter Scotch" at bounding box center [458, 319] width 456 height 25
type input "Milkshakes Butter Scotch"
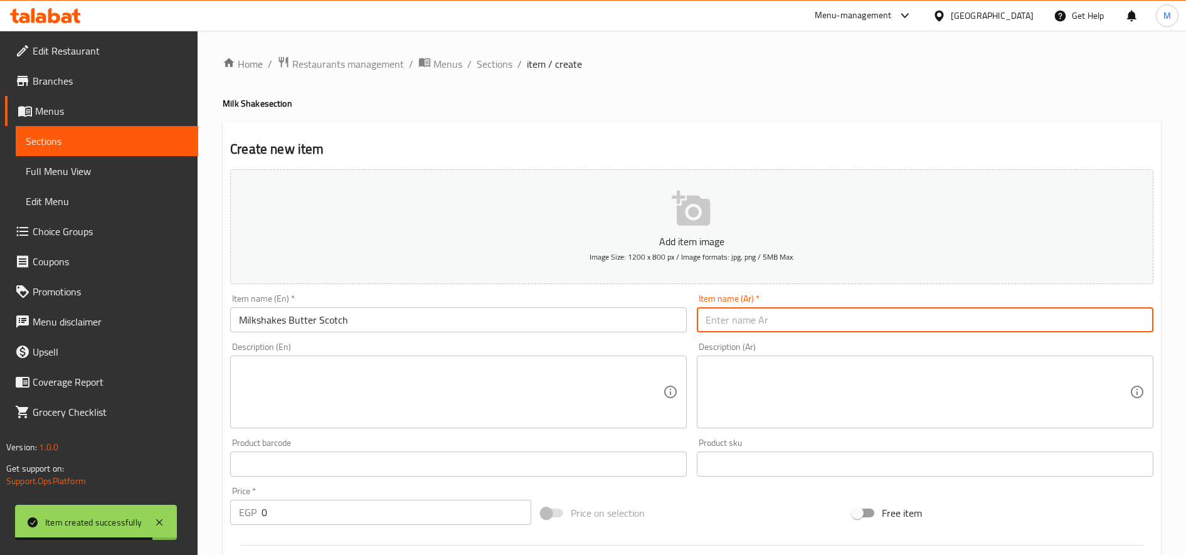
click at [813, 318] on input "text" at bounding box center [925, 319] width 456 height 25
paste input "ميلك شيك زبدة سكوتش"
type input "ميلك شيك زبدة سكوتش"
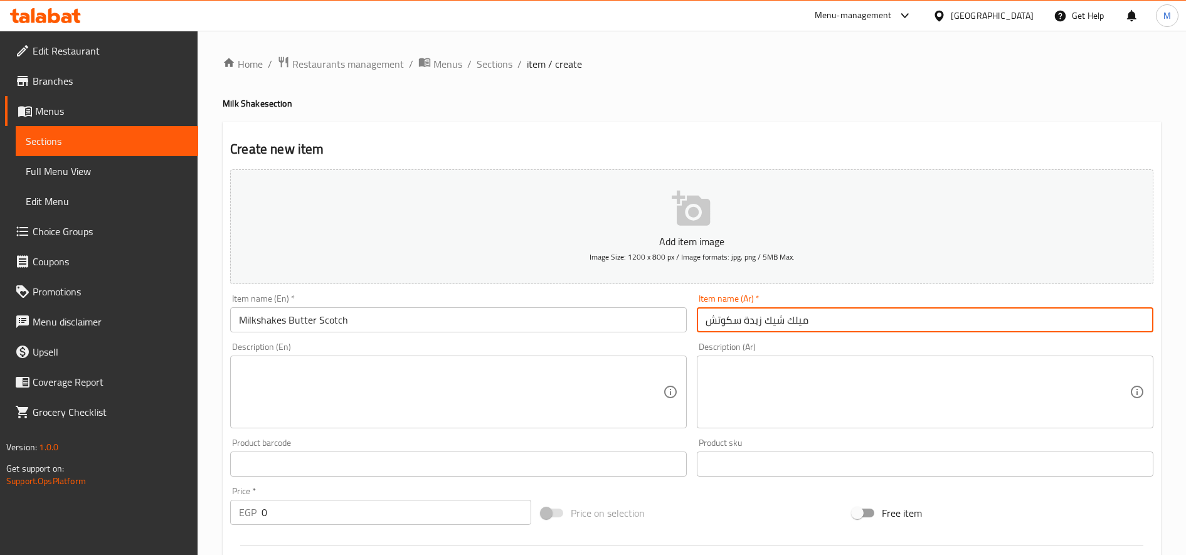
click at [305, 505] on input "0" at bounding box center [396, 512] width 270 height 25
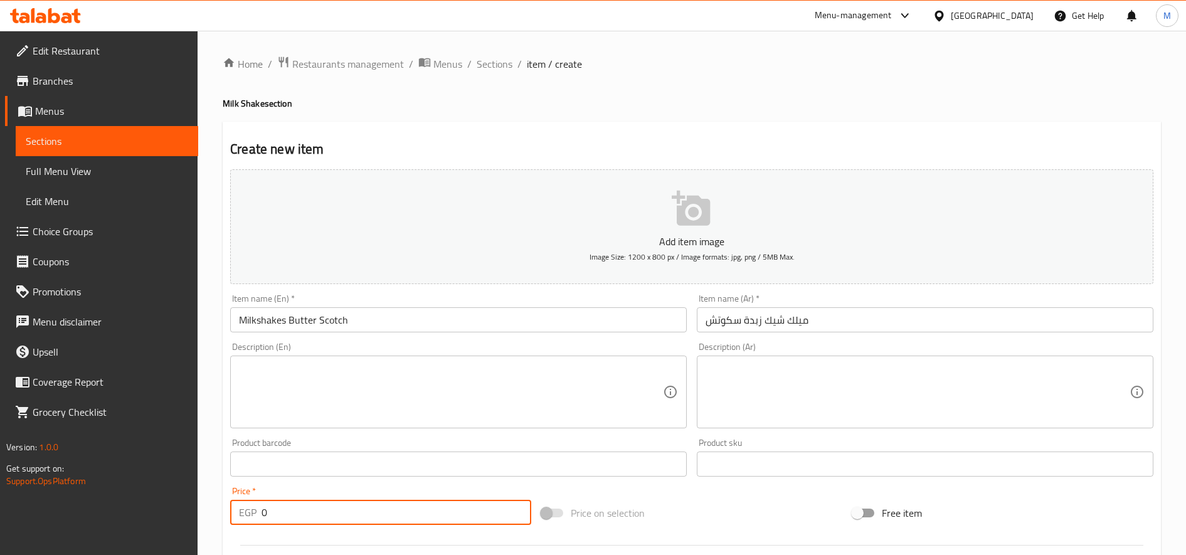
click at [305, 505] on input "0" at bounding box center [396, 512] width 270 height 25
paste input "9"
type input "90"
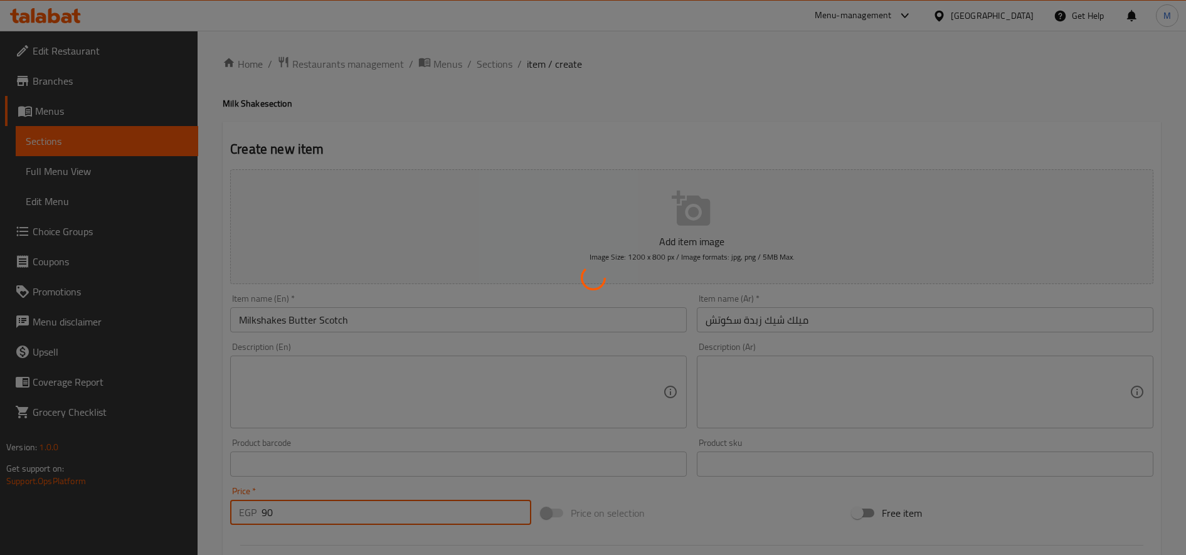
type input "0"
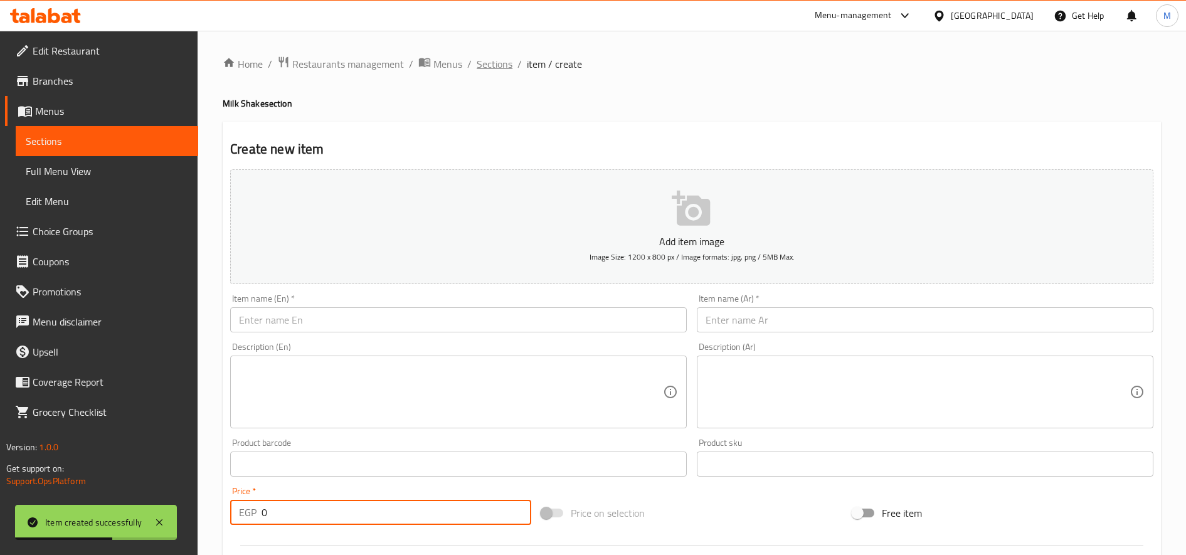
click at [487, 67] on span "Sections" at bounding box center [495, 63] width 36 height 15
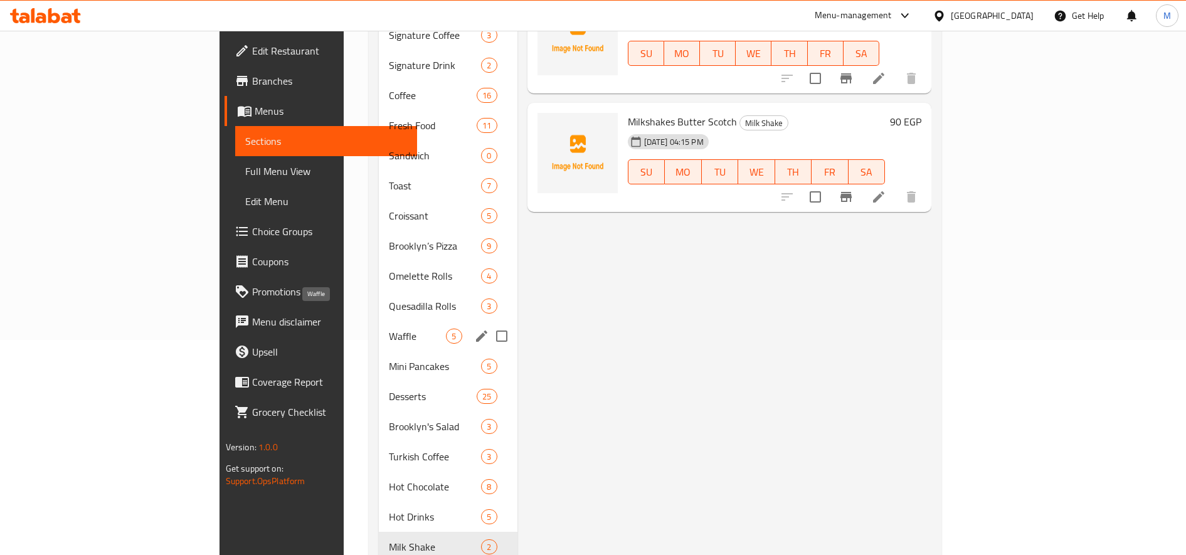
scroll to position [319, 0]
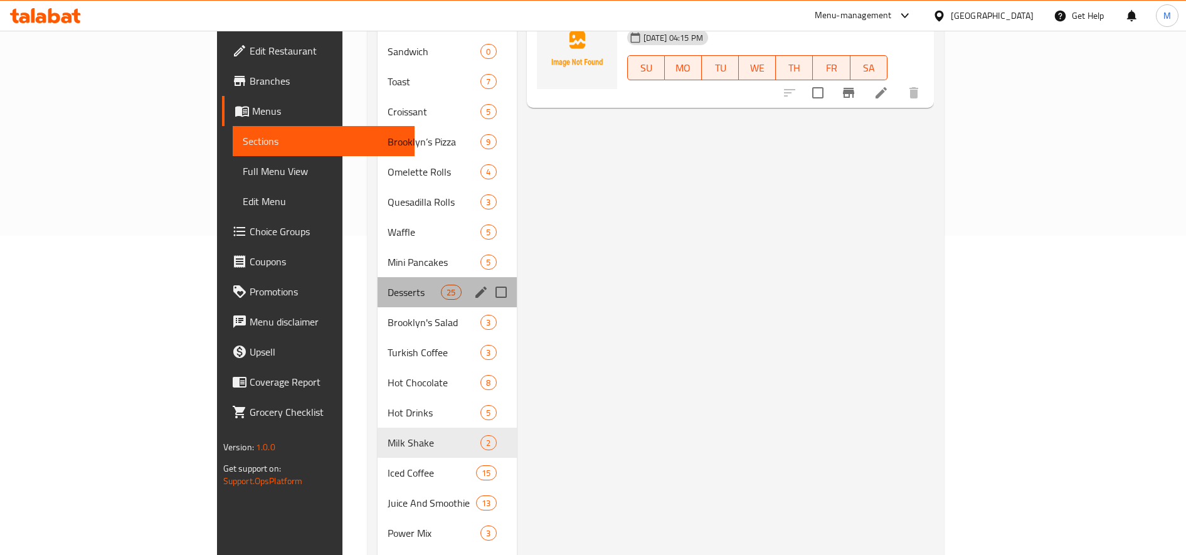
click at [377, 285] on div "Desserts 25" at bounding box center [446, 292] width 139 height 30
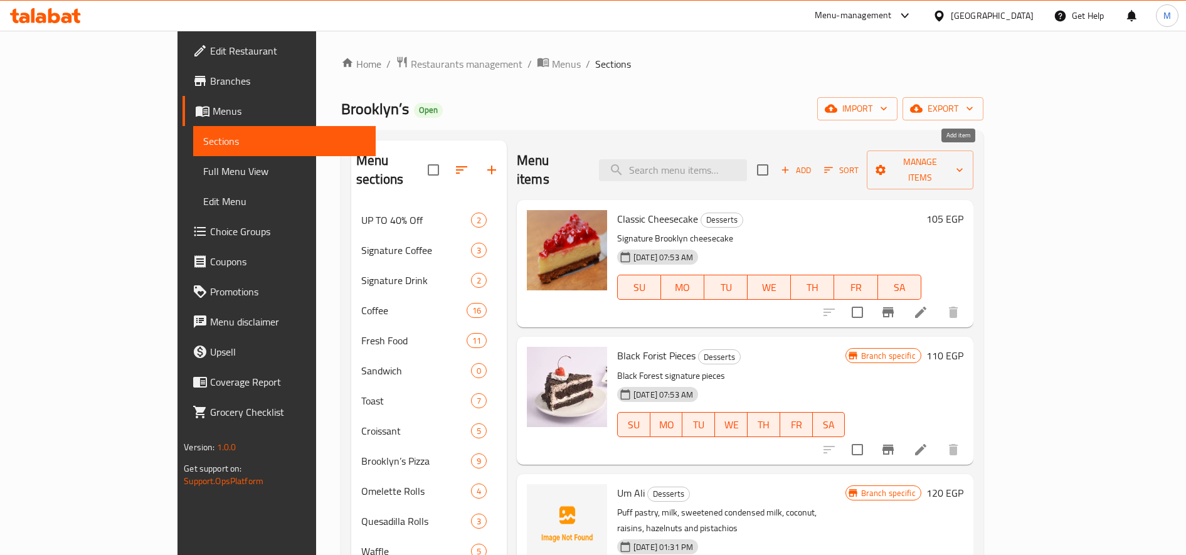
click at [813, 163] on span "Add" at bounding box center [796, 170] width 34 height 14
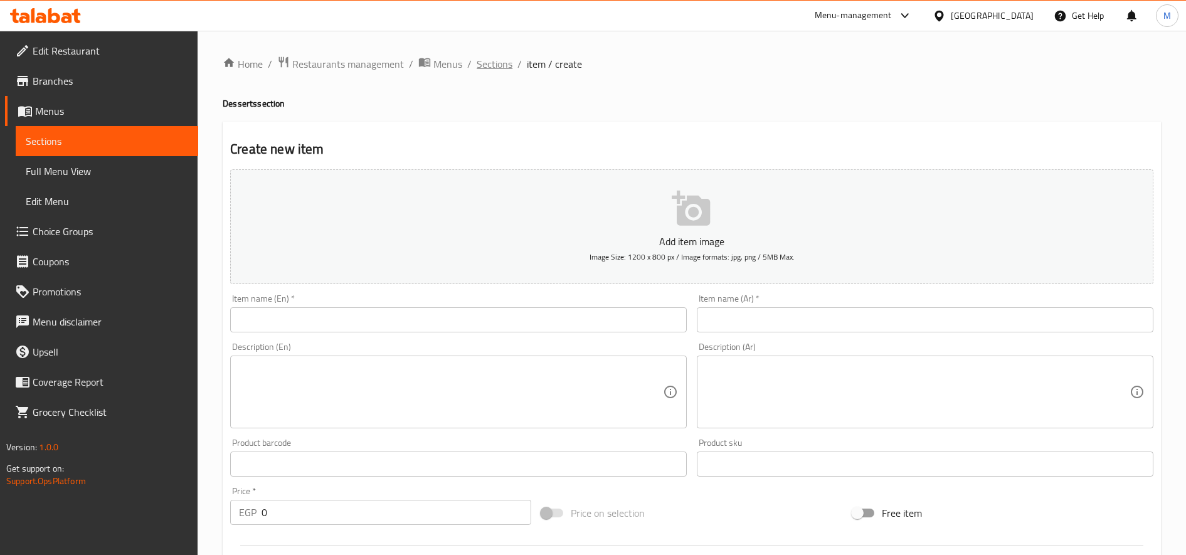
click at [485, 66] on span "Sections" at bounding box center [495, 63] width 36 height 15
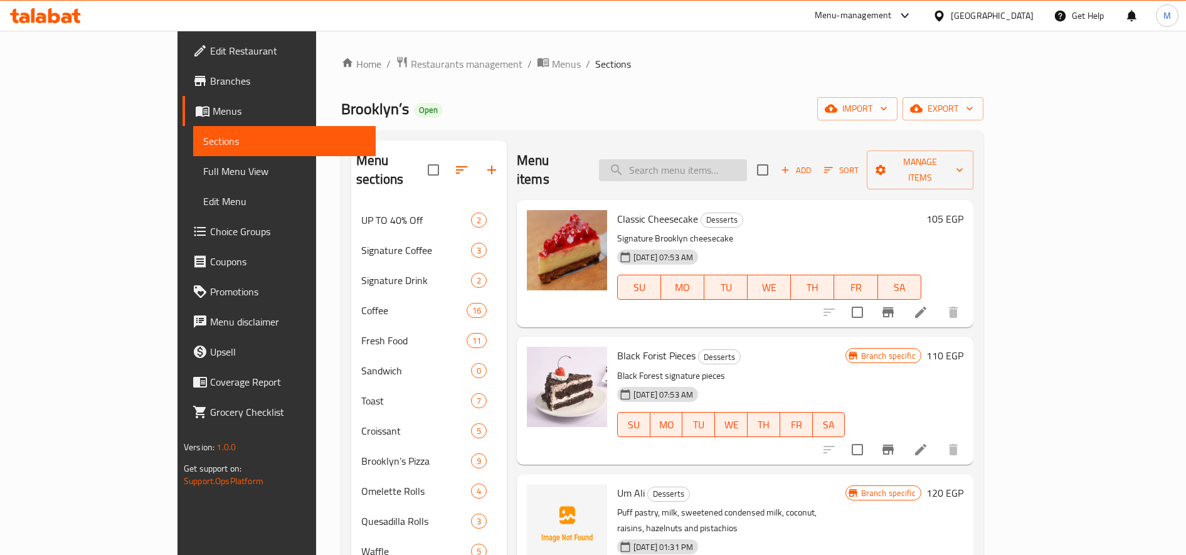
click at [683, 159] on input "search" at bounding box center [673, 170] width 148 height 22
paste input "Mango Cake"
type input "Mango Cake"
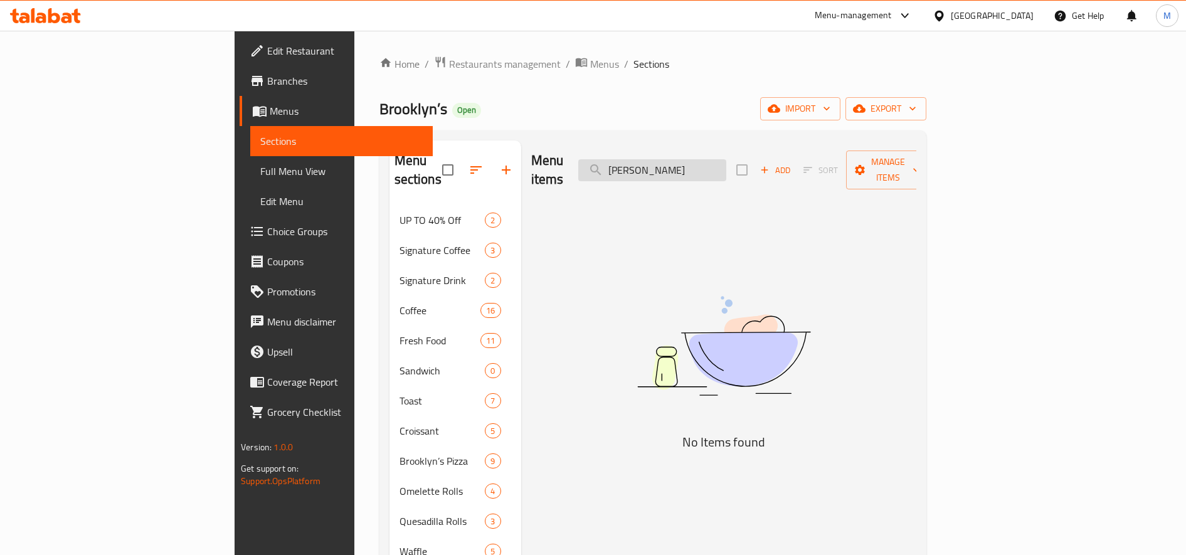
click at [726, 159] on input "Mango Cake" at bounding box center [652, 170] width 148 height 22
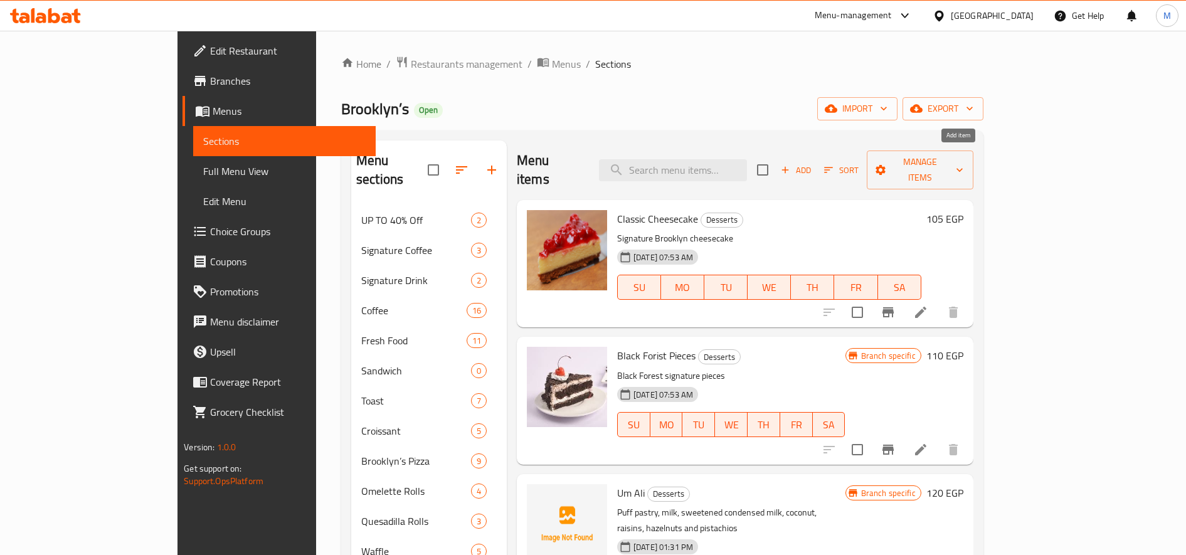
click at [813, 167] on span "Add" at bounding box center [796, 170] width 34 height 14
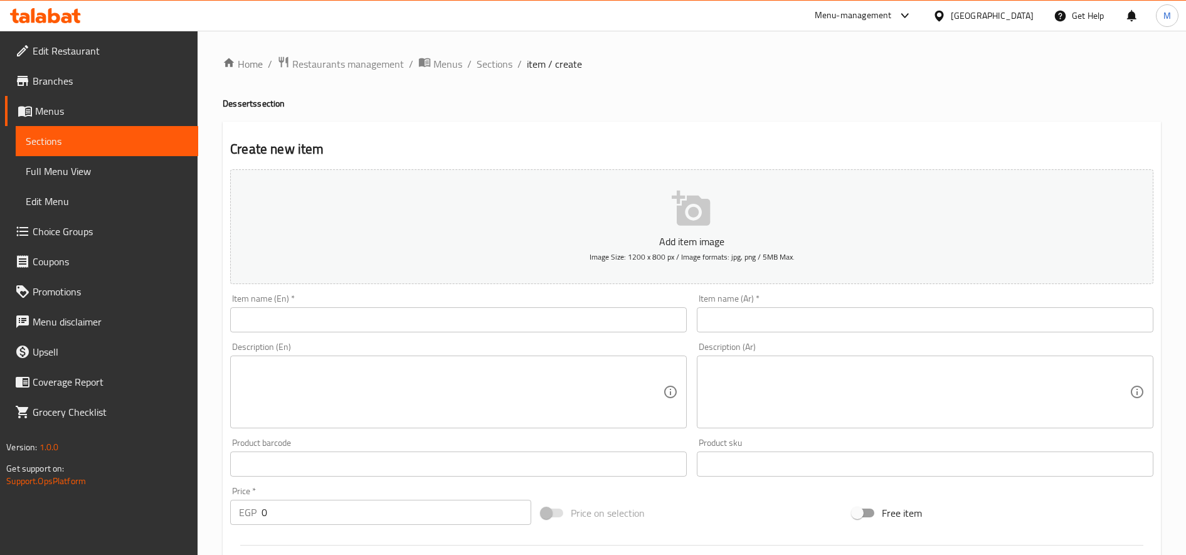
click at [534, 317] on input "text" at bounding box center [458, 319] width 456 height 25
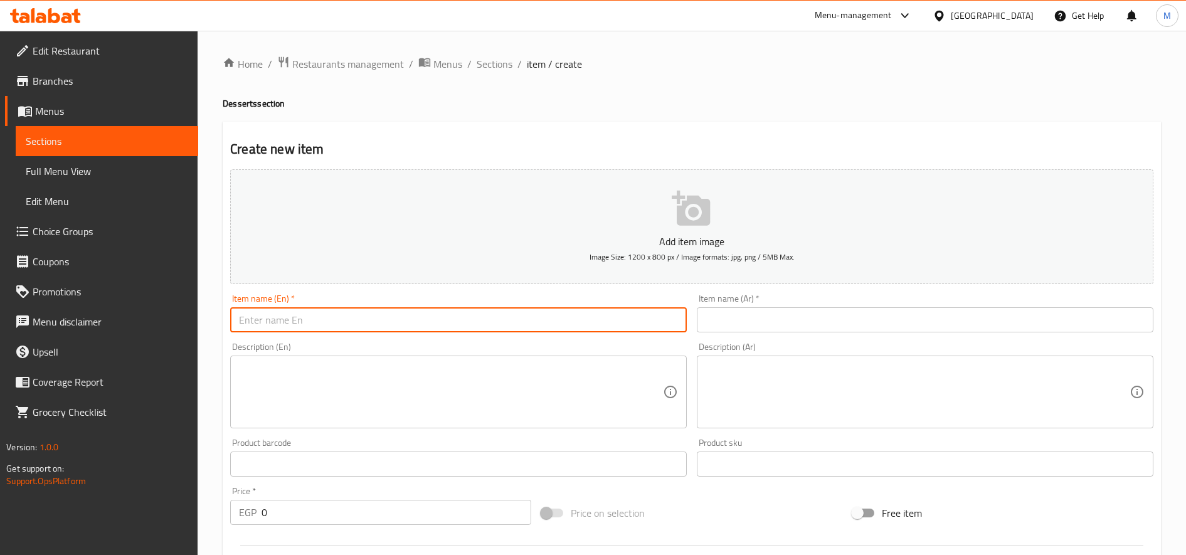
paste input "Mango Cake"
type input "Mango Cake"
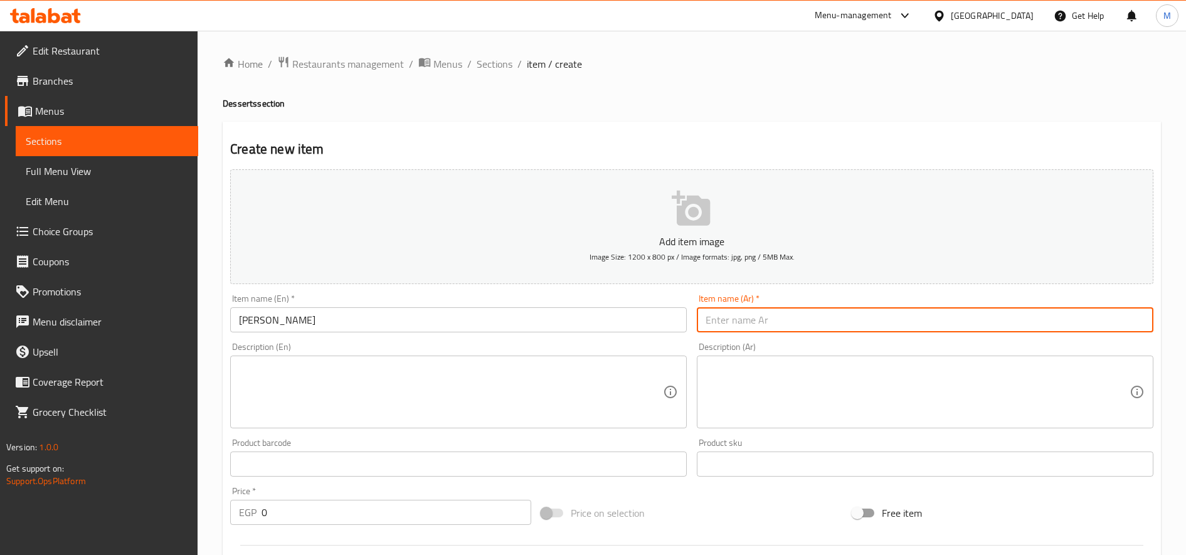
click at [887, 321] on input "text" at bounding box center [925, 319] width 456 height 25
paste input "كعكة المانجو"
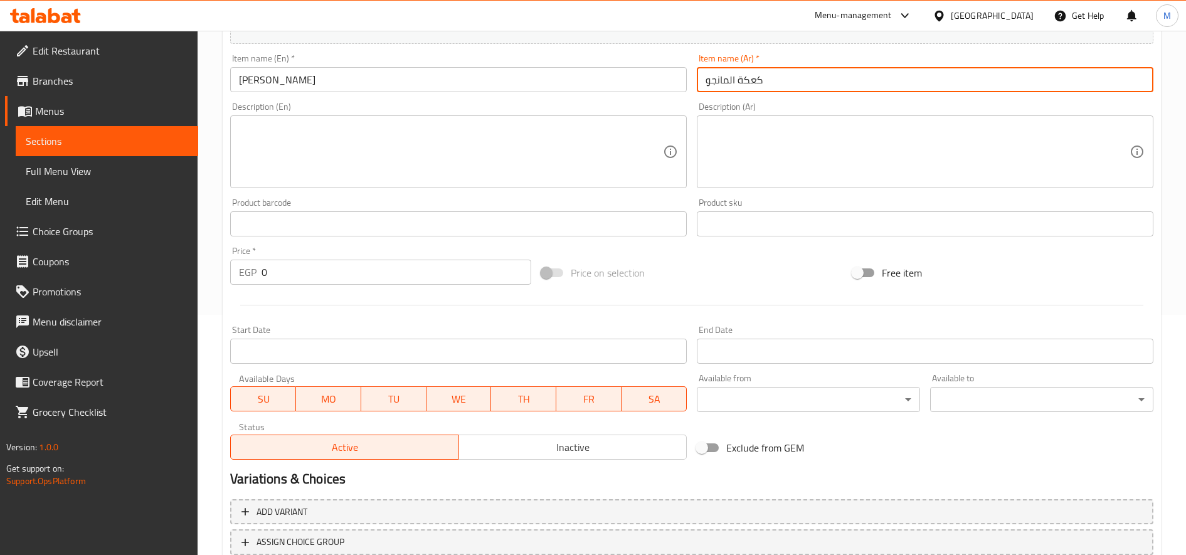
scroll to position [331, 0]
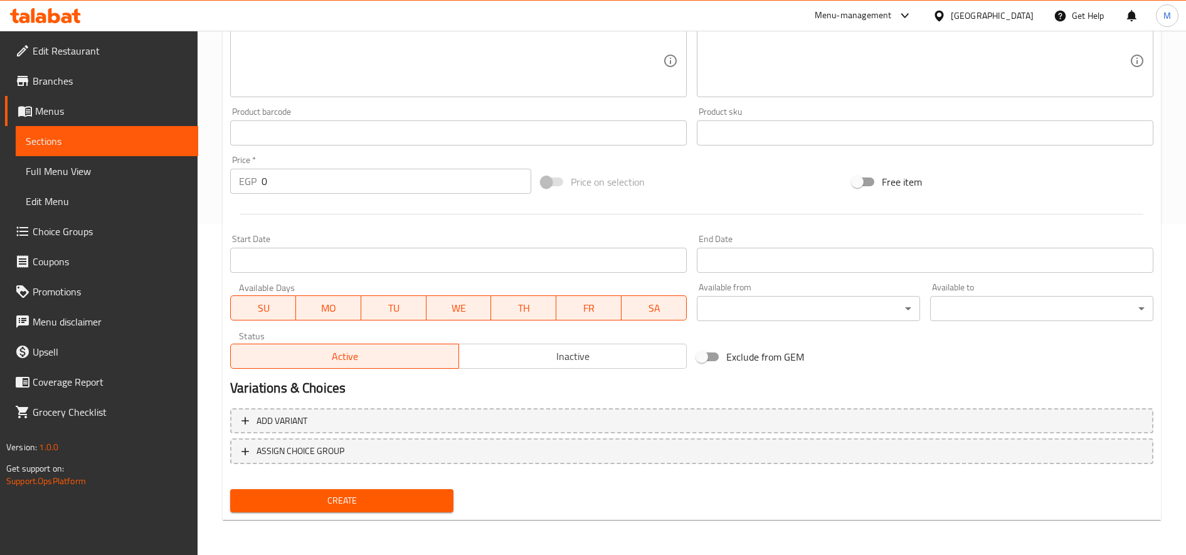
type input "كعكة المانجو"
click at [352, 182] on input "0" at bounding box center [396, 181] width 270 height 25
paste input "95"
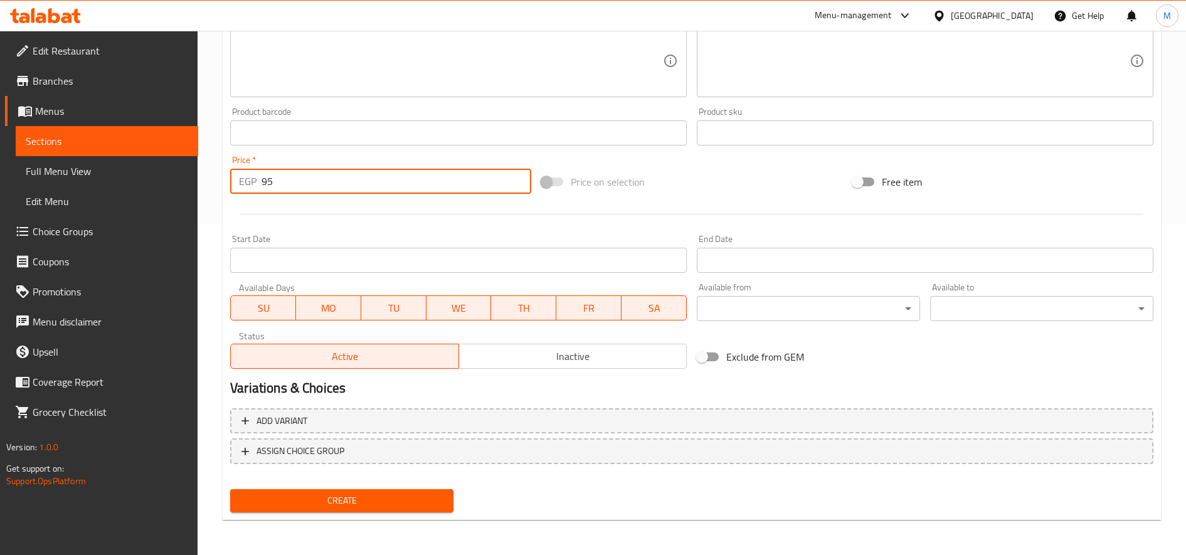
type input "95"
click at [230, 489] on button "Create" at bounding box center [341, 500] width 223 height 23
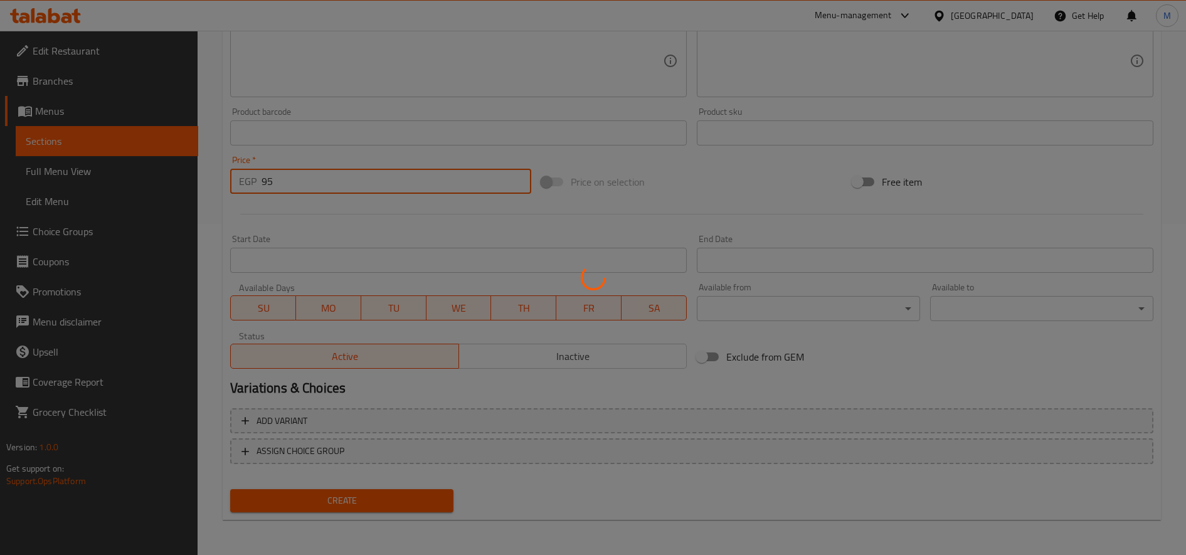
type input "0"
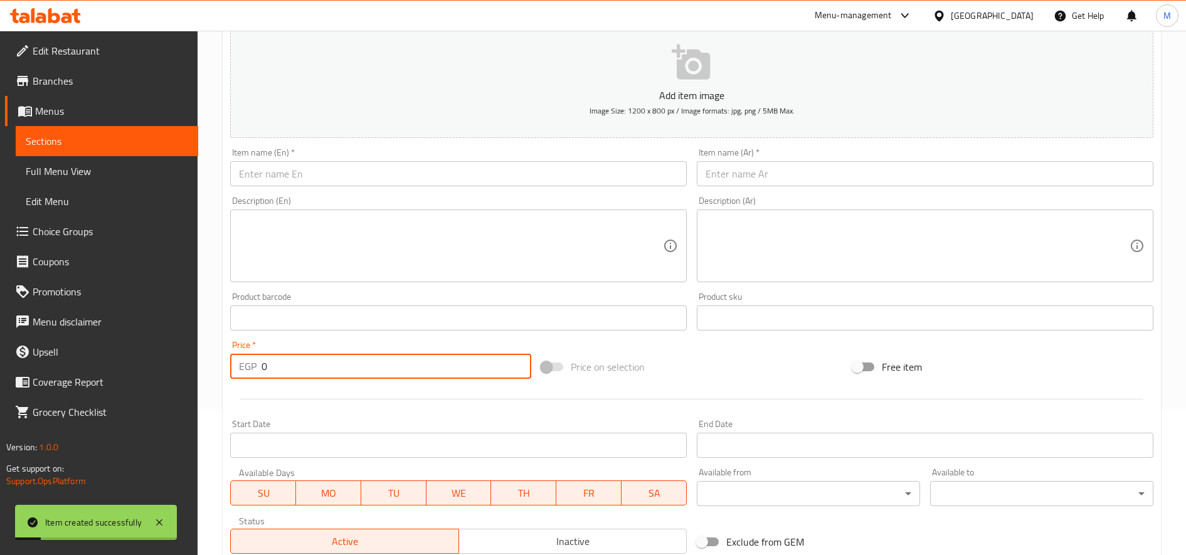
scroll to position [0, 0]
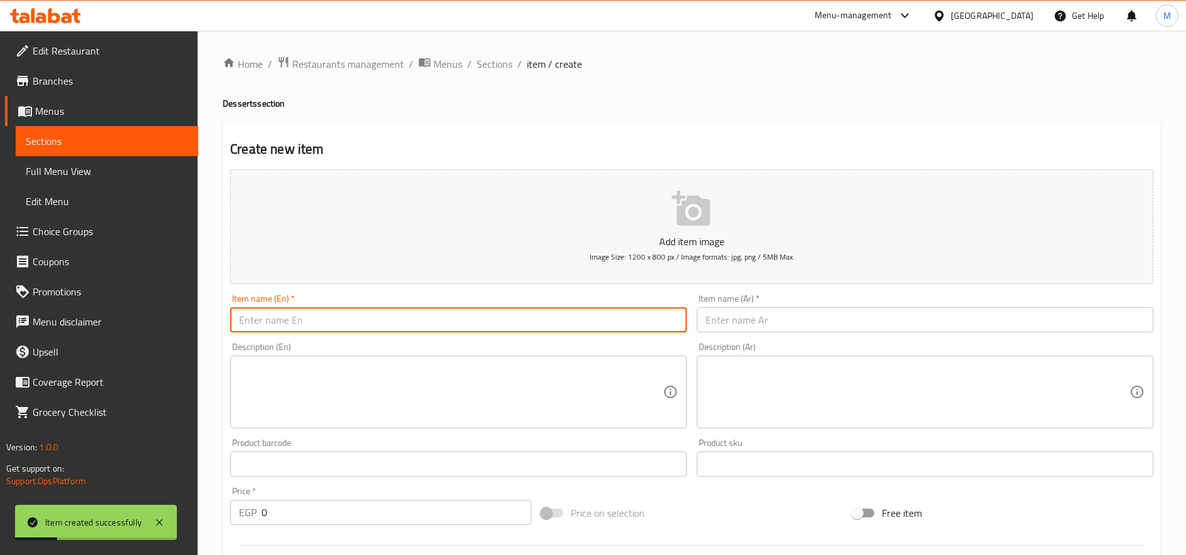
click at [325, 315] on input "text" at bounding box center [458, 319] width 456 height 25
paste input "Galaxy Cake"
type input "Galaxy Cake"
click at [815, 320] on input "text" at bounding box center [925, 319] width 456 height 25
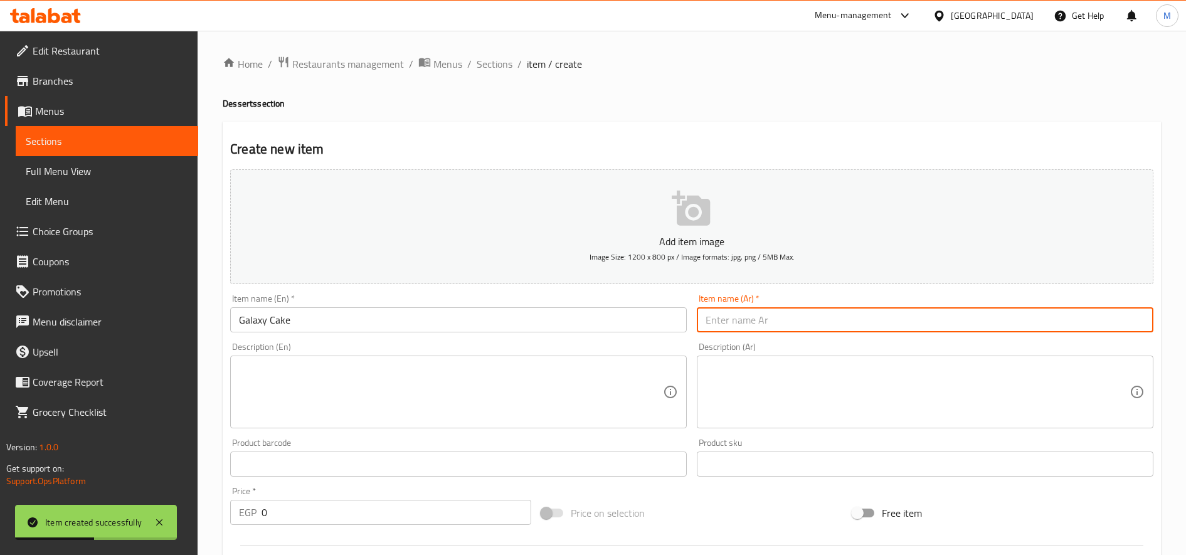
paste input "كعكة جالاكسي"
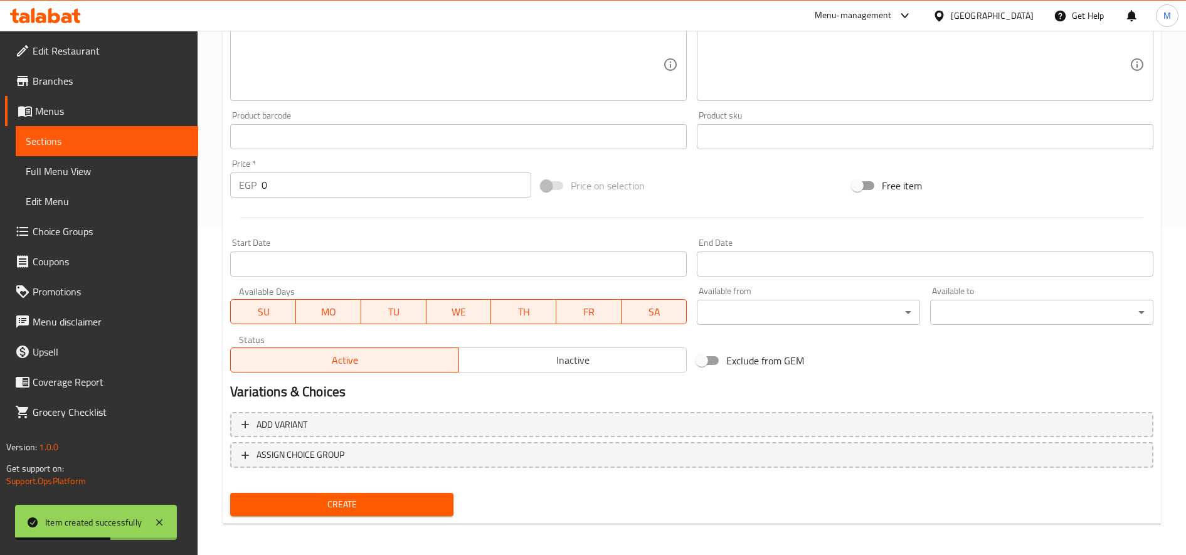
scroll to position [331, 0]
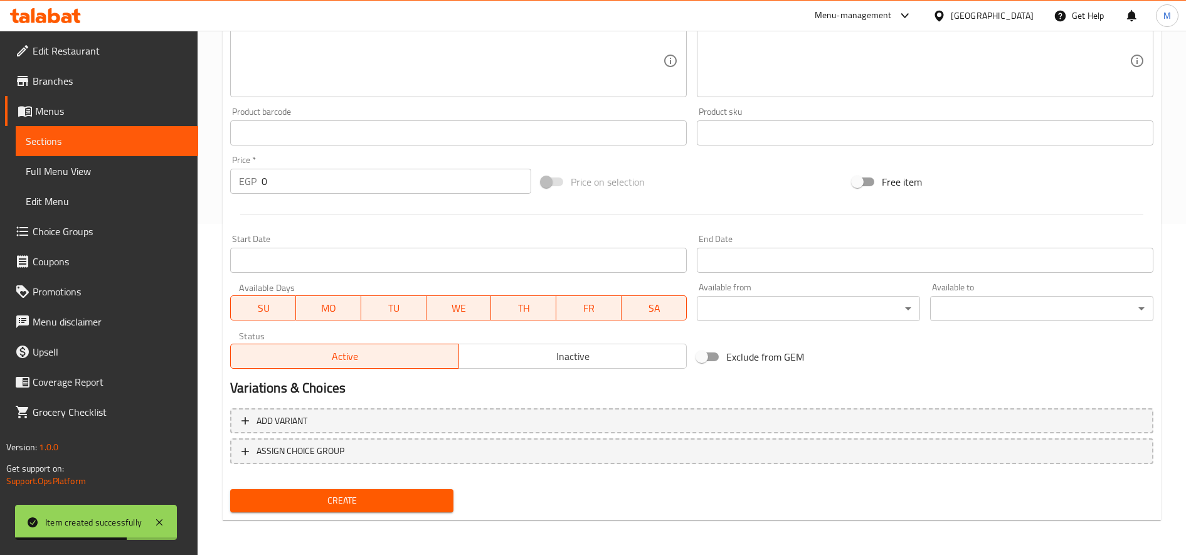
type input "كعكة جالاكسي"
click at [302, 192] on input "0" at bounding box center [396, 181] width 270 height 25
paste input "105"
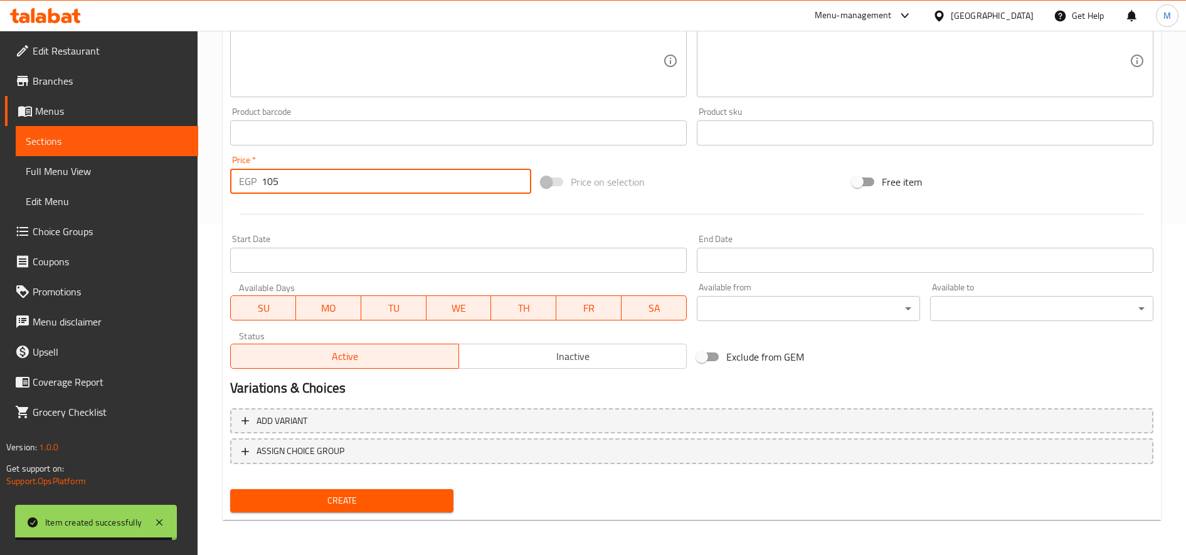
type input "105"
click at [230, 489] on button "Create" at bounding box center [341, 500] width 223 height 23
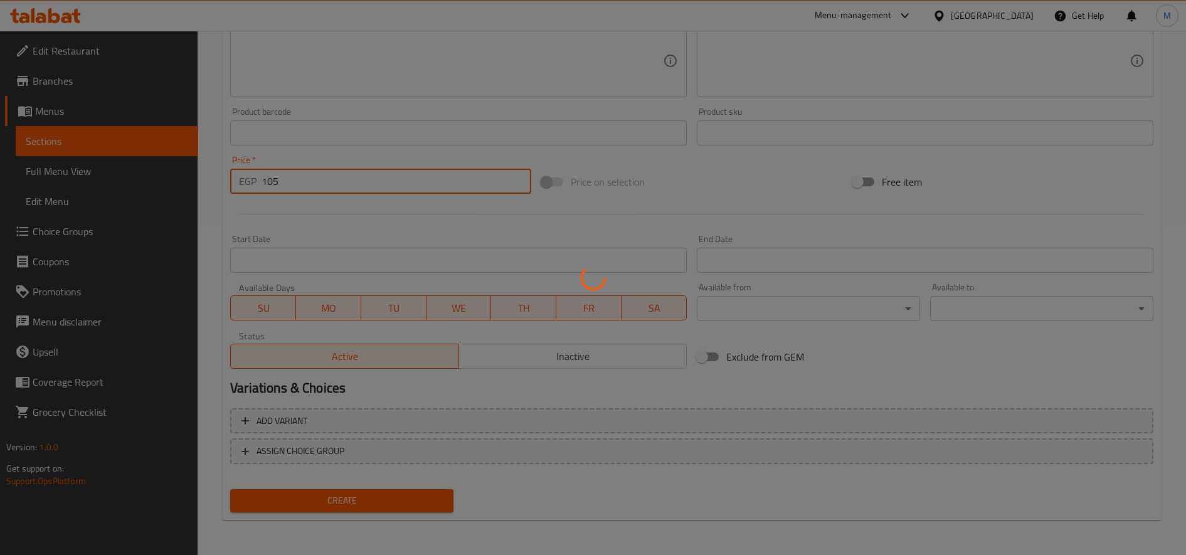
type input "0"
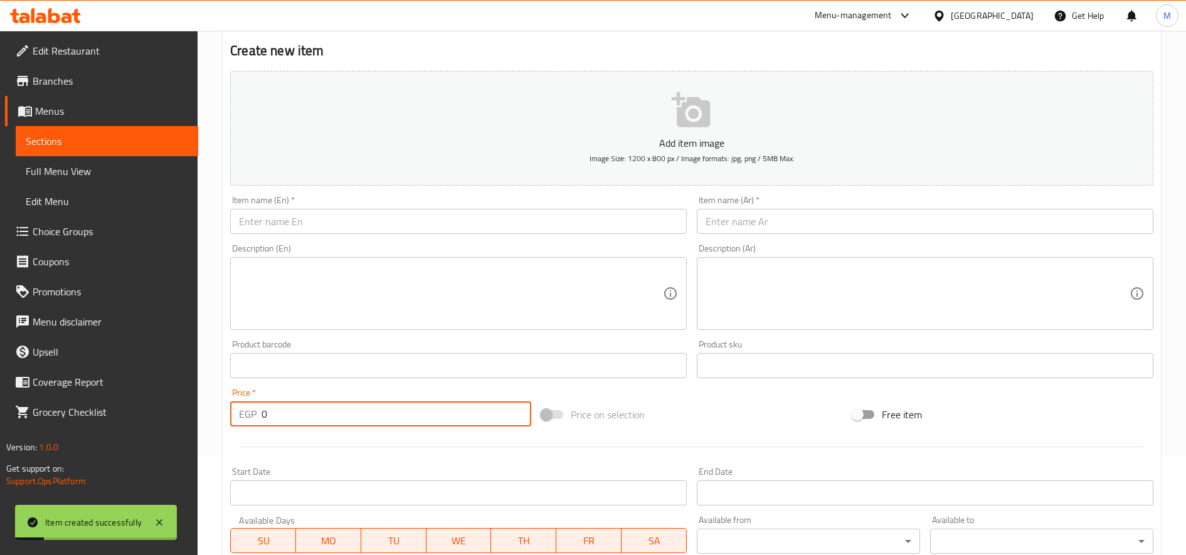
scroll to position [0, 0]
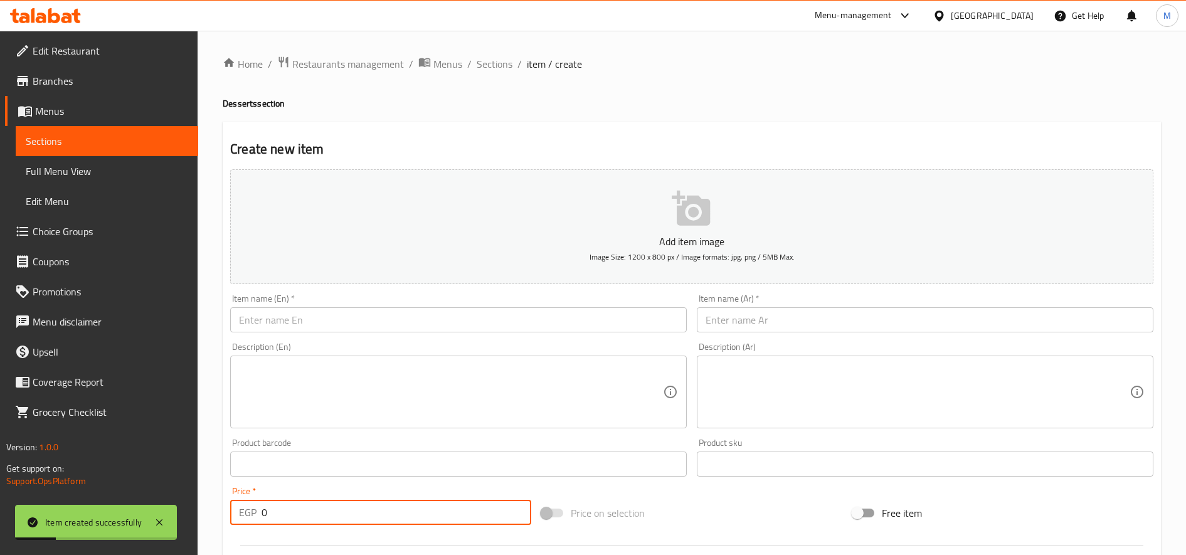
click at [342, 324] on input "text" at bounding box center [458, 319] width 456 height 25
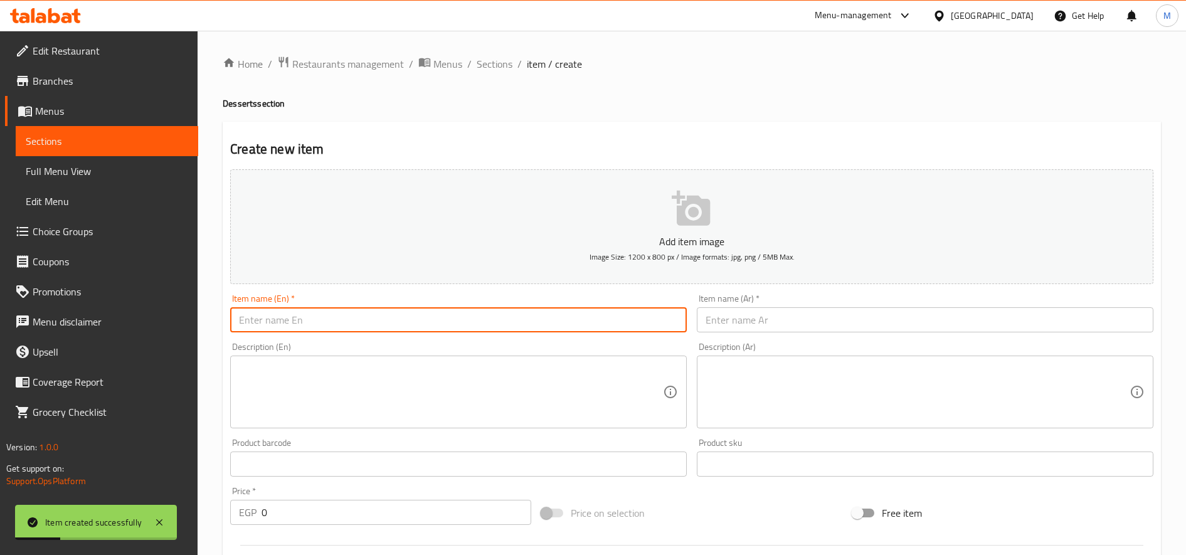
paste input "Chocolate Pistachio"
type input "Chocolate Pistachio"
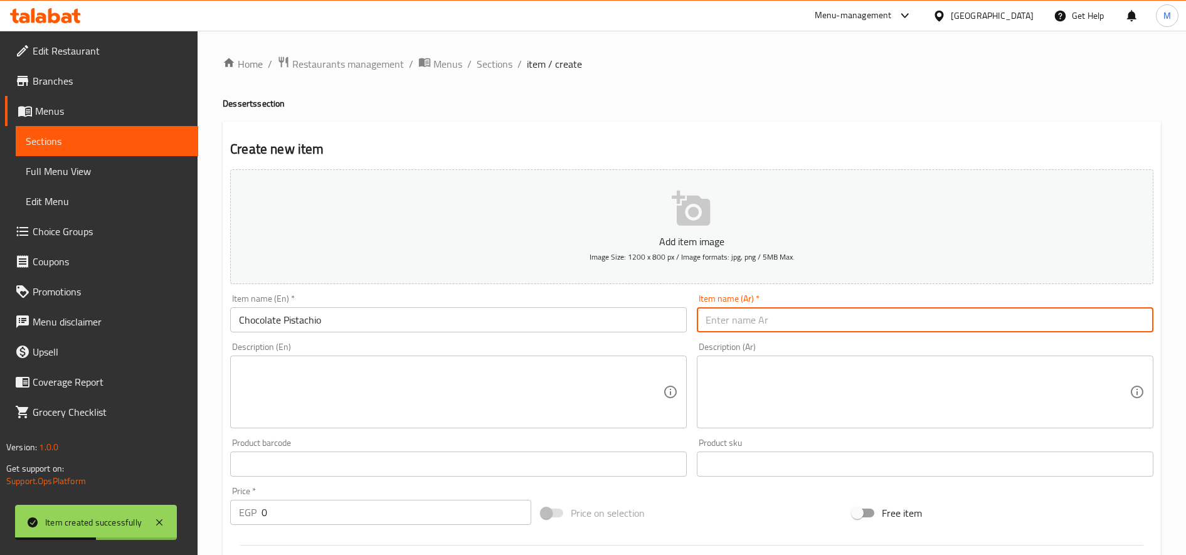
paste input "شوكولاتة فستق"
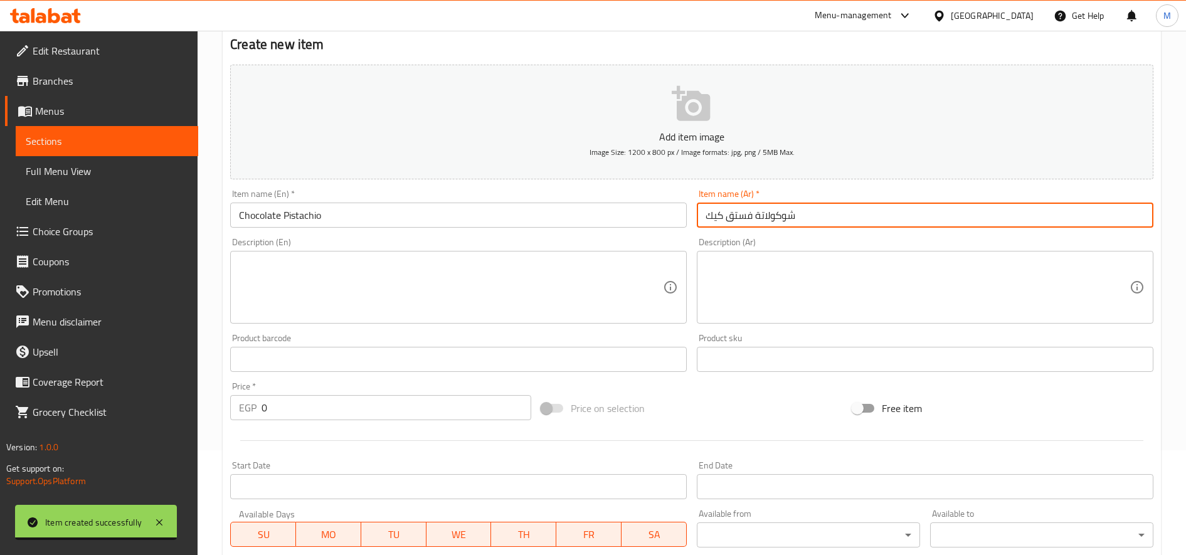
type input "شوكولاتة فستق كيك"
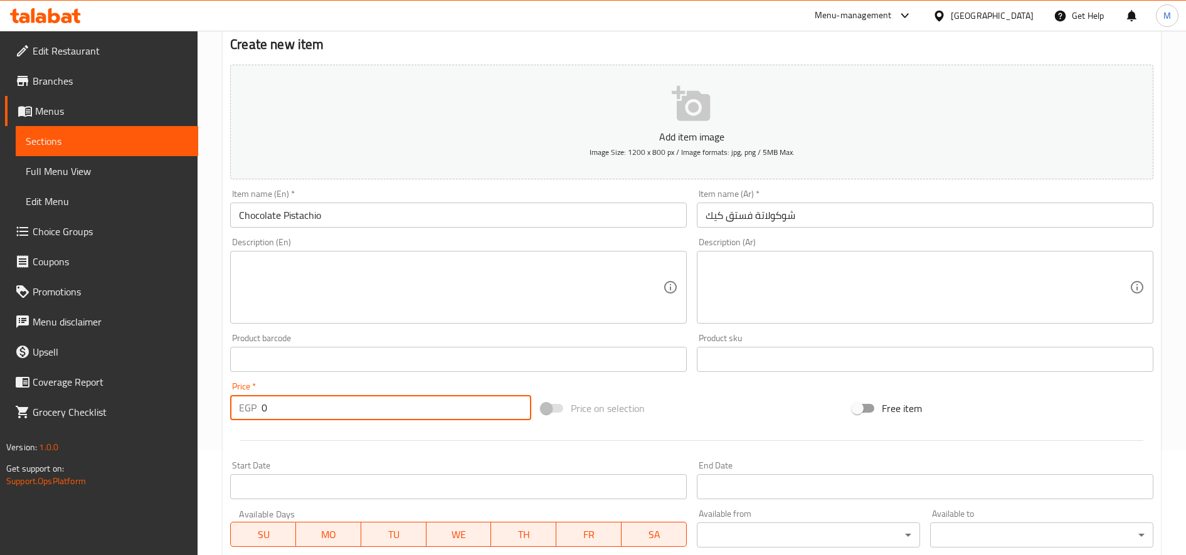
click at [320, 407] on input "0" at bounding box center [396, 407] width 270 height 25
paste input "15"
type input "150"
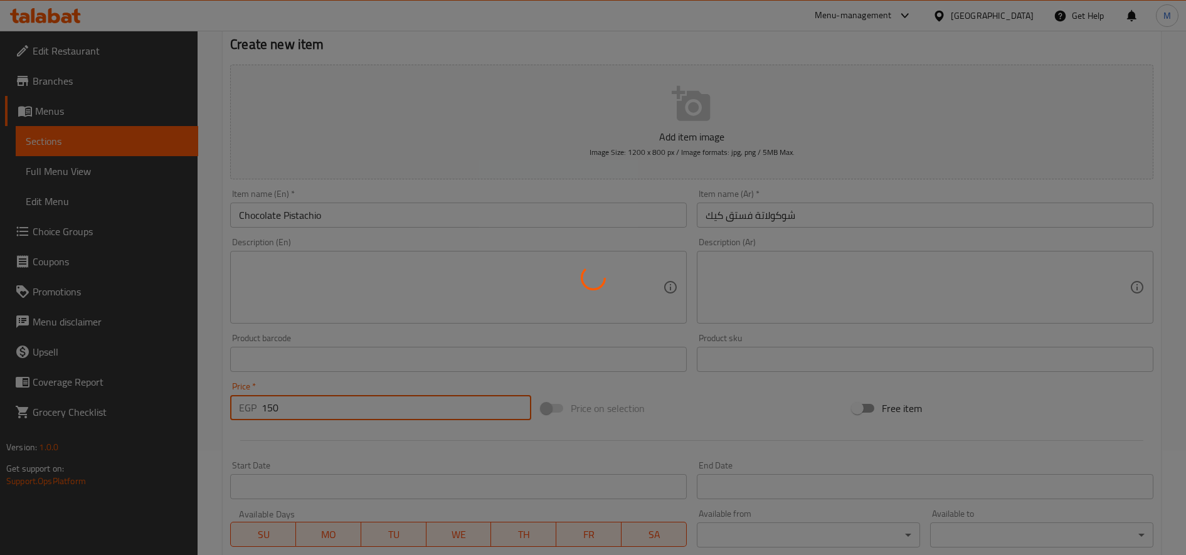
type input "0"
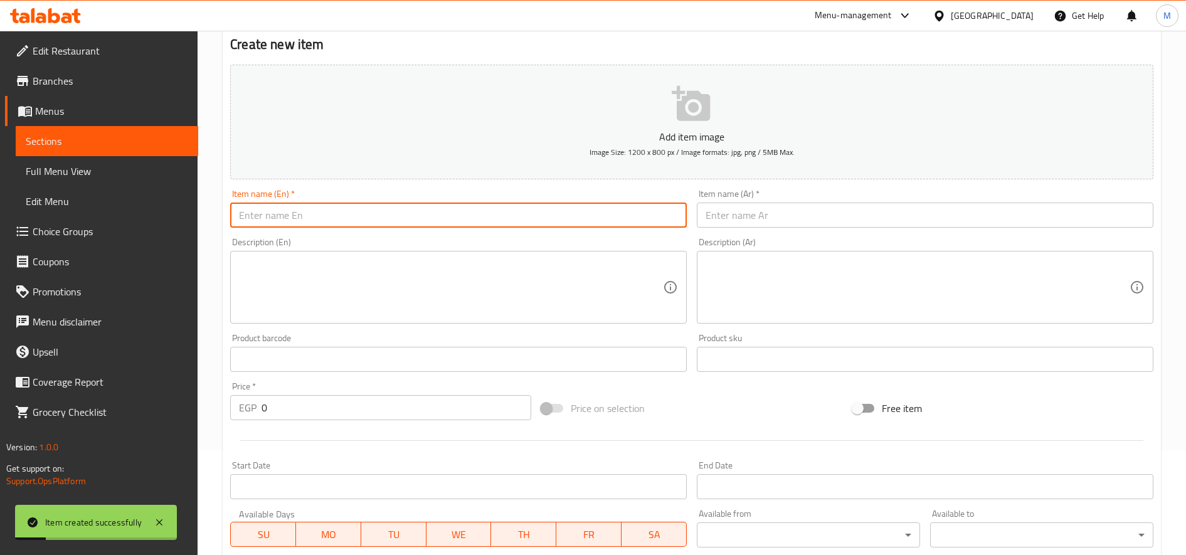
click at [449, 215] on input "text" at bounding box center [458, 215] width 456 height 25
paste input "Cherry Cheese Cake"
type input "Cherry Cheesecake"
click at [776, 218] on input "text" at bounding box center [925, 215] width 456 height 25
paste input "تشيز كيك الكرز"
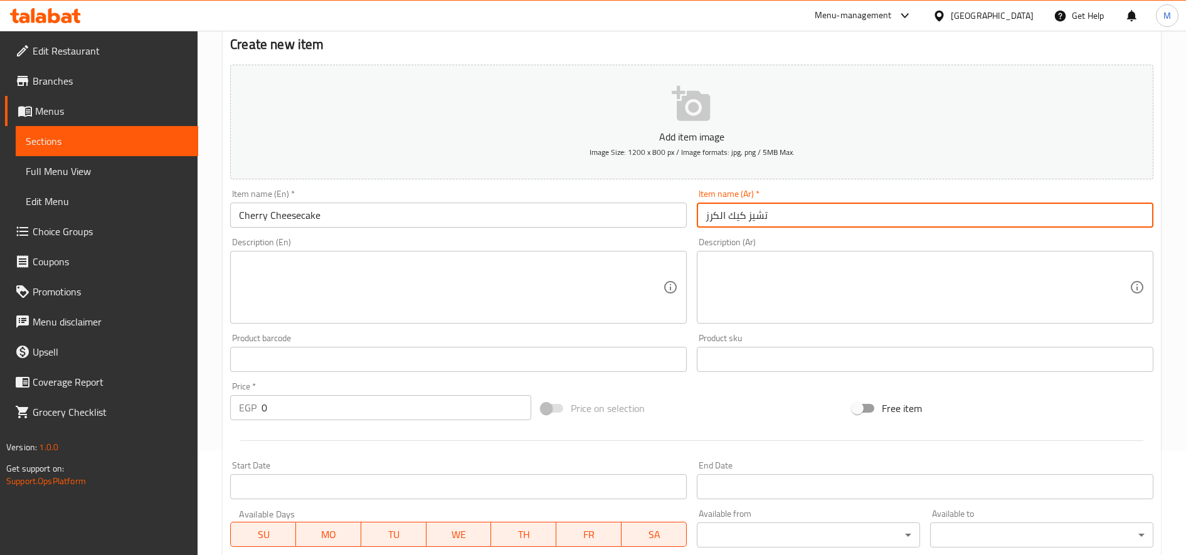
type input "تشيز كيك الكرز"
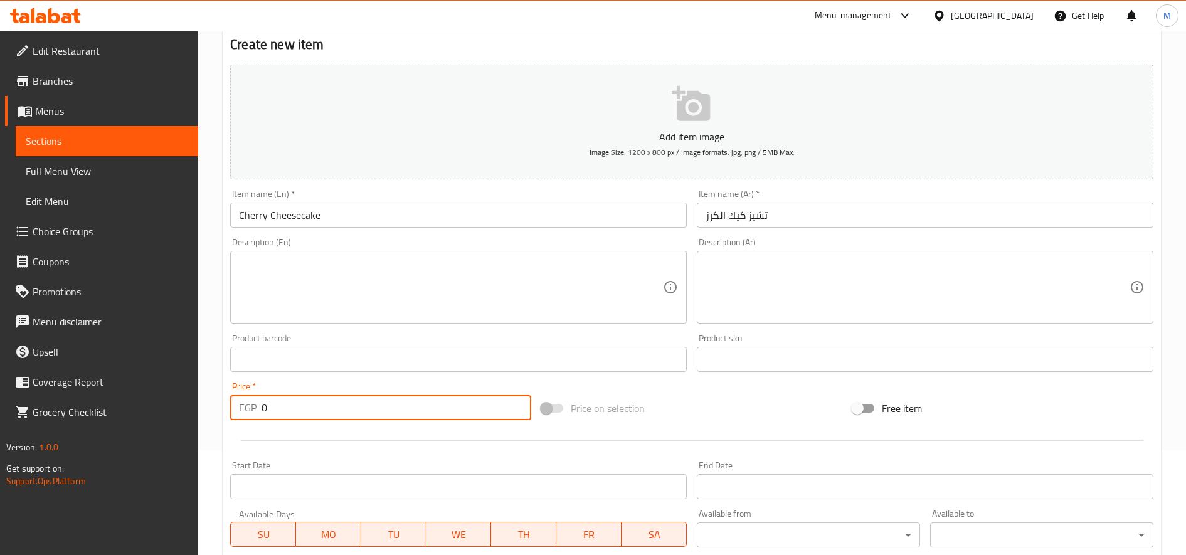
click at [267, 408] on input "0" at bounding box center [396, 407] width 270 height 25
paste input "11"
type input "110"
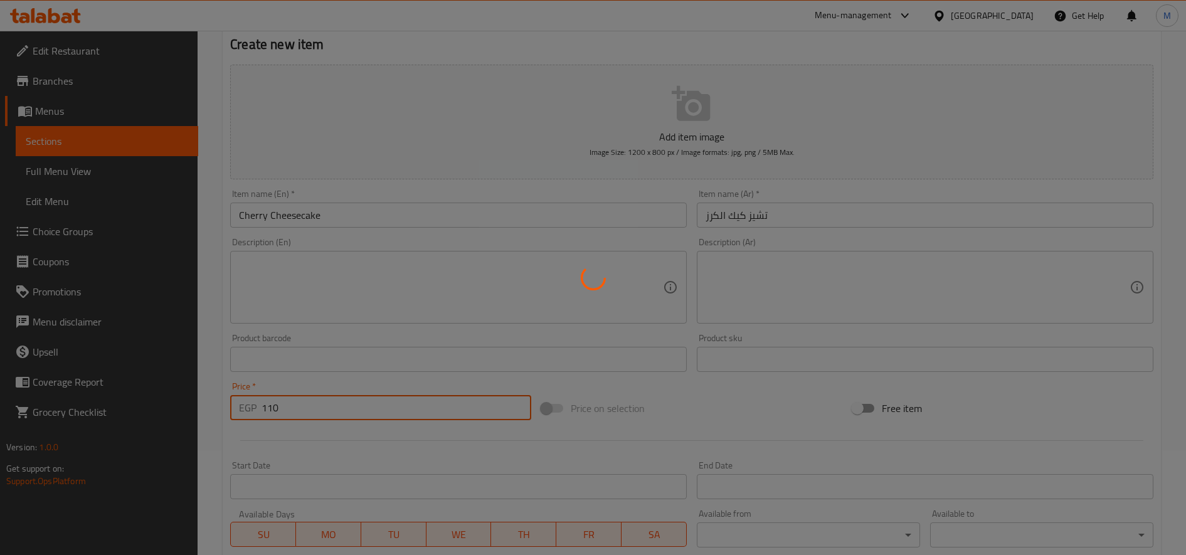
type input "0"
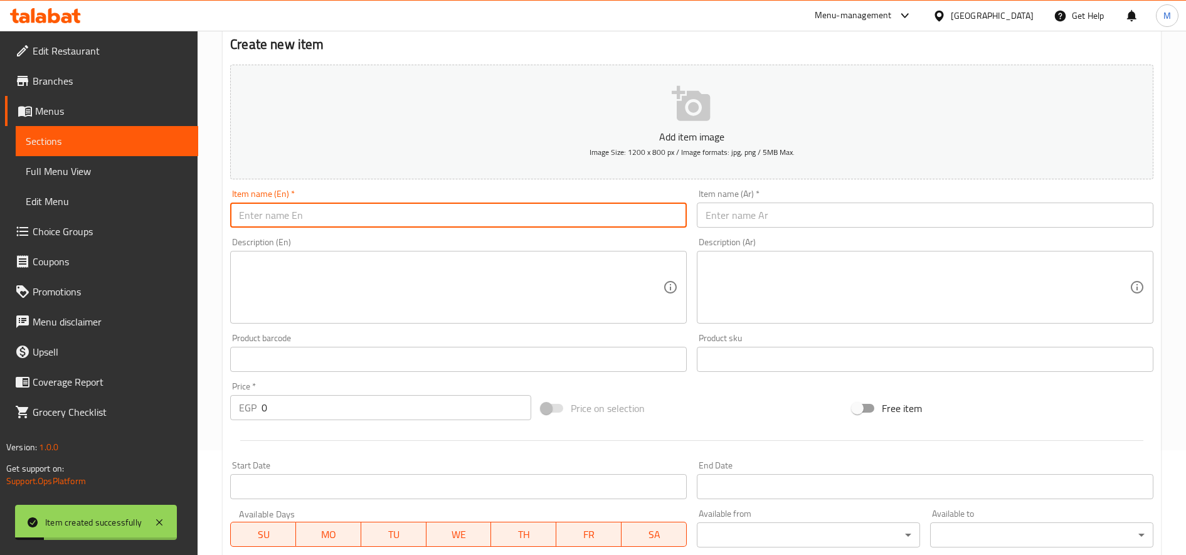
click at [347, 209] on input "text" at bounding box center [458, 215] width 456 height 25
paste input "Christmas Cheese Cake"
click at [332, 210] on input "Christmas Cheesecake" at bounding box center [458, 215] width 456 height 25
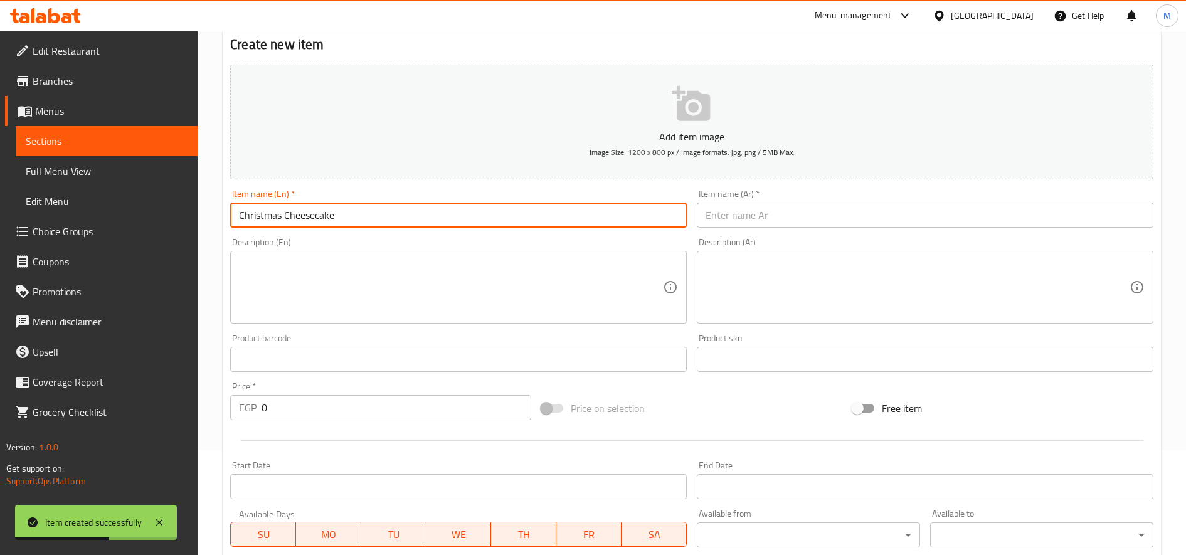
type input "Christmas Cheesecake"
click at [794, 213] on input "text" at bounding box center [925, 215] width 456 height 25
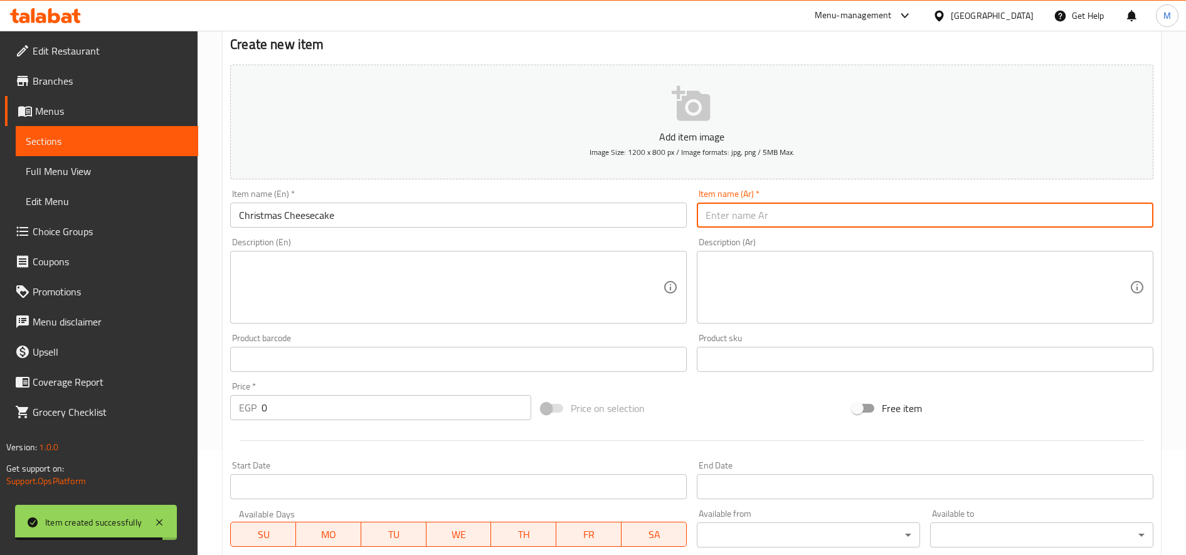
paste input "تشيز كيك عيد الميلاد"
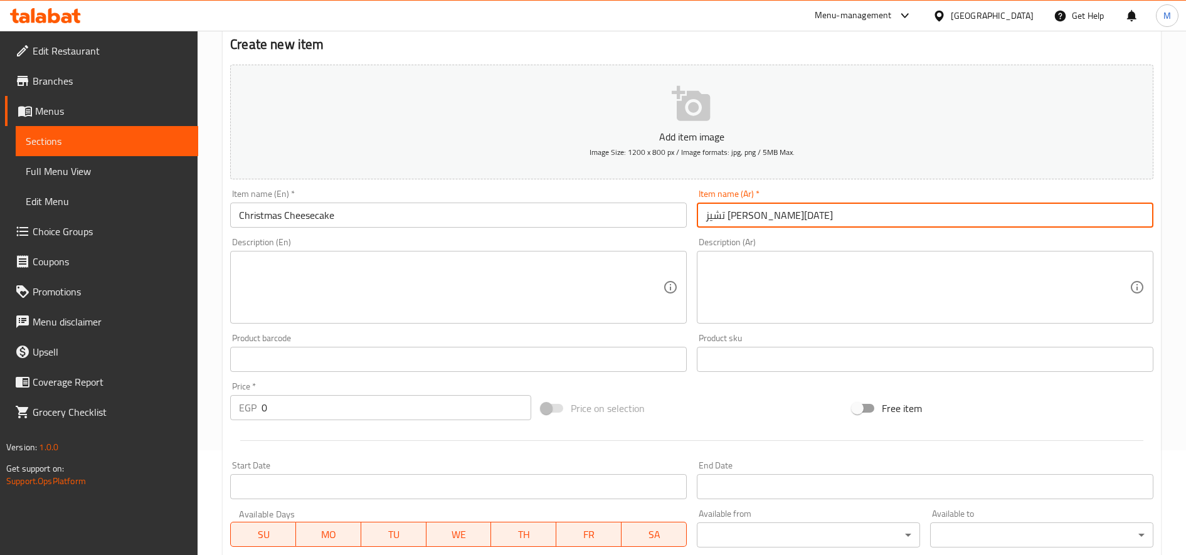
type input "تشيز كيك عيد الميلاد"
click at [325, 407] on input "0" at bounding box center [396, 407] width 270 height 25
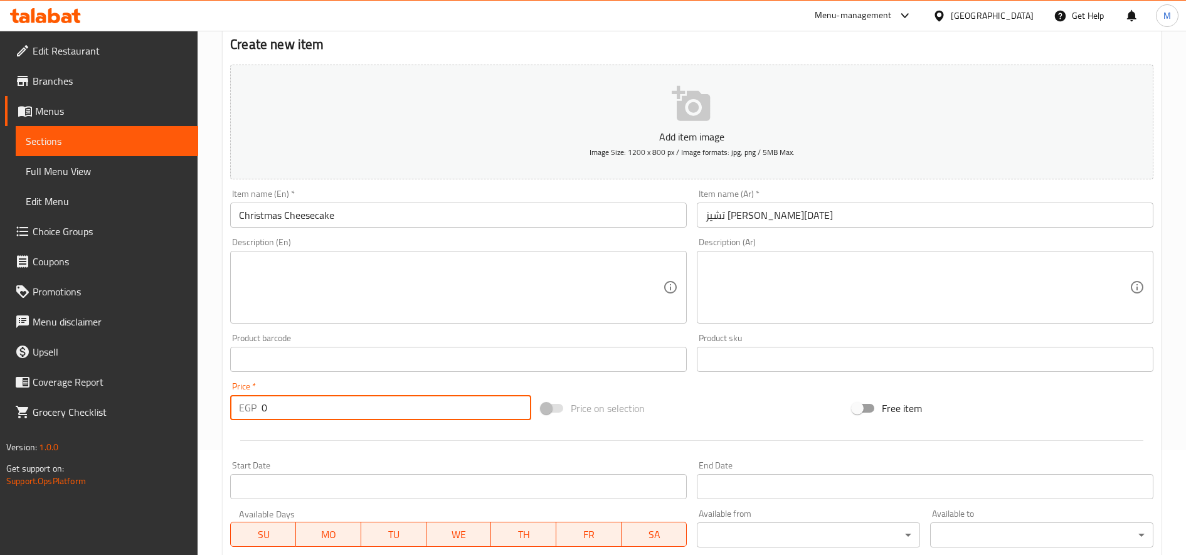
click at [325, 407] on input "0" at bounding box center [396, 407] width 270 height 25
paste input "11"
type input "110"
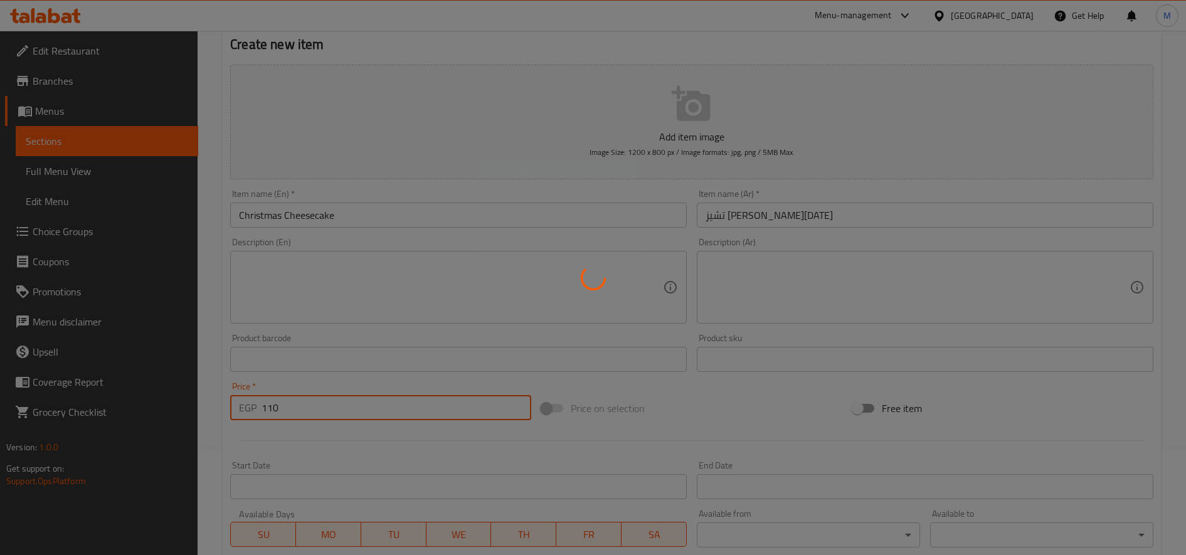
type input "0"
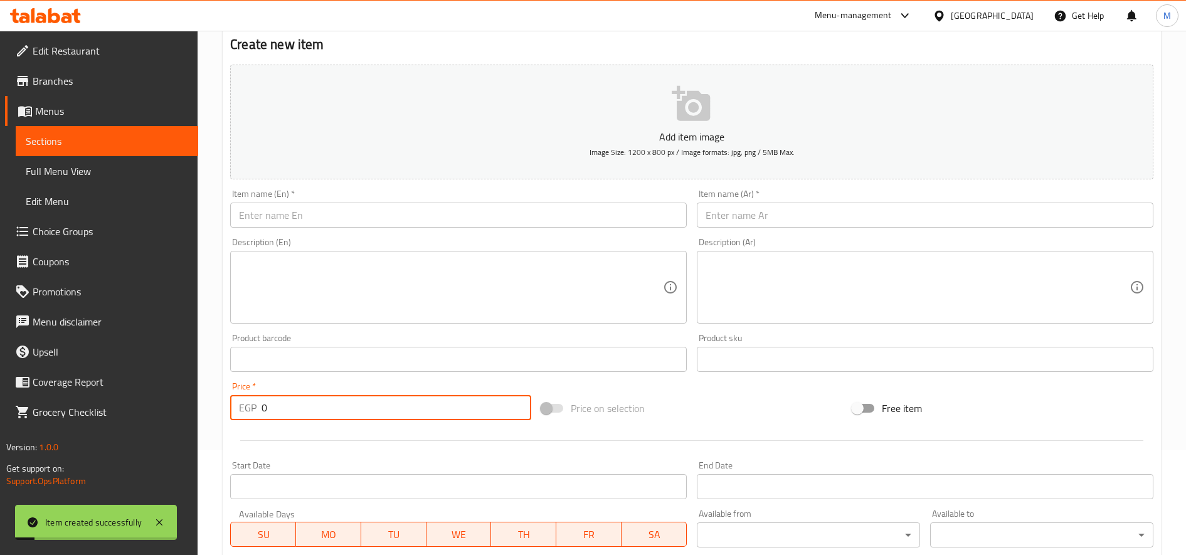
scroll to position [0, 0]
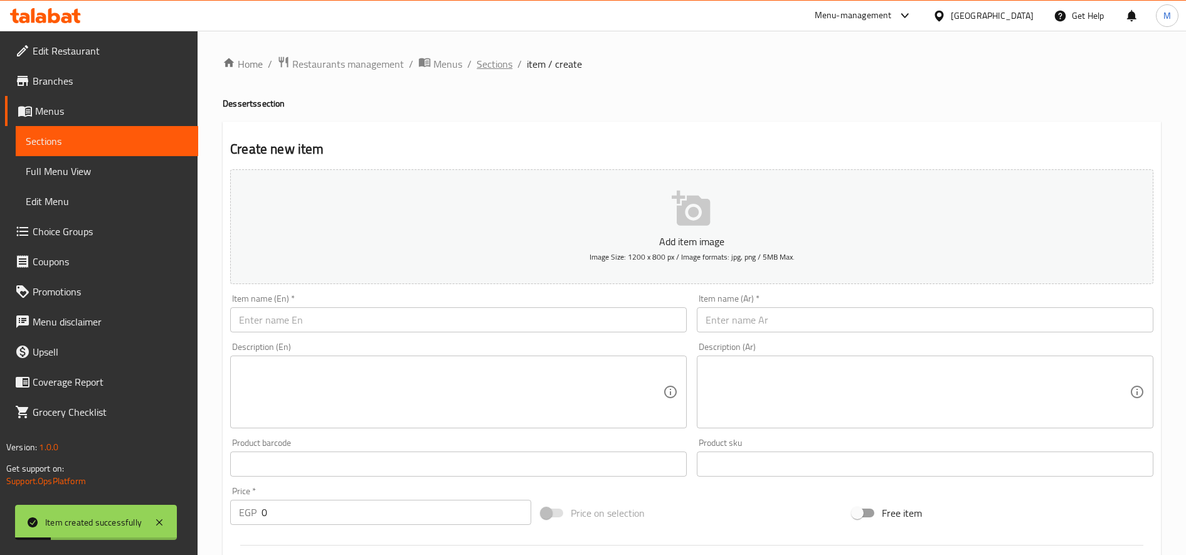
click at [495, 63] on span "Sections" at bounding box center [495, 63] width 36 height 15
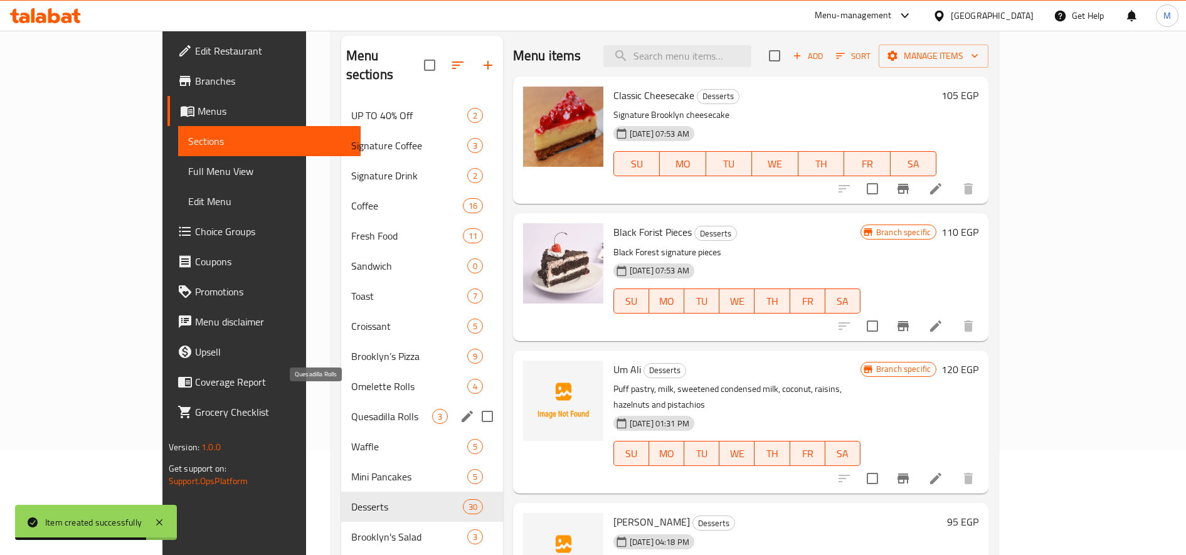
scroll to position [209, 0]
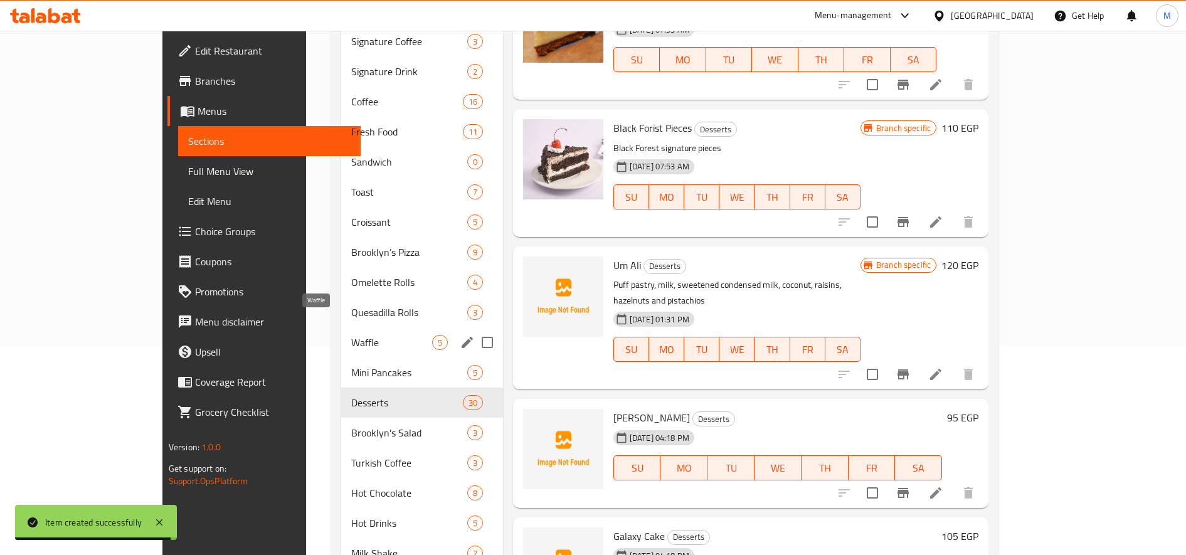
click at [351, 335] on span "Waffle" at bounding box center [391, 342] width 81 height 15
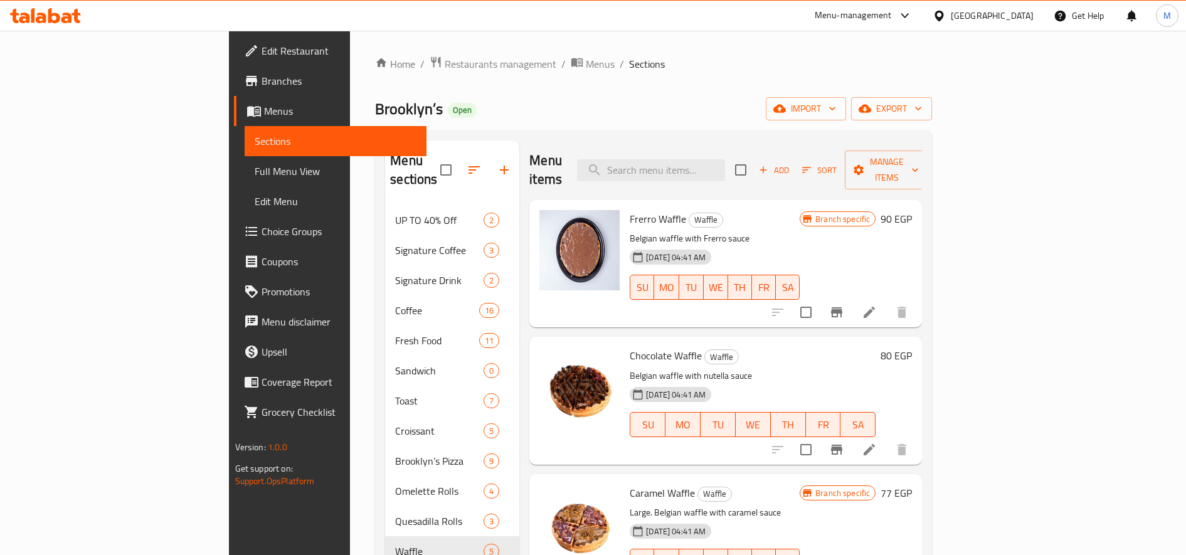
click at [261, 231] on span "Choice Groups" at bounding box center [339, 231] width 156 height 15
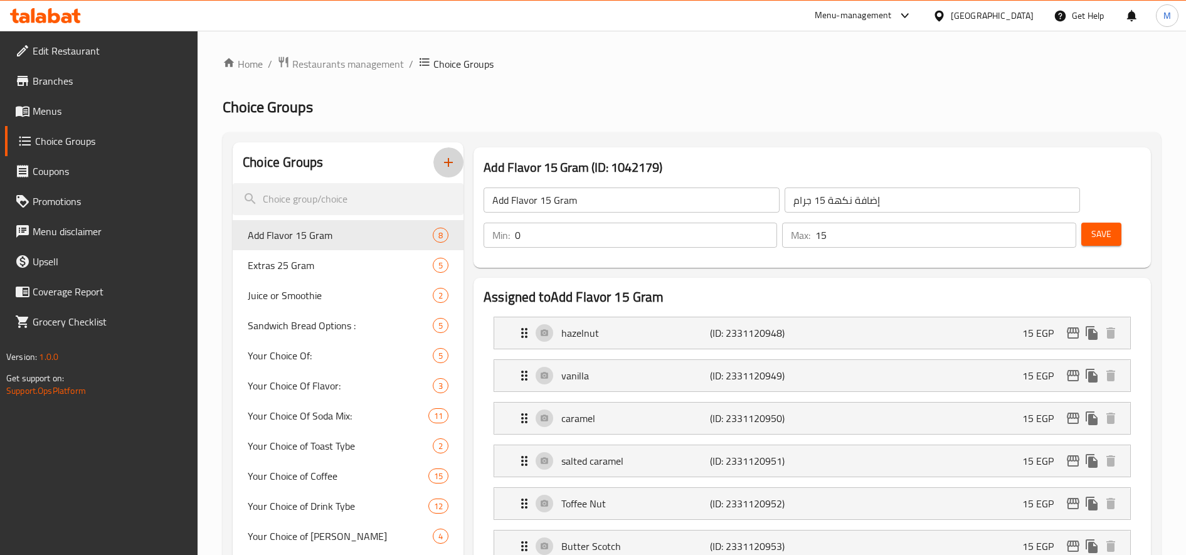
click at [448, 162] on icon "button" at bounding box center [448, 162] width 15 height 15
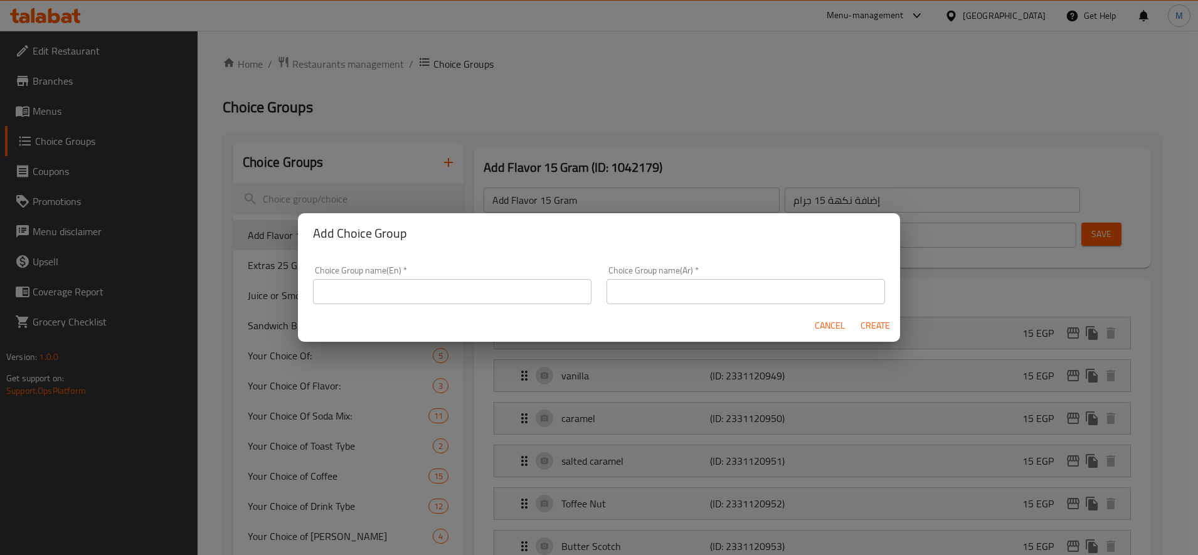
click at [437, 278] on div "Choice Group name(En)   * Choice Group name(En) *" at bounding box center [452, 285] width 278 height 38
click at [438, 293] on input "text" at bounding box center [452, 291] width 278 height 25
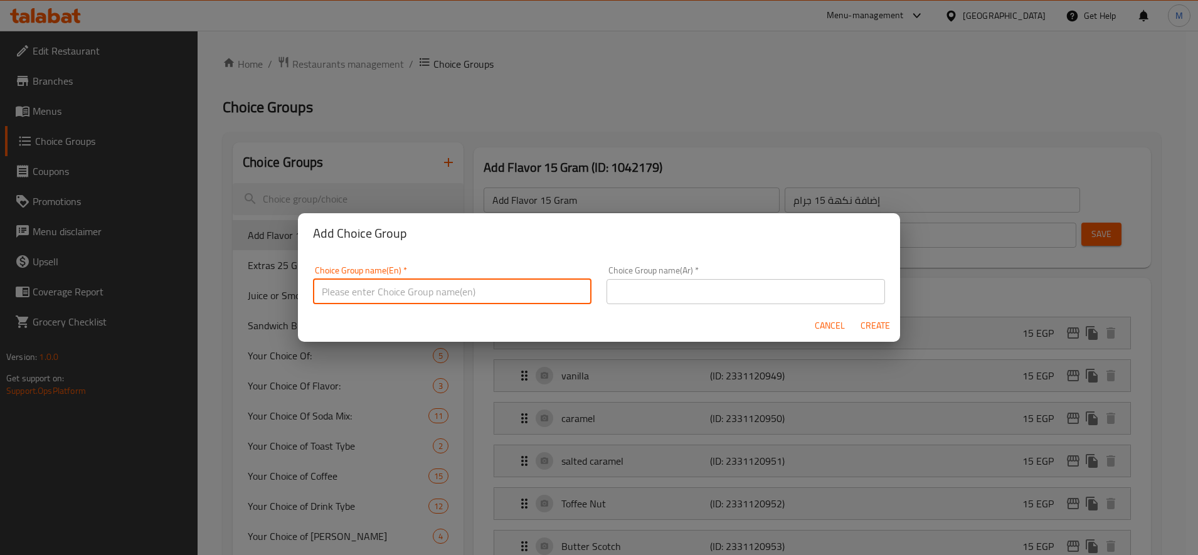
paste input "Desserts Options 50 Gram"
type input "Desserts Options 50 Gram"
click at [751, 291] on input "text" at bounding box center [745, 291] width 278 height 25
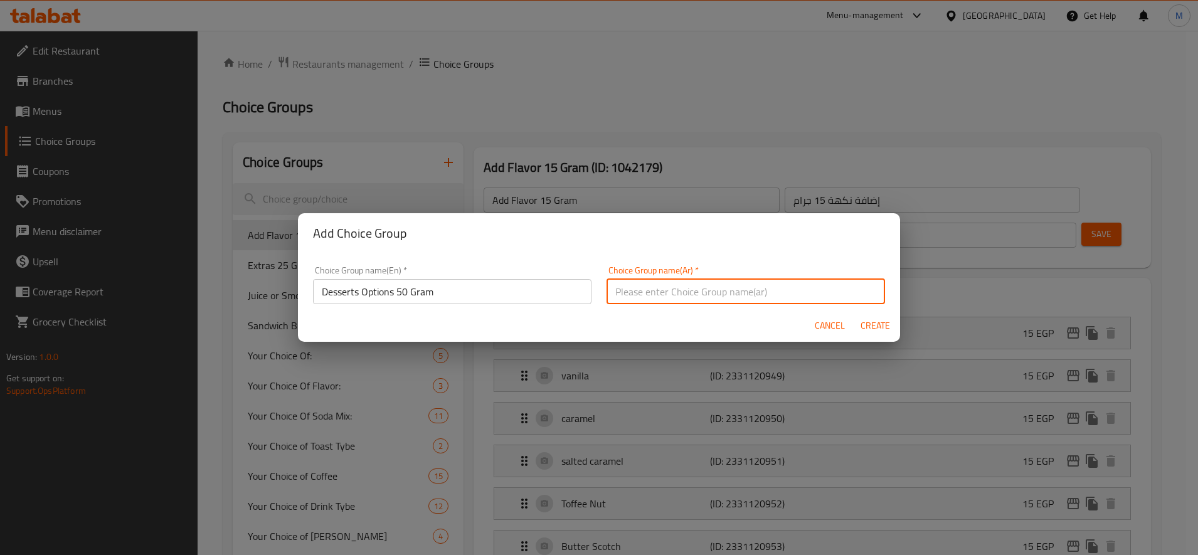
paste input "خيارات الحلويات 50 جرام"
type input "خيارات الحلويات 50 جرام"
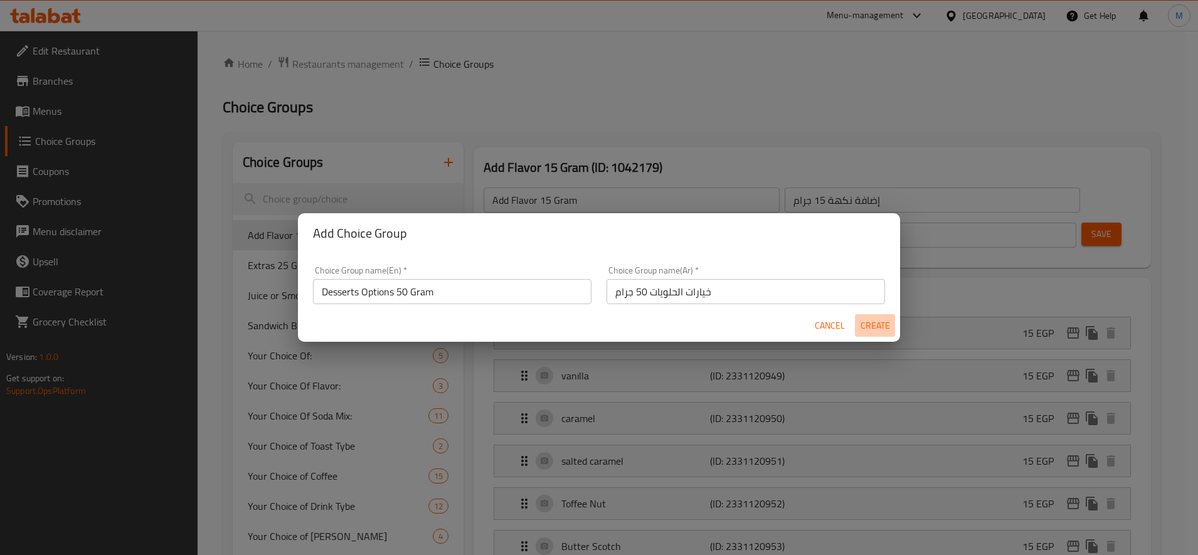
drag, startPoint x: 888, startPoint y: 325, endPoint x: 868, endPoint y: 320, distance: 20.1
click at [887, 325] on span "Create" at bounding box center [875, 326] width 30 height 16
type input "Desserts Options 50 Gram"
type input "خيارات الحلويات 50 جرام"
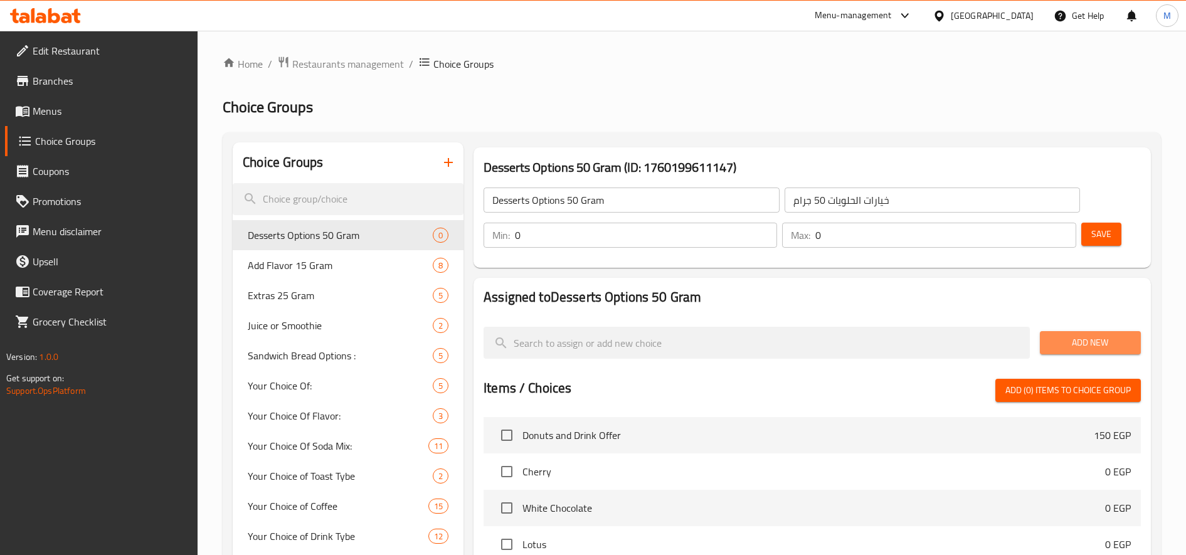
click at [1067, 335] on span "Add New" at bounding box center [1090, 343] width 81 height 16
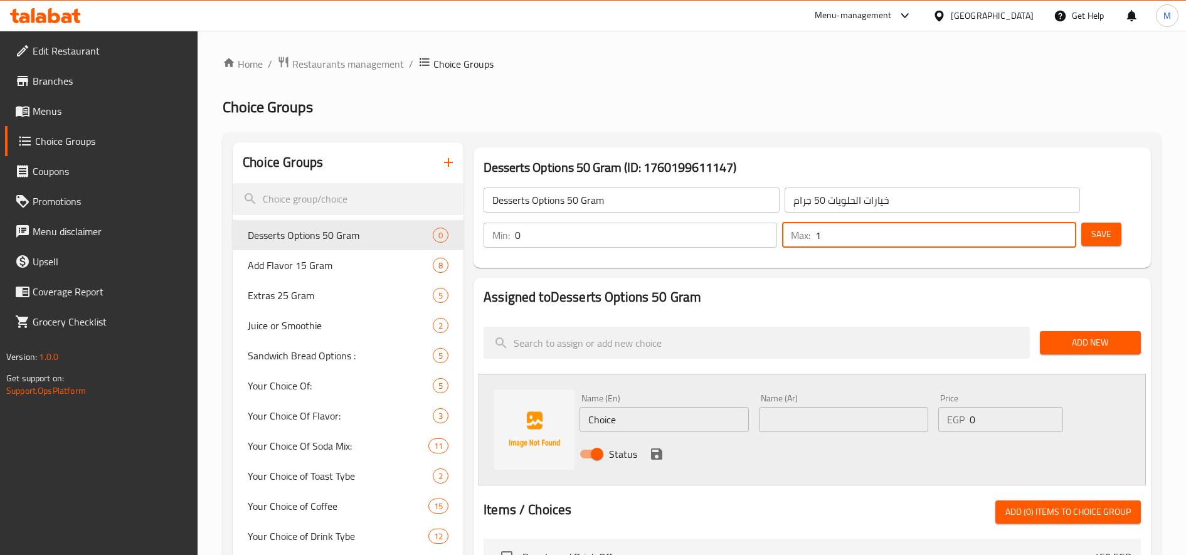
click at [1062, 233] on input "1" at bounding box center [945, 235] width 260 height 25
click at [1062, 233] on input "2" at bounding box center [945, 235] width 260 height 25
click at [1062, 233] on input "3" at bounding box center [945, 235] width 260 height 25
click at [1062, 233] on input "4" at bounding box center [945, 235] width 260 height 25
click at [1062, 232] on input "5" at bounding box center [945, 235] width 260 height 25
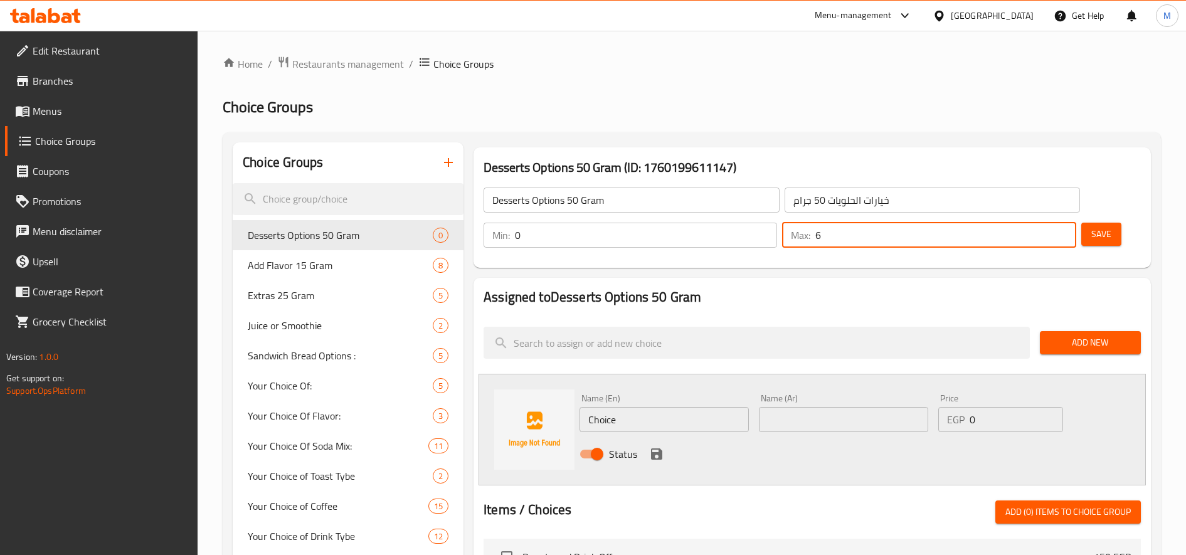
type input "6"
click at [1062, 231] on input "6" at bounding box center [945, 235] width 260 height 25
click at [665, 411] on input "Choice" at bounding box center [663, 419] width 169 height 25
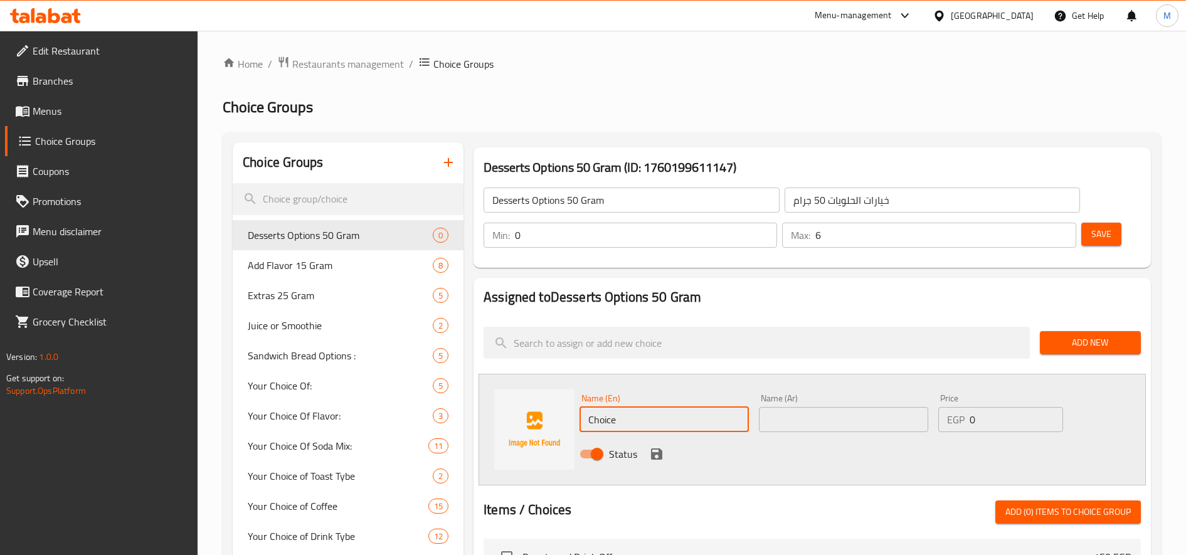
click at [665, 412] on input "Choice" at bounding box center [663, 419] width 169 height 25
paste input "chocolat"
type input "chocolate"
click at [826, 418] on input "text" at bounding box center [843, 419] width 169 height 25
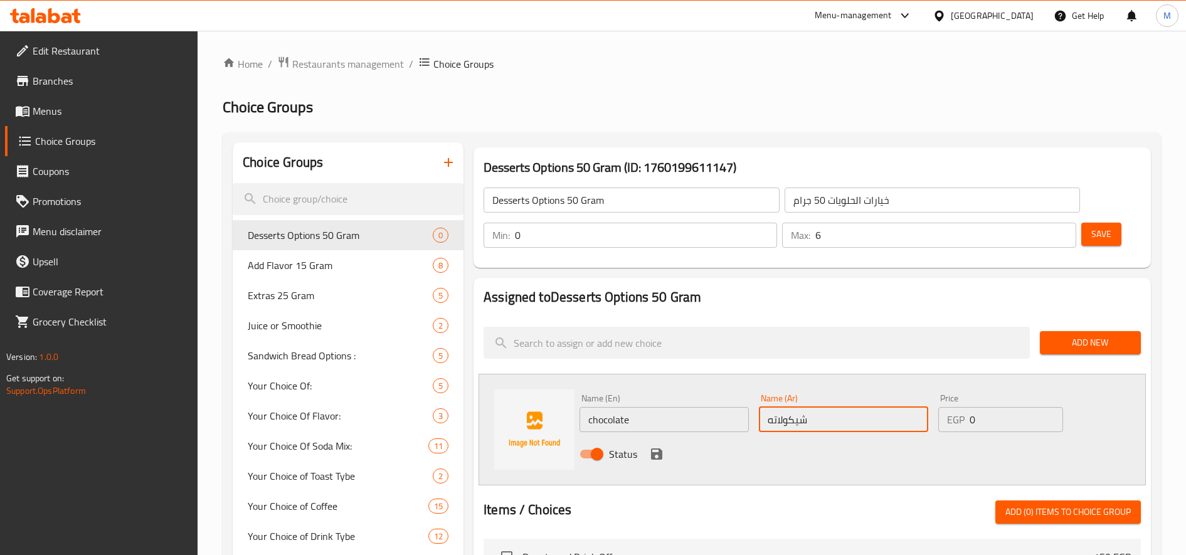
type input "شيكولاته"
click at [1021, 414] on input "0" at bounding box center [1015, 419] width 93 height 25
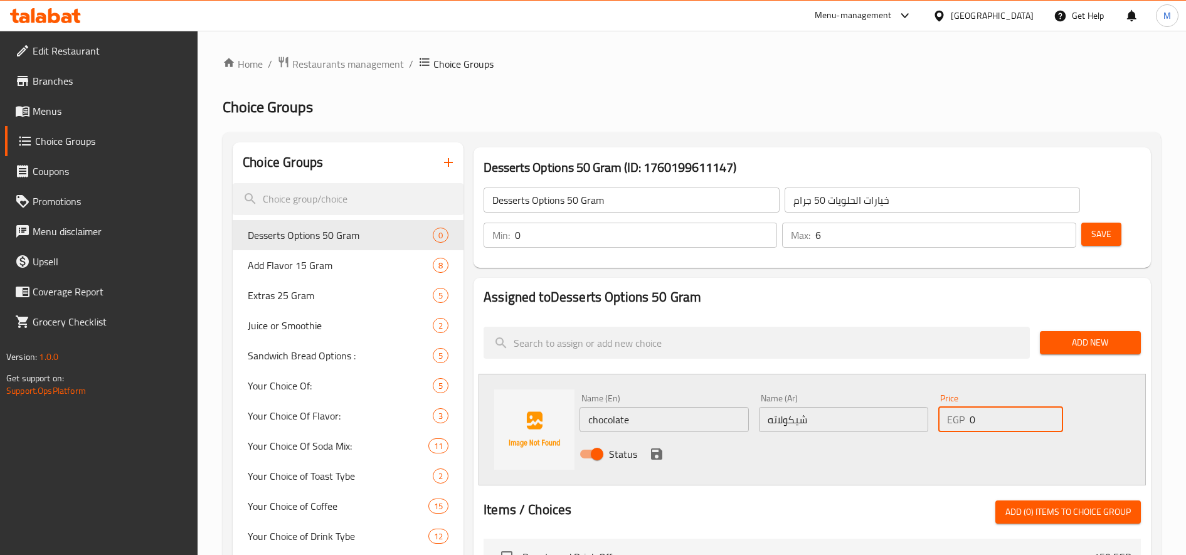
click at [1021, 414] on input "0" at bounding box center [1015, 419] width 93 height 25
paste input "number"
type input "50"
click at [655, 448] on icon "save" at bounding box center [656, 453] width 11 height 11
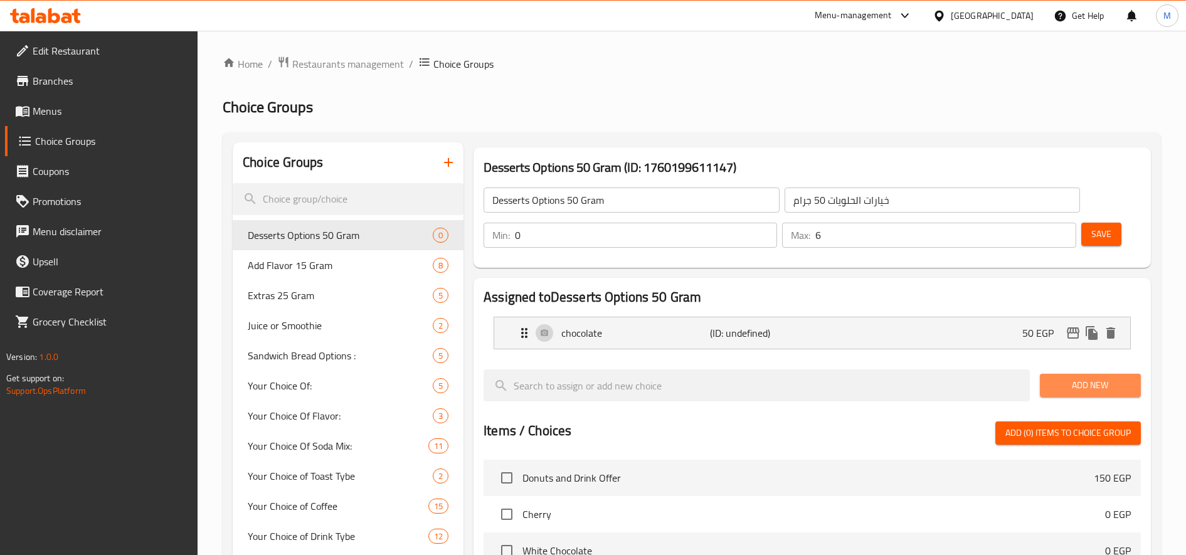
click at [1087, 388] on span "Add New" at bounding box center [1090, 385] width 81 height 16
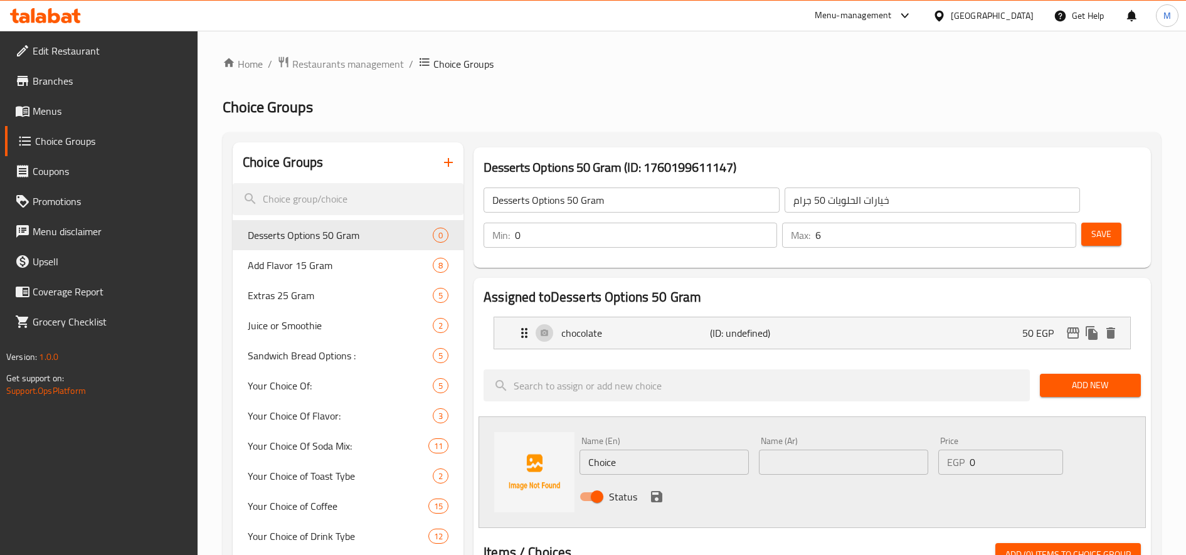
click at [678, 461] on input "Choice" at bounding box center [663, 462] width 169 height 25
paste input "white chocolat"
type input "white chocolate"
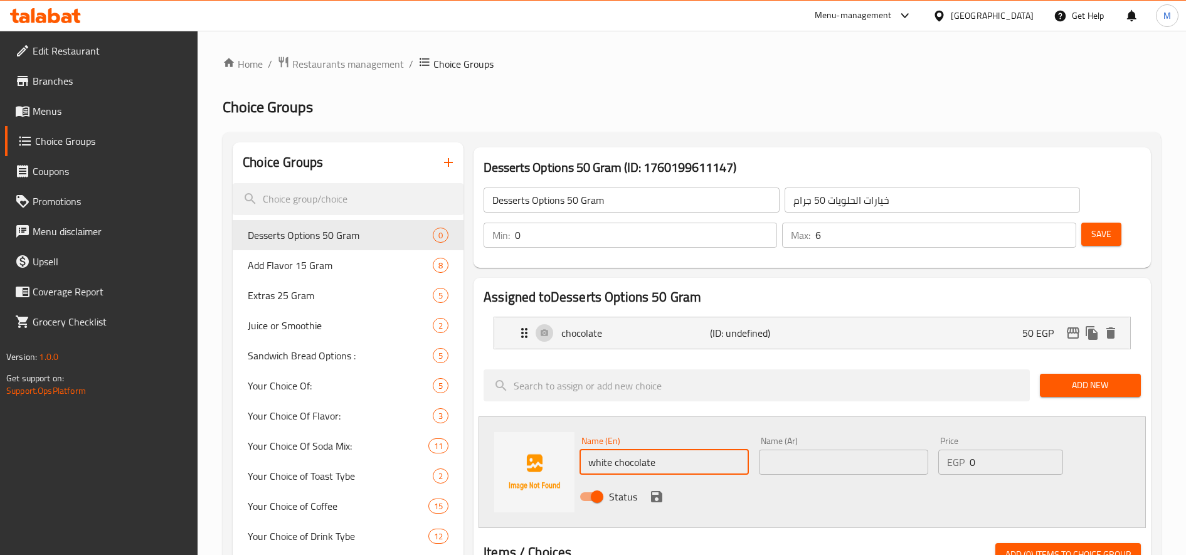
click at [836, 485] on div "Status" at bounding box center [843, 497] width 538 height 34
click at [845, 468] on input "text" at bounding box center [843, 462] width 169 height 25
paste input "الشوكولاتة البيضاء"
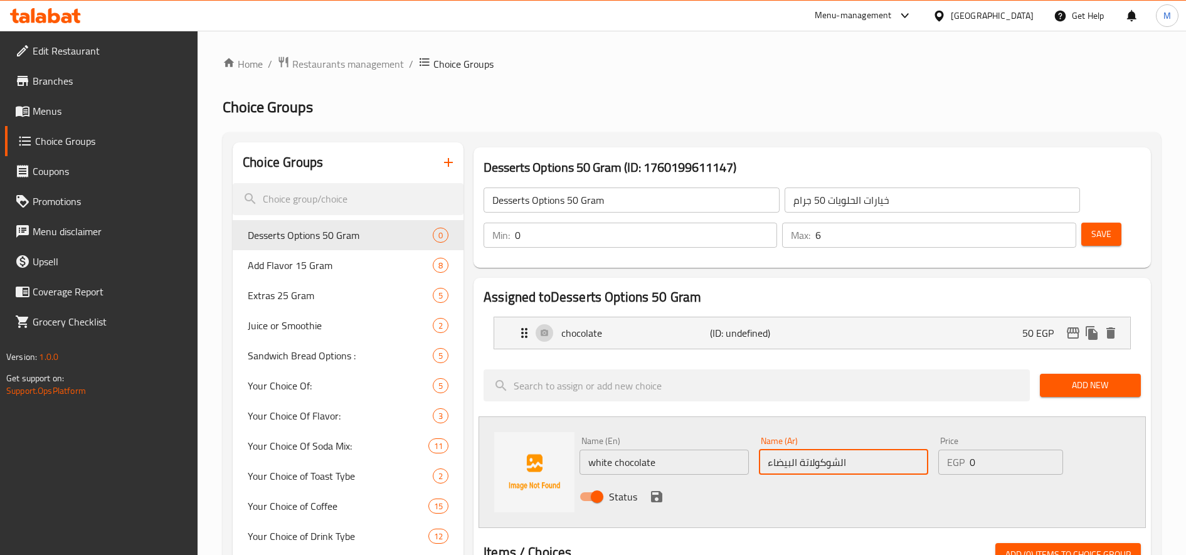
type input "الشوكولاتة البيضاء"
click at [985, 450] on input "0" at bounding box center [1015, 462] width 93 height 25
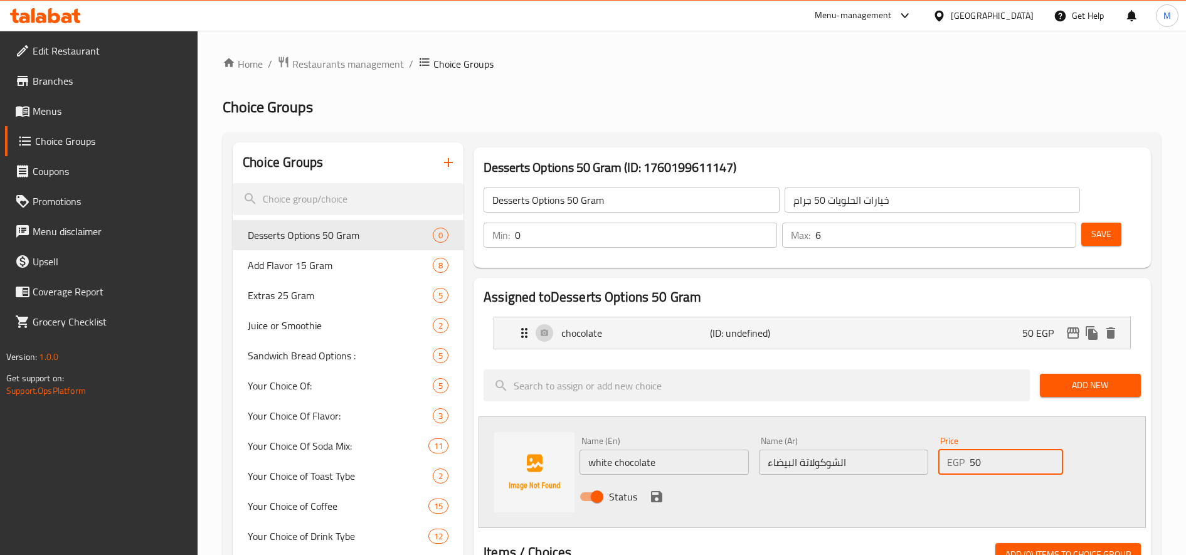
type input "50"
click at [651, 500] on icon "save" at bounding box center [656, 496] width 11 height 11
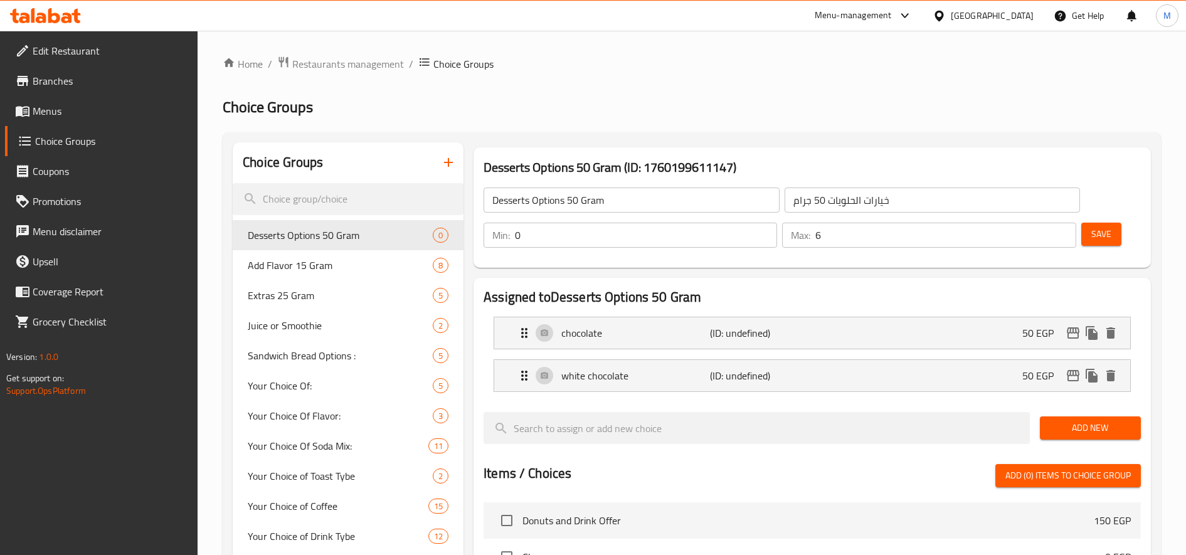
click at [1073, 429] on span "Add New" at bounding box center [1090, 428] width 81 height 16
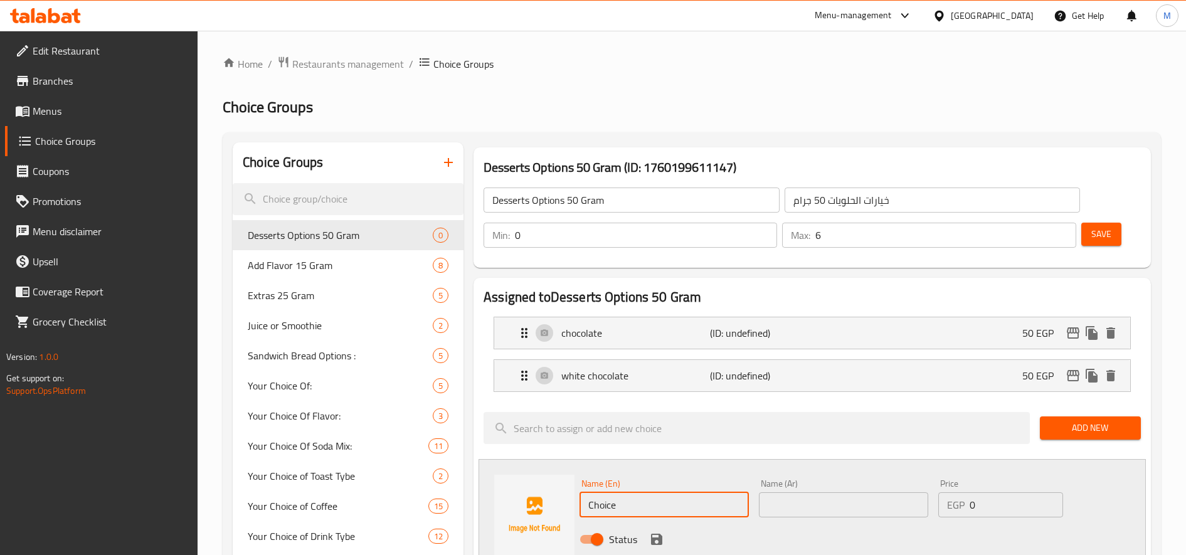
click at [638, 500] on input "Choice" at bounding box center [663, 504] width 169 height 25
click at [640, 500] on input "Choice" at bounding box center [663, 504] width 169 height 25
paste input "Frerro"
type input "Frerro"
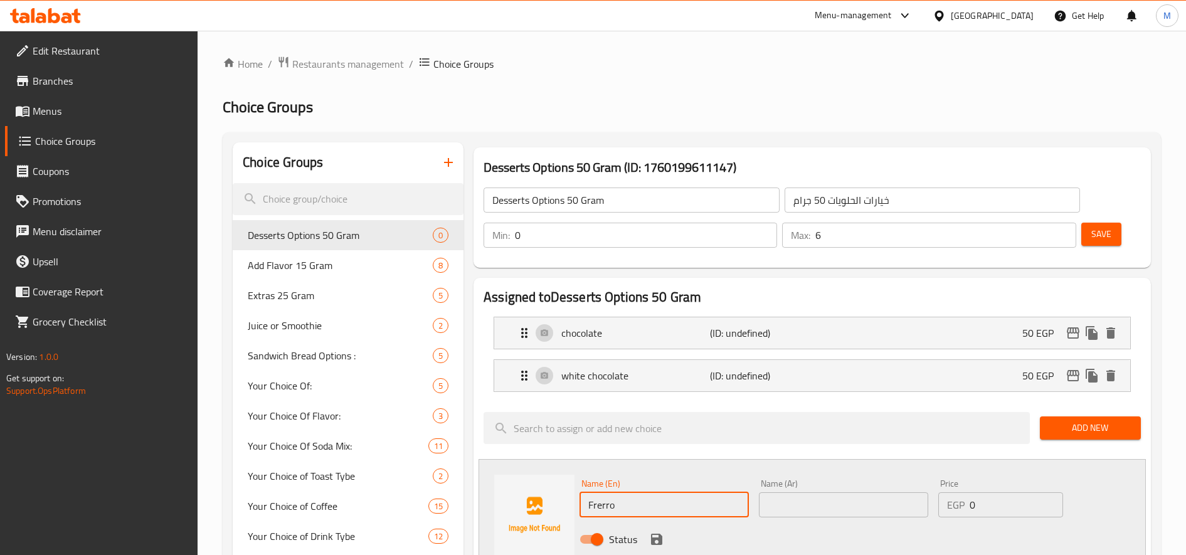
click at [815, 502] on input "text" at bounding box center [843, 504] width 169 height 25
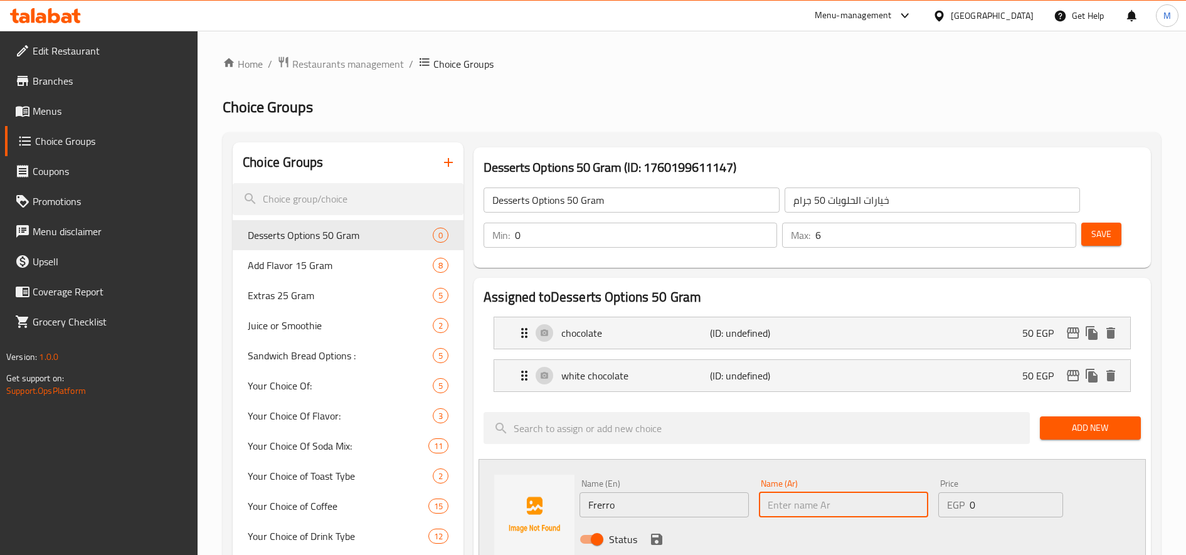
paste input "فيريرو"
type input "فيريرو"
click at [611, 510] on input "Frerro" at bounding box center [663, 504] width 169 height 25
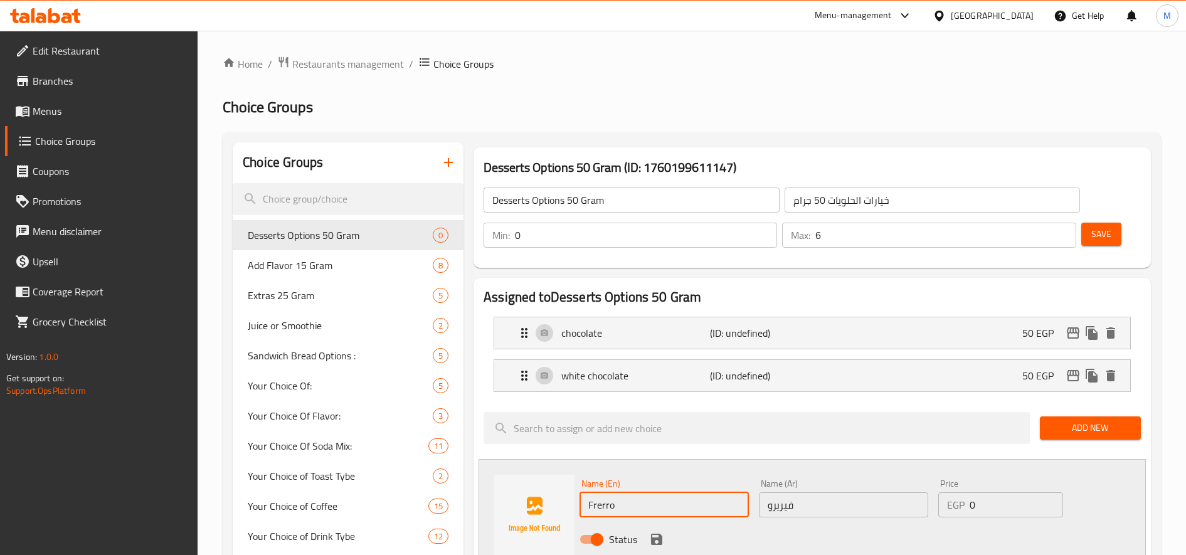
drag, startPoint x: 600, startPoint y: 508, endPoint x: 621, endPoint y: 500, distance: 22.6
click at [621, 500] on input "Frerro" at bounding box center [663, 504] width 169 height 25
paste input "erre"
type input "Ferrero"
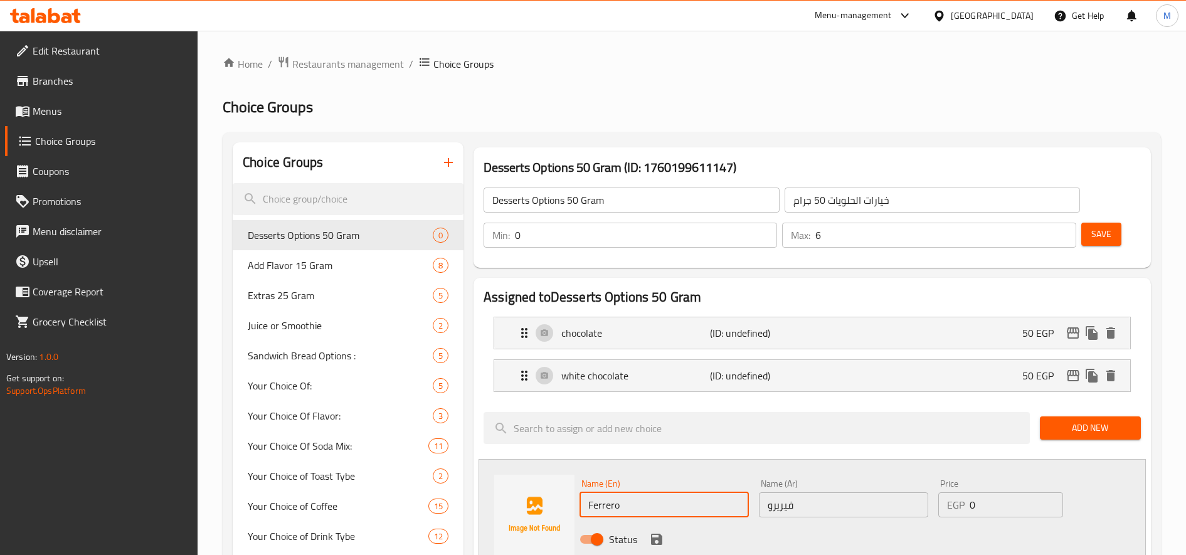
click at [976, 515] on input "0" at bounding box center [1015, 504] width 93 height 25
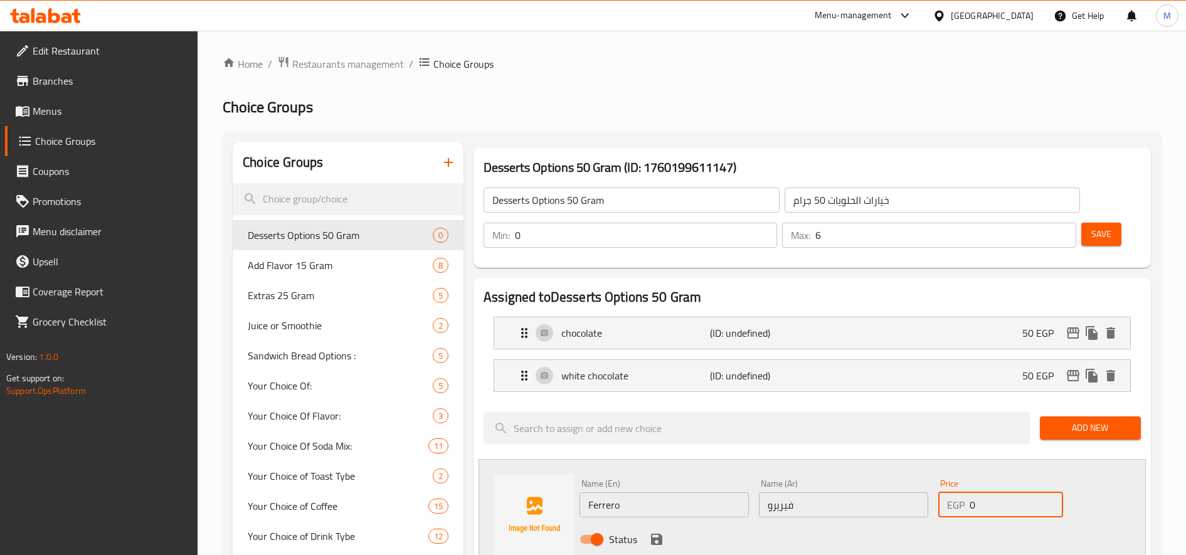
click at [976, 515] on input "0" at bounding box center [1015, 504] width 93 height 25
paste input "number"
type input "70"
click at [662, 536] on button "save" at bounding box center [656, 539] width 19 height 19
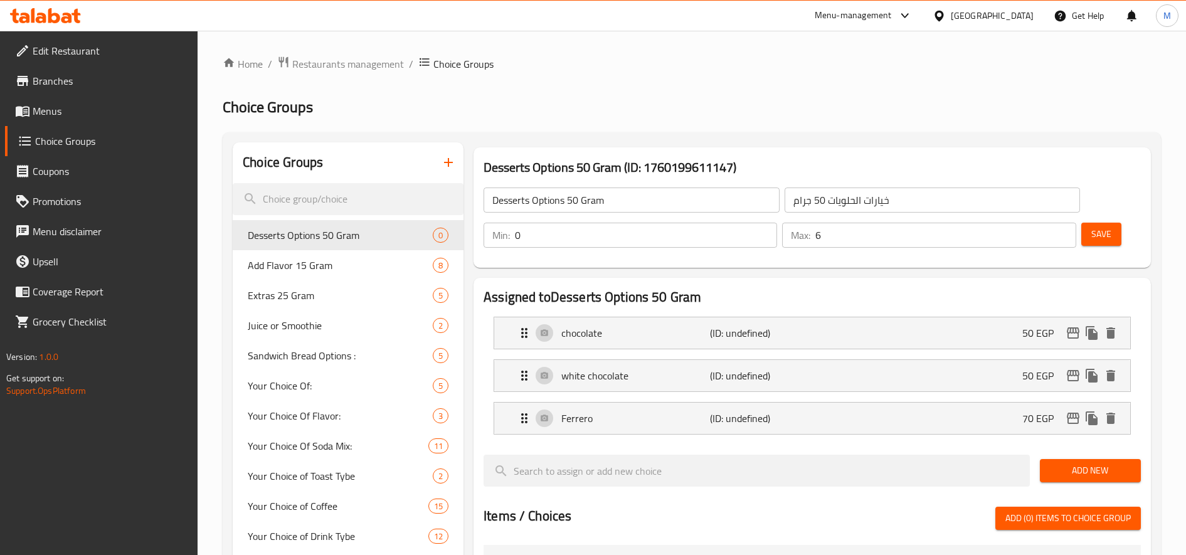
click at [1084, 476] on span "Add New" at bounding box center [1090, 471] width 81 height 16
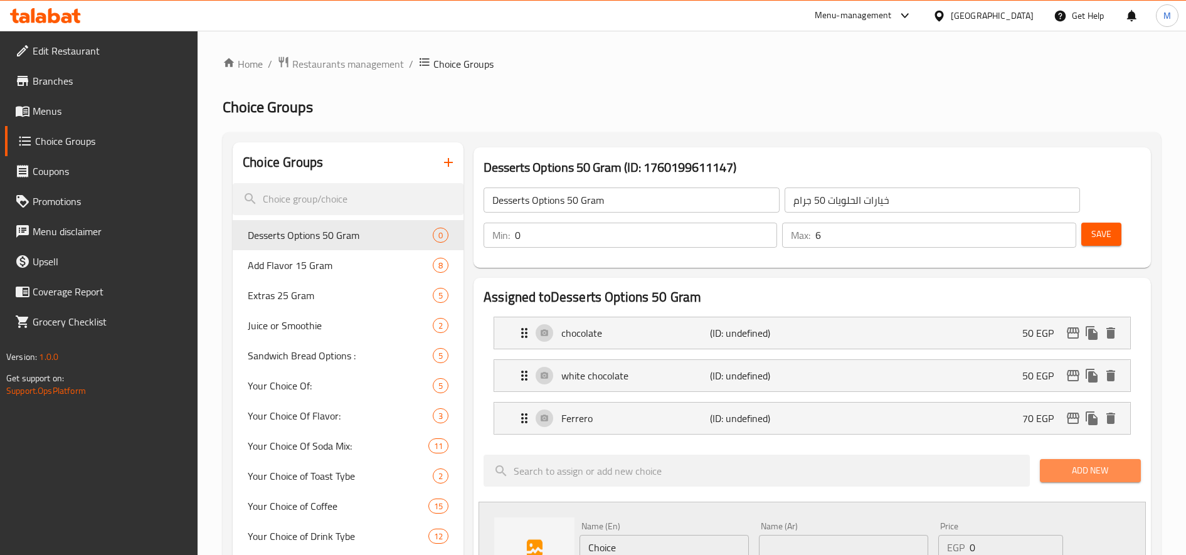
click at [1075, 474] on span "Add New" at bounding box center [1090, 471] width 81 height 16
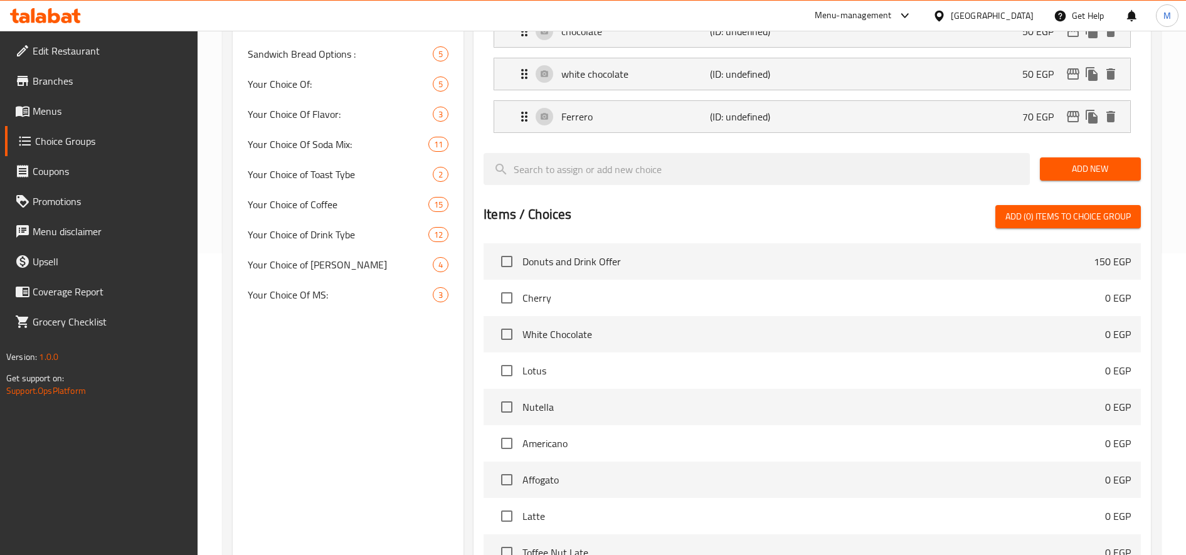
scroll to position [314, 0]
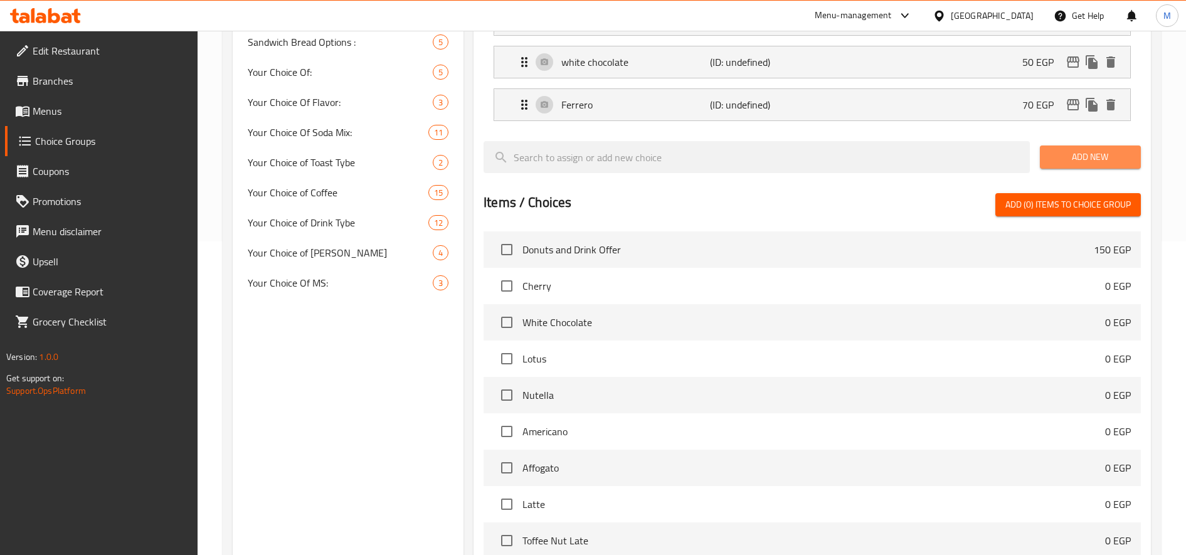
click at [1081, 152] on span "Add New" at bounding box center [1090, 157] width 81 height 16
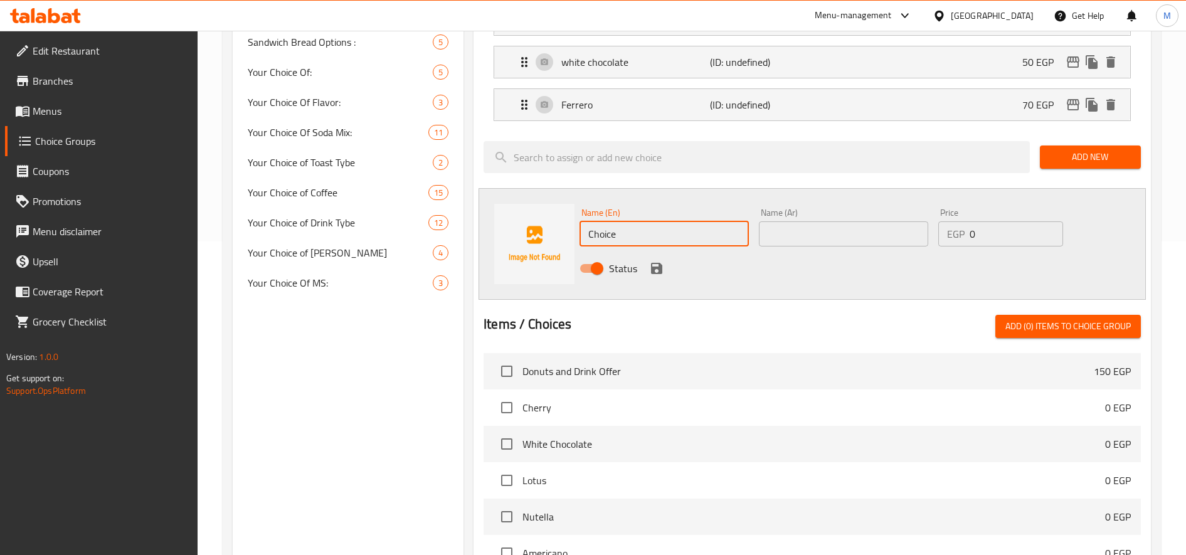
click at [663, 243] on input "Choice" at bounding box center [663, 233] width 169 height 25
paste input "pistachio"
type input "pistachio"
click at [830, 233] on input "text" at bounding box center [843, 233] width 169 height 25
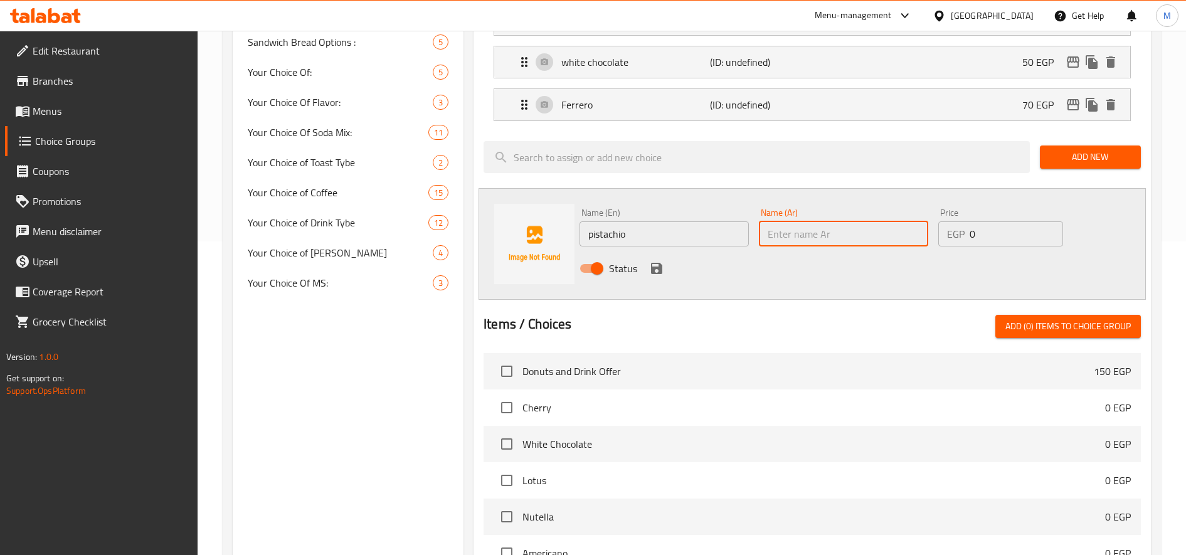
paste input "فستق"
type input "فستق"
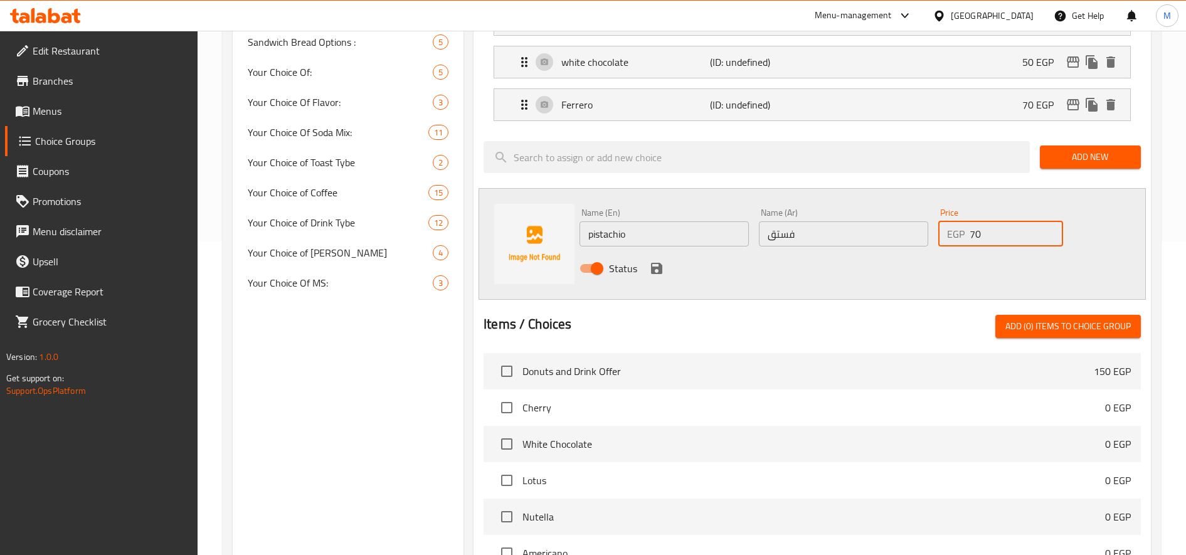
type input "70"
click at [662, 272] on icon "save" at bounding box center [656, 268] width 15 height 15
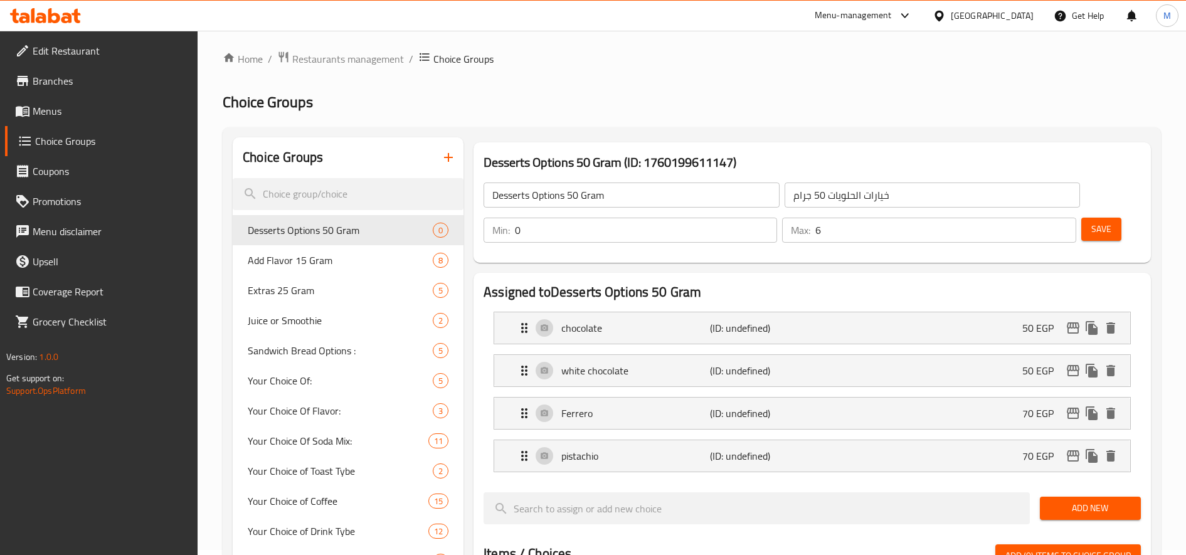
scroll to position [0, 0]
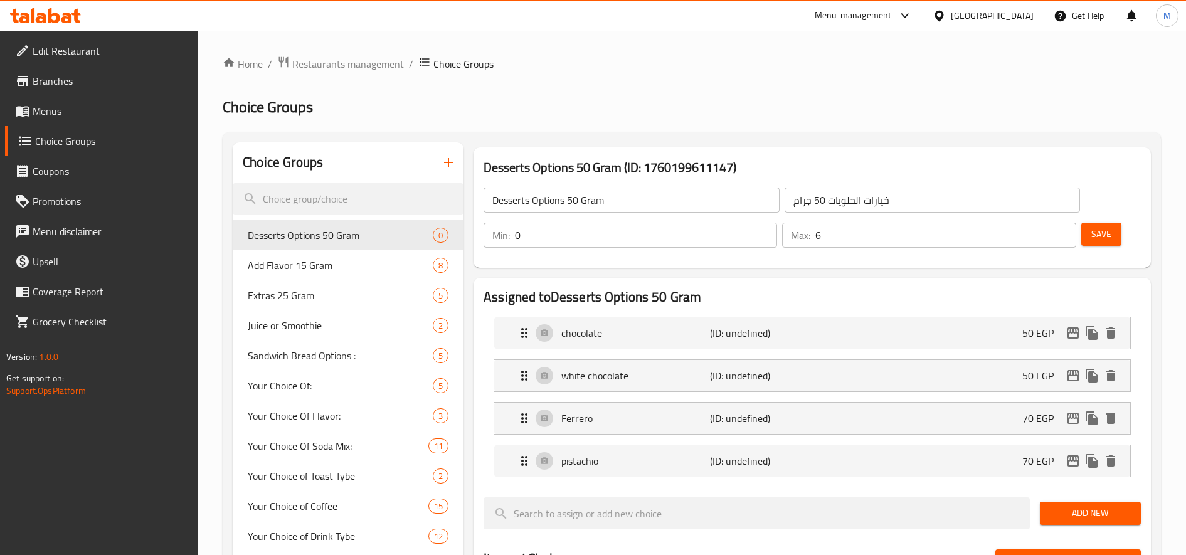
click at [1101, 229] on span "Save" at bounding box center [1101, 234] width 20 height 16
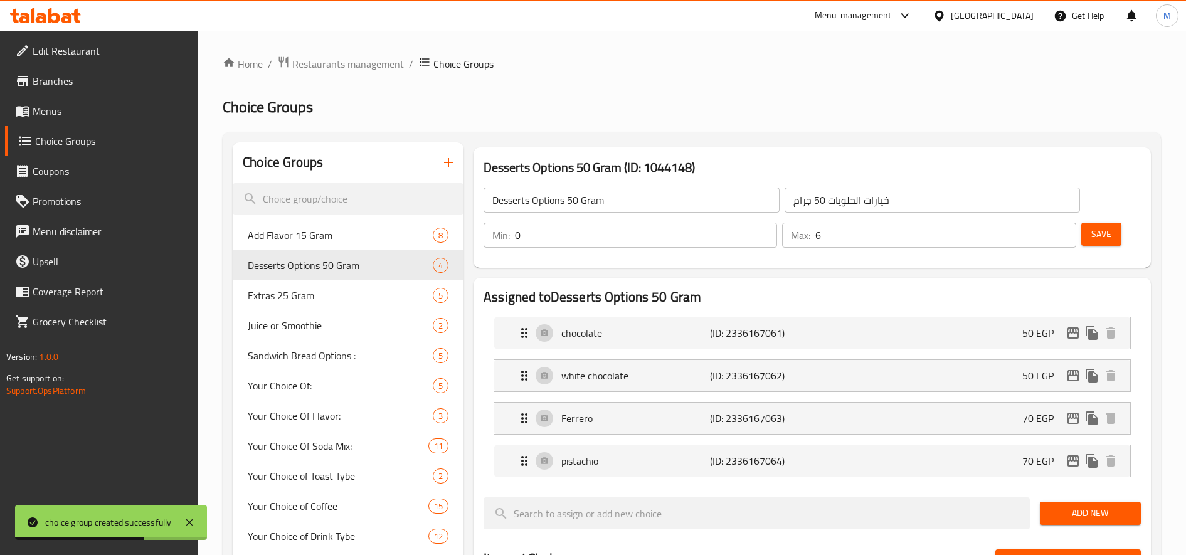
click at [112, 99] on link "Menus" at bounding box center [101, 111] width 193 height 30
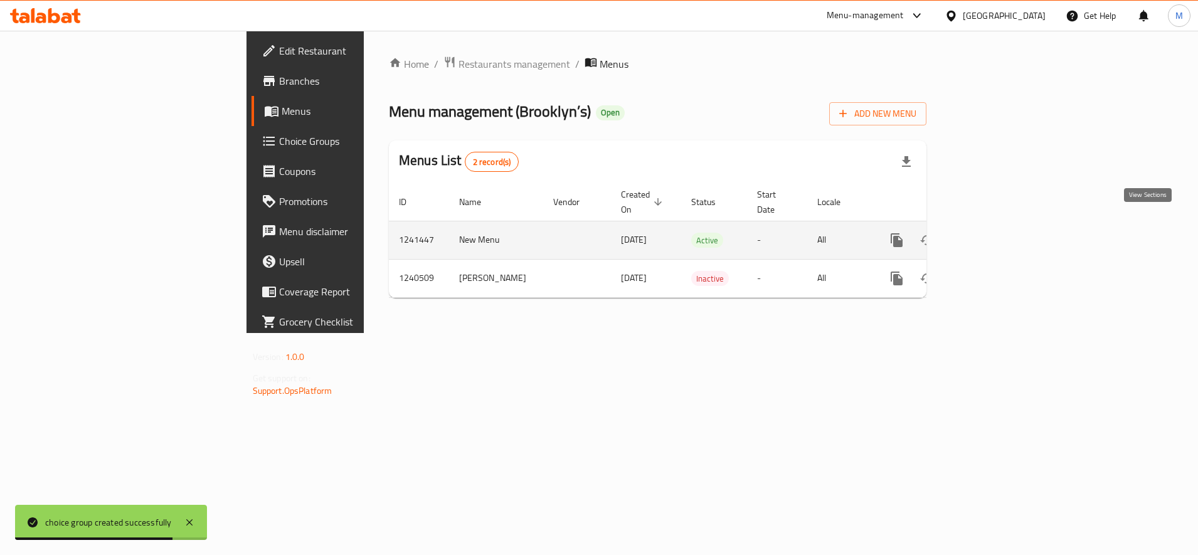
click at [994, 233] on icon "enhanced table" at bounding box center [986, 240] width 15 height 15
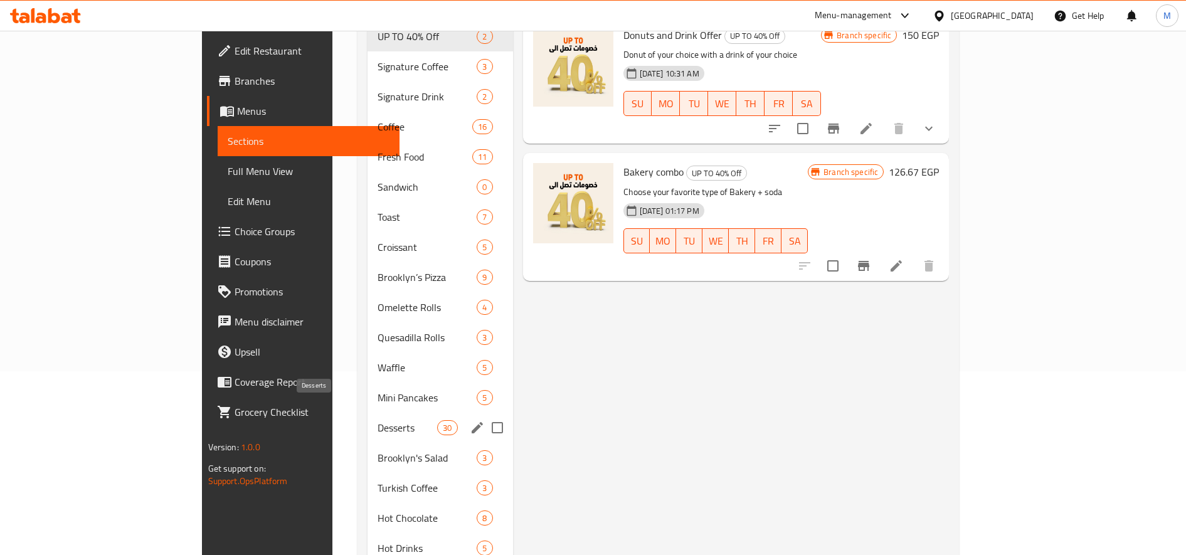
scroll to position [209, 0]
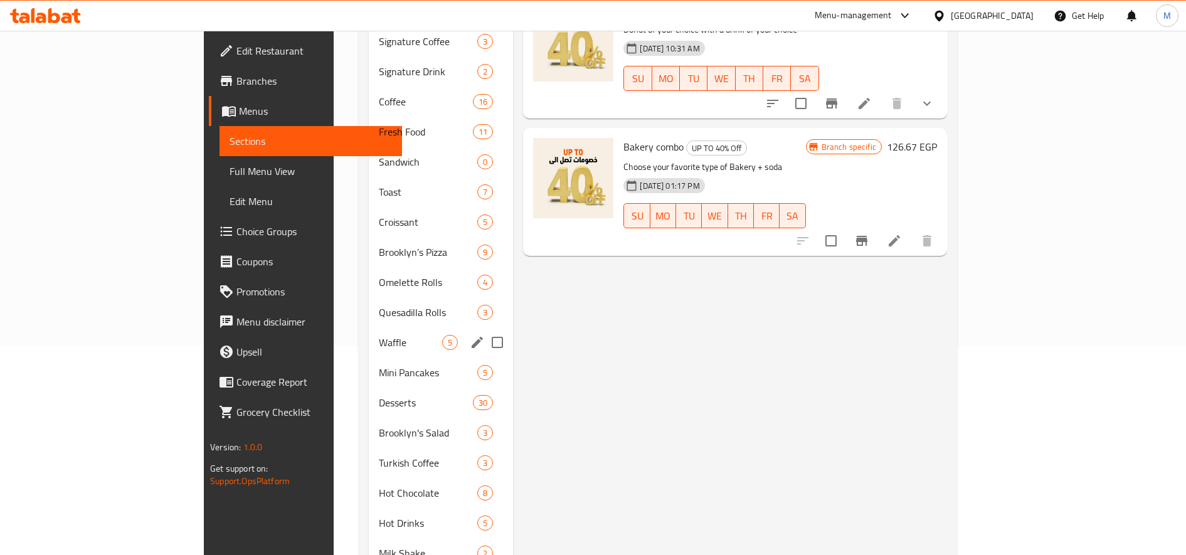
click at [379, 335] on span "Waffle" at bounding box center [410, 342] width 63 height 15
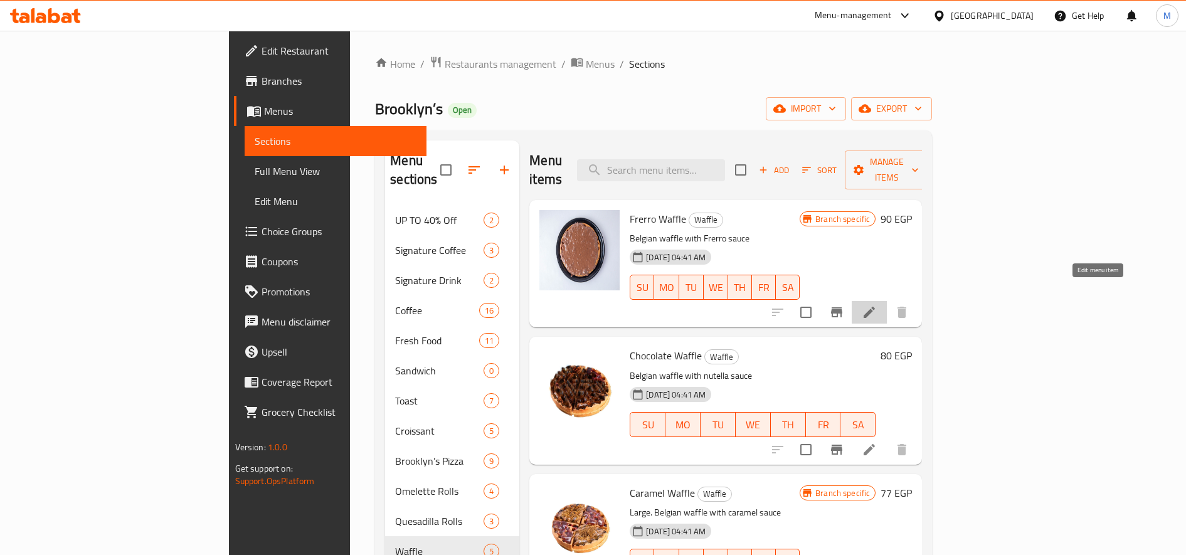
click at [877, 305] on icon at bounding box center [869, 312] width 15 height 15
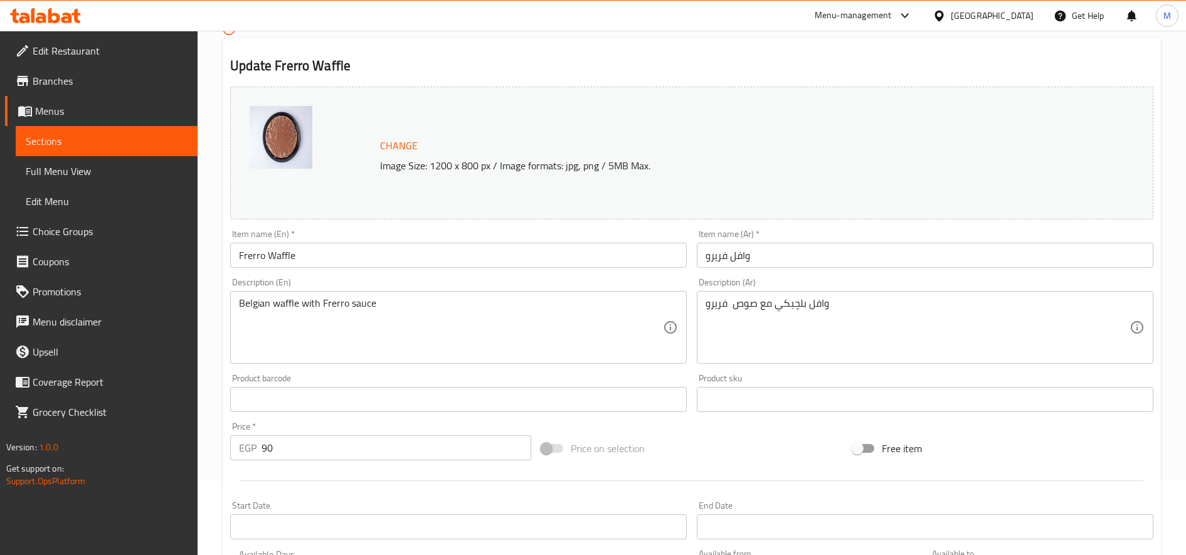
scroll to position [341, 0]
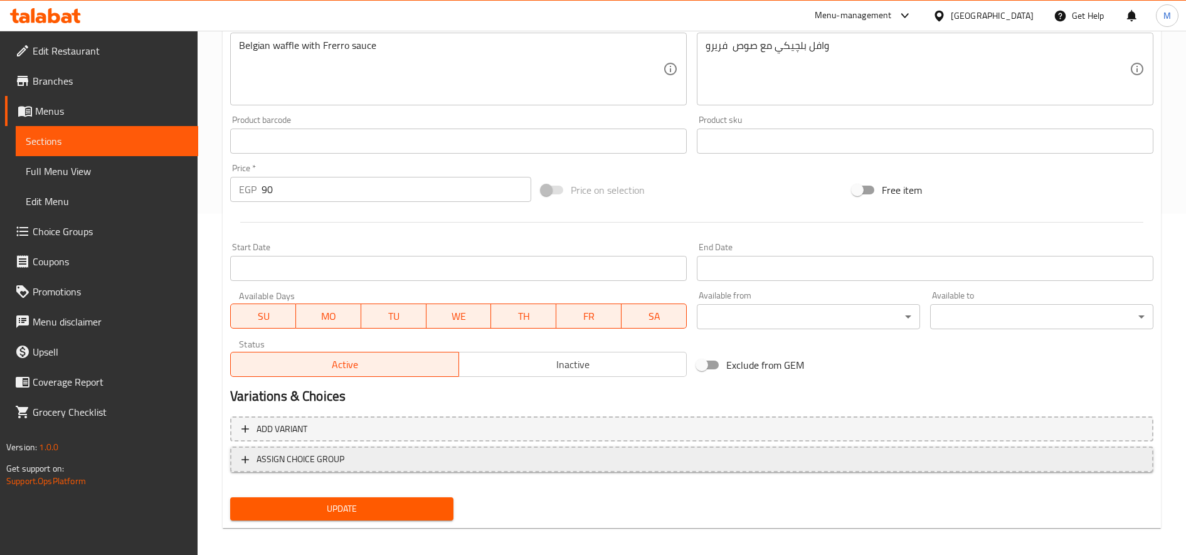
click at [382, 463] on span "ASSIGN CHOICE GROUP" at bounding box center [691, 459] width 900 height 16
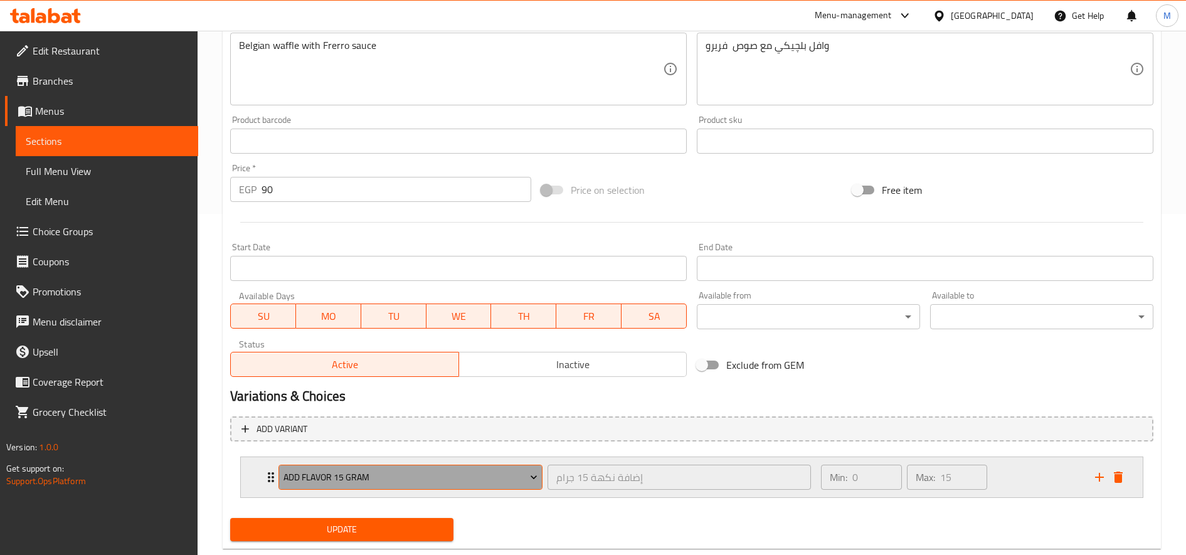
click at [406, 478] on span "Add Flavor 15 Gram" at bounding box center [410, 478] width 255 height 16
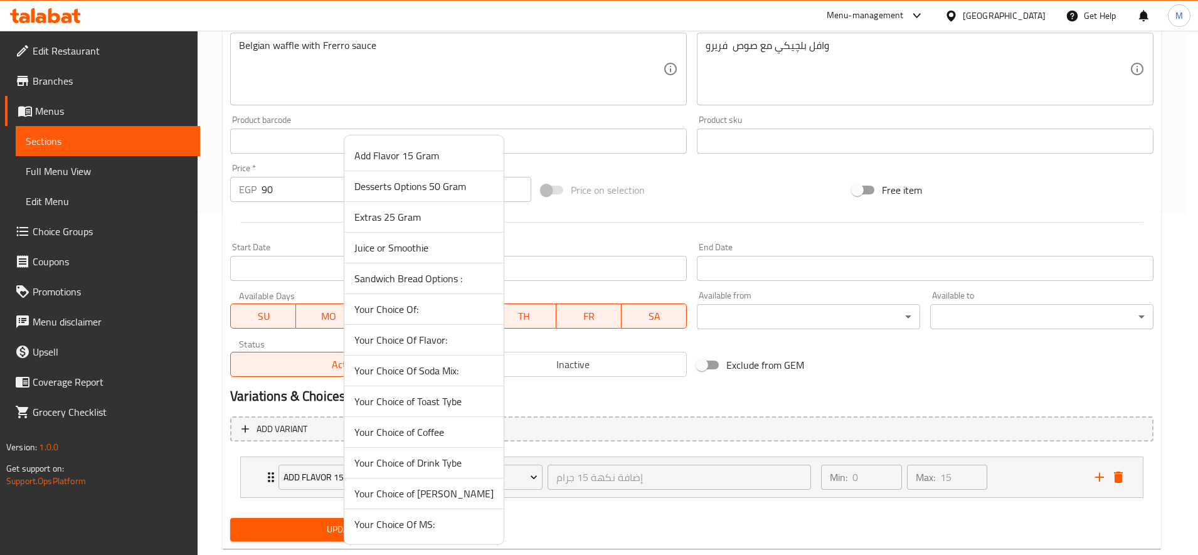
click at [433, 194] on span "Desserts Options 50 Gram" at bounding box center [423, 186] width 139 height 15
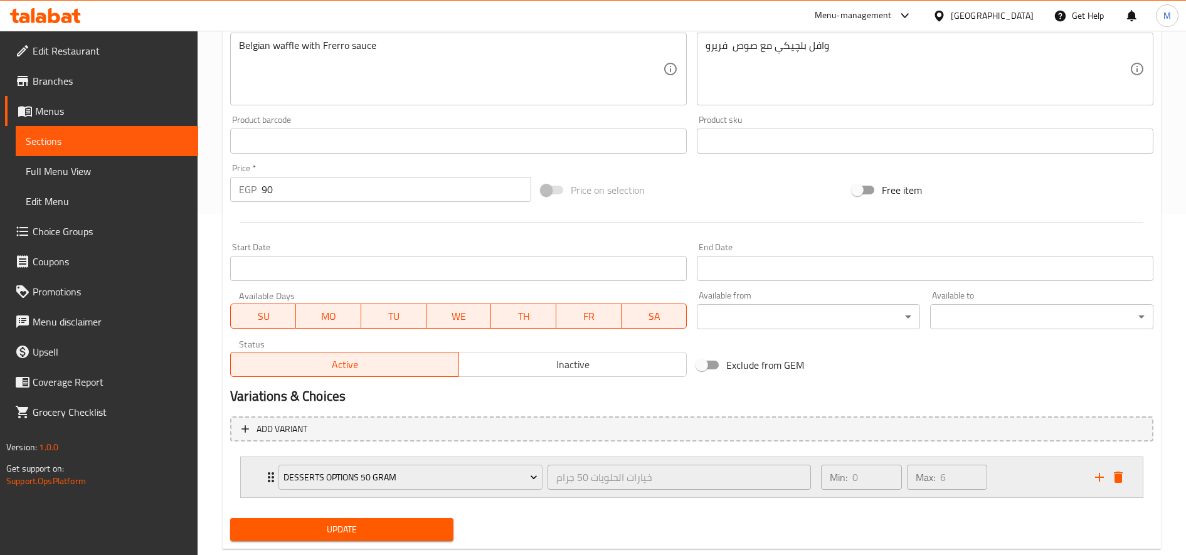
click at [1055, 460] on div "Min: 0 ​ Max: 6 ​" at bounding box center [950, 477] width 274 height 40
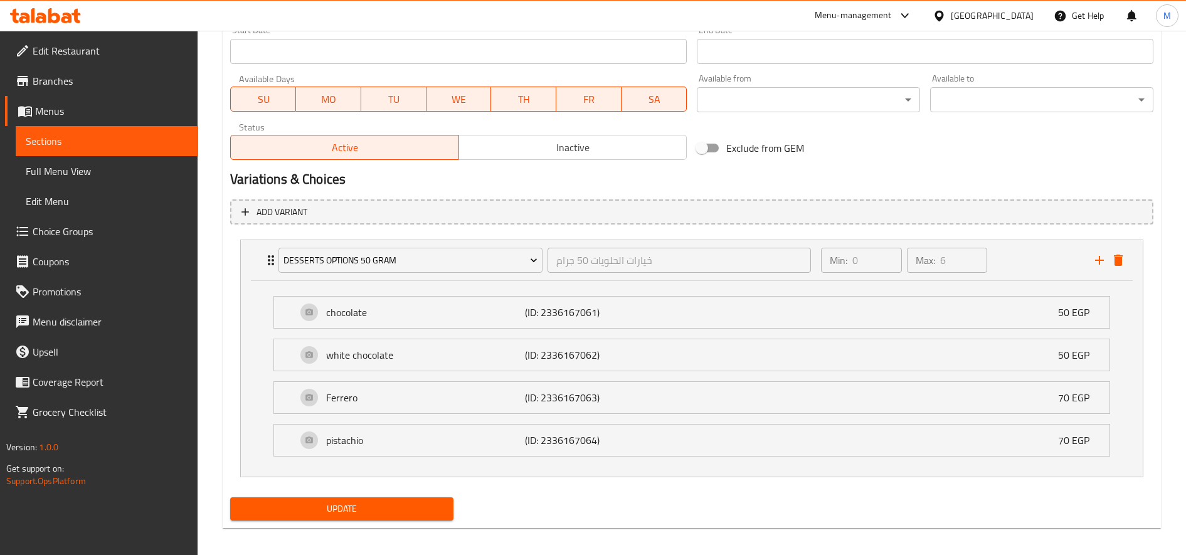
scroll to position [566, 0]
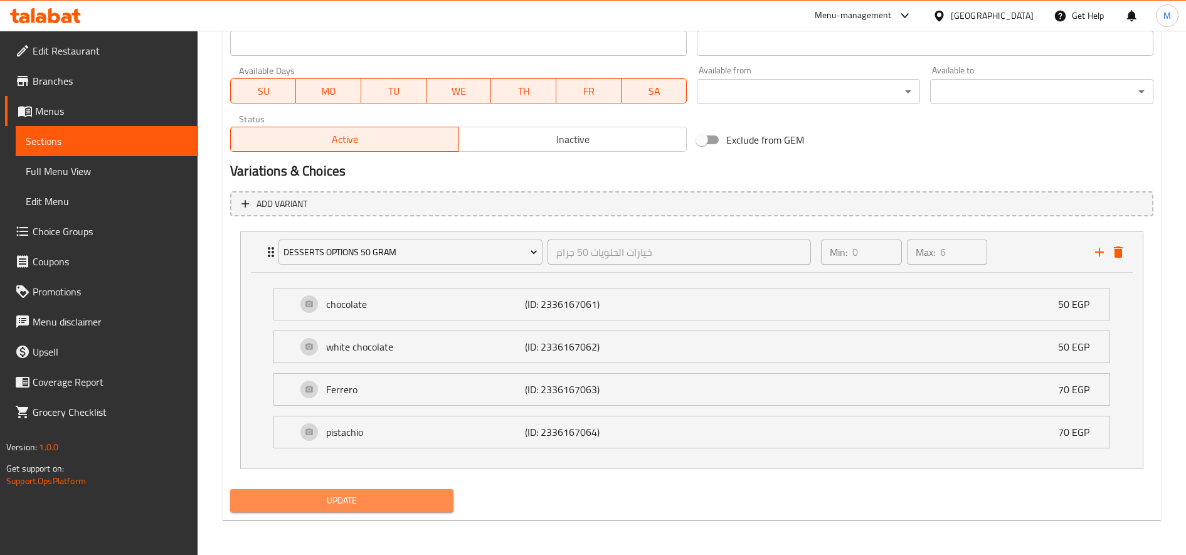
click at [451, 500] on button "Update" at bounding box center [341, 500] width 223 height 23
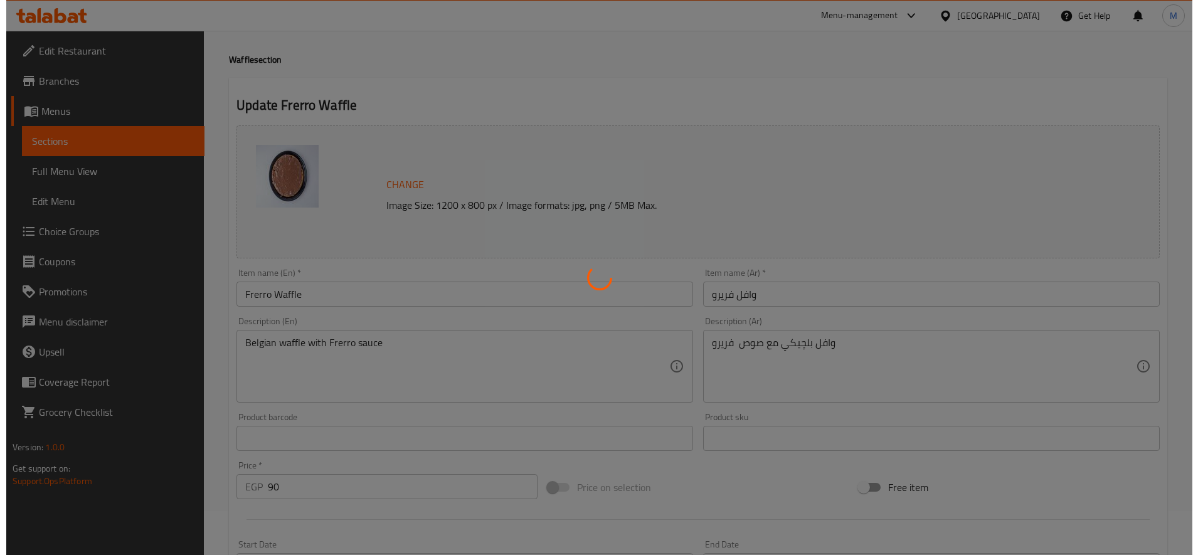
scroll to position [0, 0]
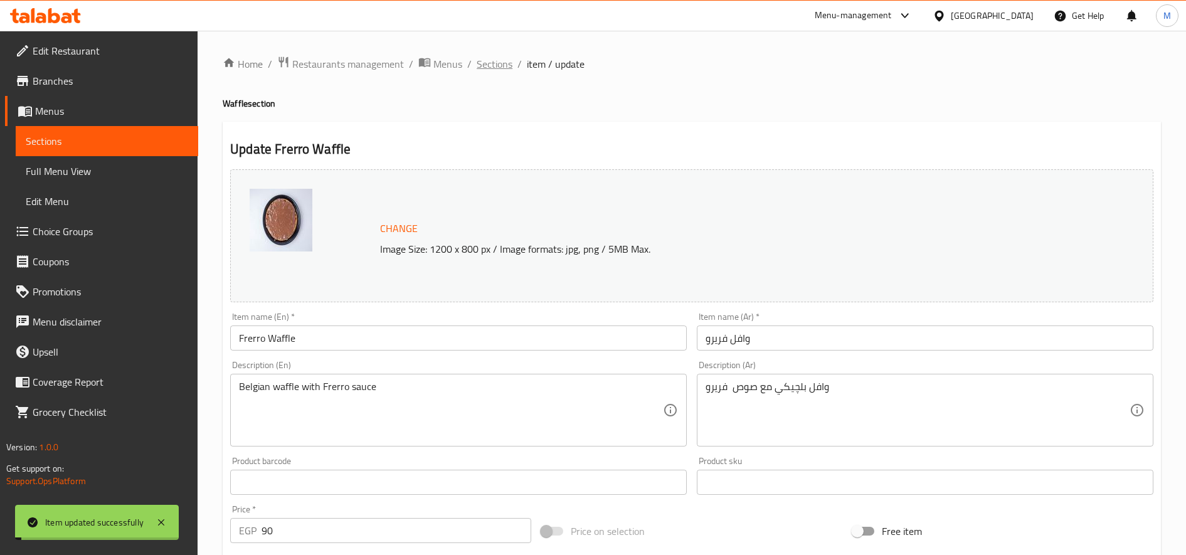
click at [498, 66] on span "Sections" at bounding box center [495, 63] width 36 height 15
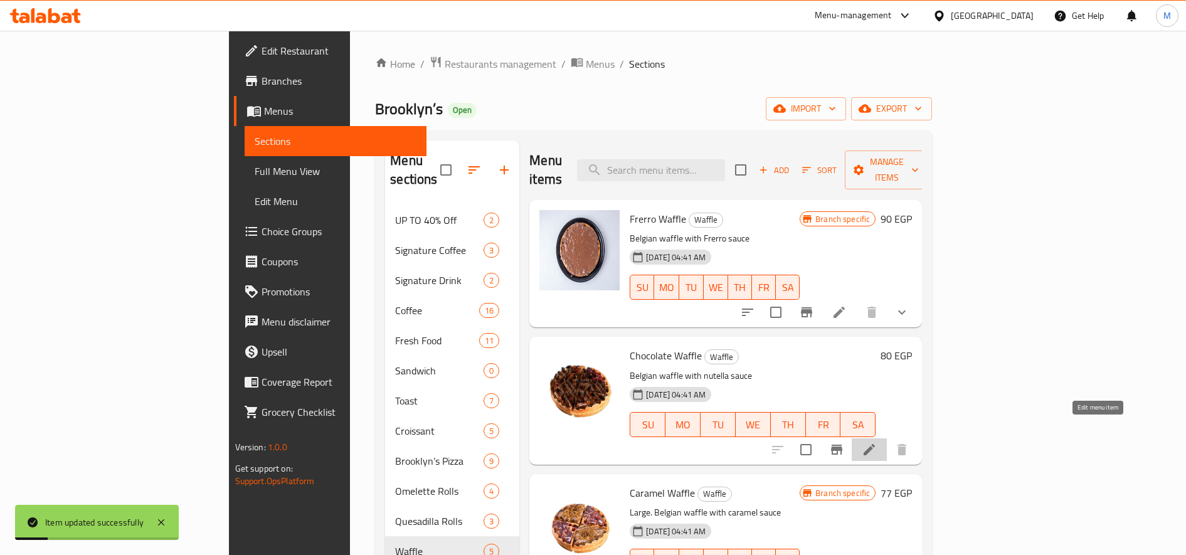
click at [877, 442] on icon at bounding box center [869, 449] width 15 height 15
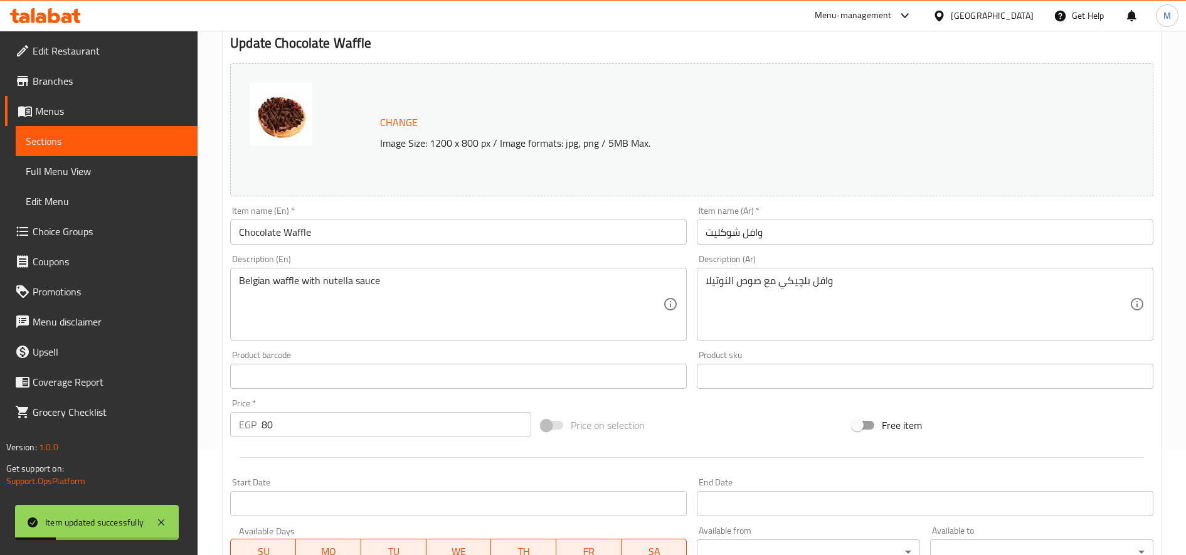
scroll to position [349, 0]
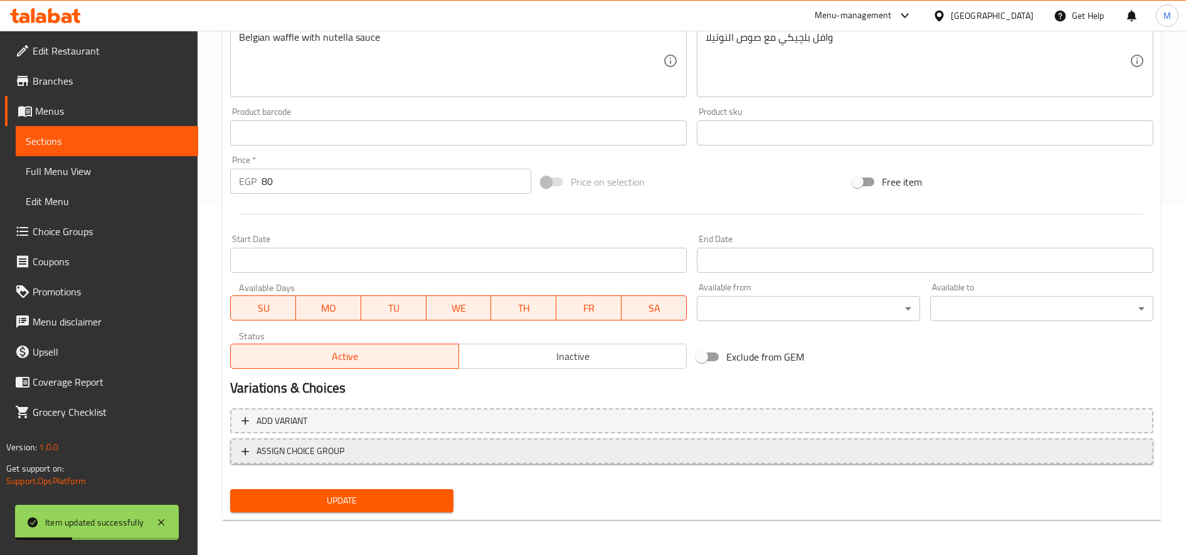
click at [369, 451] on span "ASSIGN CHOICE GROUP" at bounding box center [691, 451] width 900 height 16
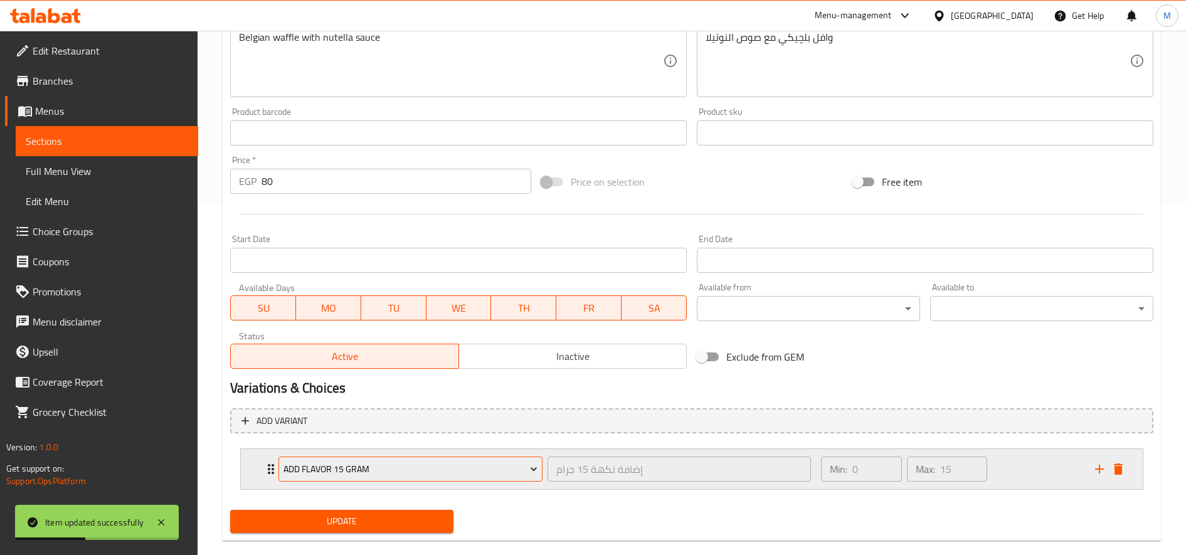
click at [356, 465] on span "Add Flavor 15 Gram" at bounding box center [410, 469] width 255 height 16
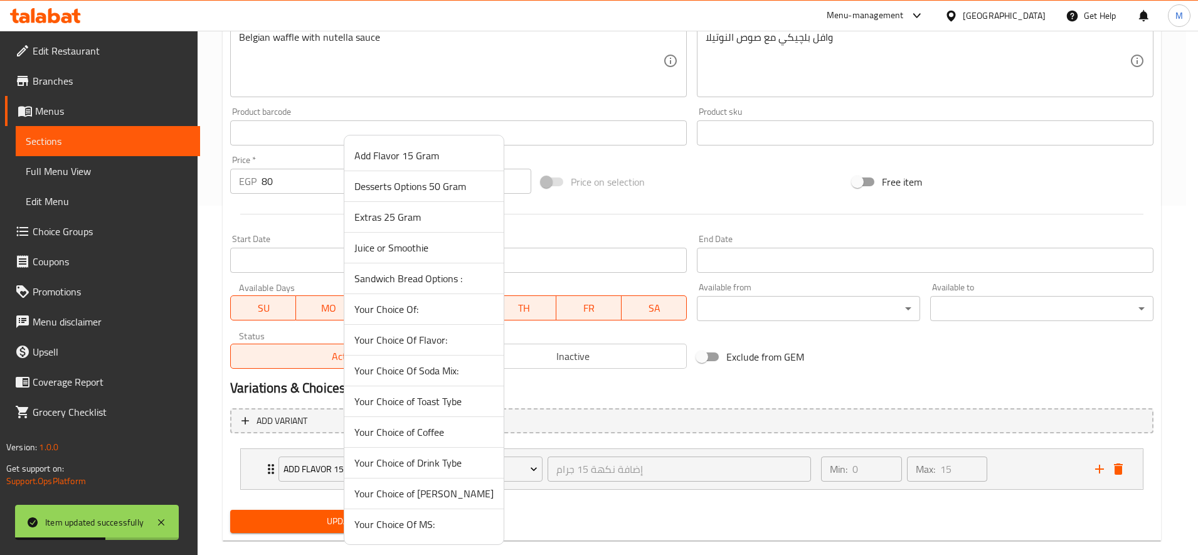
click at [403, 187] on span "Desserts Options 50 Gram" at bounding box center [423, 186] width 139 height 15
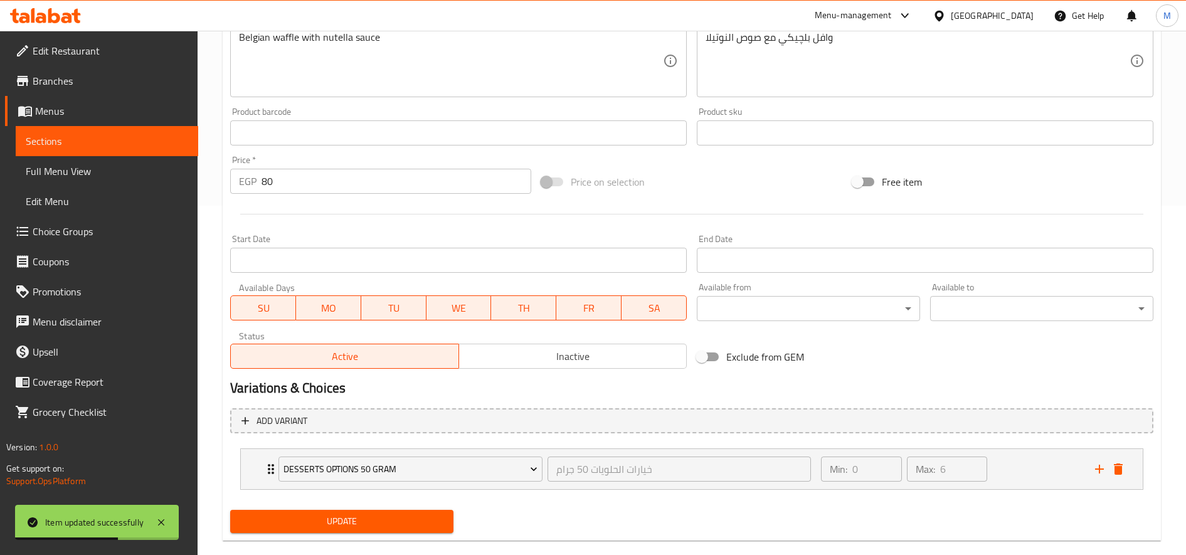
click at [368, 518] on span "Update" at bounding box center [341, 522] width 203 height 16
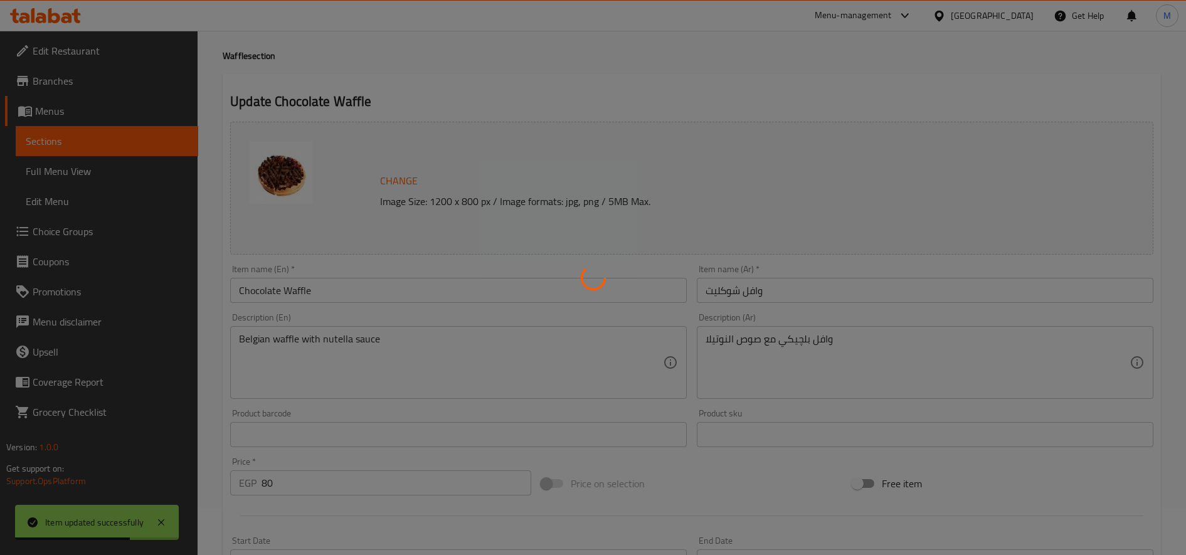
scroll to position [0, 0]
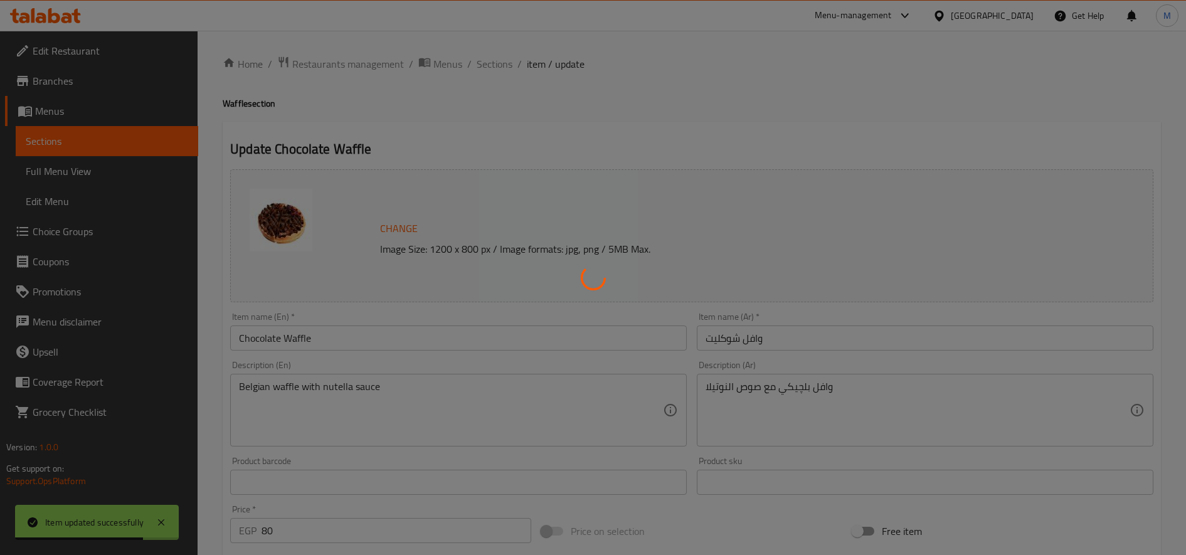
click at [487, 58] on div at bounding box center [593, 277] width 1186 height 555
type input "خيارات الحلويات 50 جرام"
type input "0"
type input "6"
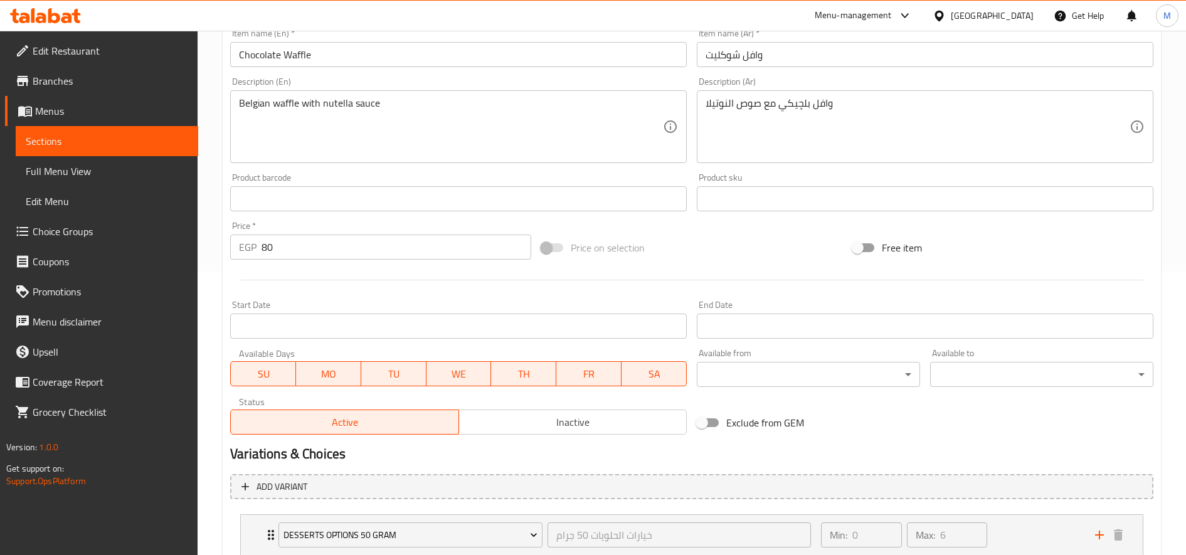
scroll to position [370, 0]
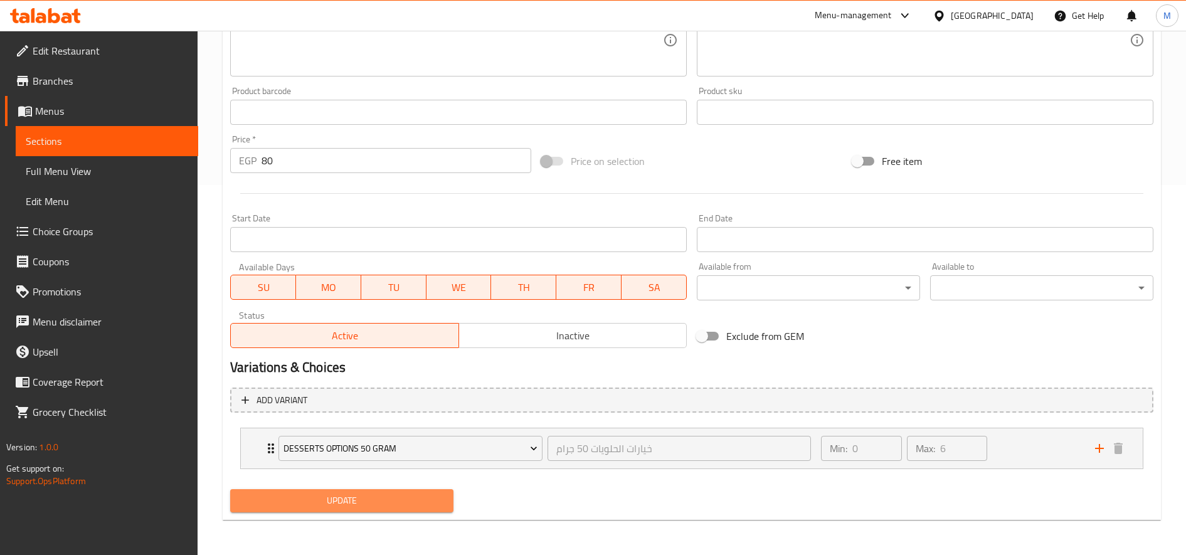
drag, startPoint x: 385, startPoint y: 505, endPoint x: 394, endPoint y: 496, distance: 12.4
click at [386, 505] on span "Update" at bounding box center [341, 501] width 203 height 16
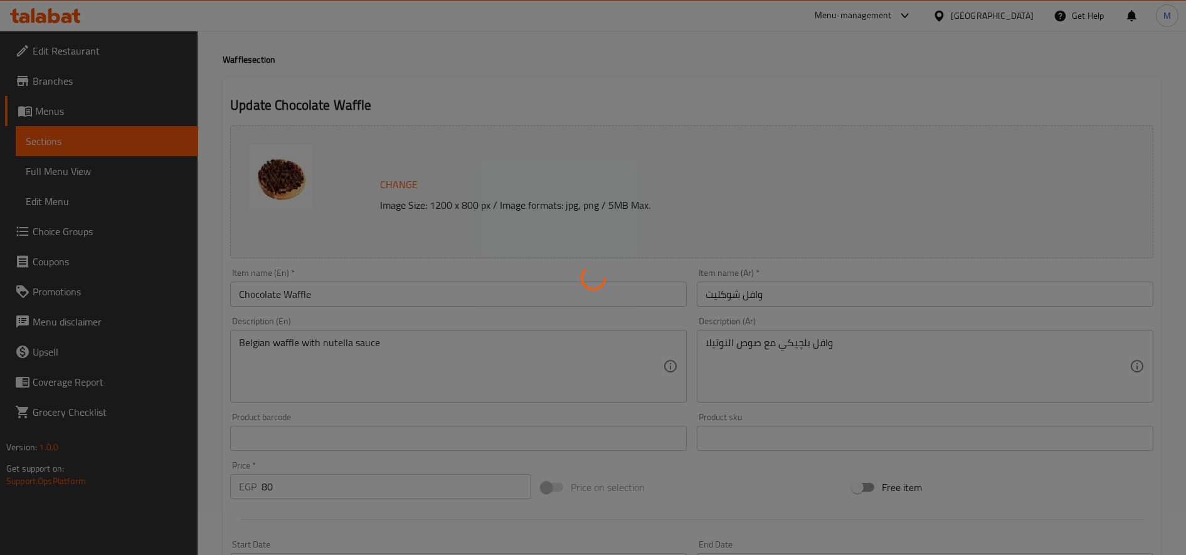
scroll to position [0, 0]
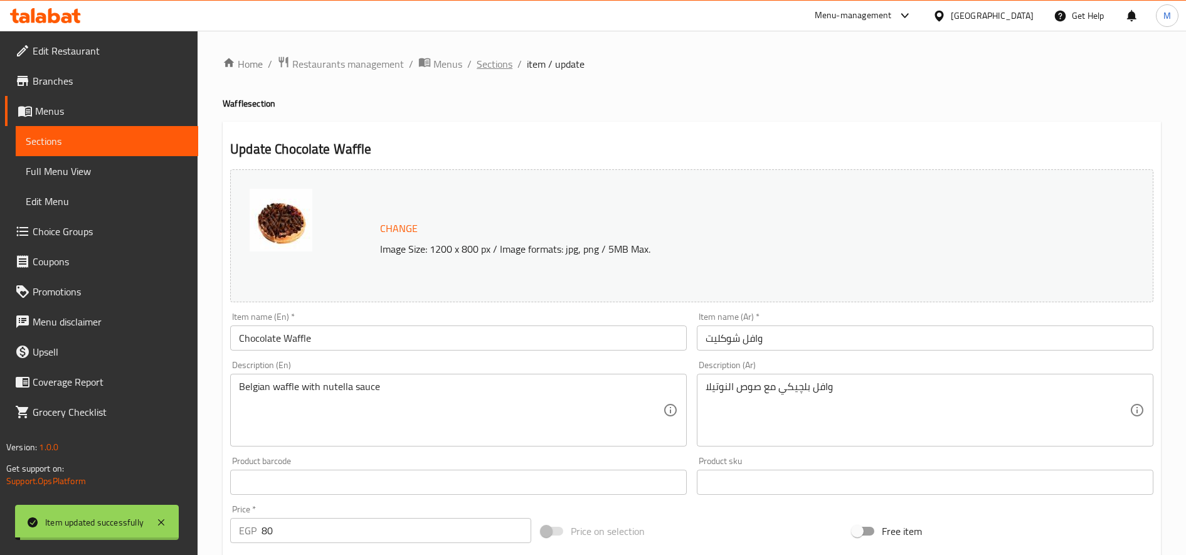
click at [497, 63] on span "Sections" at bounding box center [495, 63] width 36 height 15
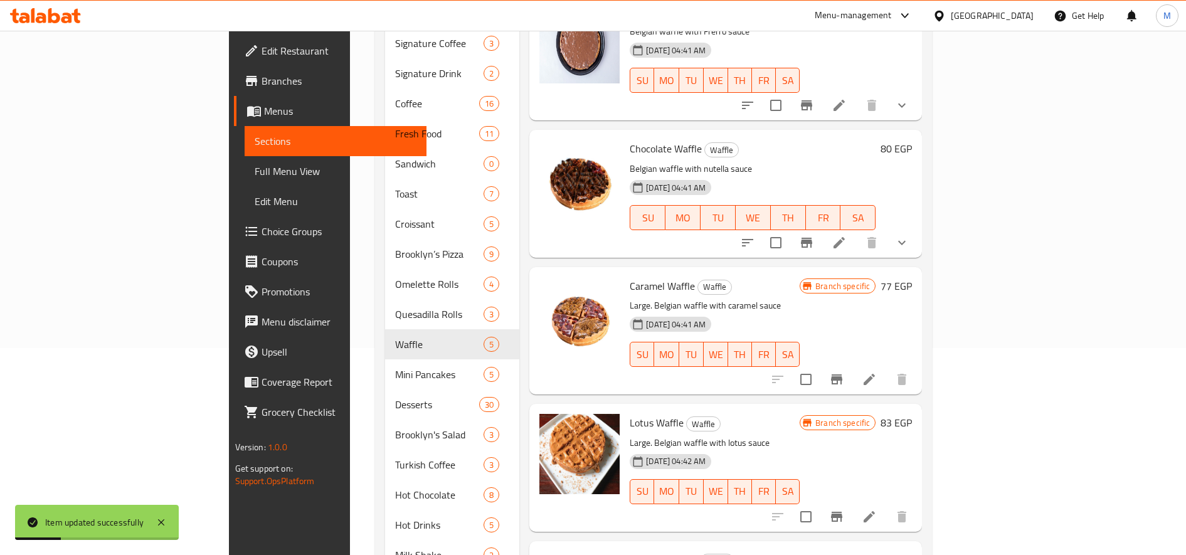
scroll to position [209, 0]
click at [877, 370] on icon at bounding box center [869, 377] width 15 height 15
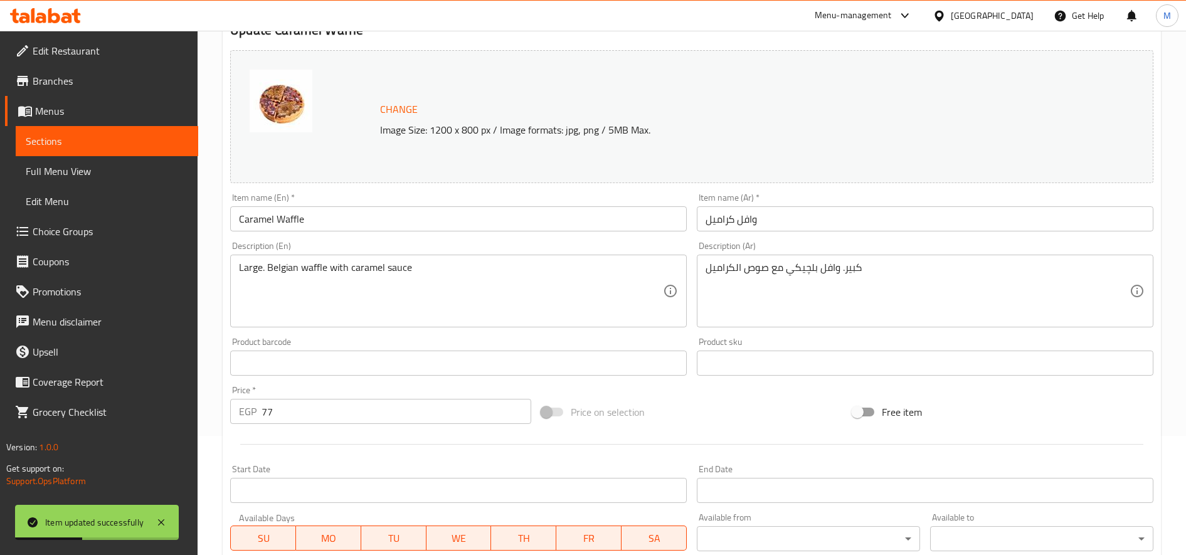
scroll to position [349, 0]
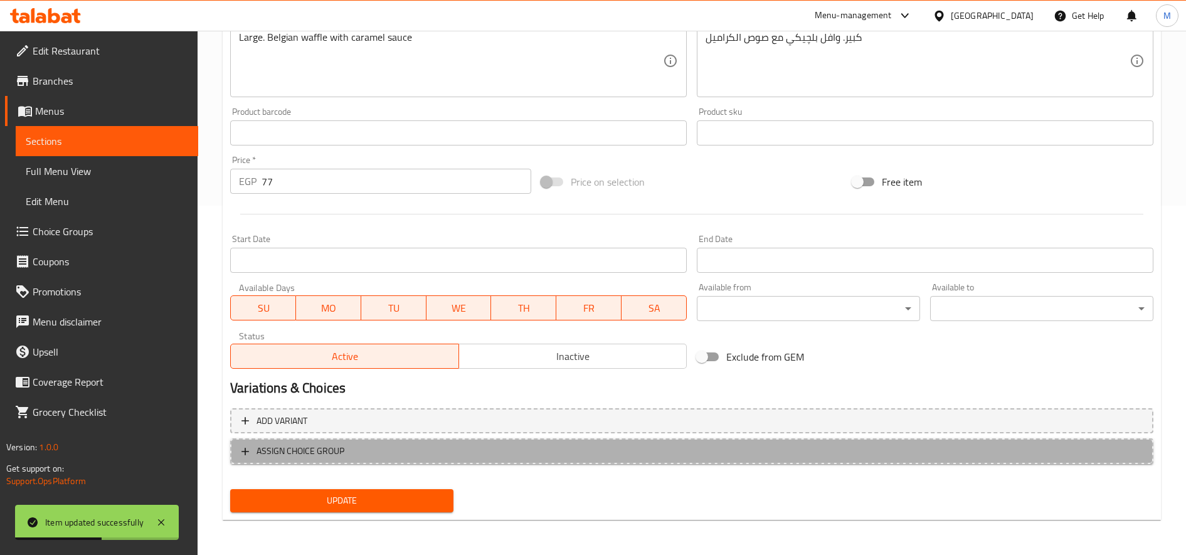
click at [275, 454] on span "ASSIGN CHOICE GROUP" at bounding box center [300, 451] width 88 height 16
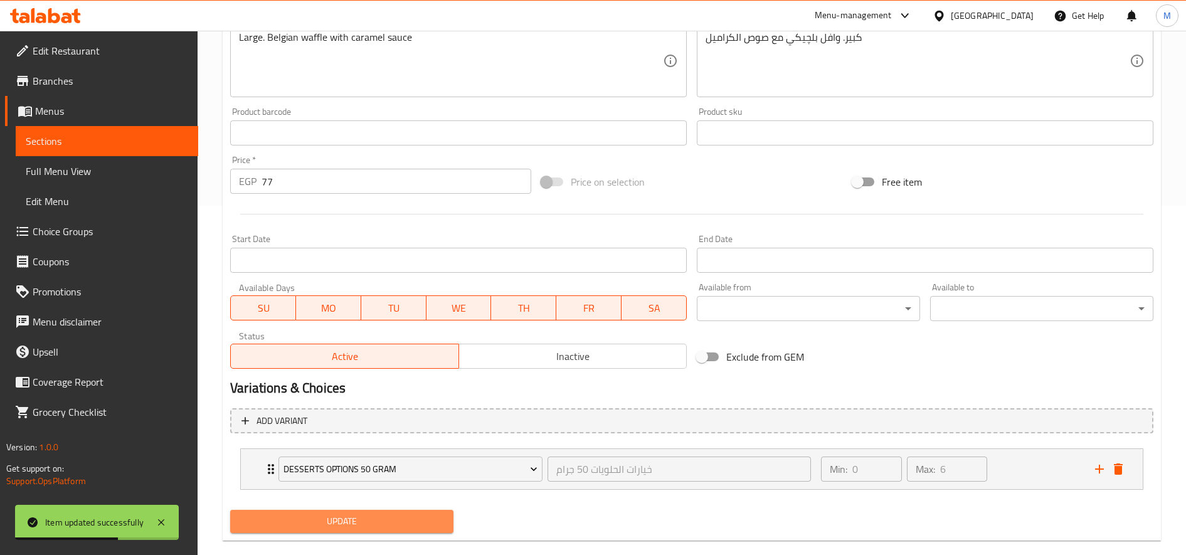
click at [307, 530] on button "Update" at bounding box center [341, 521] width 223 height 23
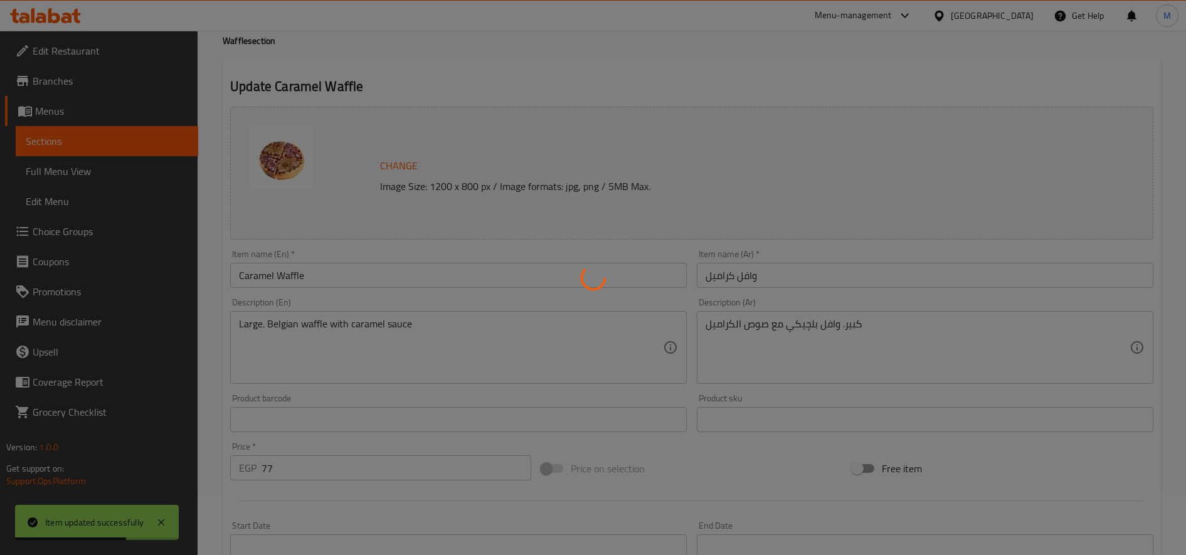
scroll to position [0, 0]
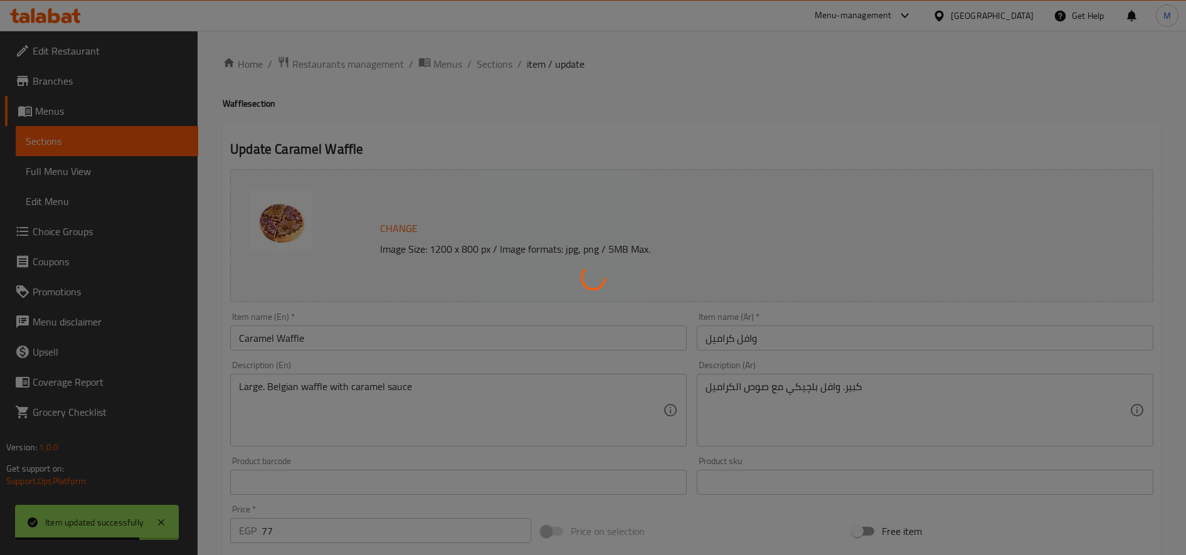
click at [482, 61] on div at bounding box center [593, 277] width 1186 height 555
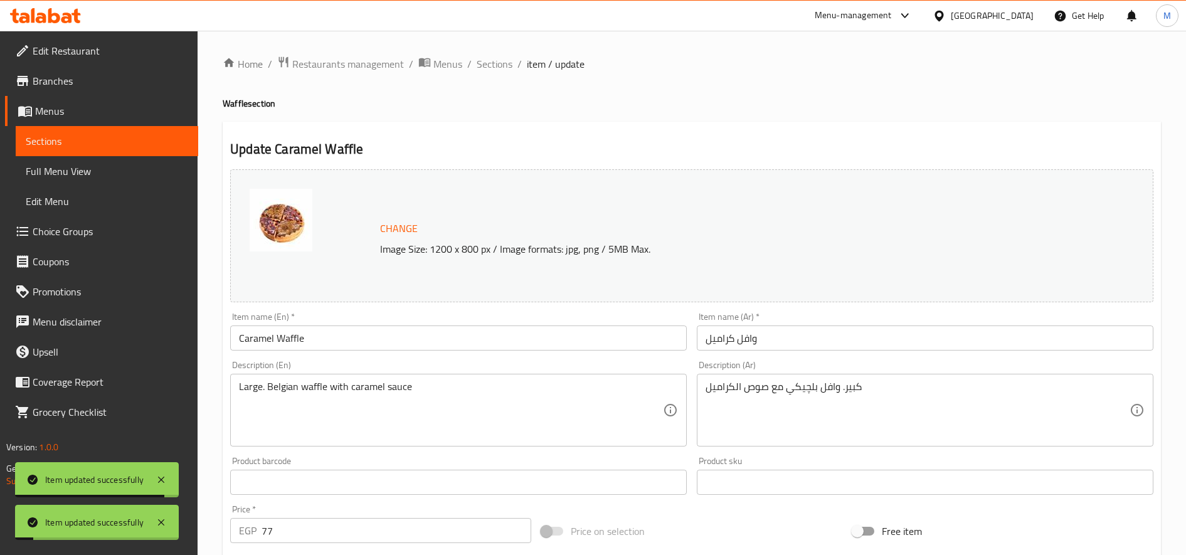
drag, startPoint x: 498, startPoint y: 69, endPoint x: 519, endPoint y: 76, distance: 21.4
click at [499, 69] on span "Sections" at bounding box center [495, 63] width 36 height 15
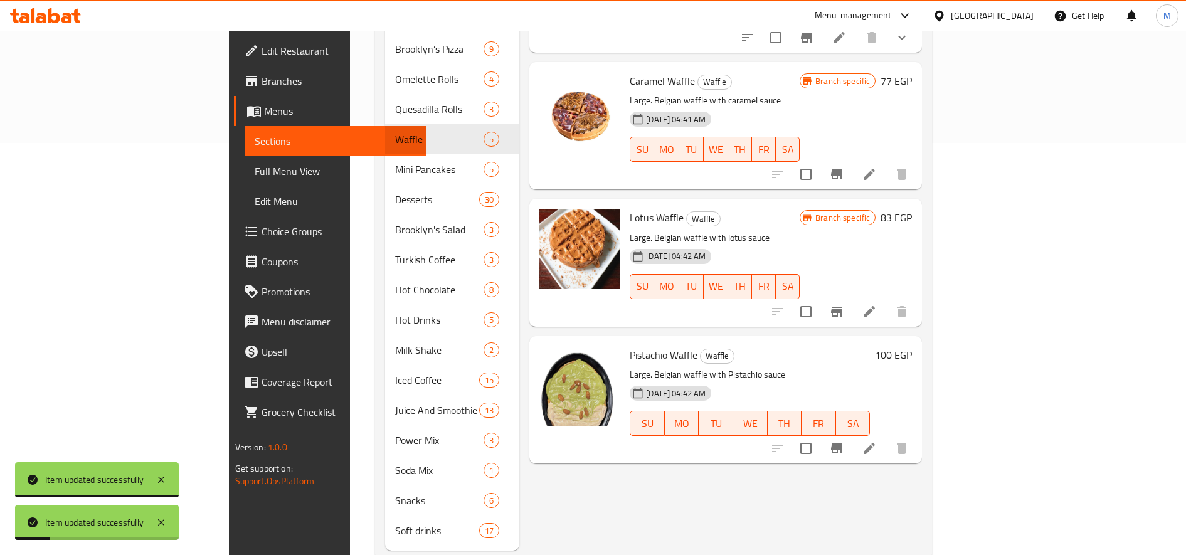
scroll to position [418, 0]
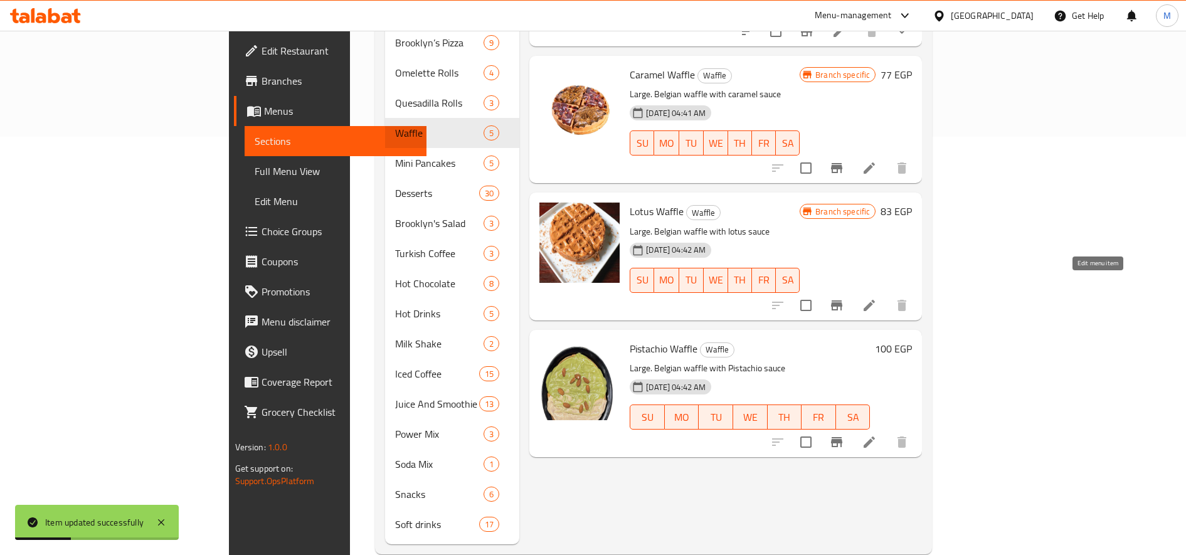
click at [875, 300] on icon at bounding box center [868, 305] width 11 height 11
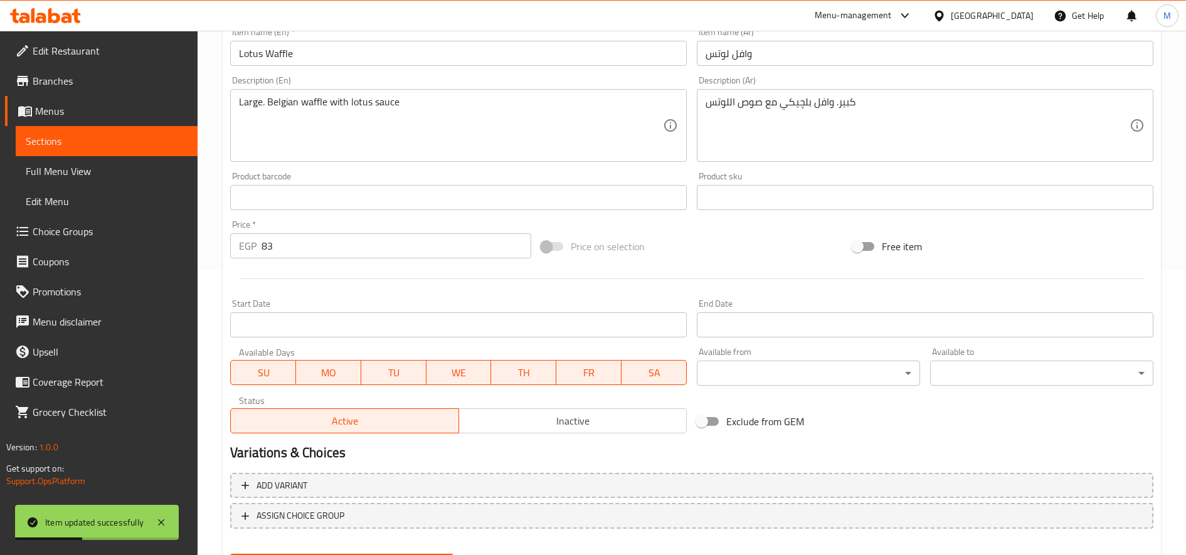
scroll to position [349, 0]
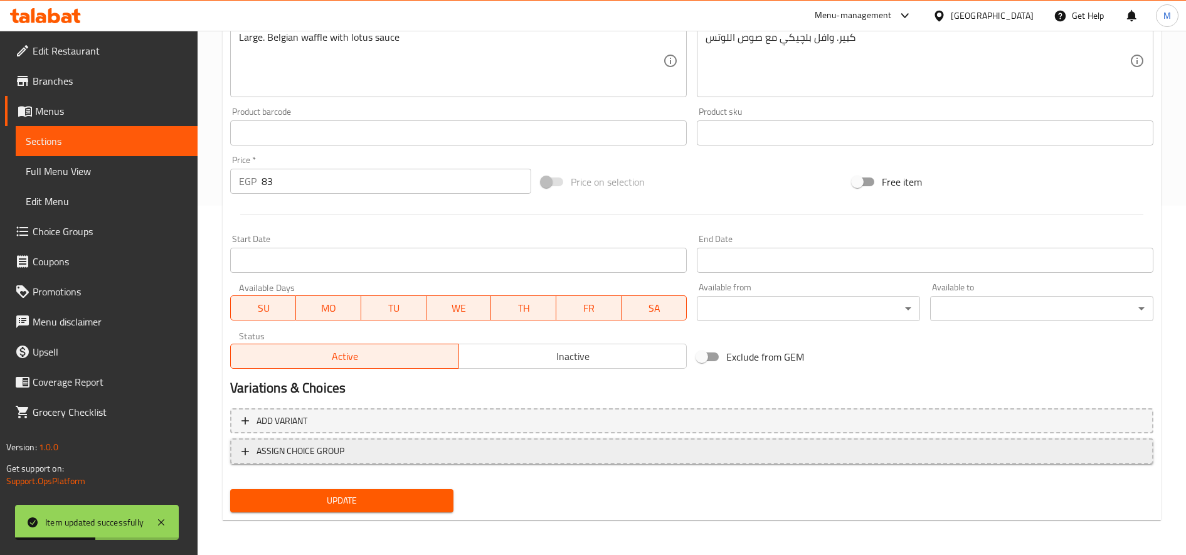
click at [344, 445] on span "ASSIGN CHOICE GROUP" at bounding box center [300, 451] width 88 height 16
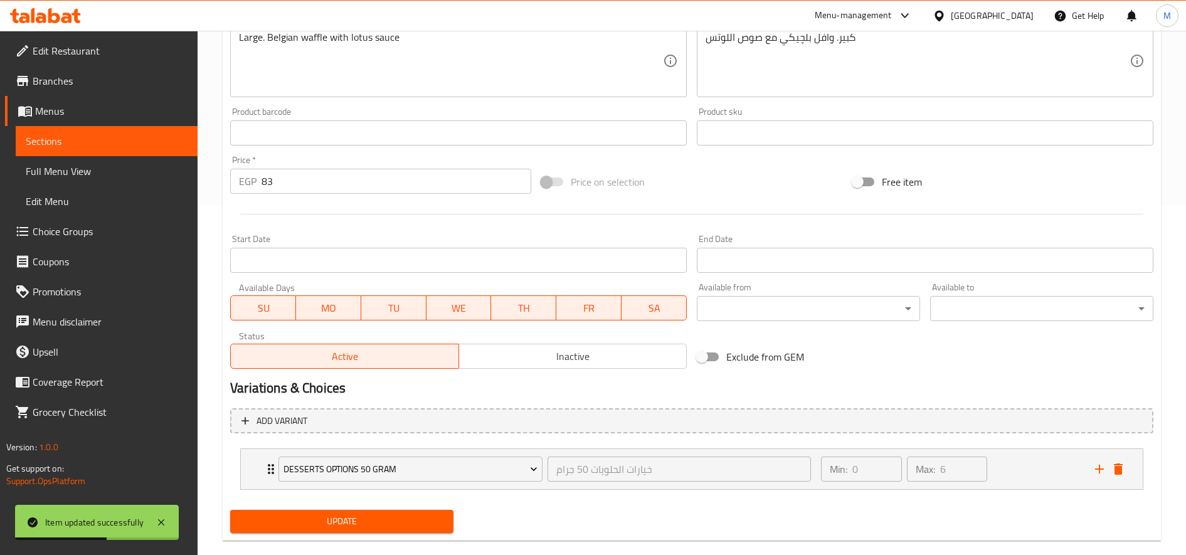
click at [344, 514] on button "Update" at bounding box center [341, 521] width 223 height 23
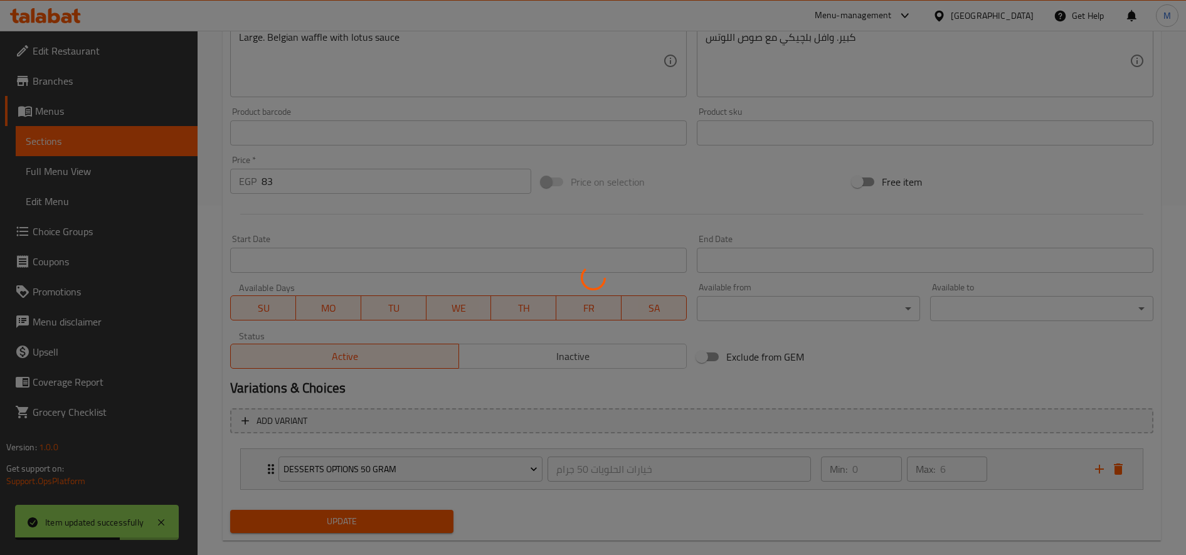
scroll to position [0, 0]
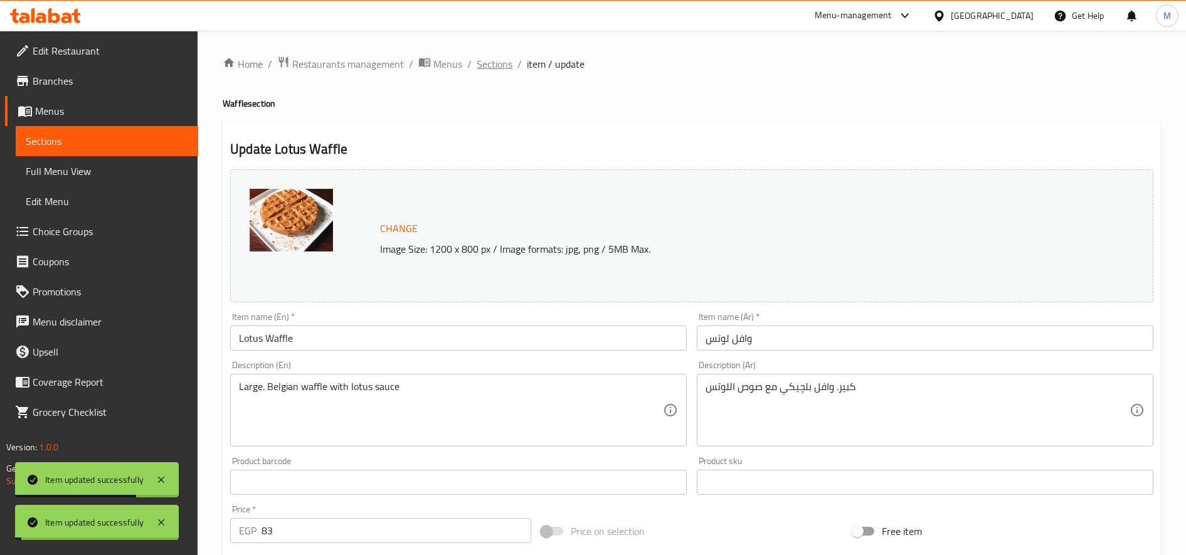
click at [482, 62] on span "Sections" at bounding box center [495, 63] width 36 height 15
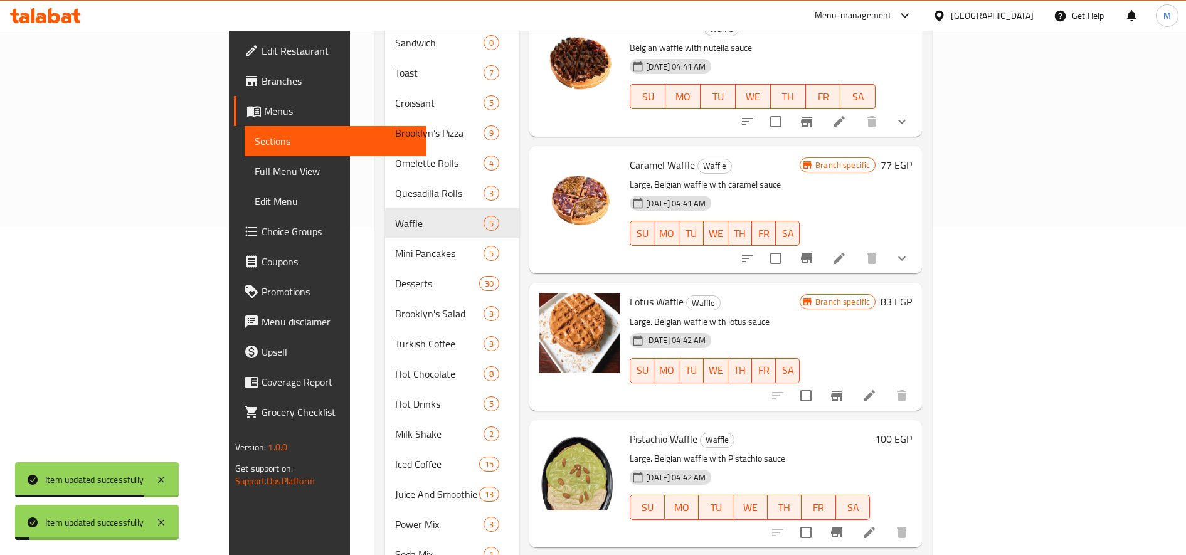
scroll to position [418, 0]
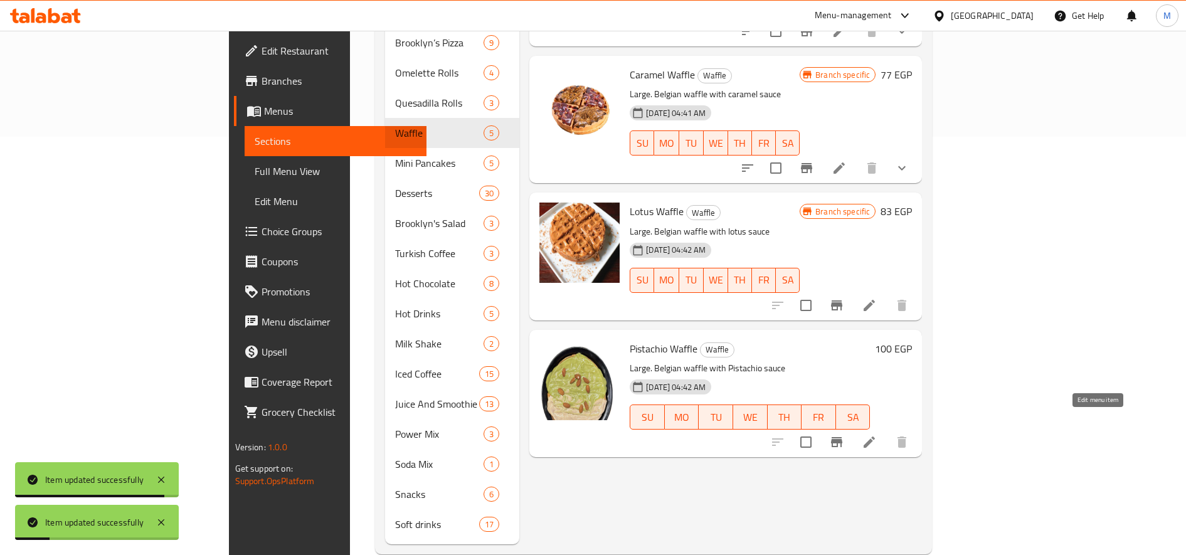
click at [877, 435] on icon at bounding box center [869, 442] width 15 height 15
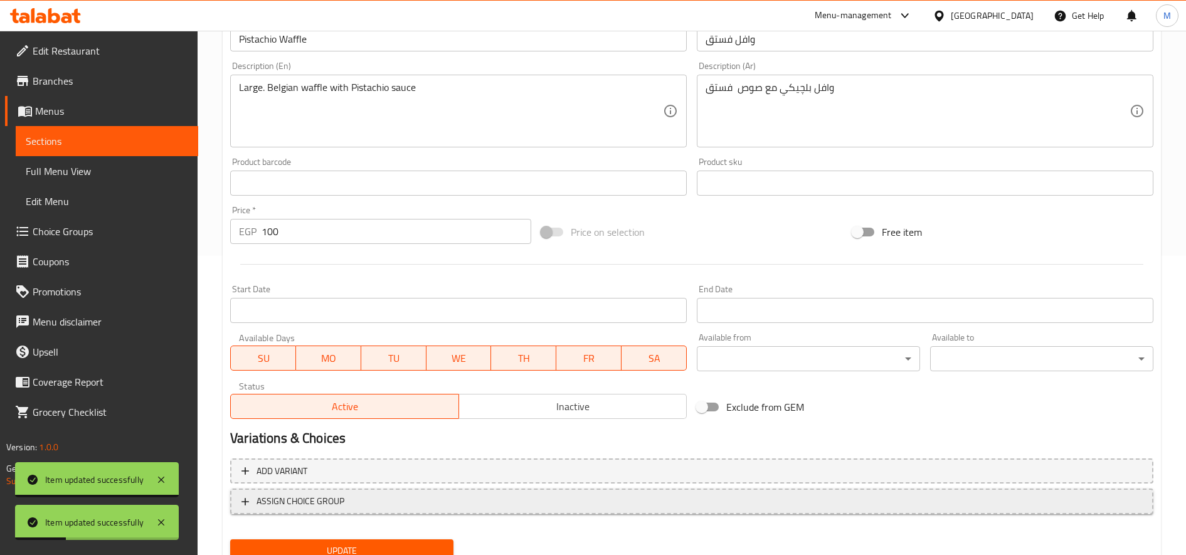
scroll to position [349, 0]
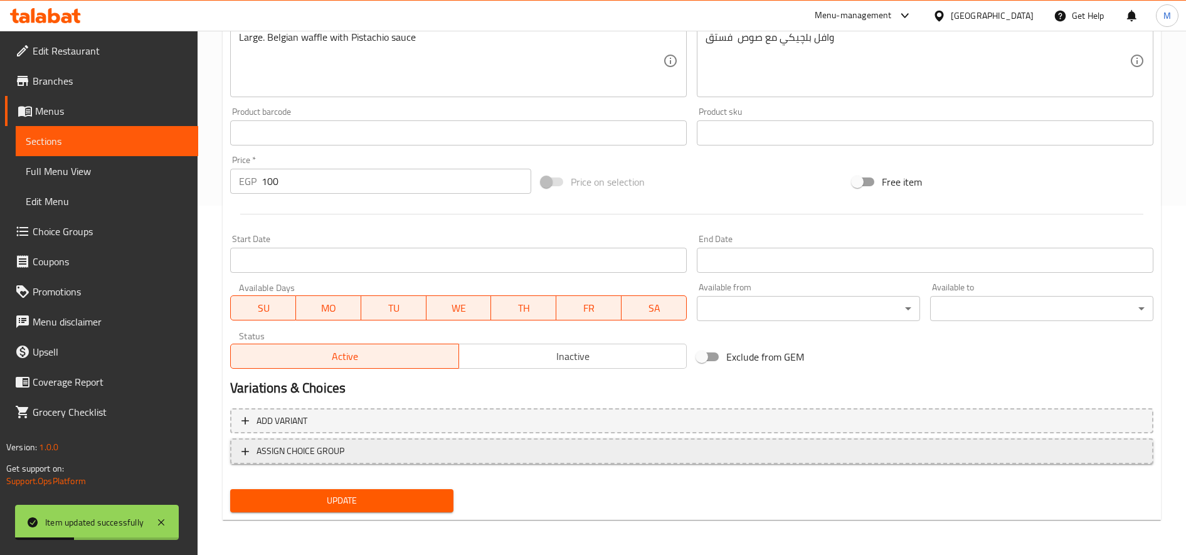
click at [325, 457] on span "ASSIGN CHOICE GROUP" at bounding box center [300, 451] width 88 height 16
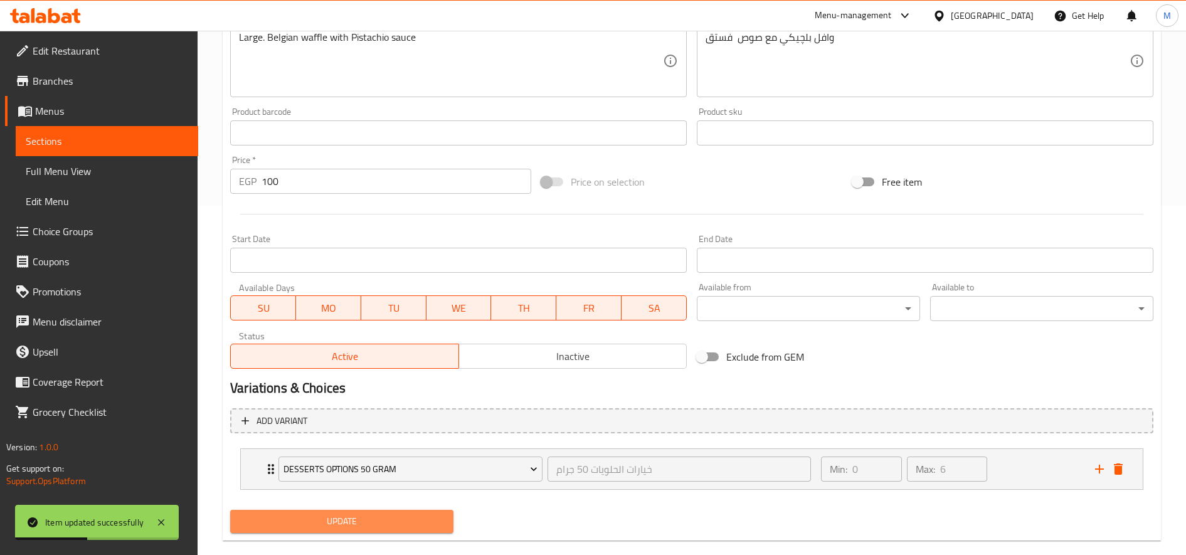
click at [332, 524] on span "Update" at bounding box center [341, 522] width 203 height 16
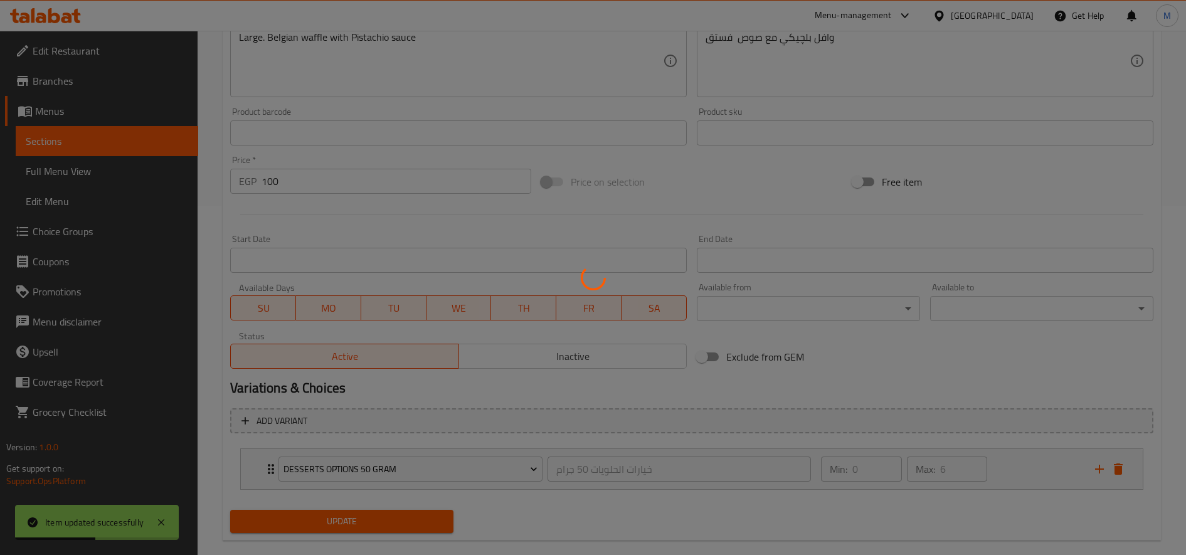
scroll to position [0, 0]
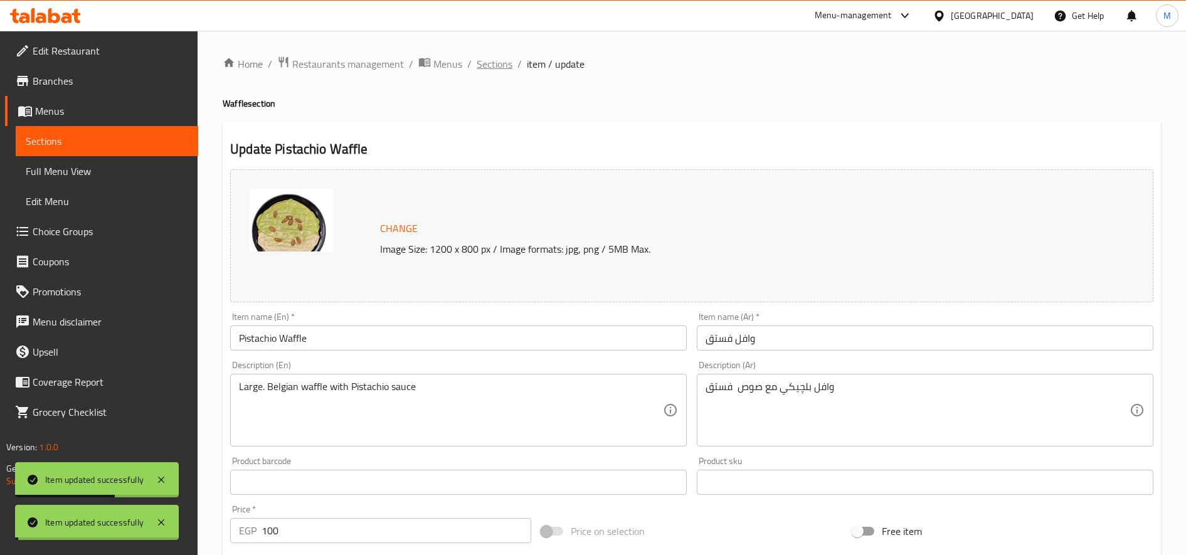
click at [483, 60] on span "Sections" at bounding box center [495, 63] width 36 height 15
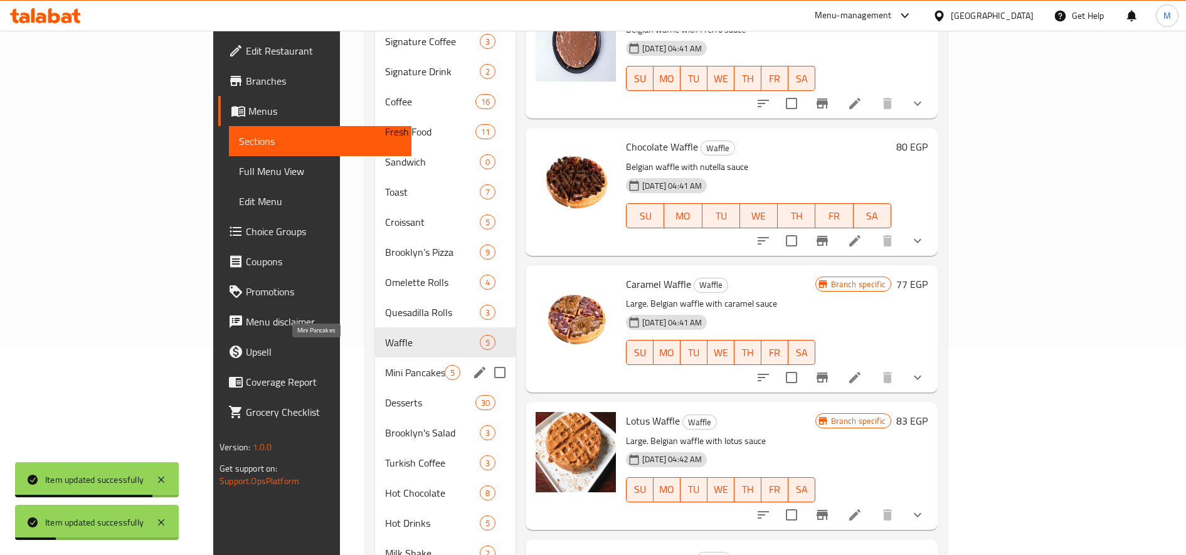
click at [385, 365] on span "Mini Pancakes" at bounding box center [415, 372] width 60 height 15
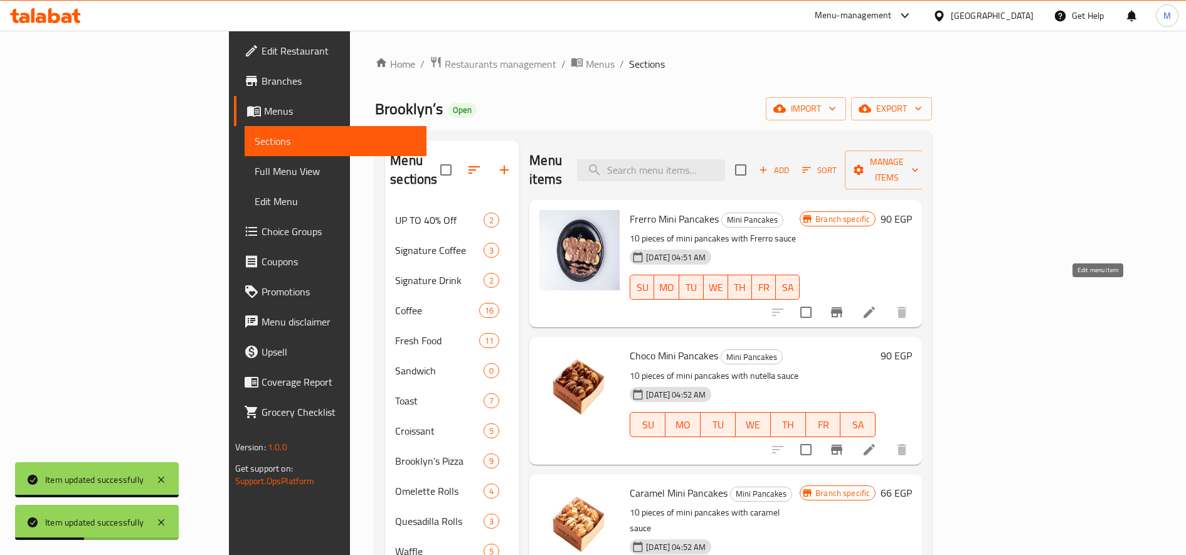
click at [877, 305] on icon at bounding box center [869, 312] width 15 height 15
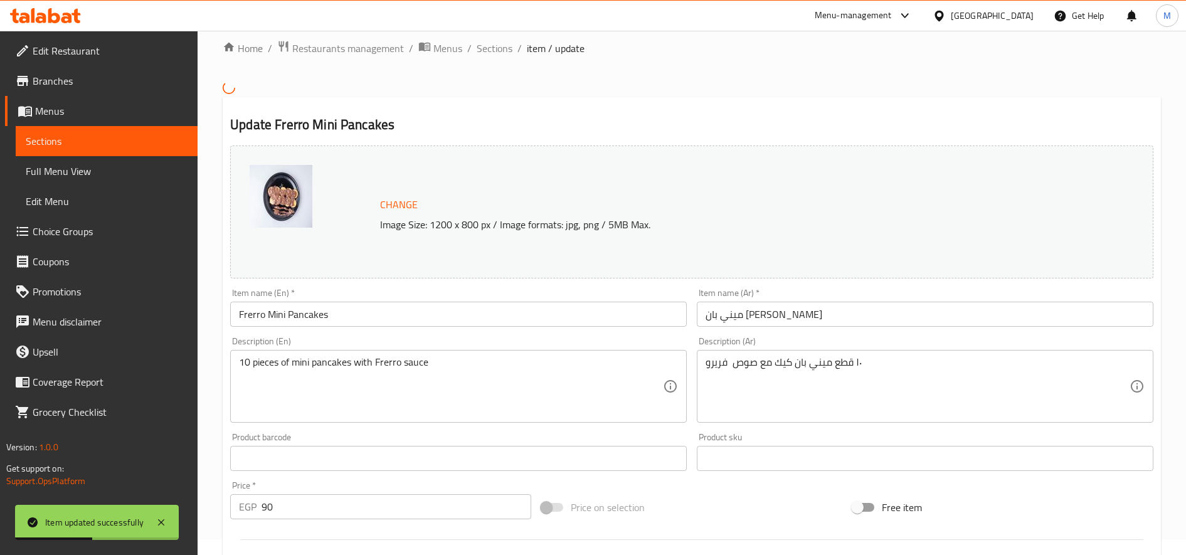
scroll to position [341, 0]
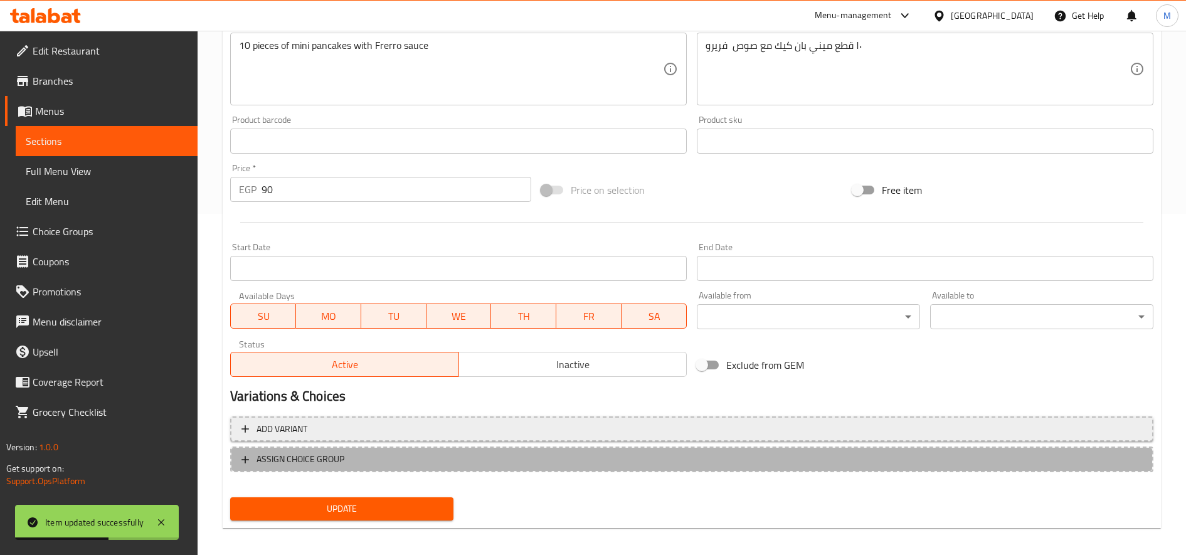
drag, startPoint x: 451, startPoint y: 461, endPoint x: 479, endPoint y: 425, distance: 46.0
click at [451, 460] on span "ASSIGN CHOICE GROUP" at bounding box center [691, 459] width 900 height 16
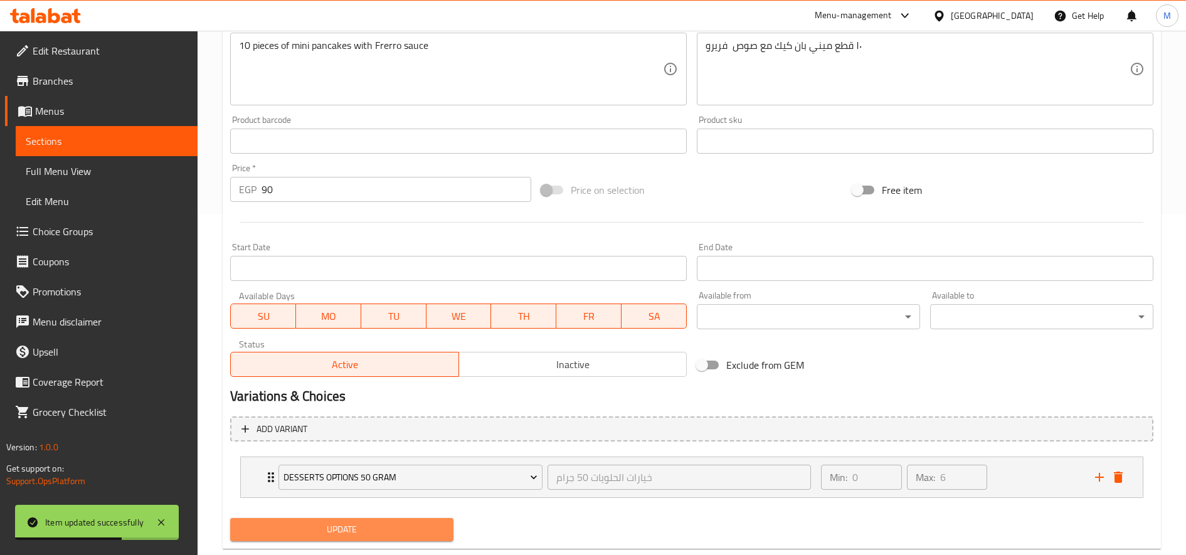
click at [368, 538] on button "Update" at bounding box center [341, 529] width 223 height 23
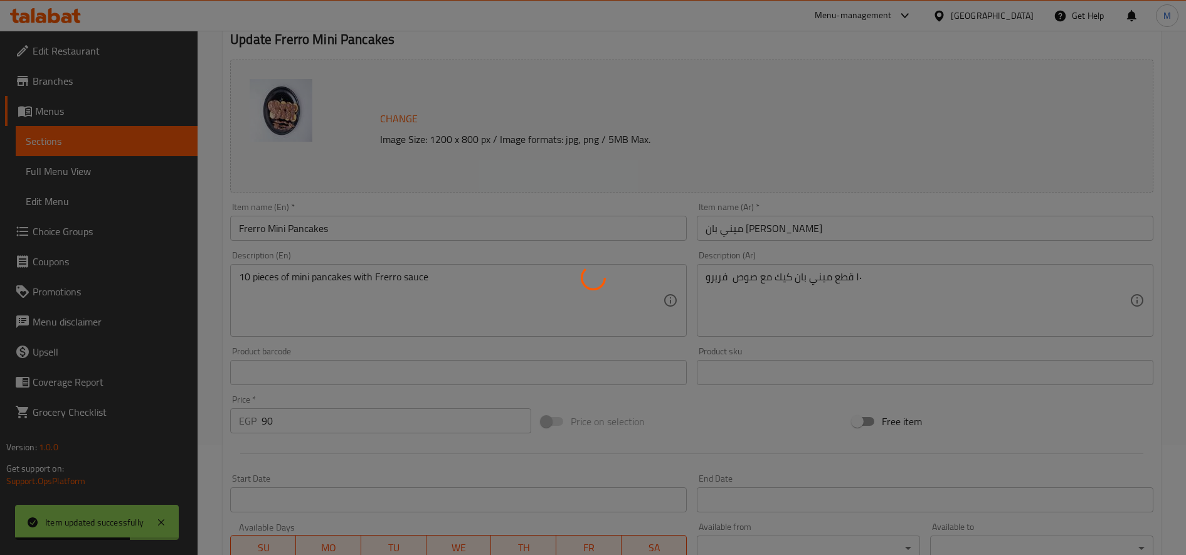
scroll to position [0, 0]
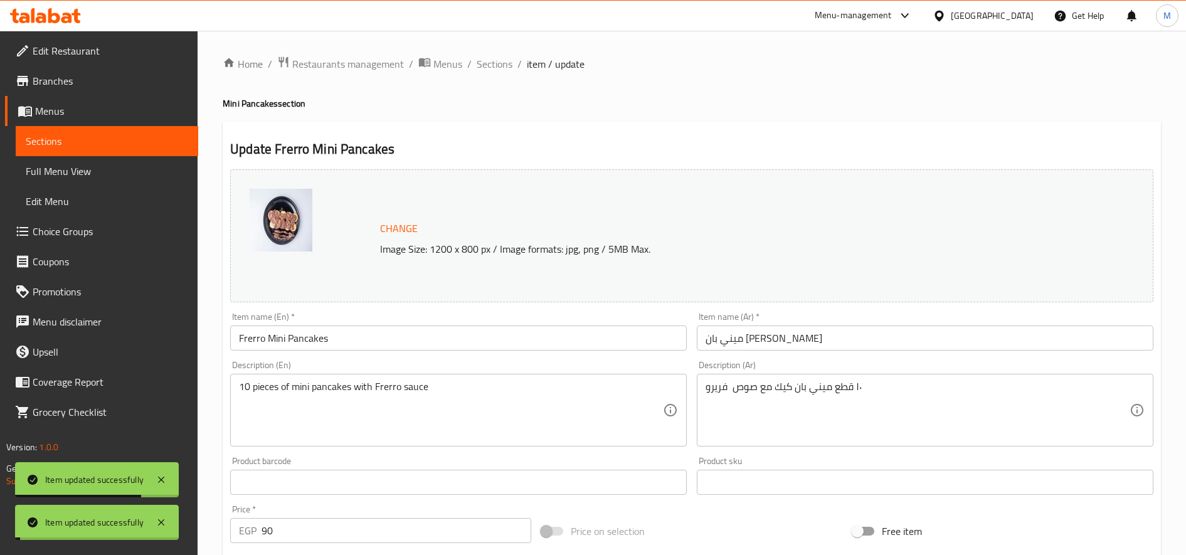
drag, startPoint x: 492, startPoint y: 60, endPoint x: 529, endPoint y: 89, distance: 47.3
click at [495, 60] on span "Sections" at bounding box center [495, 63] width 36 height 15
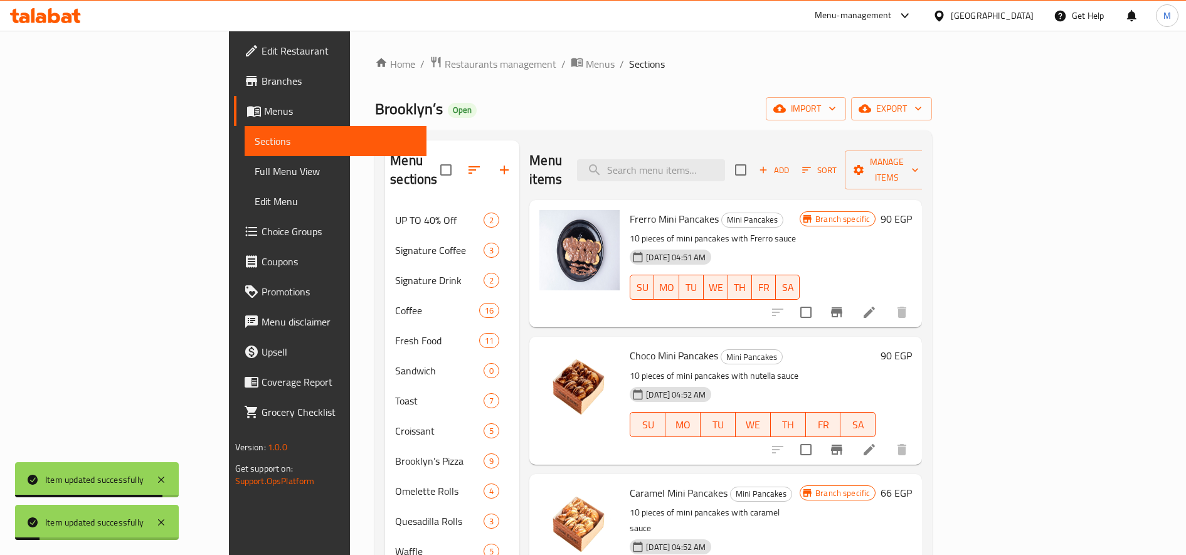
click at [877, 442] on icon at bounding box center [869, 449] width 15 height 15
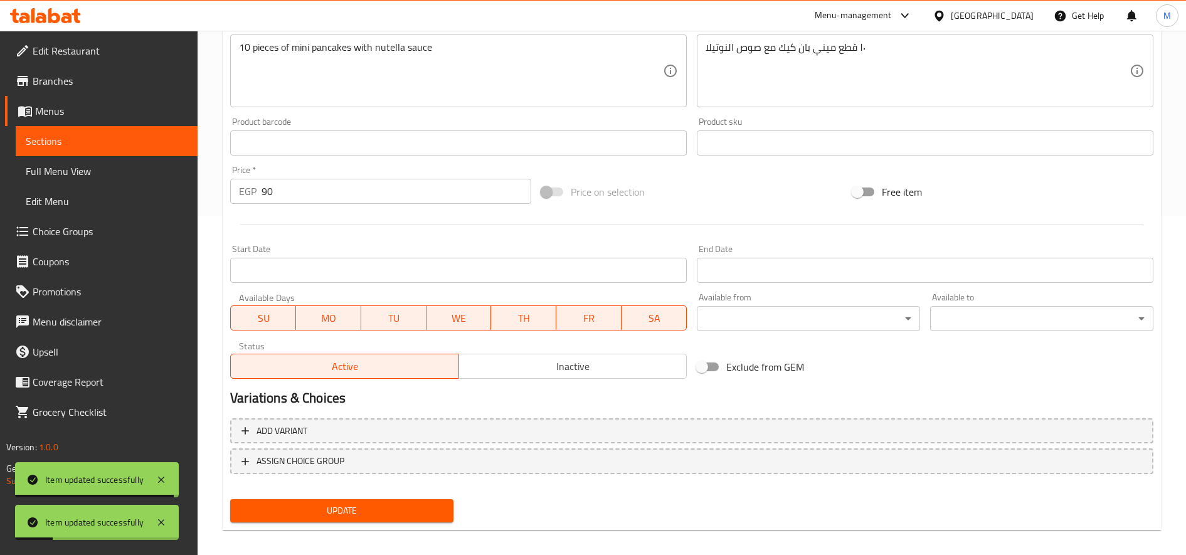
scroll to position [349, 0]
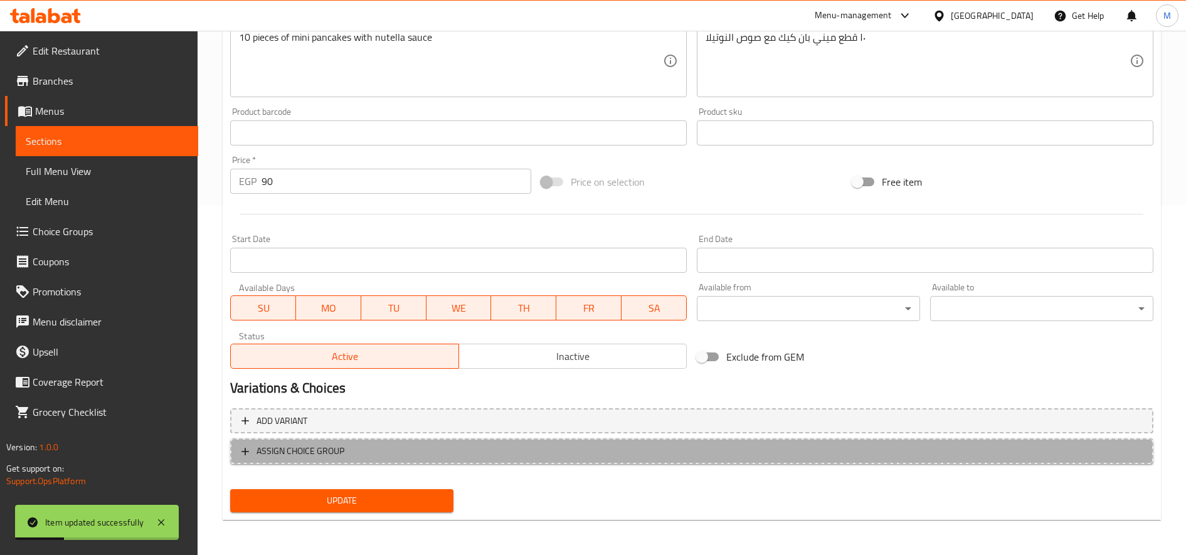
click at [330, 448] on span "ASSIGN CHOICE GROUP" at bounding box center [300, 451] width 88 height 16
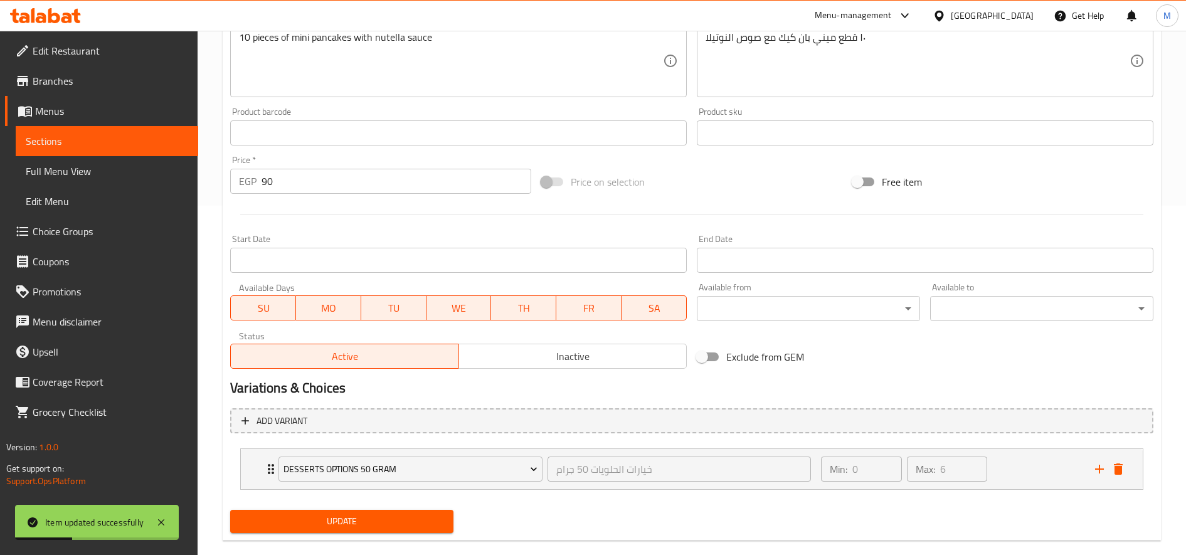
click at [316, 520] on span "Update" at bounding box center [341, 522] width 203 height 16
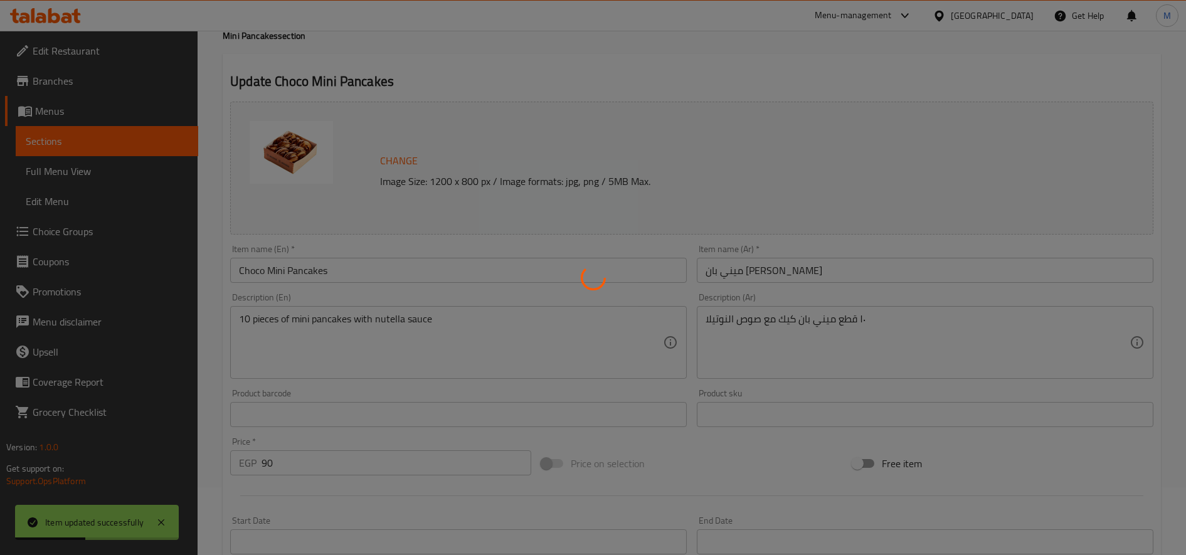
scroll to position [0, 0]
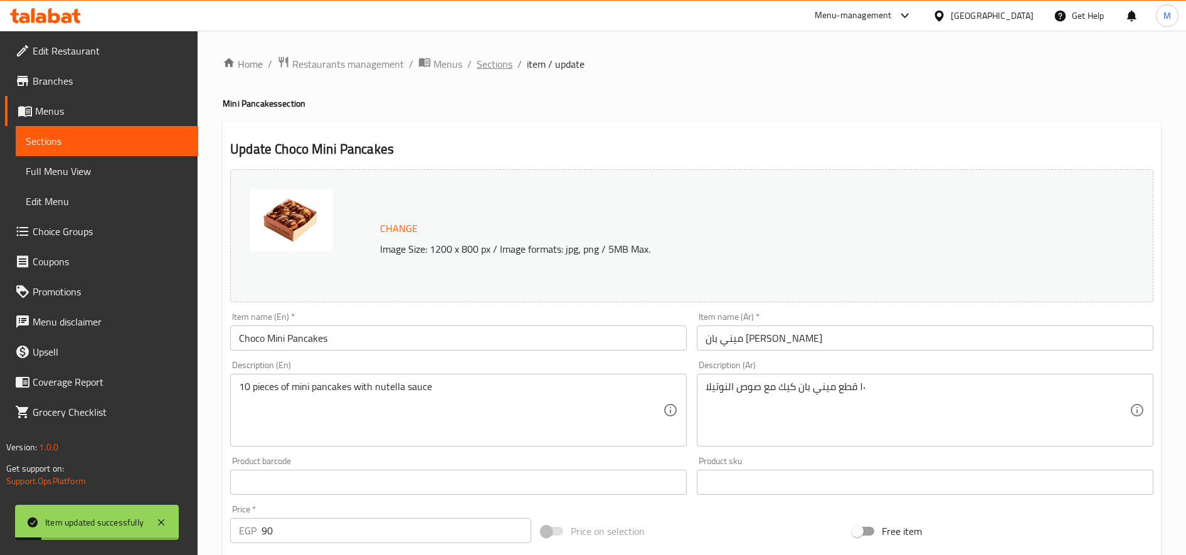
click at [481, 71] on span "Sections" at bounding box center [495, 63] width 36 height 15
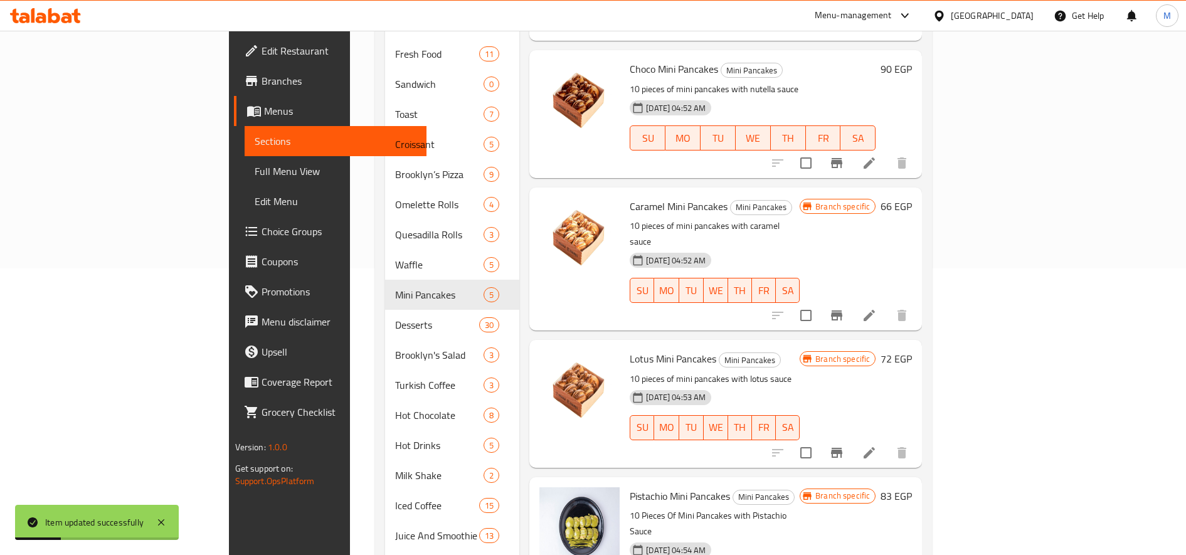
scroll to position [314, 0]
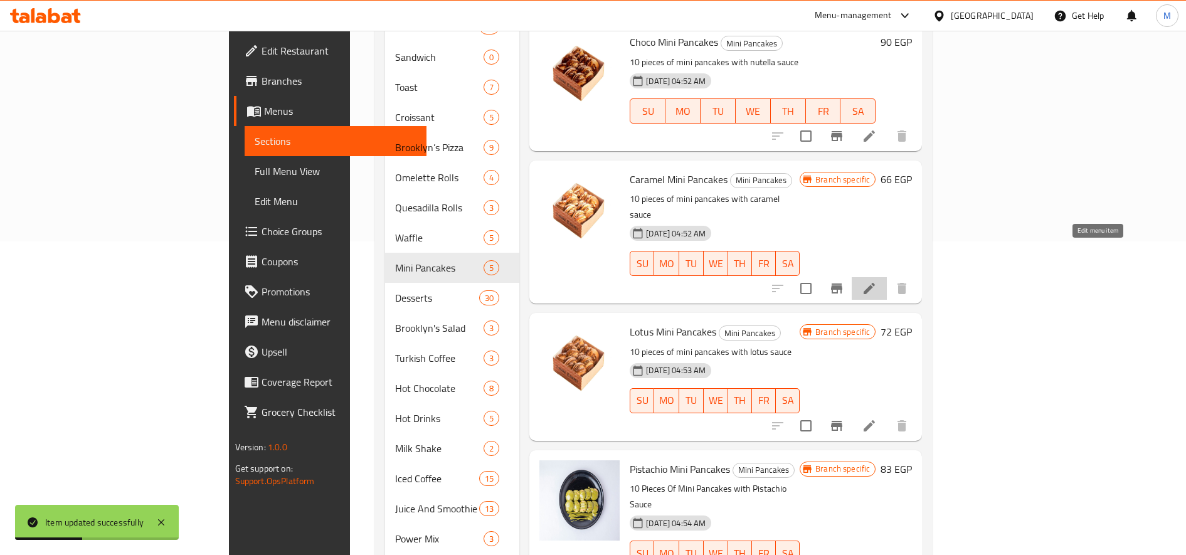
click at [877, 281] on icon at bounding box center [869, 288] width 15 height 15
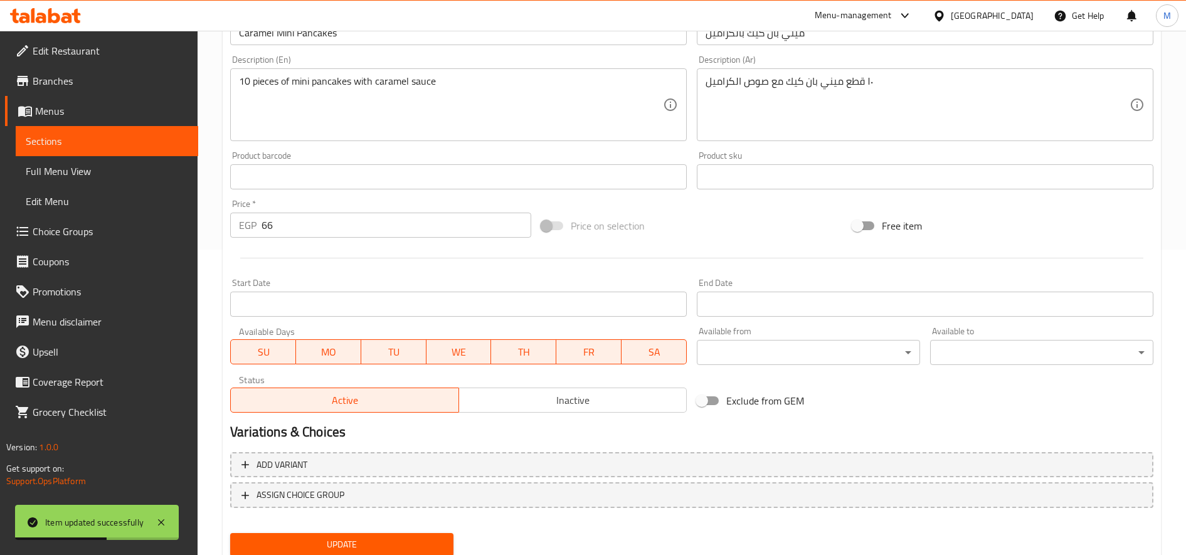
scroll to position [349, 0]
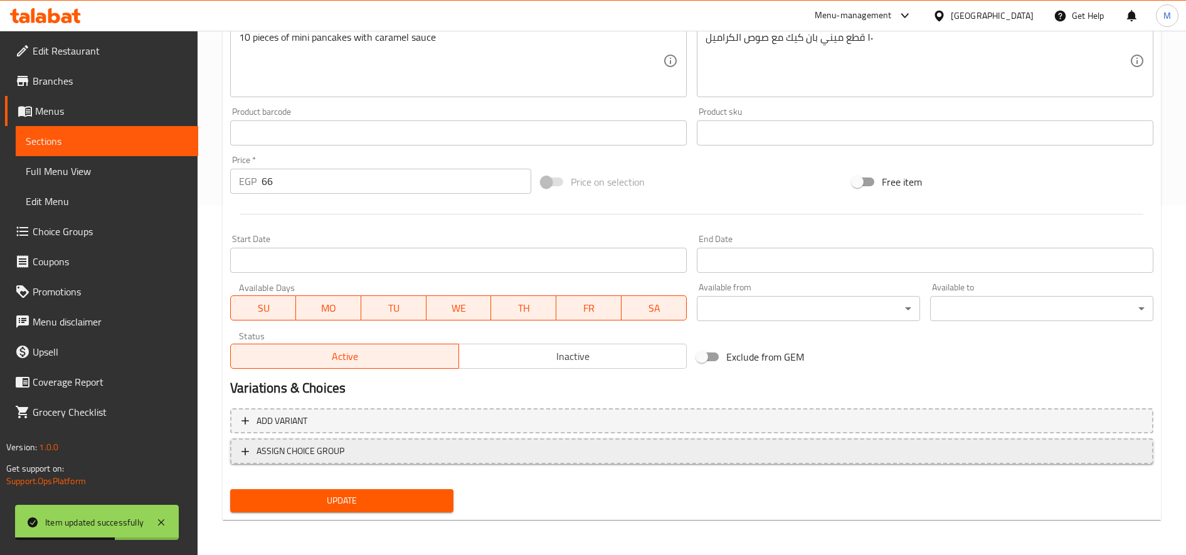
click at [361, 458] on span "ASSIGN CHOICE GROUP" at bounding box center [691, 451] width 900 height 16
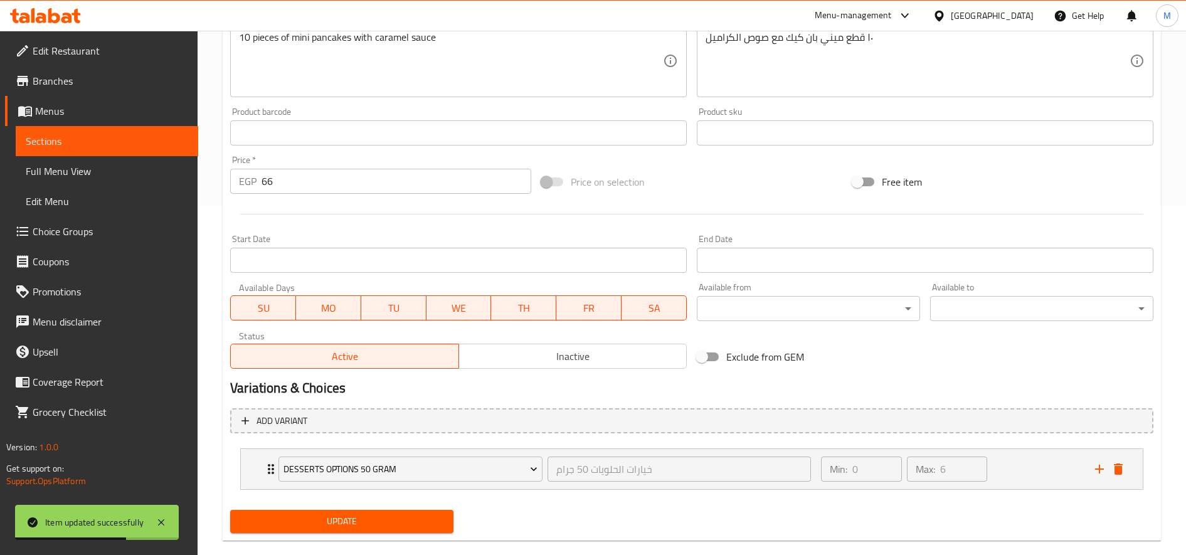
click at [382, 530] on button "Update" at bounding box center [341, 521] width 223 height 23
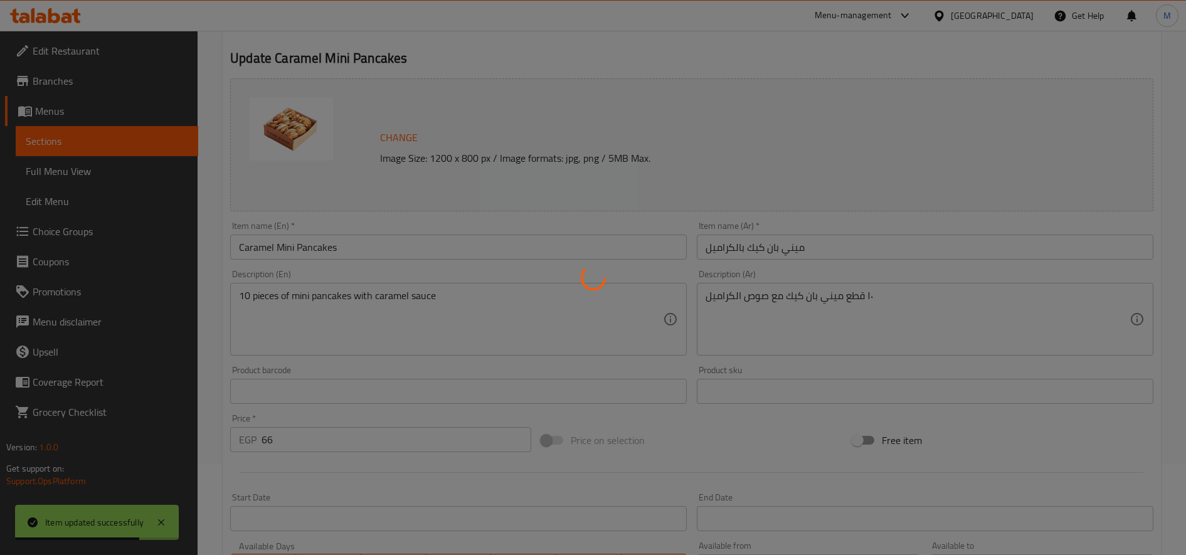
scroll to position [0, 0]
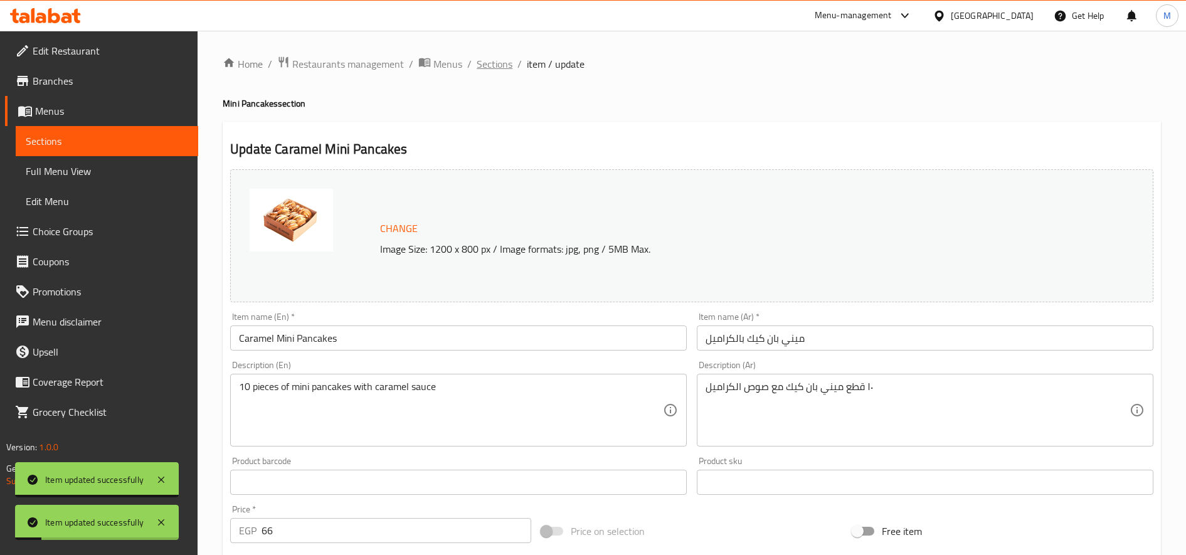
click at [500, 58] on span "Sections" at bounding box center [495, 63] width 36 height 15
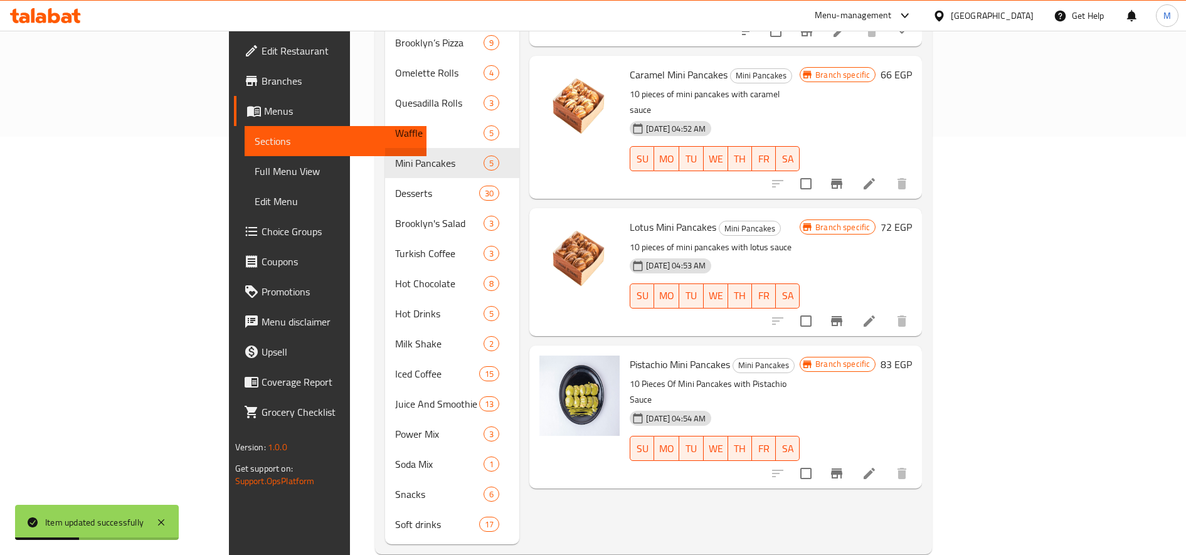
click at [887, 310] on li at bounding box center [869, 321] width 35 height 23
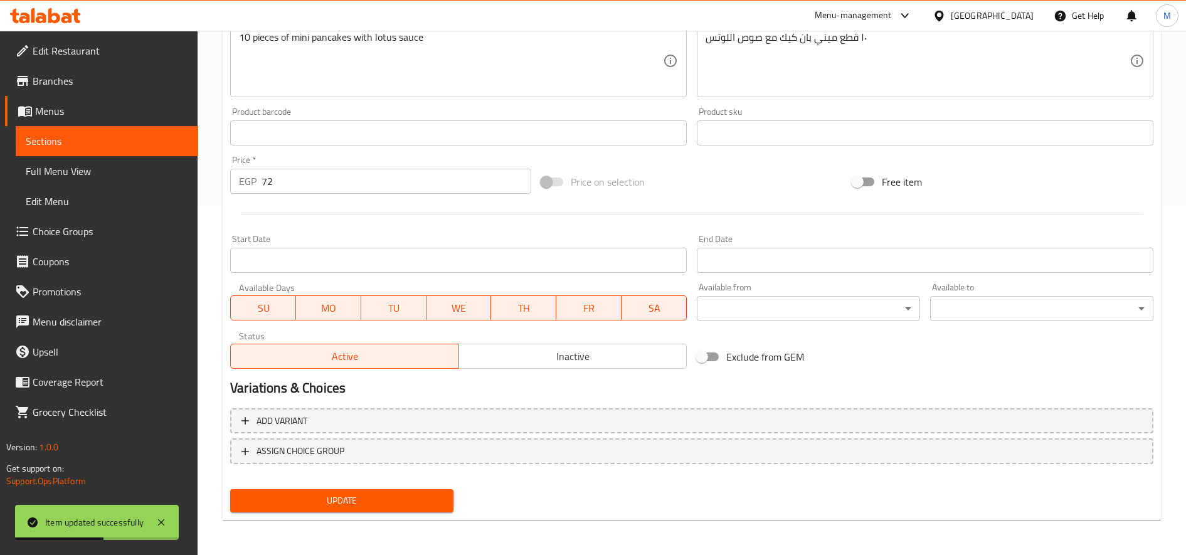
click at [509, 465] on div "Add variant ASSIGN CHOICE GROUP" at bounding box center [691, 444] width 933 height 82
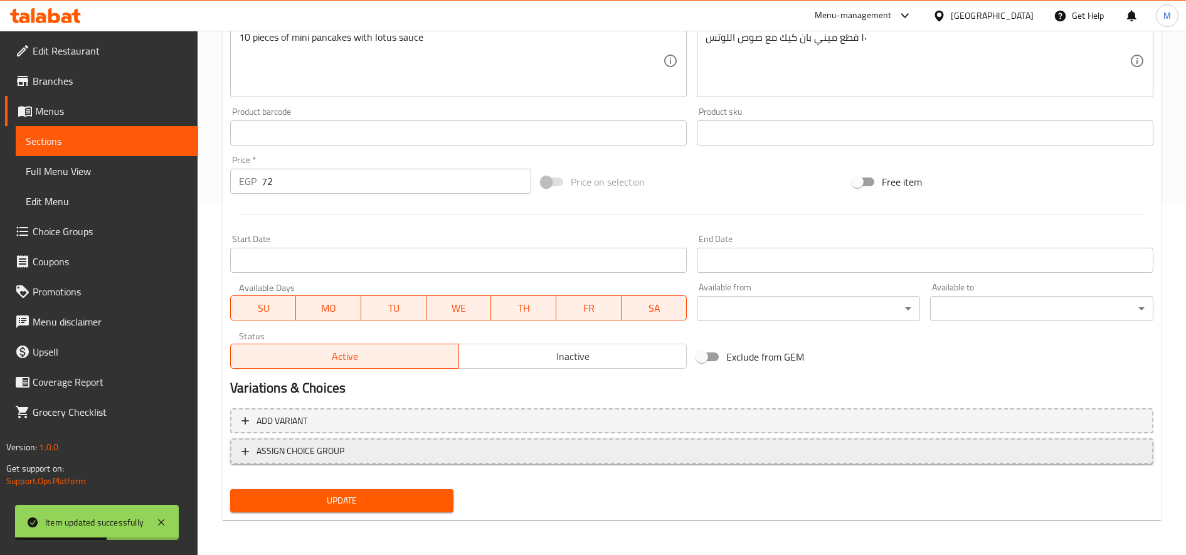
click at [507, 455] on span "ASSIGN CHOICE GROUP" at bounding box center [691, 451] width 900 height 16
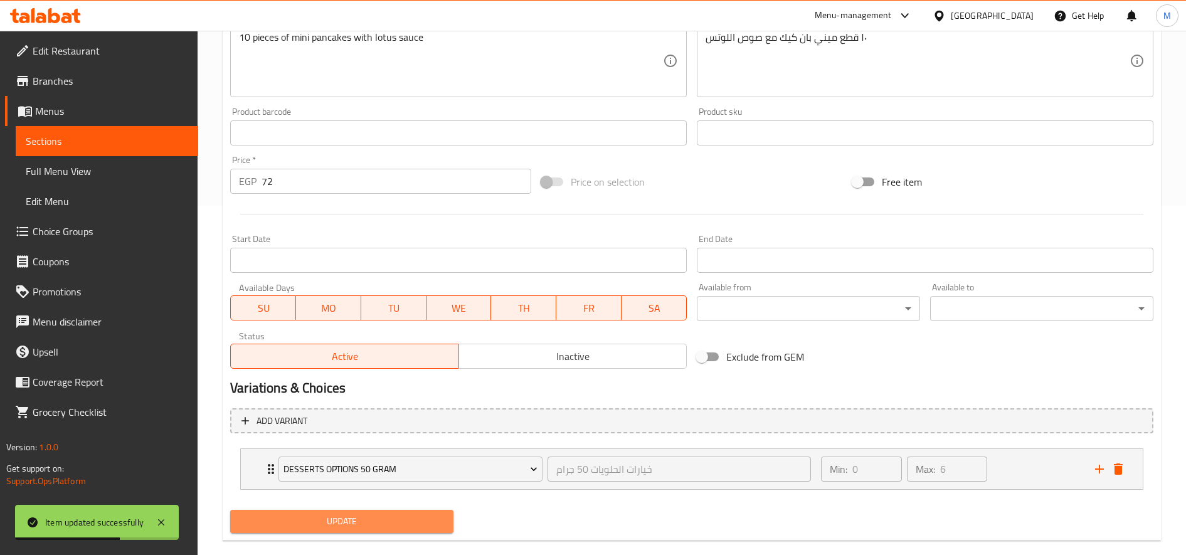
click at [359, 524] on span "Update" at bounding box center [341, 522] width 203 height 16
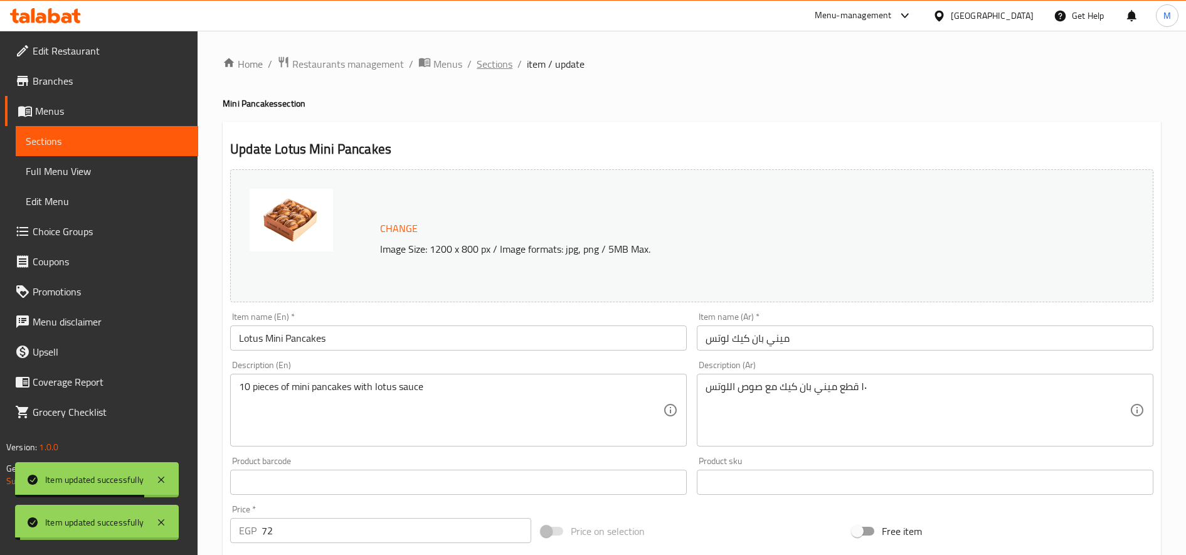
drag, startPoint x: 501, startPoint y: 67, endPoint x: 518, endPoint y: 80, distance: 21.1
click at [500, 67] on span "Sections" at bounding box center [495, 63] width 36 height 15
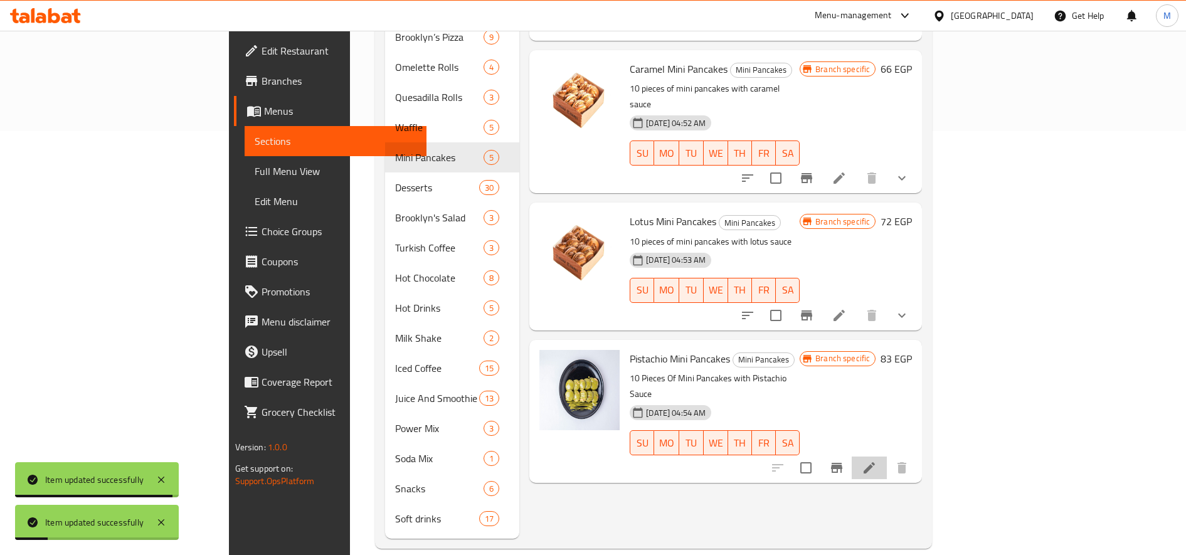
click at [887, 456] on li at bounding box center [869, 467] width 35 height 23
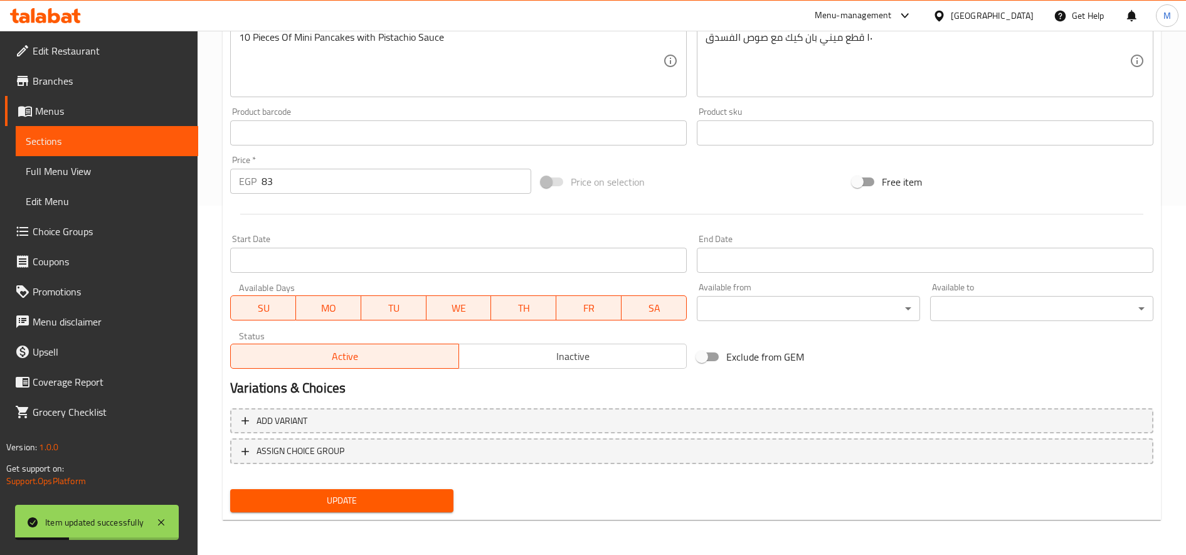
click at [421, 465] on div "Add variant ASSIGN CHOICE GROUP" at bounding box center [691, 444] width 933 height 82
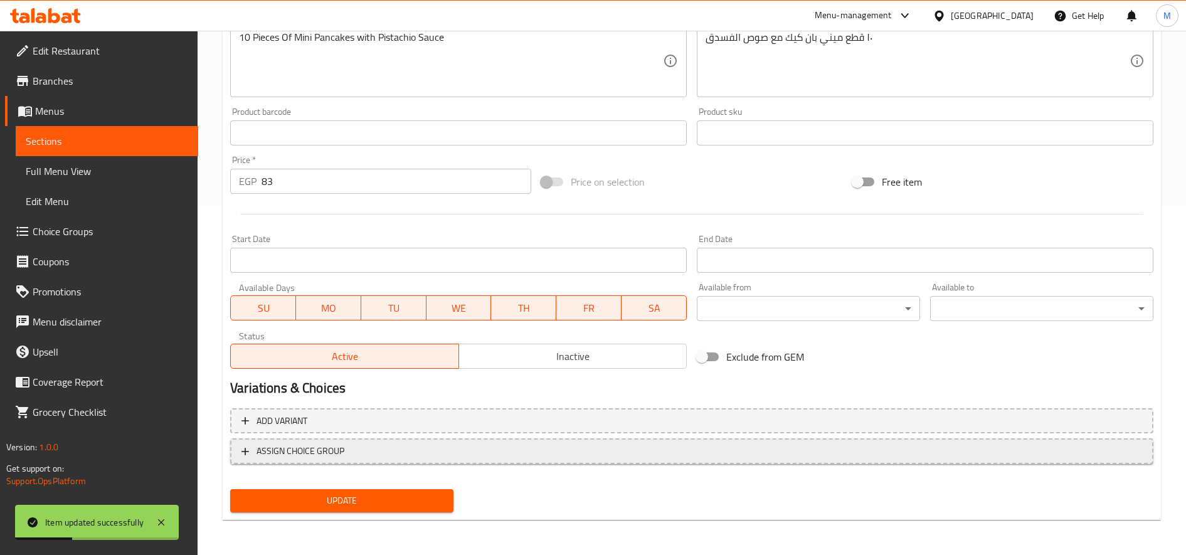
click at [423, 456] on span "ASSIGN CHOICE GROUP" at bounding box center [691, 451] width 900 height 16
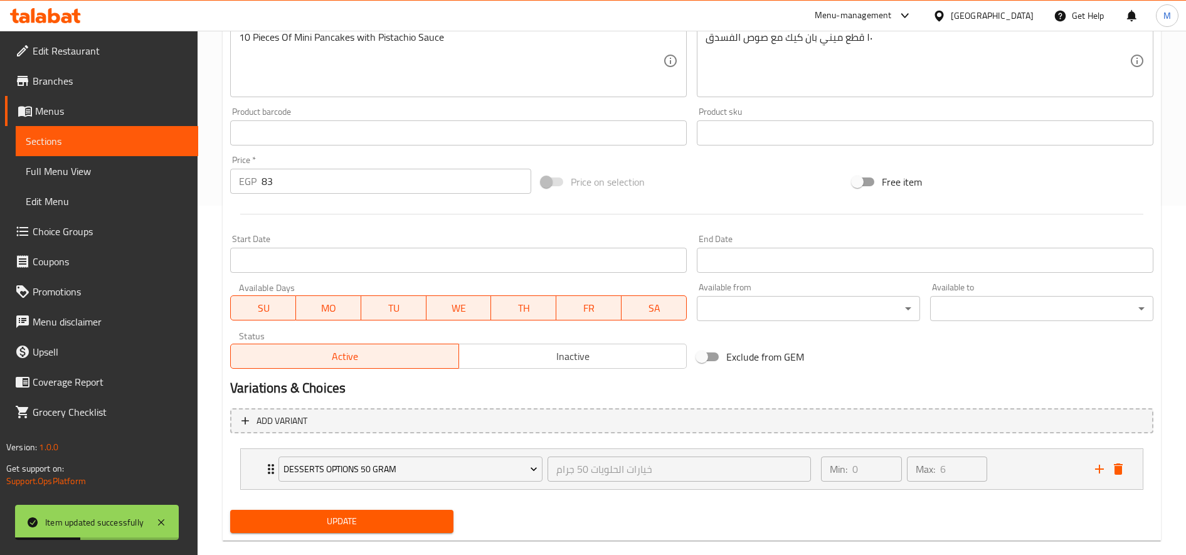
click at [377, 512] on button "Update" at bounding box center [341, 521] width 223 height 23
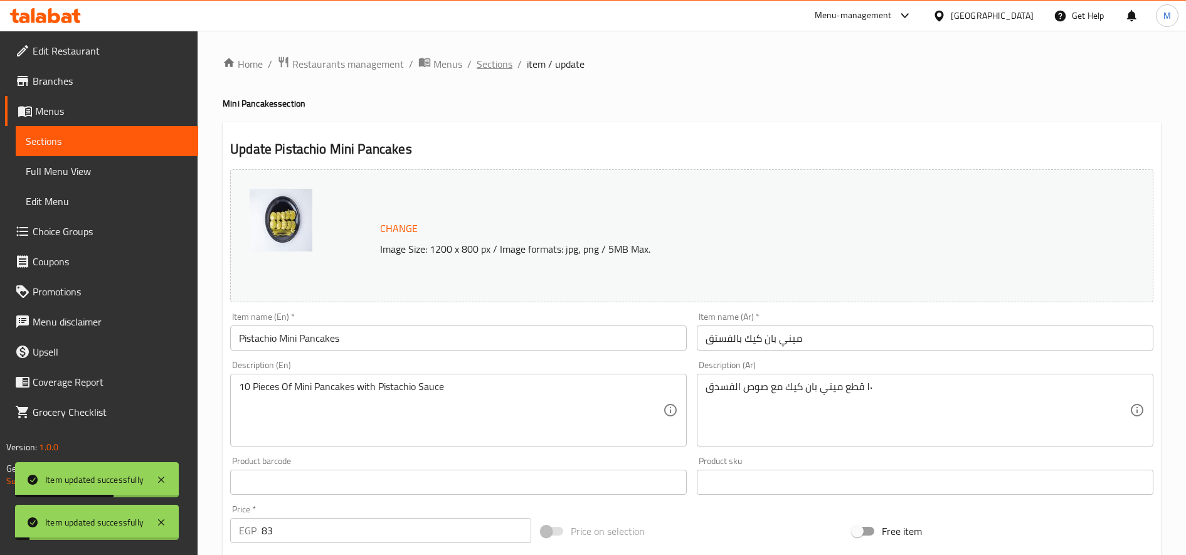
click at [505, 56] on span "Sections" at bounding box center [495, 63] width 36 height 15
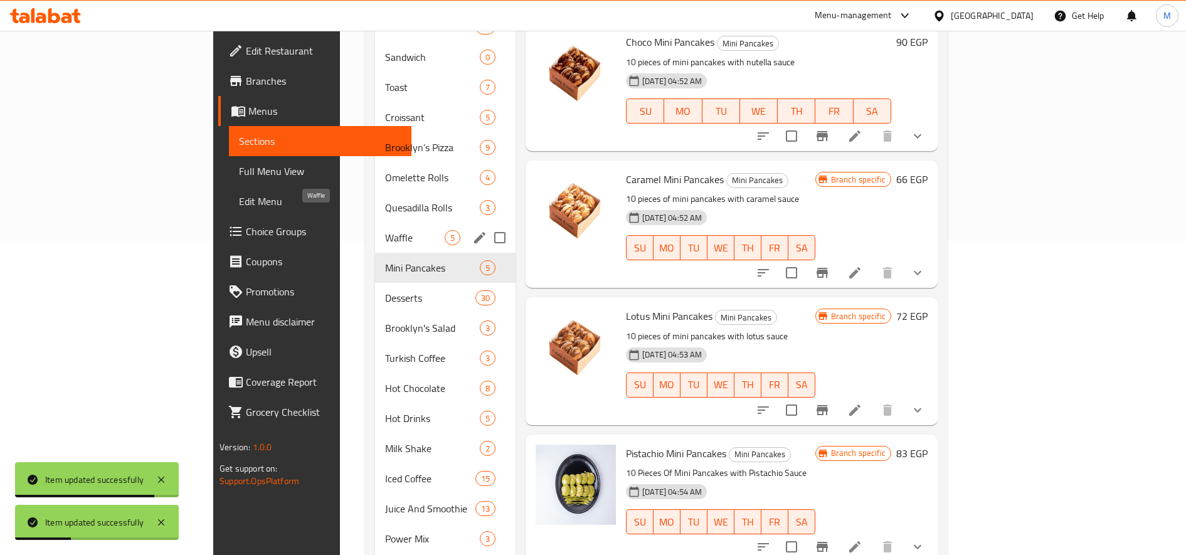
click at [385, 230] on span "Waffle" at bounding box center [415, 237] width 60 height 15
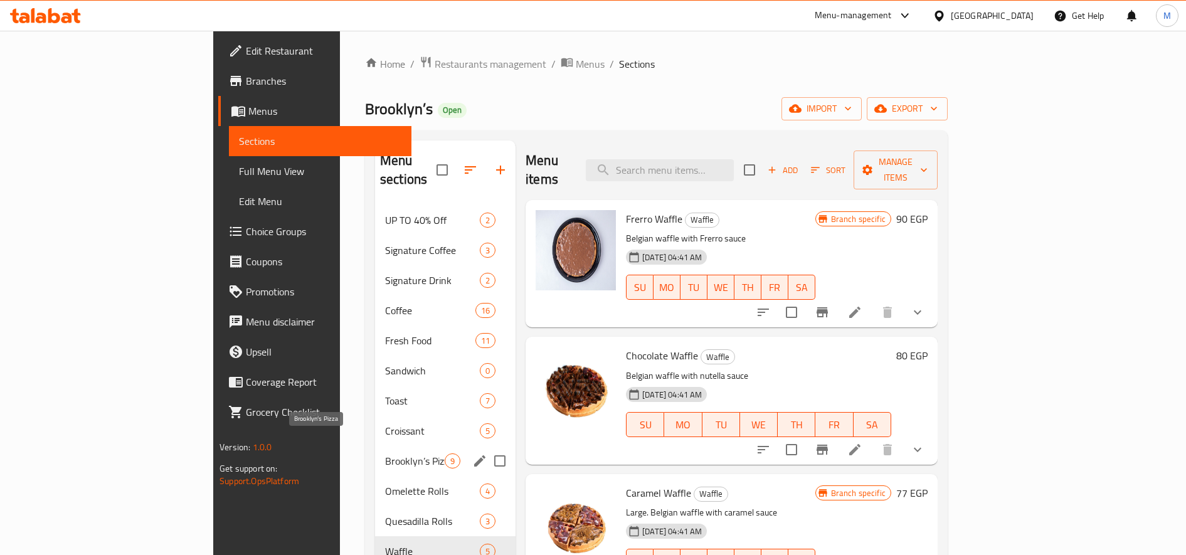
click at [385, 453] on span "Brooklyn’s Pizza" at bounding box center [415, 460] width 60 height 15
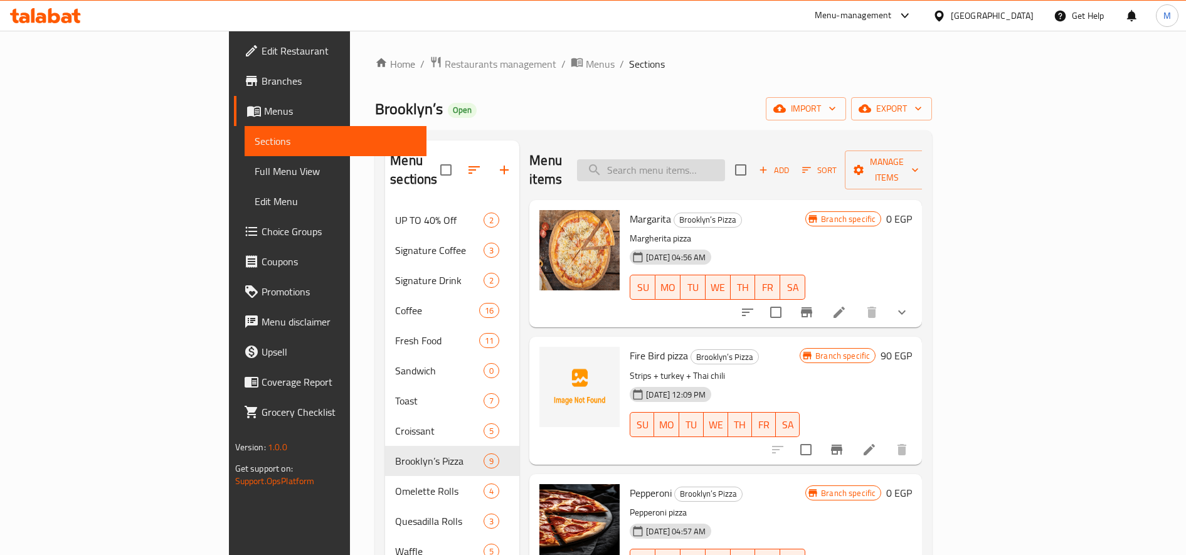
click at [706, 169] on input "search" at bounding box center [651, 170] width 148 height 22
paste input "Zaatar & cheese mini pizza"
type input "Zaatar & cheese mini pizza"
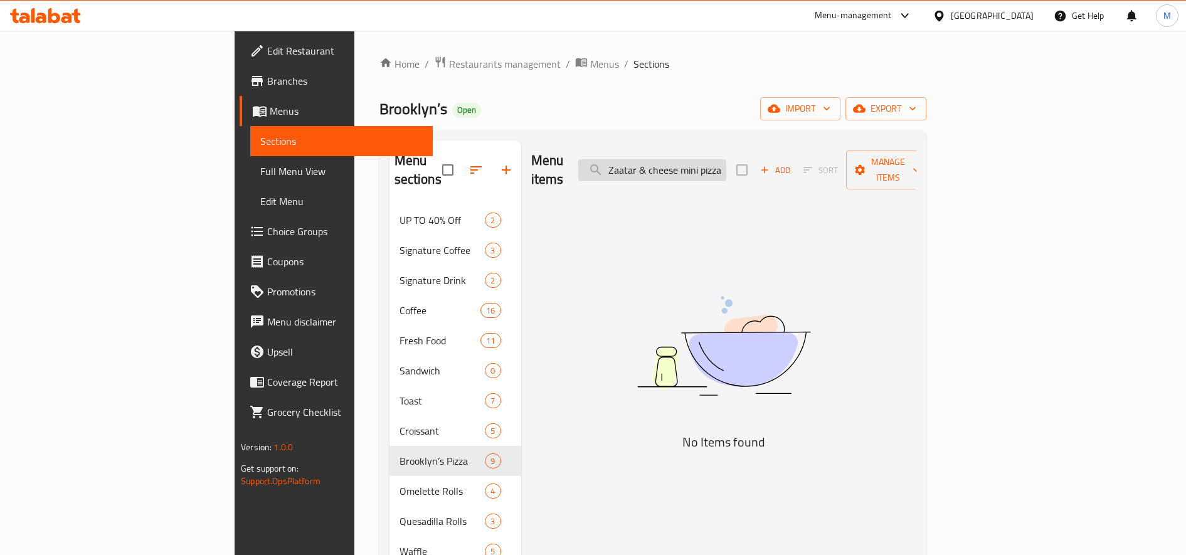
click at [726, 165] on input "Zaatar & cheese mini pizza" at bounding box center [652, 170] width 148 height 22
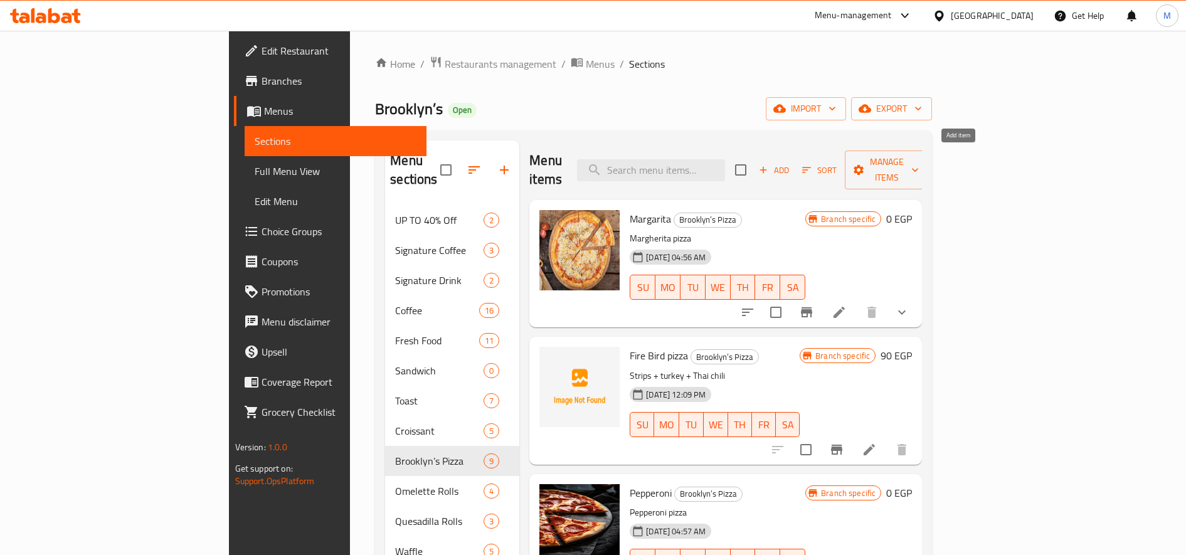
click at [791, 163] on span "Add" at bounding box center [774, 170] width 34 height 14
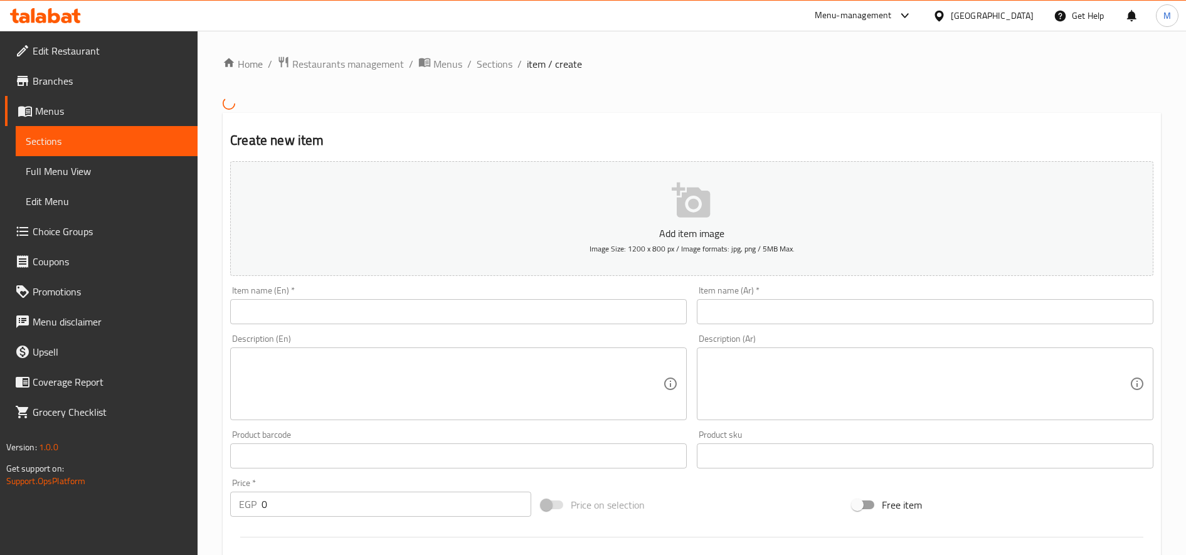
click at [543, 329] on div "Item name (En)   * Item name (En) *" at bounding box center [458, 305] width 467 height 48
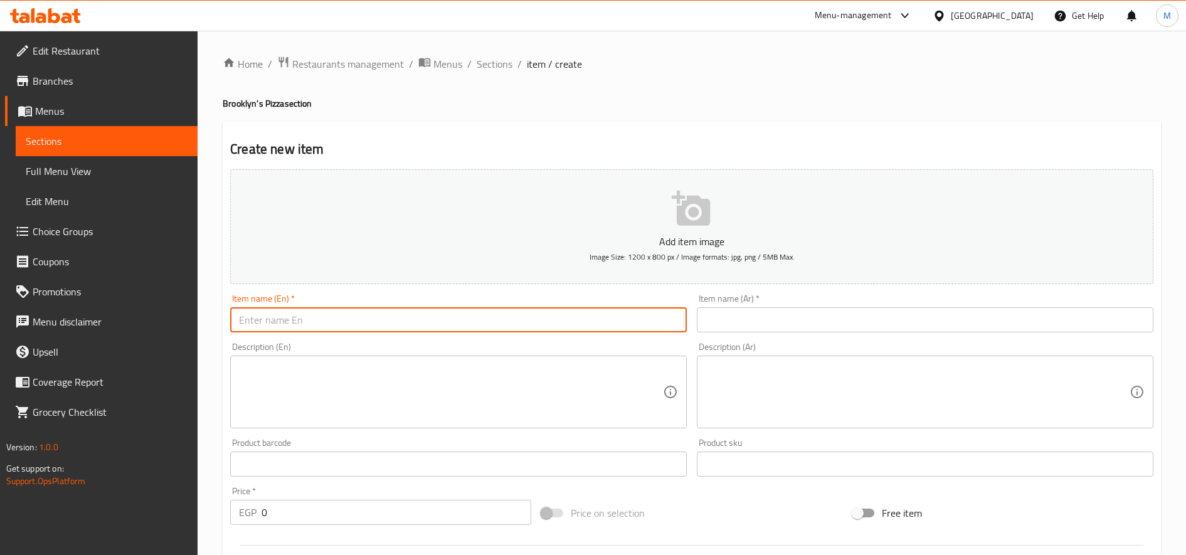
click at [545, 324] on input "text" at bounding box center [458, 319] width 456 height 25
paste input "Zaatar & cheese mini pizza"
type input "Zaatar & cheese mini pizza"
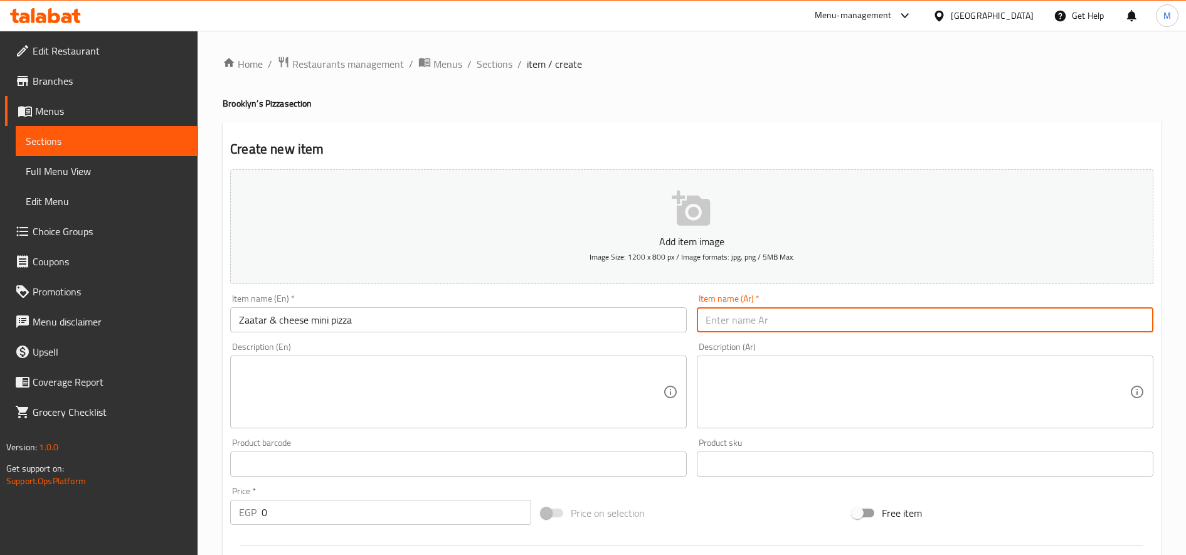
click at [839, 326] on input "text" at bounding box center [925, 319] width 456 height 25
paste input "بيتزا صغيرة بالزعتر والجبن"
click at [781, 319] on input "بيتزا صغيرة بالزعتر والجبن" at bounding box center [925, 319] width 456 height 25
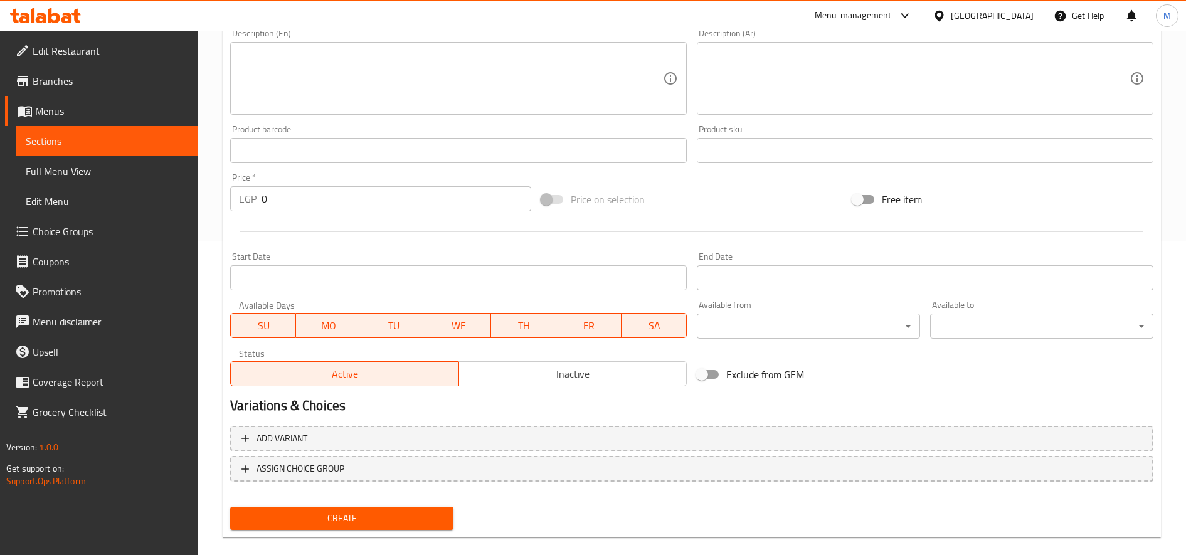
type input "بيتزا ميتى بالزعتر والجبن"
click at [274, 188] on input "0" at bounding box center [396, 198] width 270 height 25
paste input "8"
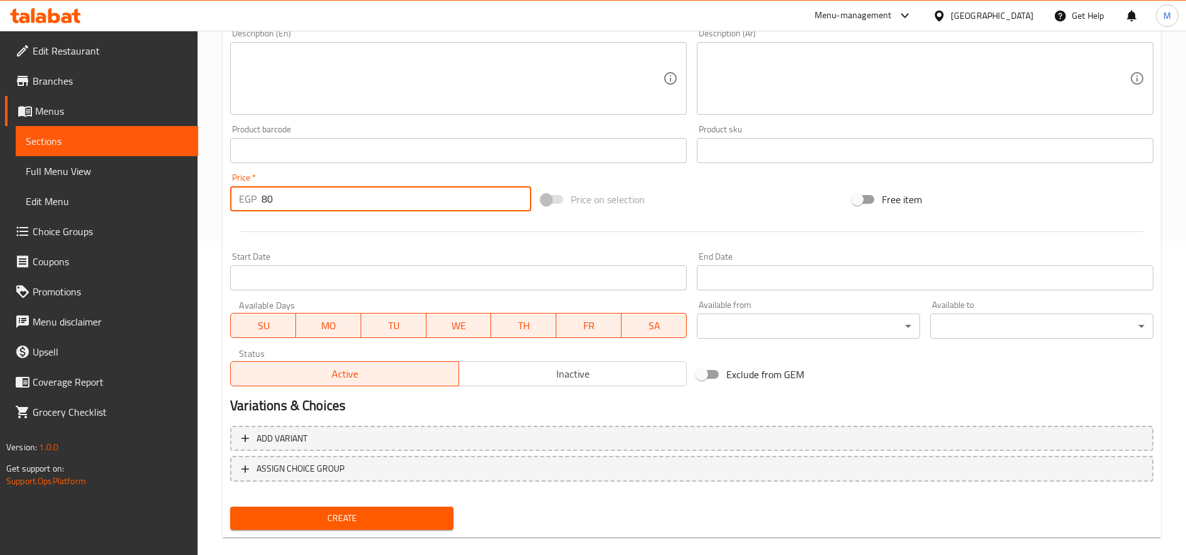
type input "80"
click at [230, 507] on button "Create" at bounding box center [341, 518] width 223 height 23
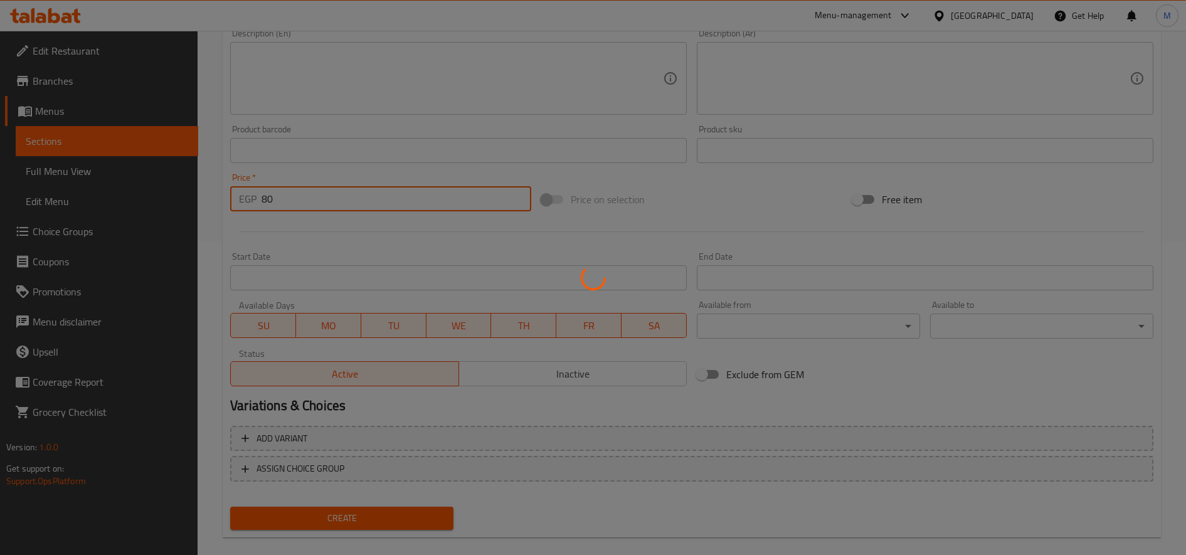
type input "0"
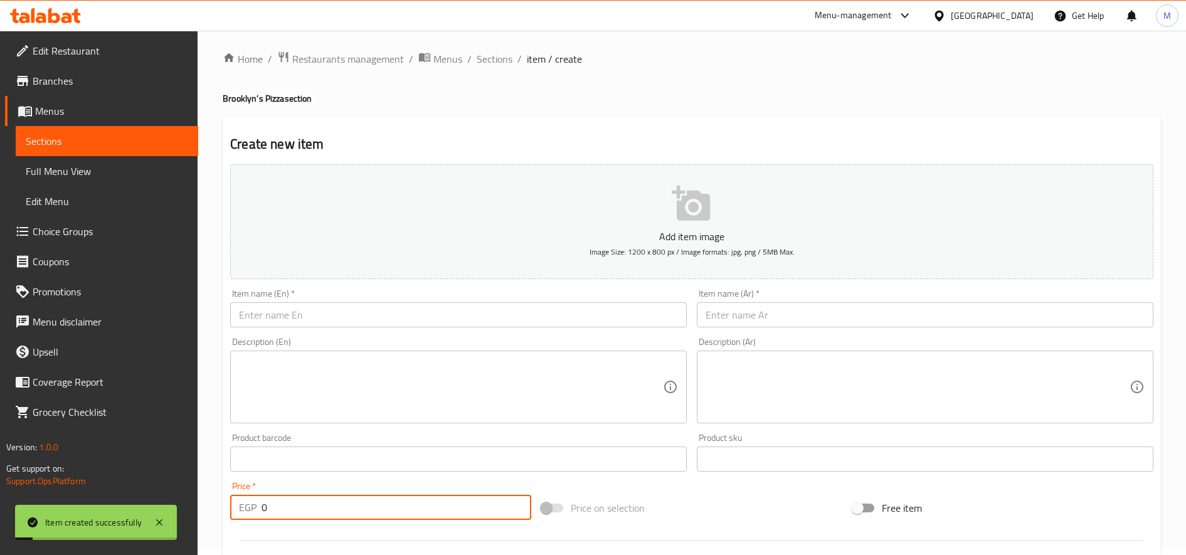
scroll to position [0, 0]
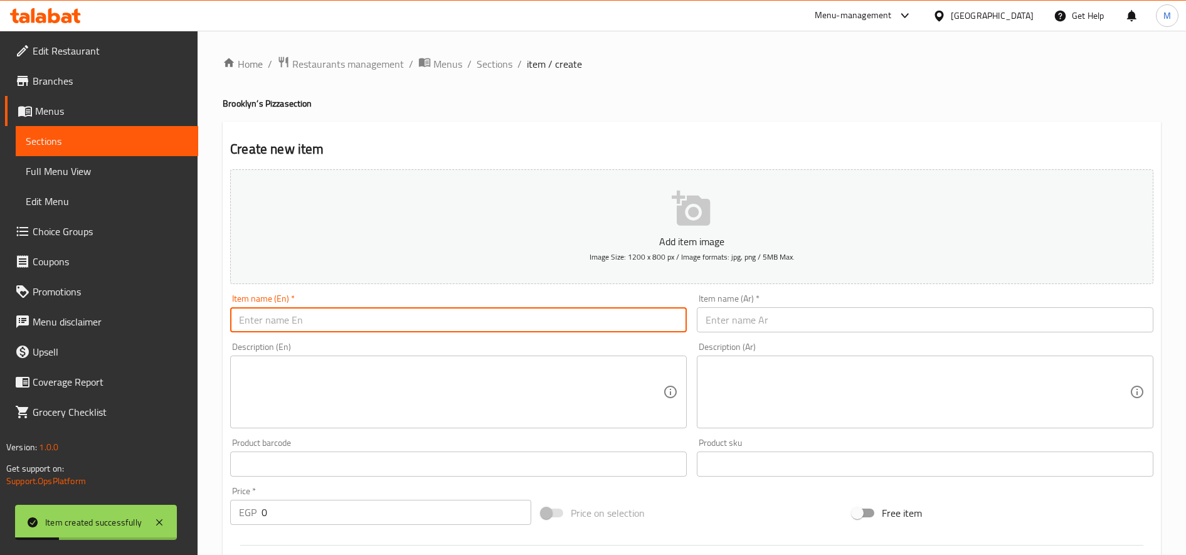
click at [384, 319] on input "text" at bounding box center [458, 319] width 456 height 25
paste input "Turkey & dried tomatoes mini pizza"
type input "Turkey & dried tomatoes mini pizza"
click at [865, 319] on input "text" at bounding box center [925, 319] width 456 height 25
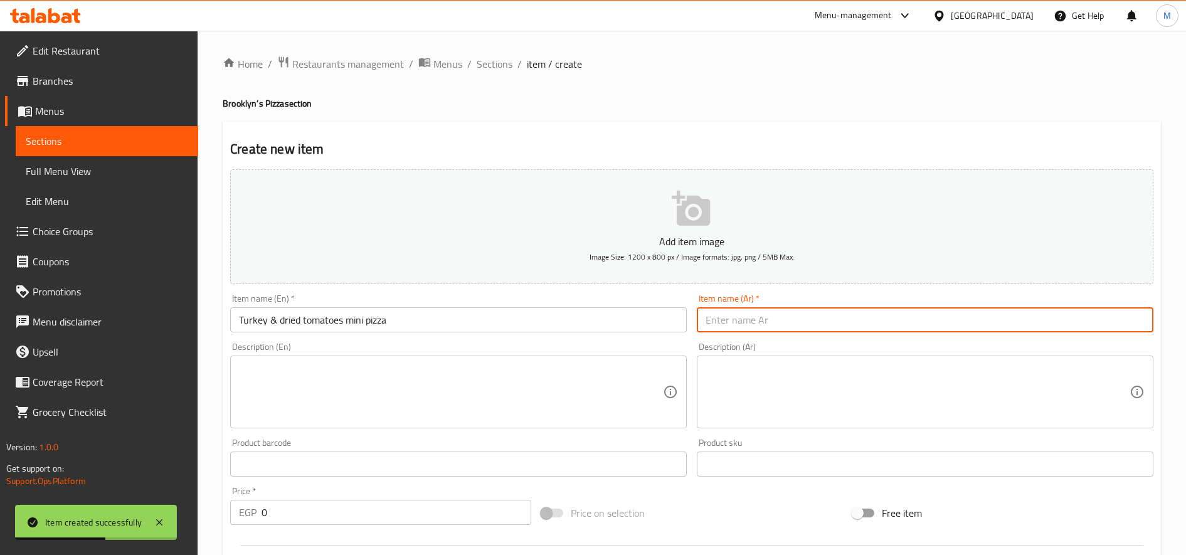
paste input "بيتزا صغيرة بالديك الرومي والطماطم المجففة"
click at [865, 319] on input "بيتزا صغيرة بالديك الرومي والطماطم المجففة" at bounding box center [925, 319] width 456 height 25
click at [865, 320] on input "بيتزا صغيرة بالديك الرومي والطماطم المجففة" at bounding box center [925, 319] width 456 height 25
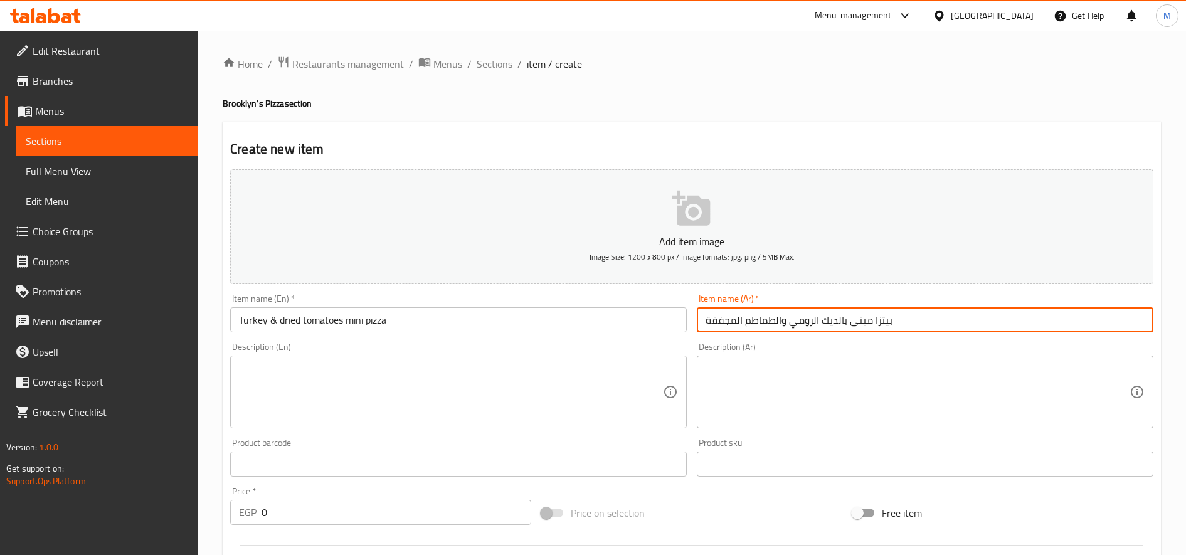
click at [865, 320] on input "بيتزا مينى بالديك الرومي والطماطم المجففة" at bounding box center [925, 319] width 456 height 25
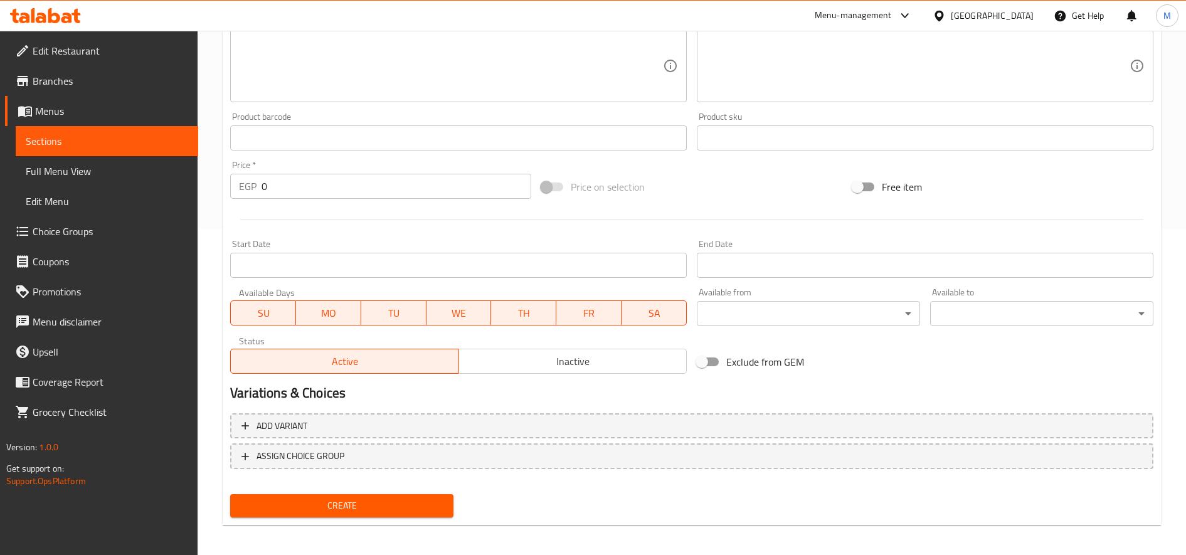
scroll to position [331, 0]
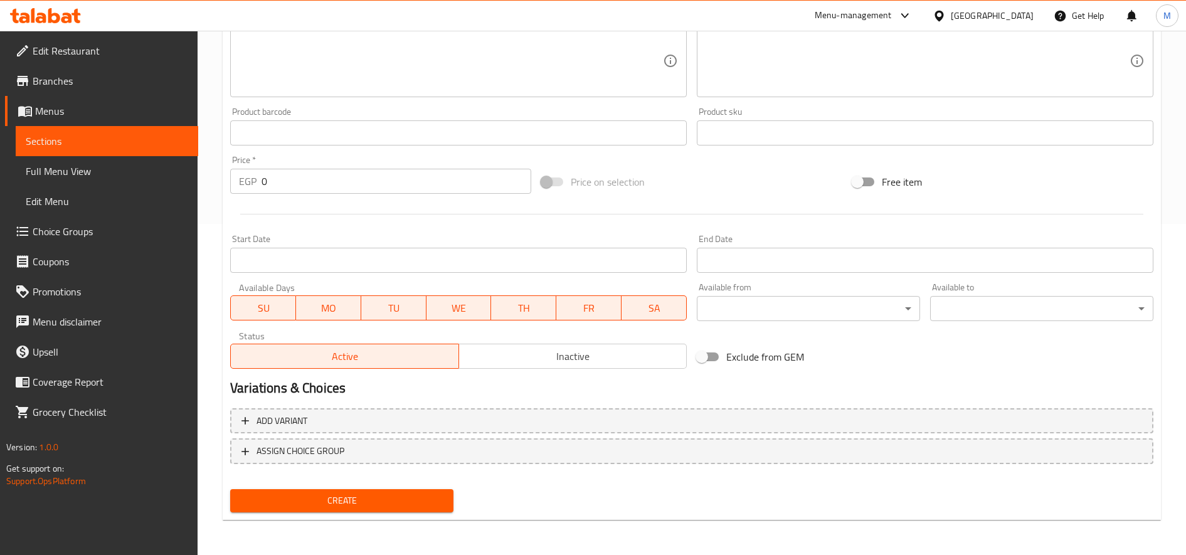
type input "بيتزا مينى بالديك الرومي والطماطم المجففة"
click at [289, 177] on input "0" at bounding box center [396, 181] width 270 height 25
paste input "80"
click at [290, 177] on input "080" at bounding box center [396, 181] width 270 height 25
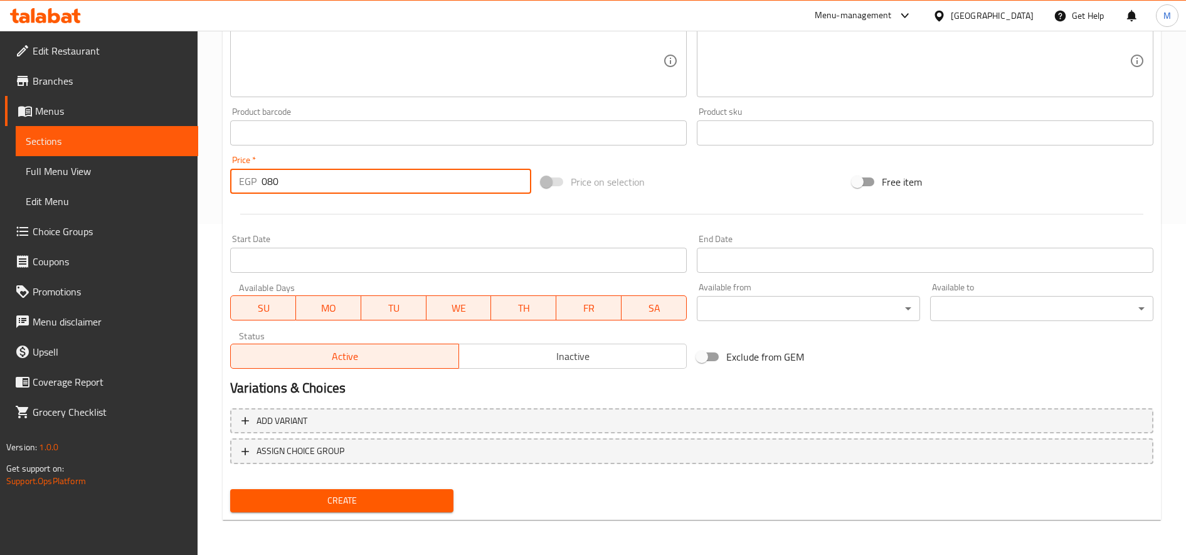
click at [290, 177] on input "080" at bounding box center [396, 181] width 270 height 25
paste input "number"
type input "80"
click at [230, 489] on button "Create" at bounding box center [341, 500] width 223 height 23
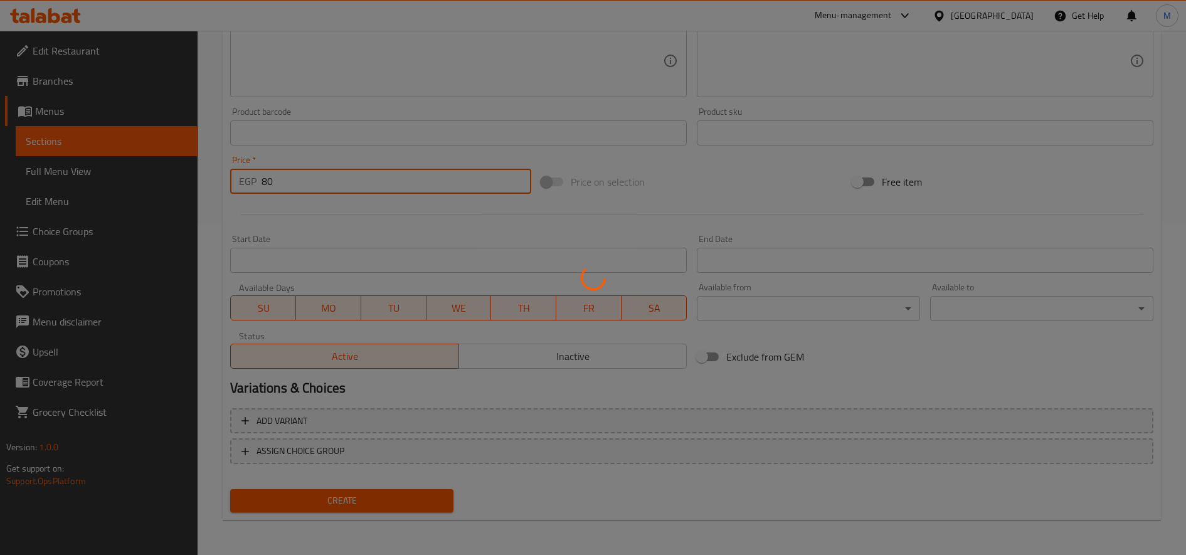
type input "0"
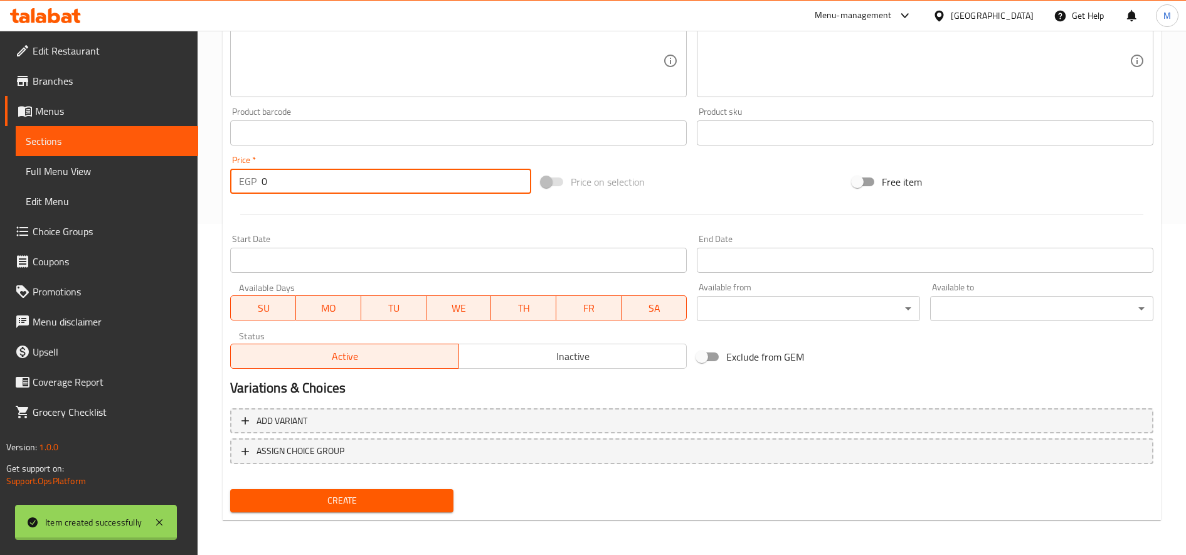
scroll to position [0, 0]
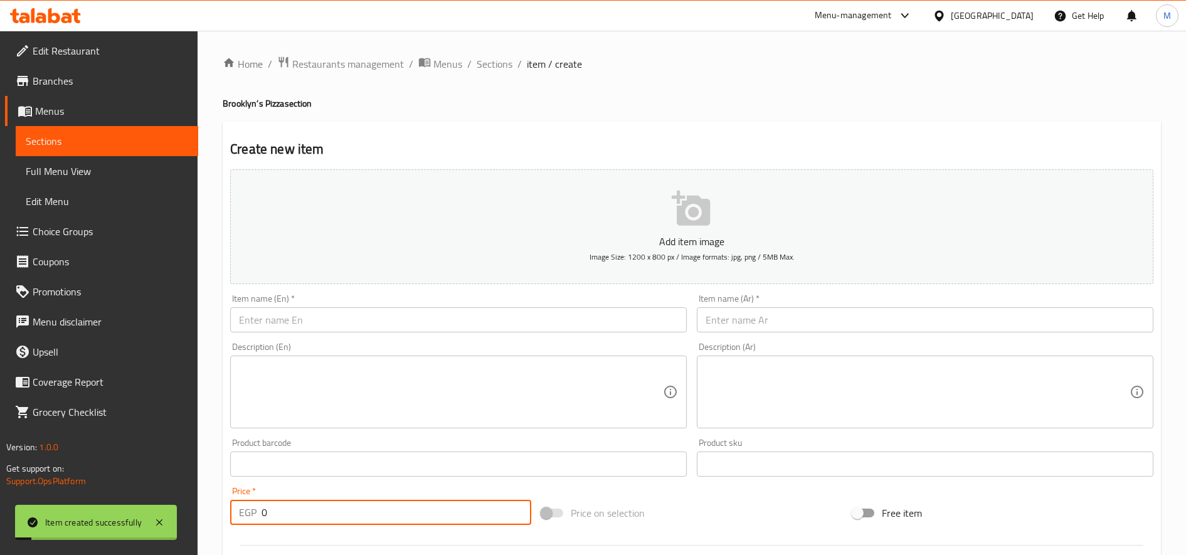
click at [477, 66] on span "Sections" at bounding box center [495, 63] width 36 height 15
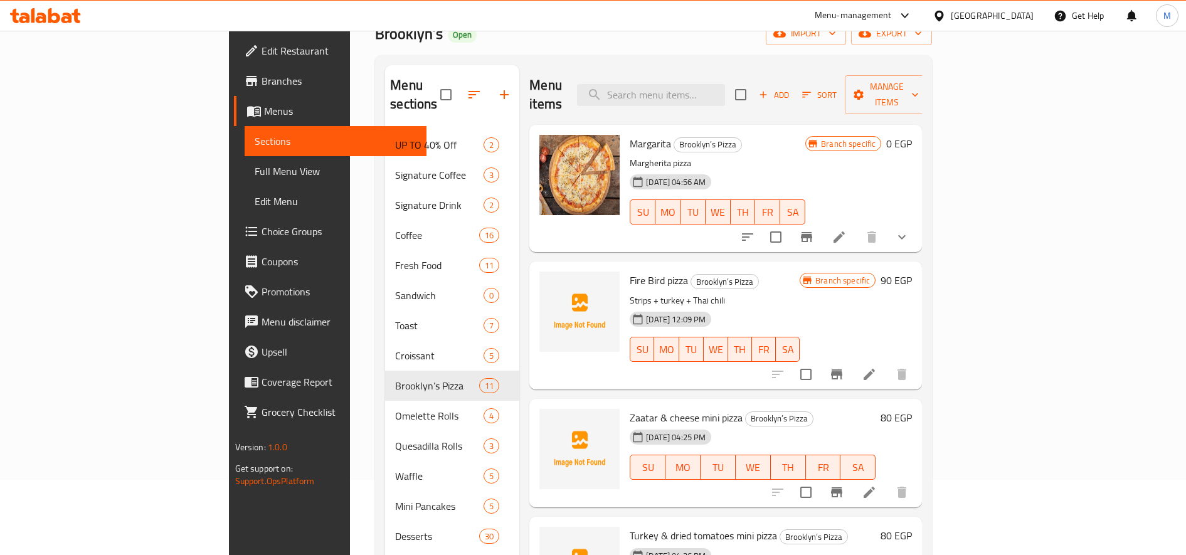
scroll to position [105, 0]
